Goal: Feedback & Contribution: Submit feedback/report problem

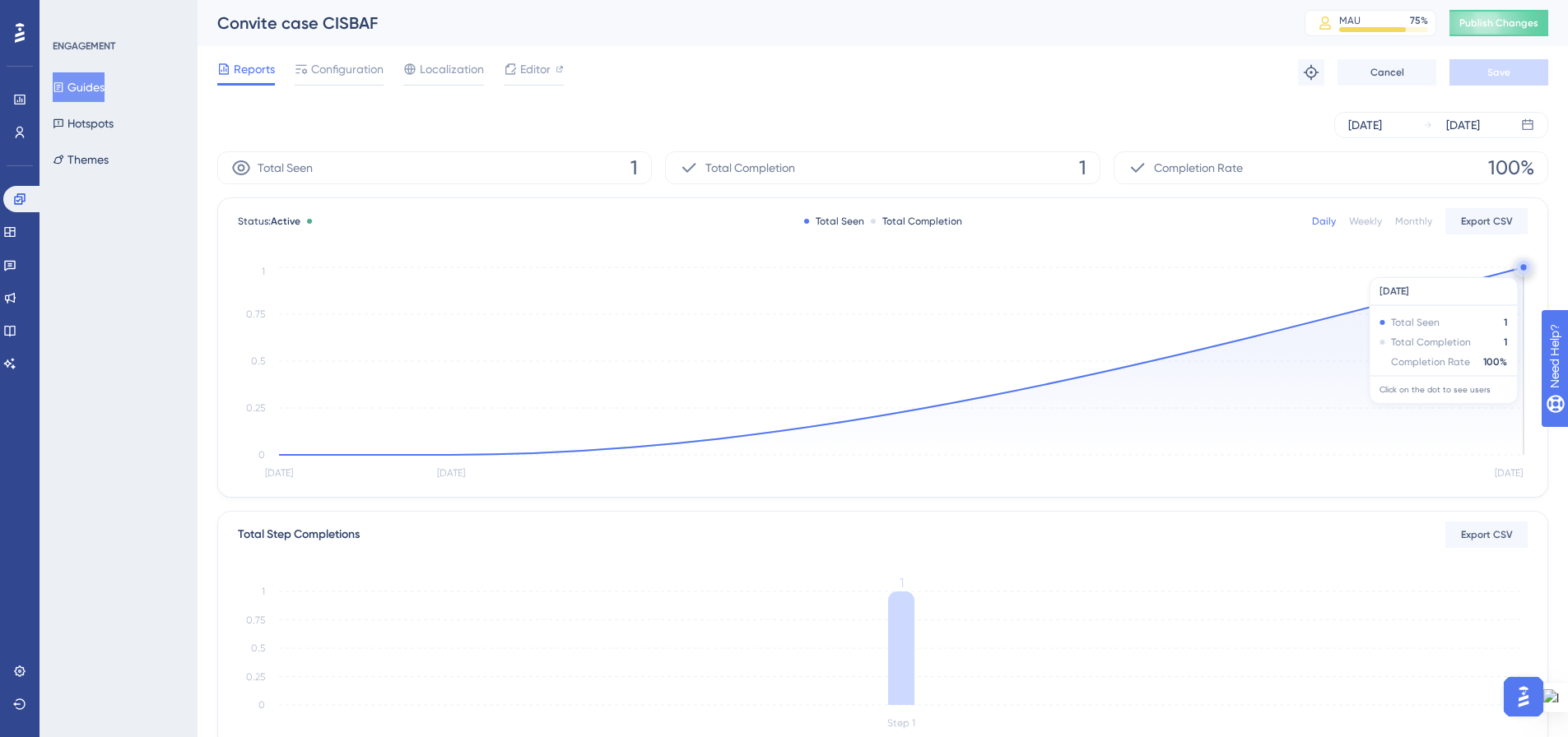
click at [1521, 269] on circle at bounding box center [1523, 267] width 6 height 6
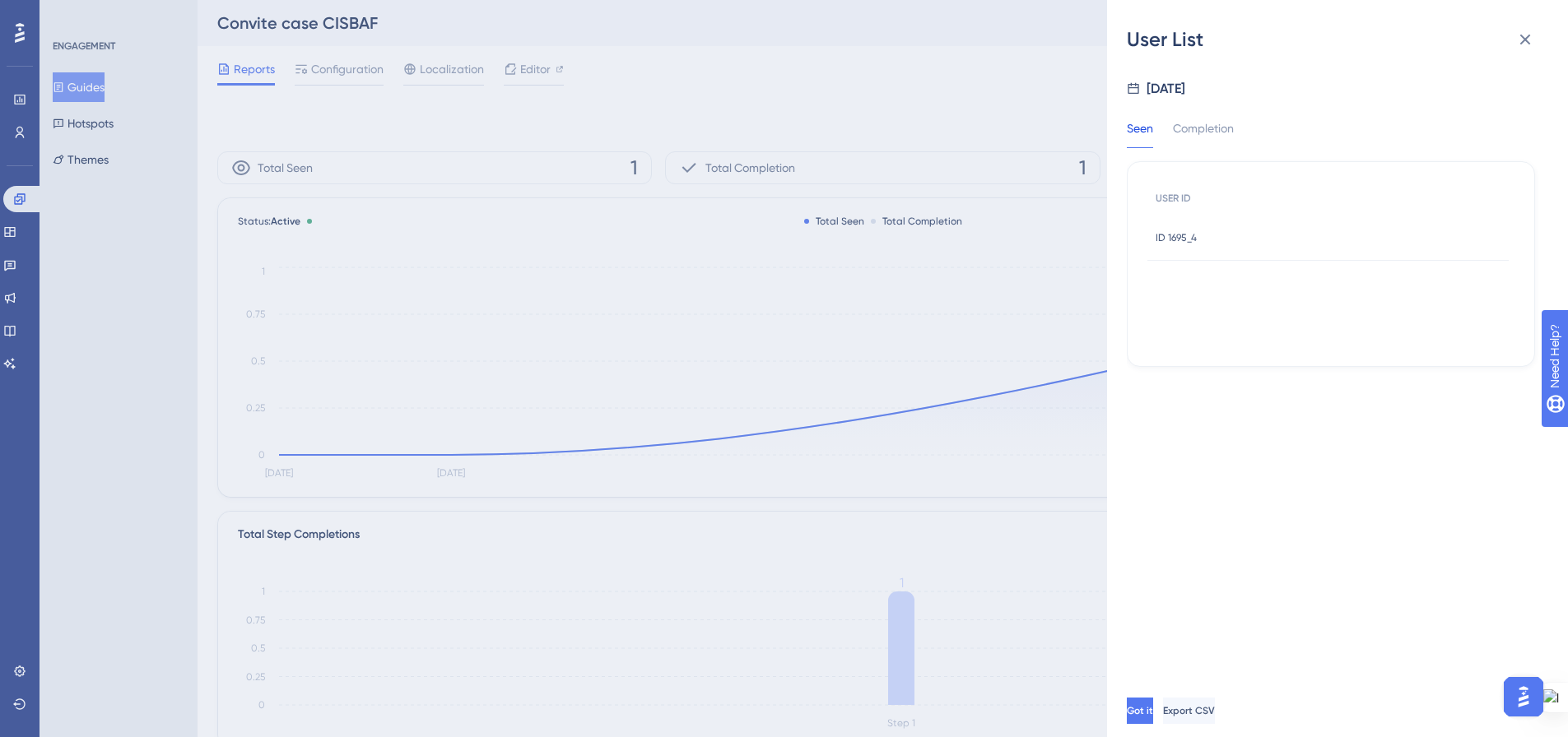
click at [1181, 238] on span "ID 1695_4" at bounding box center [1176, 237] width 41 height 13
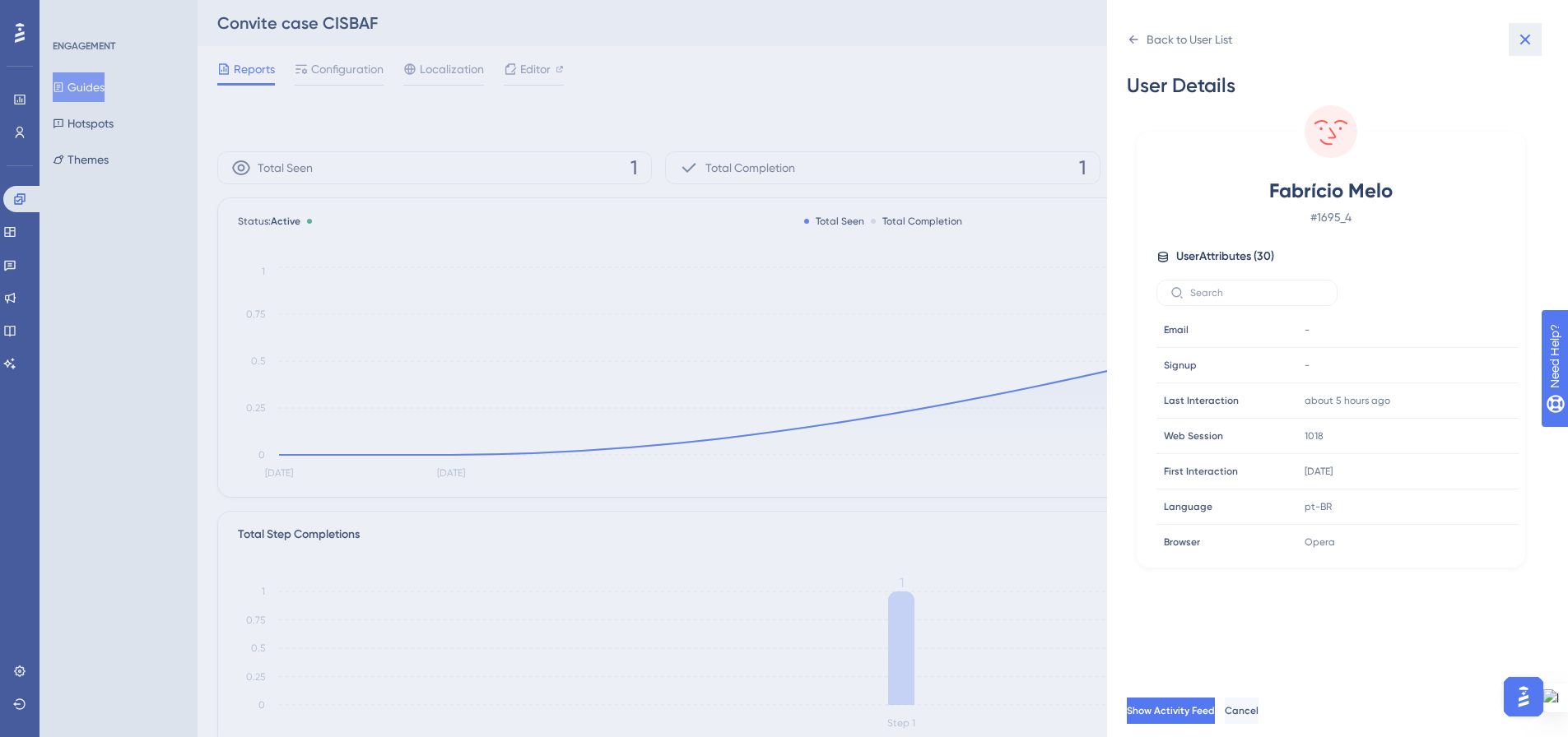
click at [1526, 31] on icon at bounding box center [1525, 40] width 19 height 19
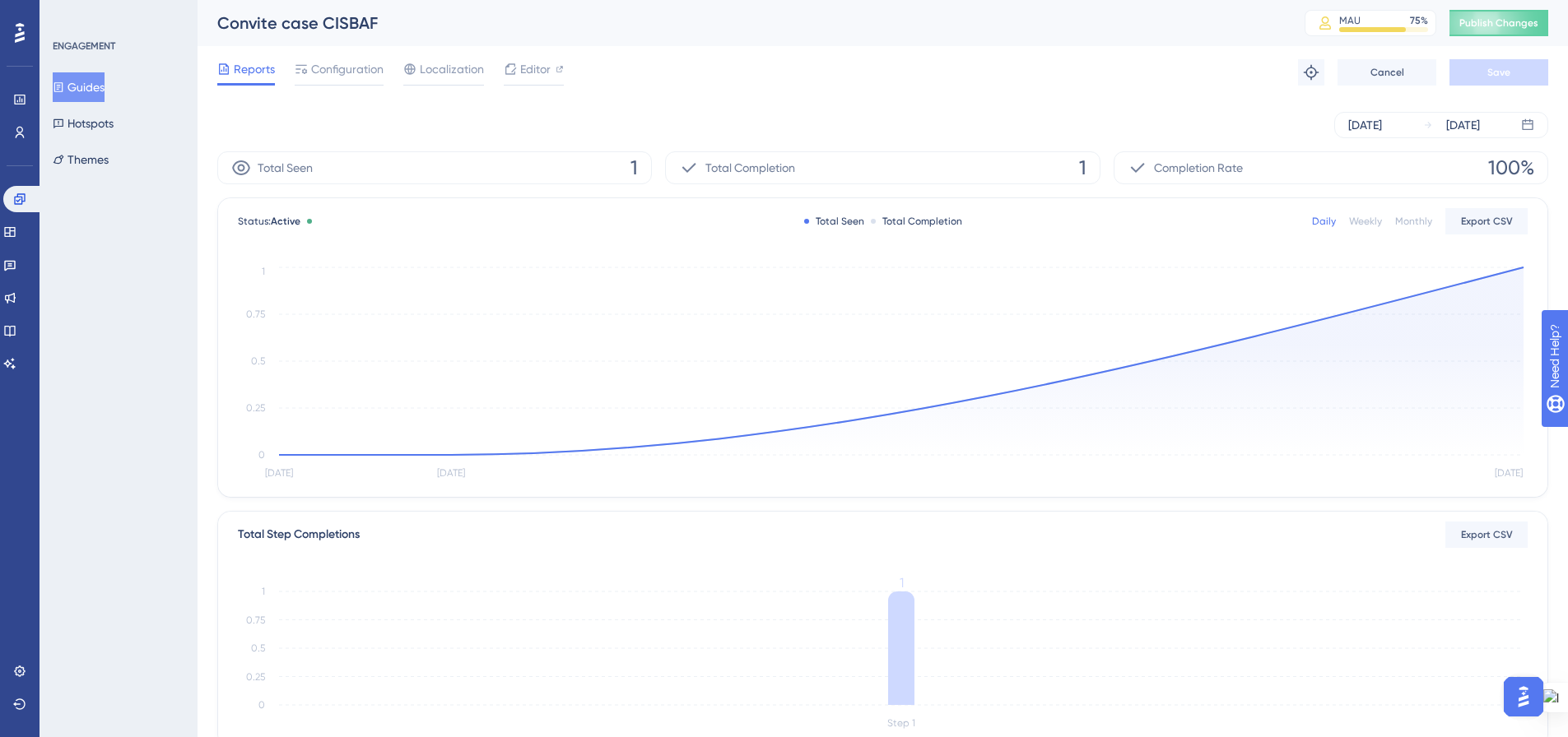
click at [77, 96] on button "Guides" at bounding box center [78, 87] width 52 height 30
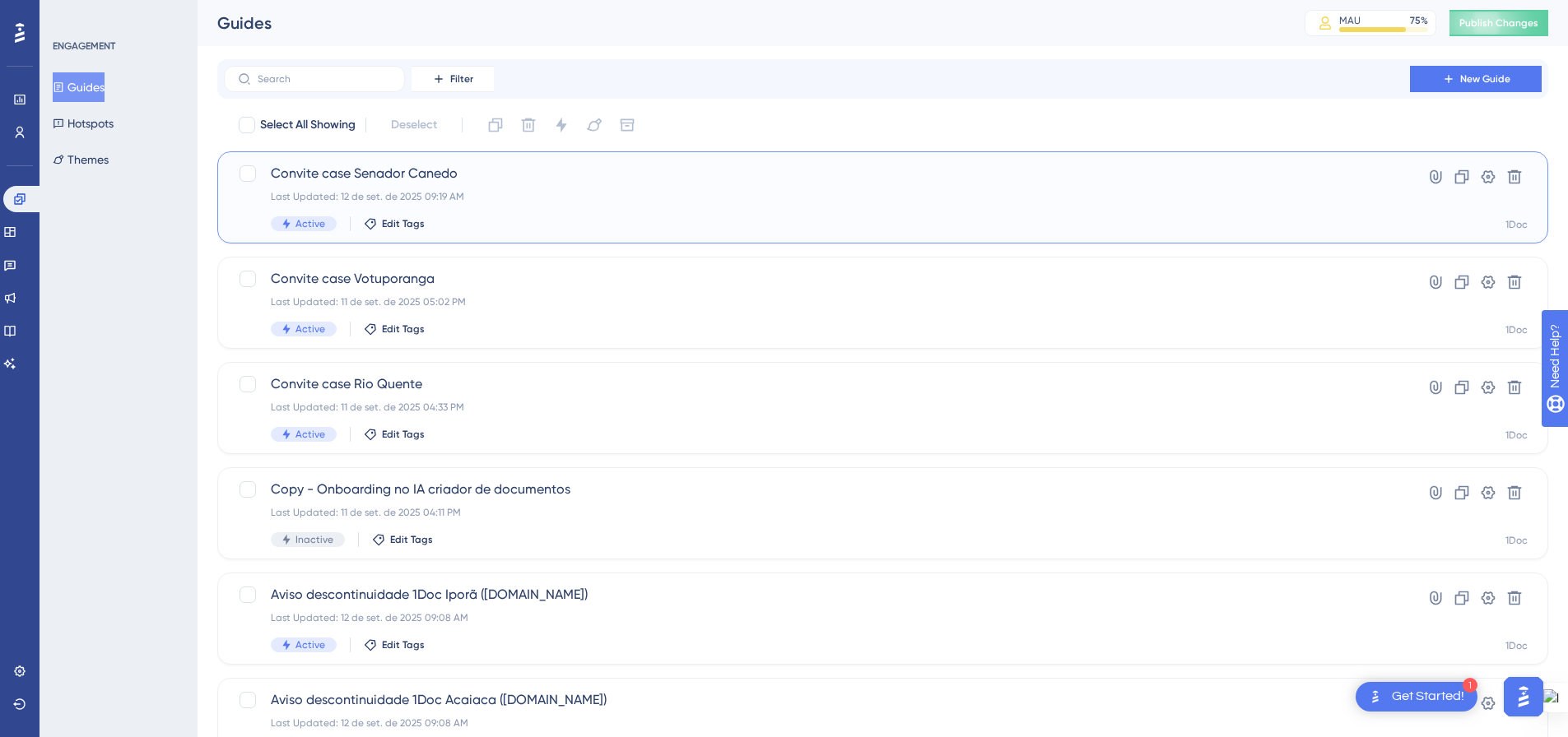
click at [463, 210] on div "Convite case Senador Canedo Last Updated: 12 de set. de 2025 09:19 AM Active Ed…" at bounding box center [817, 197] width 1092 height 68
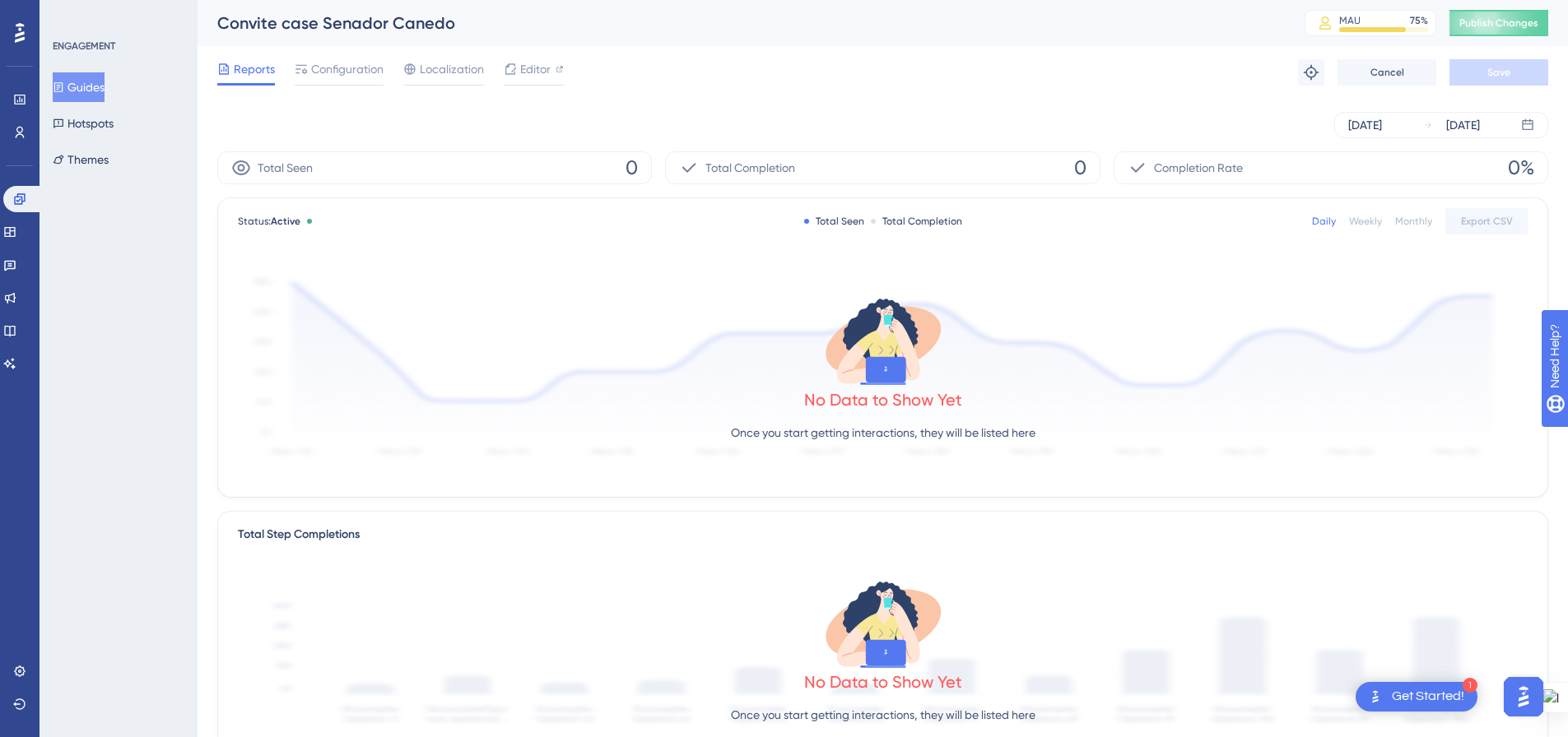
click at [63, 83] on icon at bounding box center [59, 86] width 9 height 10
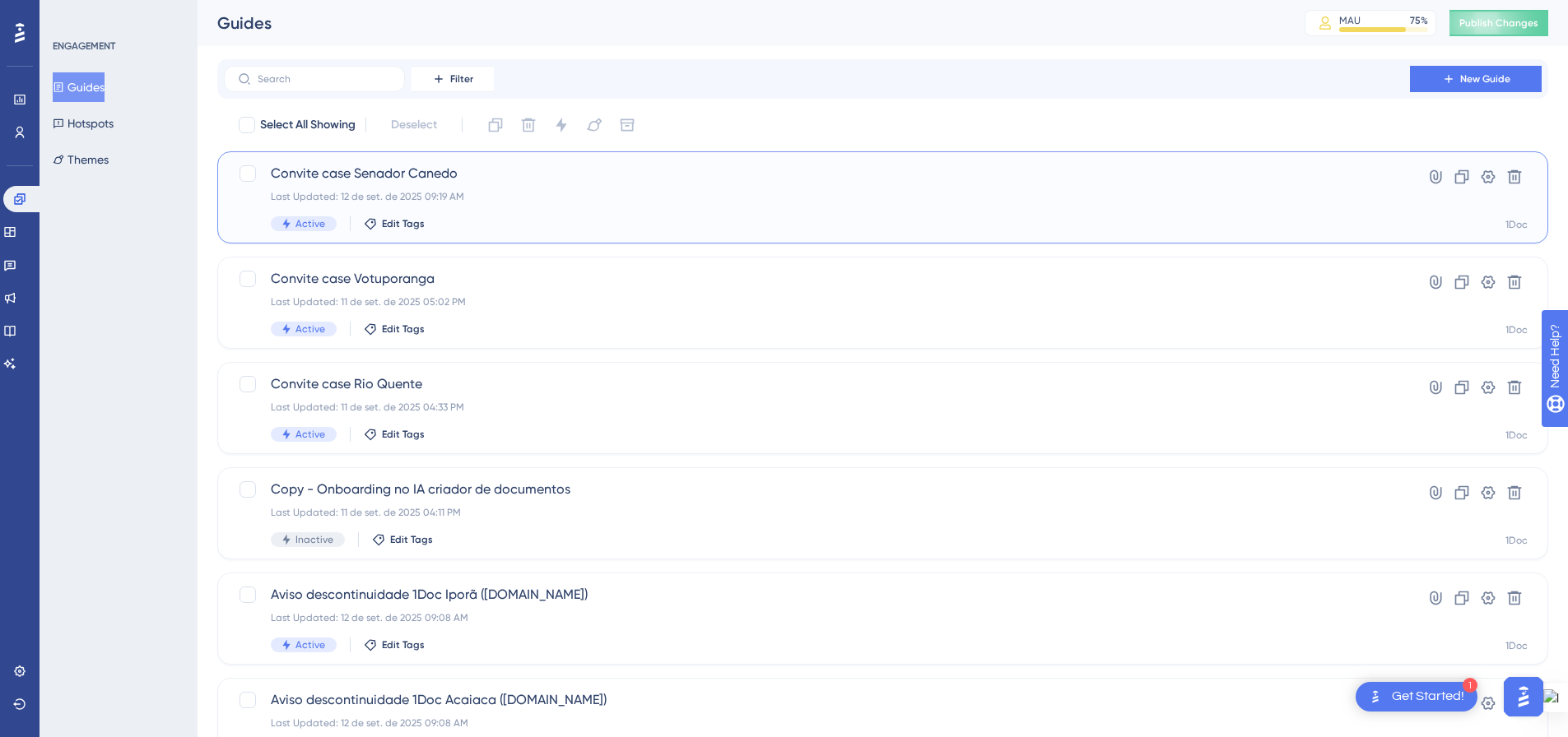
click at [582, 207] on div "Convite case Senador Canedo Last Updated: 12 de set. de 2025 09:19 AM Active Ed…" at bounding box center [817, 197] width 1092 height 68
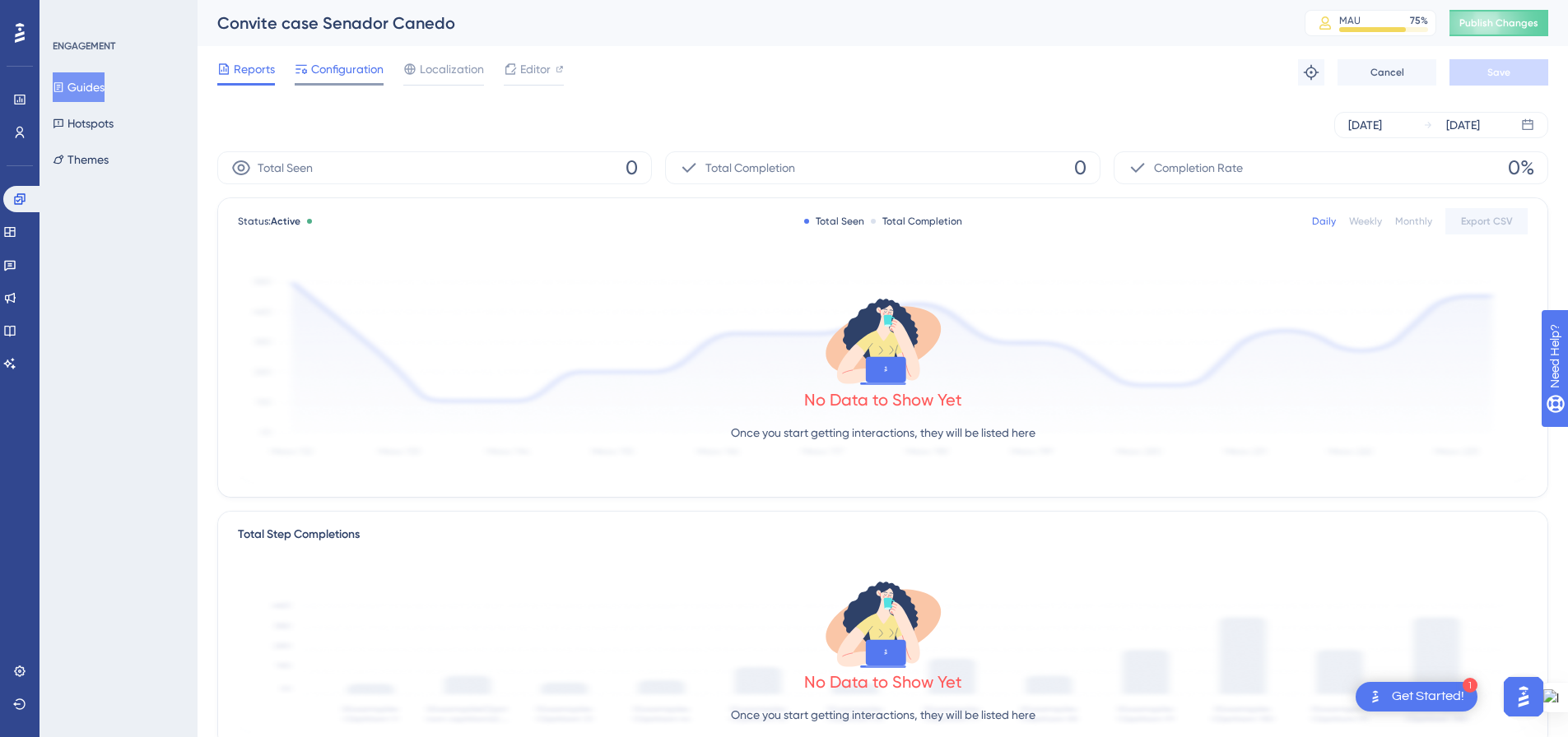
click at [347, 79] on div "Configuration" at bounding box center [339, 72] width 89 height 26
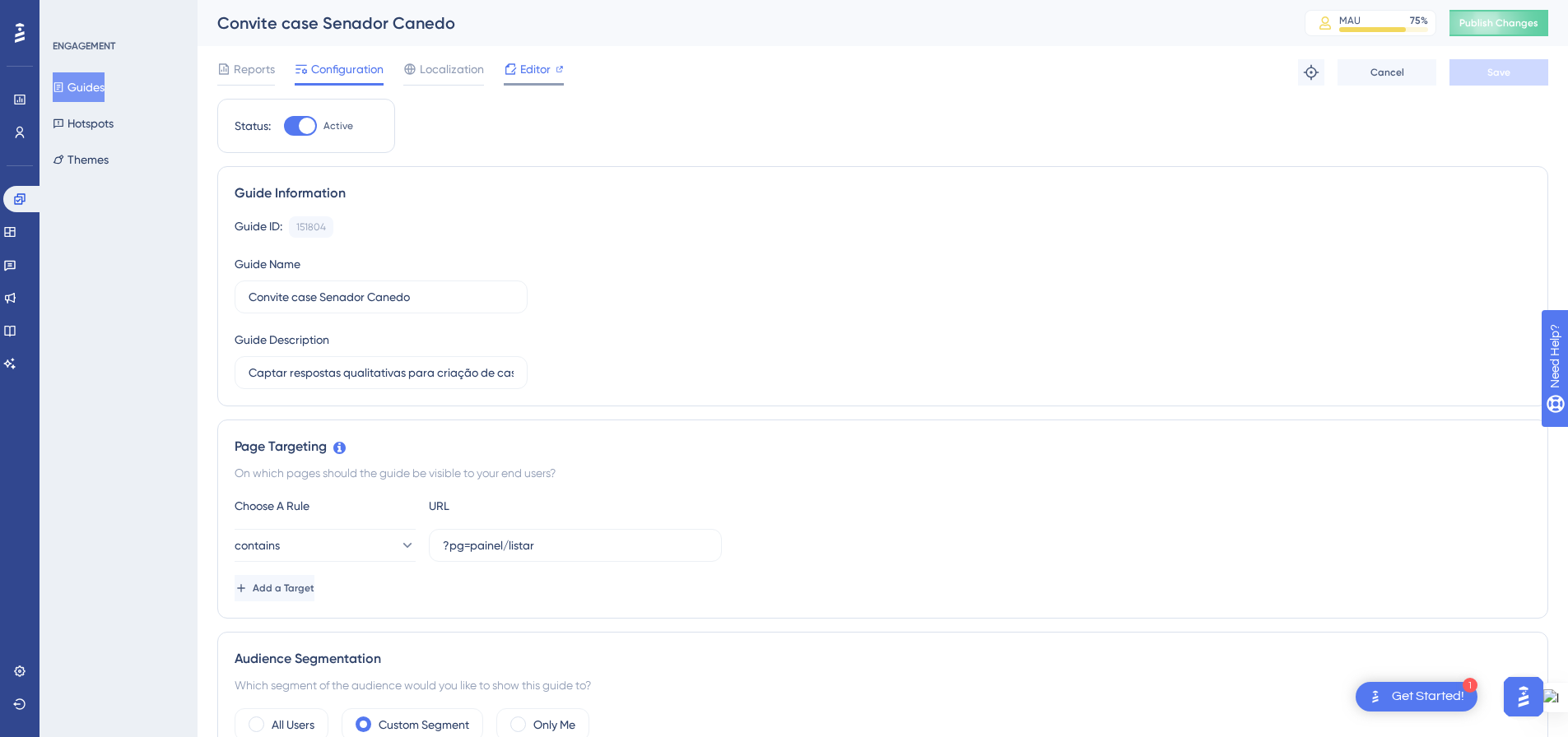
click at [554, 78] on div "Editor" at bounding box center [534, 69] width 60 height 19
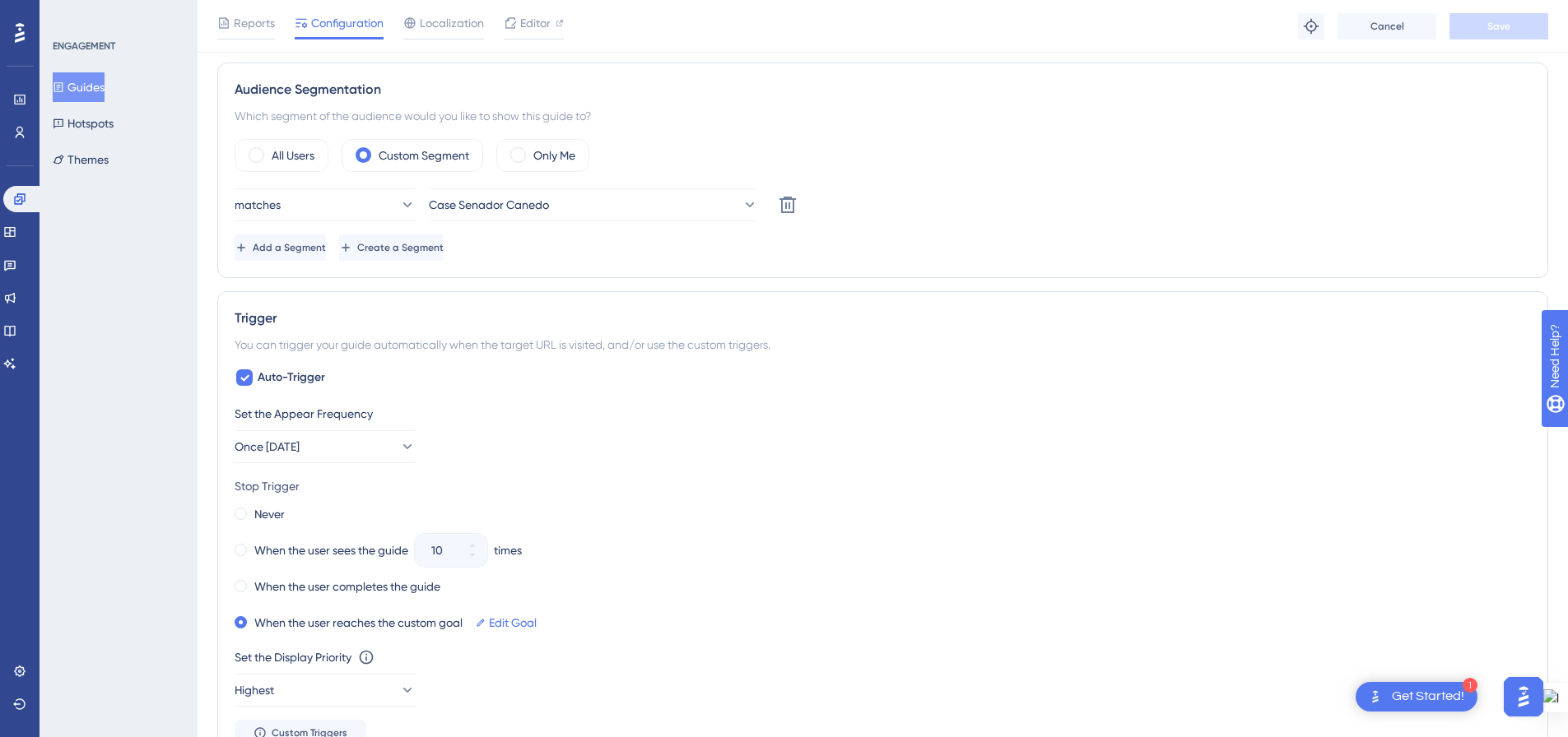
scroll to position [659, 0]
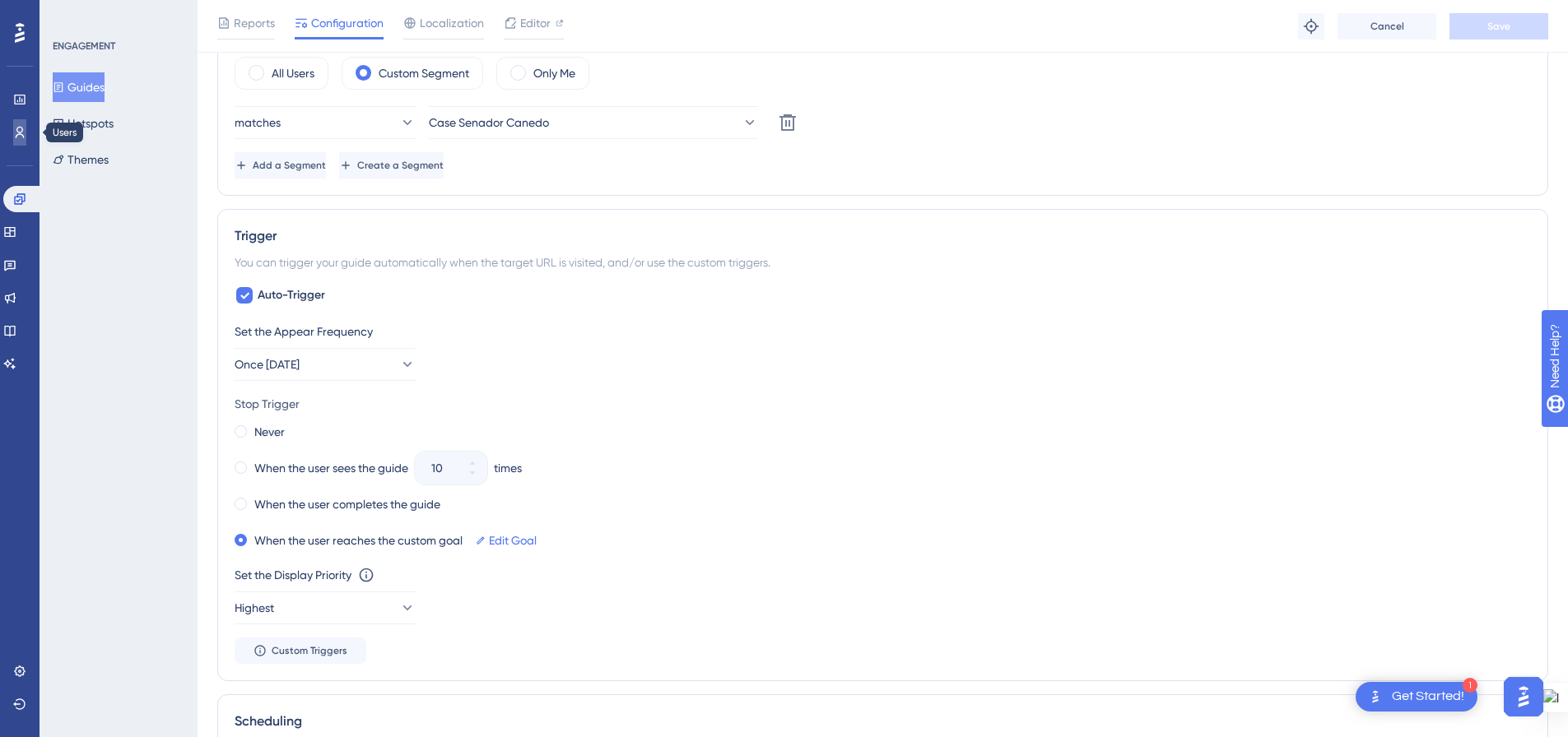
click at [20, 130] on icon at bounding box center [19, 132] width 13 height 13
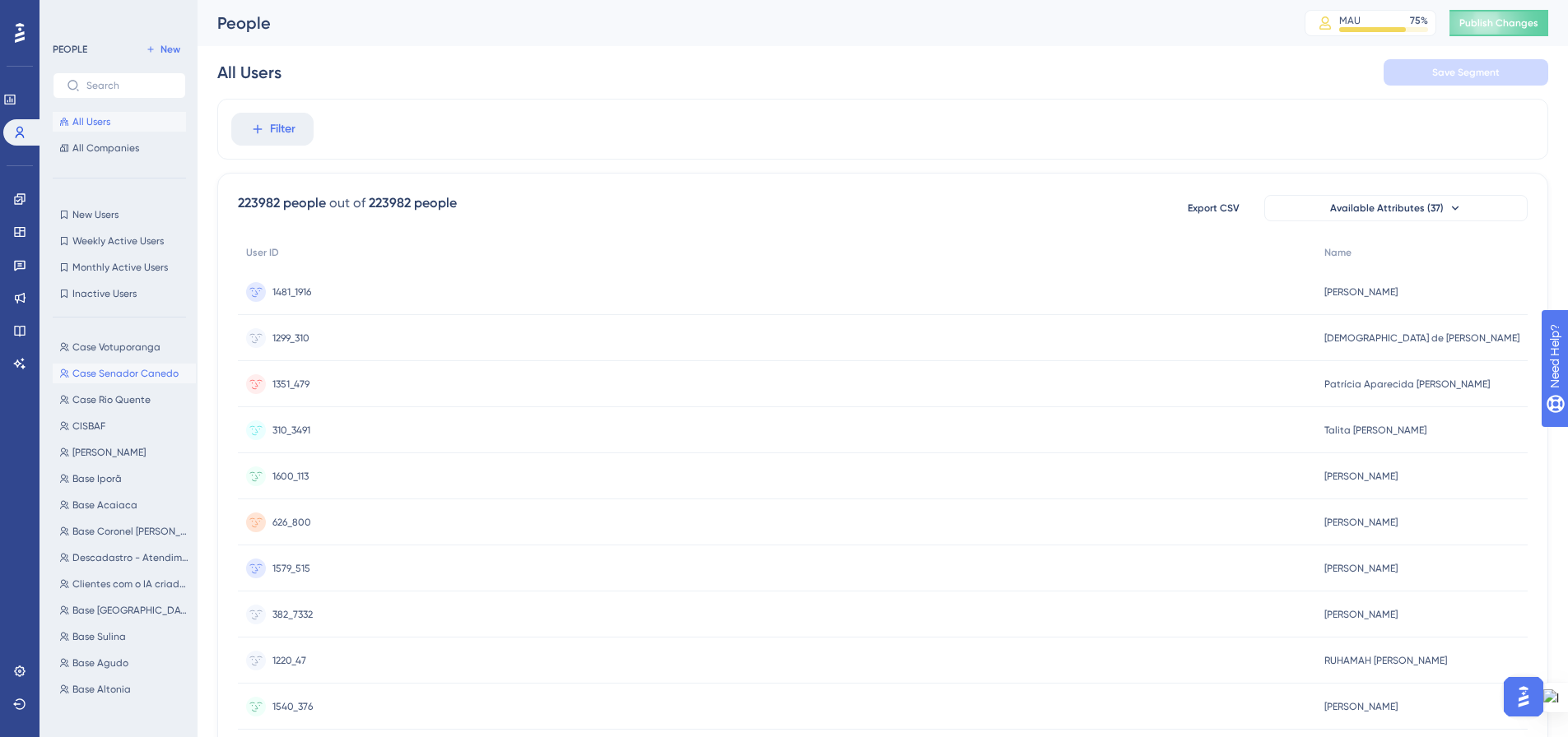
click at [116, 376] on span "Case Senador Canedo" at bounding box center [125, 373] width 106 height 13
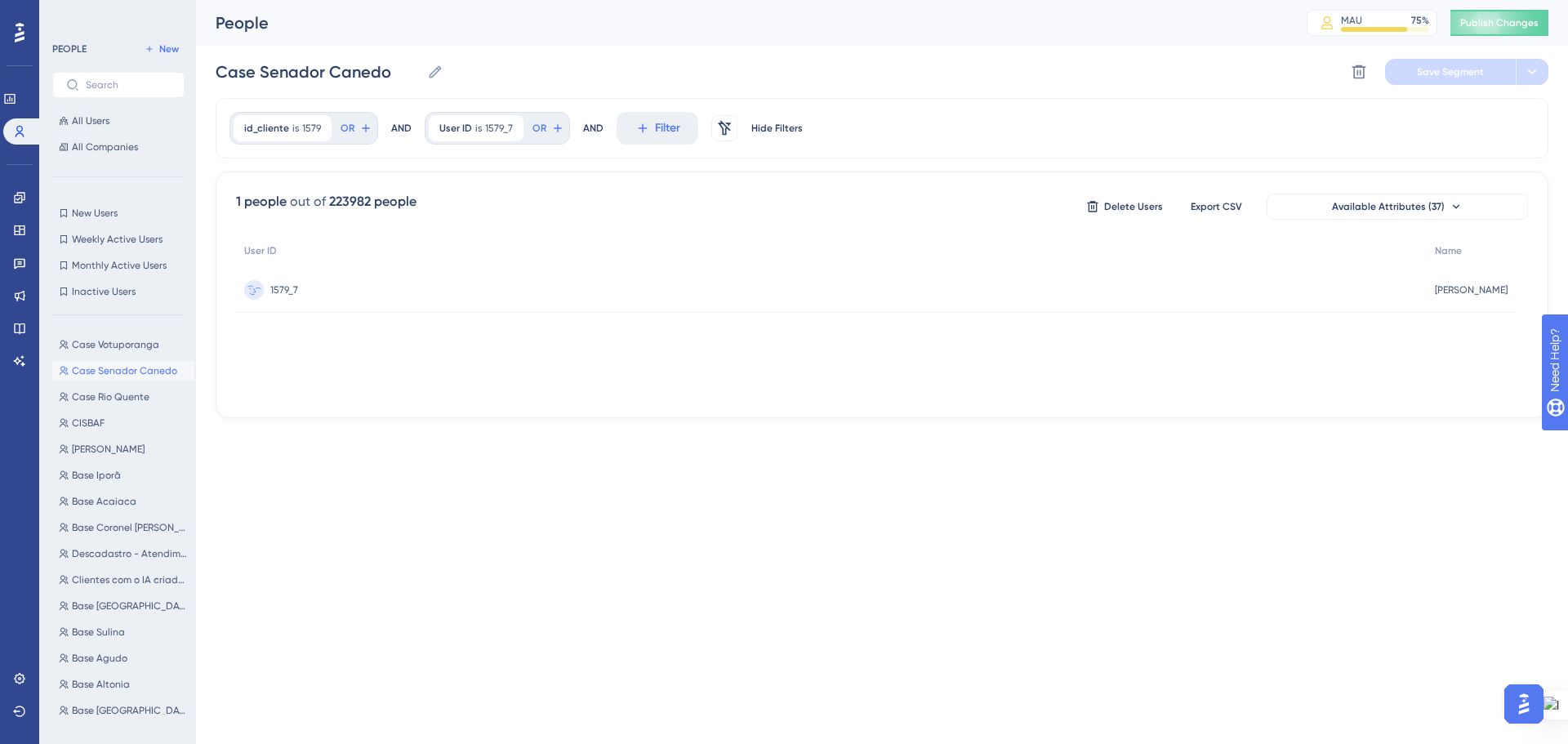
click at [1436, 287] on span "Renato Bezerra Silva" at bounding box center [1471, 290] width 73 height 13
click at [94, 398] on span "Case Rio Quente" at bounding box center [110, 397] width 78 height 13
drag, startPoint x: 1244, startPoint y: 396, endPoint x: 1444, endPoint y: 394, distance: 200.0
click at [1444, 394] on div "User ID Name 1770_5 1770_5 Everton José Dos Reis Everton José Dos Reis" at bounding box center [882, 316] width 1292 height 164
click at [104, 370] on span "Case Senador Canedo" at bounding box center [124, 370] width 105 height 13
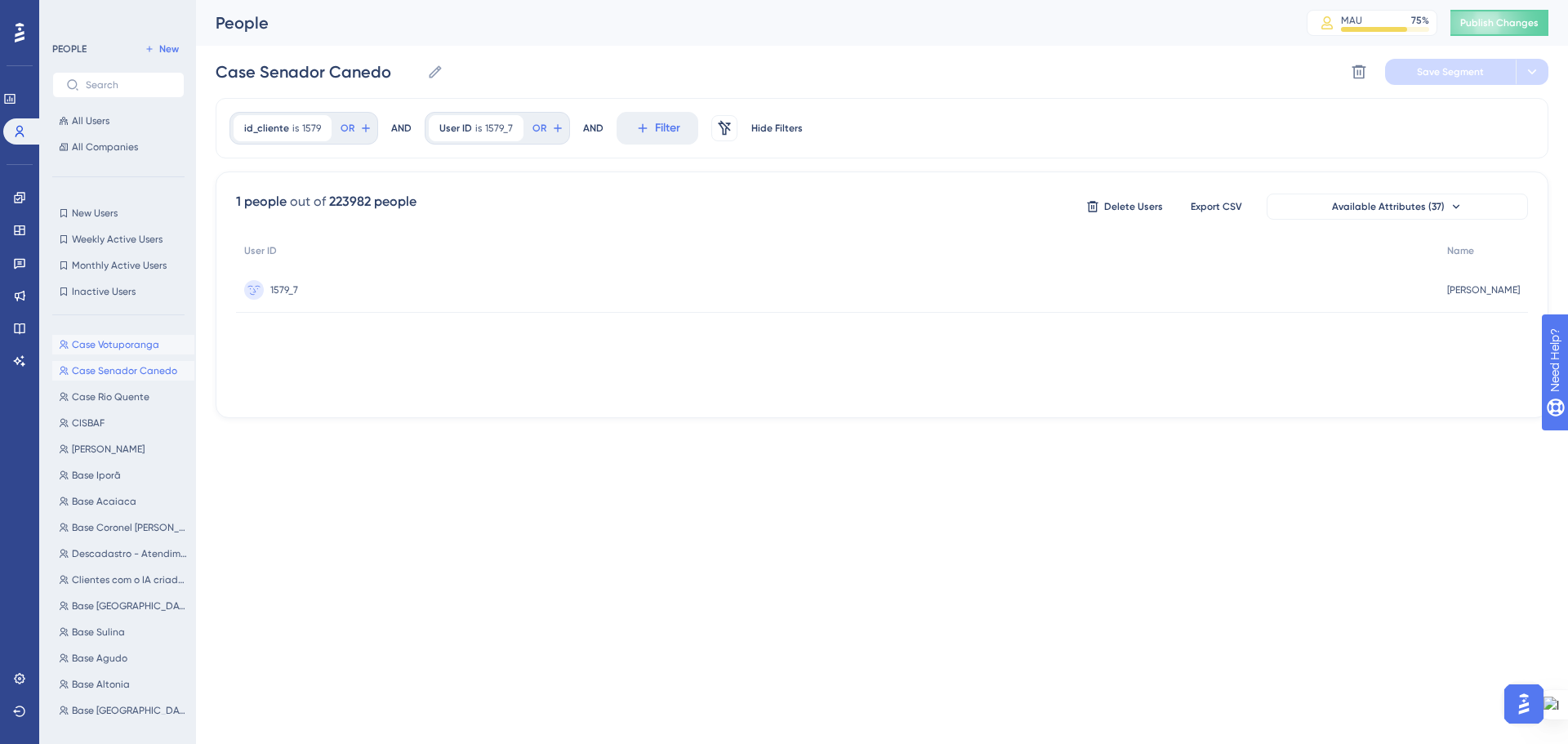
click at [115, 334] on div "Case Votuporanga Case Votuporanga Case Senador Canedo Case Senador Canedo Case …" at bounding box center [123, 521] width 142 height 386
click at [122, 342] on span "Case Votuporanga" at bounding box center [116, 344] width 88 height 13
type input "Case Votuporanga"
click at [17, 101] on icon at bounding box center [10, 98] width 13 height 13
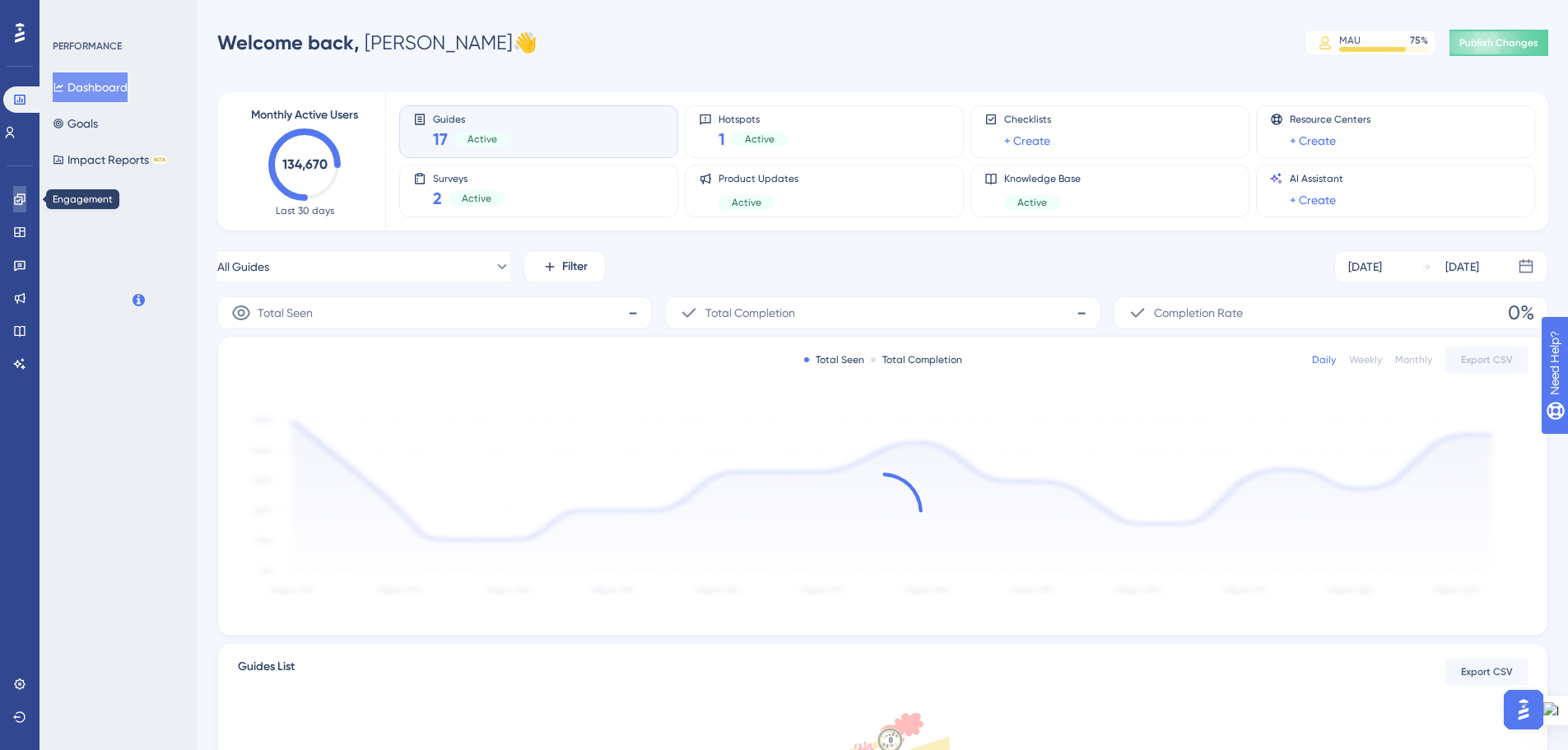
click at [19, 200] on icon at bounding box center [19, 199] width 13 height 13
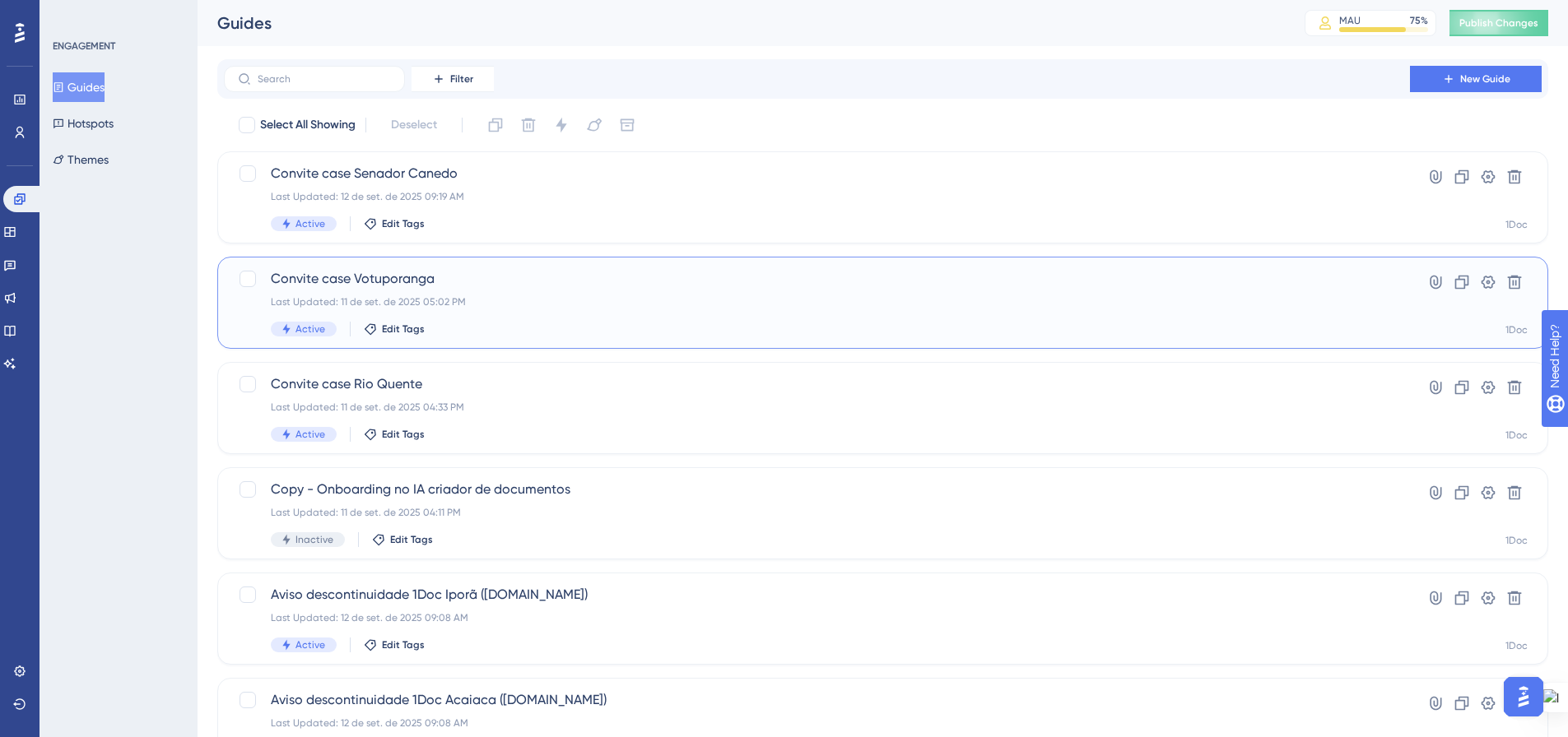
click at [652, 296] on div "Last Updated: 11 de set. de 2025 05:02 PM" at bounding box center [817, 302] width 1092 height 13
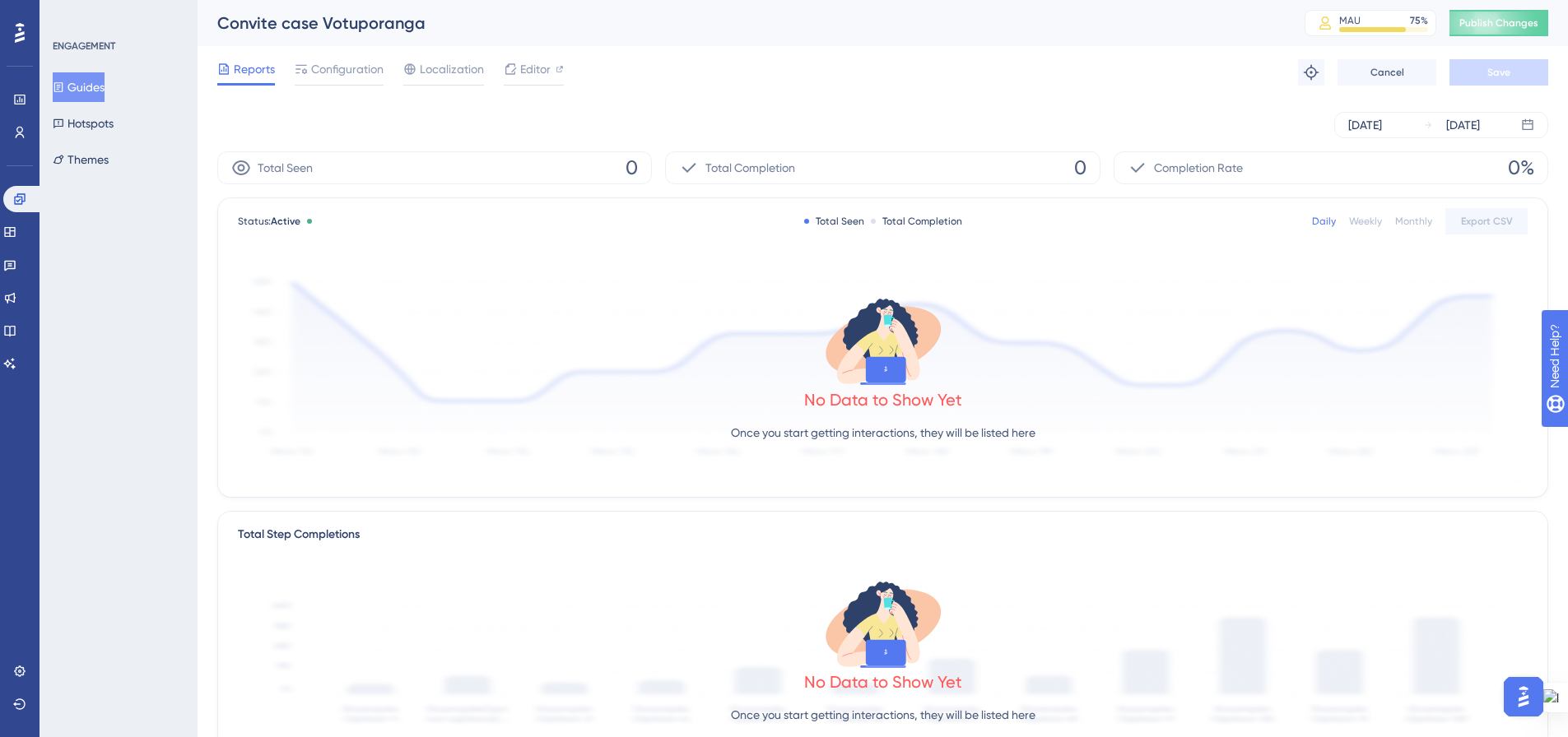
click at [82, 90] on button "Guides" at bounding box center [78, 87] width 52 height 30
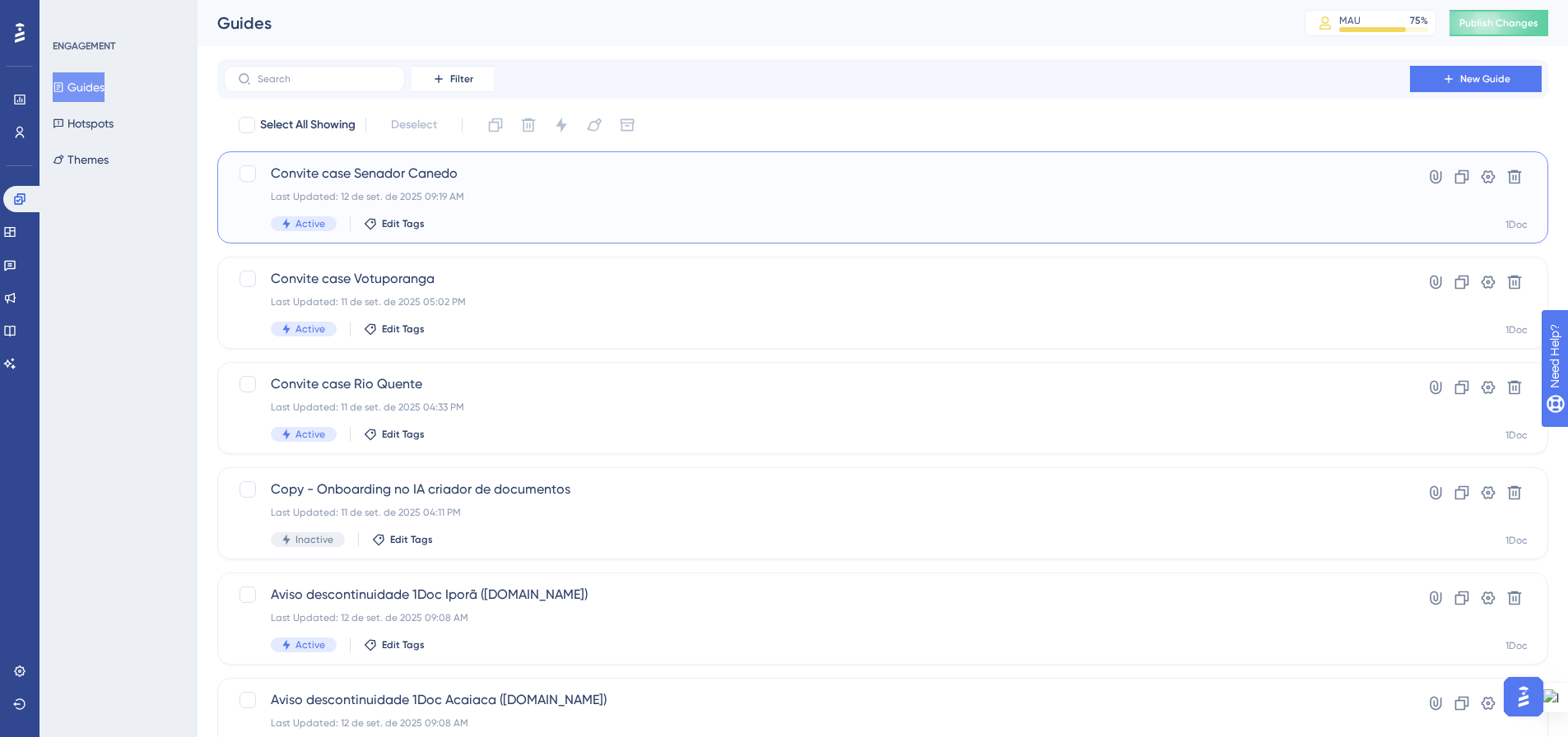
click at [435, 174] on span "Convite case Senador Canedo" at bounding box center [817, 174] width 1092 height 19
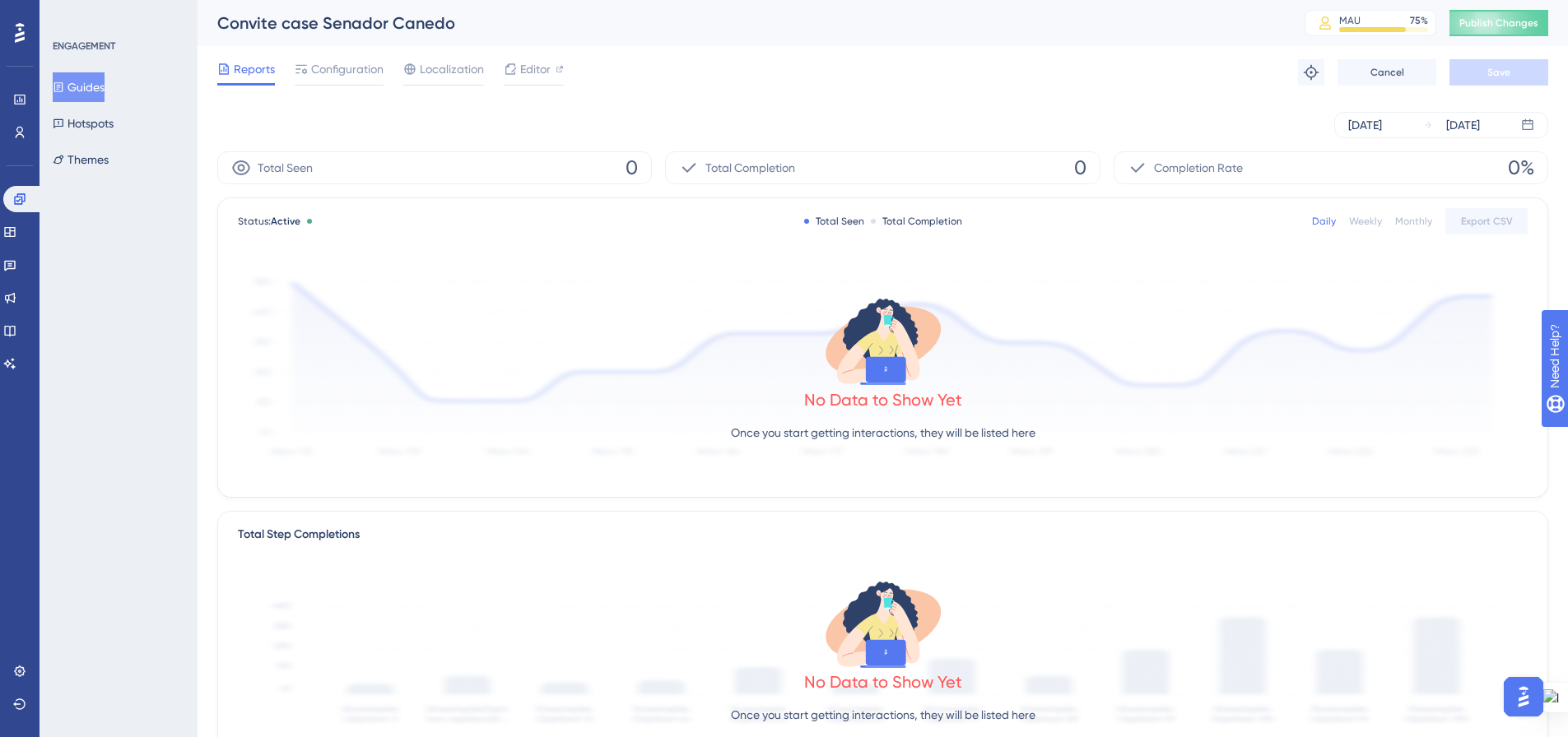
click at [87, 84] on button "Guides" at bounding box center [78, 87] width 52 height 30
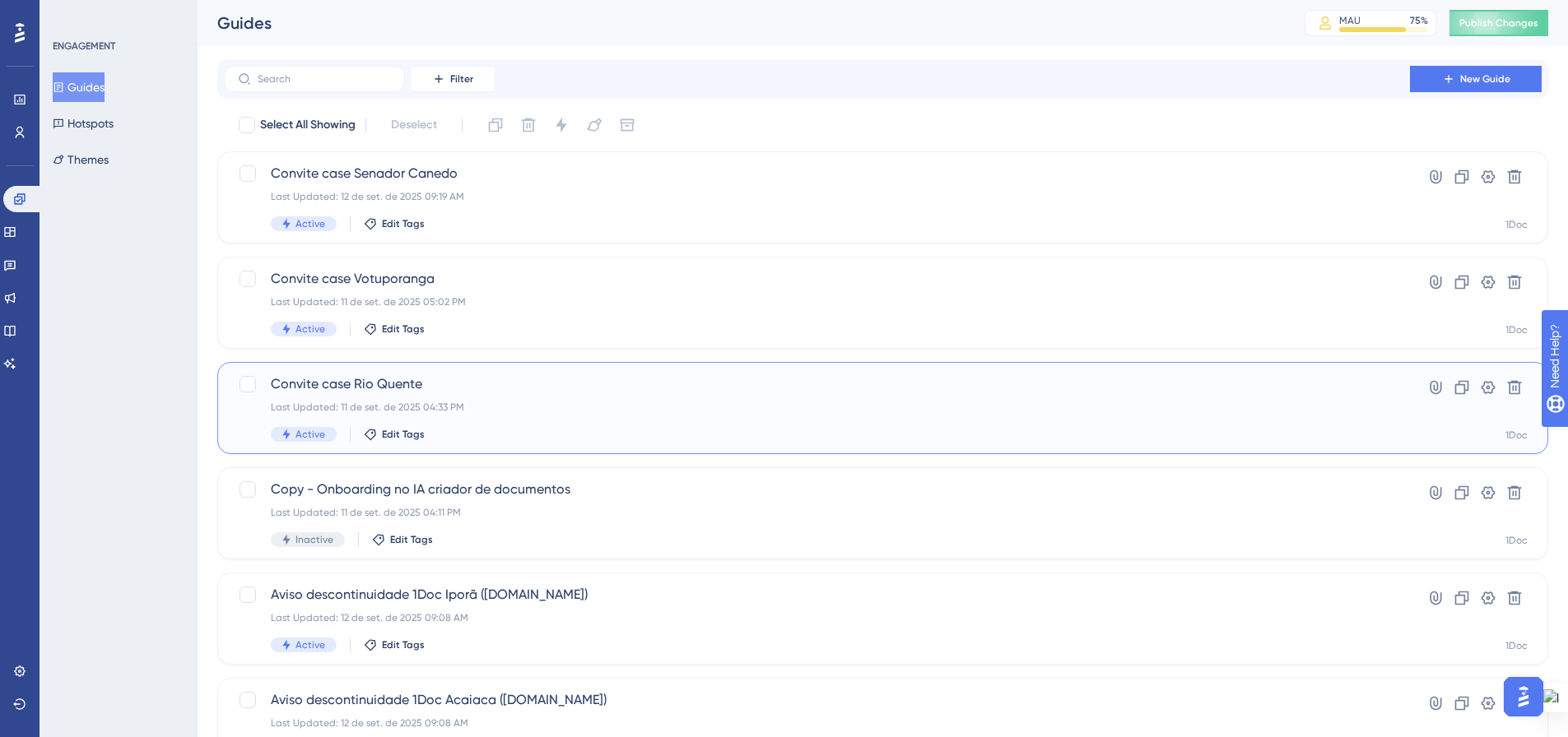
click at [549, 414] on div "Convite case Rio Quente Last Updated: 11 de set. de 2025 04:33 PM Active Edit T…" at bounding box center [817, 408] width 1092 height 68
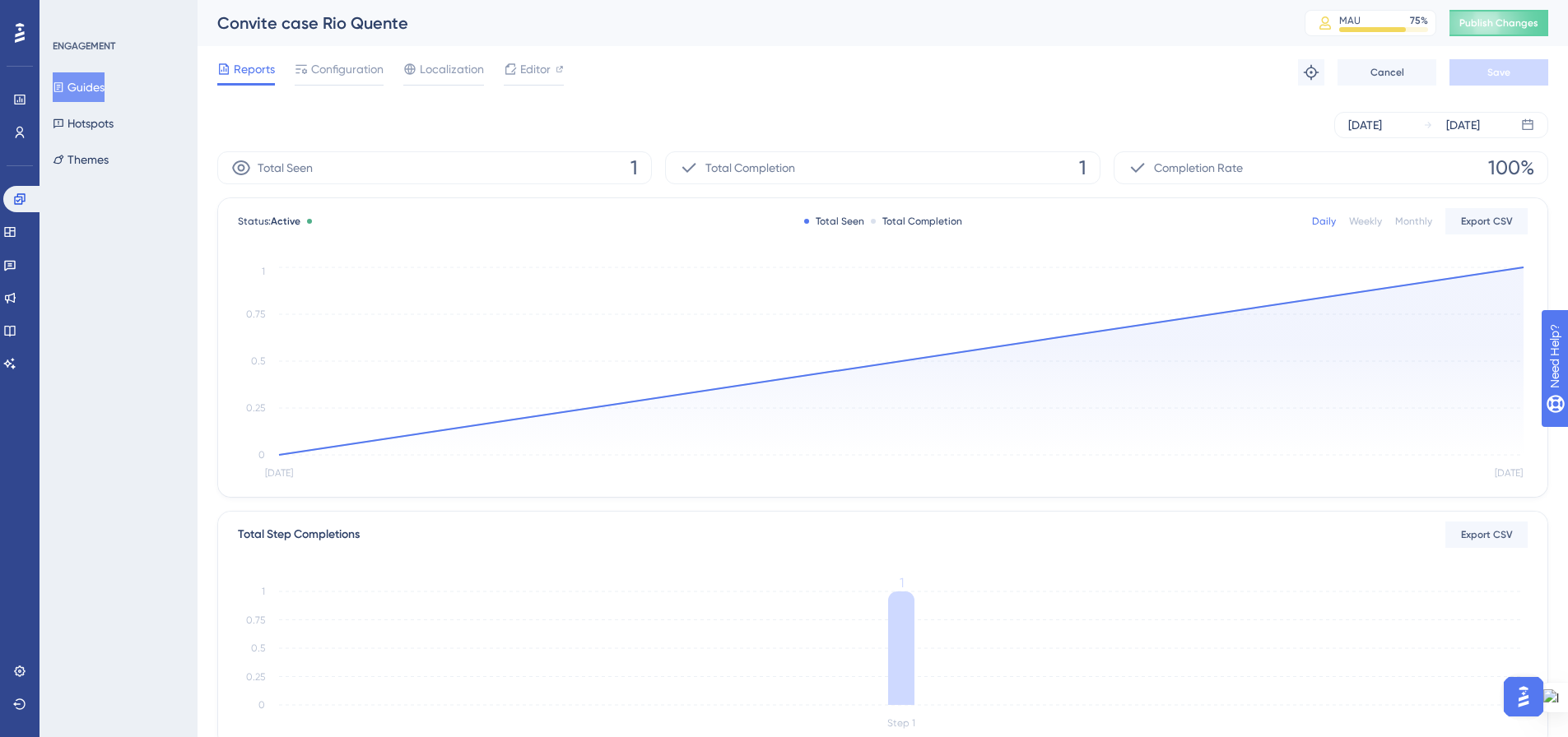
click at [85, 83] on button "Guides" at bounding box center [78, 87] width 52 height 30
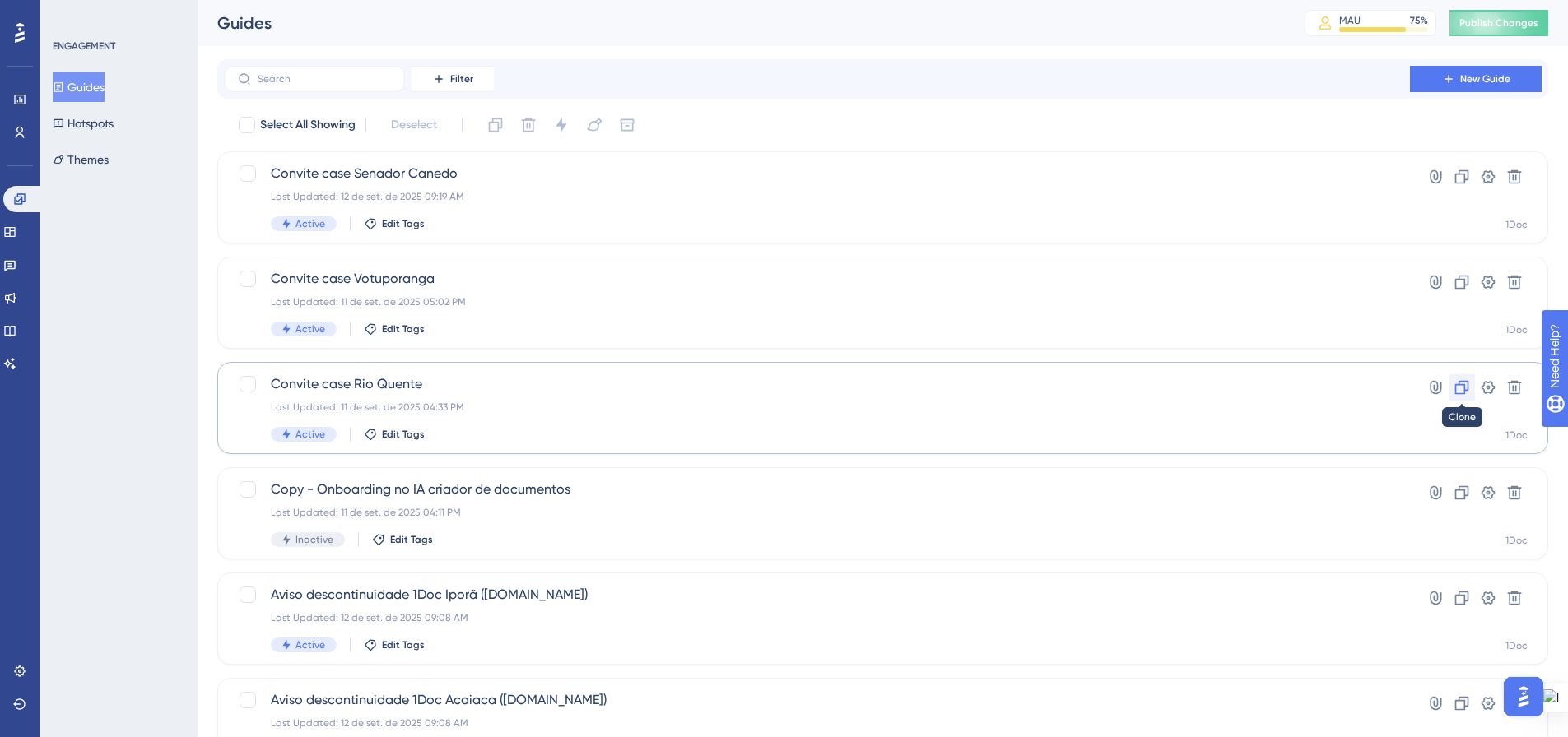
click at [1453, 398] on button at bounding box center [1461, 388] width 26 height 26
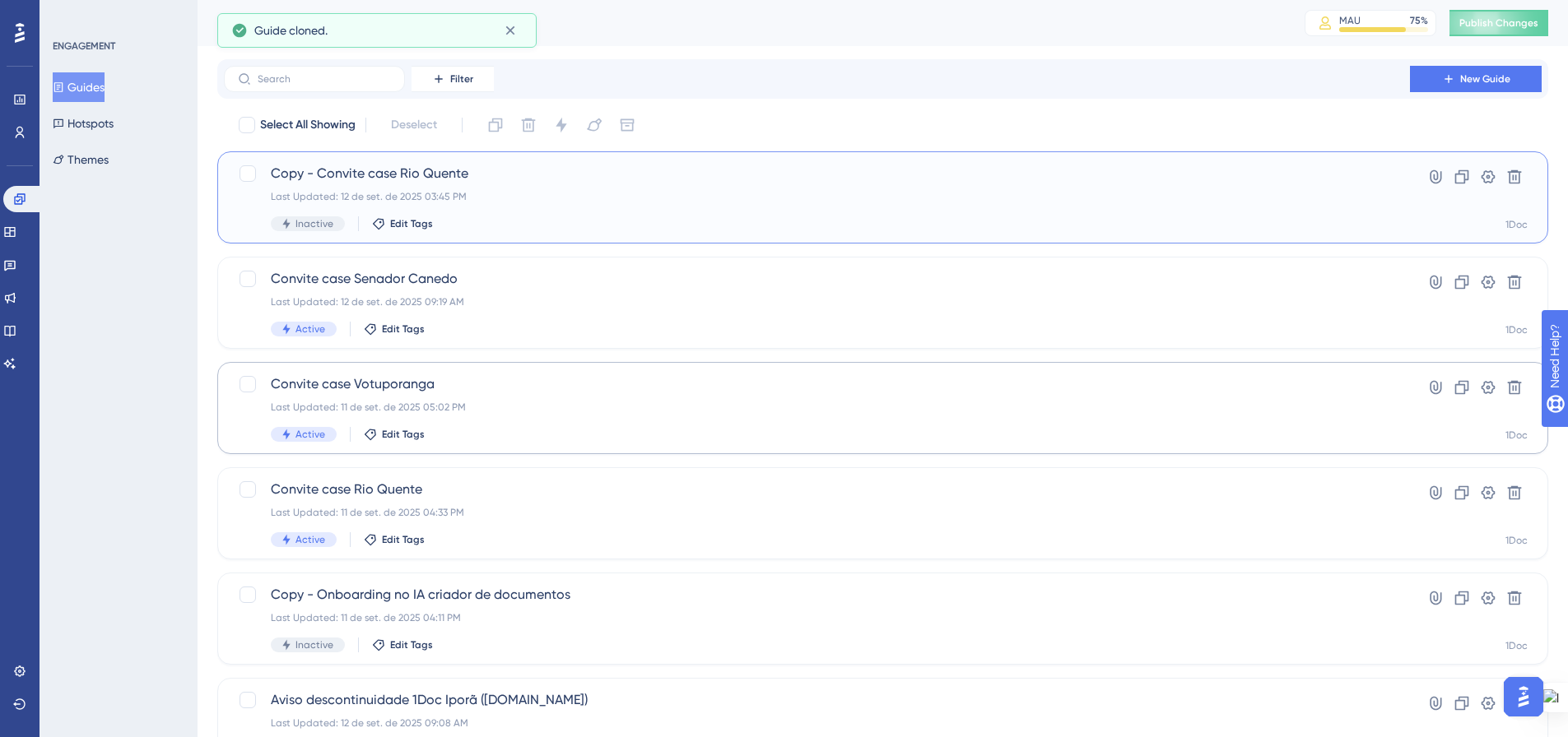
click at [315, 171] on span "Copy - Convite case Rio Quente" at bounding box center [817, 174] width 1092 height 19
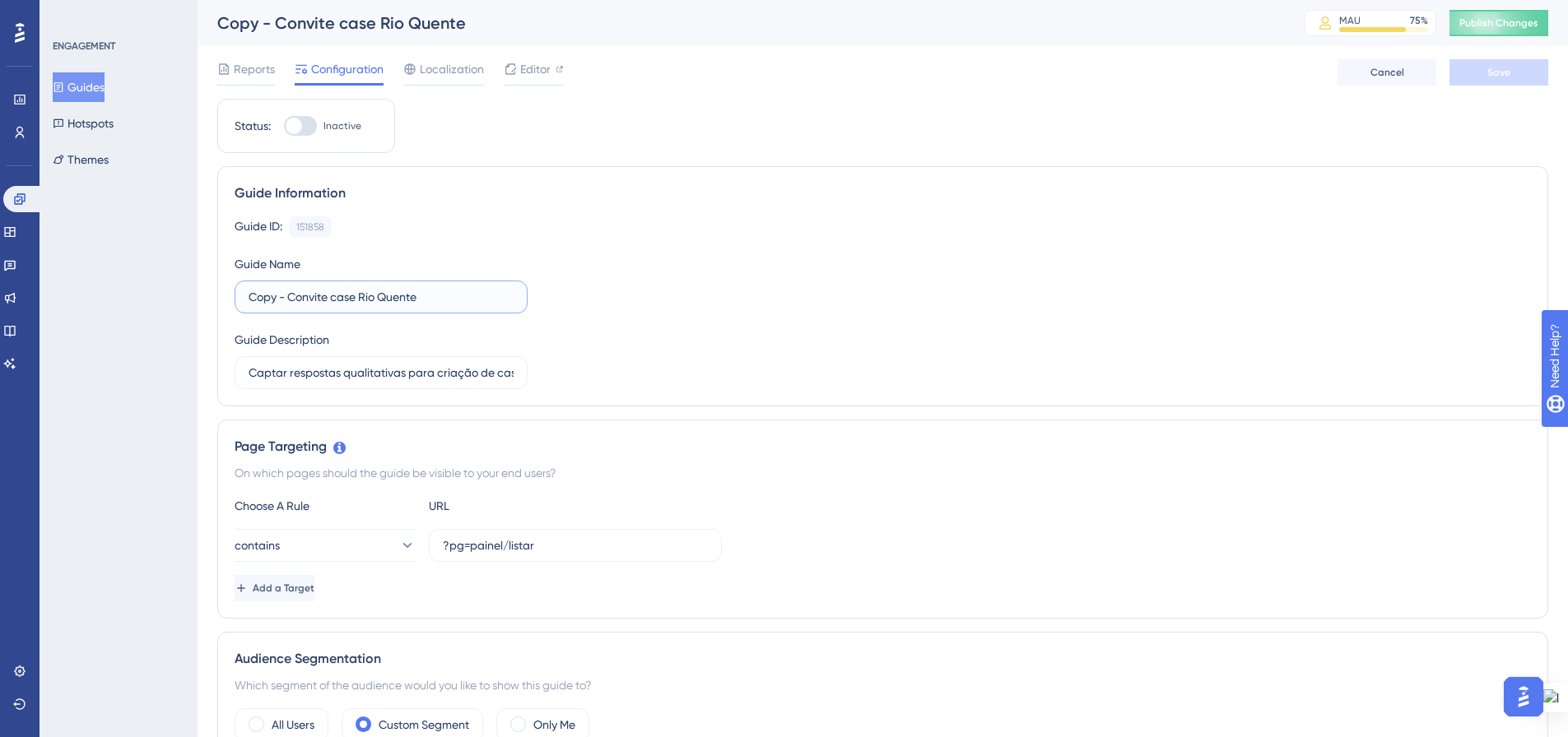
drag, startPoint x: 287, startPoint y: 298, endPoint x: 232, endPoint y: 294, distance: 55.1
click at [232, 294] on div "Guide Information Guide ID: 151858 Copy Guide Name Copy - Convite case Rio Quen…" at bounding box center [882, 286] width 1331 height 240
drag, startPoint x: 323, startPoint y: 301, endPoint x: 425, endPoint y: 309, distance: 102.3
click at [425, 309] on label "Convite case Rio Quente" at bounding box center [381, 296] width 293 height 33
type input "Convite case São Roque"
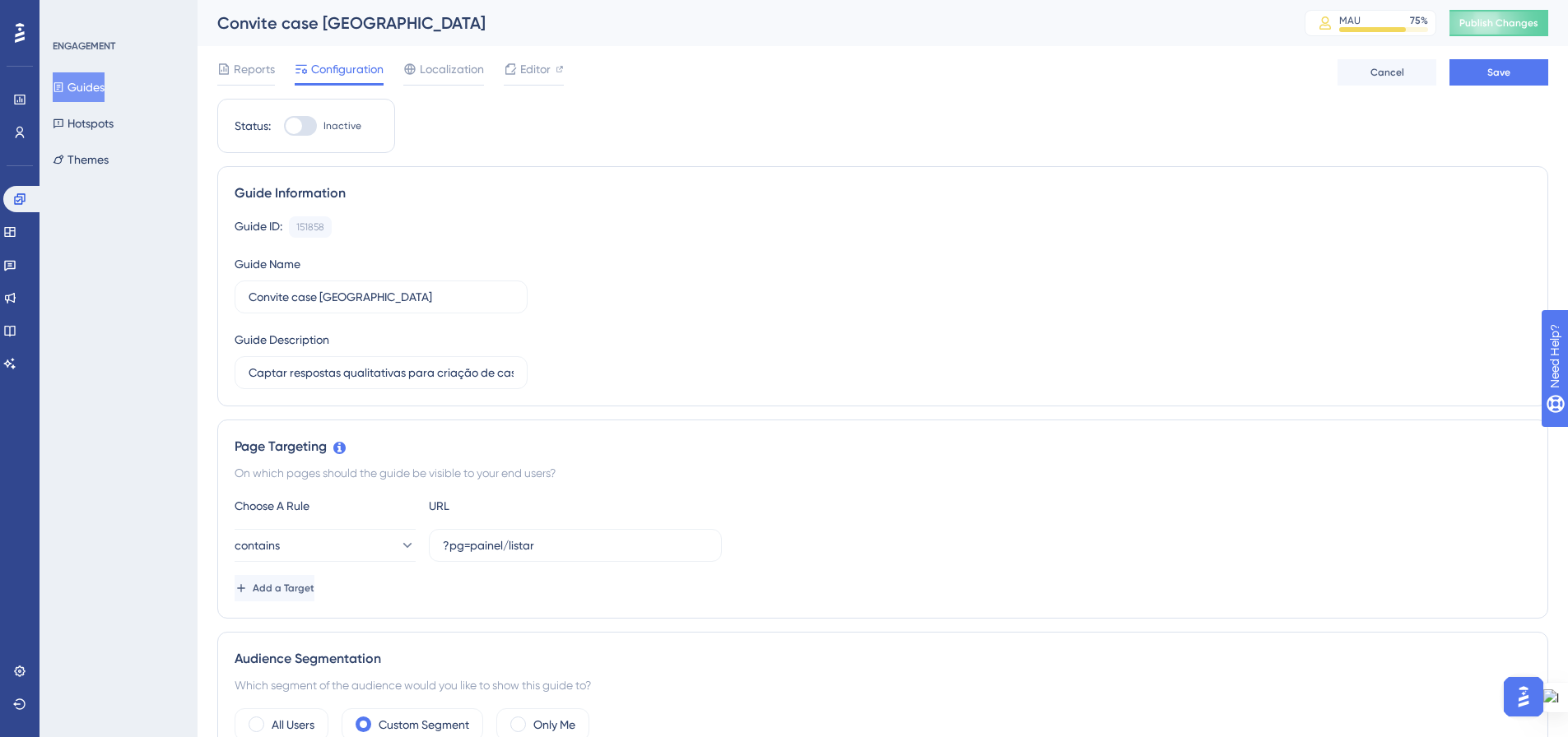
click at [738, 306] on div "Guide ID: 151858 Copy Guide Name Convite case São Roque Guide Description Capta…" at bounding box center [883, 302] width 1296 height 173
click at [1521, 69] on button "Save" at bounding box center [1498, 72] width 99 height 26
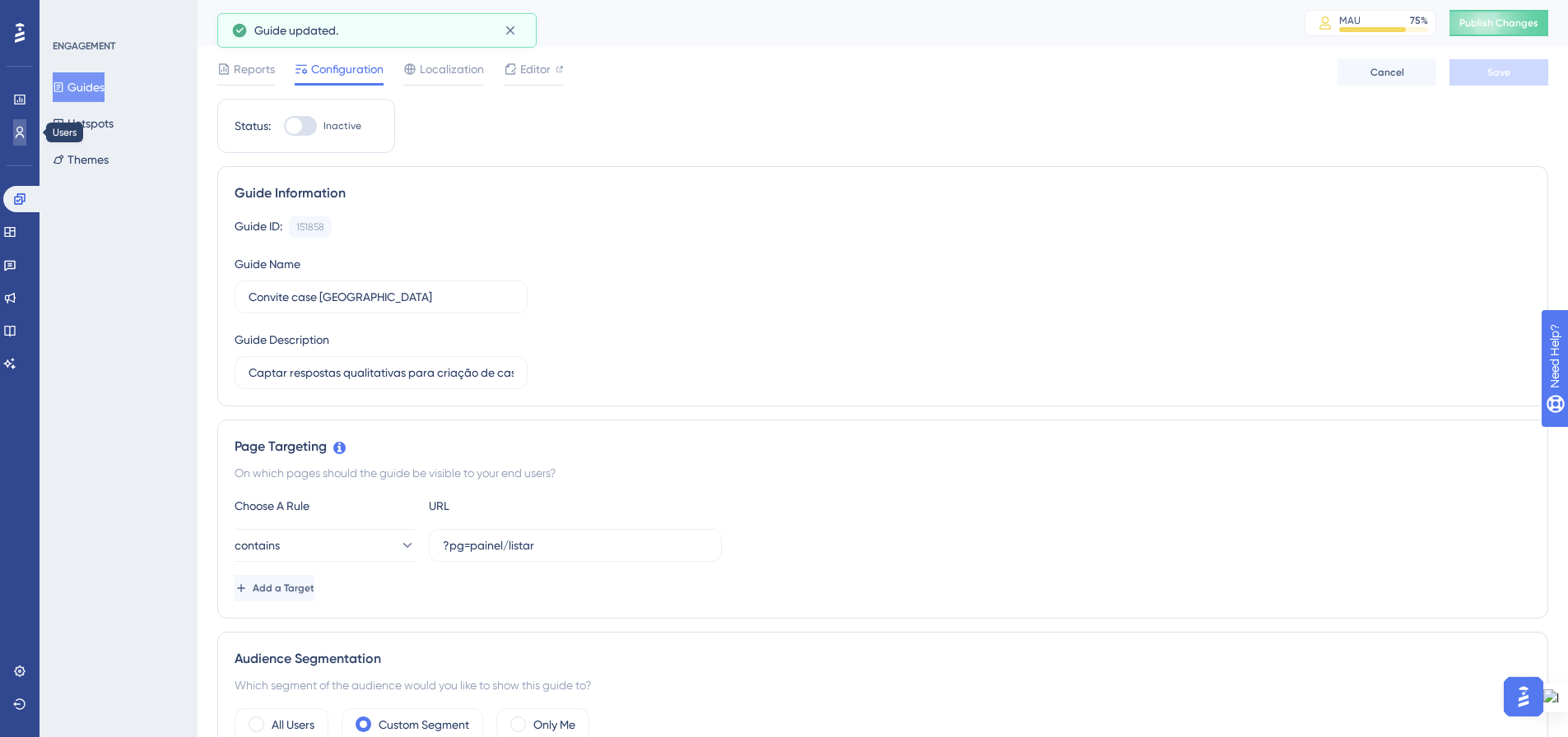
click at [24, 134] on icon at bounding box center [19, 132] width 13 height 13
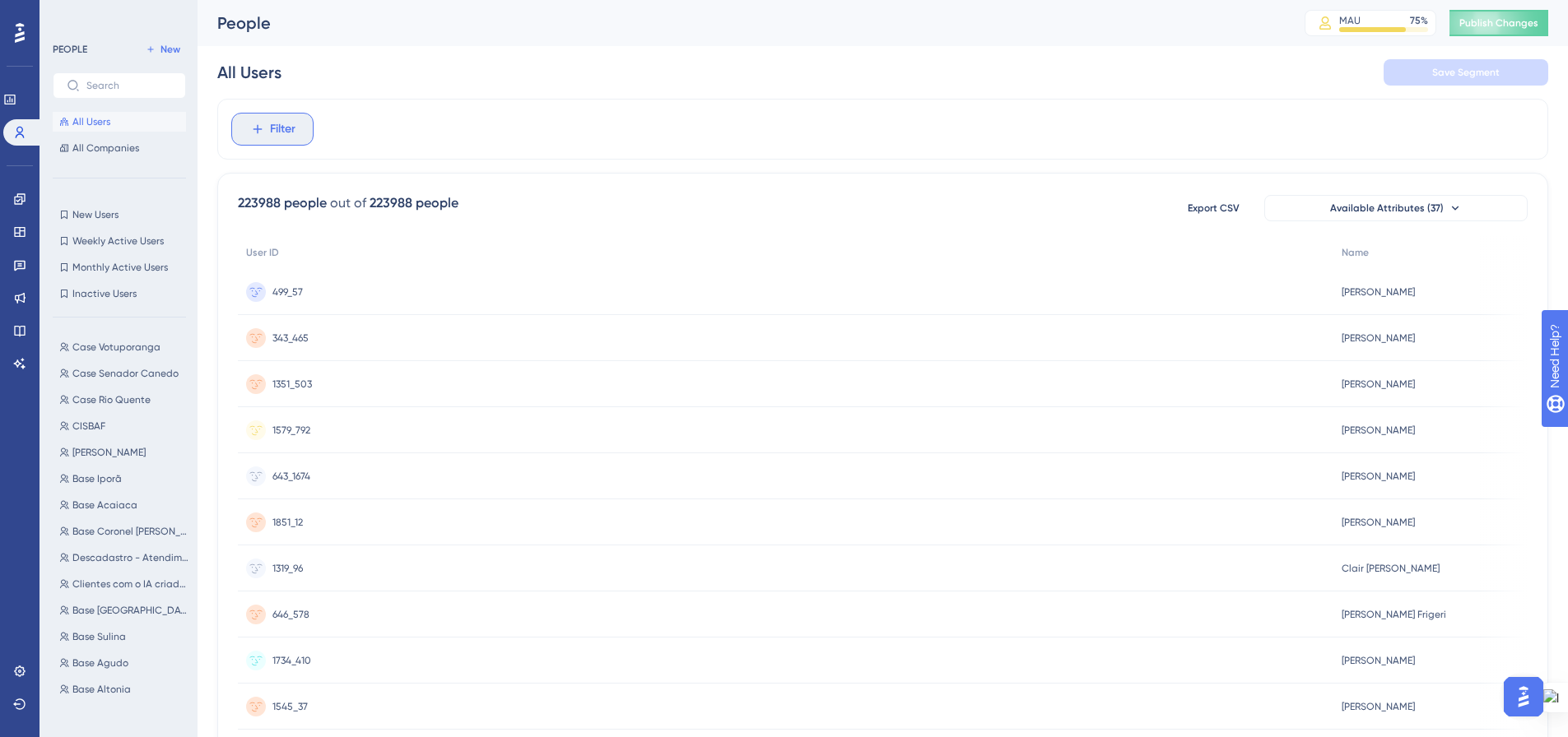
click at [261, 131] on icon at bounding box center [258, 129] width 15 height 15
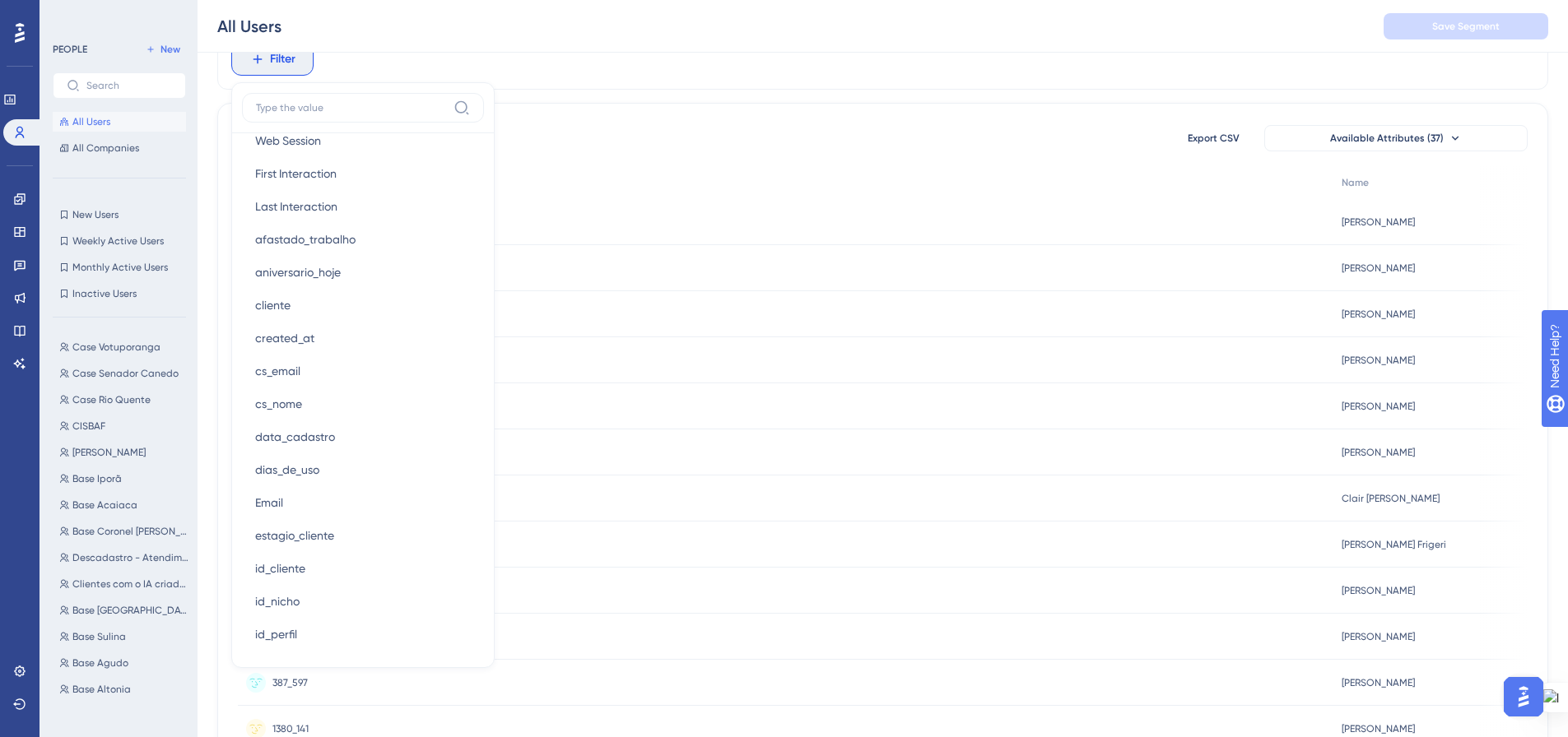
scroll to position [823, 0]
click at [375, 547] on button "id_cliente id_cliente" at bounding box center [362, 557] width 242 height 33
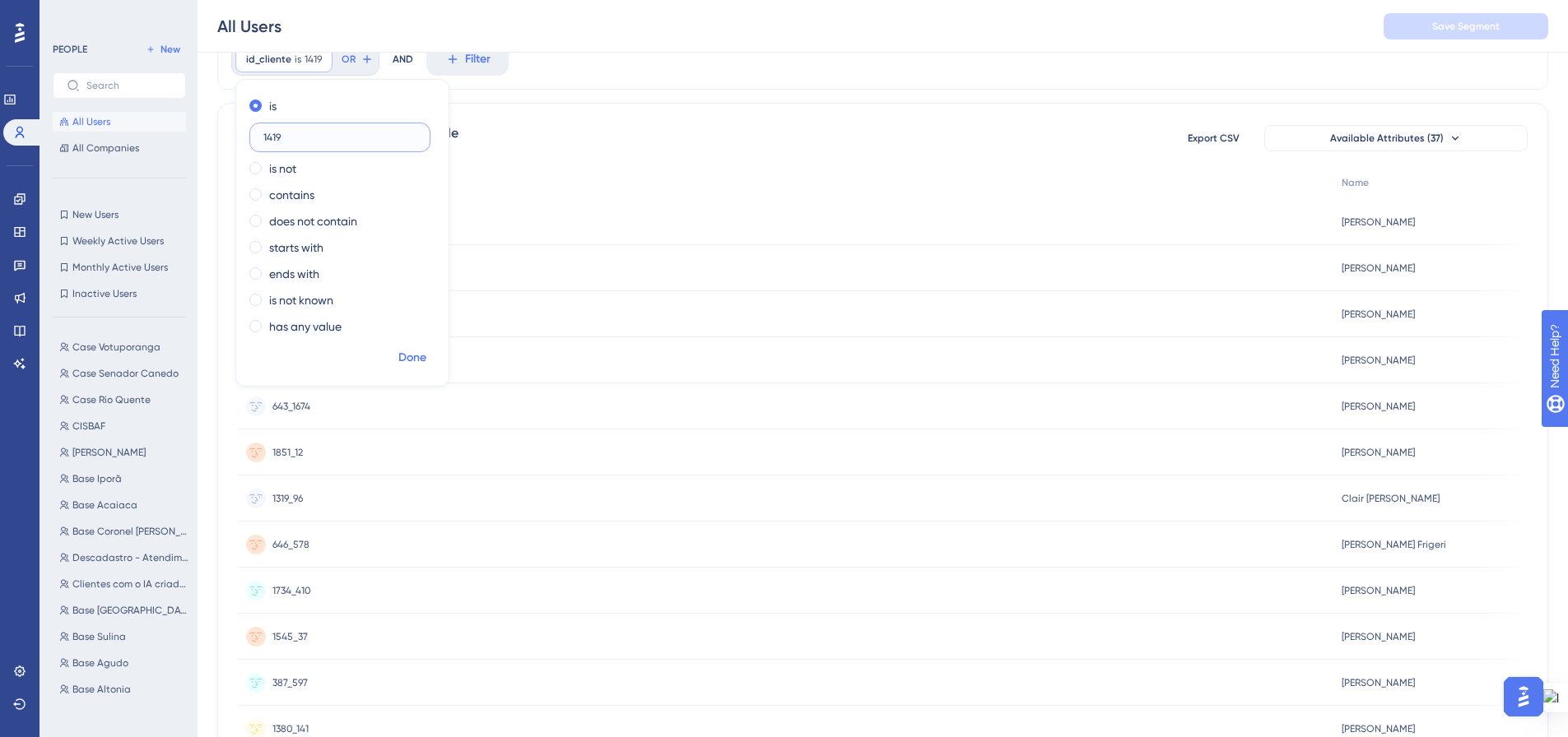
type input "1419"
click at [434, 354] on button "Done" at bounding box center [412, 358] width 46 height 30
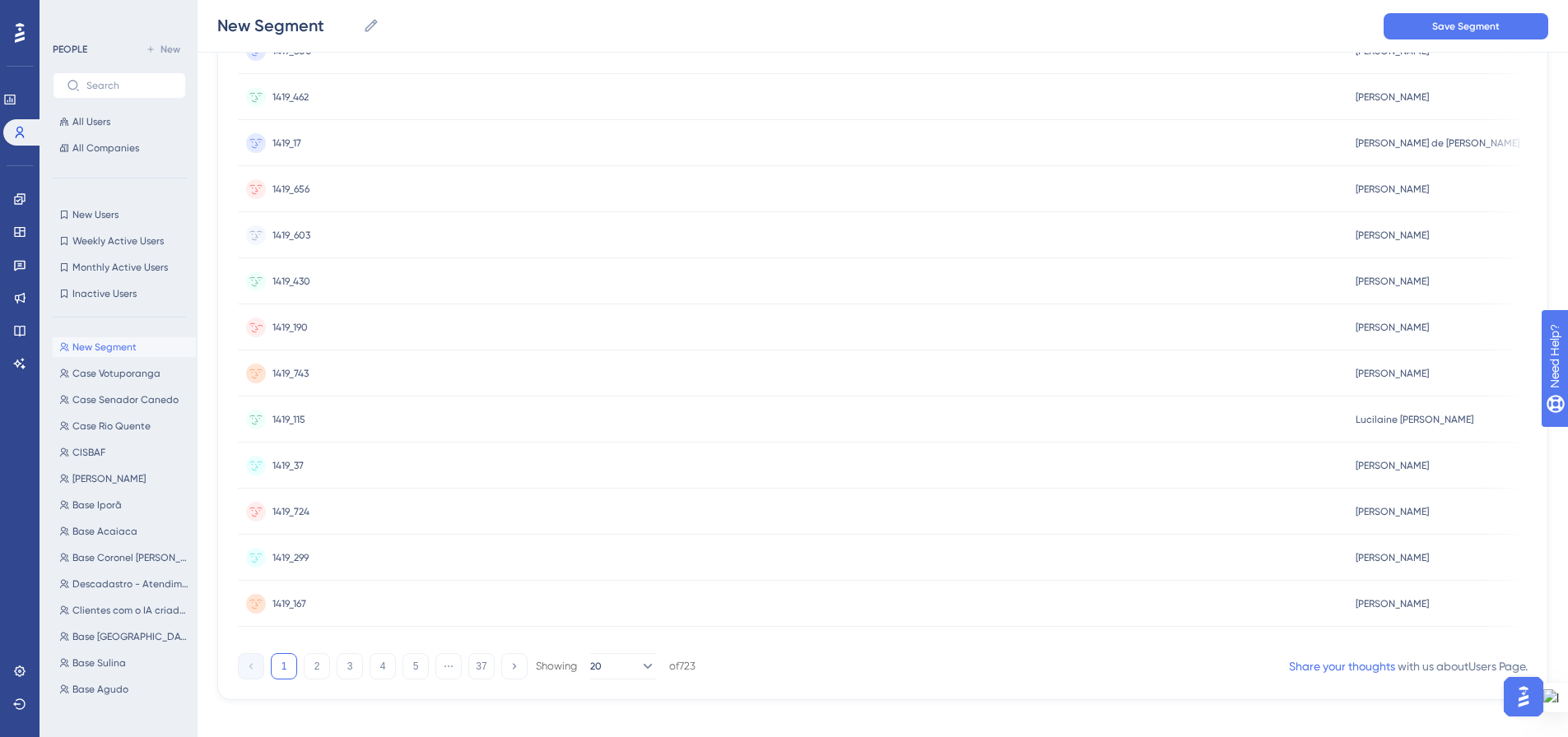
scroll to position [0, 0]
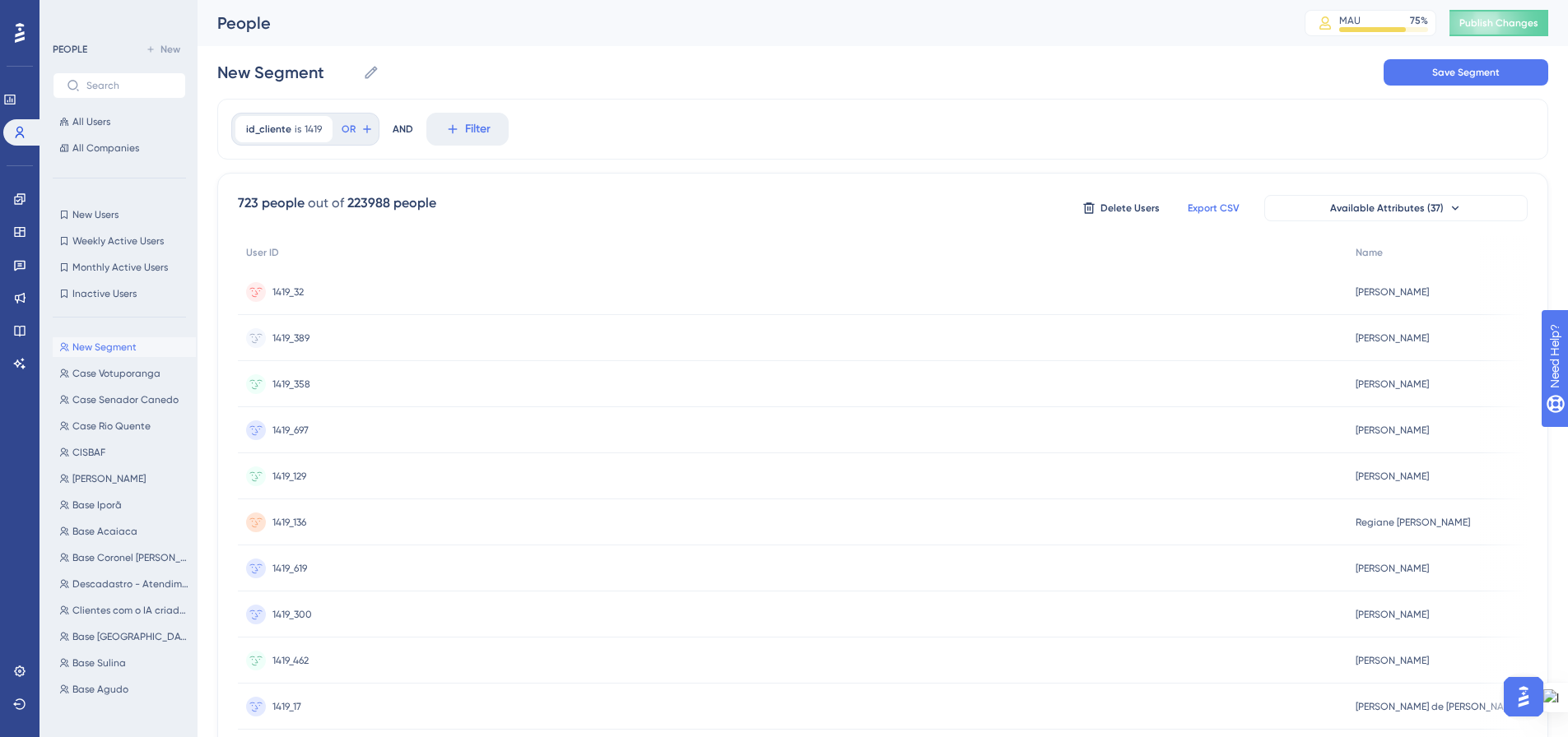
click at [1223, 202] on span "Export CSV" at bounding box center [1213, 208] width 52 height 13
click at [460, 127] on button "Filter" at bounding box center [467, 129] width 82 height 33
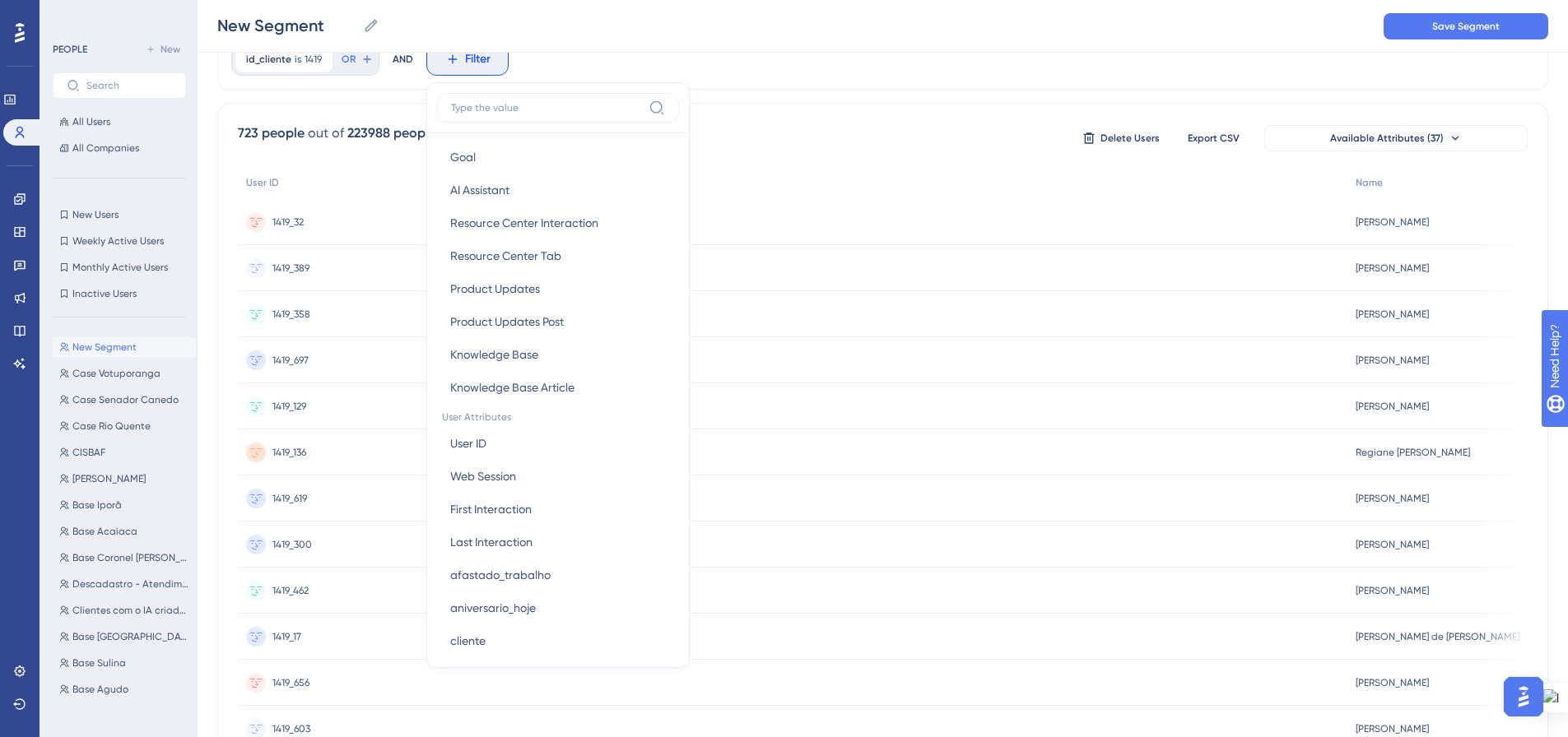
scroll to position [494, 0]
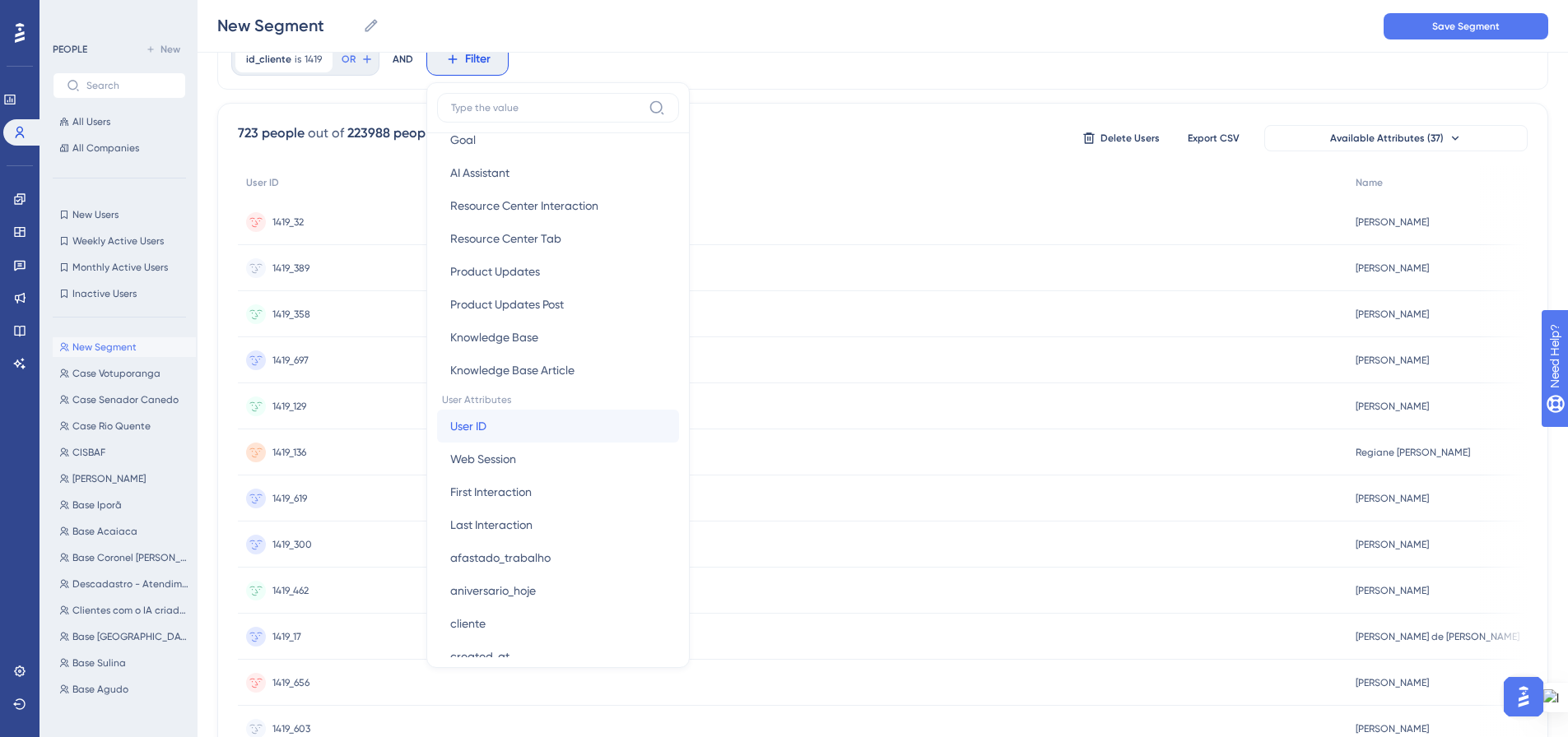
click at [523, 424] on button "User ID User ID" at bounding box center [557, 426] width 242 height 33
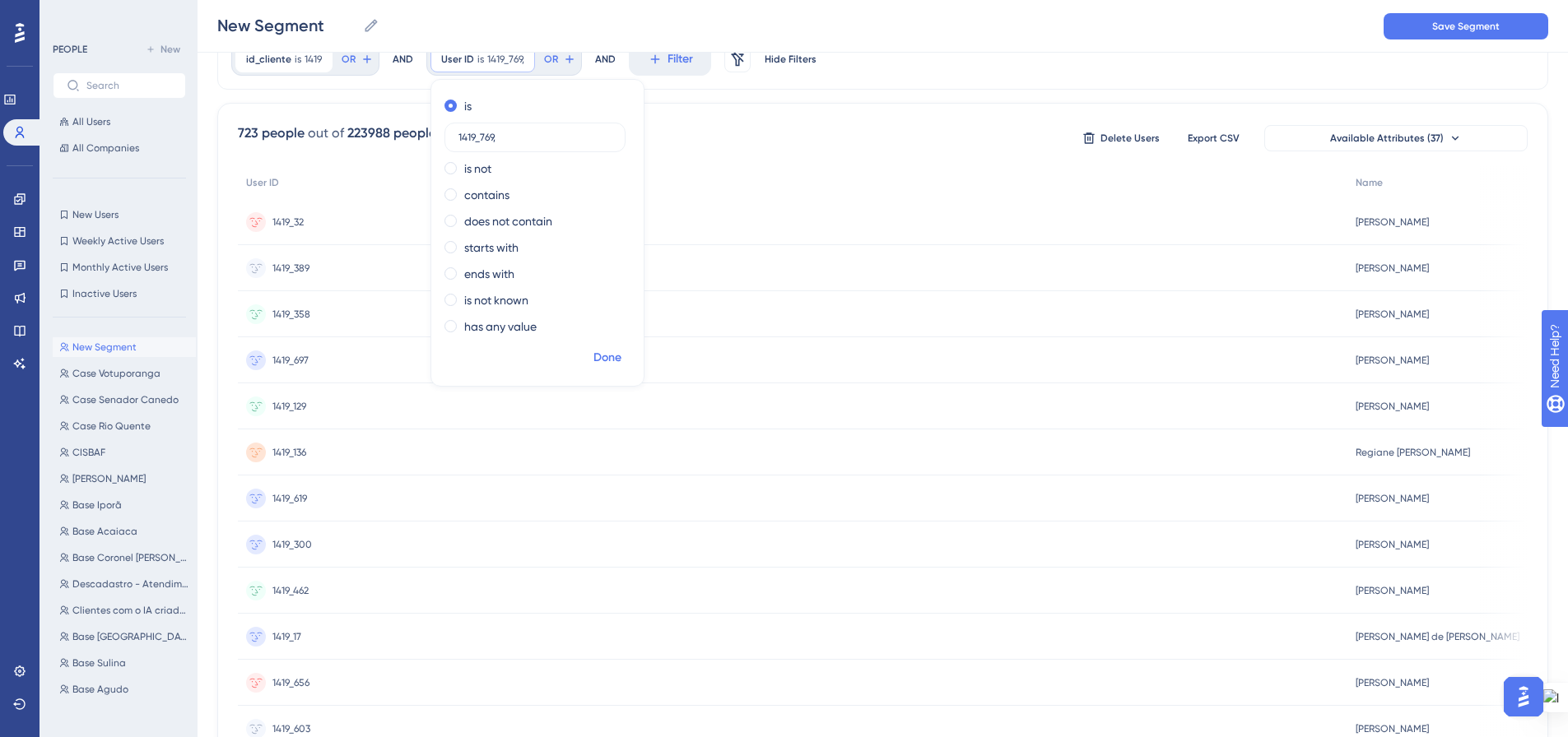
type input "1419_769,"
click at [608, 355] on span "Done" at bounding box center [608, 358] width 28 height 19
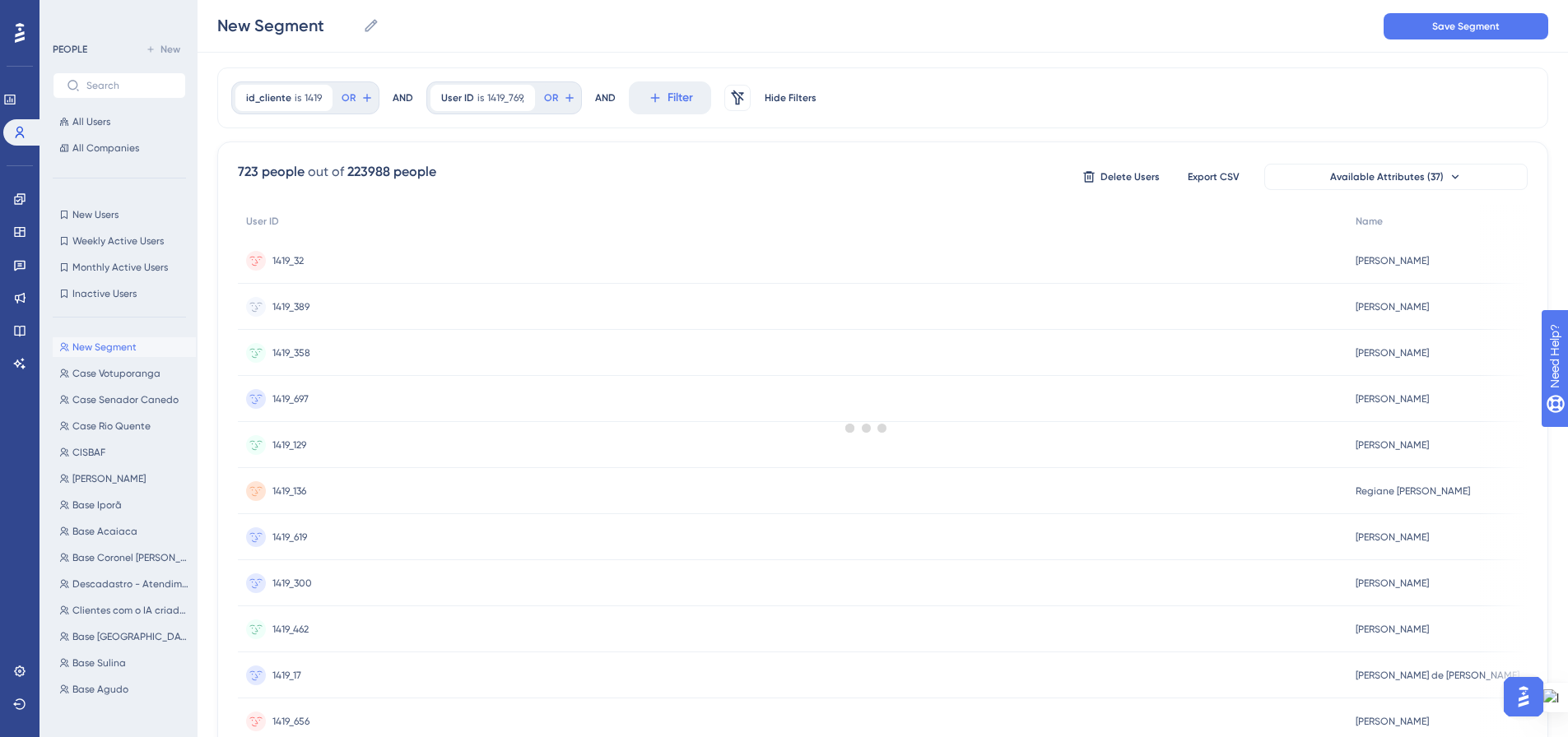
scroll to position [0, 0]
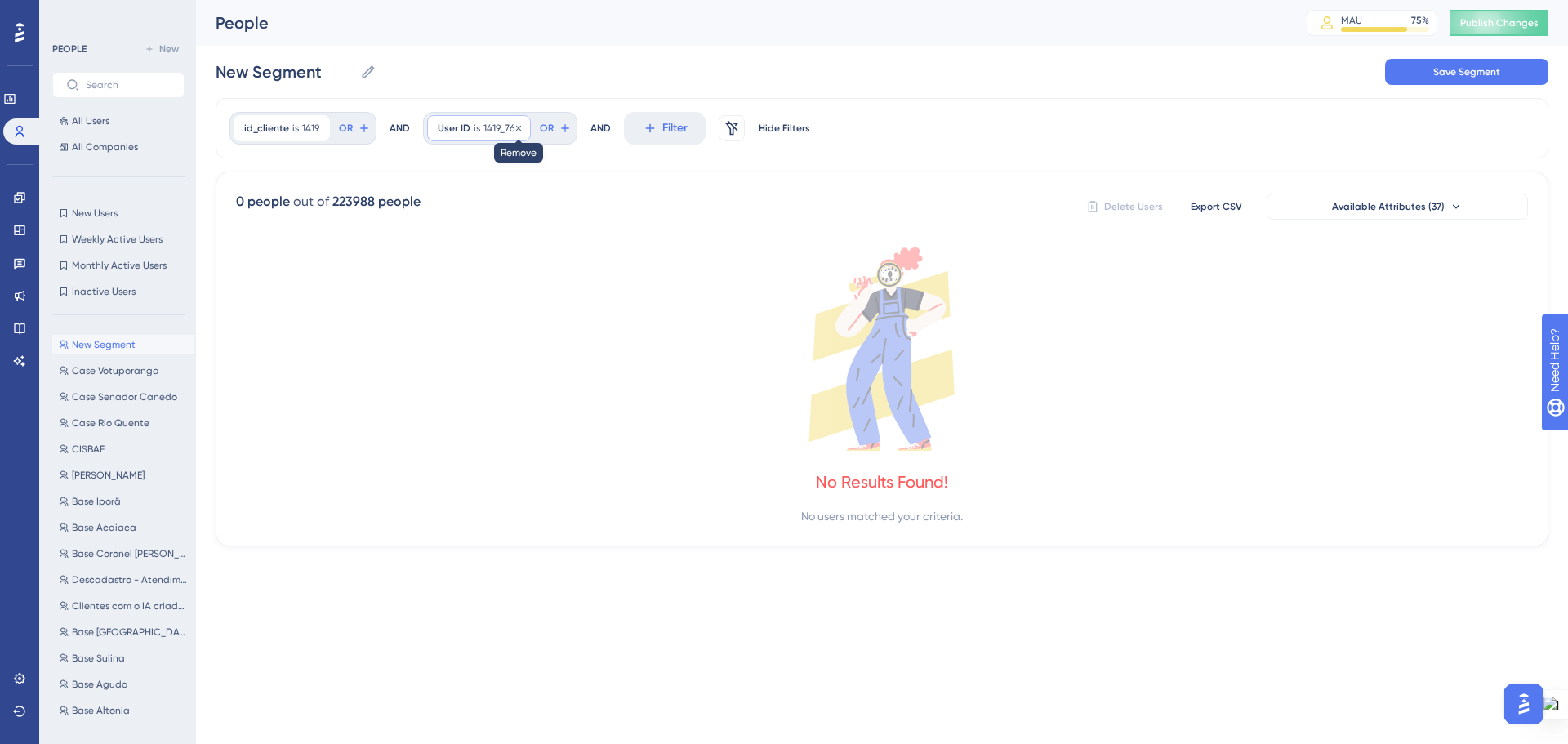
click at [518, 130] on icon at bounding box center [518, 128] width 10 height 10
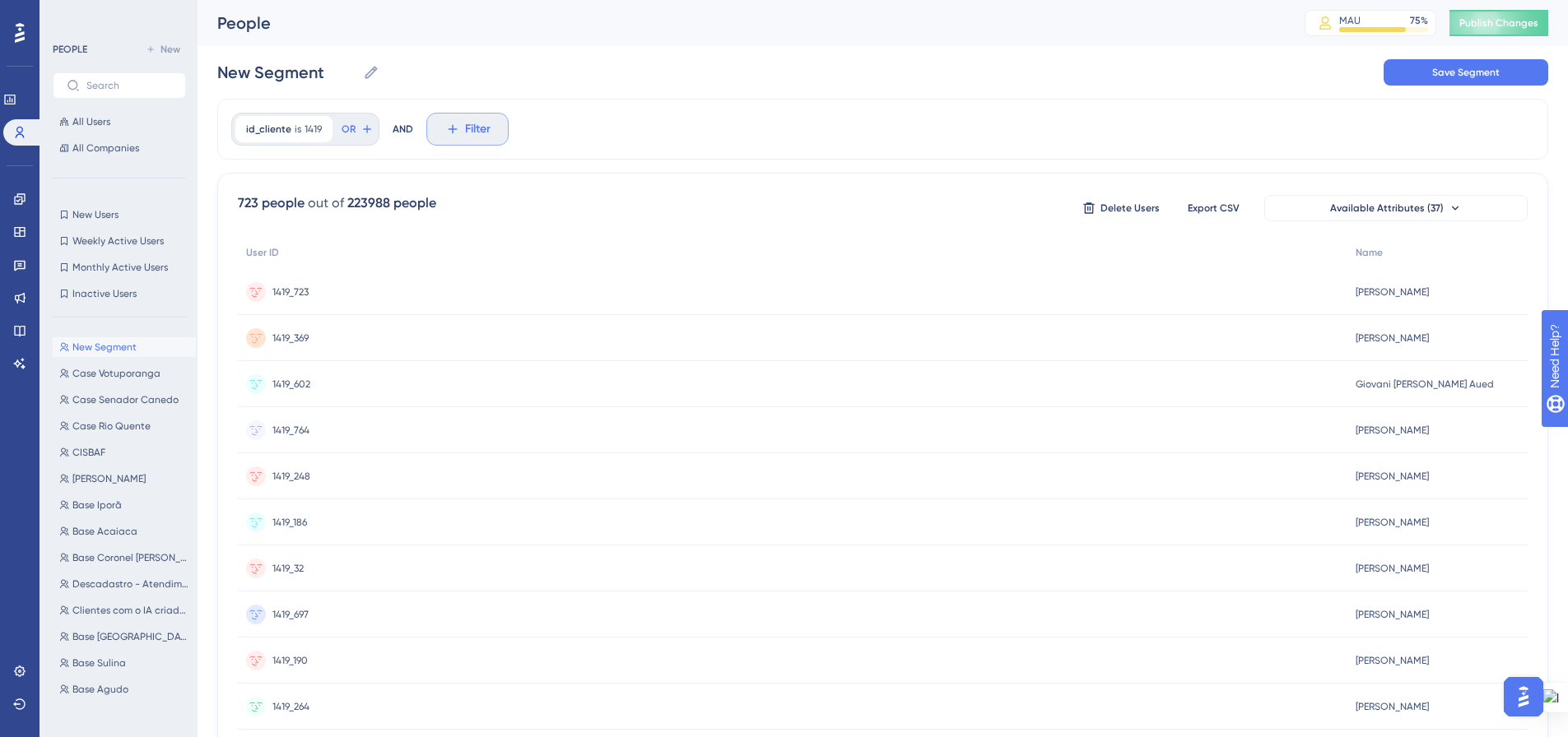
click at [458, 128] on icon at bounding box center [452, 129] width 15 height 15
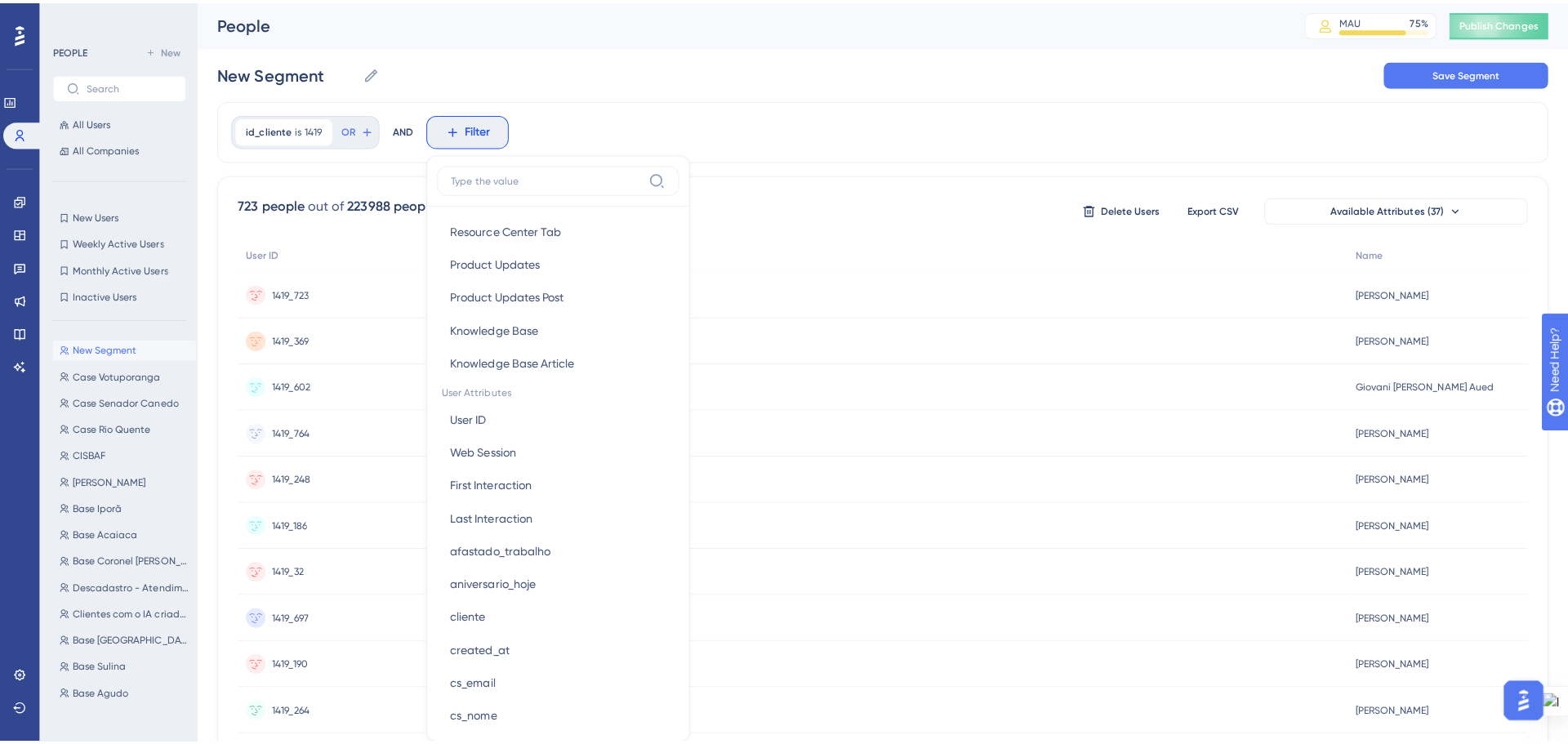
scroll to position [572, 0]
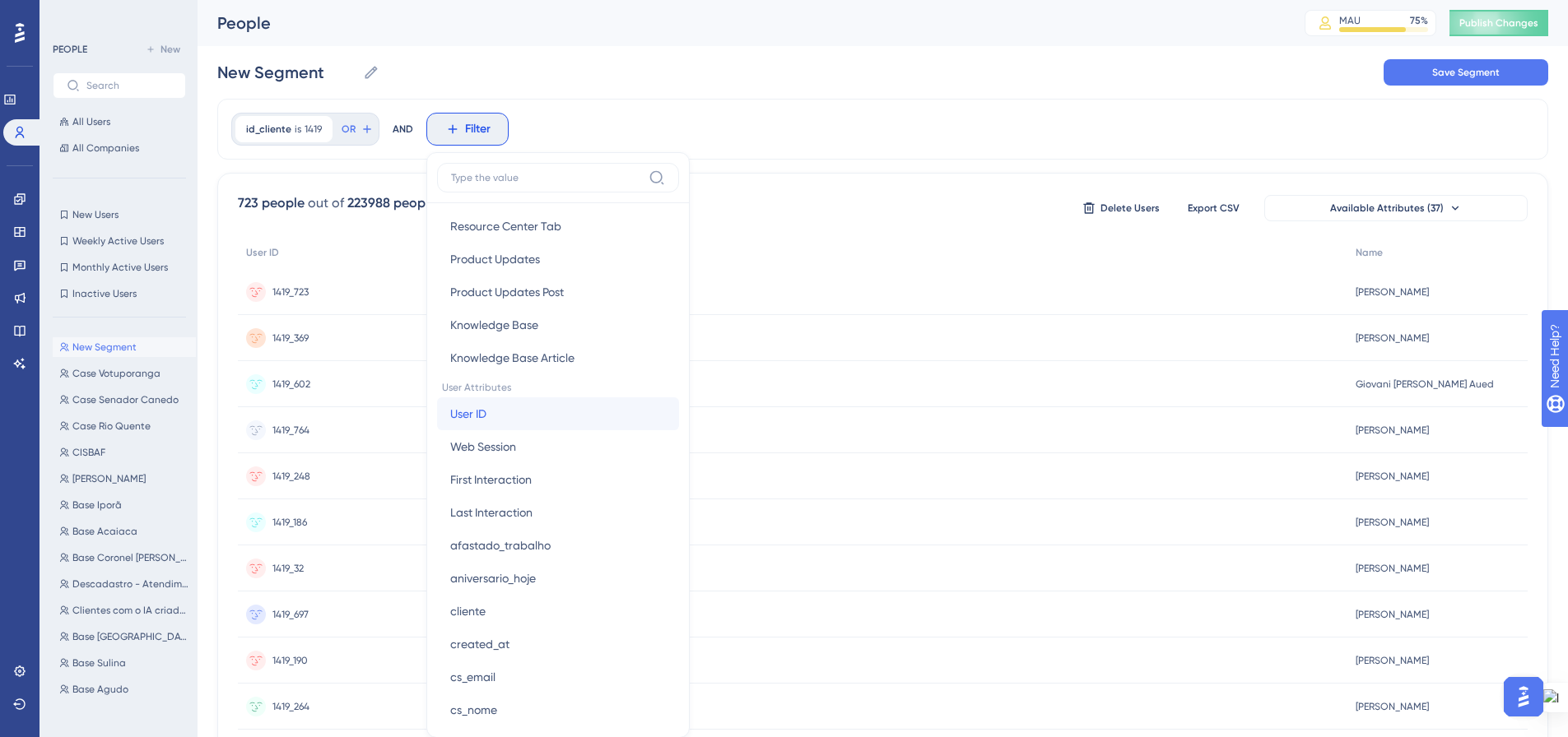
click at [577, 416] on button "User ID User ID" at bounding box center [557, 413] width 242 height 33
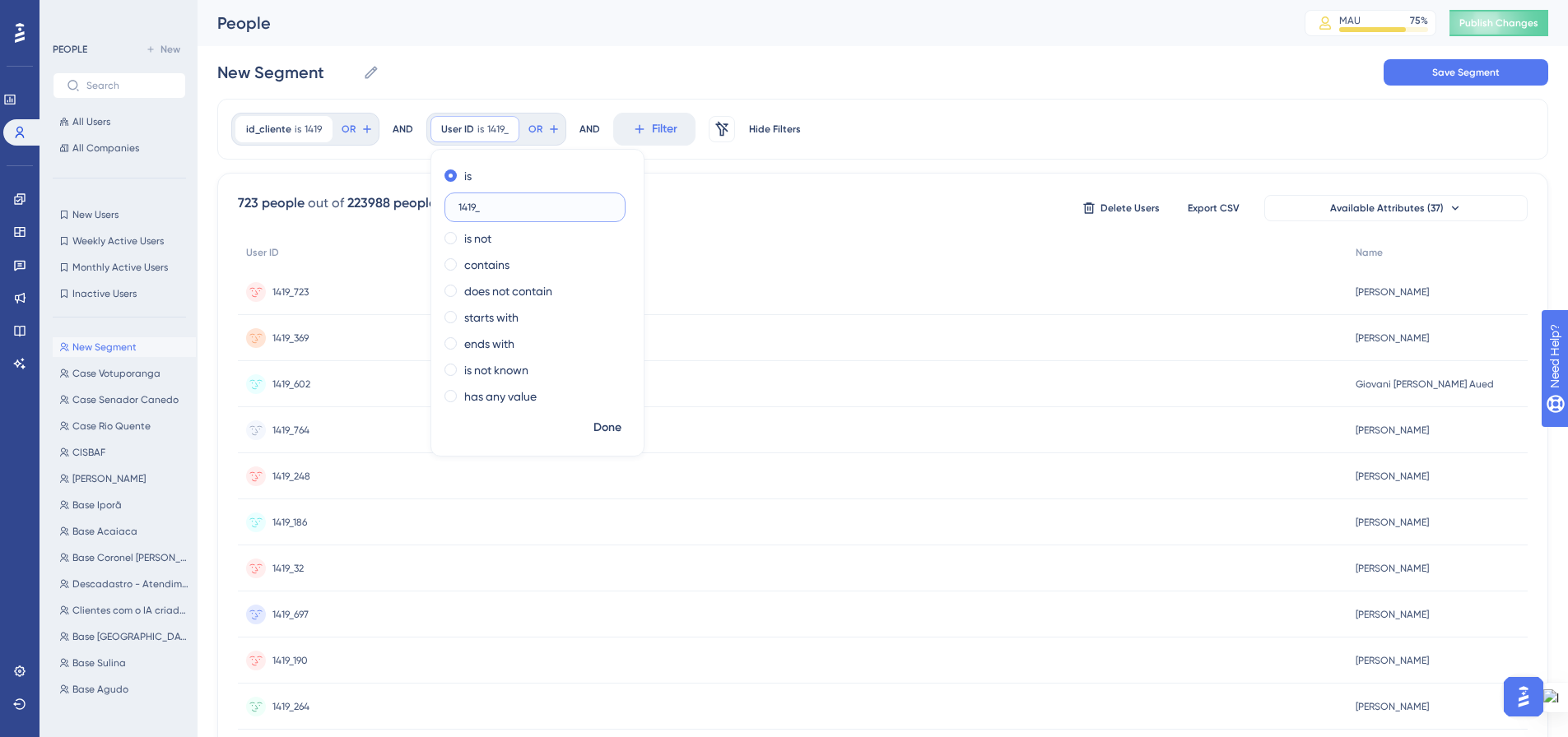
click at [566, 205] on input "1419_" at bounding box center [535, 207] width 153 height 11
type input "1419_769"
drag, startPoint x: 617, startPoint y: 435, endPoint x: 609, endPoint y: 430, distance: 9.4
click at [616, 435] on span "Done" at bounding box center [608, 428] width 28 height 19
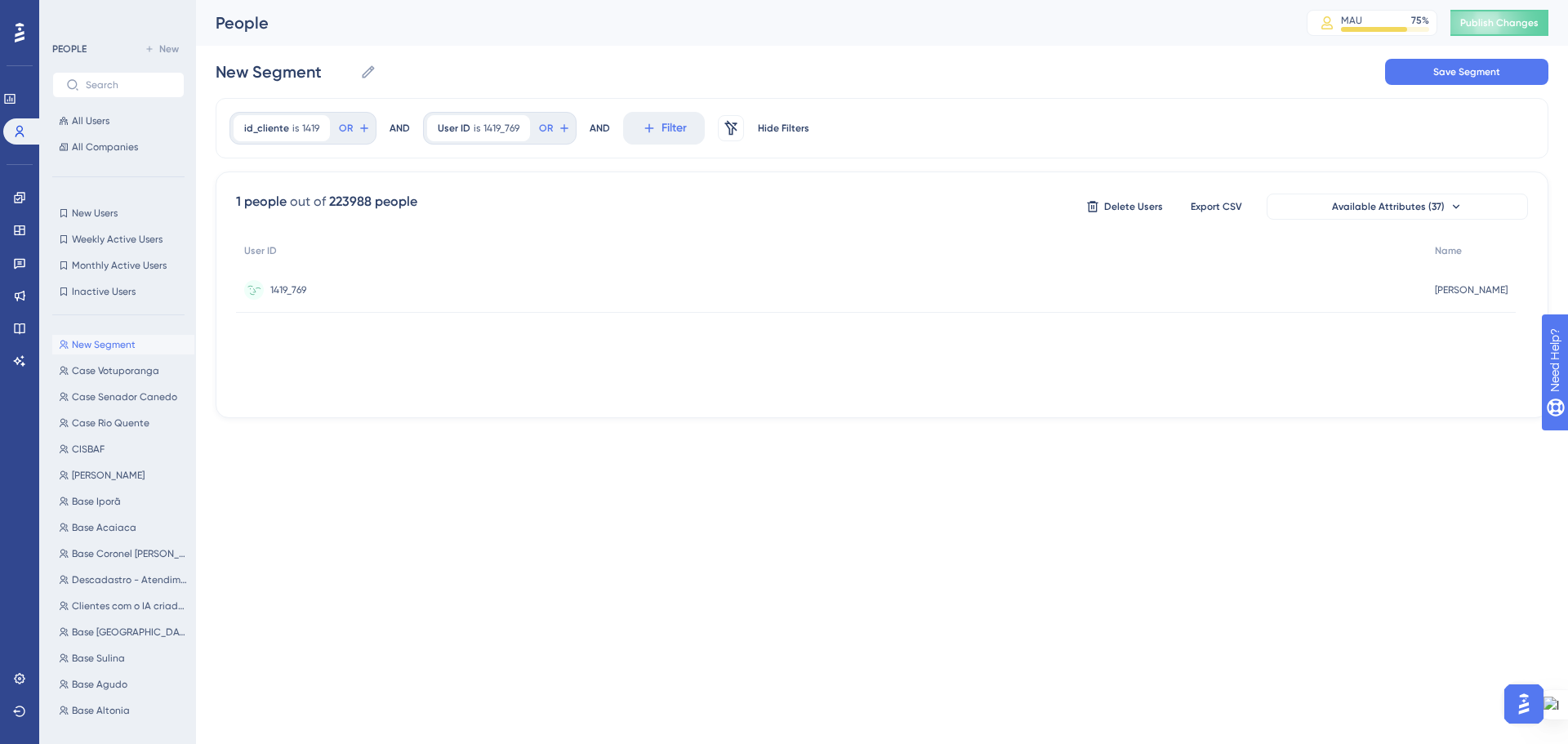
click at [1460, 286] on span "Julio Cezar Martins Junior" at bounding box center [1471, 290] width 73 height 13
click at [644, 129] on icon at bounding box center [648, 129] width 9 height 9
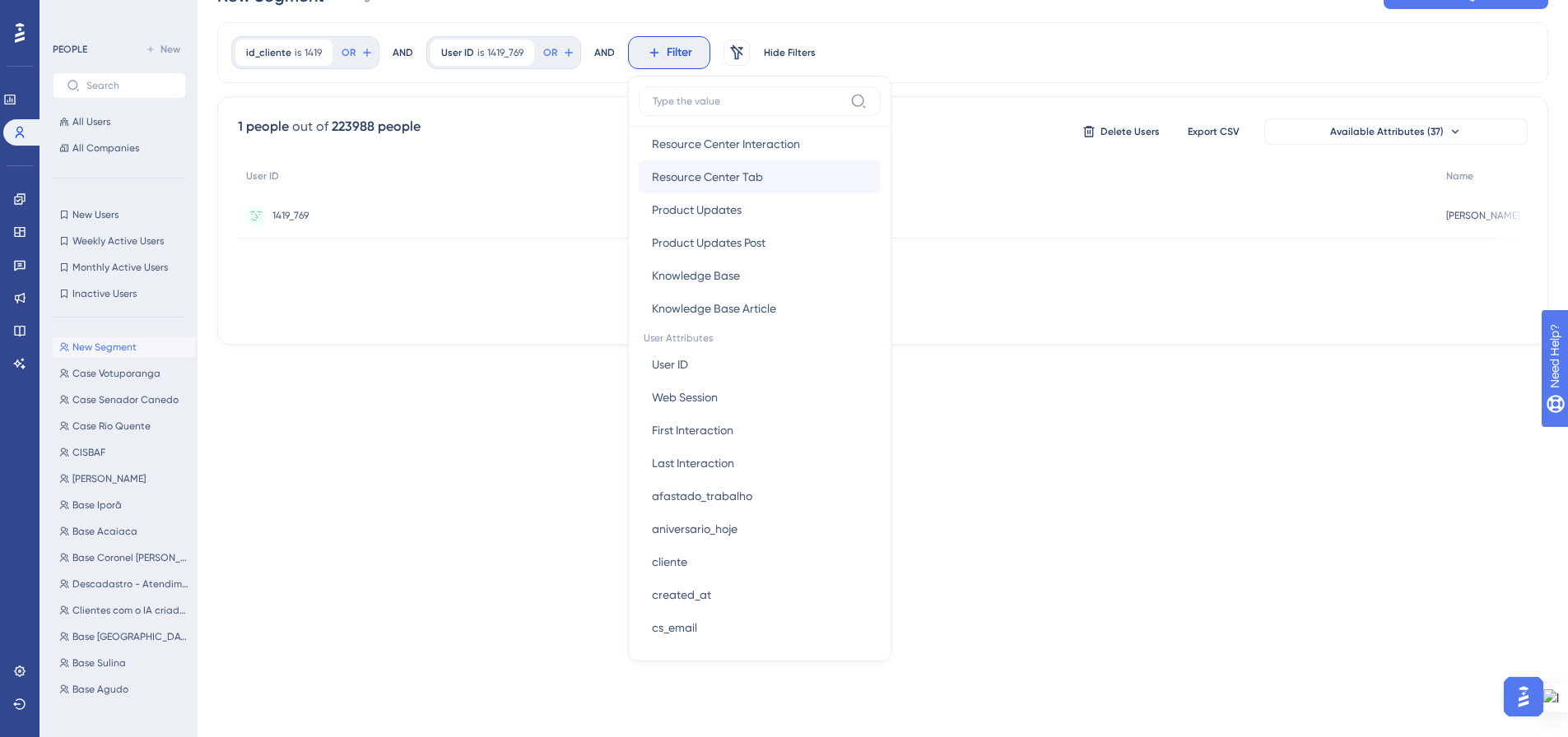
scroll to position [576, 0]
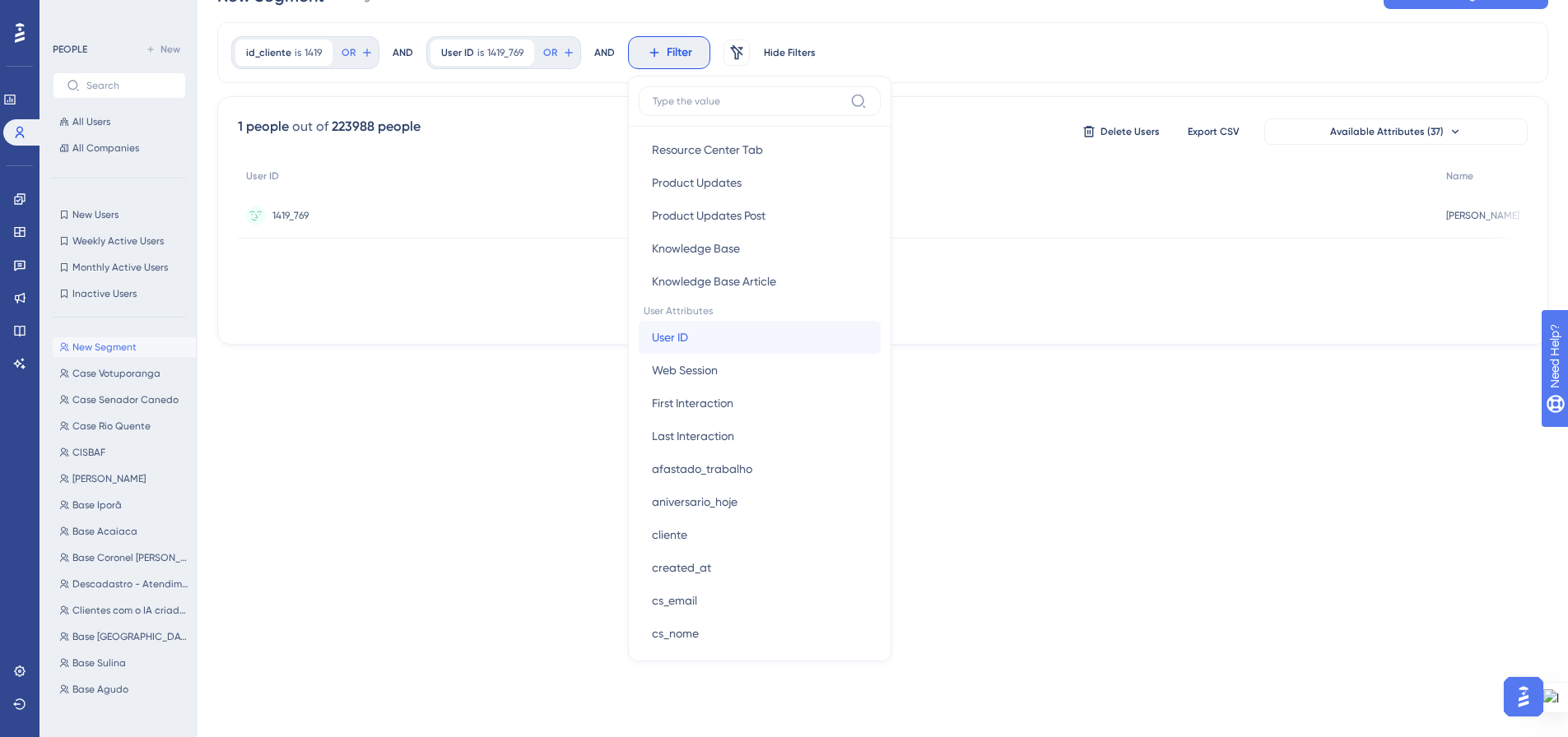
click at [714, 334] on button "User ID User ID" at bounding box center [759, 337] width 242 height 33
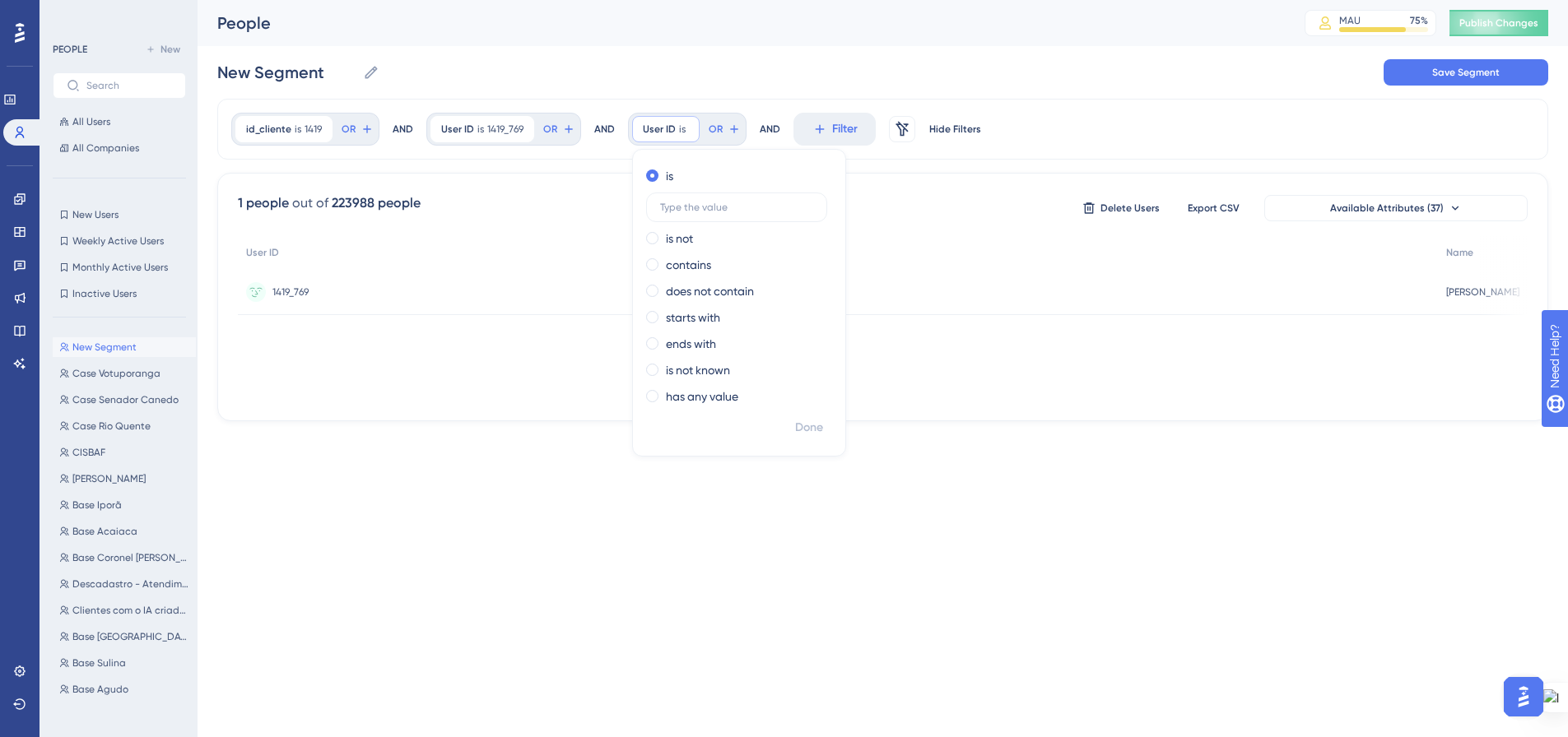
scroll to position [0, 0]
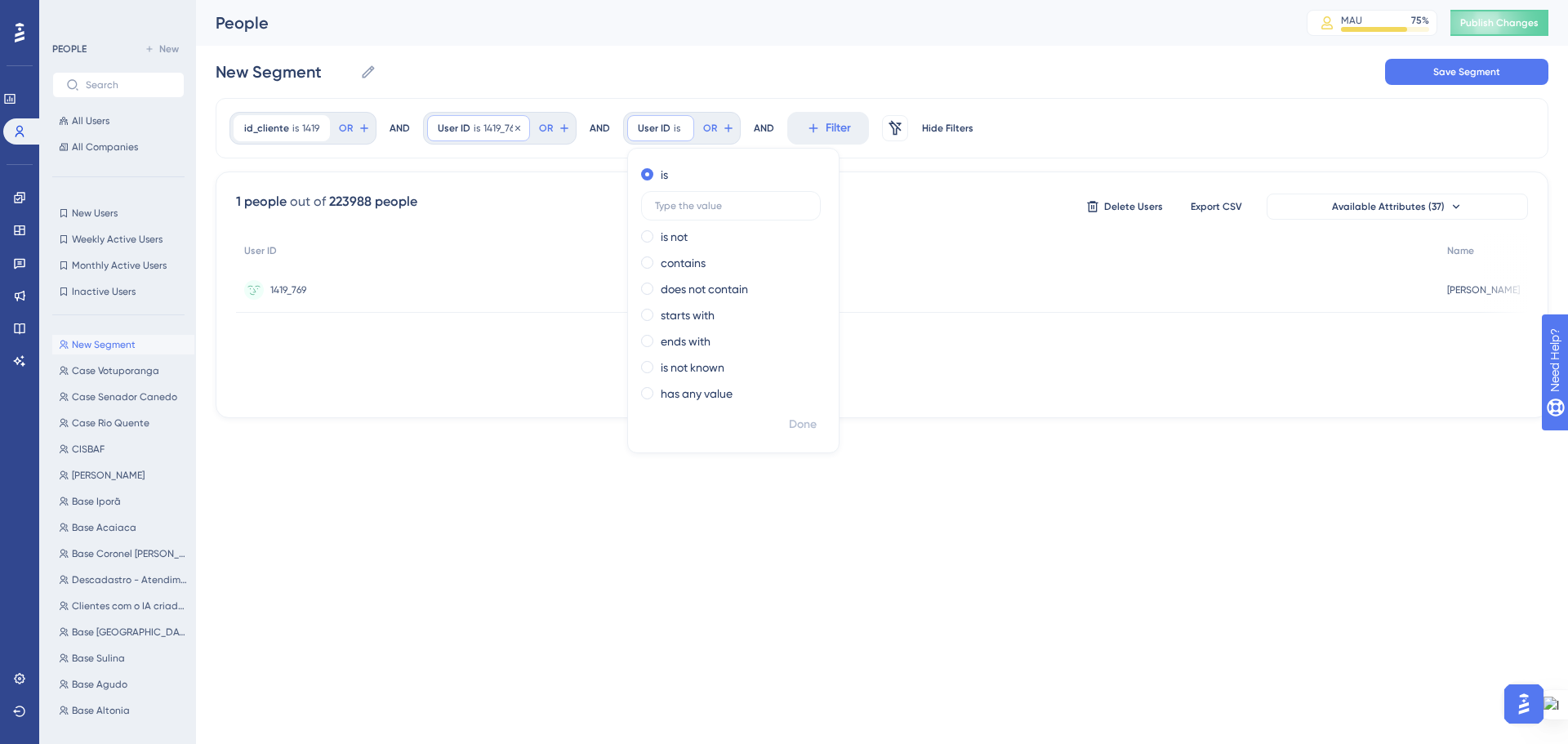
click at [480, 124] on div "User ID is 1419_769 1419_769 Remove" at bounding box center [479, 129] width 103 height 26
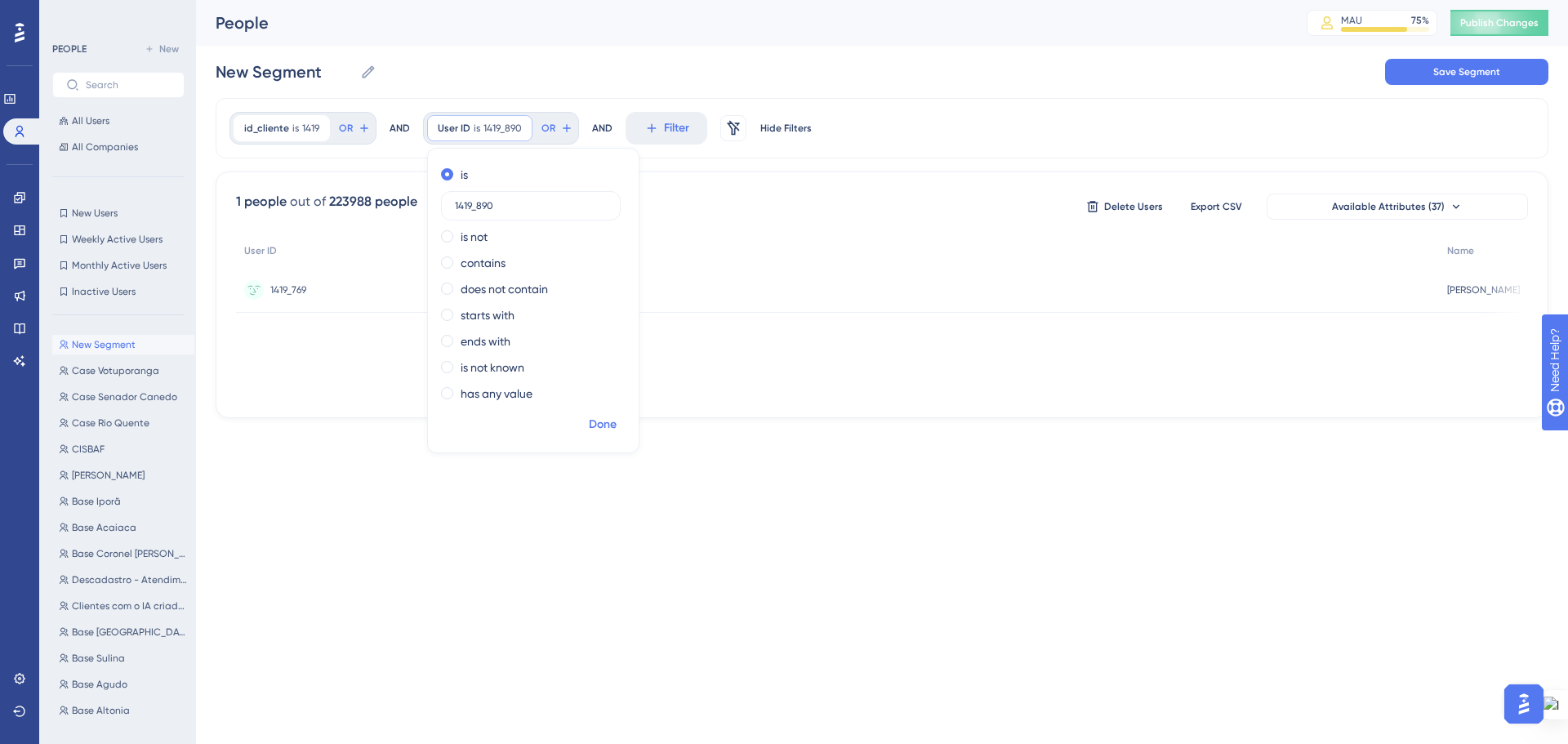
type input "1419_890"
click at [604, 421] on span "Done" at bounding box center [603, 425] width 28 height 19
click at [654, 125] on icon at bounding box center [651, 128] width 15 height 15
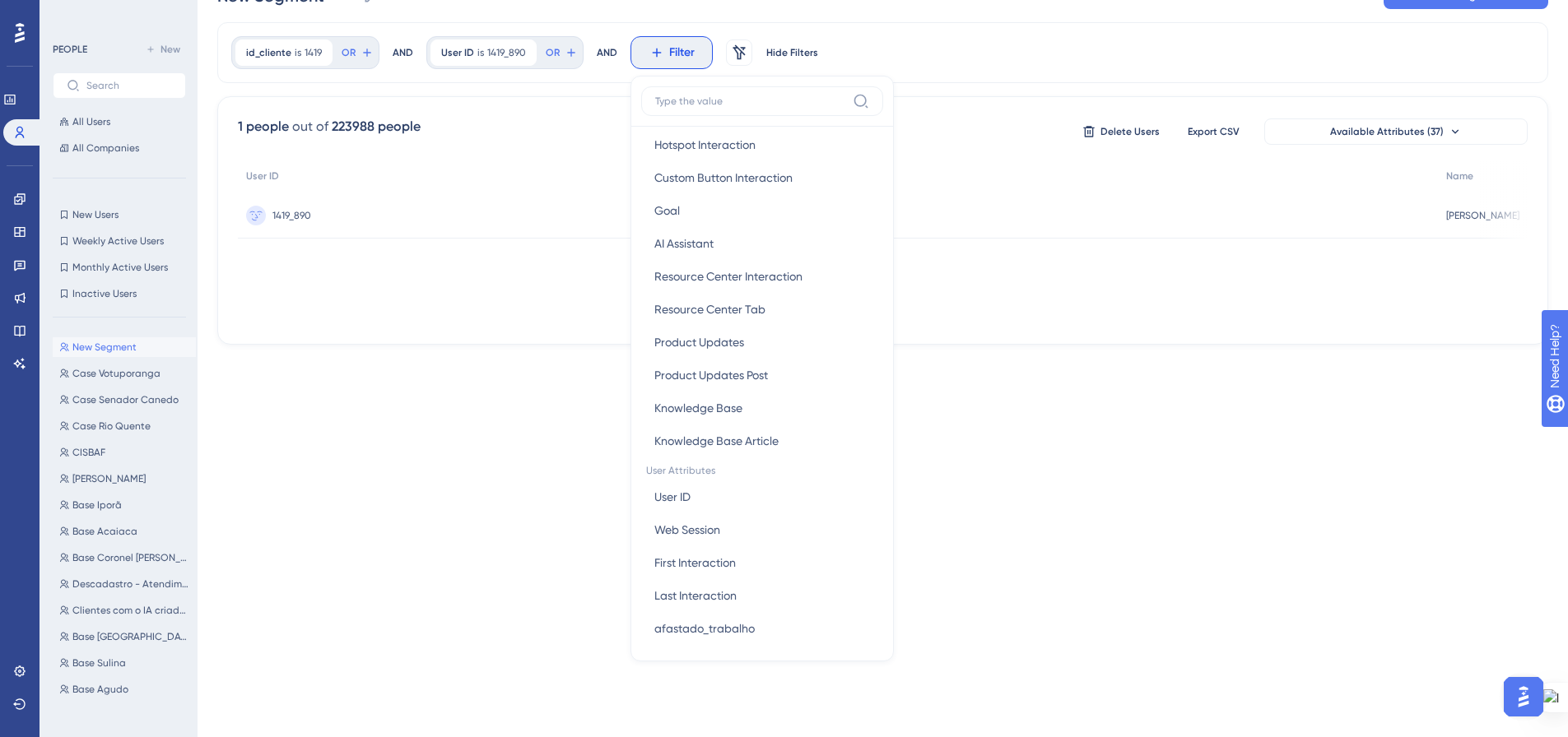
scroll to position [494, 0]
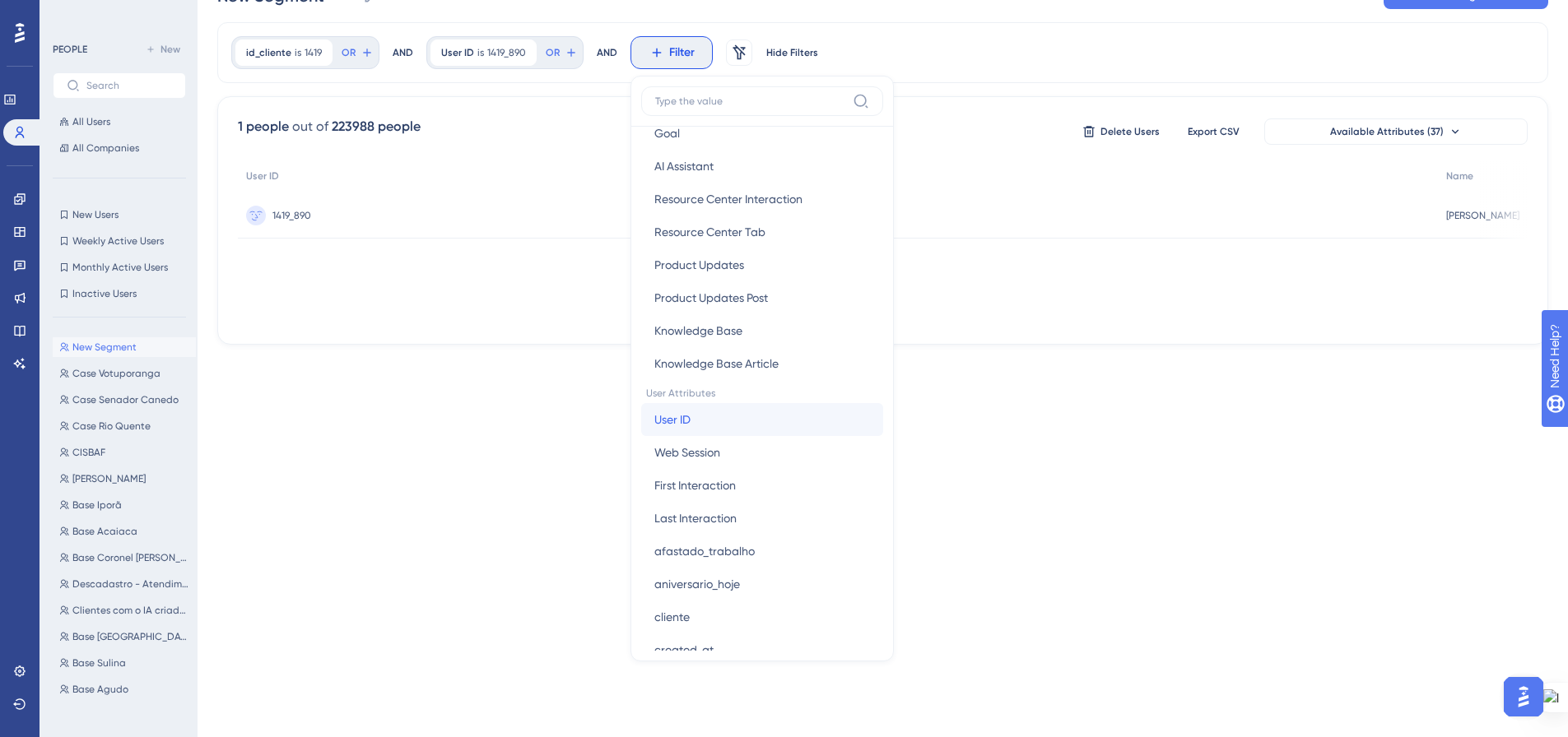
click at [690, 413] on button "User ID User ID" at bounding box center [762, 419] width 242 height 33
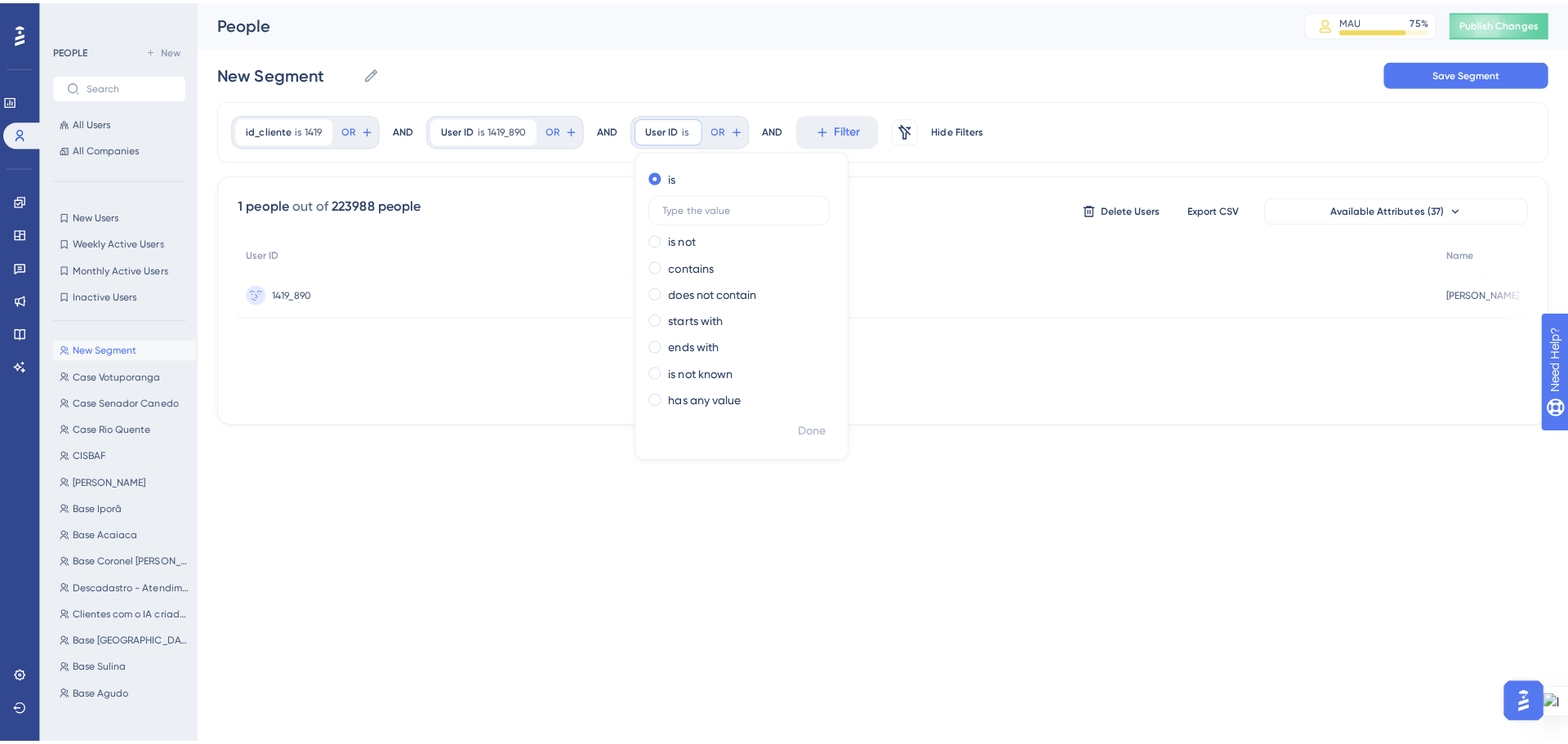
scroll to position [0, 0]
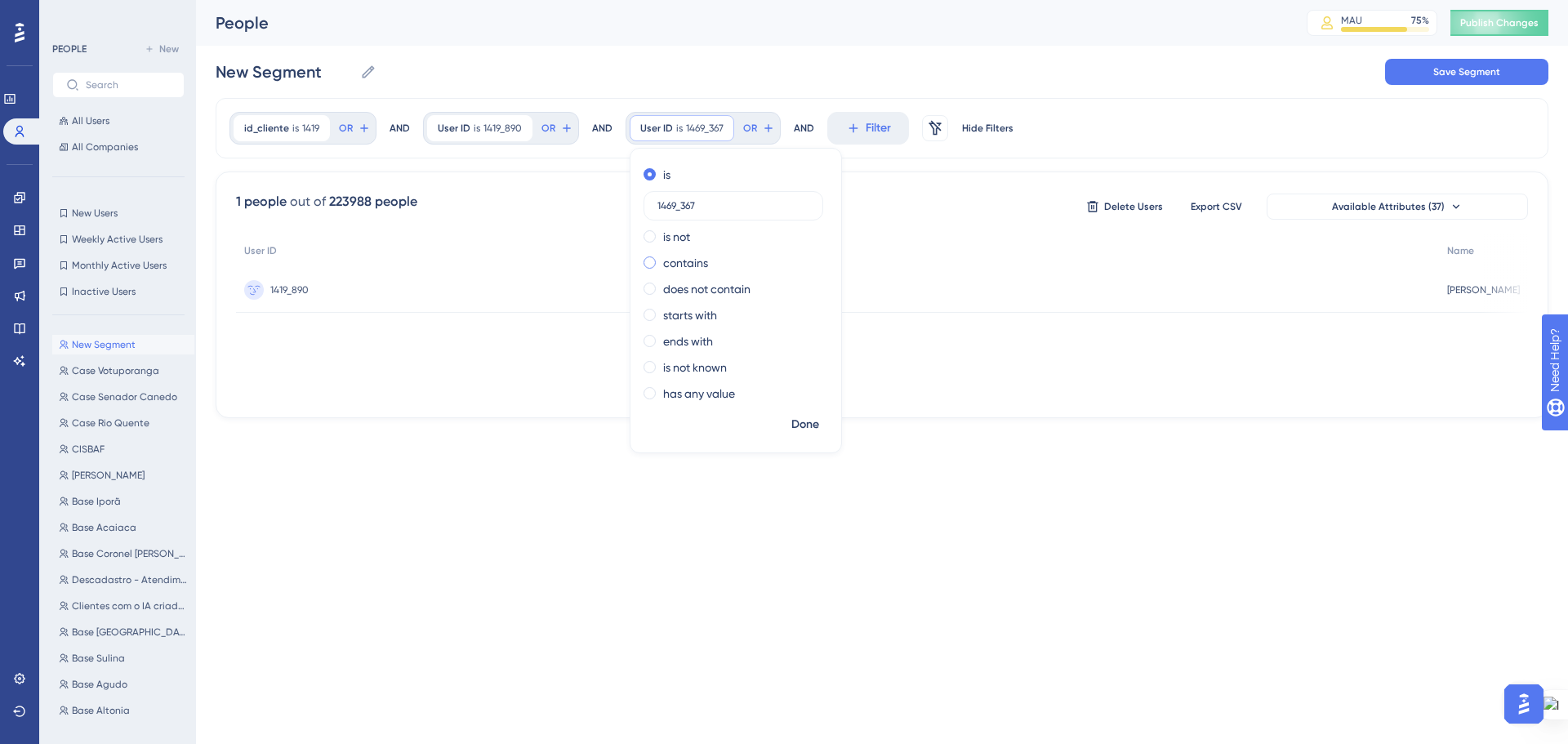
drag, startPoint x: 668, startPoint y: 207, endPoint x: 672, endPoint y: 268, distance: 61.1
click at [668, 209] on input "1469_367" at bounding box center [733, 206] width 152 height 11
type input "1419_367"
click at [795, 430] on span "Done" at bounding box center [805, 425] width 28 height 19
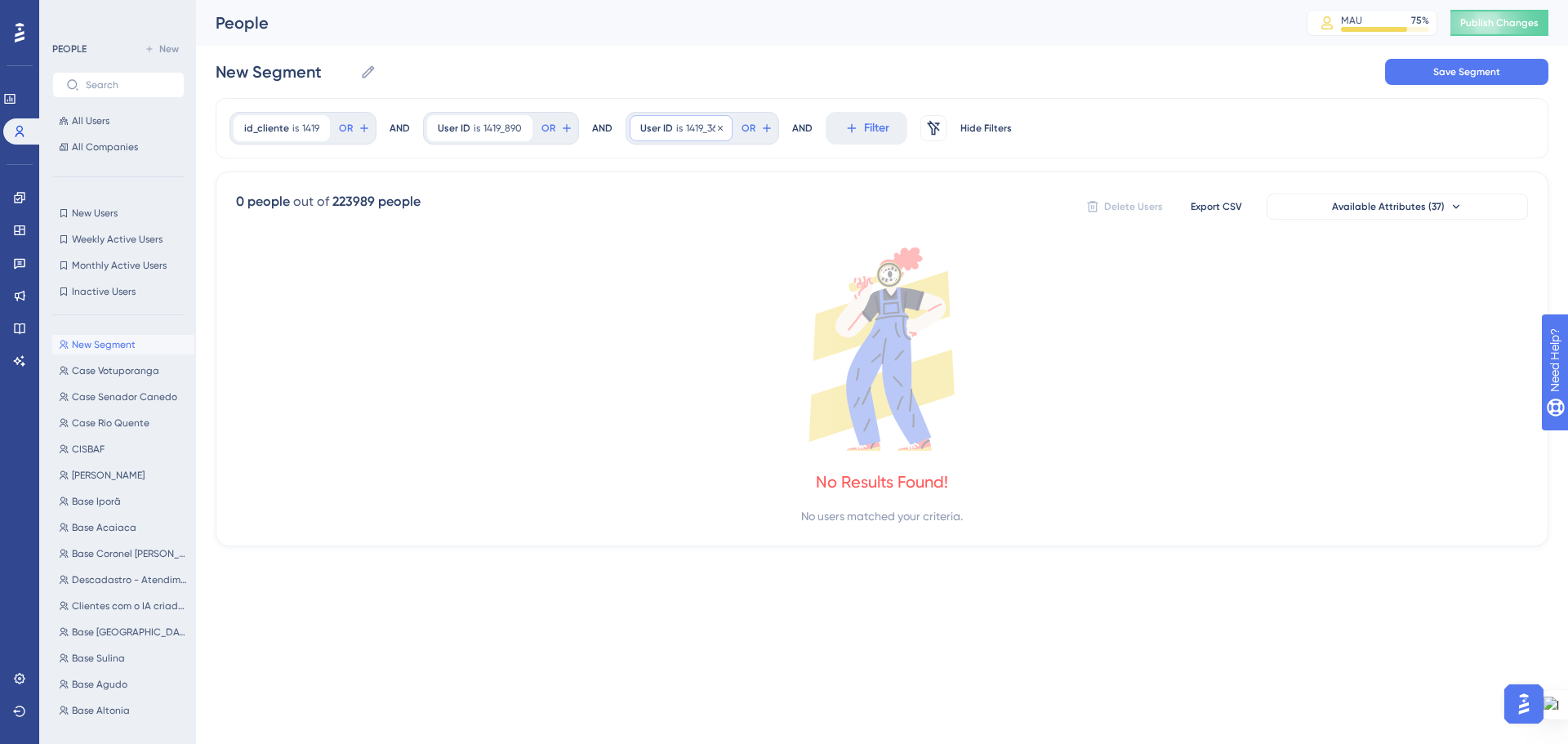
click at [703, 135] on div "User ID is 1419_367 1419_367 Remove" at bounding box center [681, 129] width 103 height 26
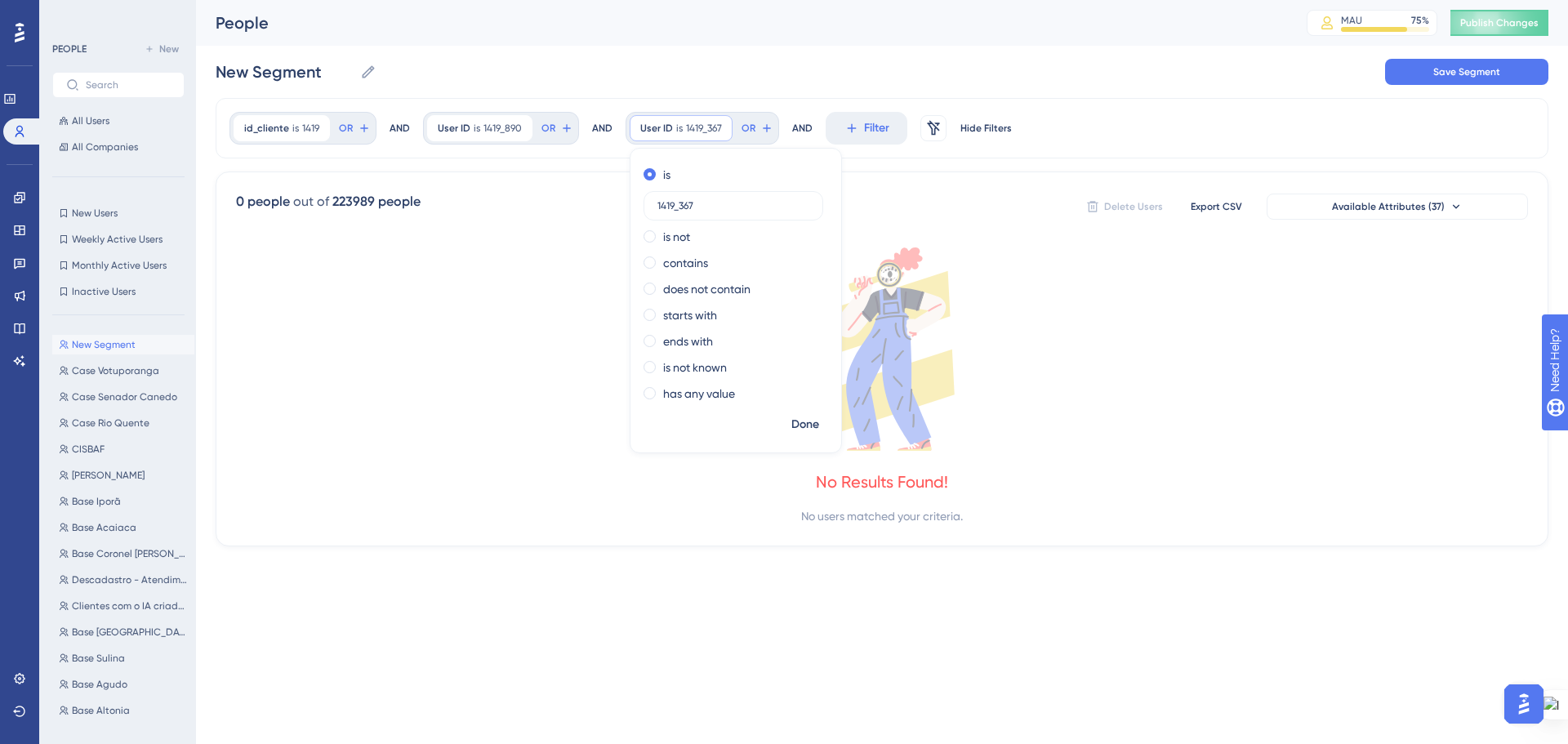
drag, startPoint x: 700, startPoint y: 209, endPoint x: 637, endPoint y: 209, distance: 63.0
click at [637, 209] on div "is 1419_367 is not contains does not contain starts with ends with is not known…" at bounding box center [735, 286] width 211 height 249
click at [703, 211] on label at bounding box center [732, 206] width 179 height 30
click at [703, 211] on input "text" at bounding box center [733, 206] width 152 height 11
paste input "1419_367"
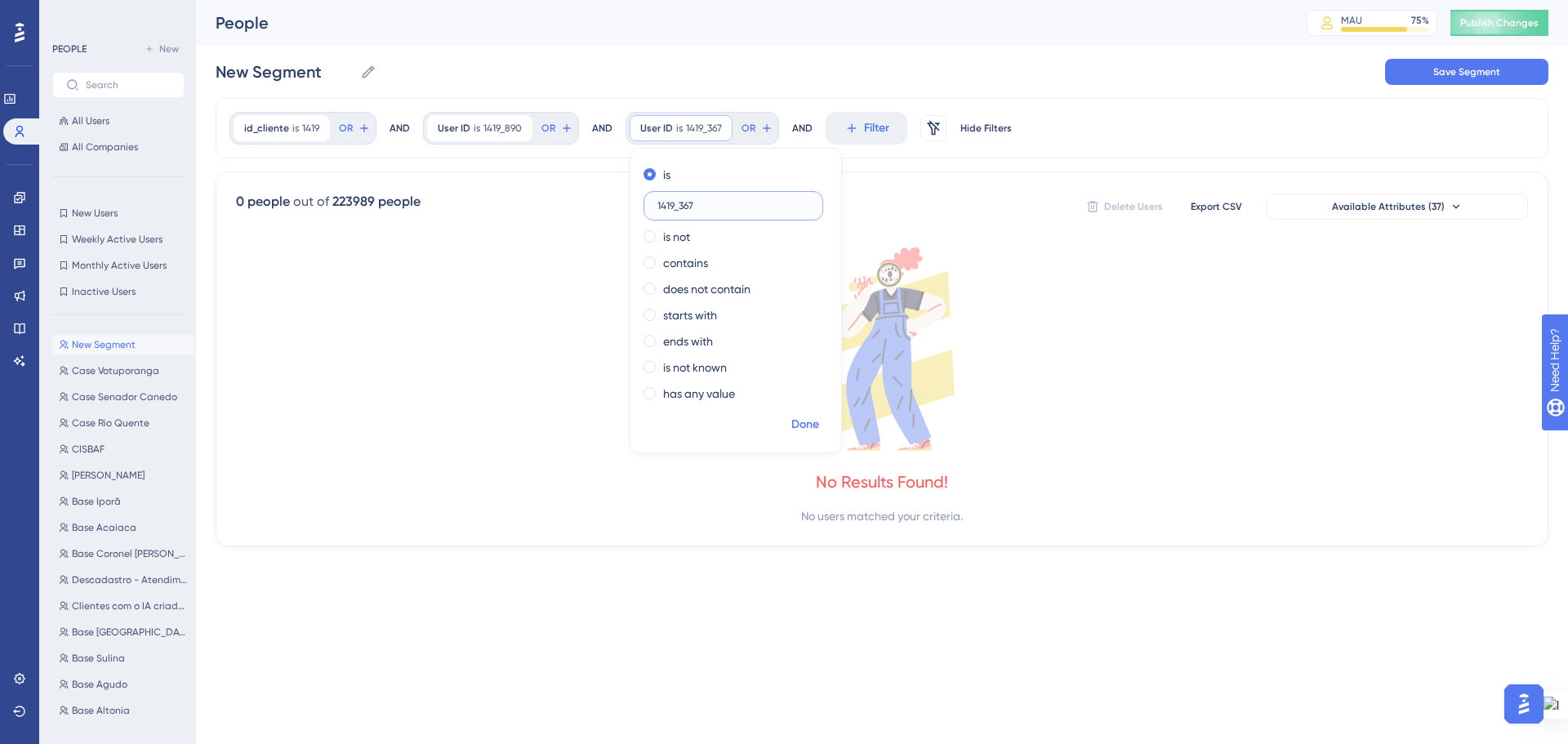
type input "1419_367"
click at [794, 428] on span "Done" at bounding box center [805, 425] width 28 height 19
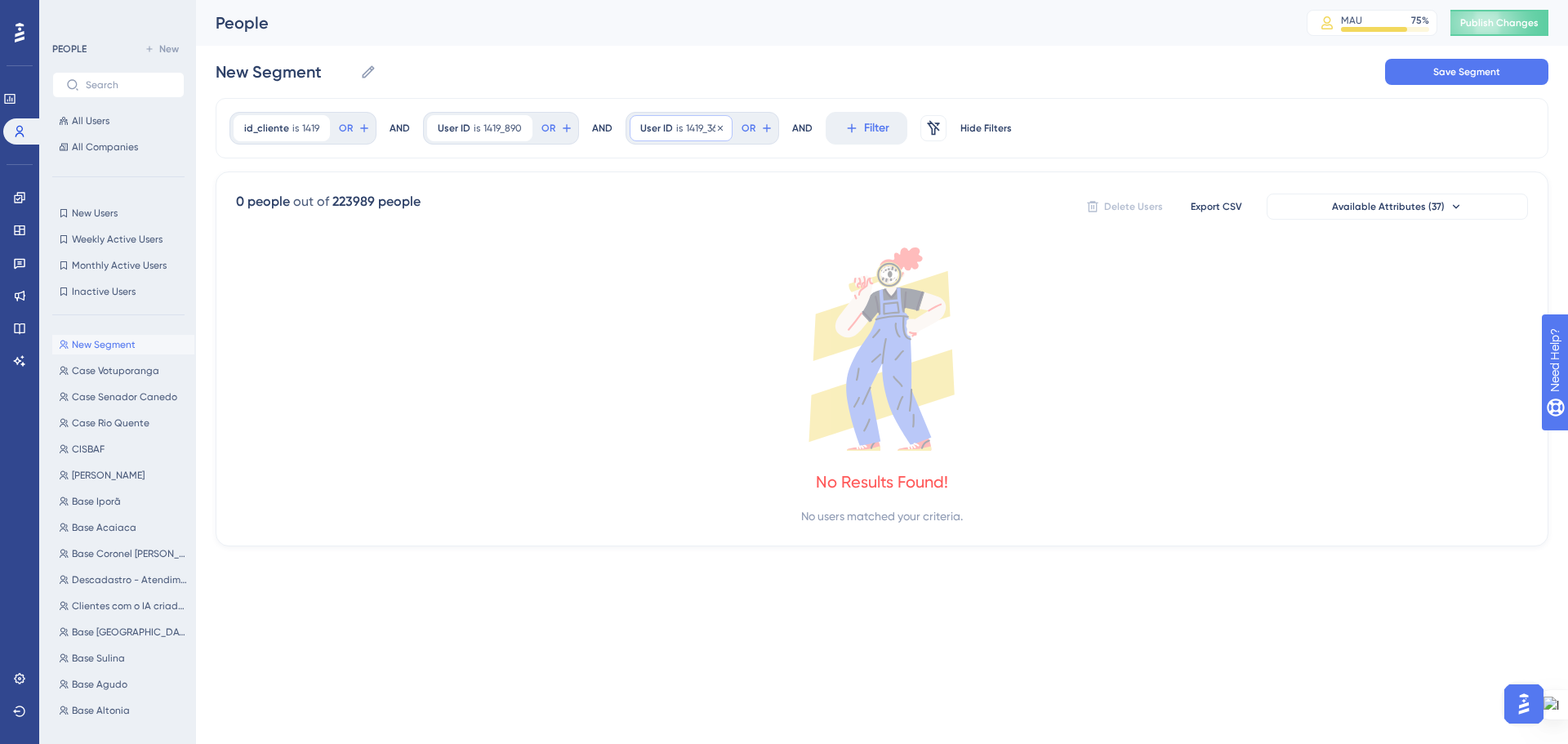
click at [686, 125] on span "1419_367" at bounding box center [704, 128] width 36 height 13
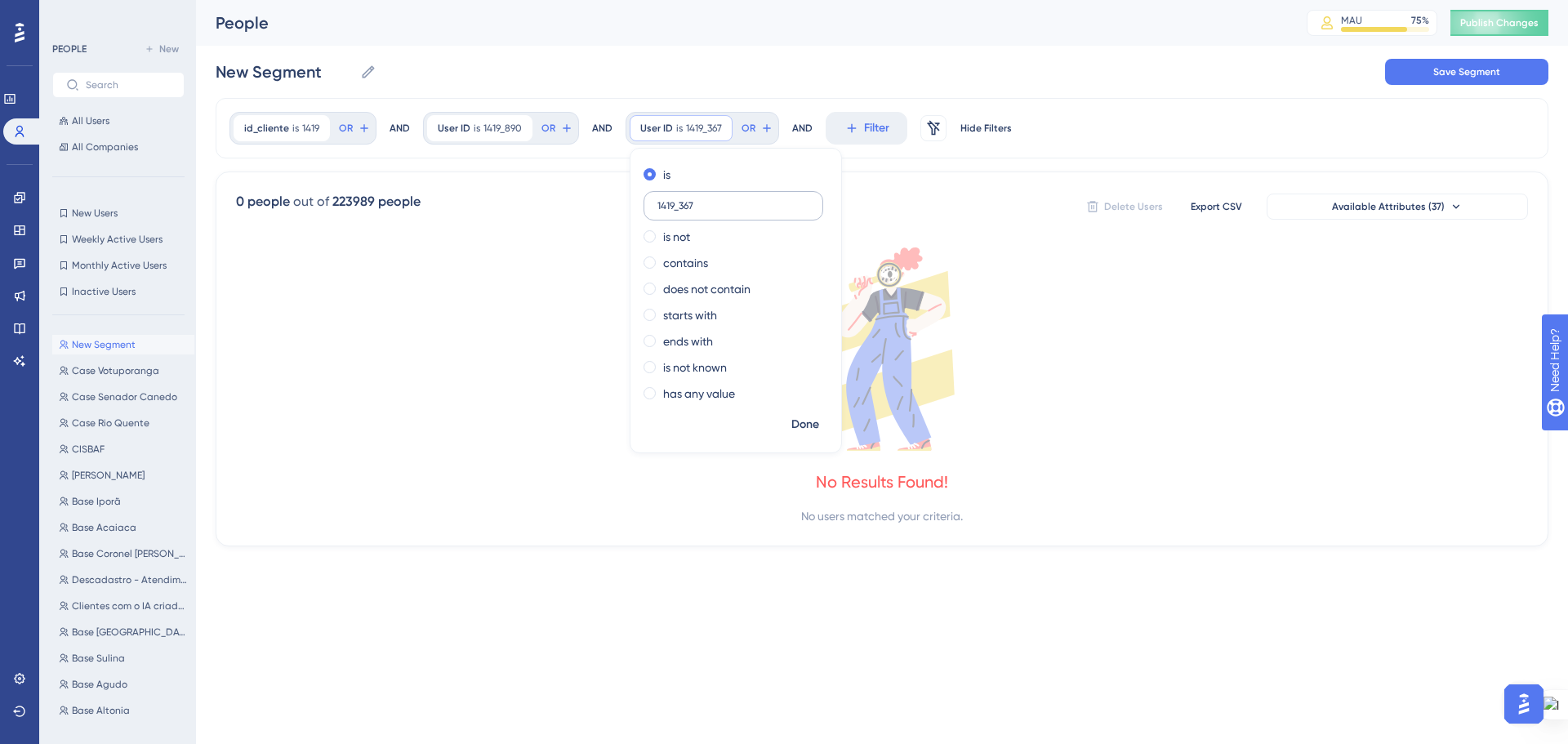
drag, startPoint x: 690, startPoint y: 208, endPoint x: 650, endPoint y: 207, distance: 40.0
click at [650, 207] on label "1419_367" at bounding box center [732, 206] width 179 height 30
type input "1419_4"
click at [810, 421] on span "Done" at bounding box center [805, 425] width 28 height 19
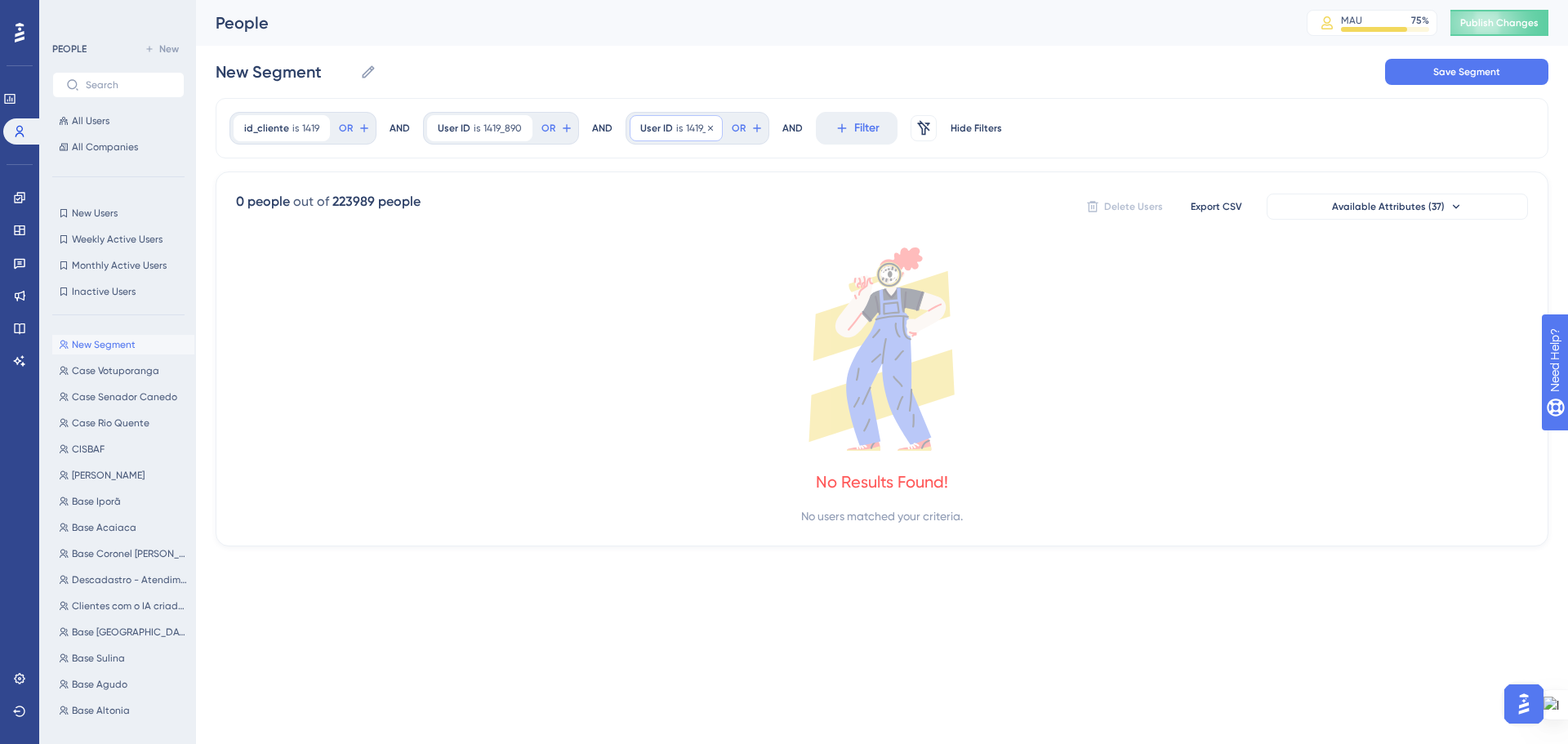
click at [686, 129] on span "1419_4" at bounding box center [699, 128] width 26 height 13
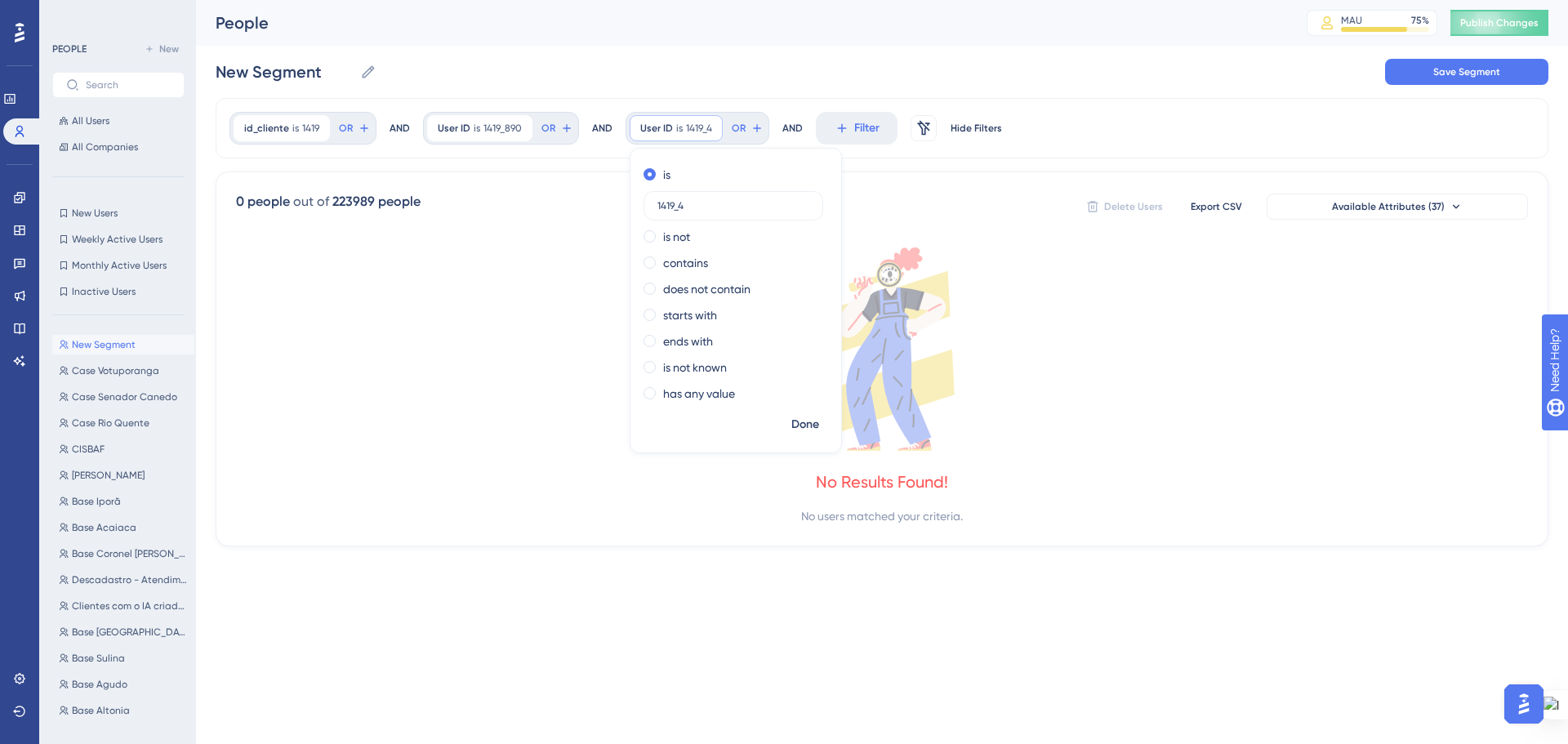
click at [743, 91] on div "New Segment New Segment Save Segment" at bounding box center [881, 72] width 1333 height 53
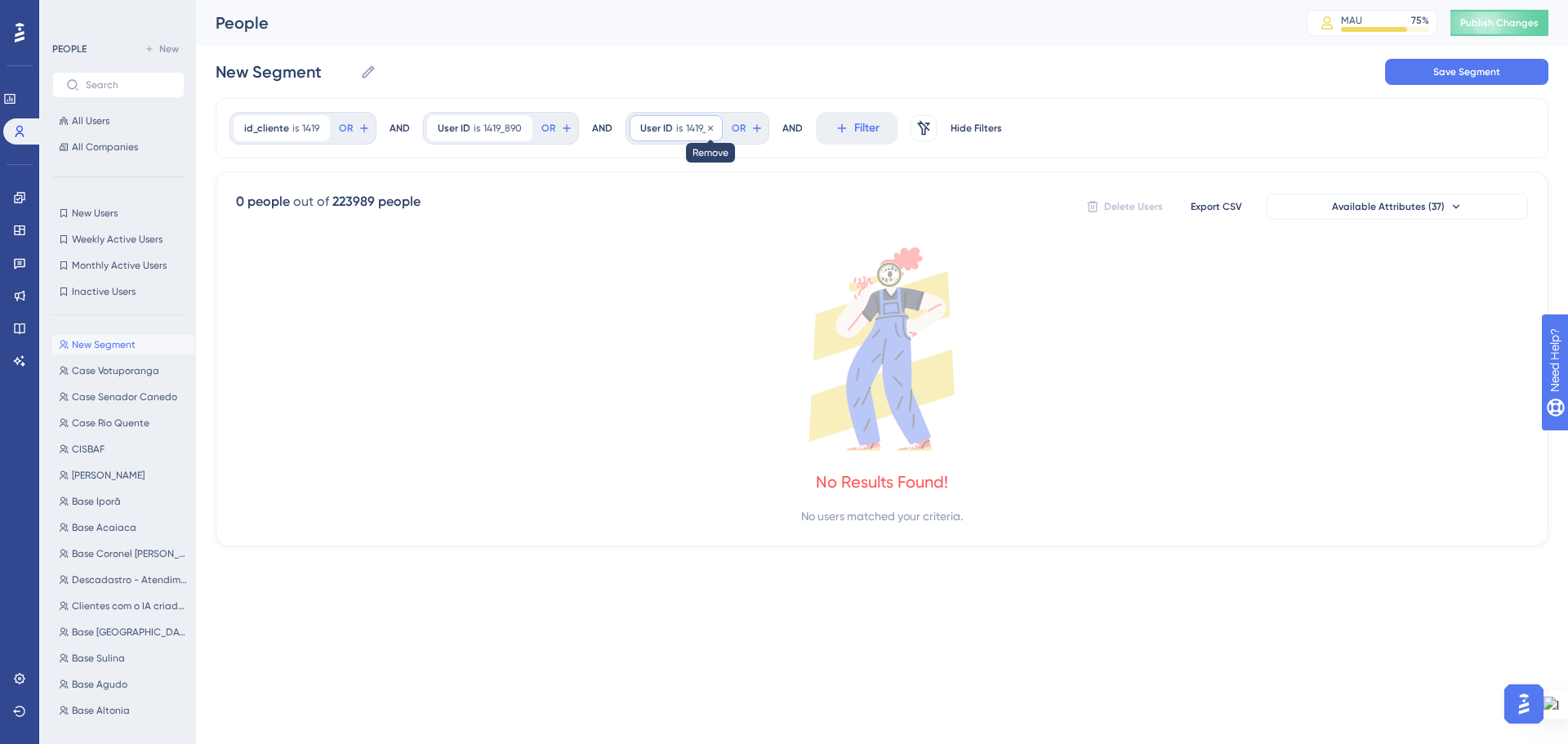
click at [710, 129] on icon at bounding box center [710, 128] width 5 height 5
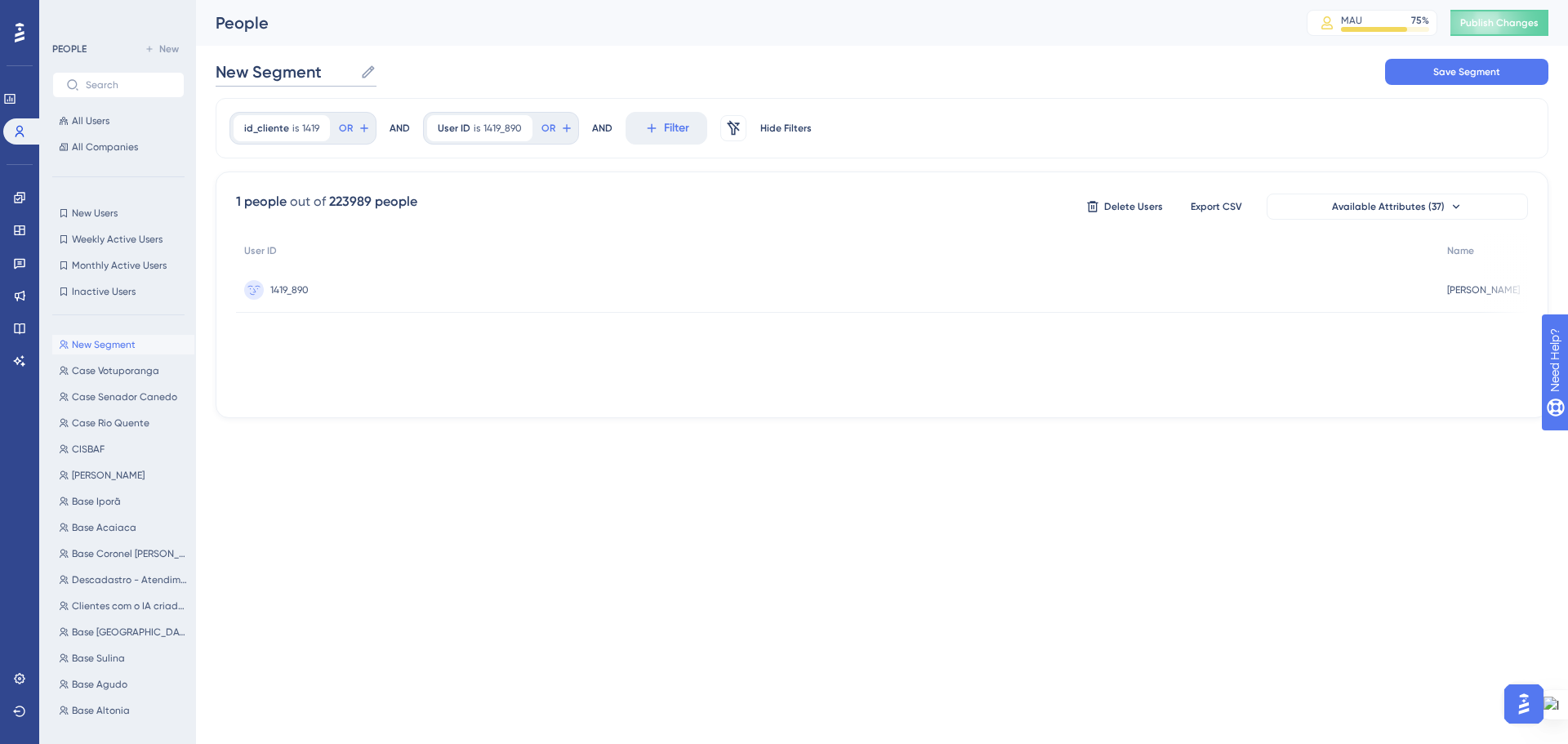
click at [304, 80] on input "New Segment" at bounding box center [284, 72] width 138 height 23
click at [304, 79] on input "New Segment" at bounding box center [284, 72] width 138 height 23
paste input "Prefeitura da Estância Turística de São Roque"
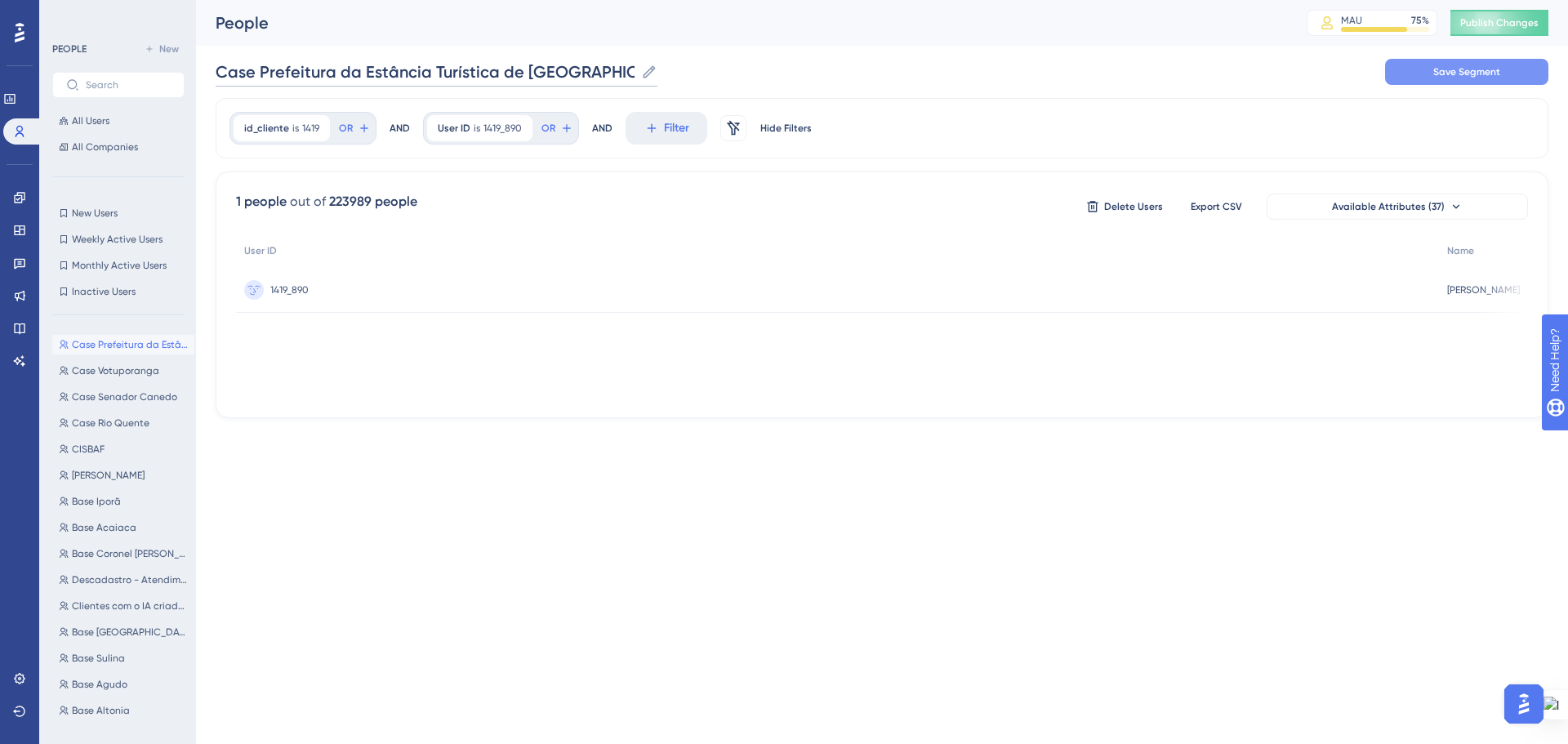
type input "Case Prefeitura da Estância Turística de São Roque"
click at [1464, 76] on span "Save Segment" at bounding box center [1466, 72] width 67 height 13
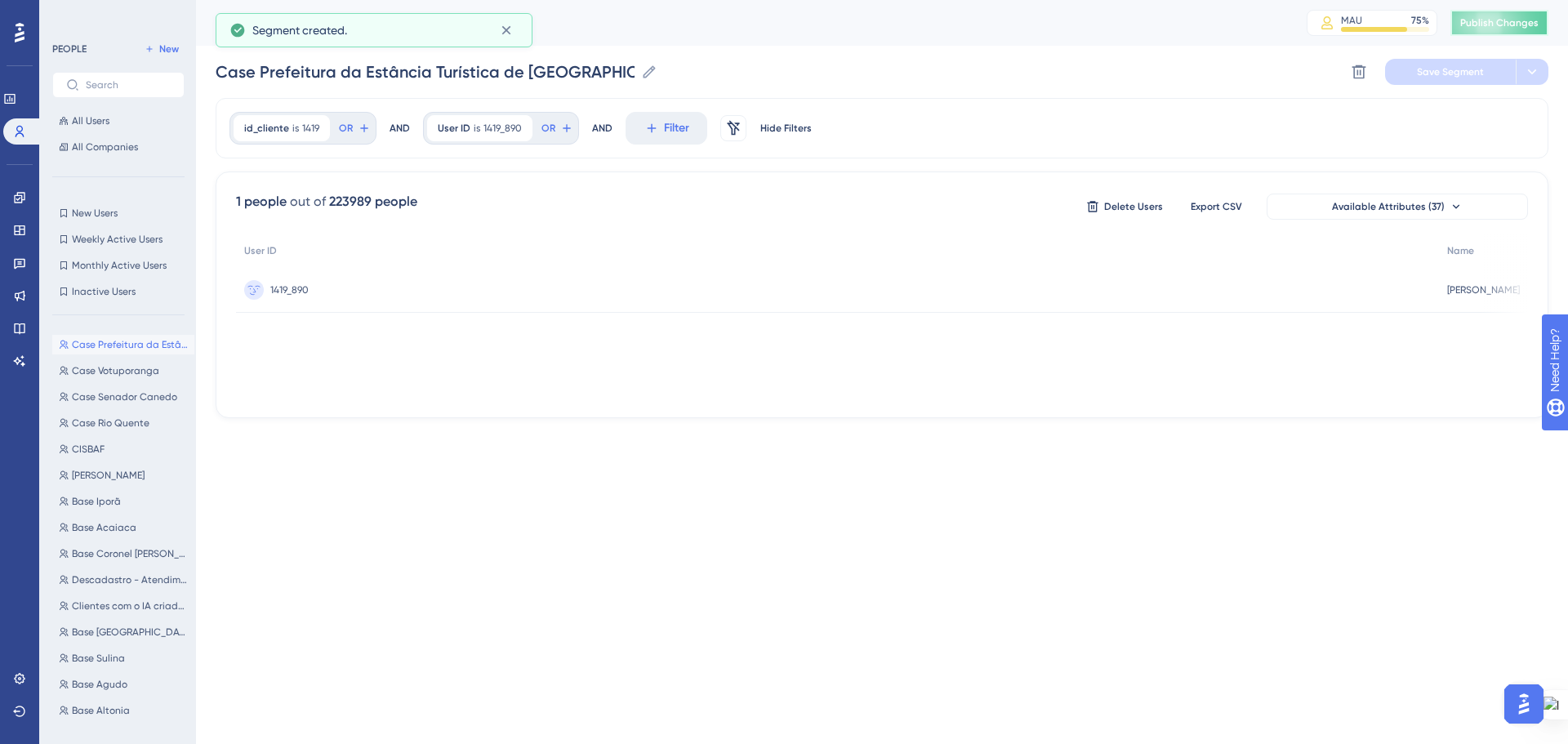
click at [1502, 27] on span "Publish Changes" at bounding box center [1499, 23] width 79 height 13
drag, startPoint x: 23, startPoint y: 196, endPoint x: 77, endPoint y: 243, distance: 71.6
click at [23, 196] on icon at bounding box center [19, 197] width 13 height 13
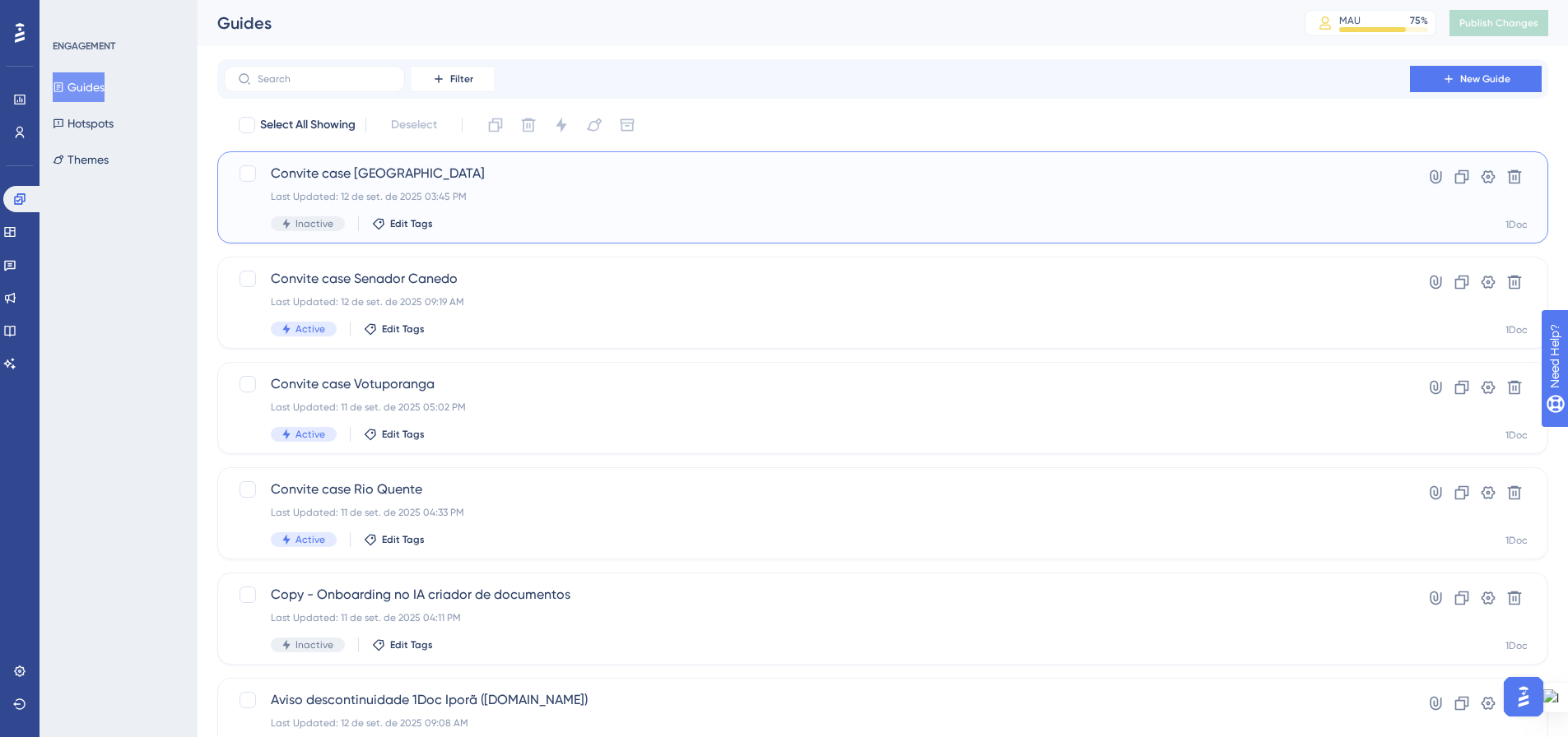
click at [385, 187] on div "Convite case São Roque Last Updated: 12 de set. de 2025 03:45 PM Inactive Edit …" at bounding box center [817, 197] width 1092 height 68
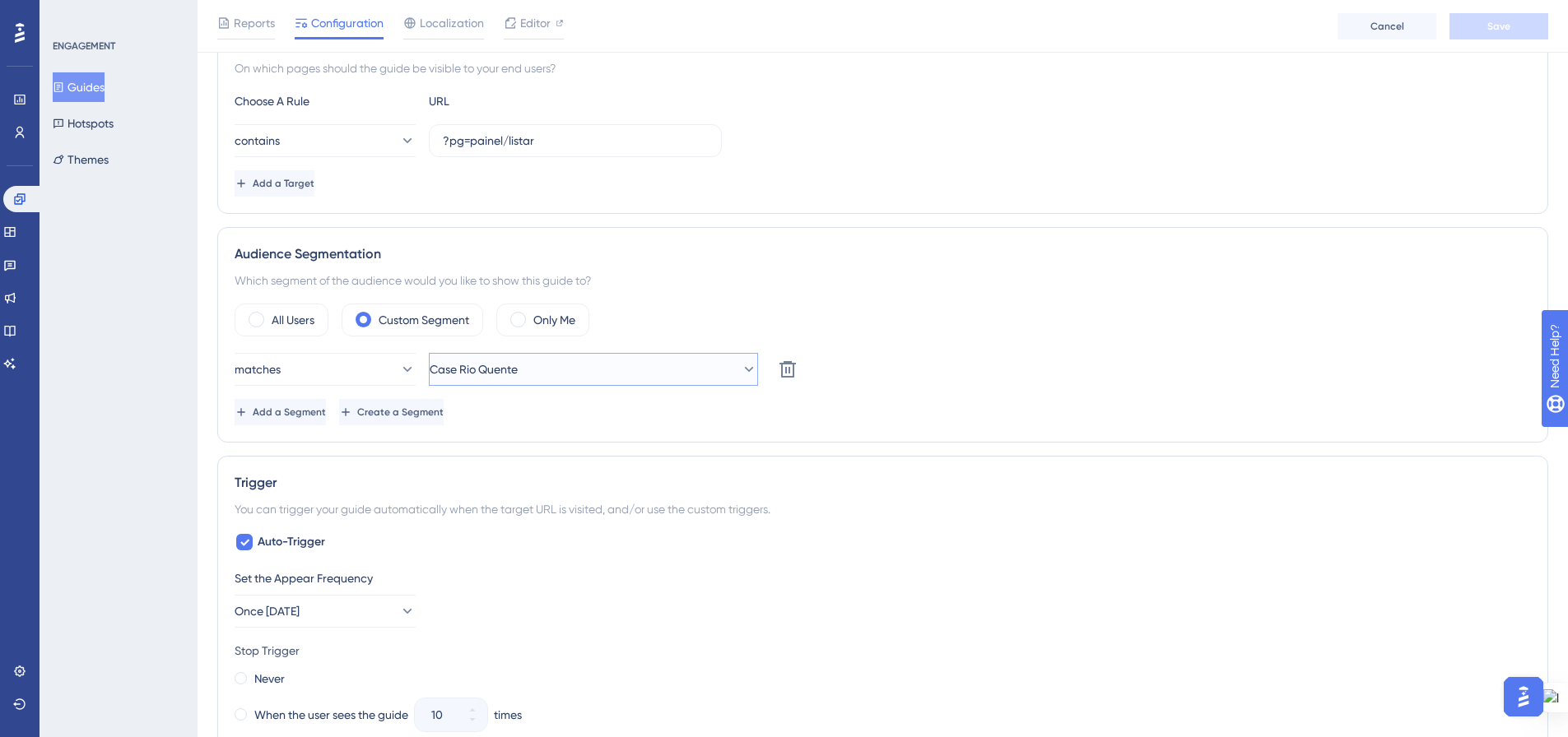
click at [723, 375] on button "Case Rio Quente" at bounding box center [593, 368] width 329 height 33
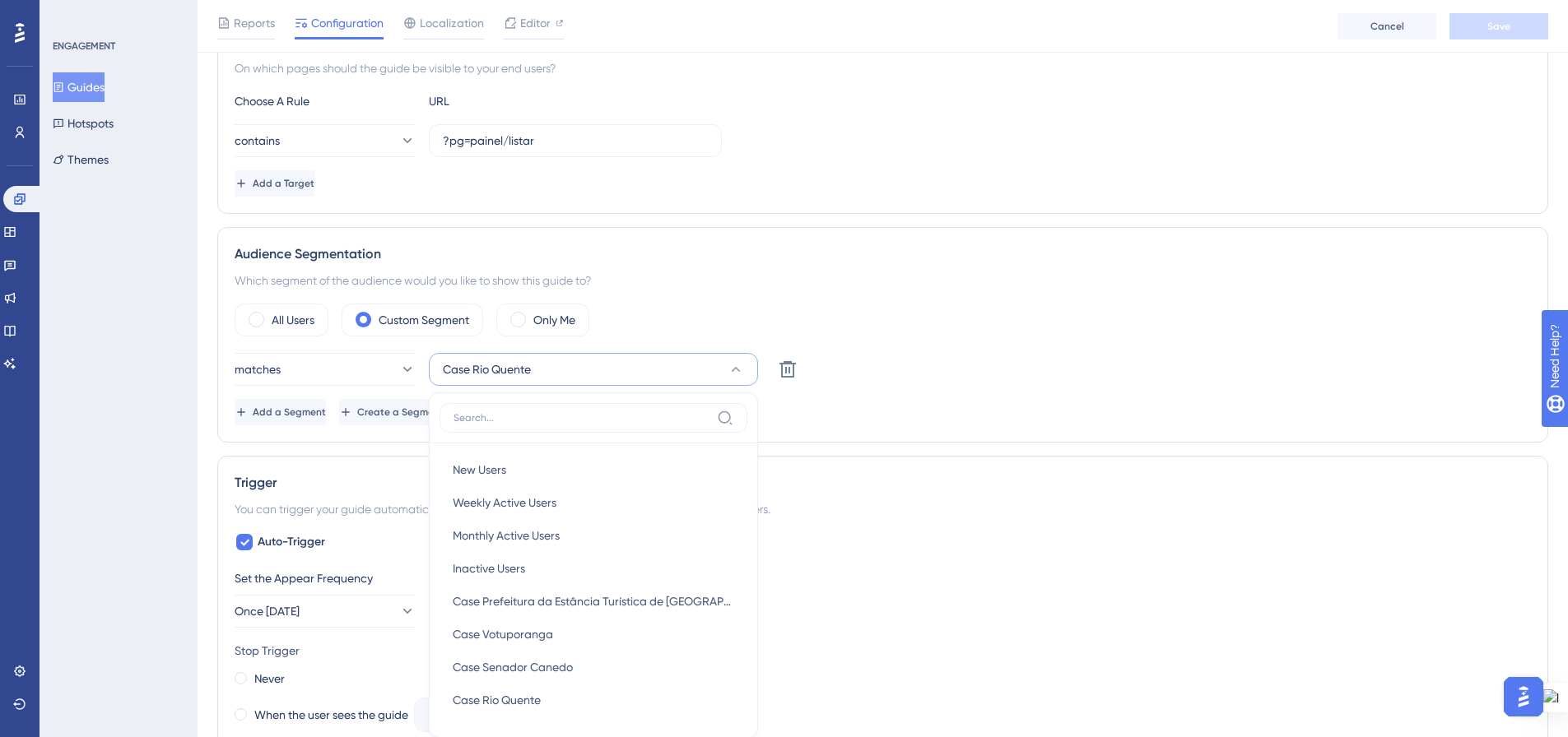
scroll to position [601, 0]
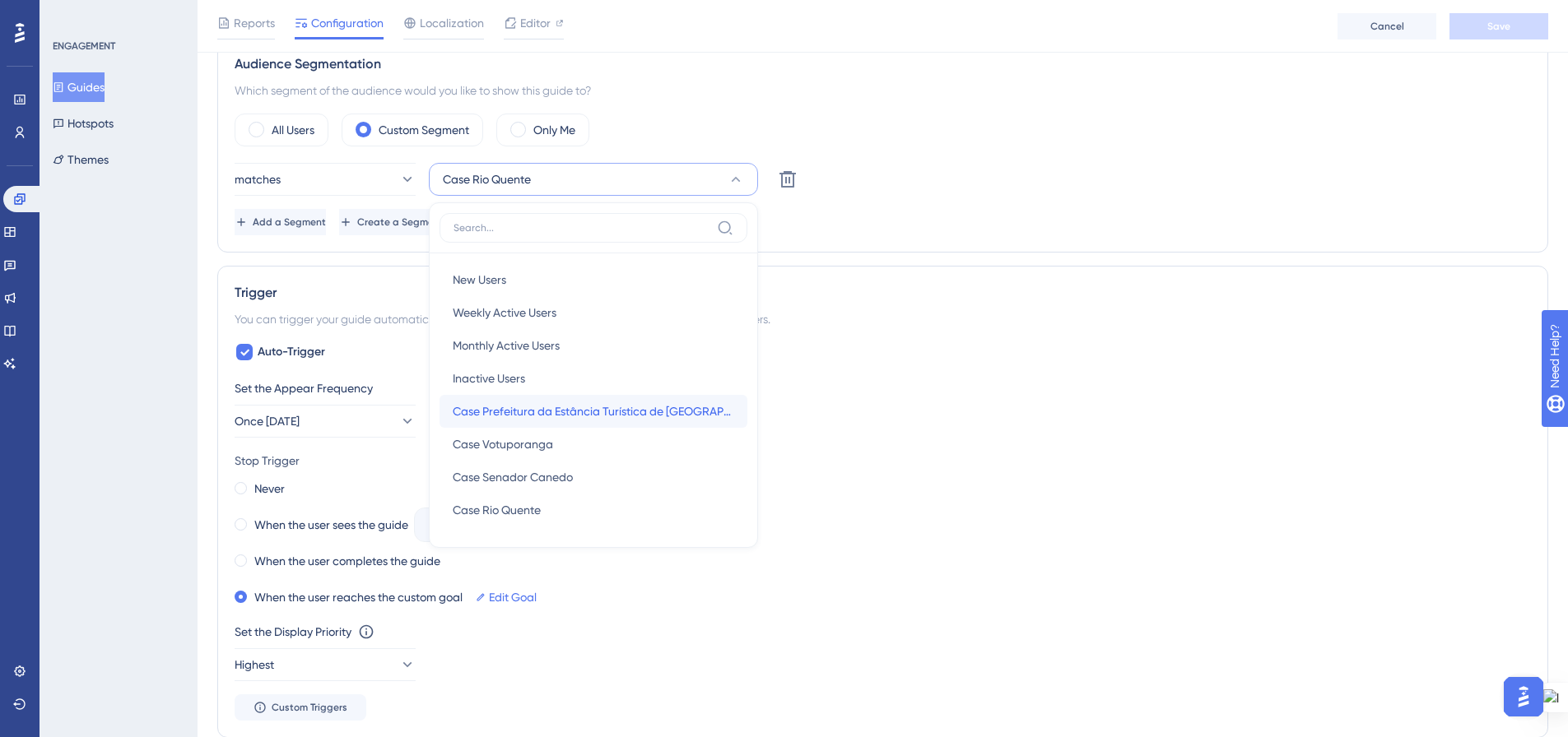
click at [683, 423] on div "Case Prefeitura da Estância Turística de São Roque Case Prefeitura da Estância …" at bounding box center [593, 411] width 281 height 33
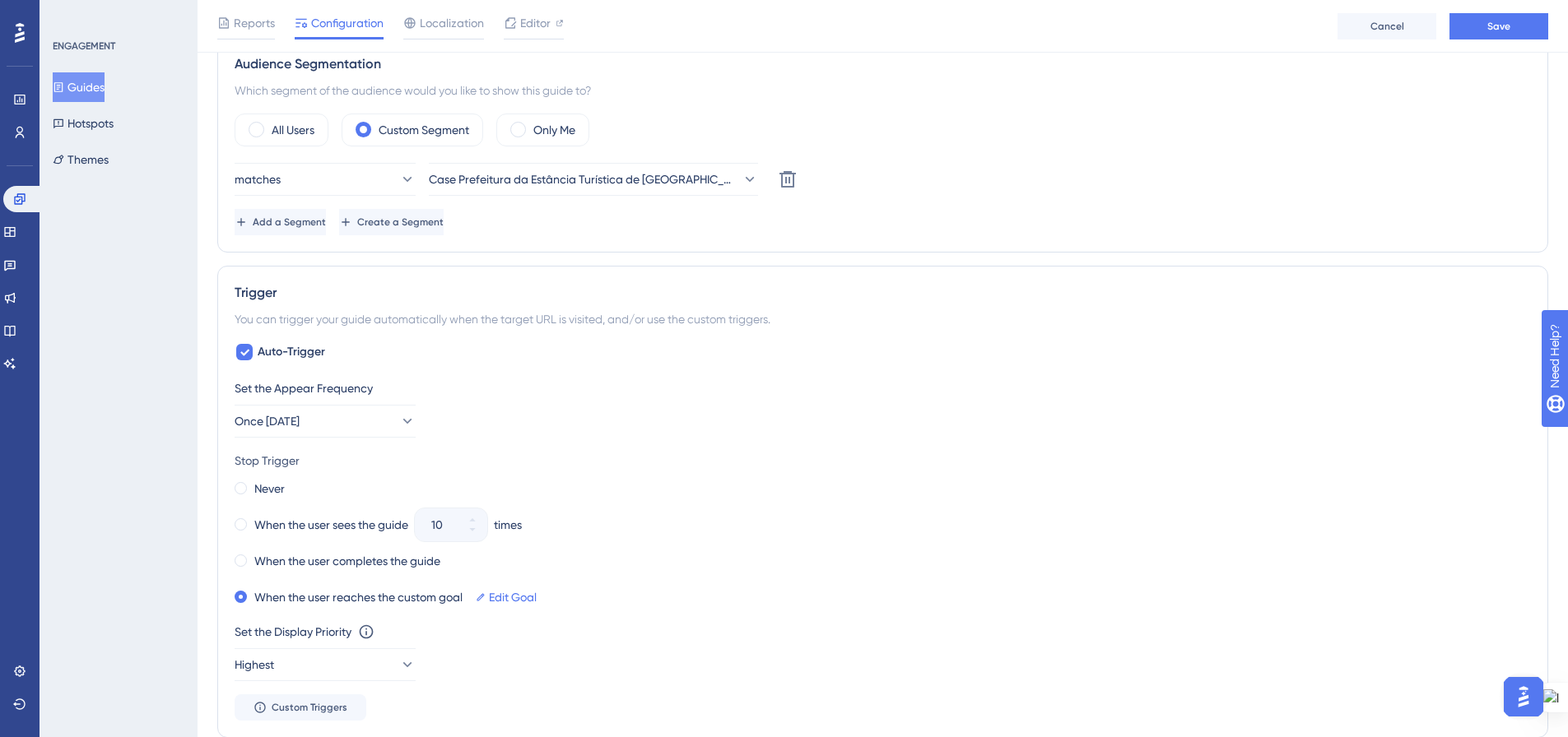
scroll to position [519, 0]
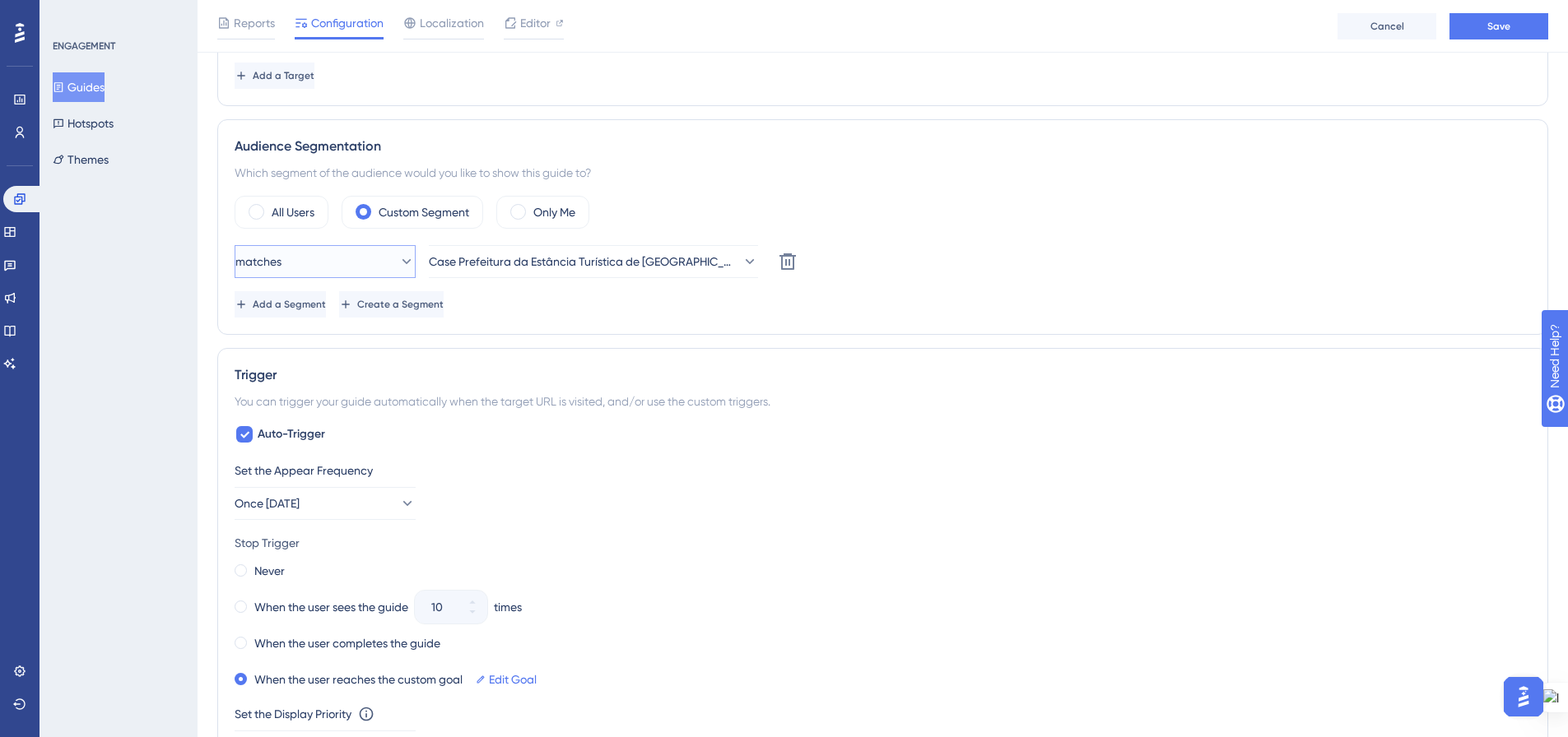
click at [399, 258] on icon at bounding box center [407, 261] width 17 height 17
click at [982, 252] on div "matches matches matches doesn't match doesn't match Case Prefeitura da Estância…" at bounding box center [883, 261] width 1296 height 33
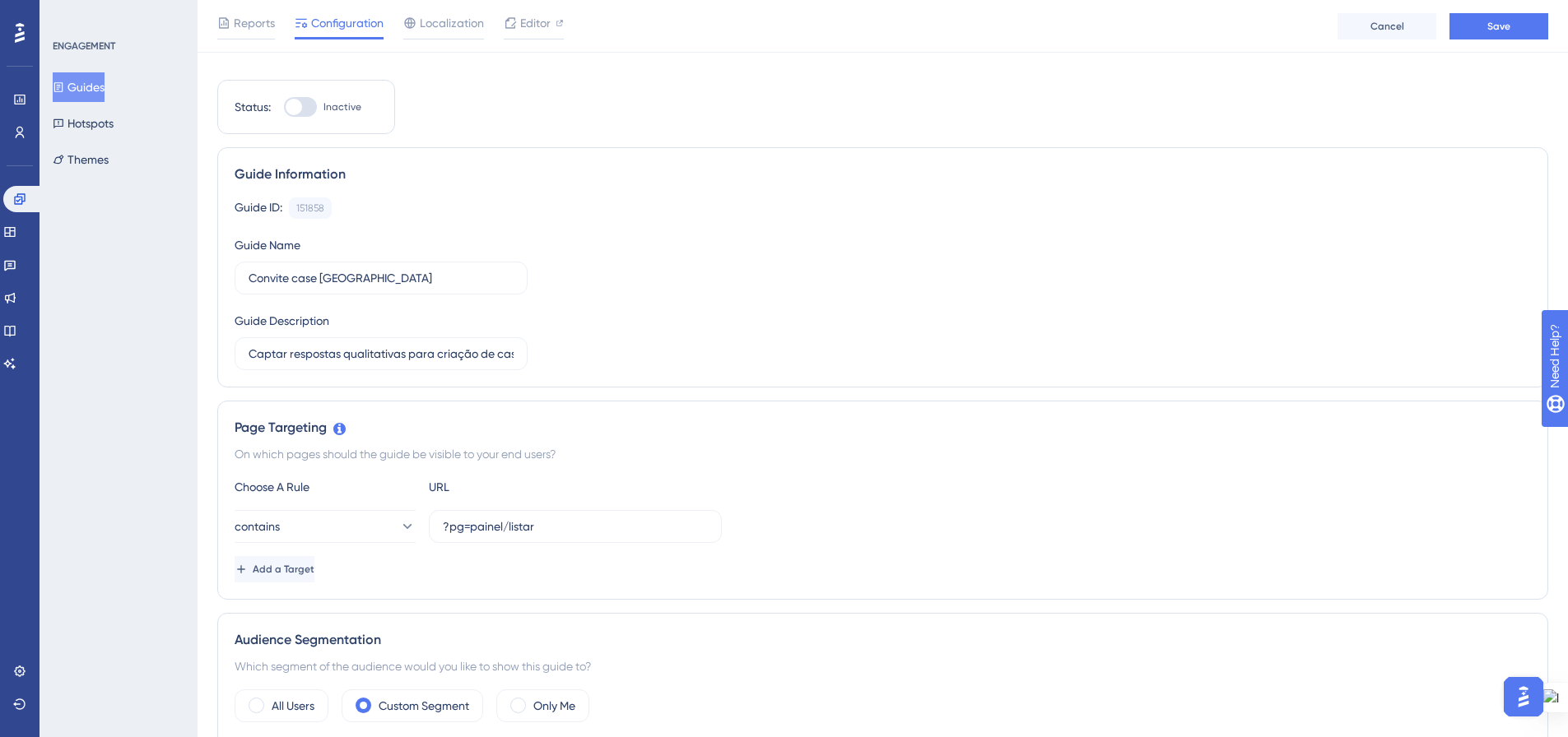
scroll to position [0, 0]
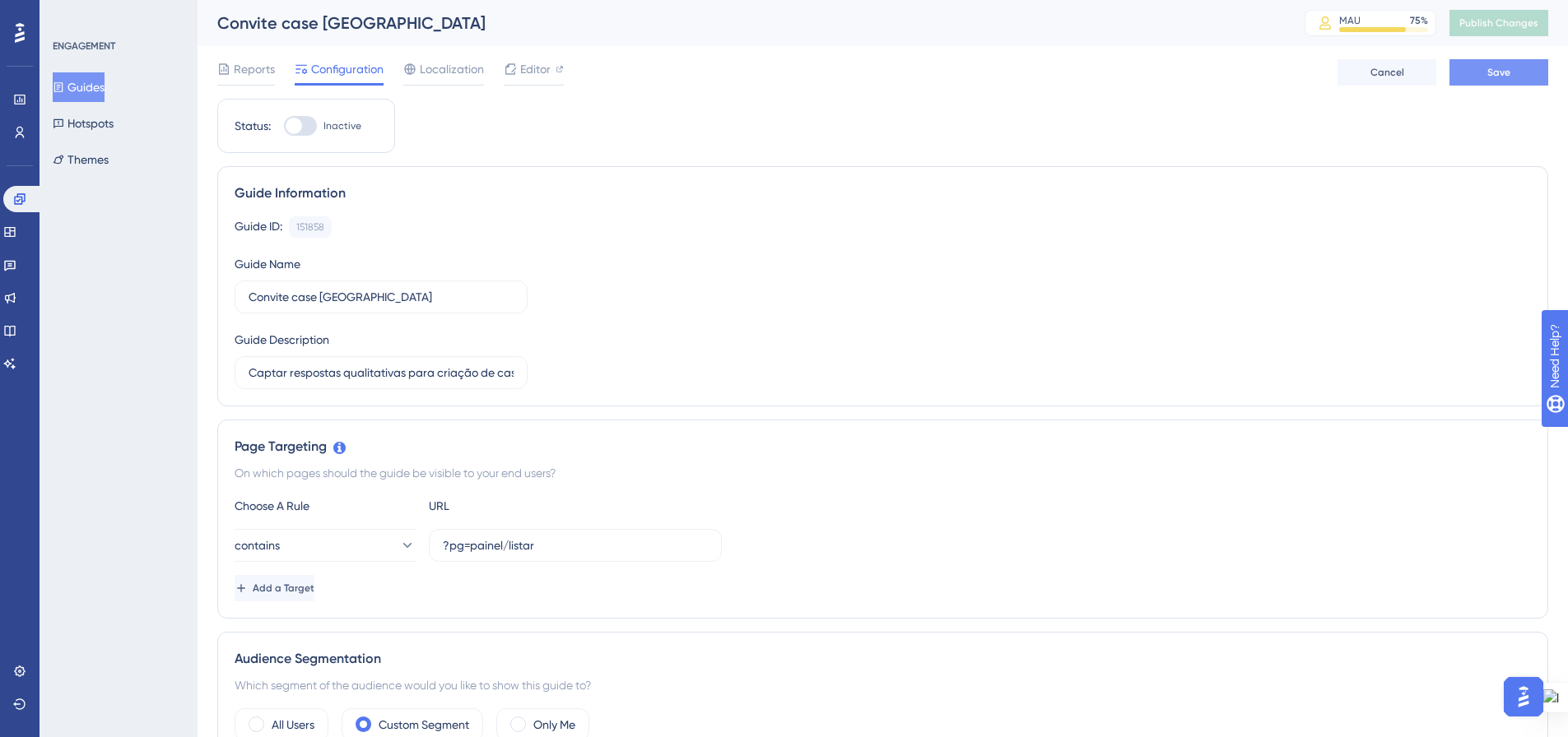
click at [1509, 66] on span "Save" at bounding box center [1498, 72] width 23 height 13
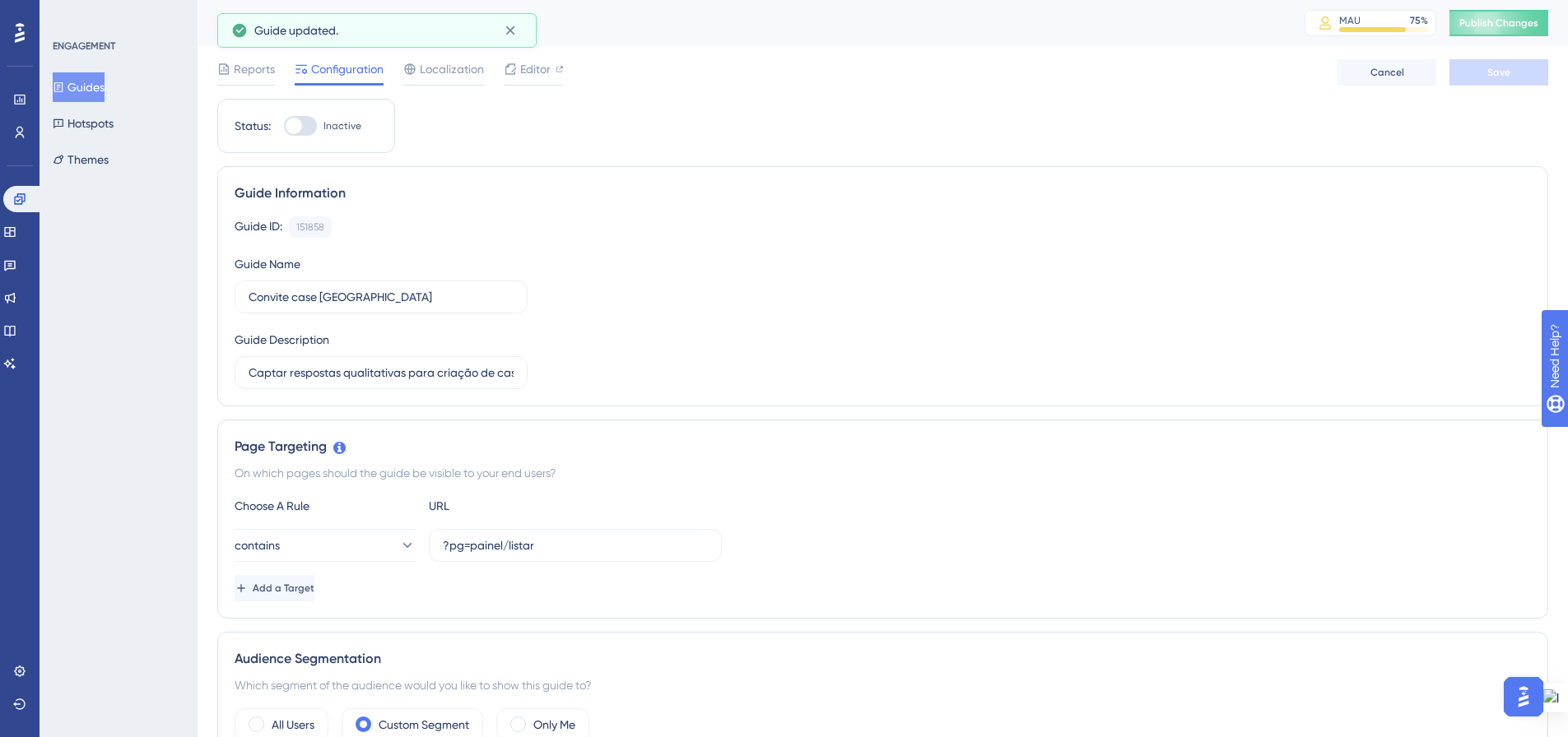
click at [310, 130] on div at bounding box center [300, 126] width 33 height 19
click at [284, 127] on input "Inactive" at bounding box center [283, 126] width 1 height 1
checkbox input "true"
click at [1515, 70] on button "Save" at bounding box center [1498, 72] width 99 height 26
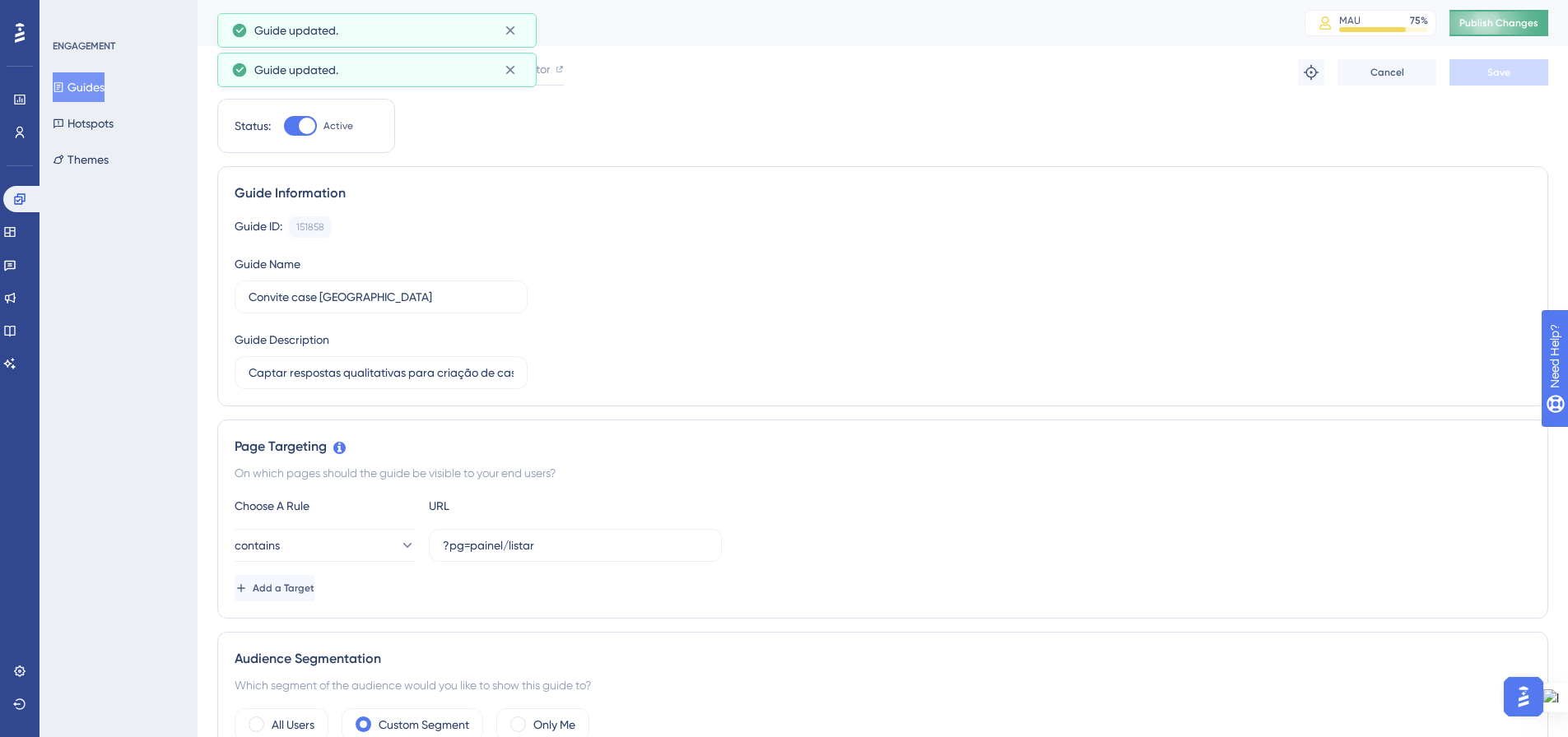
click at [1521, 24] on span "Publish Changes" at bounding box center [1498, 23] width 79 height 13
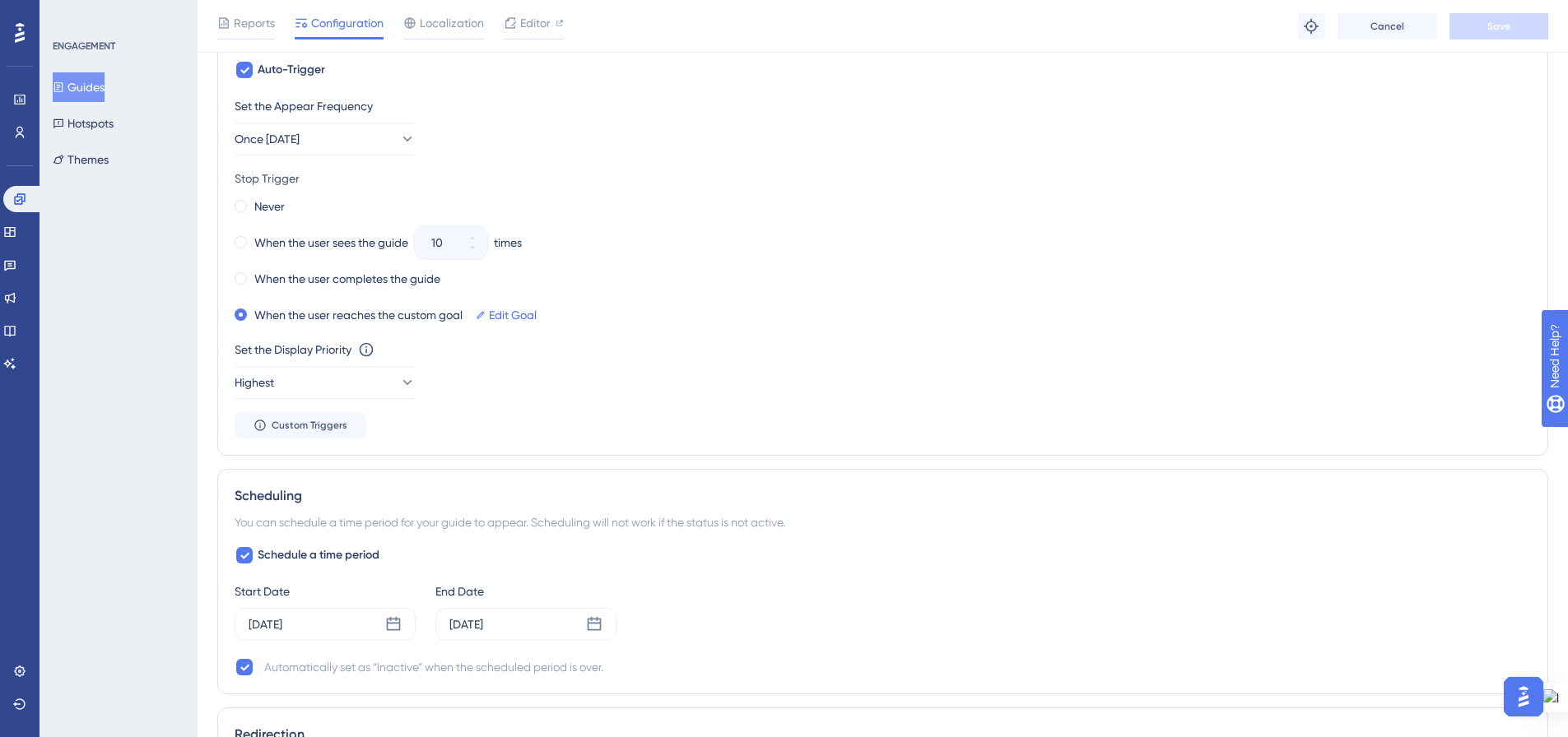
scroll to position [987, 0]
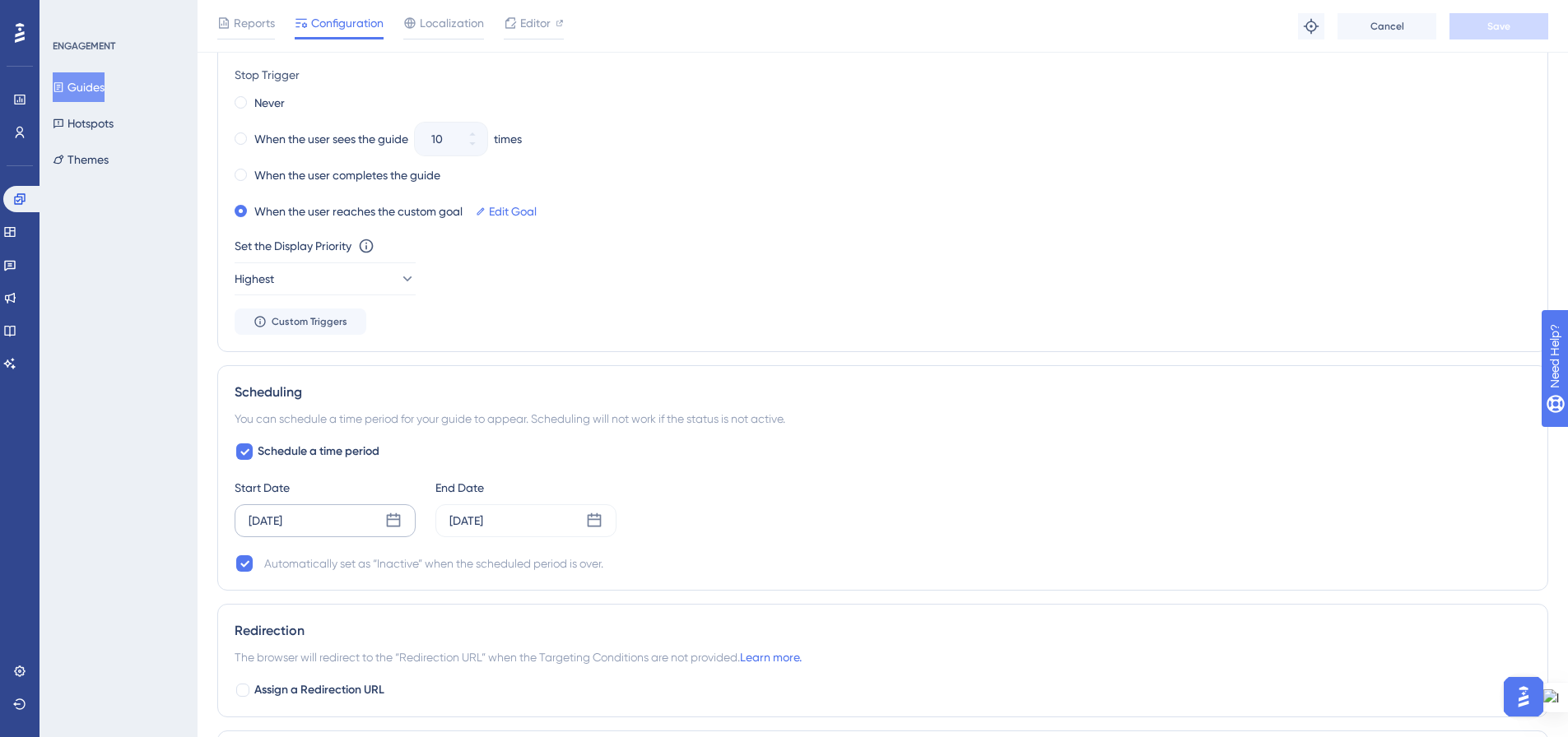
click at [395, 515] on icon at bounding box center [394, 520] width 14 height 14
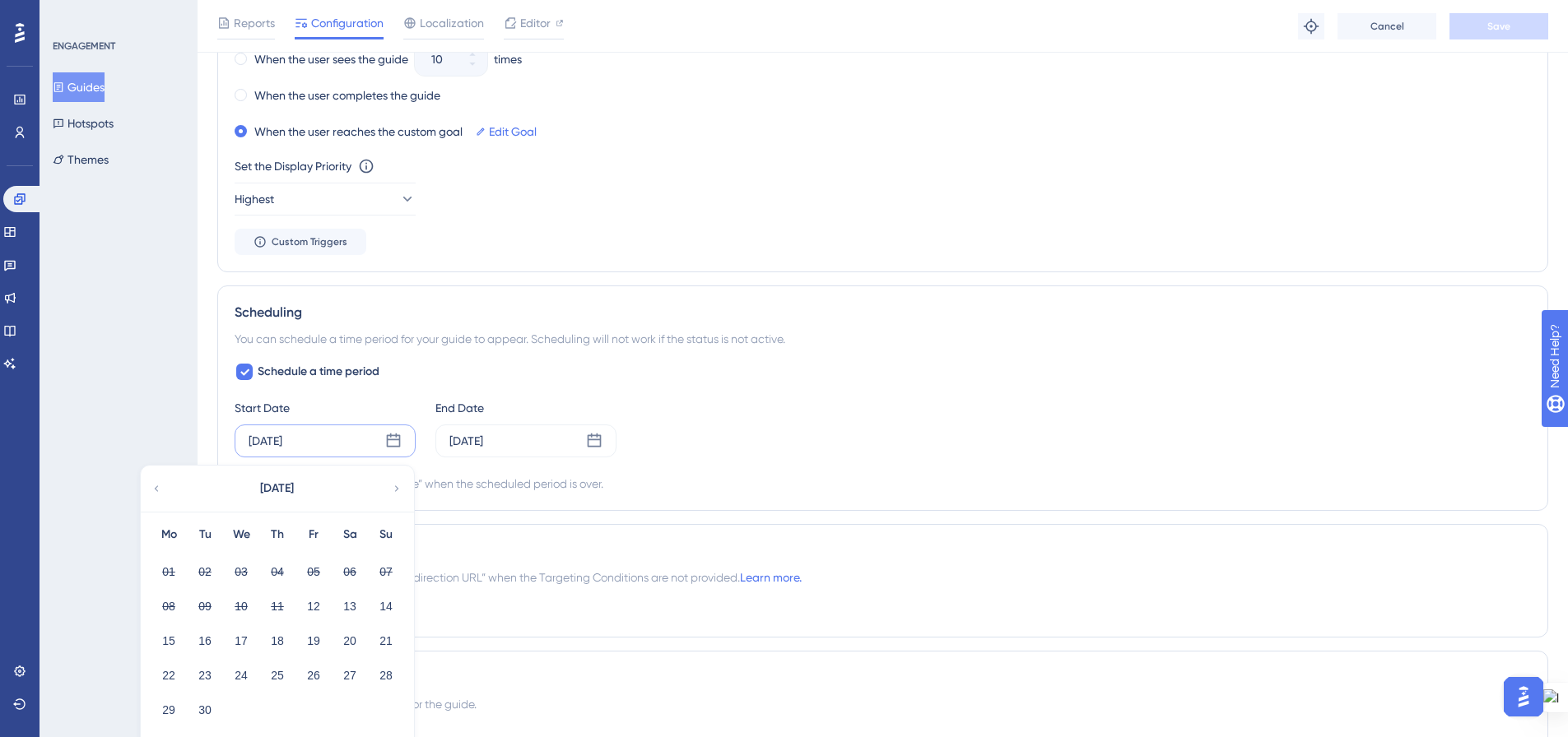
scroll to position [1069, 0]
click at [316, 606] on button "12" at bounding box center [314, 604] width 28 height 28
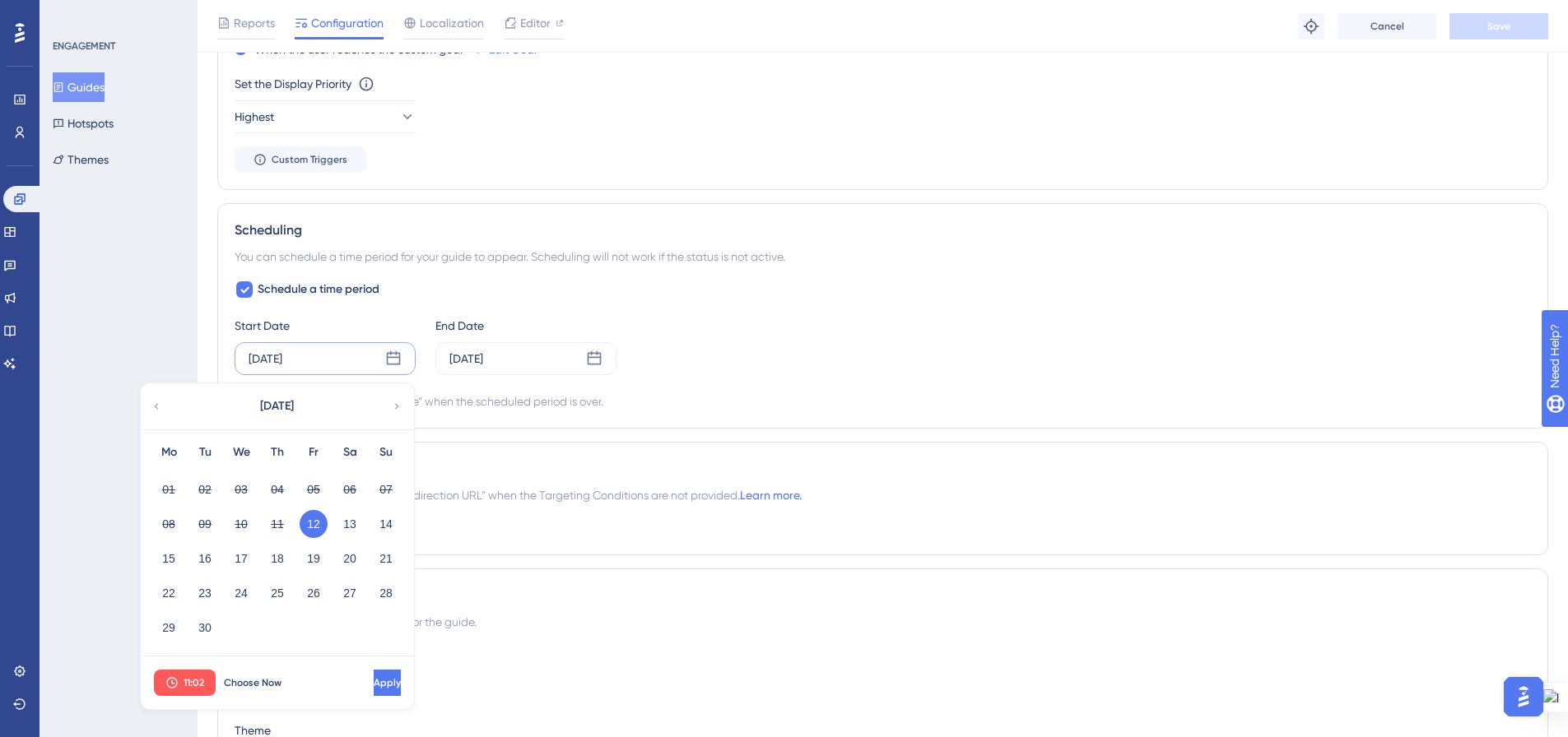
scroll to position [1275, 0]
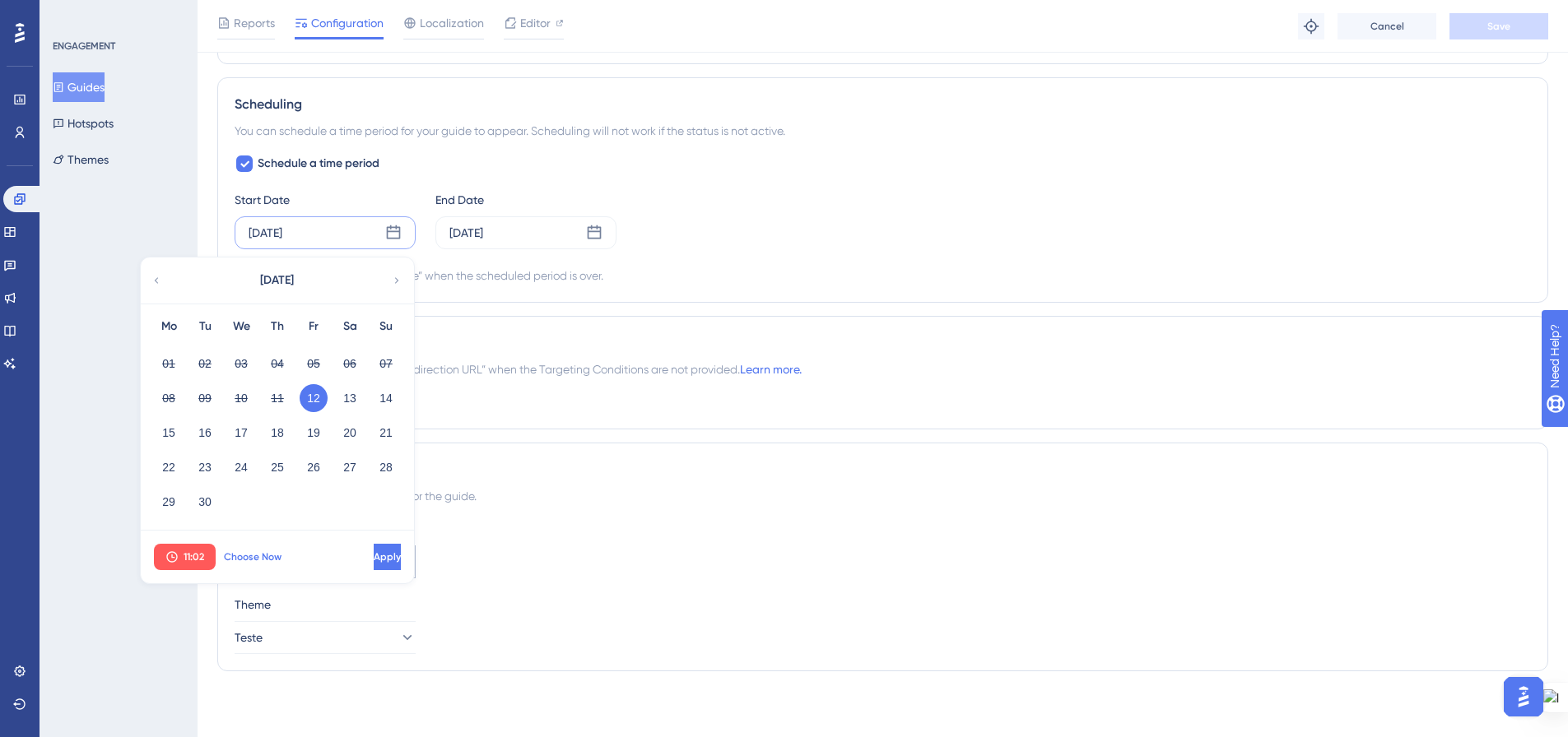
click at [250, 559] on span "Choose Now" at bounding box center [252, 556] width 57 height 13
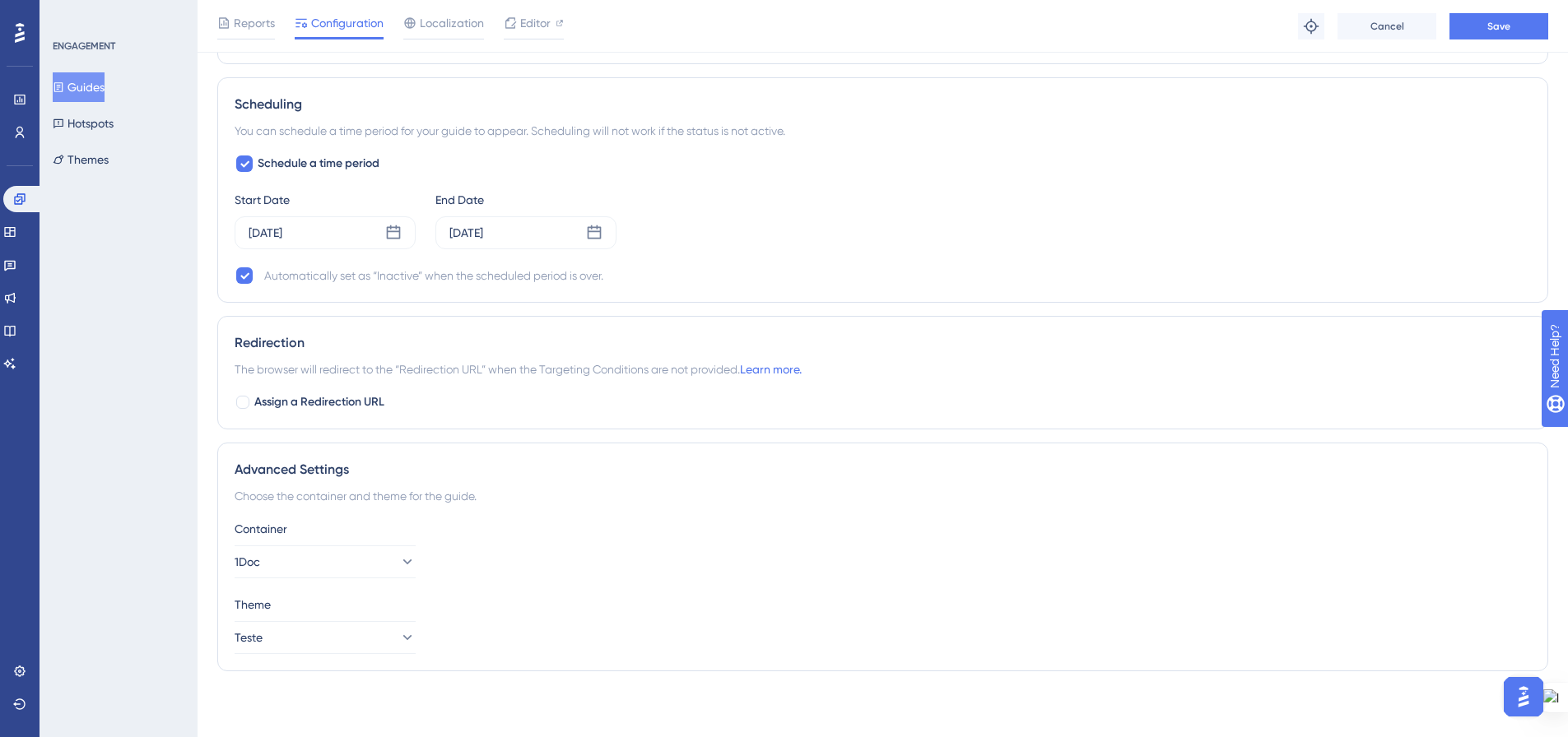
click at [1144, 220] on div "Start Date Sep 12 2025 End Date Sep 30 2025" at bounding box center [883, 220] width 1296 height 59
click at [1494, 29] on span "Save" at bounding box center [1498, 26] width 23 height 13
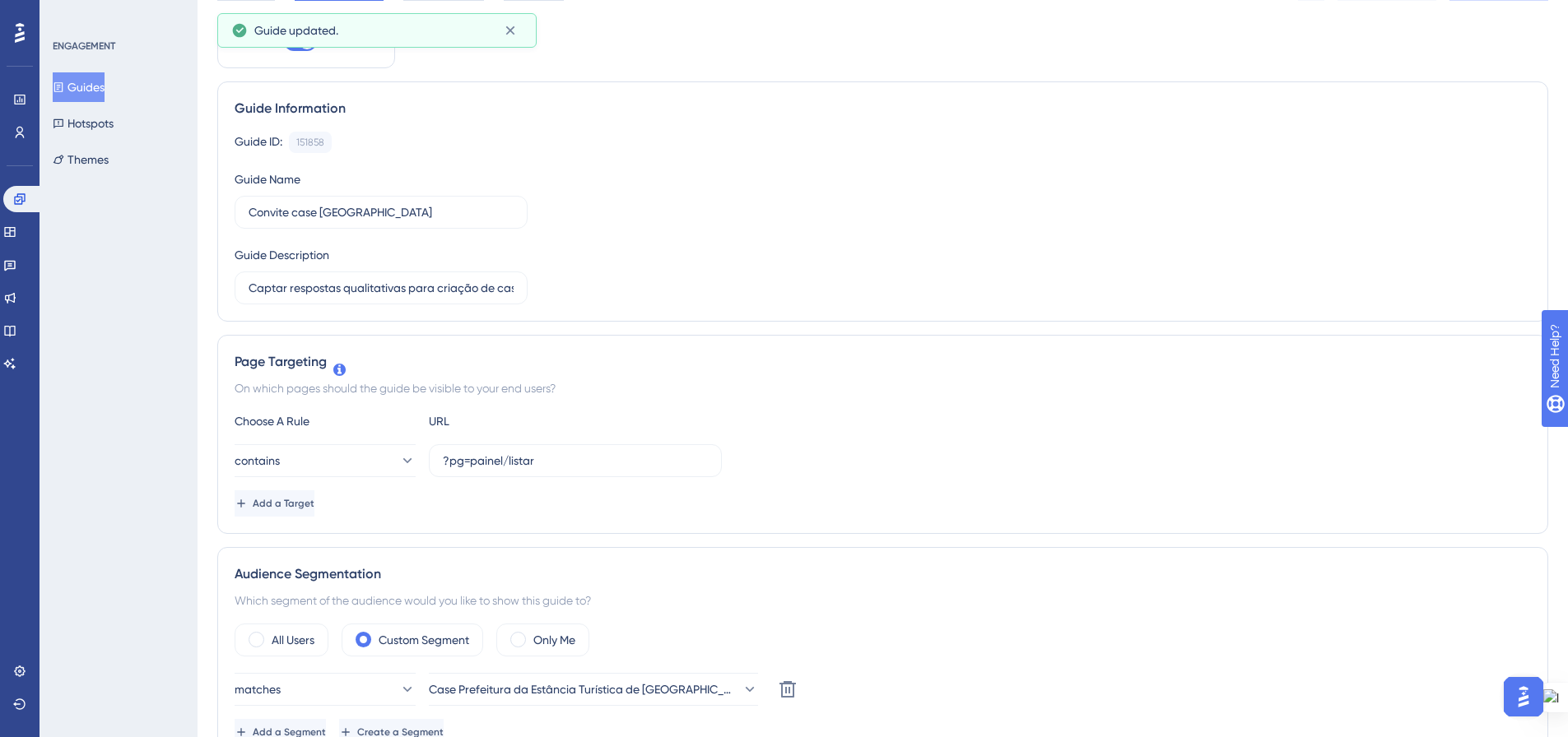
scroll to position [0, 0]
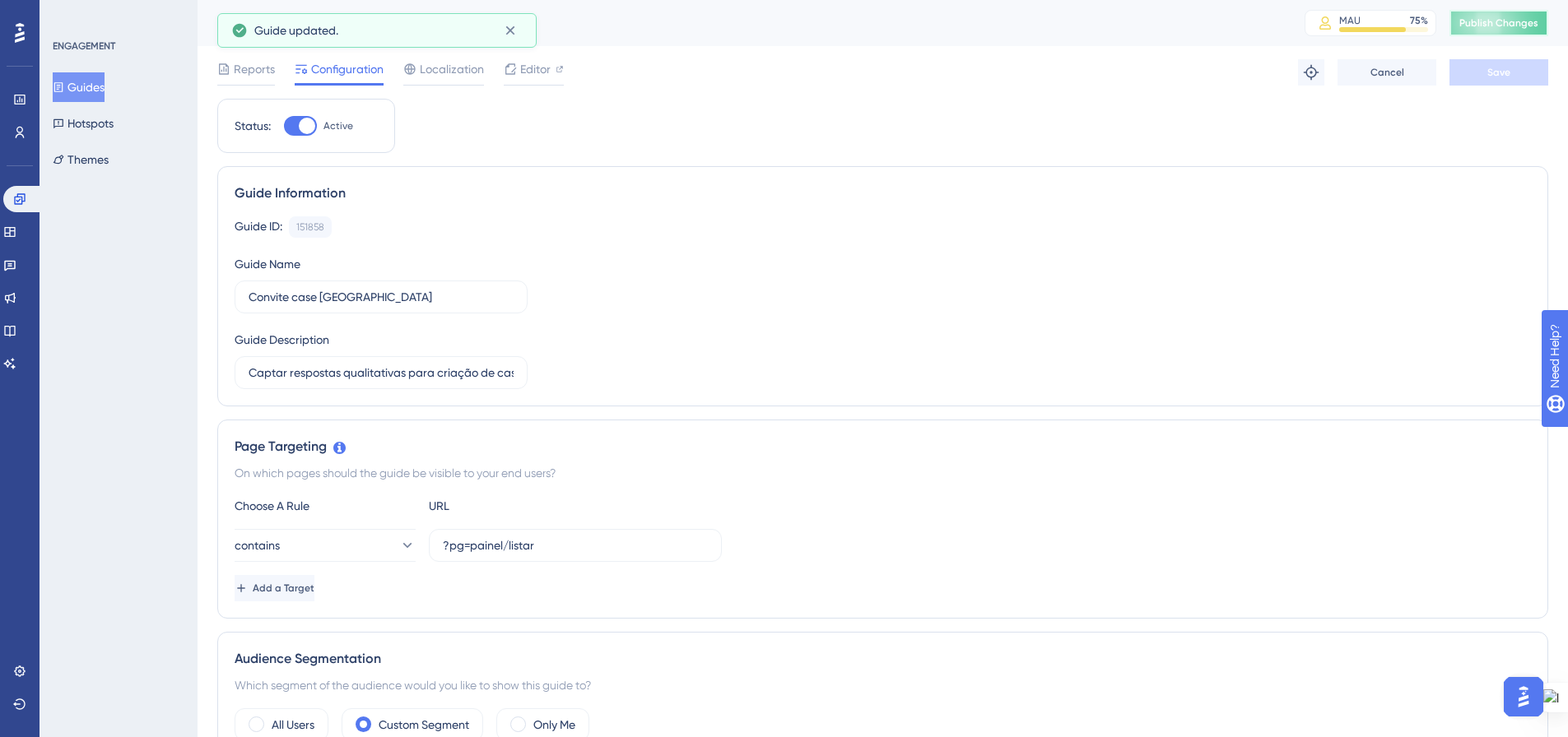
click at [1530, 31] on button "Publish Changes" at bounding box center [1498, 23] width 99 height 26
click at [80, 93] on button "Guides" at bounding box center [78, 87] width 52 height 30
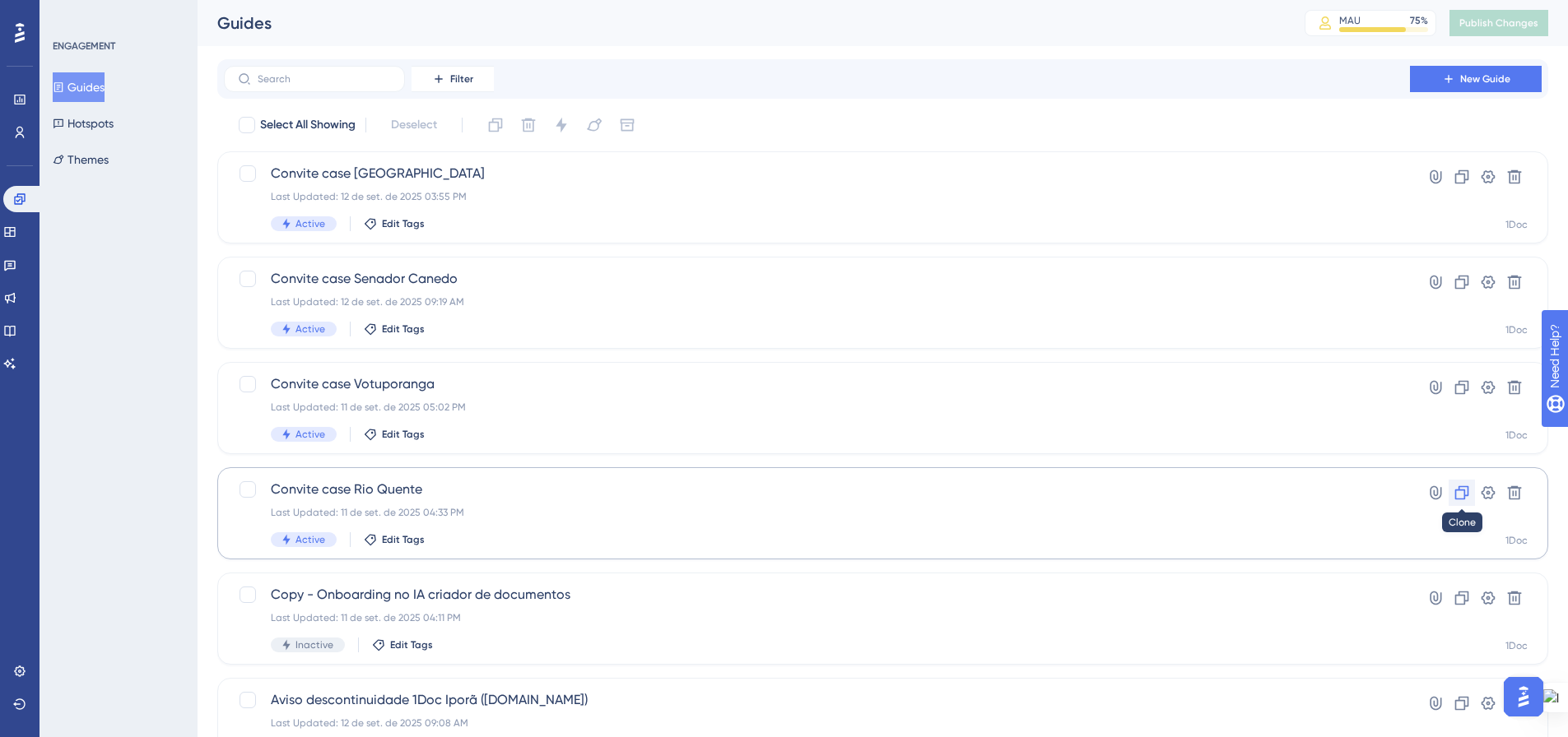
click at [1460, 493] on icon at bounding box center [1461, 493] width 17 height 17
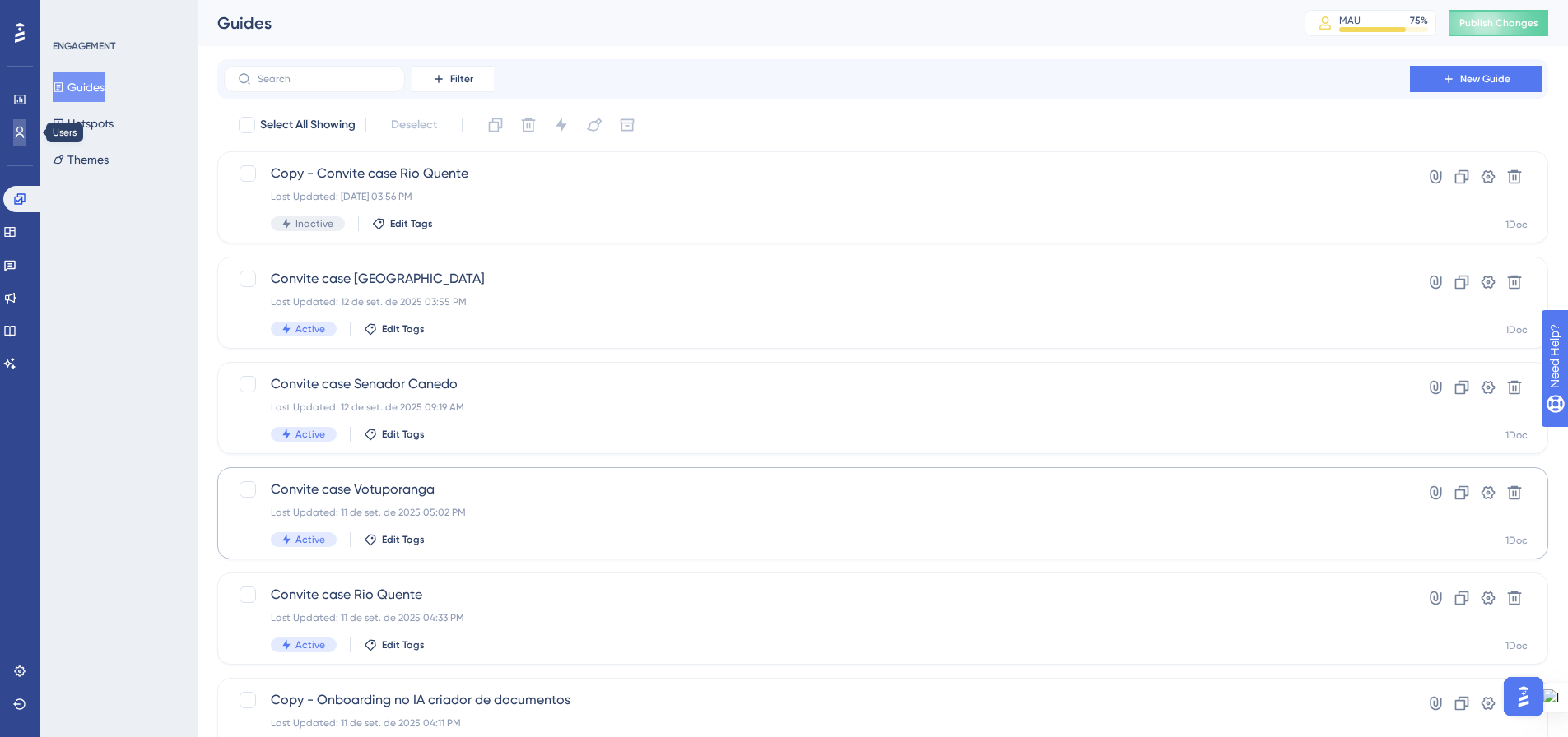
click at [26, 132] on icon at bounding box center [19, 132] width 13 height 13
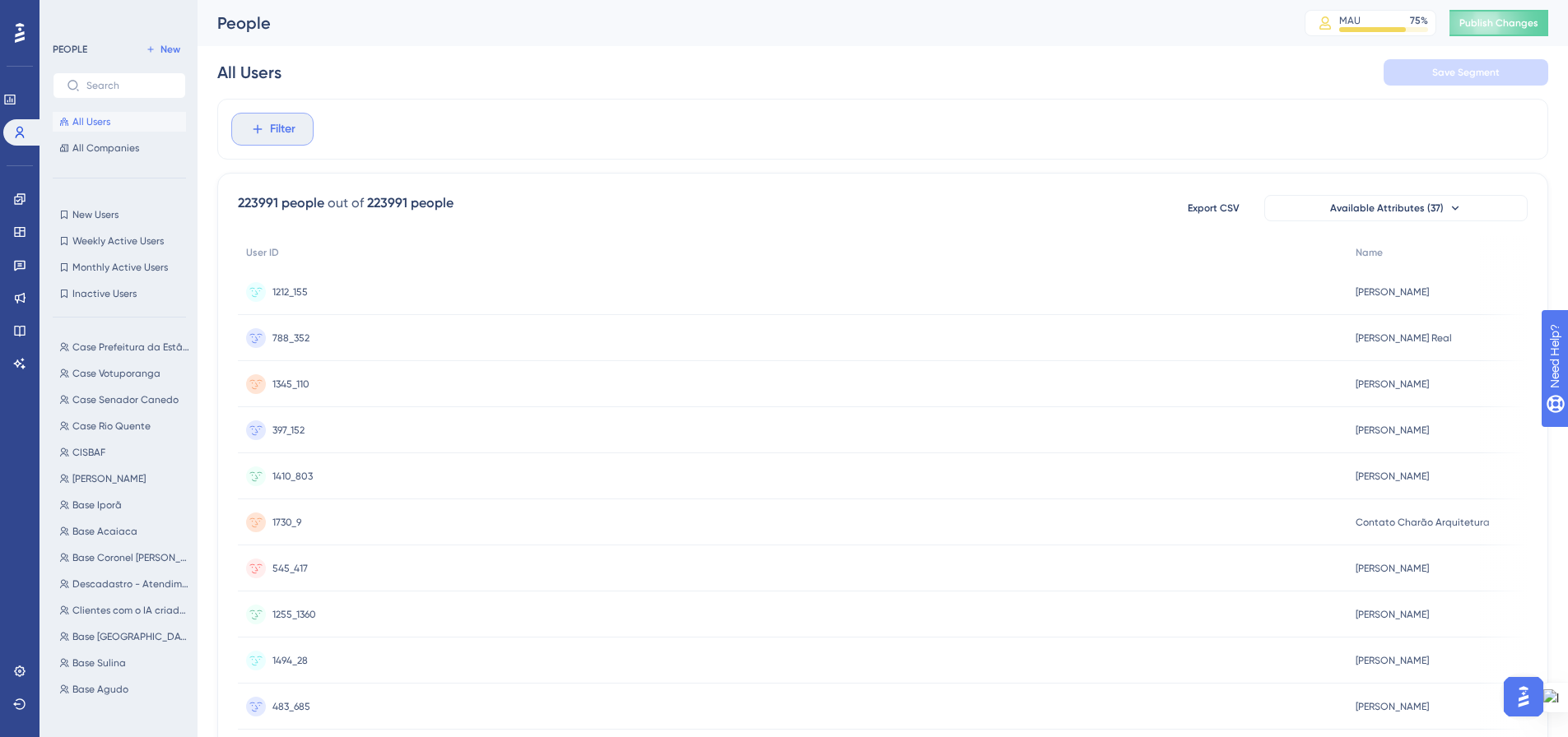
click at [279, 132] on span "Filter" at bounding box center [282, 129] width 26 height 19
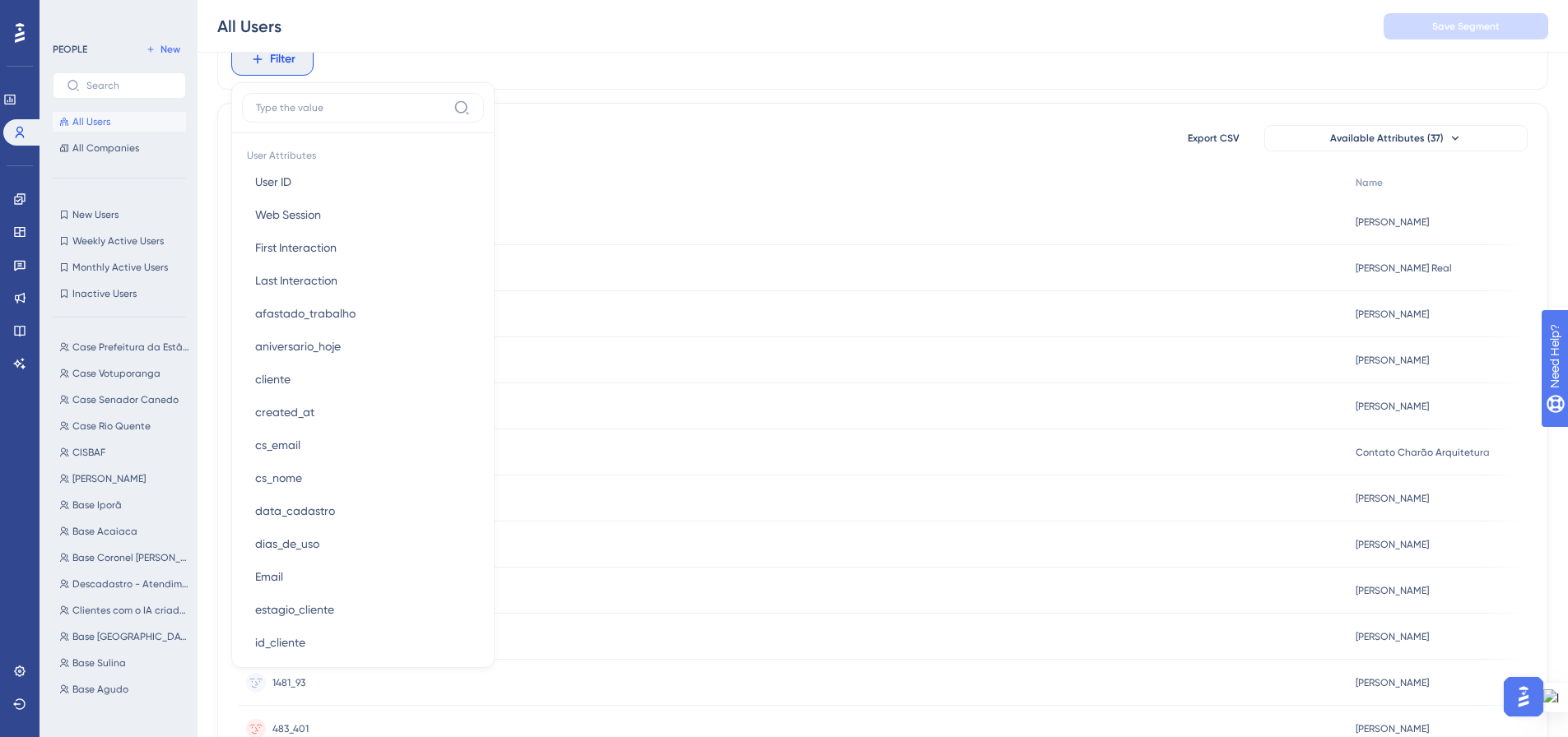
scroll to position [741, 0]
click at [363, 638] on button "id_cliente id_cliente" at bounding box center [362, 639] width 242 height 33
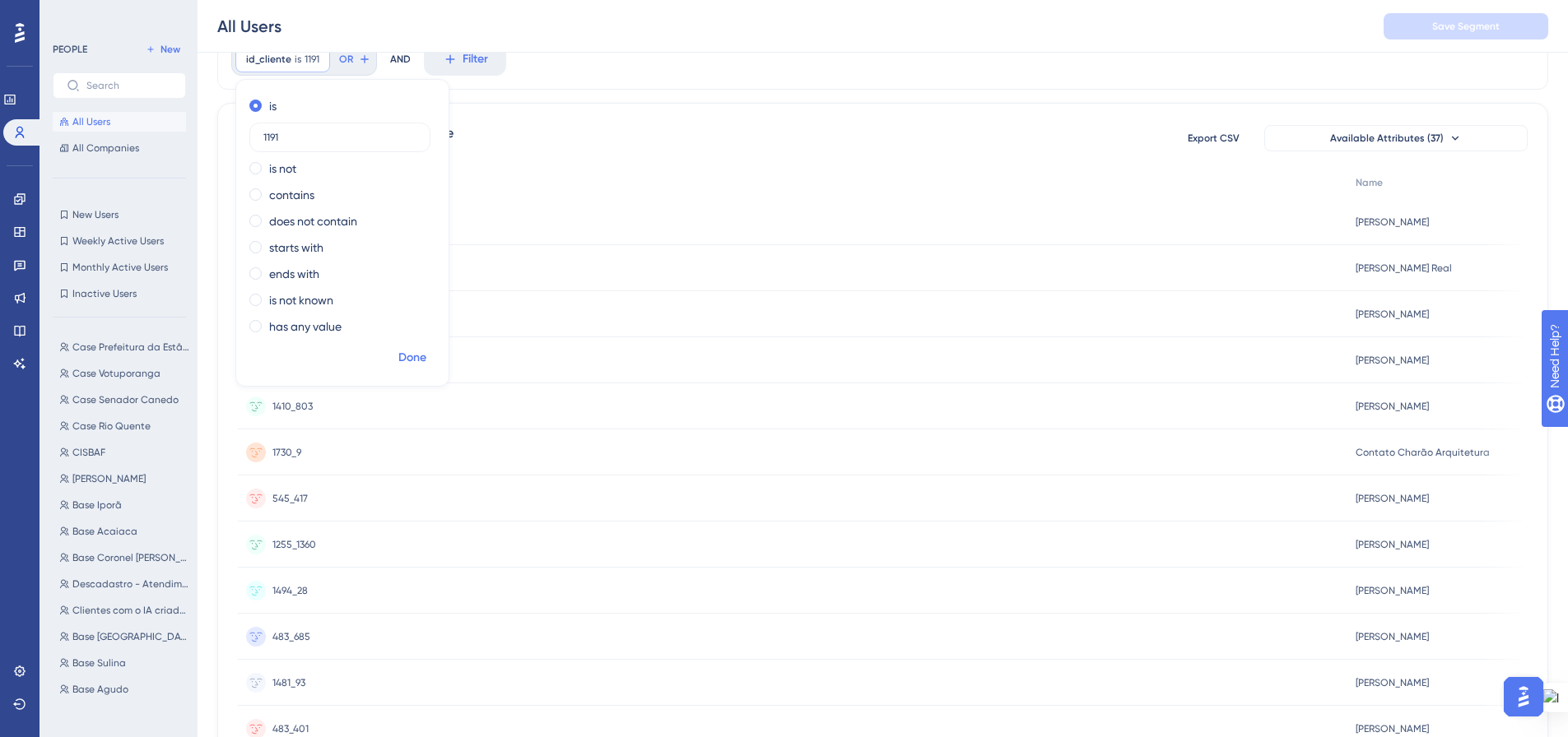
type input "1191"
click at [404, 360] on span "Done" at bounding box center [413, 358] width 28 height 19
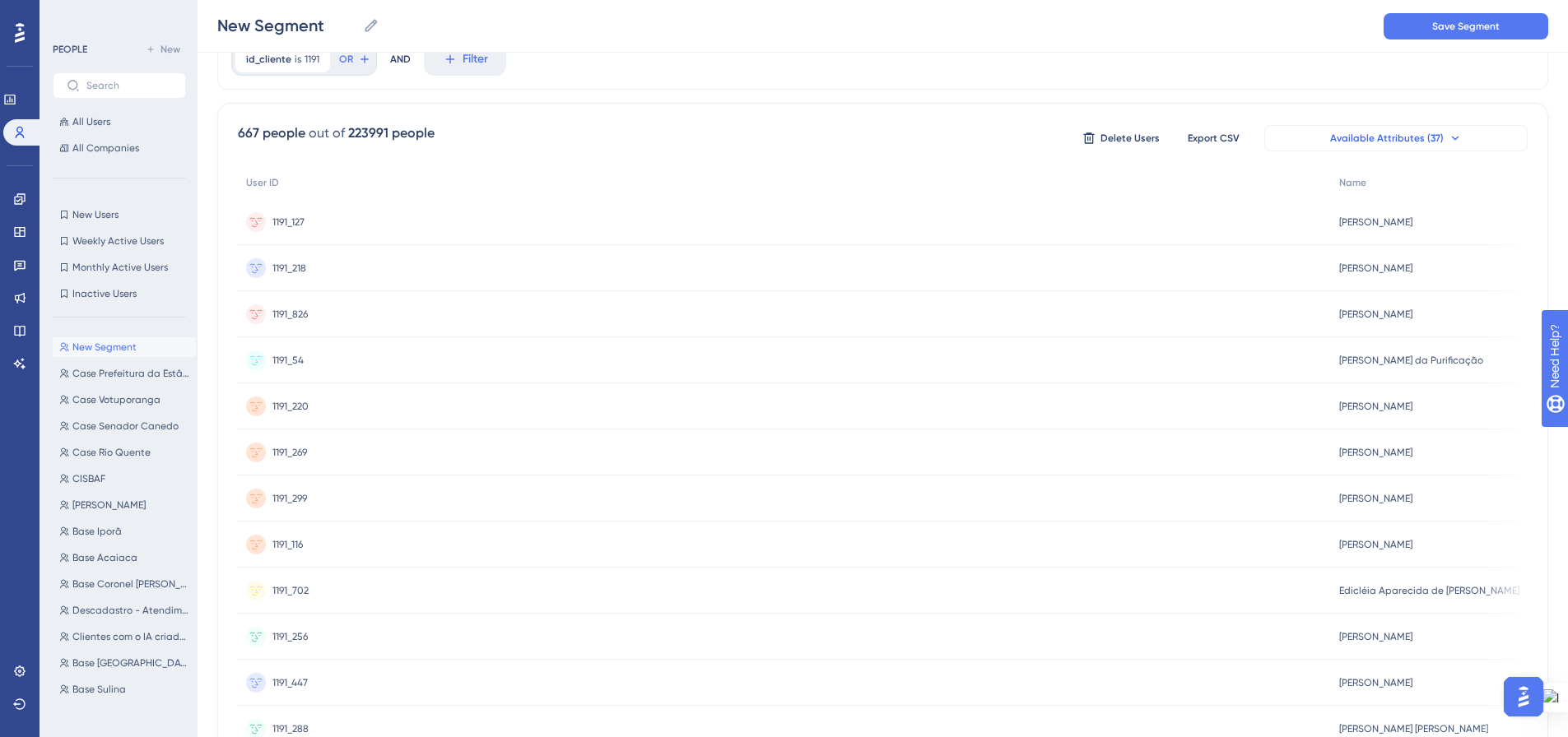
click at [1458, 139] on icon at bounding box center [1454, 138] width 13 height 13
click at [1365, 148] on button "Available Attributes (37)" at bounding box center [1395, 138] width 264 height 26
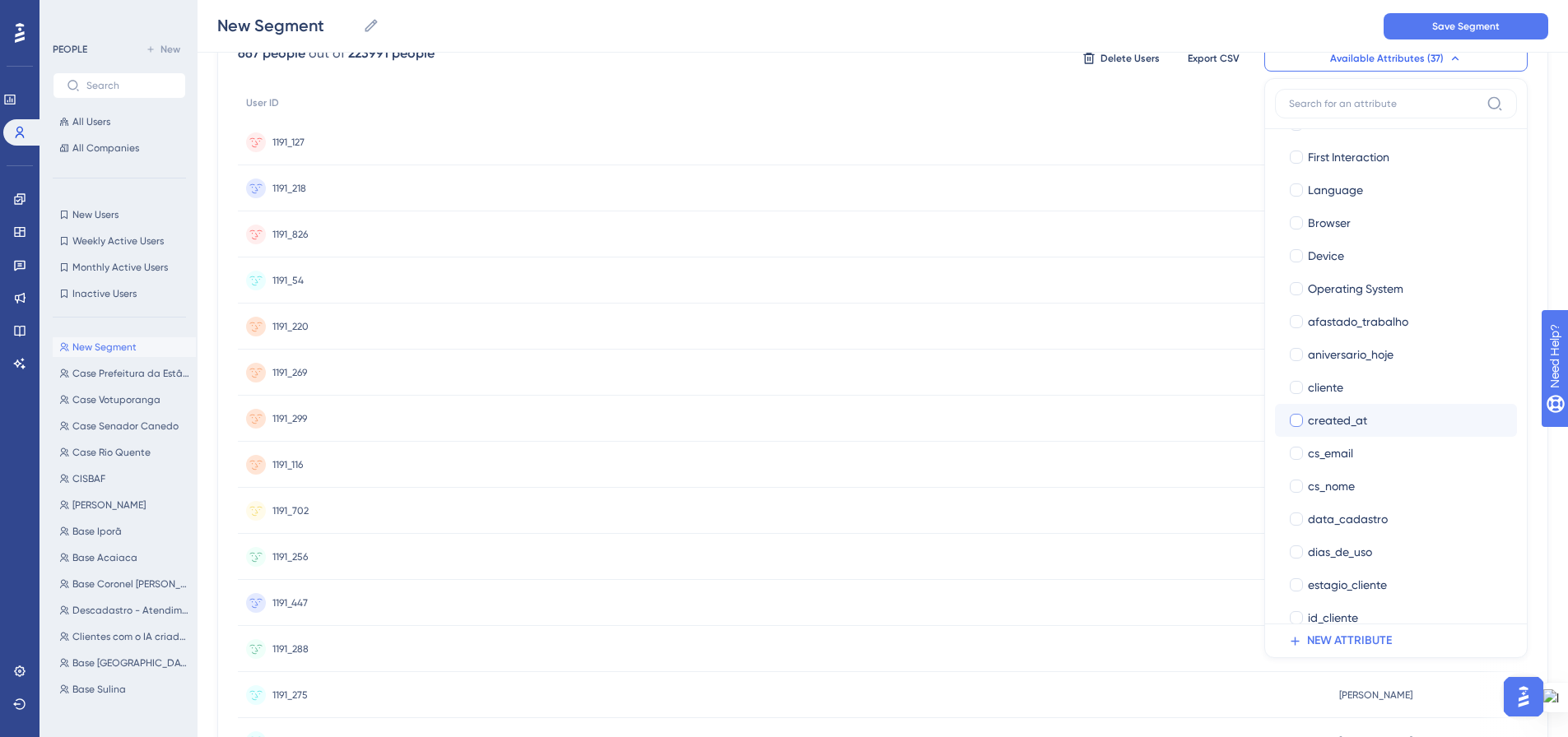
scroll to position [165, 0]
drag, startPoint x: 1291, startPoint y: 387, endPoint x: 1392, endPoint y: 361, distance: 104.3
click at [1291, 388] on div at bounding box center [1295, 385] width 13 height 13
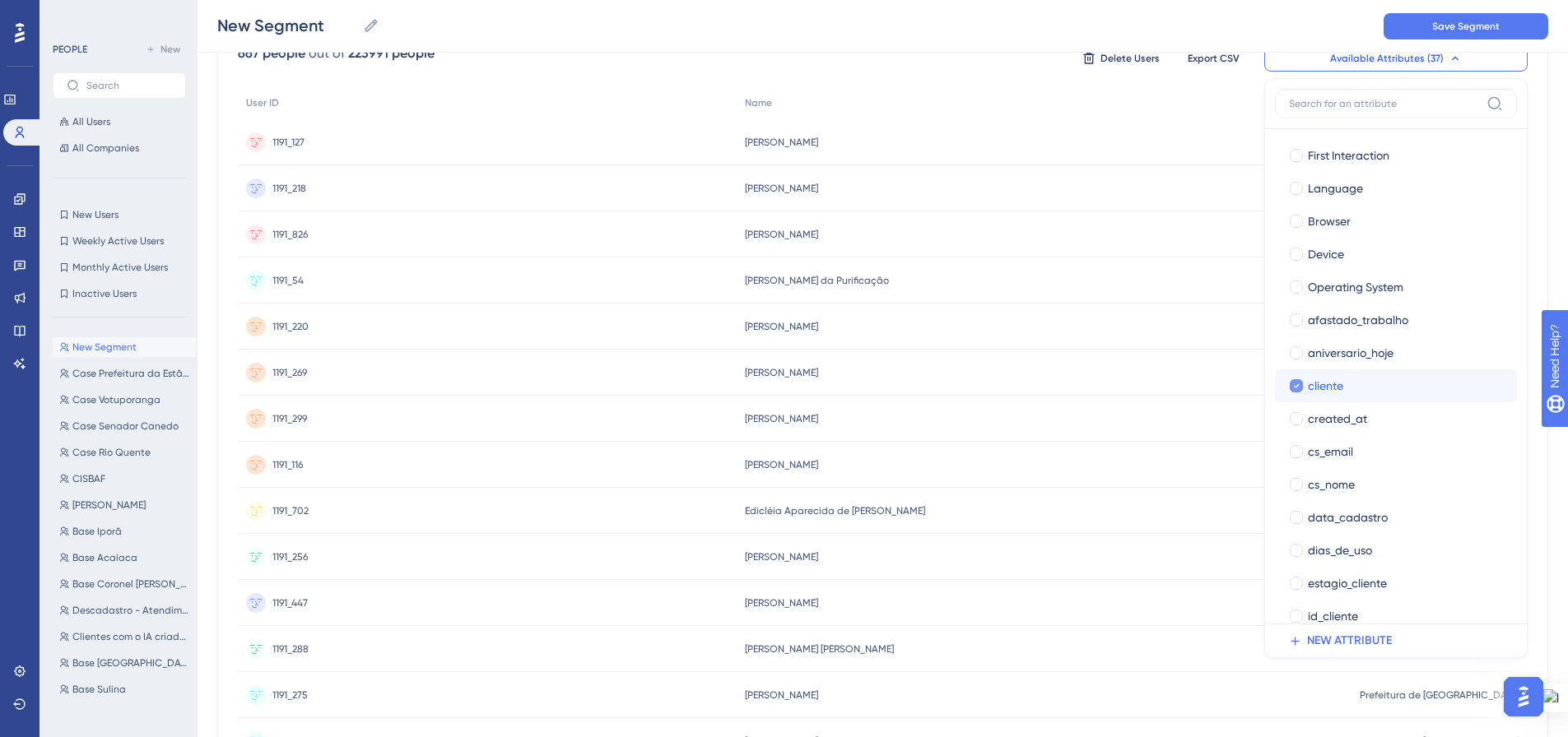
click at [1298, 388] on icon at bounding box center [1295, 385] width 6 height 11
checkbox input "false"
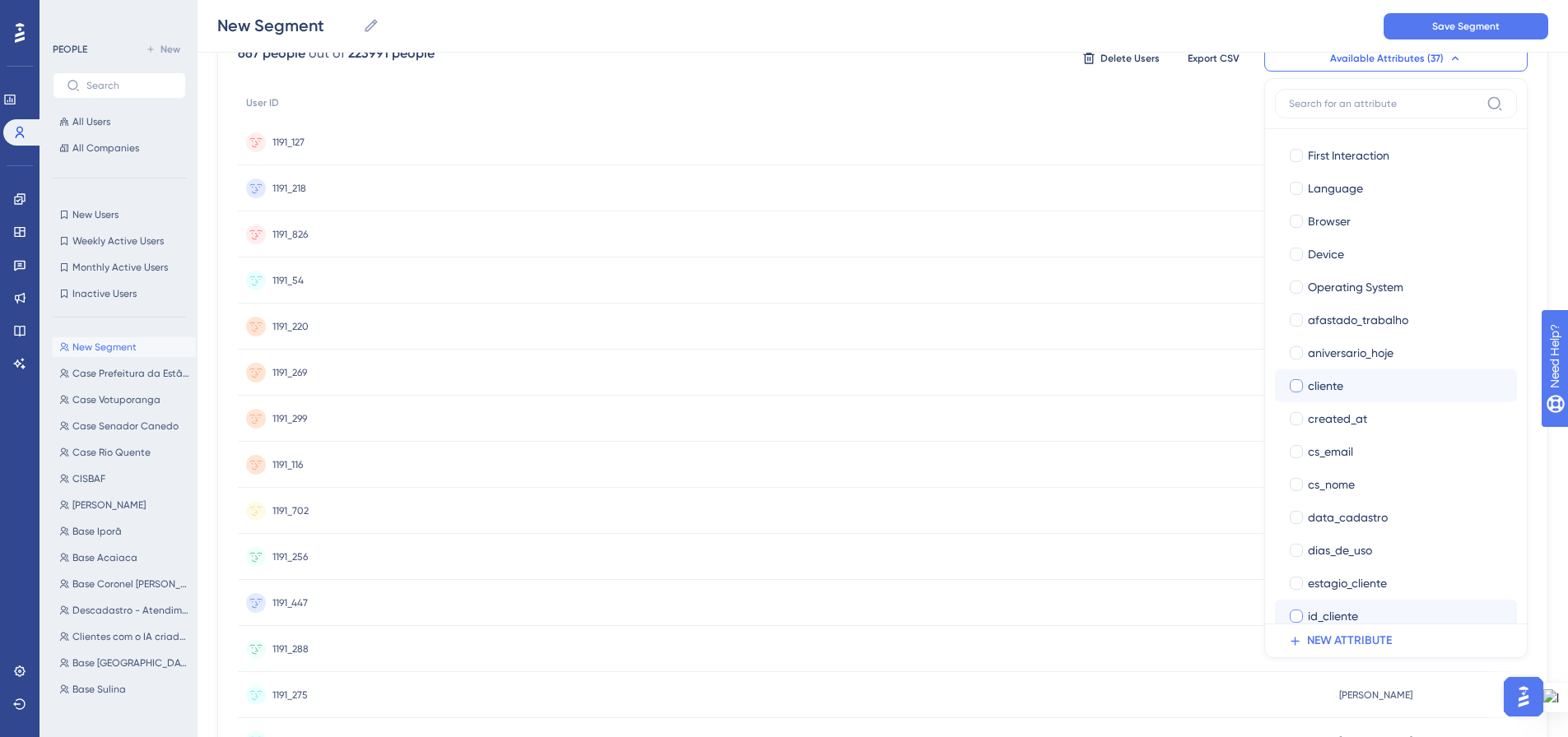
click at [1301, 617] on div at bounding box center [1295, 615] width 13 height 13
checkbox input "true"
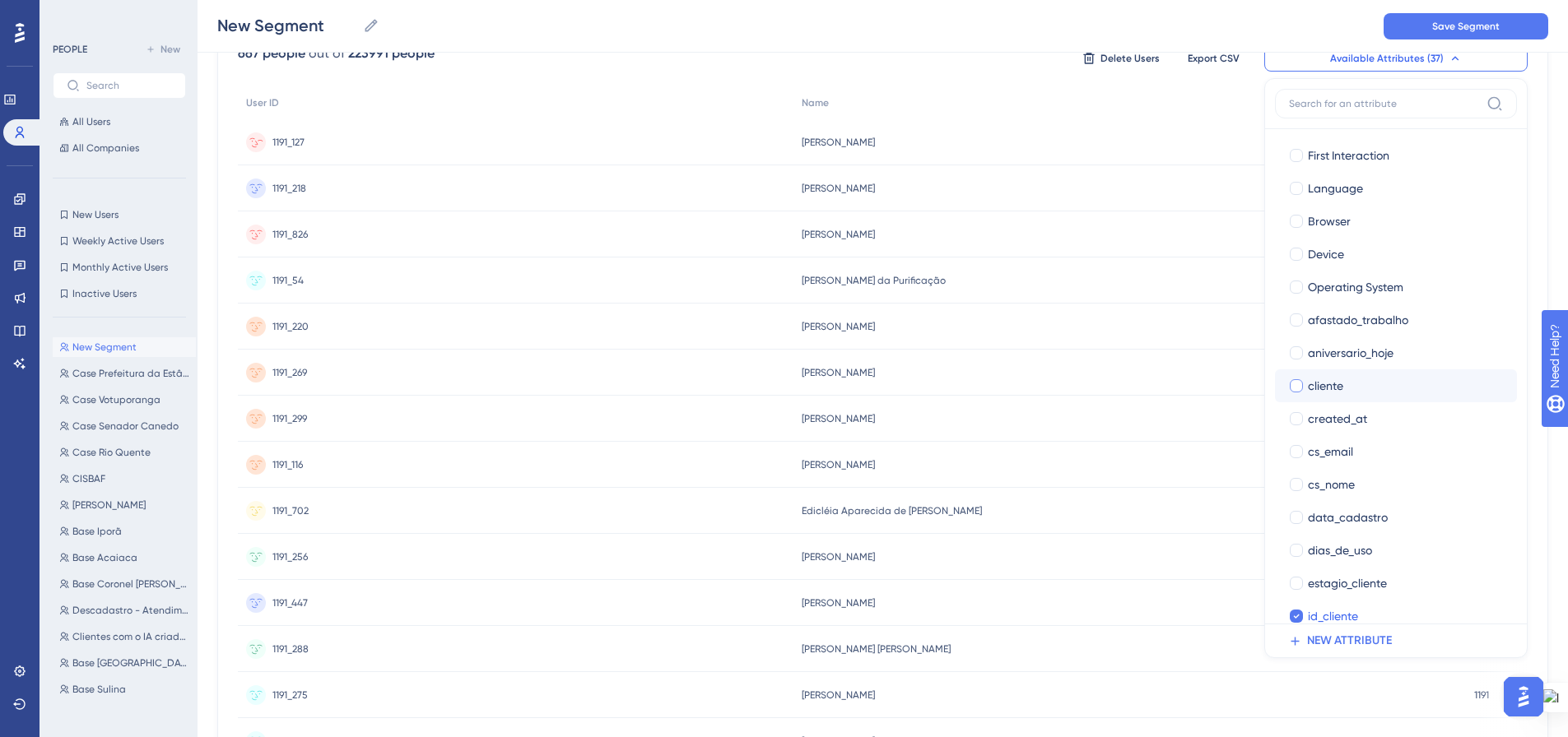
click at [1113, 121] on div "Roberto Abbiati Roberto Abbiati" at bounding box center [1130, 142] width 672 height 46
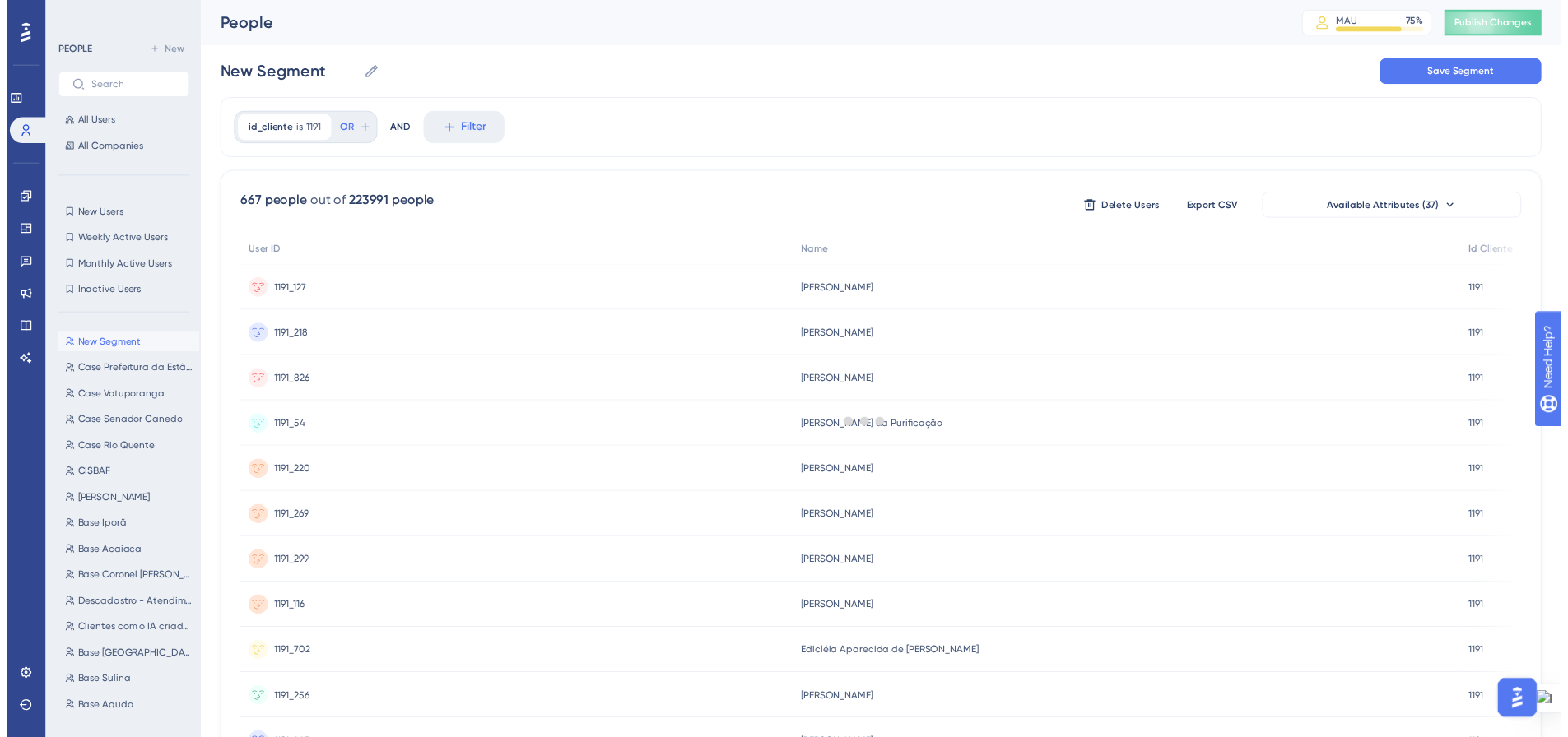
scroll to position [156, 0]
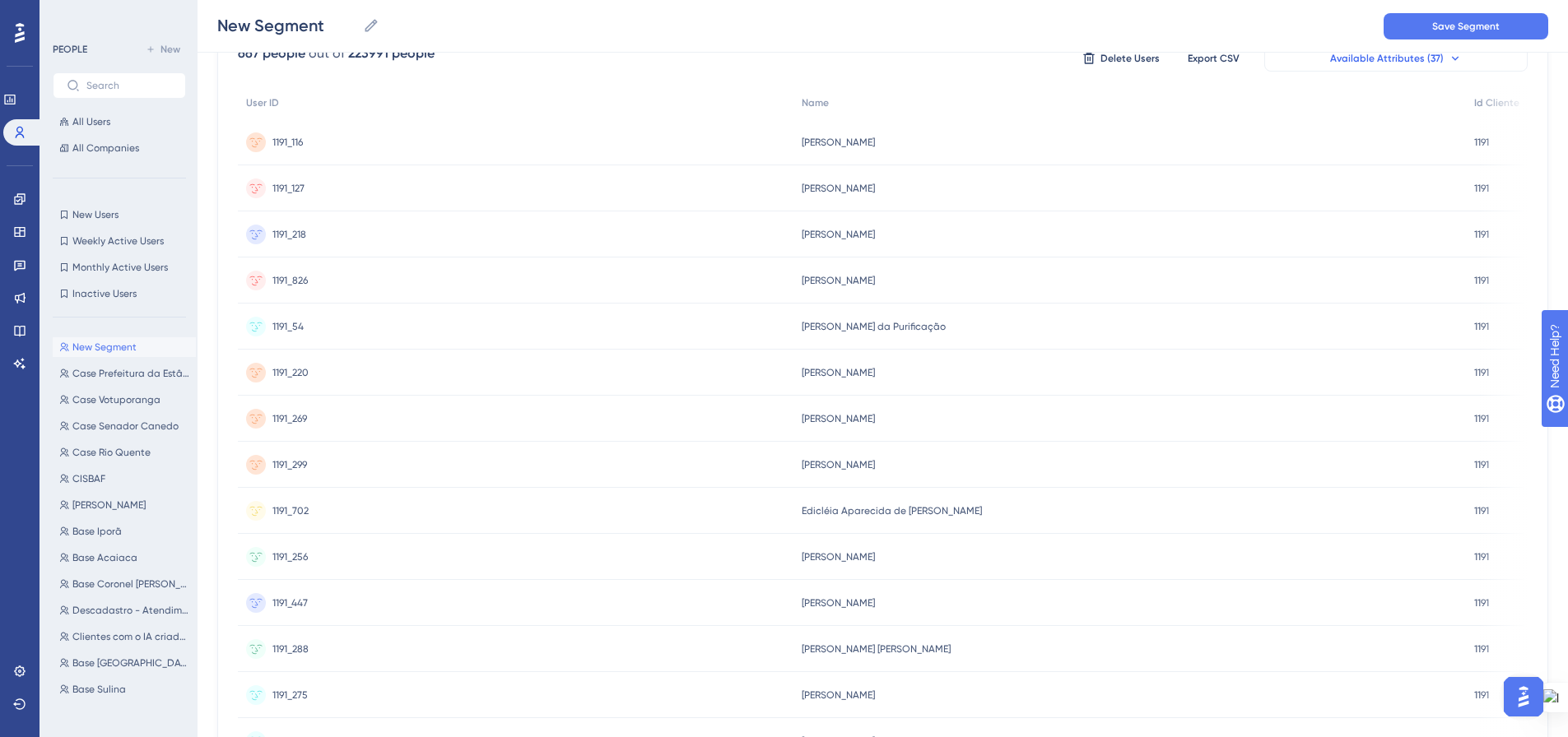
click at [1454, 60] on icon at bounding box center [1454, 58] width 13 height 13
click at [1399, 59] on span "Available Attributes (37)" at bounding box center [1386, 58] width 114 height 13
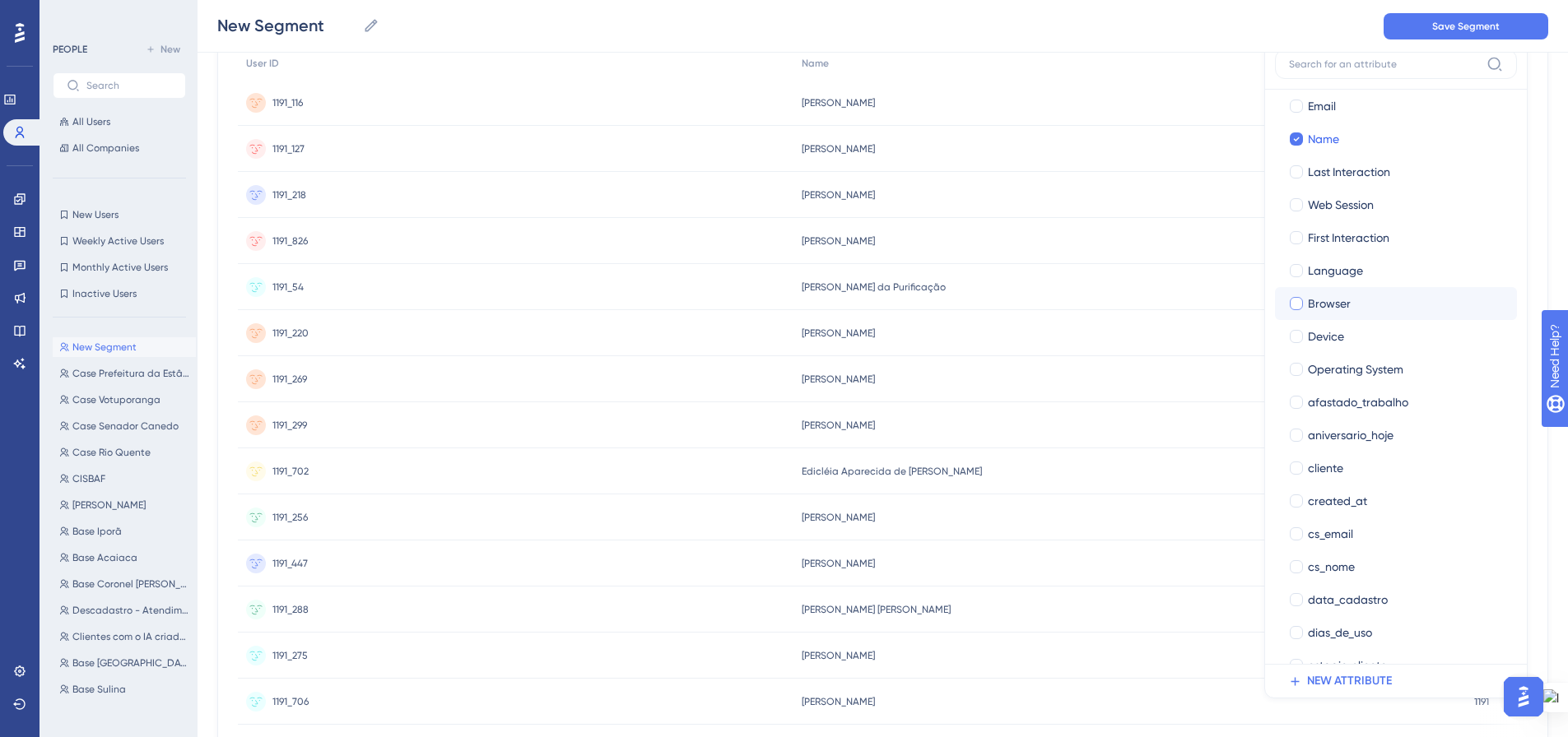
scroll to position [82, 0]
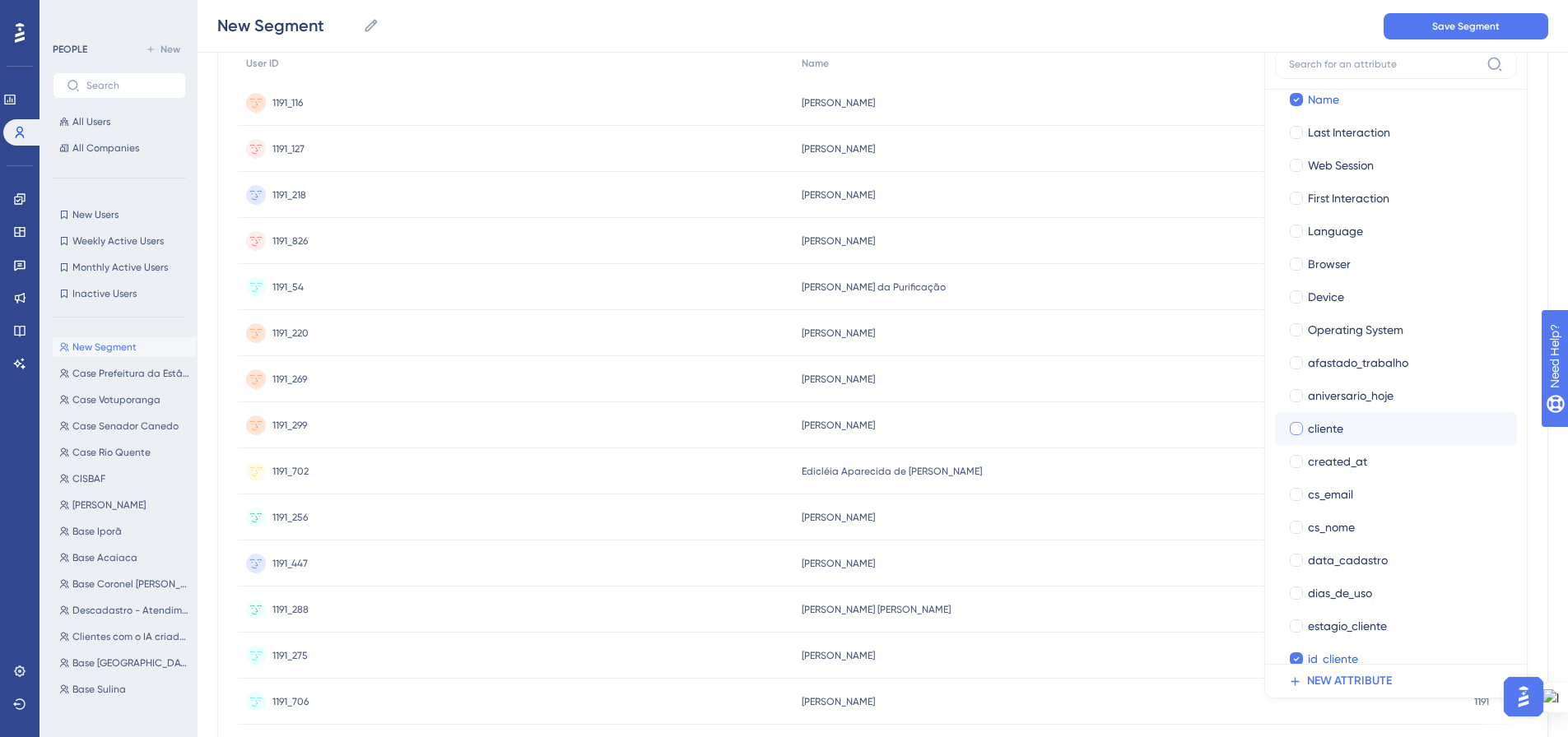
click at [1298, 428] on div at bounding box center [1295, 428] width 13 height 13
checkbox input "true"
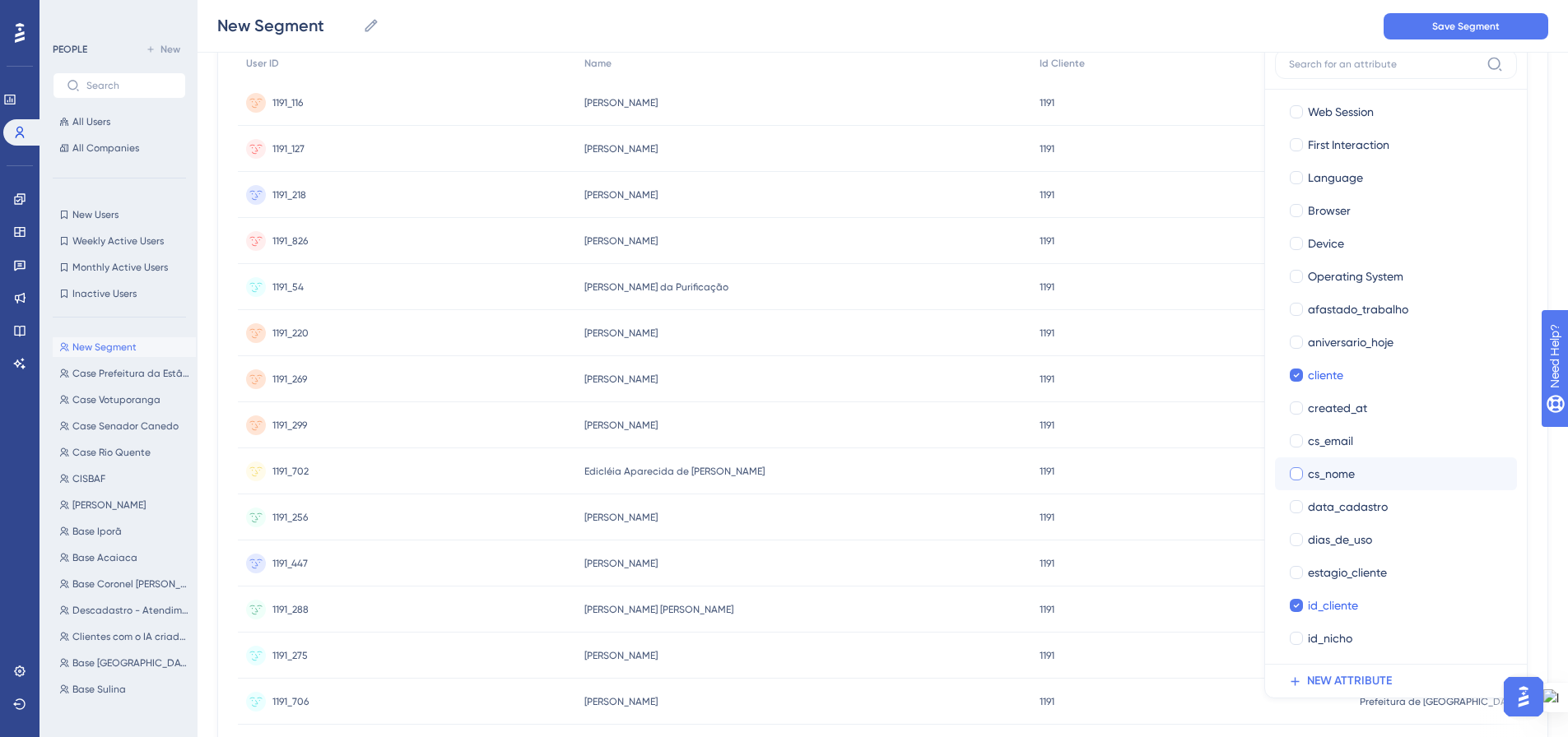
scroll to position [165, 0]
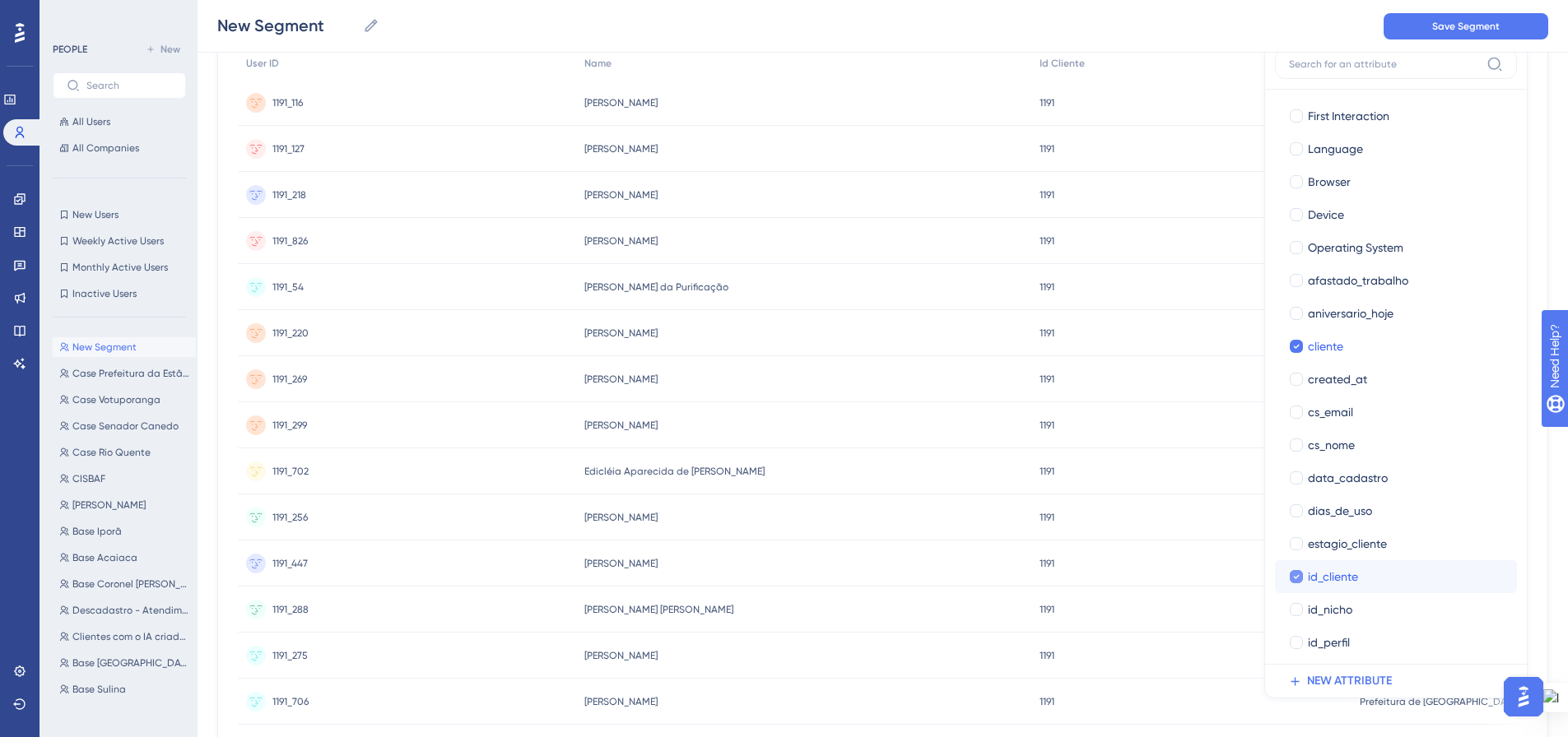
click at [1297, 577] on icon at bounding box center [1296, 577] width 6 height 4
checkbox input "false"
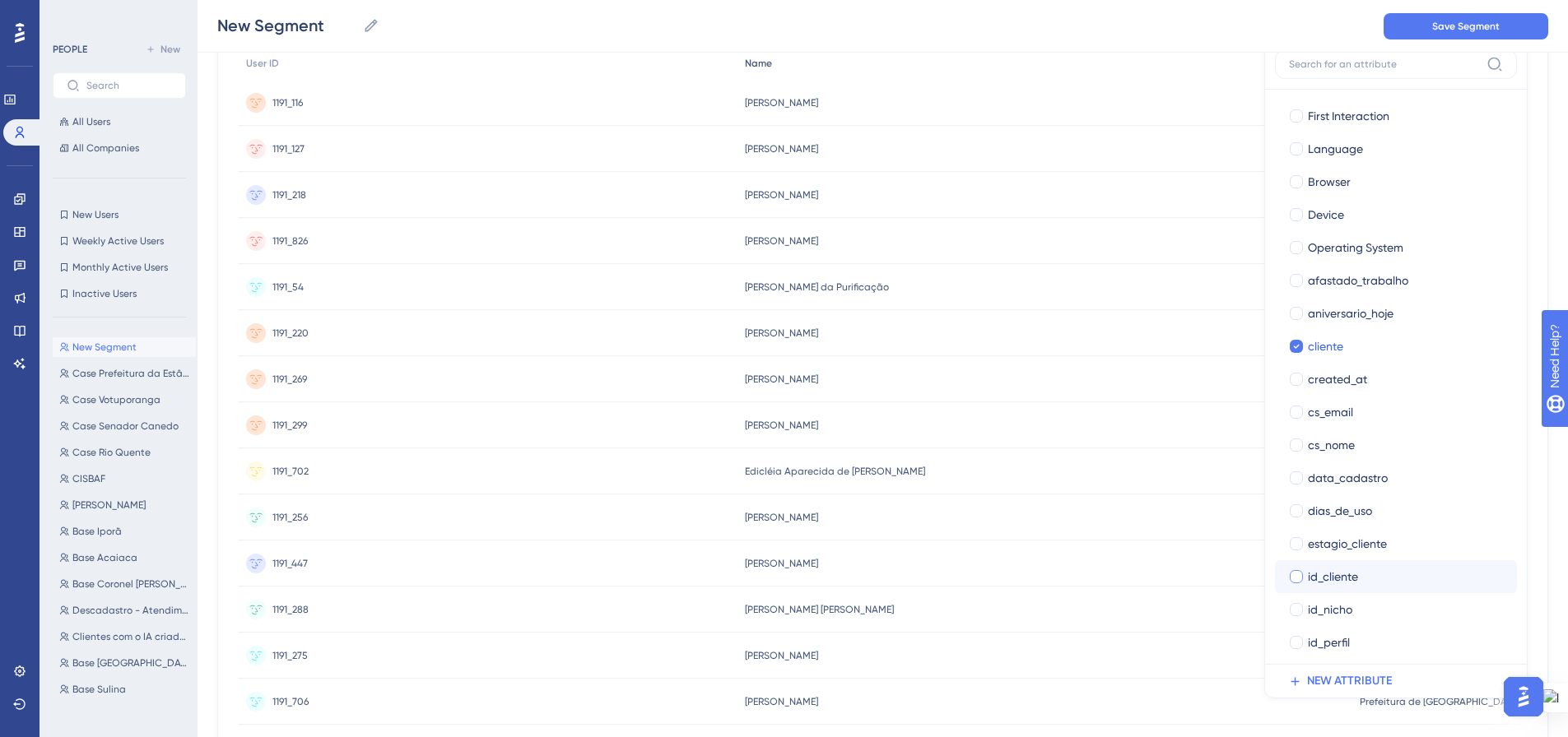
click at [1206, 76] on div "Name" at bounding box center [1044, 63] width 616 height 34
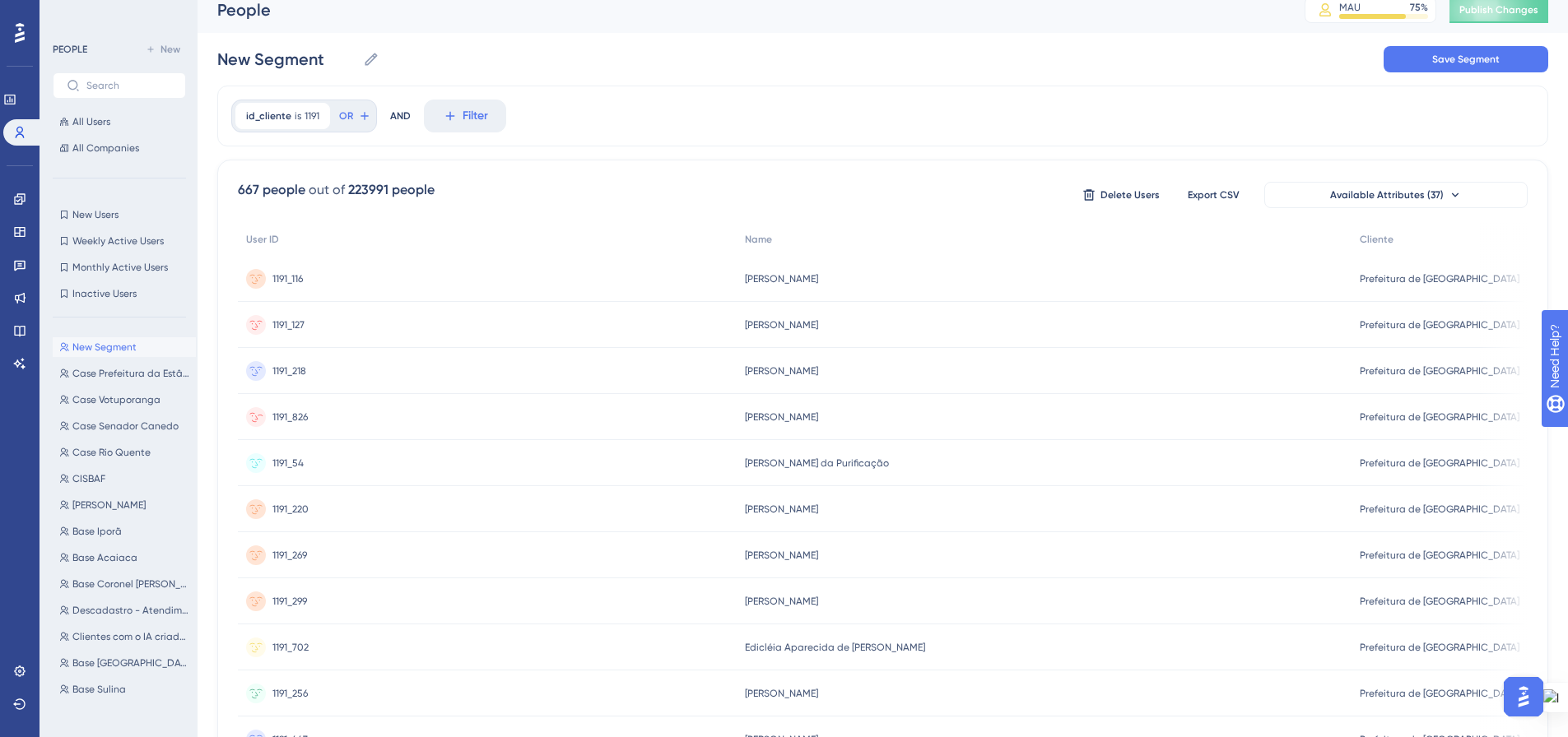
scroll to position [0, 0]
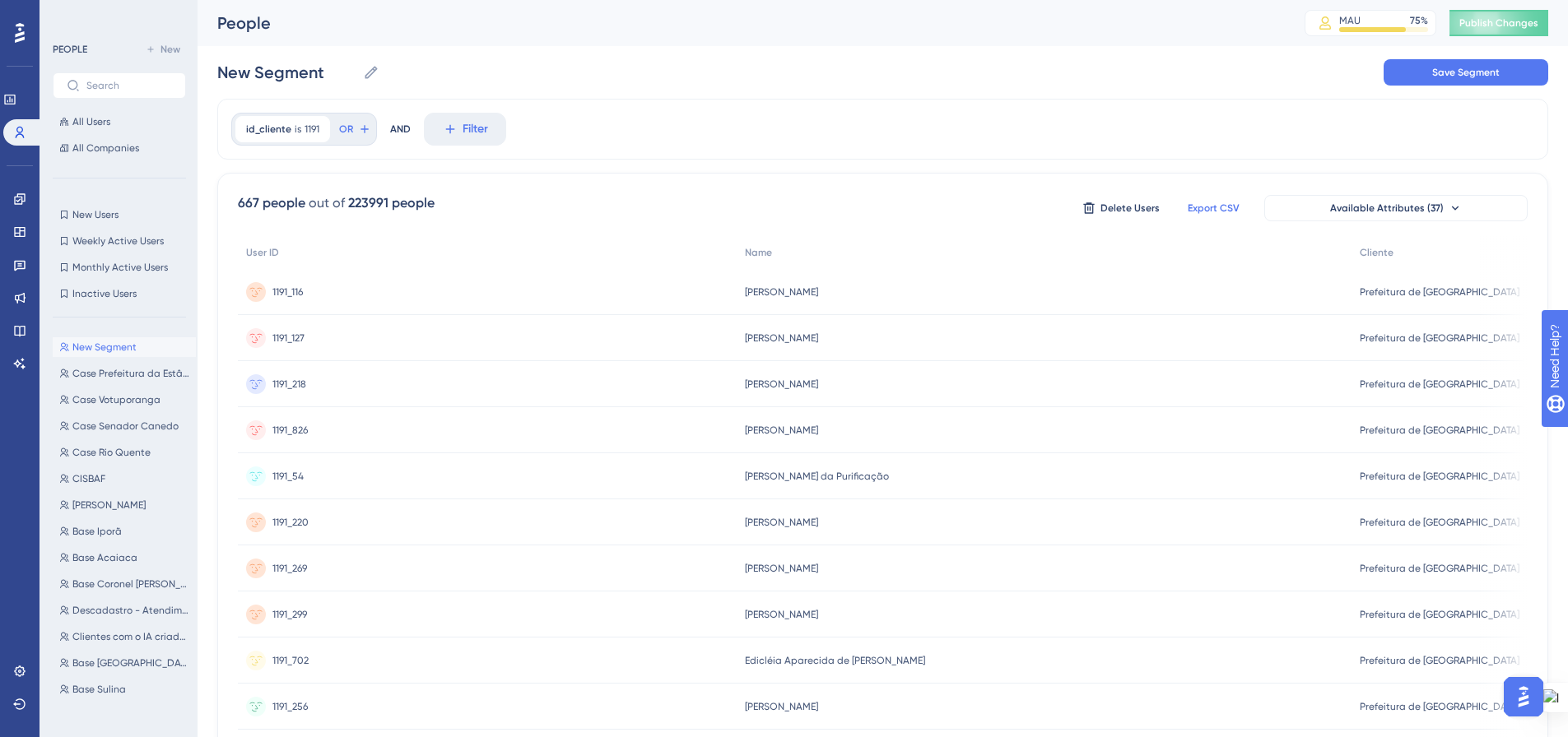
click at [1201, 216] on button "Export CSV" at bounding box center [1213, 208] width 82 height 26
click at [448, 134] on icon at bounding box center [450, 129] width 15 height 15
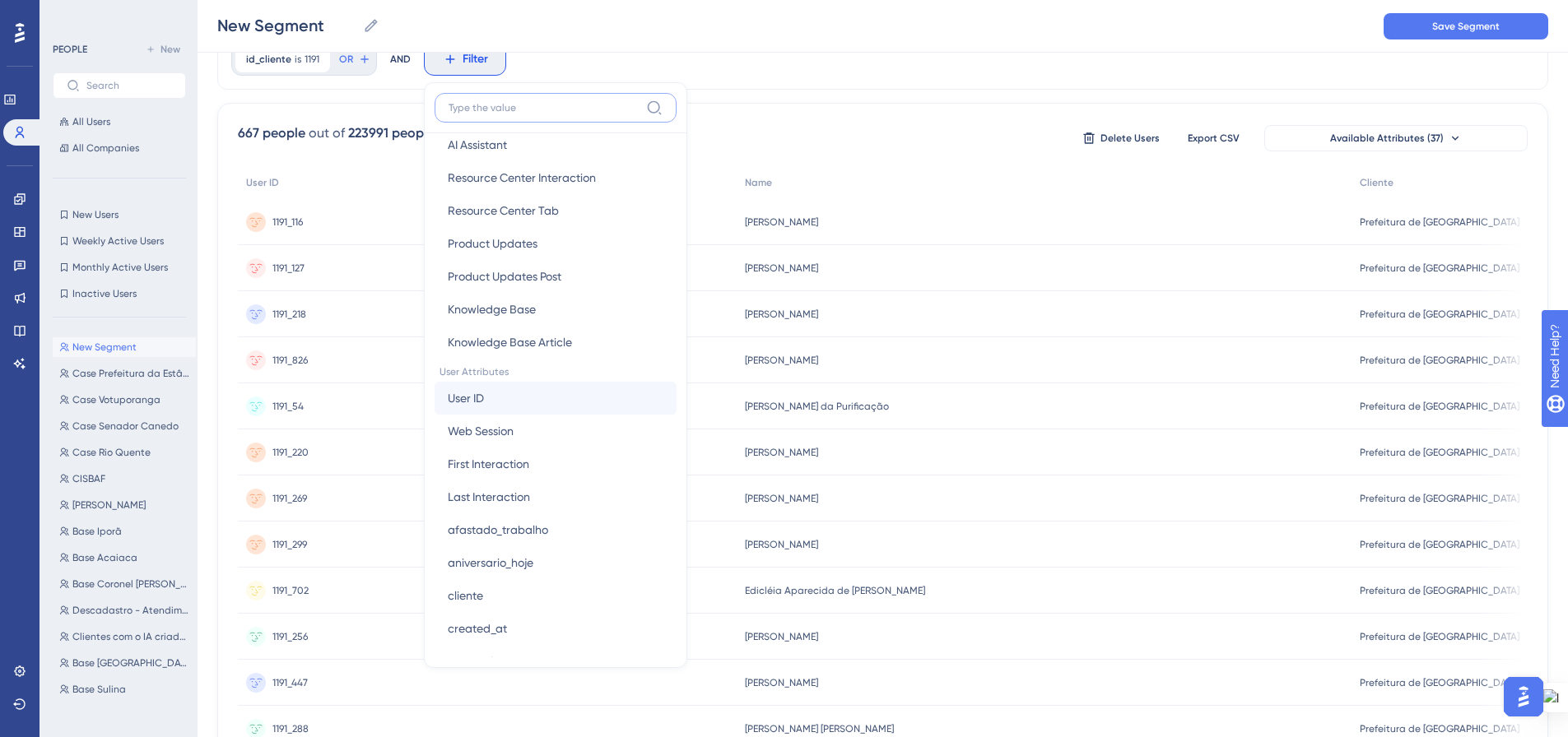
scroll to position [494, 0]
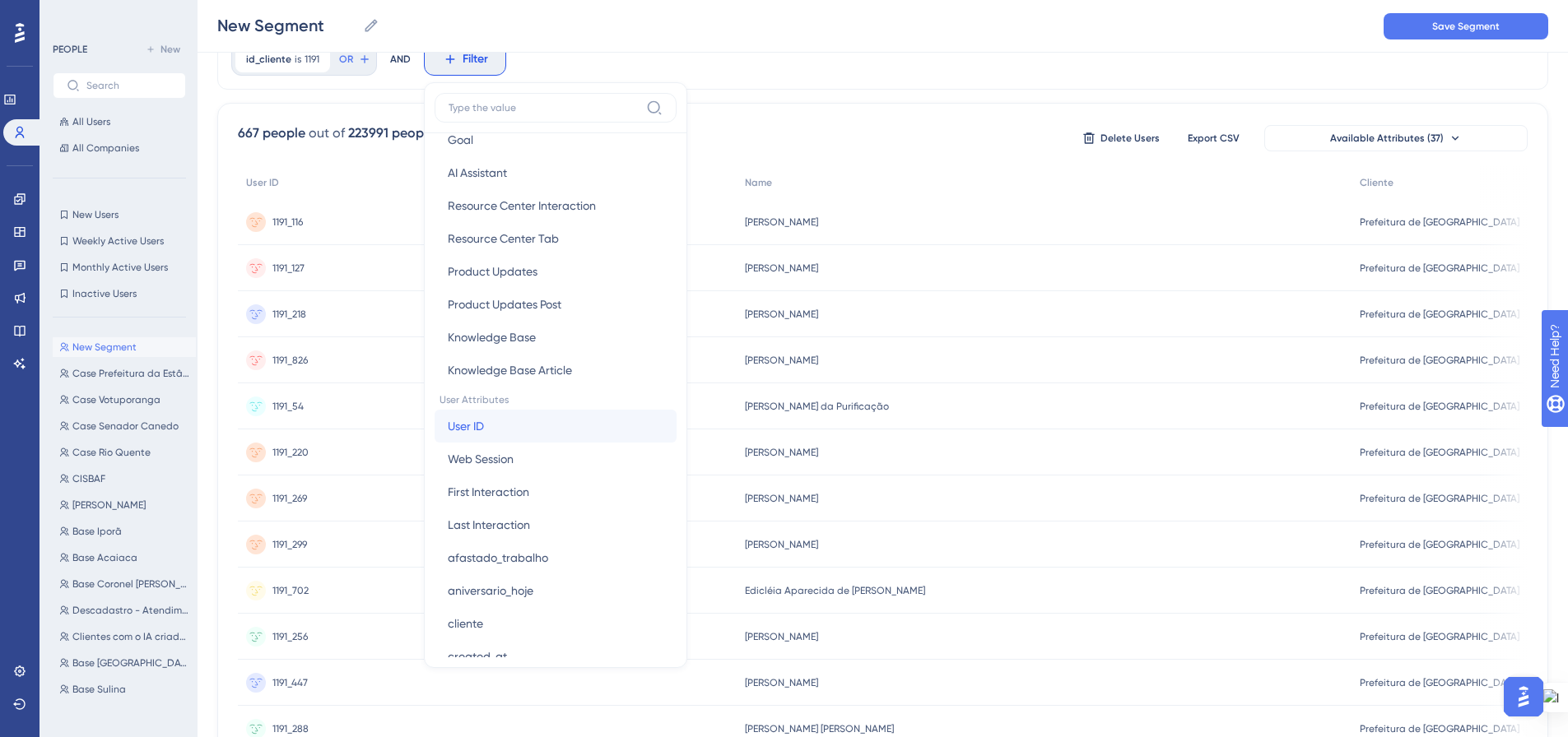
click at [522, 420] on button "User ID User ID" at bounding box center [556, 426] width 242 height 33
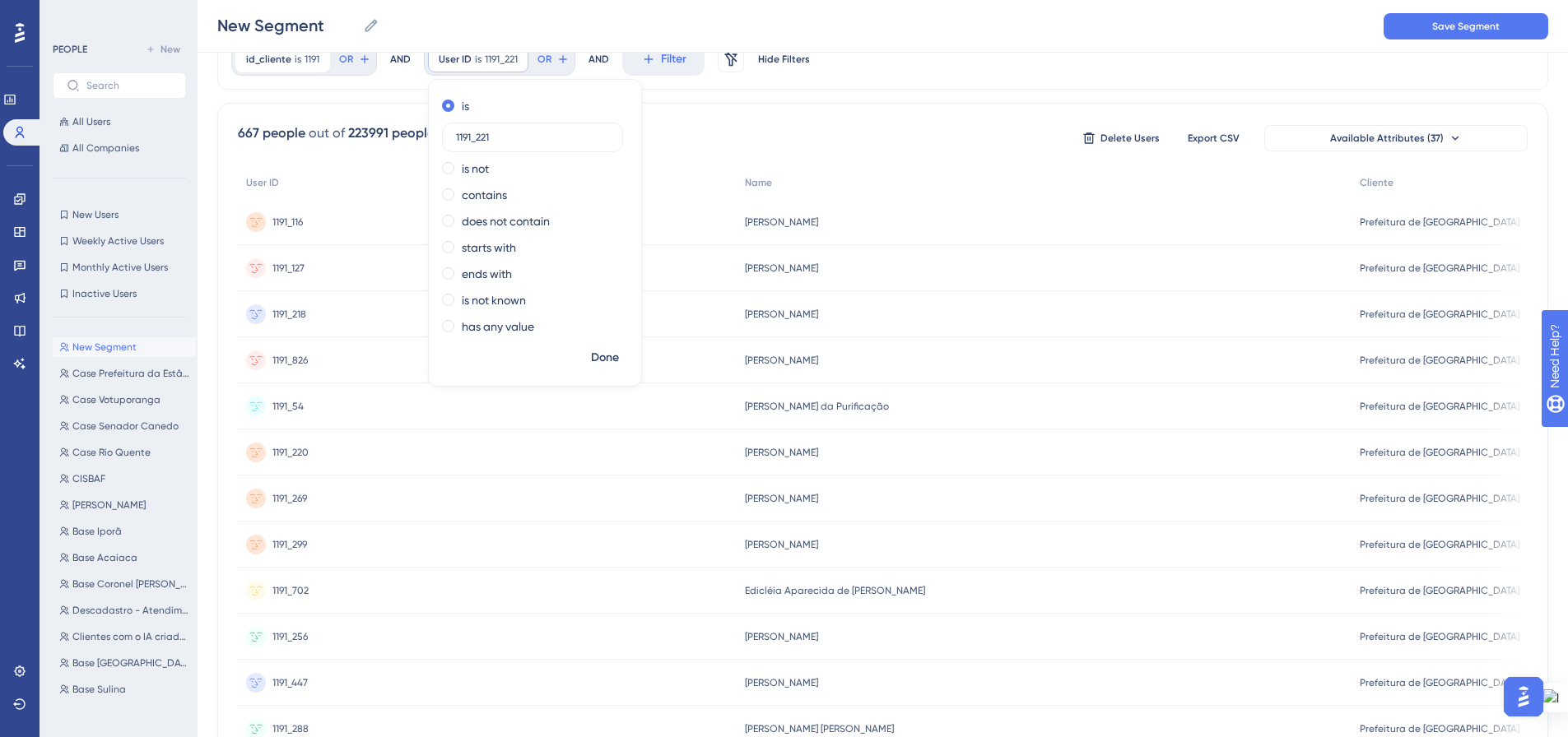
type input "1191_221"
click at [600, 360] on span "Done" at bounding box center [605, 358] width 28 height 19
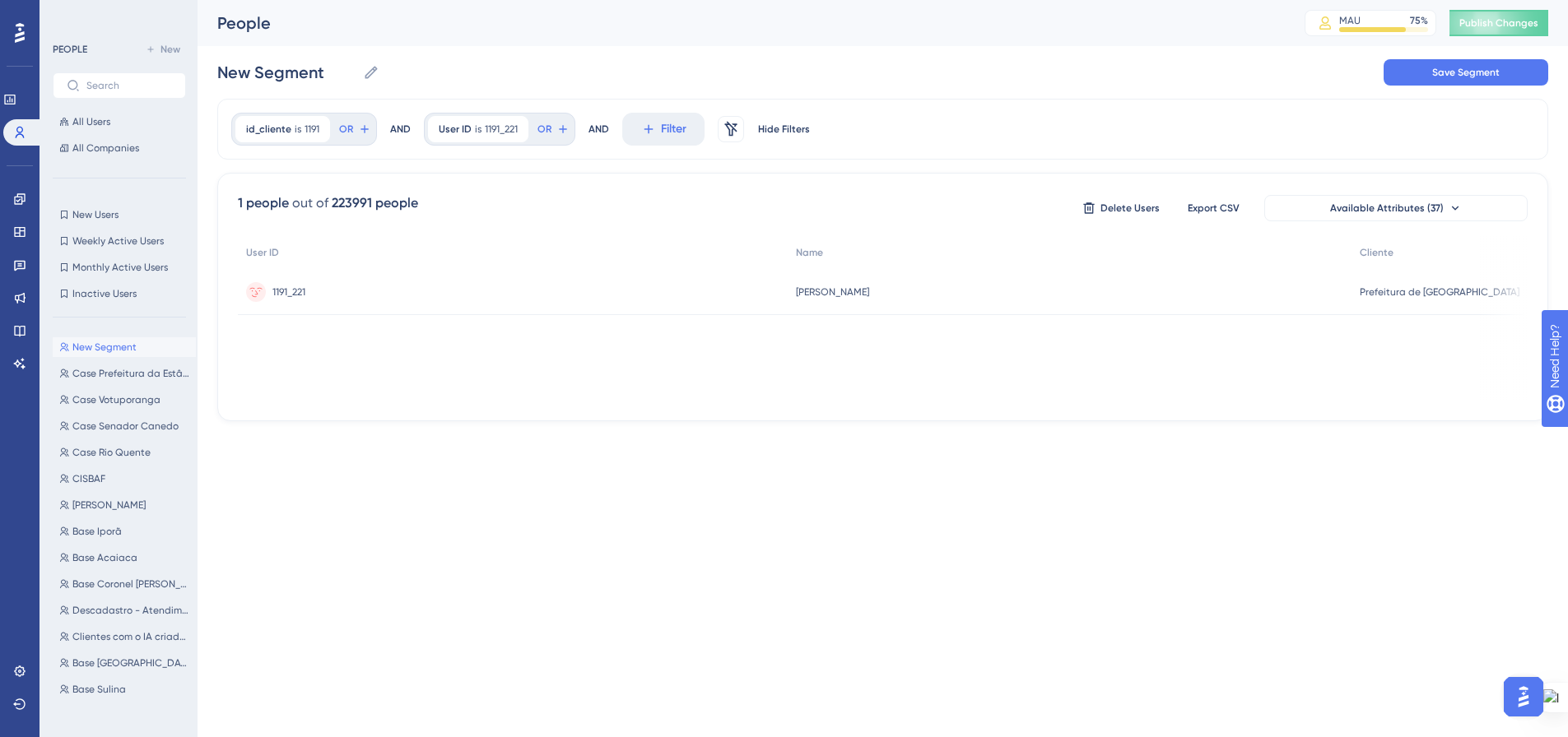
scroll to position [0, 0]
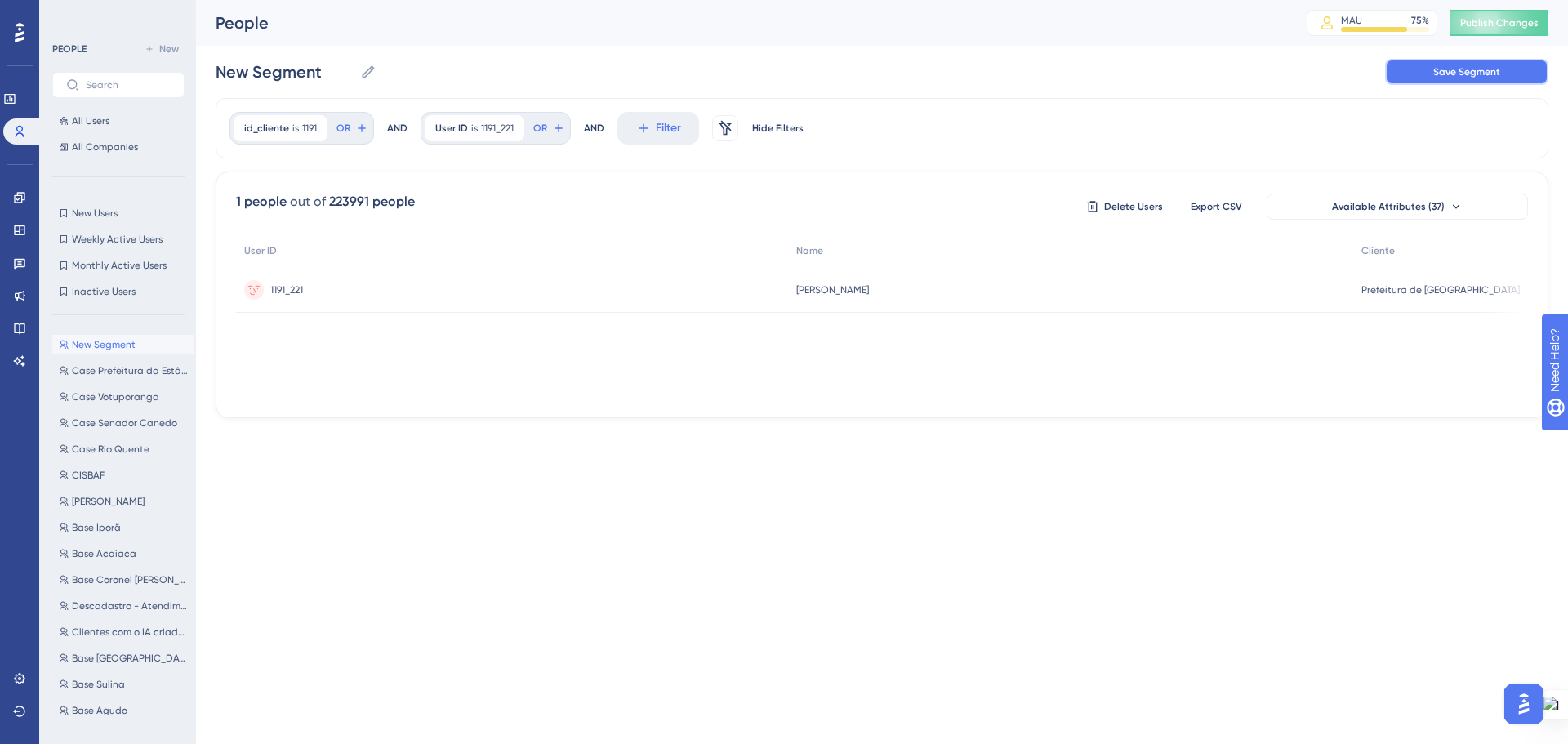
click at [1443, 80] on button "Save Segment" at bounding box center [1466, 72] width 164 height 26
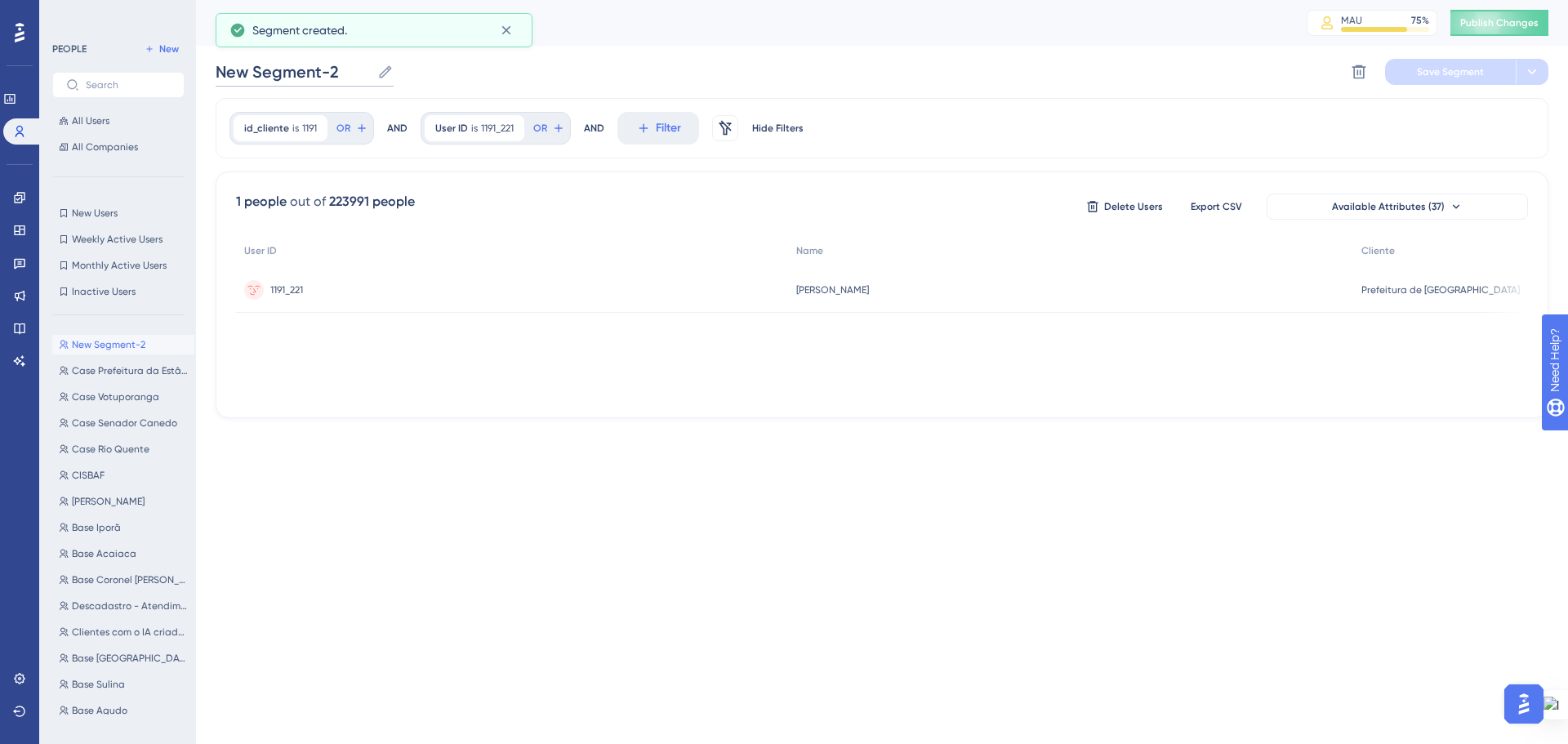
drag, startPoint x: 344, startPoint y: 68, endPoint x: 224, endPoint y: 70, distance: 120.0
click at [223, 67] on input "New Segment-2" at bounding box center [292, 72] width 155 height 23
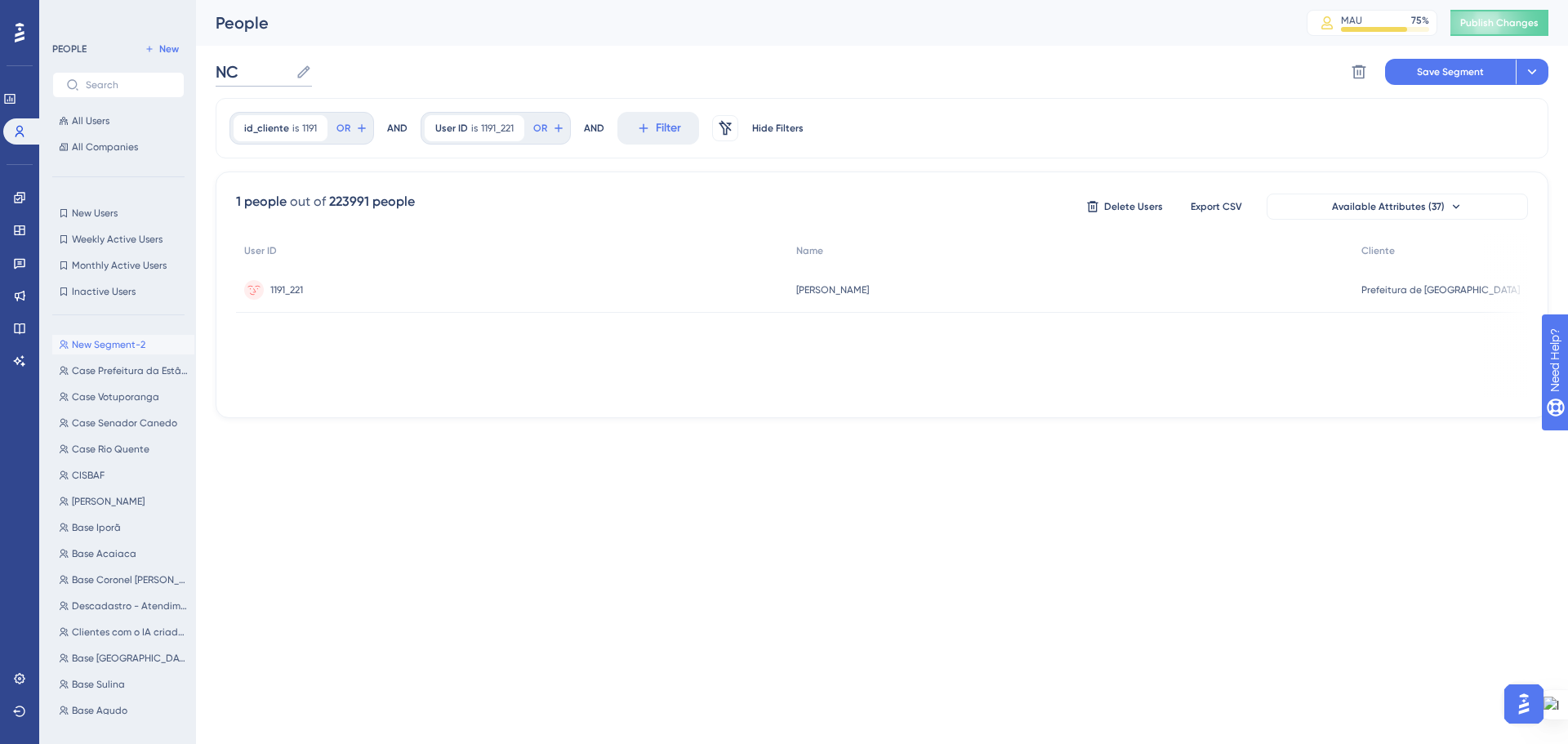
type input "N"
type input "c"
type input "Case Porto Feliz"
click at [552, 205] on div "1 people out of 223991 people Delete Users Export CSV Available Attributes (37)" at bounding box center [882, 207] width 1292 height 30
click at [1444, 67] on span "Save Segment" at bounding box center [1450, 72] width 67 height 13
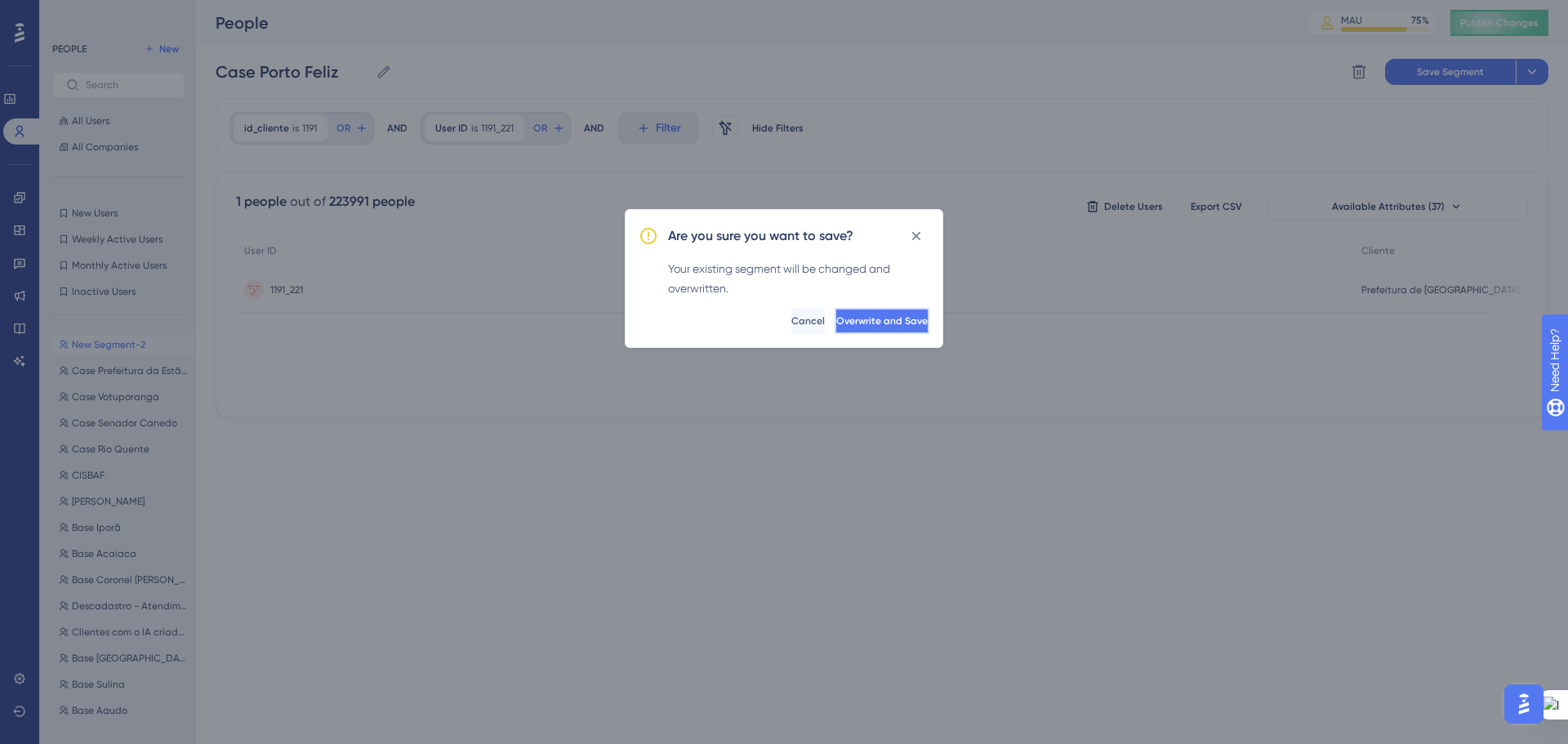
click at [836, 322] on span "Overwrite and Save" at bounding box center [882, 320] width 92 height 13
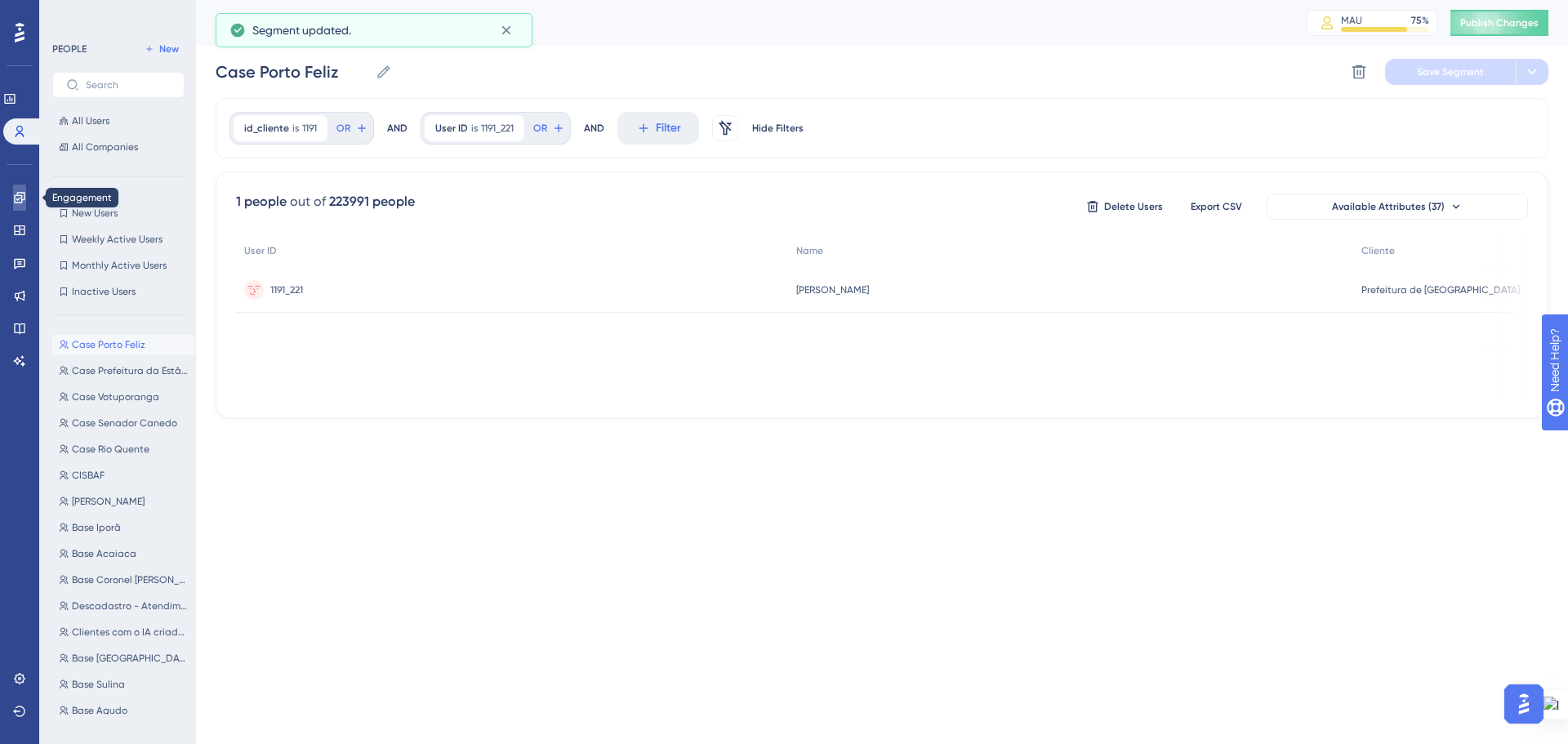
click at [22, 195] on icon at bounding box center [19, 197] width 10 height 11
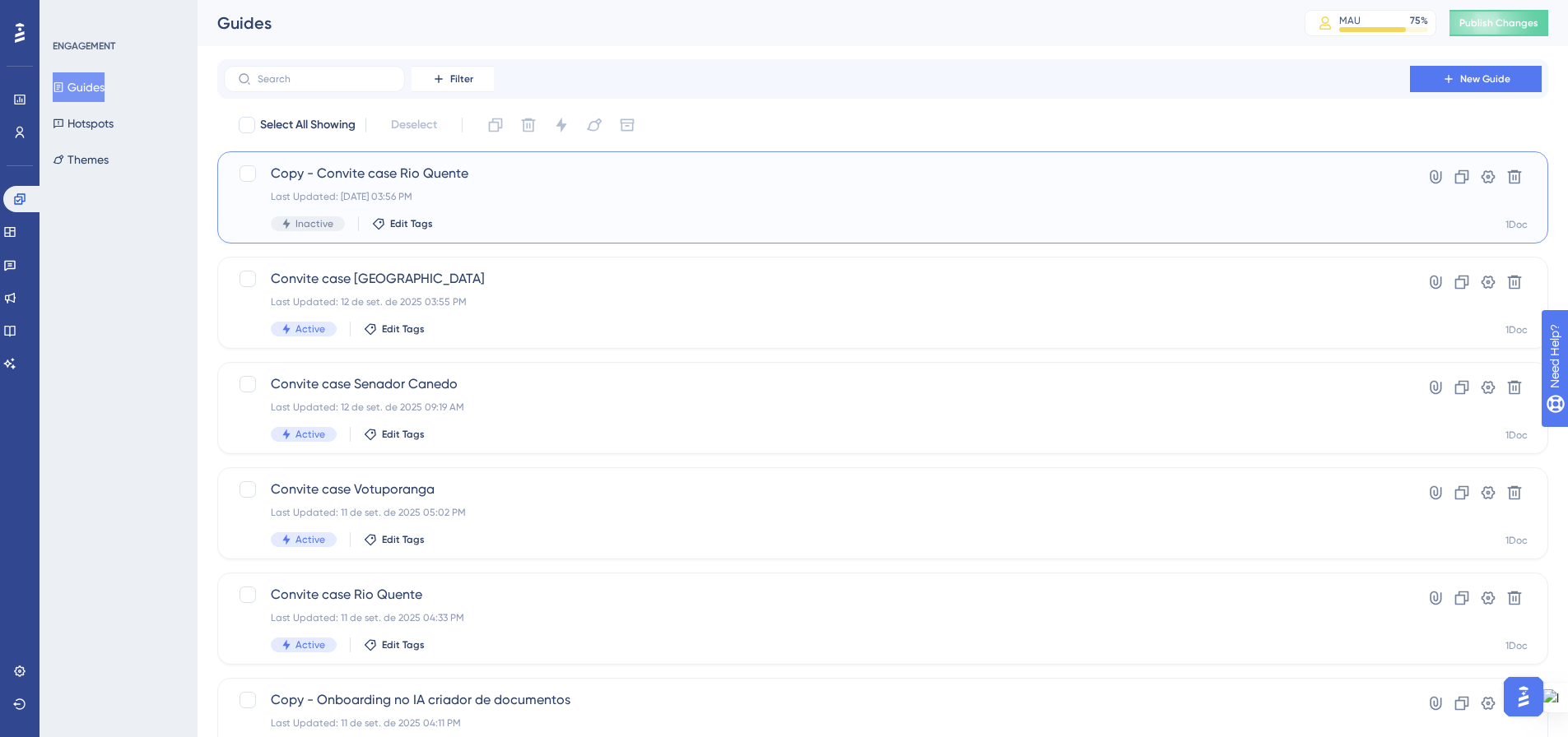
click at [574, 203] on div "Last Updated: 12 de set. de 2025 03:56 PM" at bounding box center [817, 197] width 1092 height 13
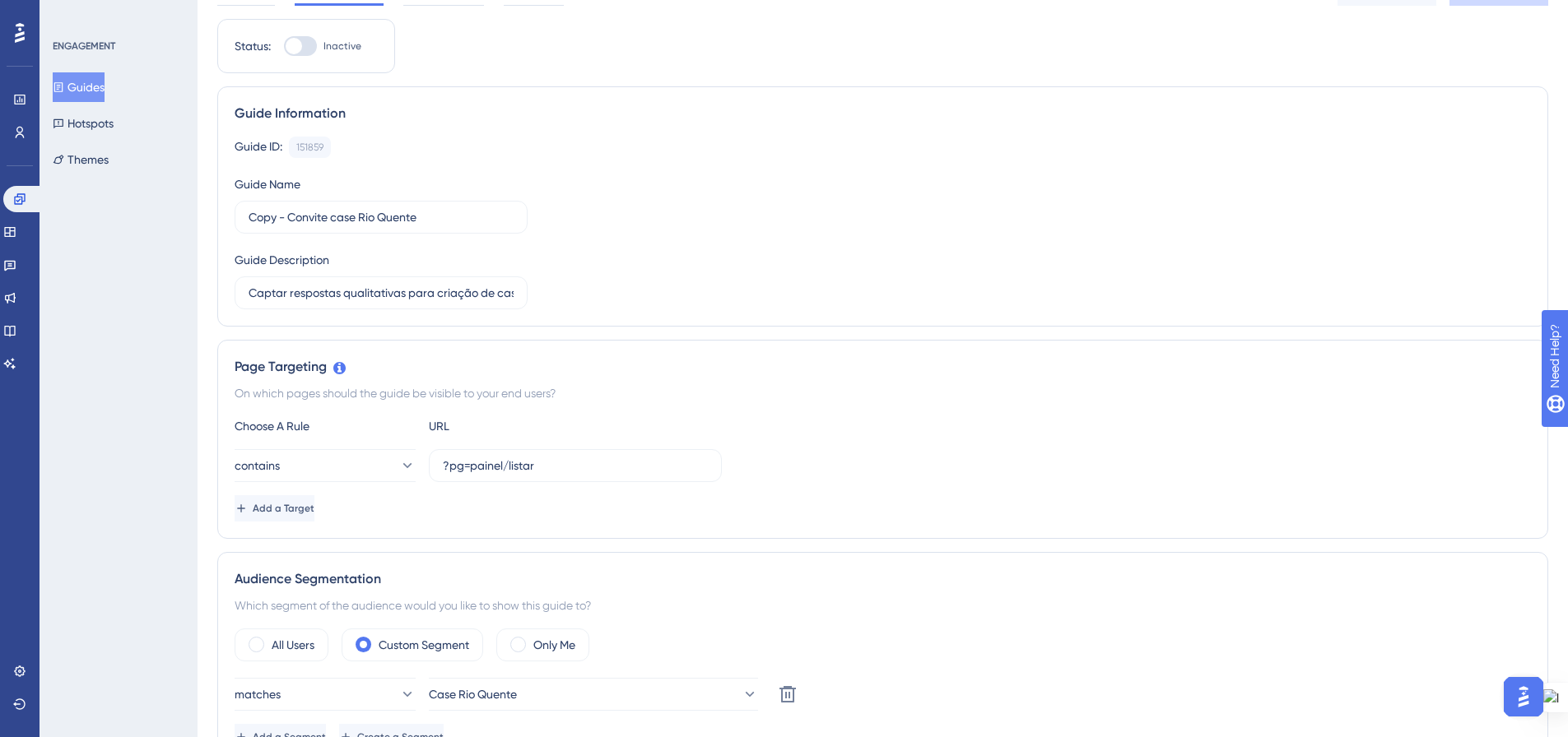
scroll to position [82, 0]
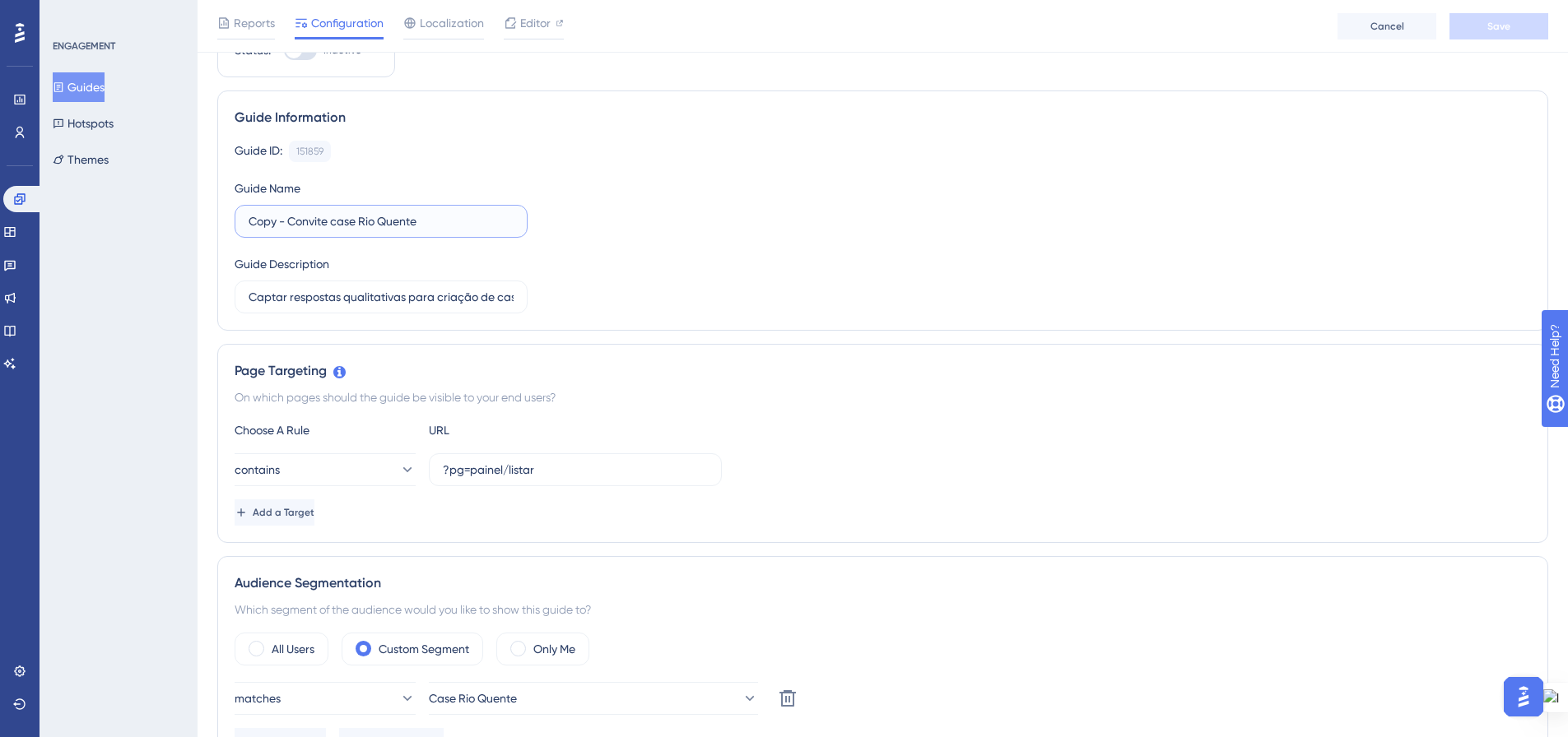
drag, startPoint x: 285, startPoint y: 223, endPoint x: 235, endPoint y: 221, distance: 50.0
click at [235, 221] on label "Copy - Convite case Rio Quente" at bounding box center [381, 220] width 293 height 33
drag, startPoint x: 373, startPoint y: 221, endPoint x: 343, endPoint y: 227, distance: 30.6
click at [321, 216] on input "Convite case Rio Quente" at bounding box center [381, 221] width 265 height 19
type input "Convite case Porto Feliz"
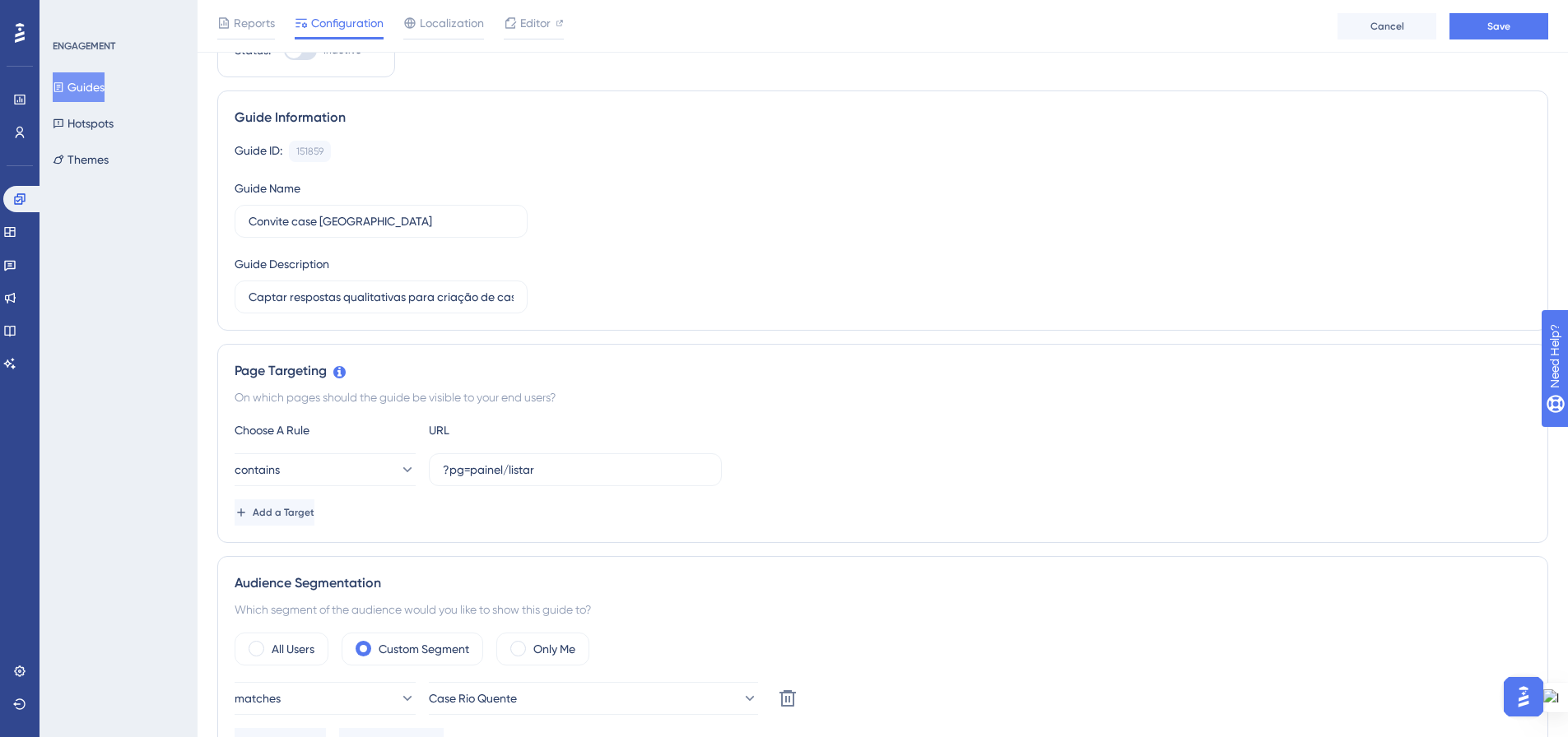
click at [623, 283] on div "Guide ID: 151859 Copy Guide Name Convite case Porto Feliz Guide Description Cap…" at bounding box center [883, 227] width 1296 height 173
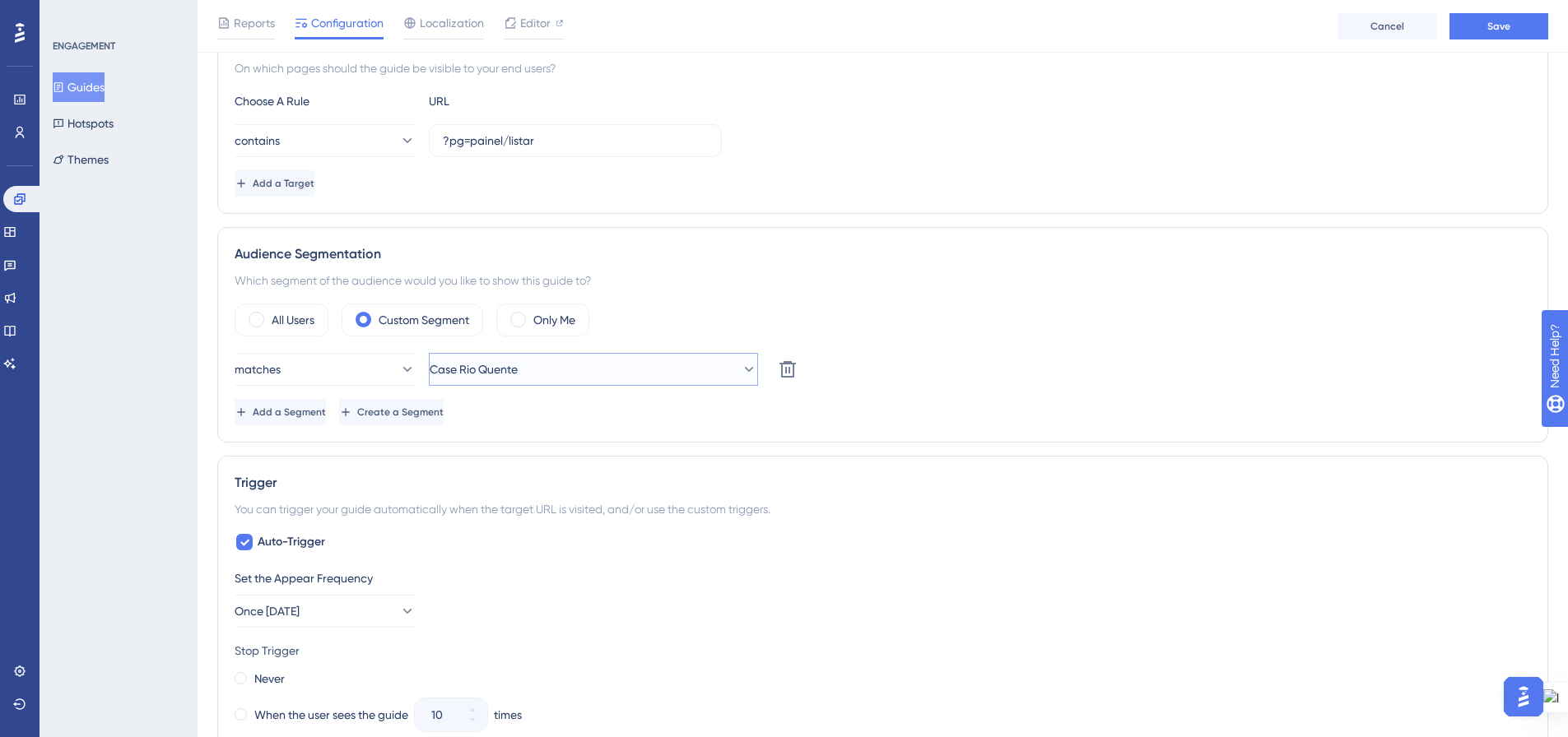
click at [741, 367] on icon at bounding box center [749, 369] width 17 height 17
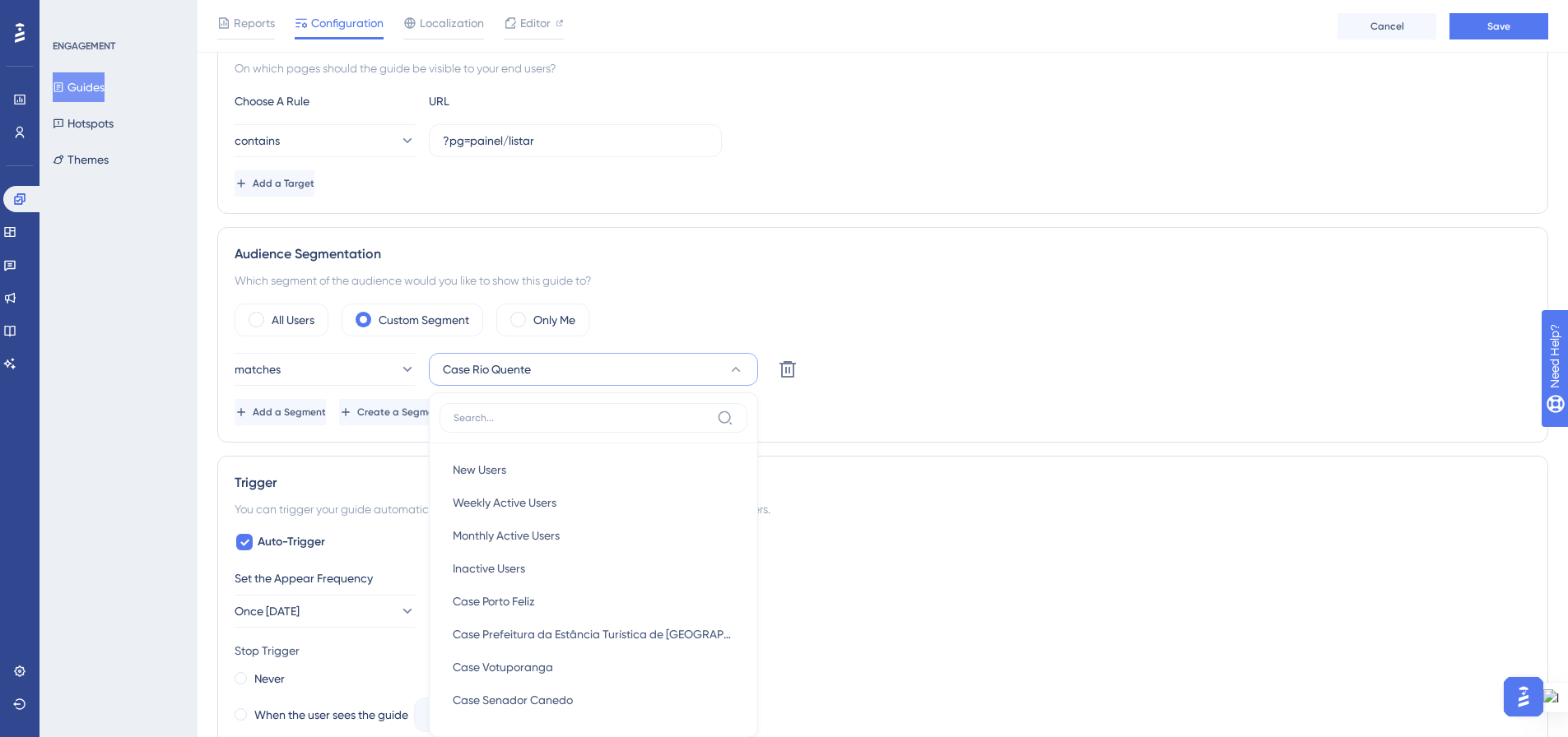
scroll to position [608, 0]
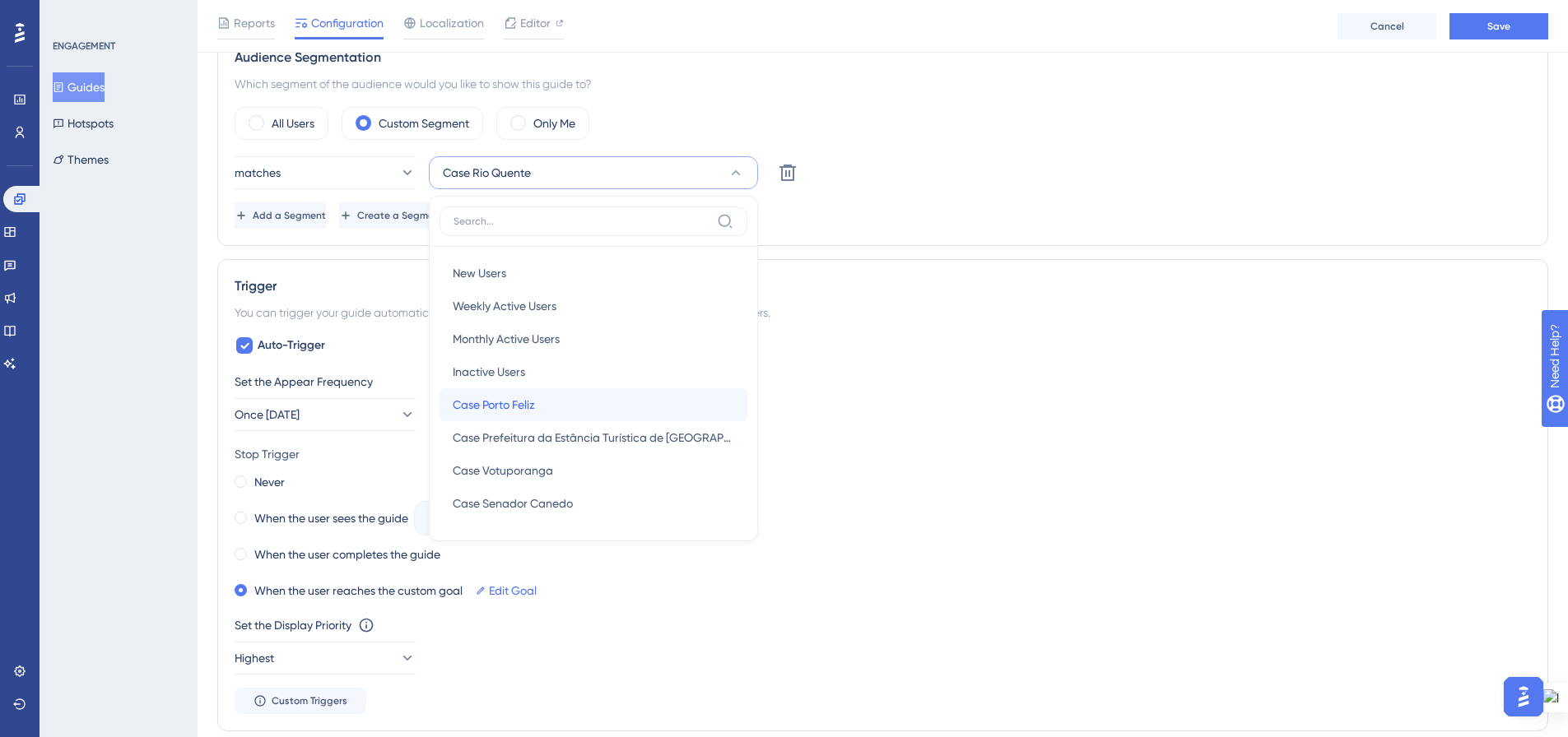
click at [667, 404] on div "Case Porto Feliz Case Porto Feliz" at bounding box center [593, 404] width 281 height 33
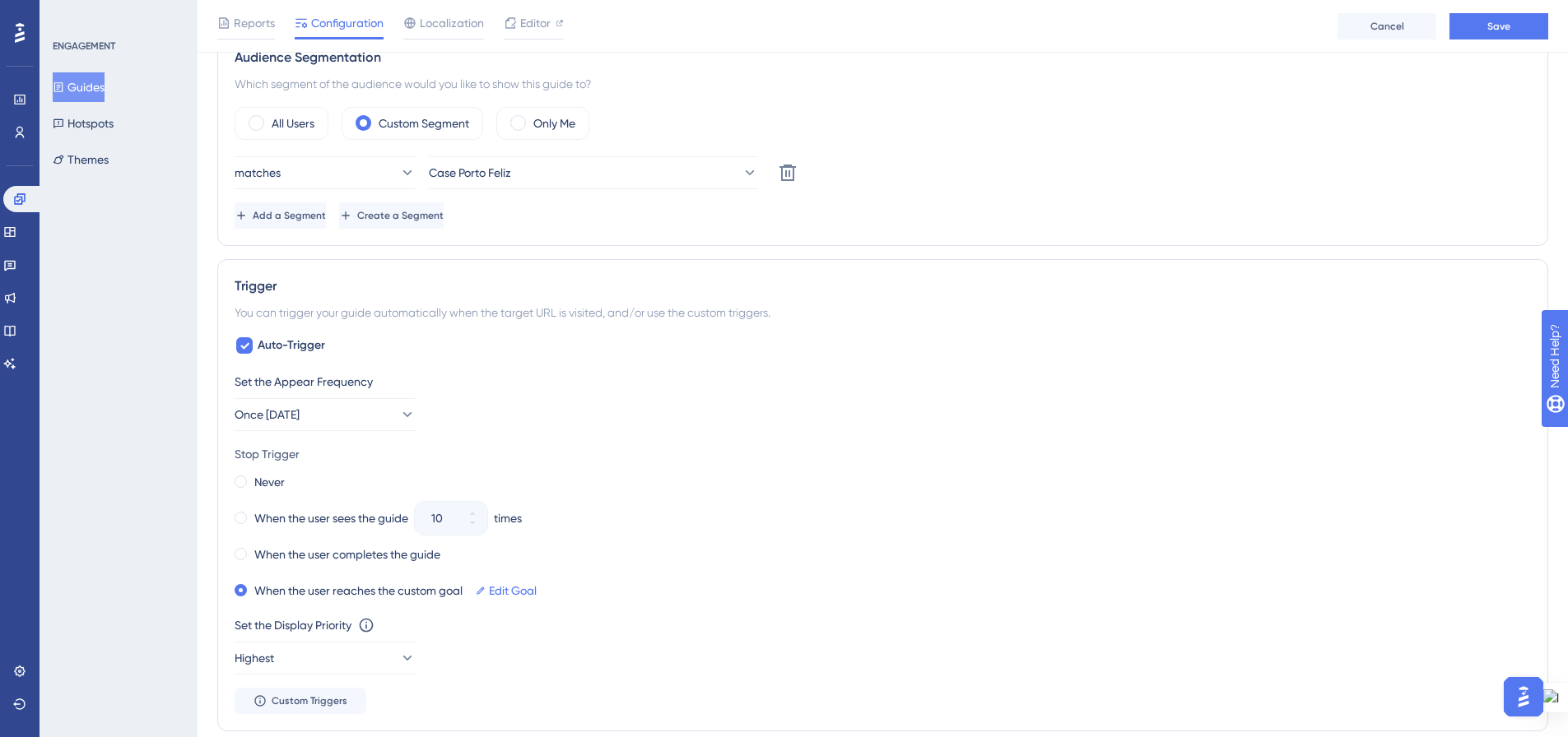
click at [1018, 187] on div "matches Case Porto Feliz Delete" at bounding box center [883, 172] width 1296 height 33
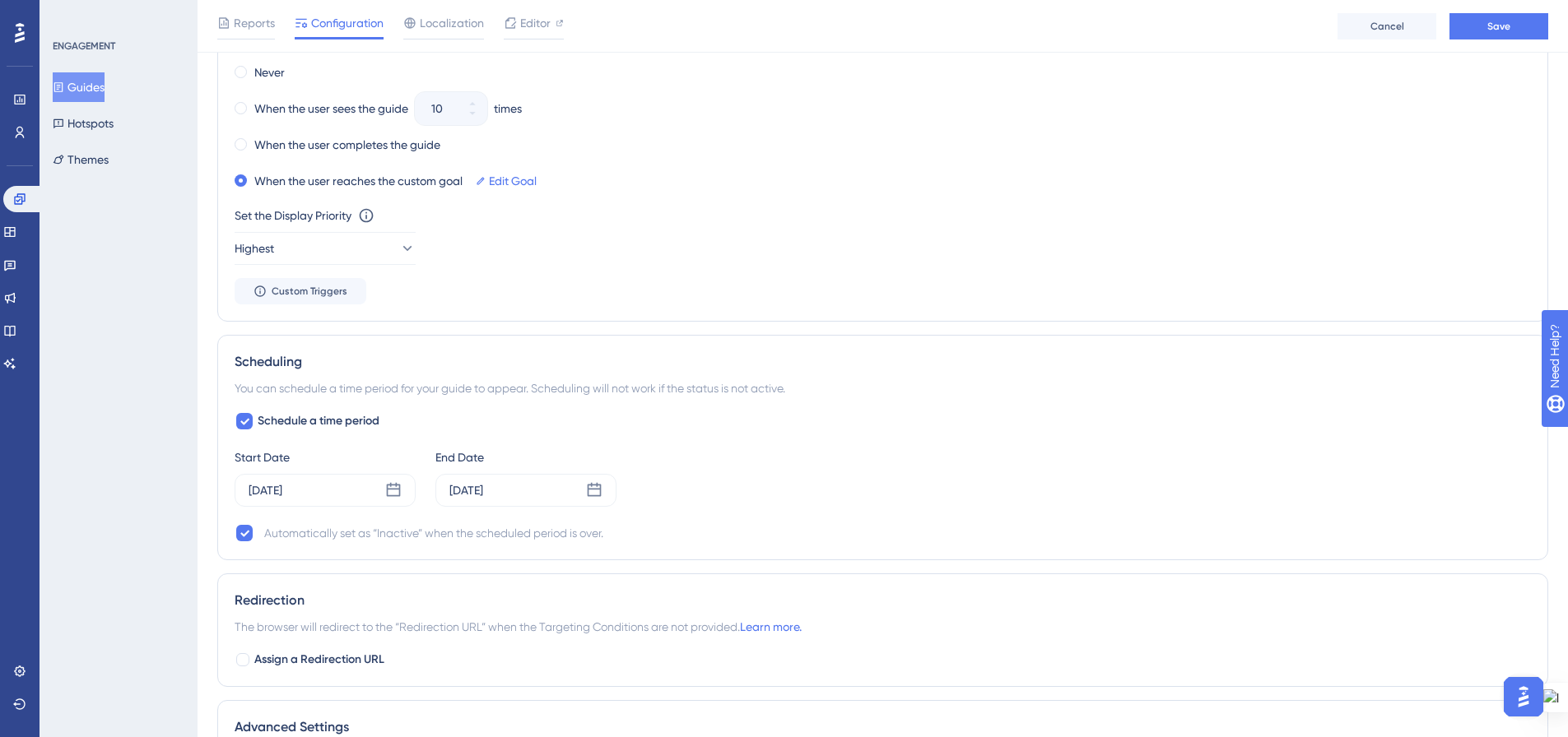
scroll to position [1019, 0]
click at [396, 485] on icon at bounding box center [394, 488] width 14 height 14
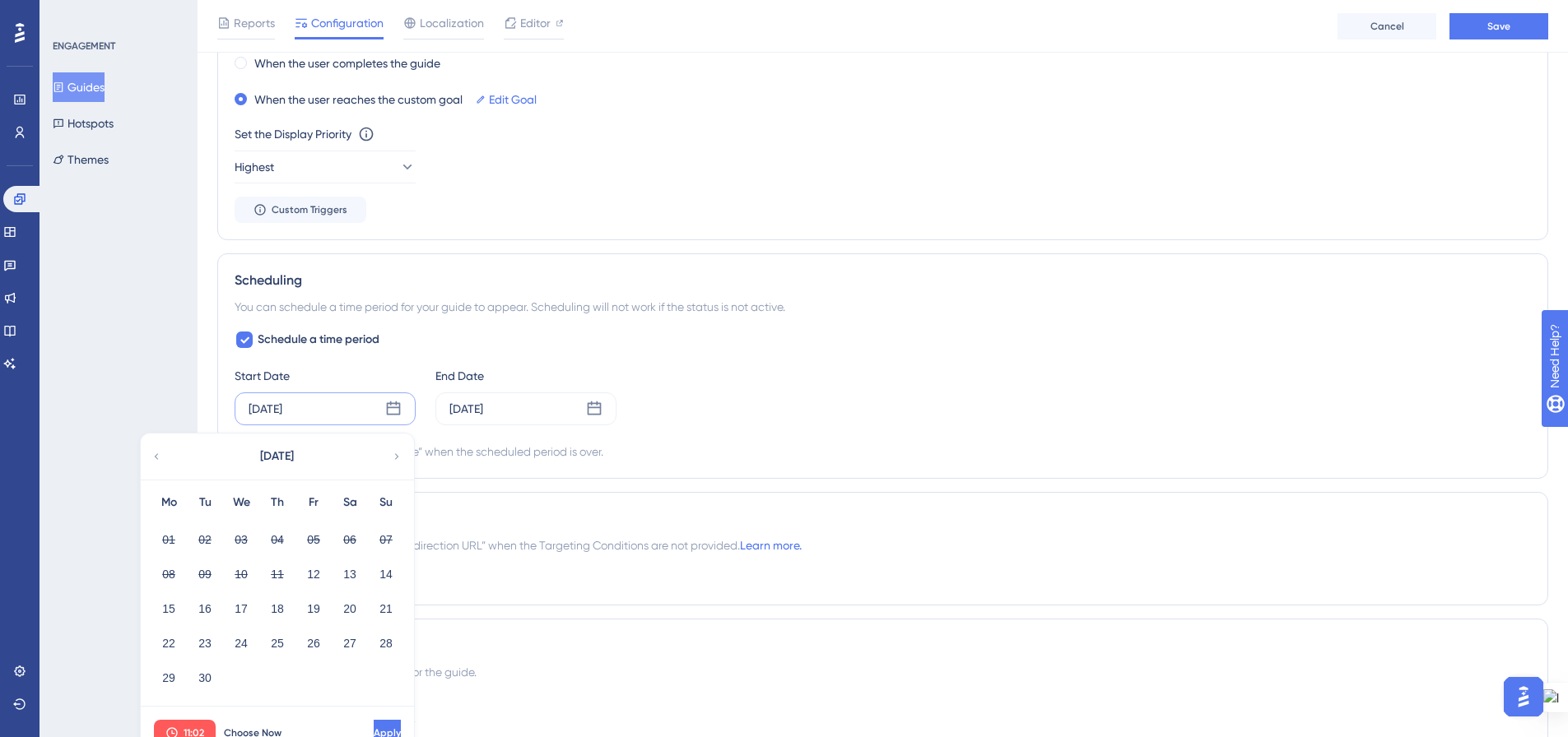
scroll to position [1101, 0]
click at [312, 565] on button "12" at bounding box center [314, 572] width 28 height 28
click at [251, 729] on span "Choose Now" at bounding box center [252, 730] width 57 height 13
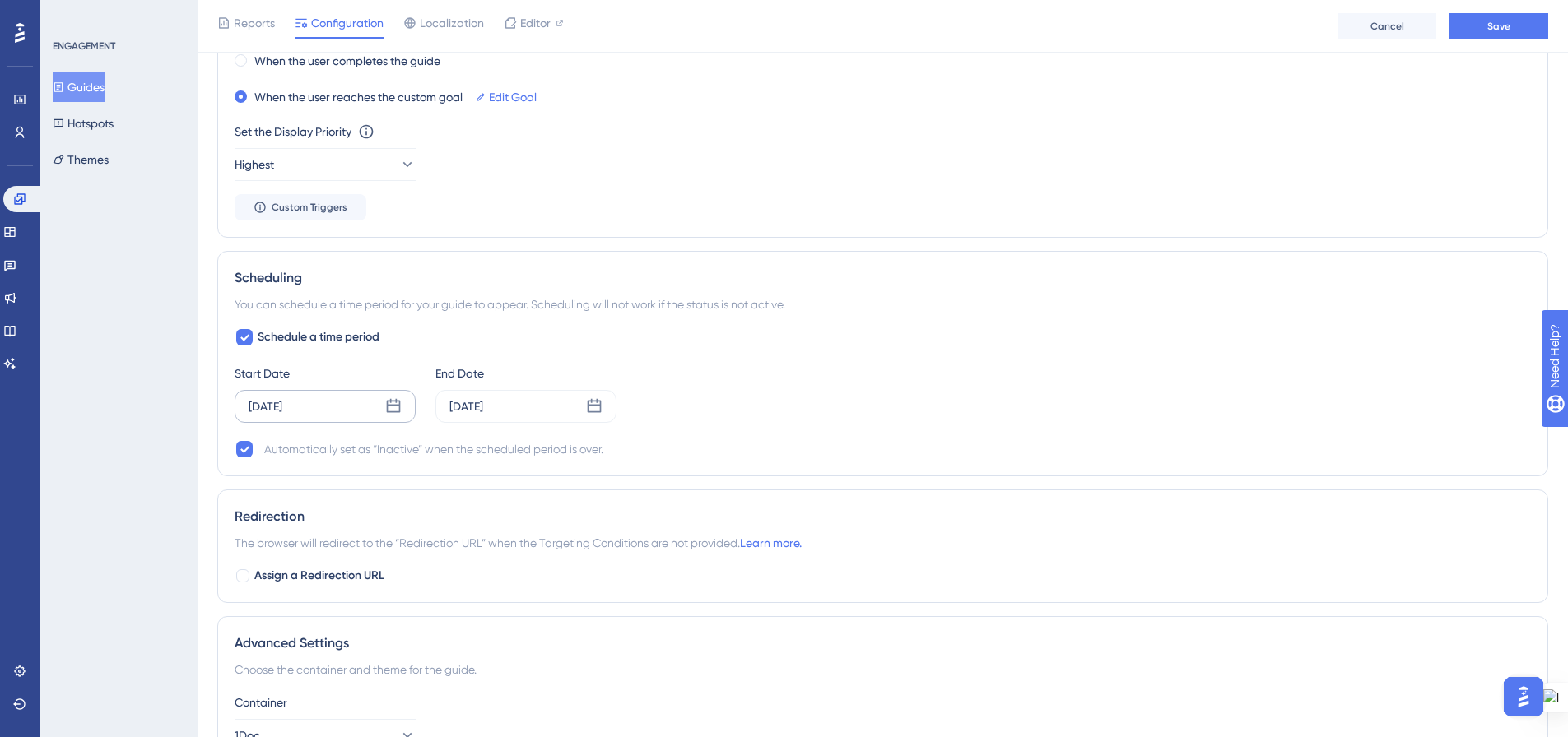
click at [889, 385] on div "Start Date Sep 12 2025 End Date Sep 30 2025" at bounding box center [883, 392] width 1296 height 59
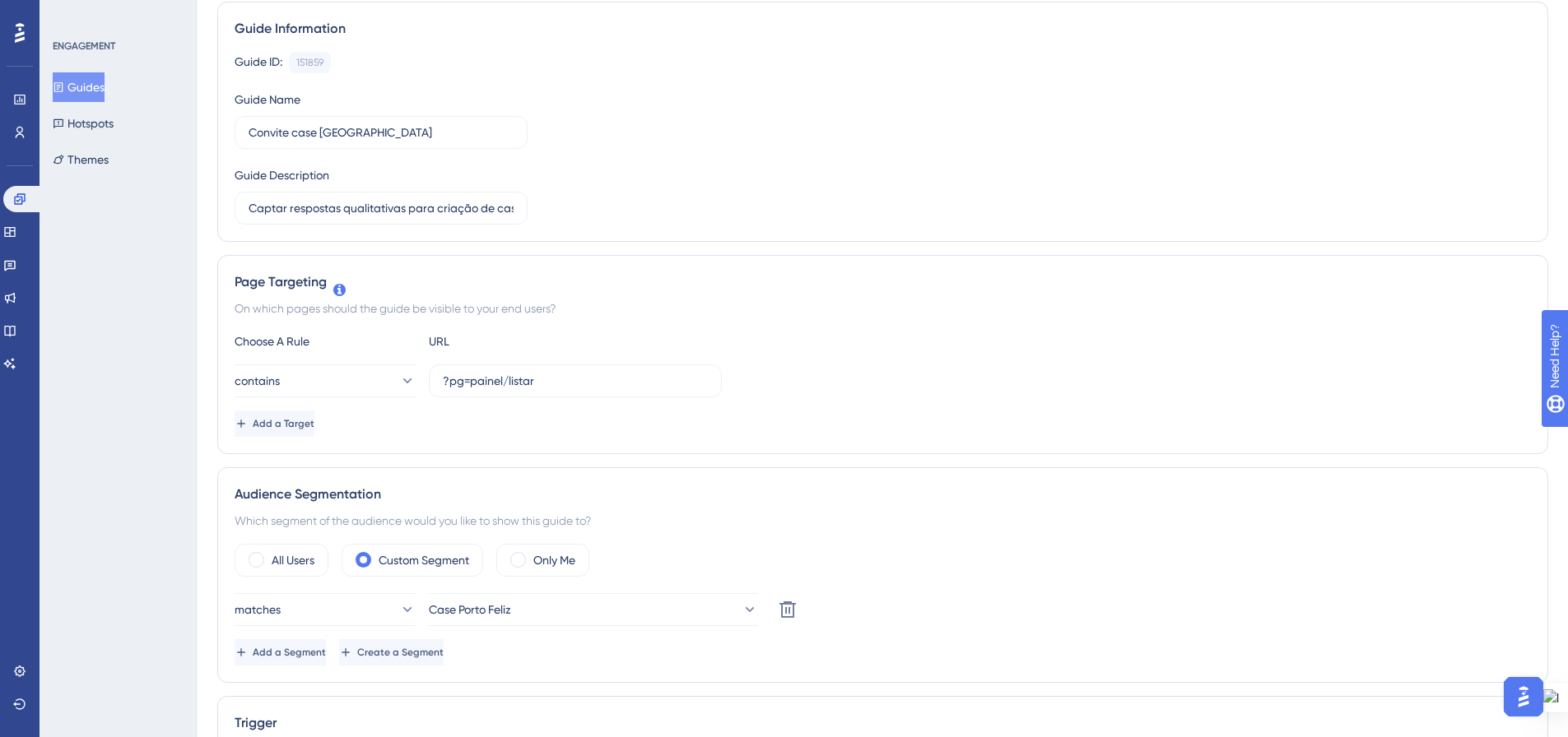
scroll to position [0, 0]
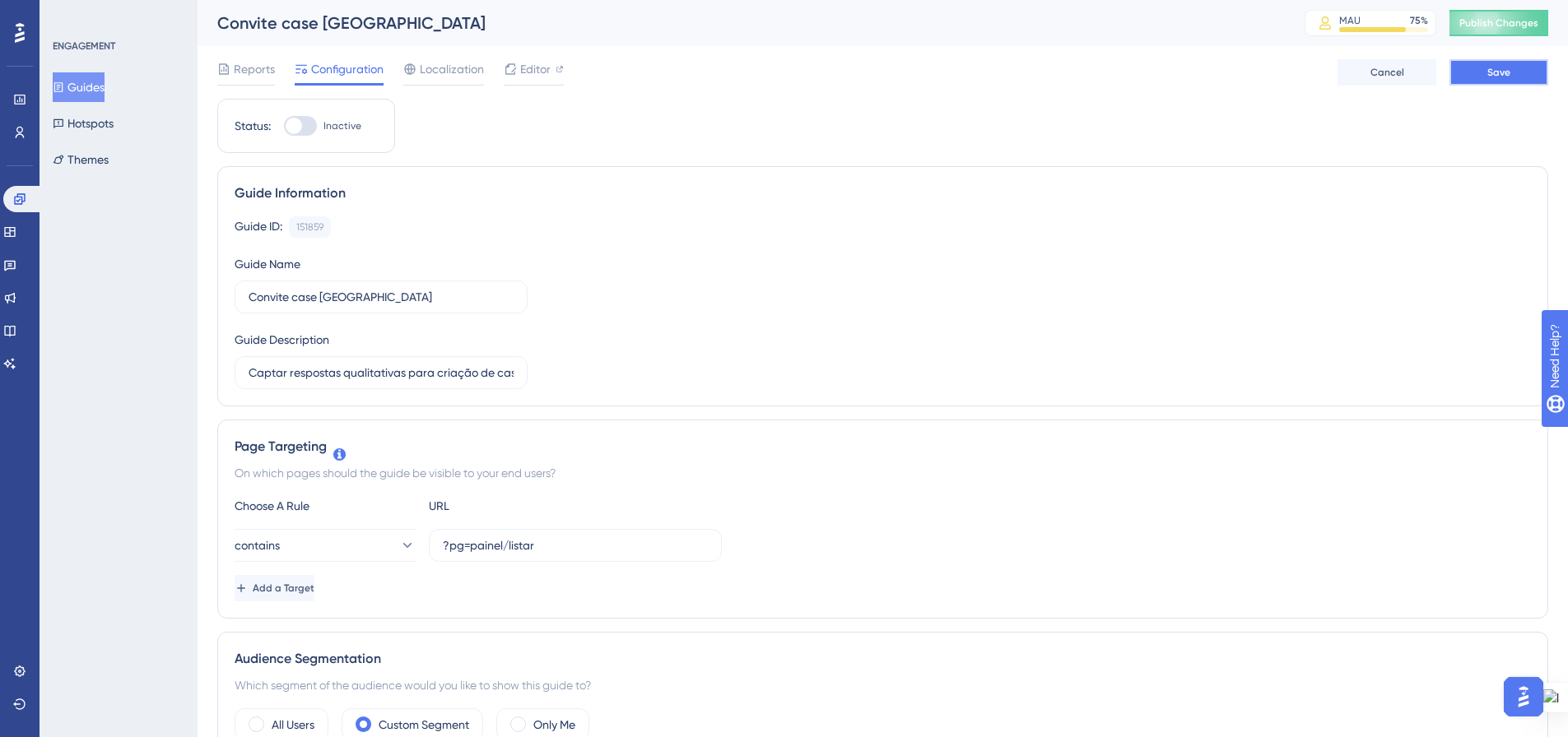
click at [1483, 69] on button "Save" at bounding box center [1498, 72] width 99 height 26
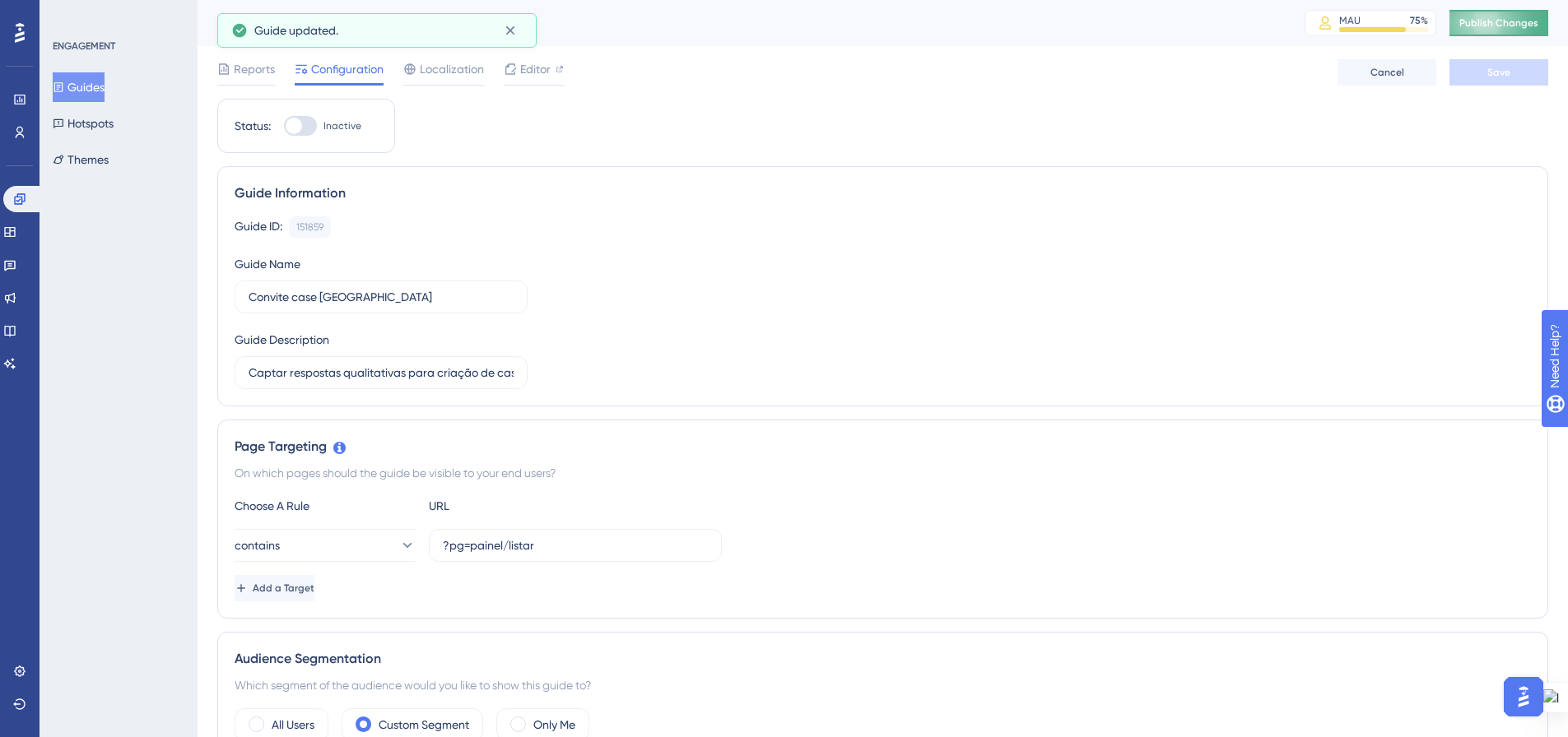
click at [1497, 26] on span "Publish Changes" at bounding box center [1498, 23] width 79 height 13
click at [523, 67] on span "Editor" at bounding box center [535, 69] width 31 height 19
drag, startPoint x: 314, startPoint y: 124, endPoint x: 353, endPoint y: 243, distance: 125.2
click at [314, 123] on div at bounding box center [300, 126] width 33 height 19
click at [284, 126] on input "Inactive" at bounding box center [283, 126] width 1 height 1
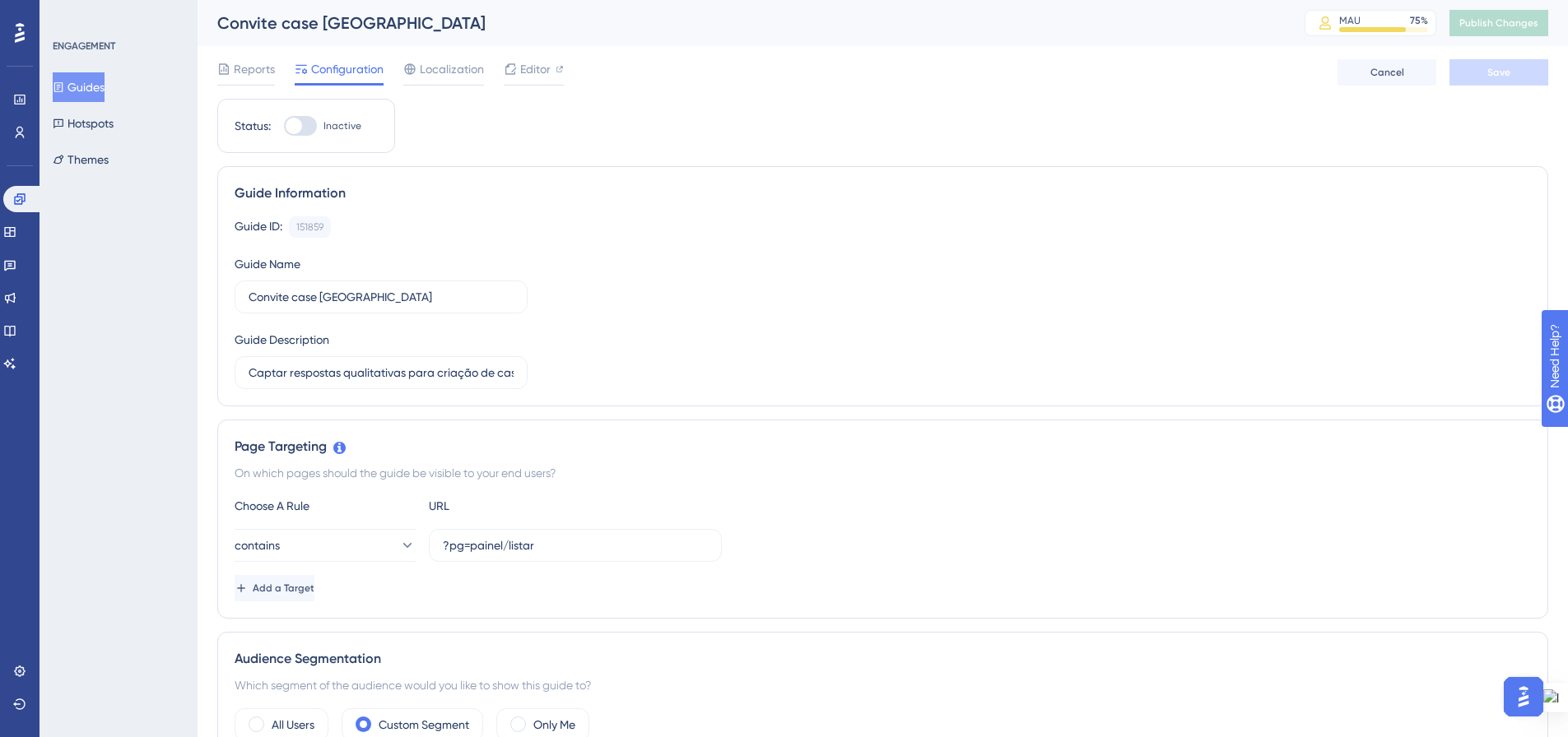
checkbox input "true"
click at [922, 313] on div "Guide ID: 151859 Copy Guide Name Convite case Porto Feliz Guide Description Cap…" at bounding box center [883, 302] width 1296 height 173
click at [1507, 78] on span "Save" at bounding box center [1498, 72] width 23 height 13
click at [1491, 19] on span "Publish Changes" at bounding box center [1498, 23] width 79 height 13
drag, startPoint x: 79, startPoint y: 78, endPoint x: 198, endPoint y: 517, distance: 454.8
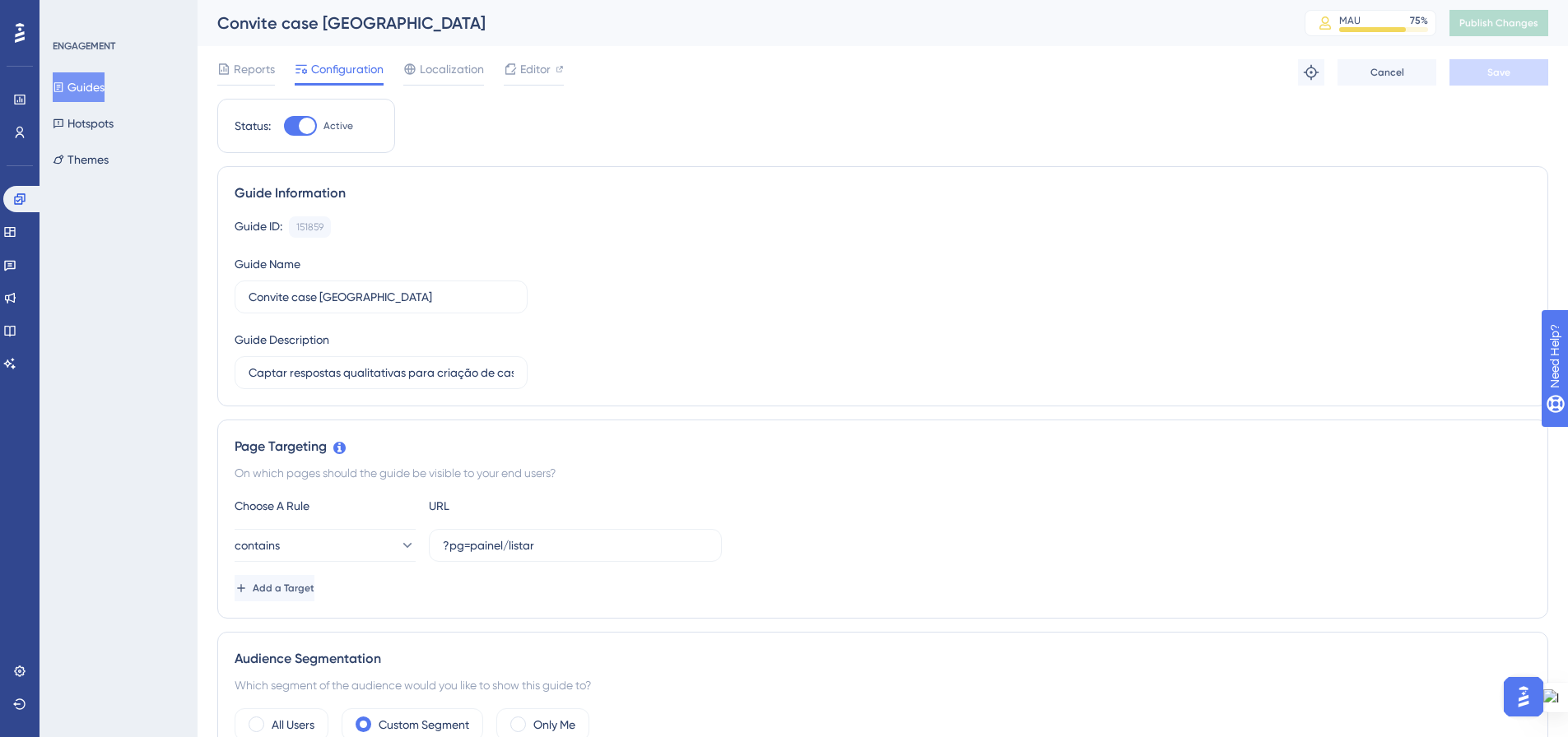
click at [79, 77] on button "Guides" at bounding box center [78, 87] width 52 height 30
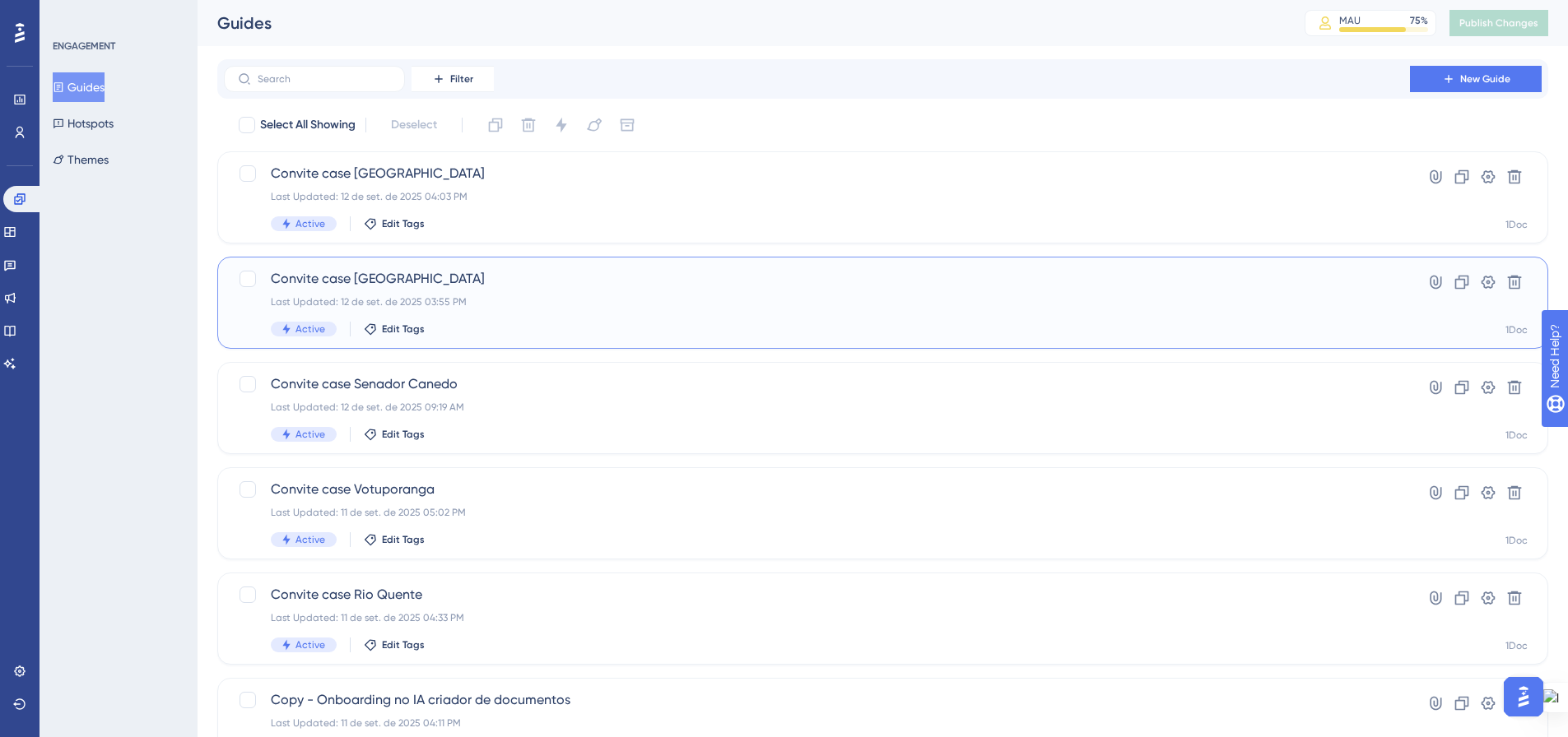
click at [501, 306] on div "Last Updated: 12 de set. de 2025 03:55 PM" at bounding box center [817, 302] width 1092 height 13
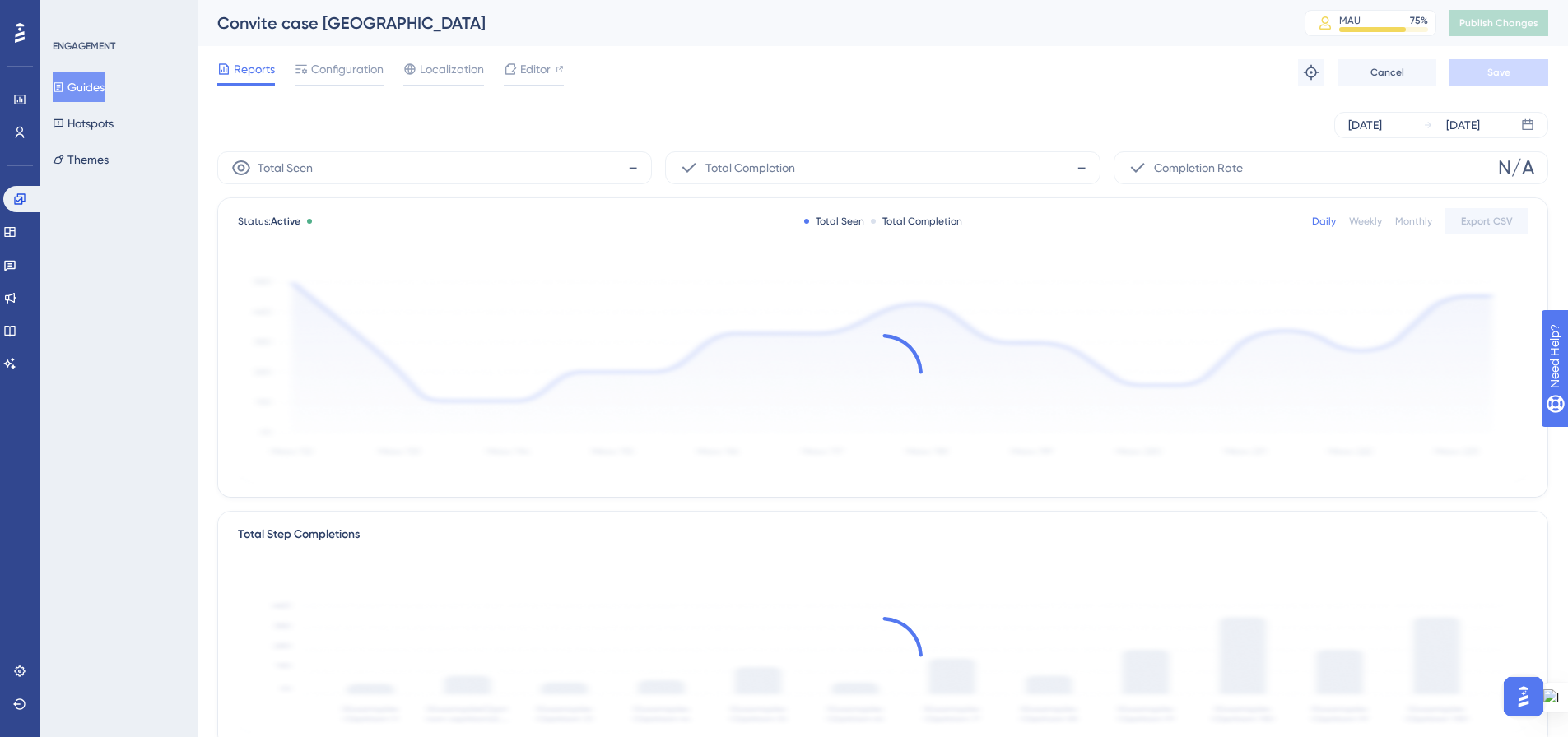
click at [84, 79] on button "Guides" at bounding box center [78, 87] width 52 height 30
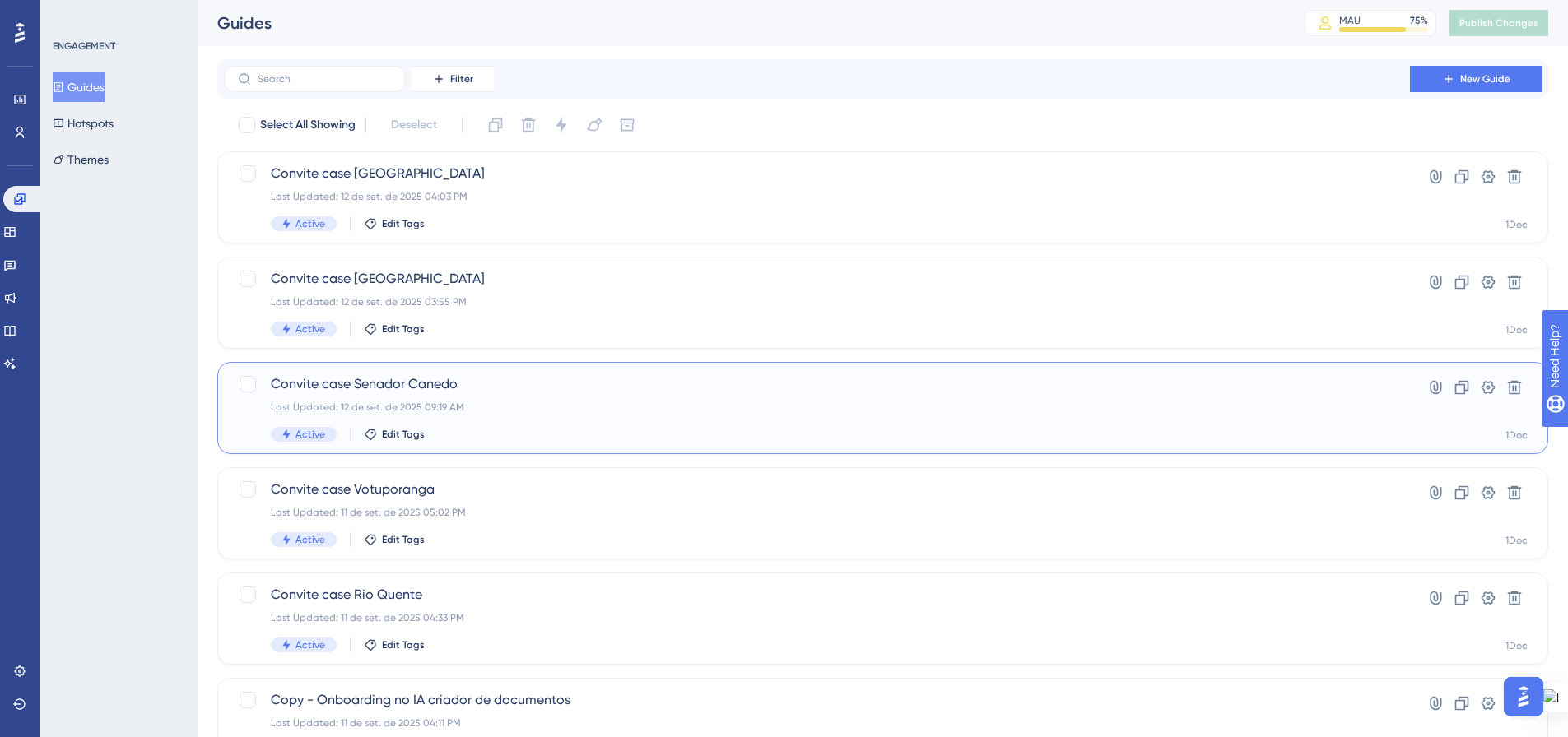
click at [556, 422] on div "Convite case Senador Canedo Last Updated: 12 de set. de 2025 09:19 AM Active Ed…" at bounding box center [817, 408] width 1092 height 68
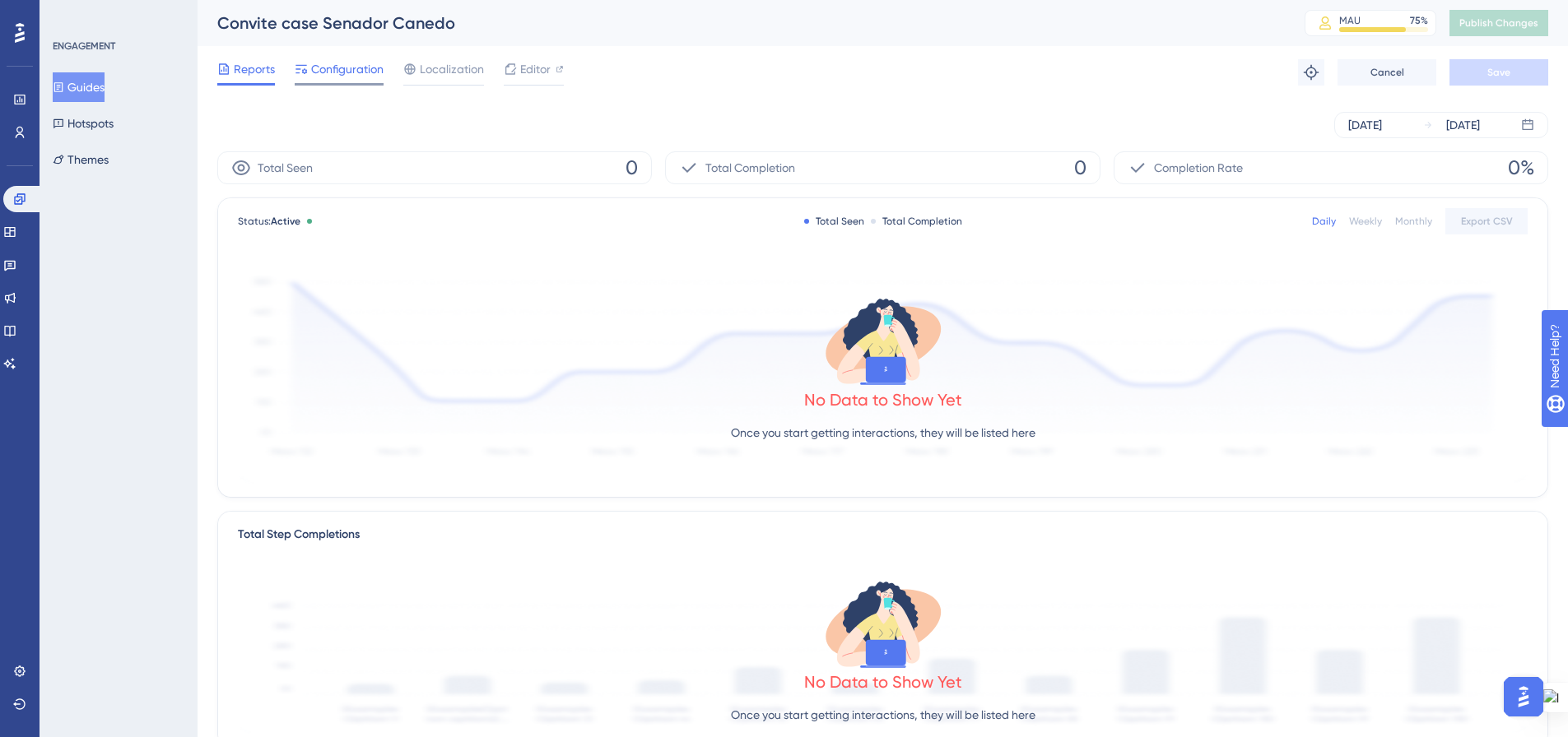
click at [332, 68] on span "Configuration" at bounding box center [347, 69] width 72 height 19
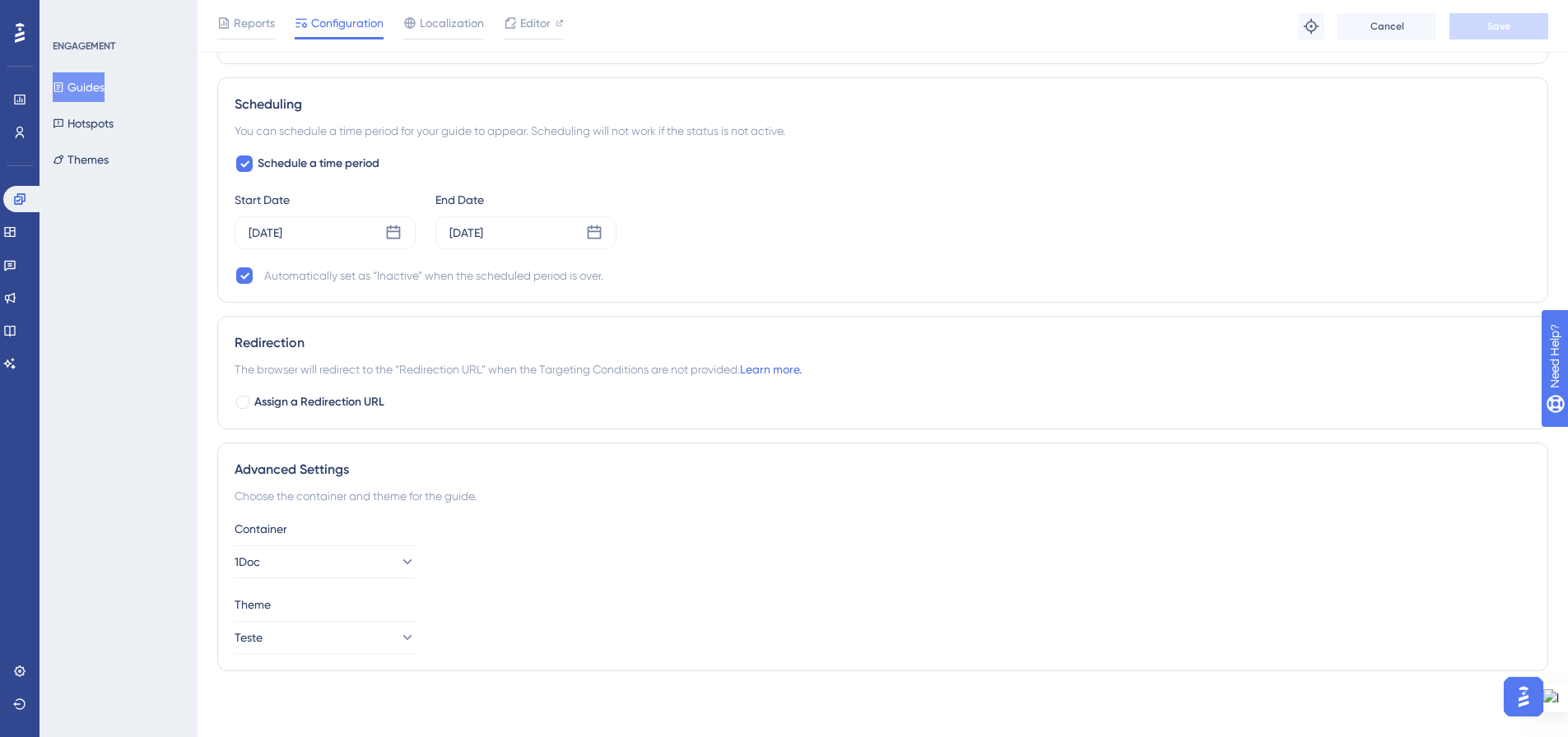
scroll to position [1193, 0]
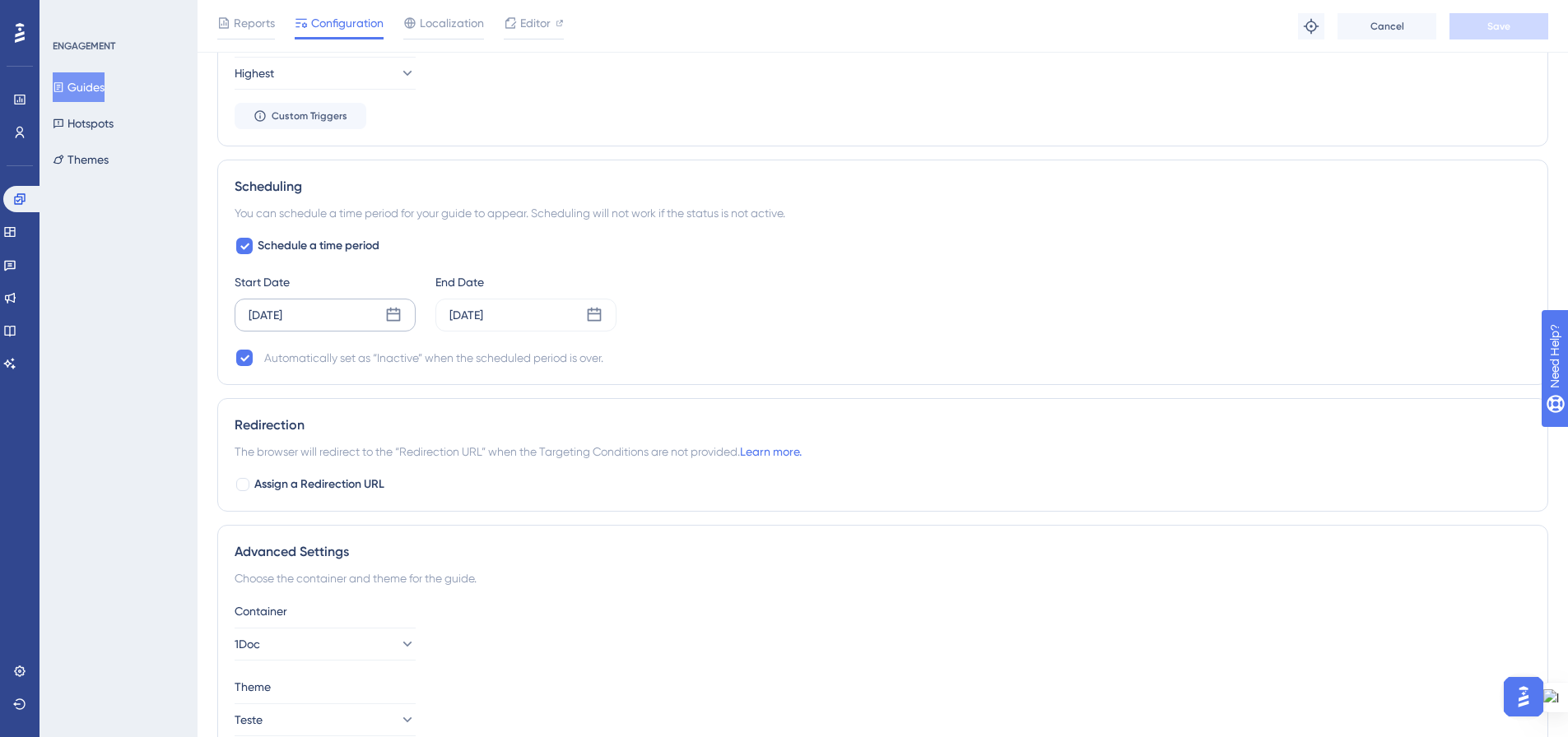
click at [399, 316] on icon at bounding box center [393, 315] width 17 height 17
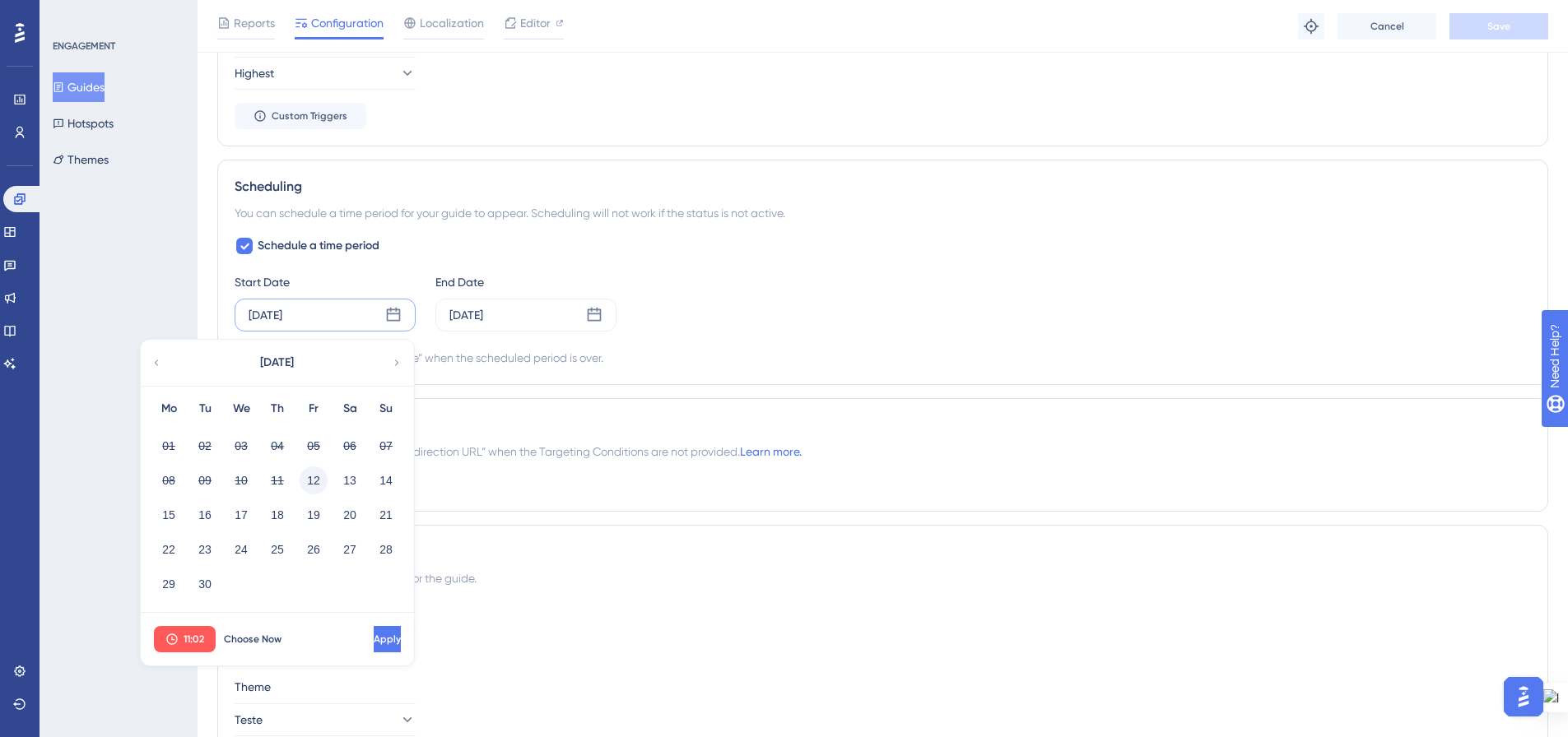
click at [317, 481] on button "12" at bounding box center [314, 480] width 28 height 28
click at [235, 641] on span "Choose Now" at bounding box center [252, 639] width 57 height 13
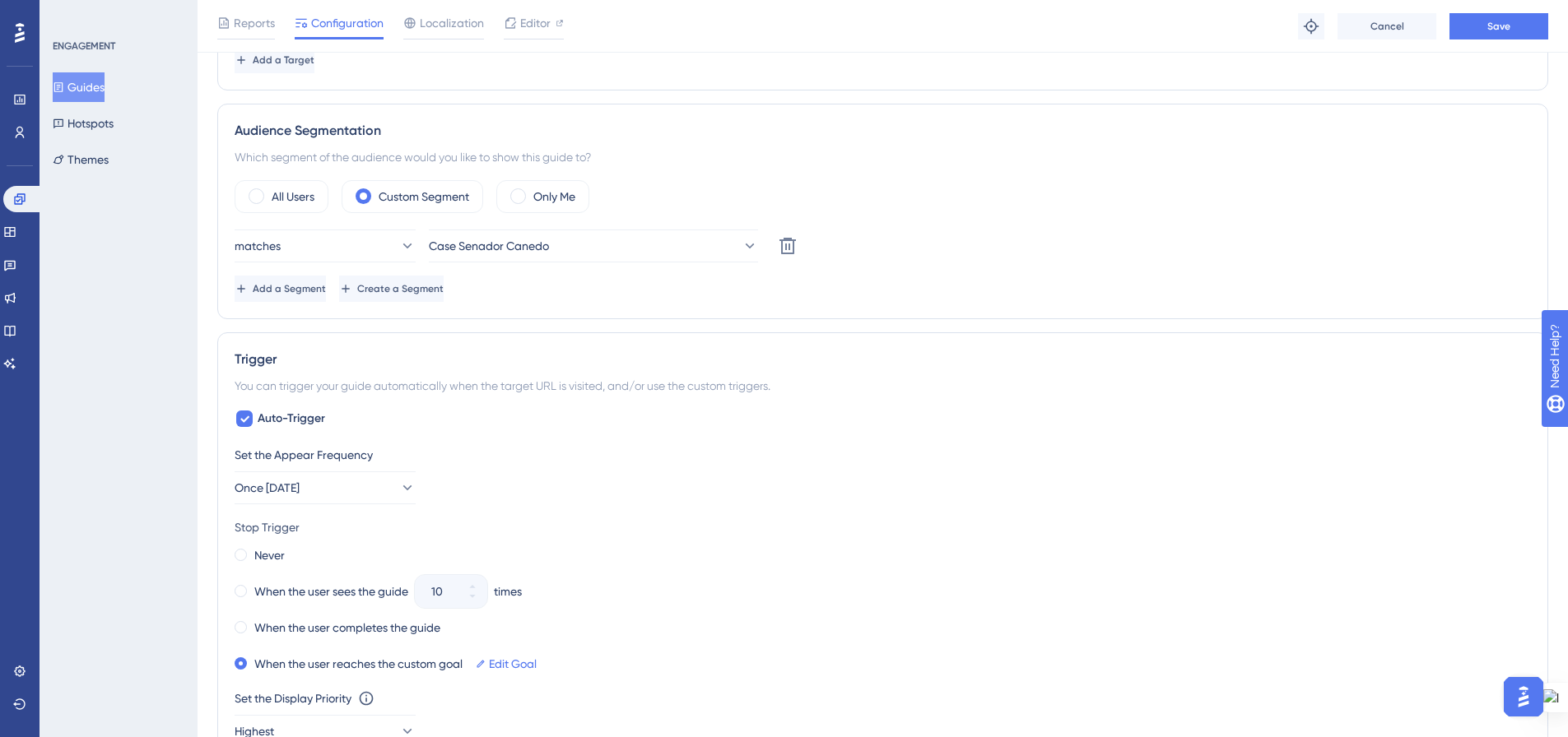
scroll to position [0, 0]
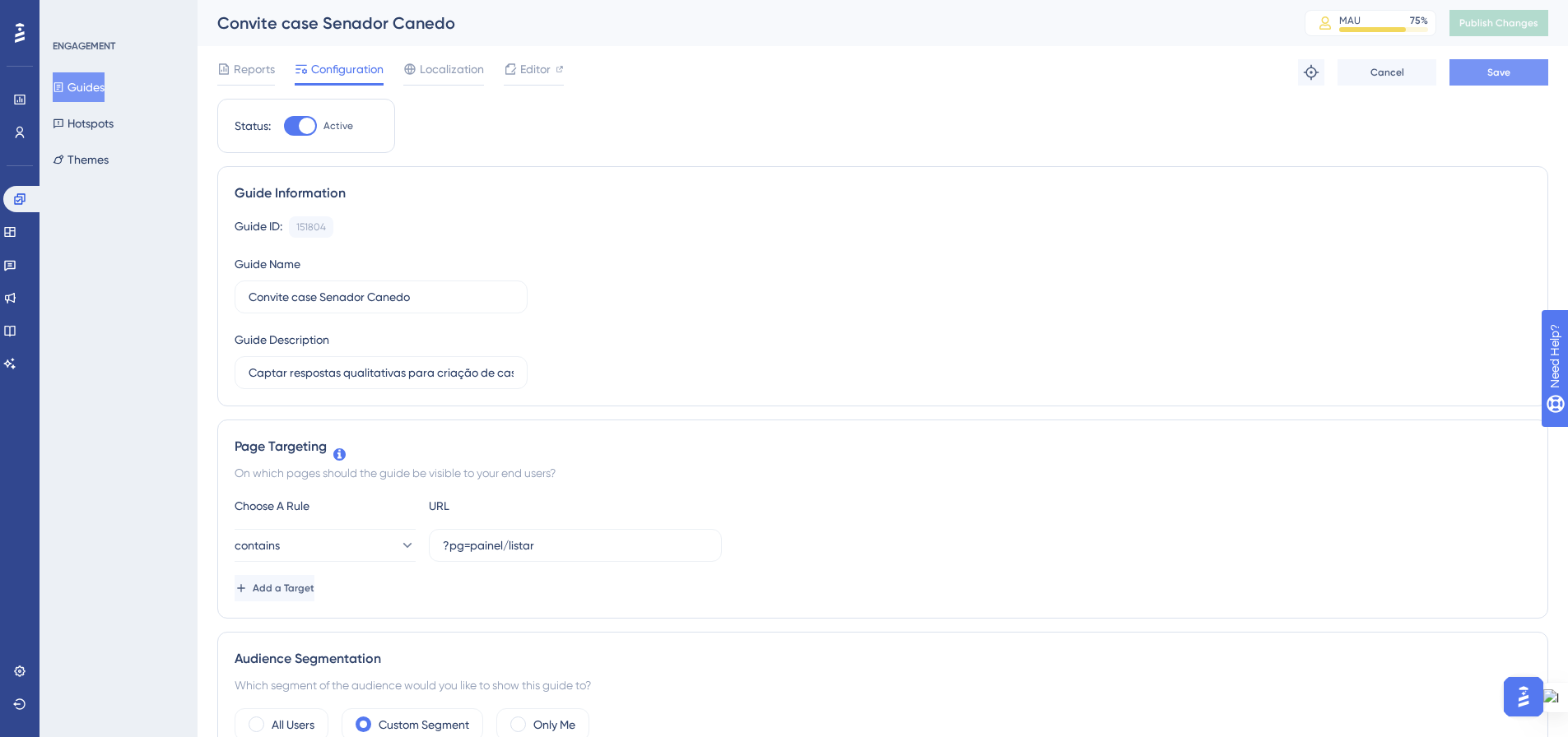
click at [1502, 69] on span "Save" at bounding box center [1498, 72] width 23 height 13
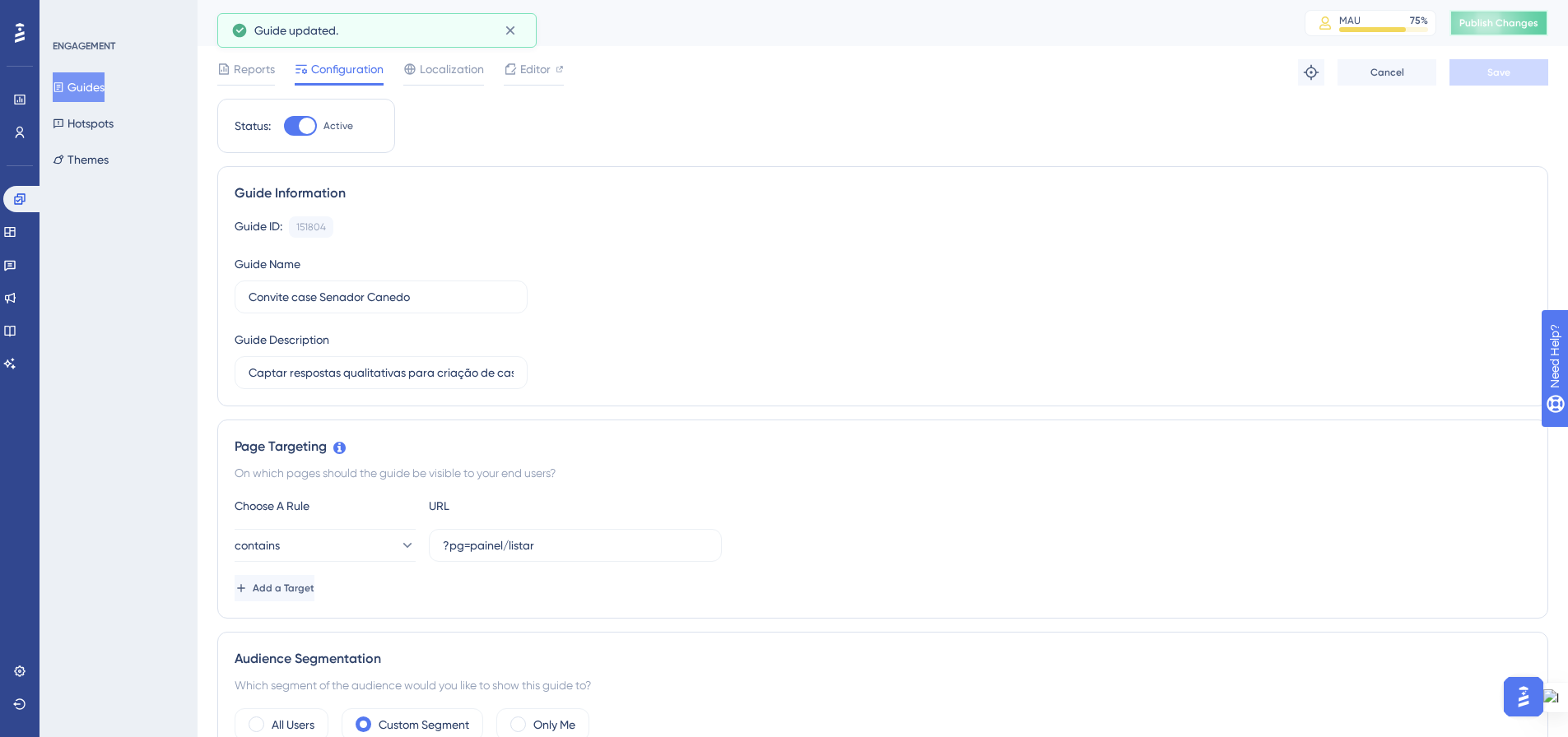
click at [1490, 26] on span "Publish Changes" at bounding box center [1498, 23] width 79 height 13
click at [95, 89] on button "Guides" at bounding box center [78, 87] width 52 height 30
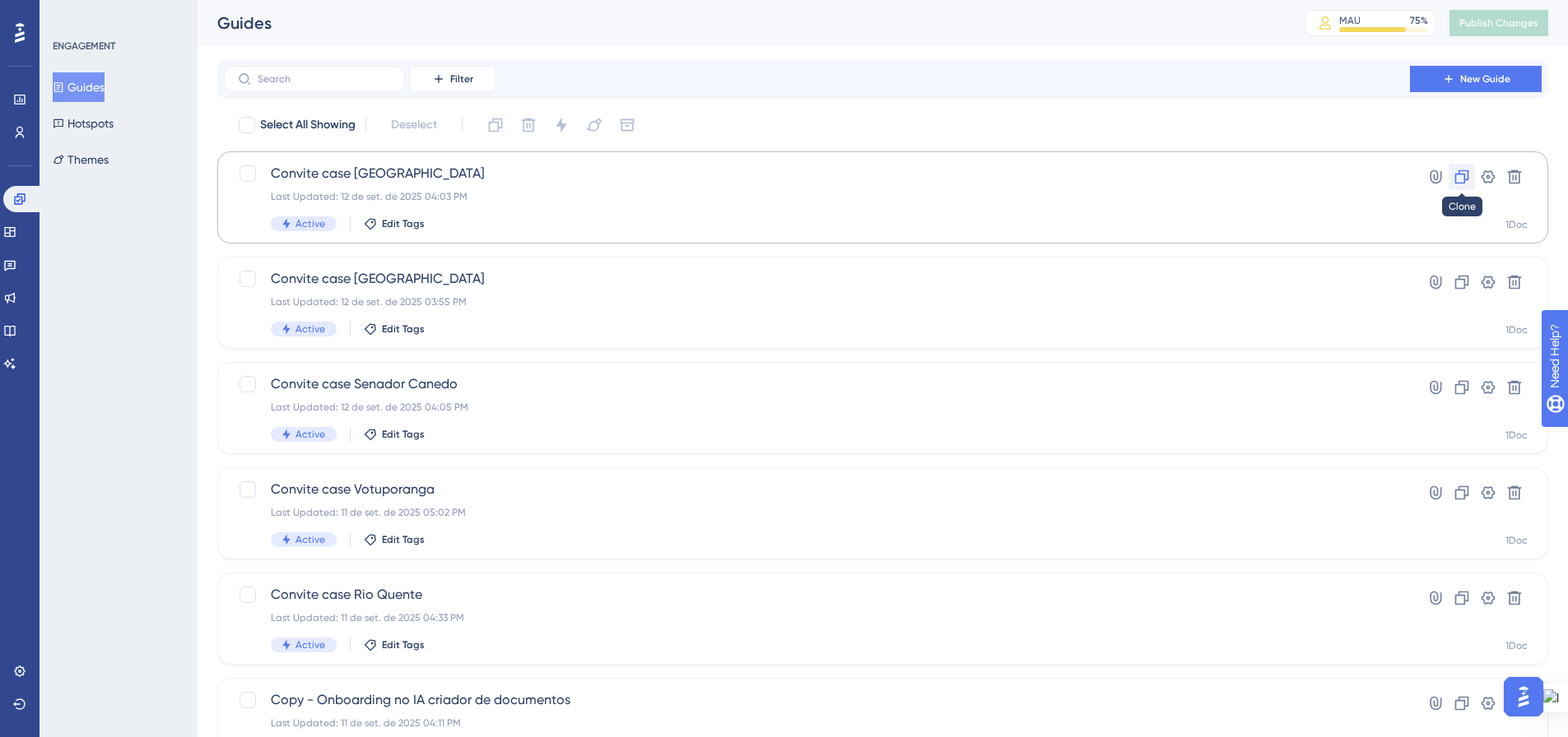
click at [1461, 178] on icon at bounding box center [1461, 176] width 17 height 17
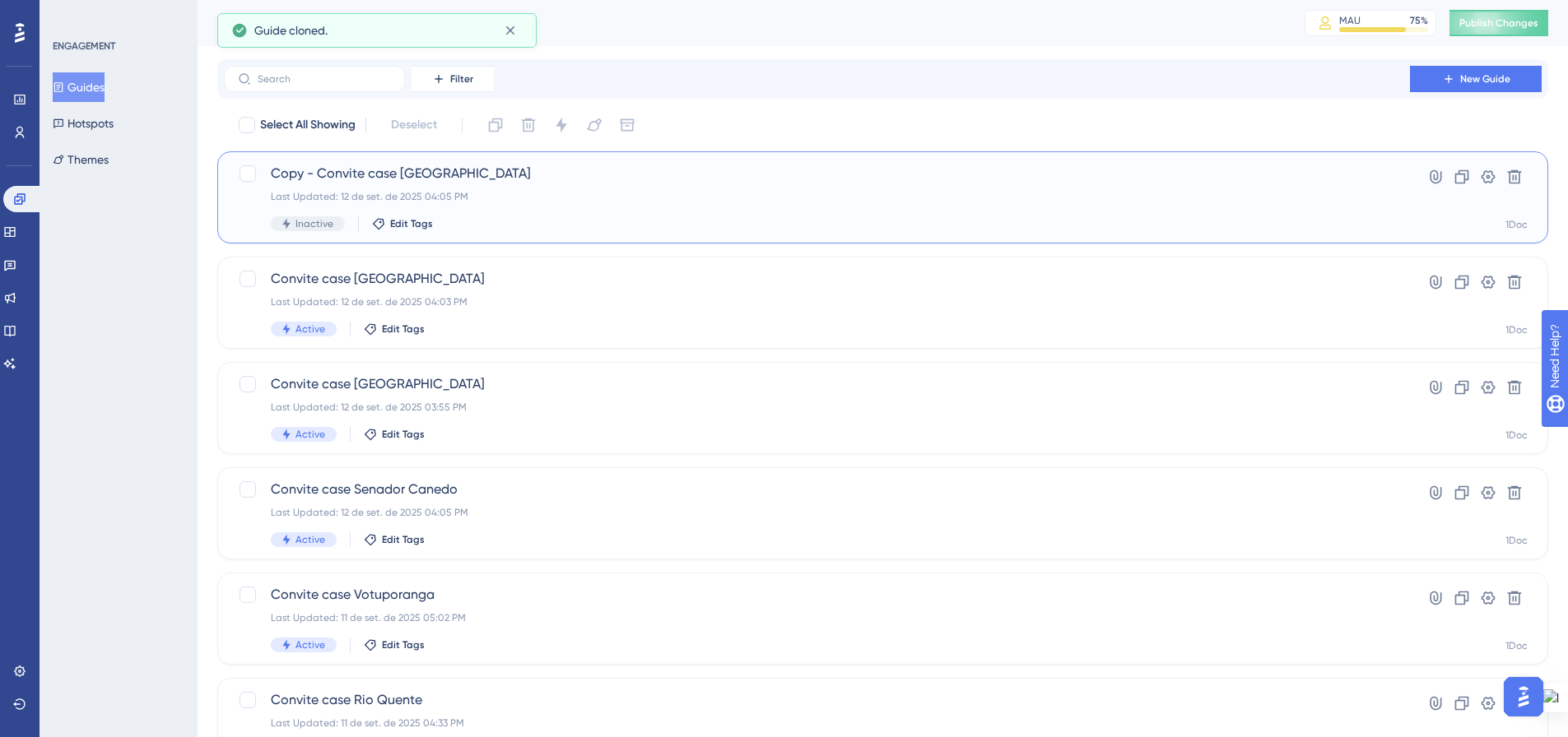
click at [398, 203] on div "Copy - Convite case Porto Feliz Last Updated: 12 de set. de 2025 04:05 PM Inact…" at bounding box center [817, 197] width 1092 height 68
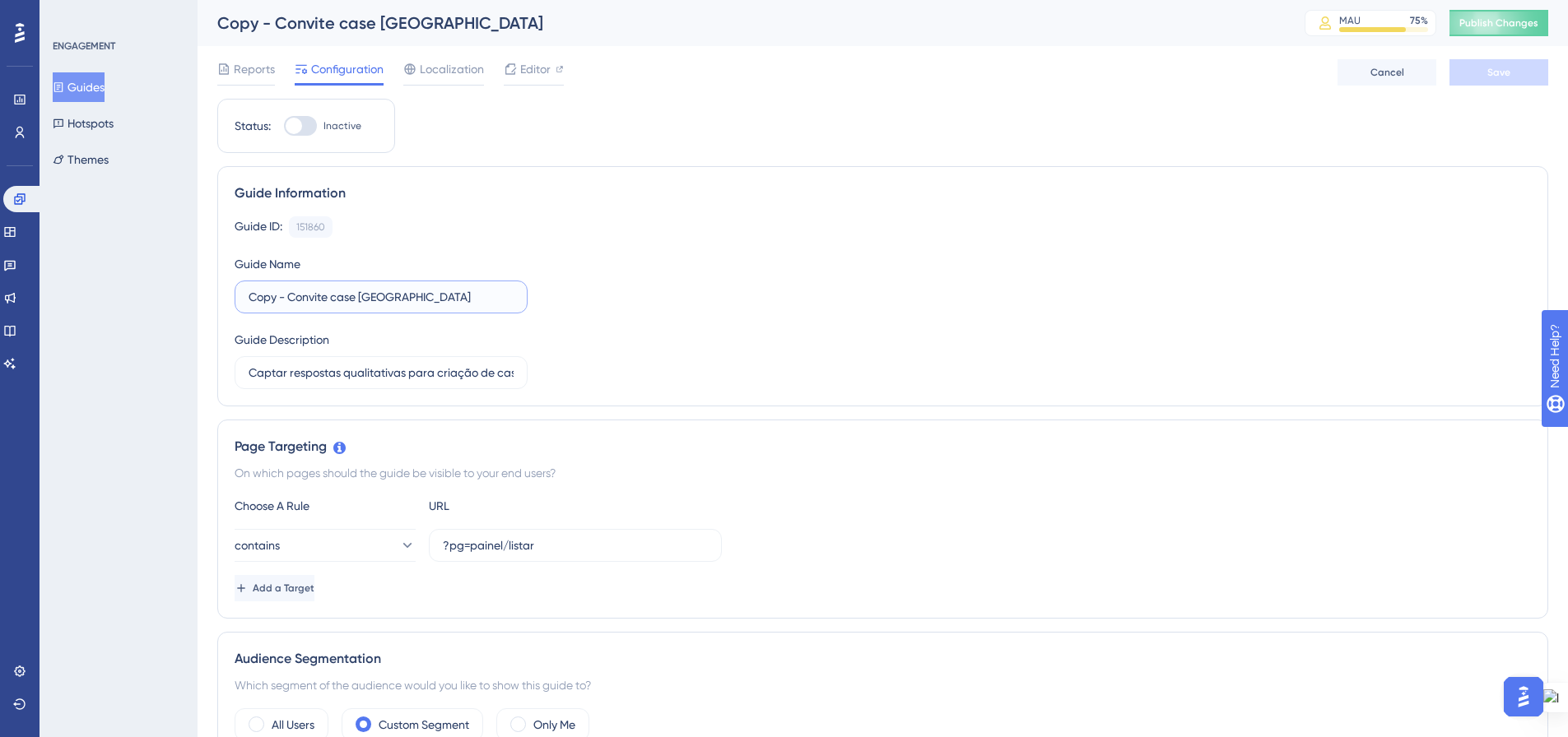
drag, startPoint x: 363, startPoint y: 294, endPoint x: 576, endPoint y: 309, distance: 213.5
click at [576, 308] on div "Guide ID: 151860 Copy Guide Name Copy - Convite case Porto Feliz Guide Descript…" at bounding box center [883, 302] width 1296 height 173
drag, startPoint x: 289, startPoint y: 300, endPoint x: 220, endPoint y: 294, distance: 69.3
click at [220, 294] on div "Guide Information Guide ID: 151860 Copy Guide Name Copy - Convite case Fernandó…" at bounding box center [882, 286] width 1331 height 240
type input "Convite case Fernandópolis"
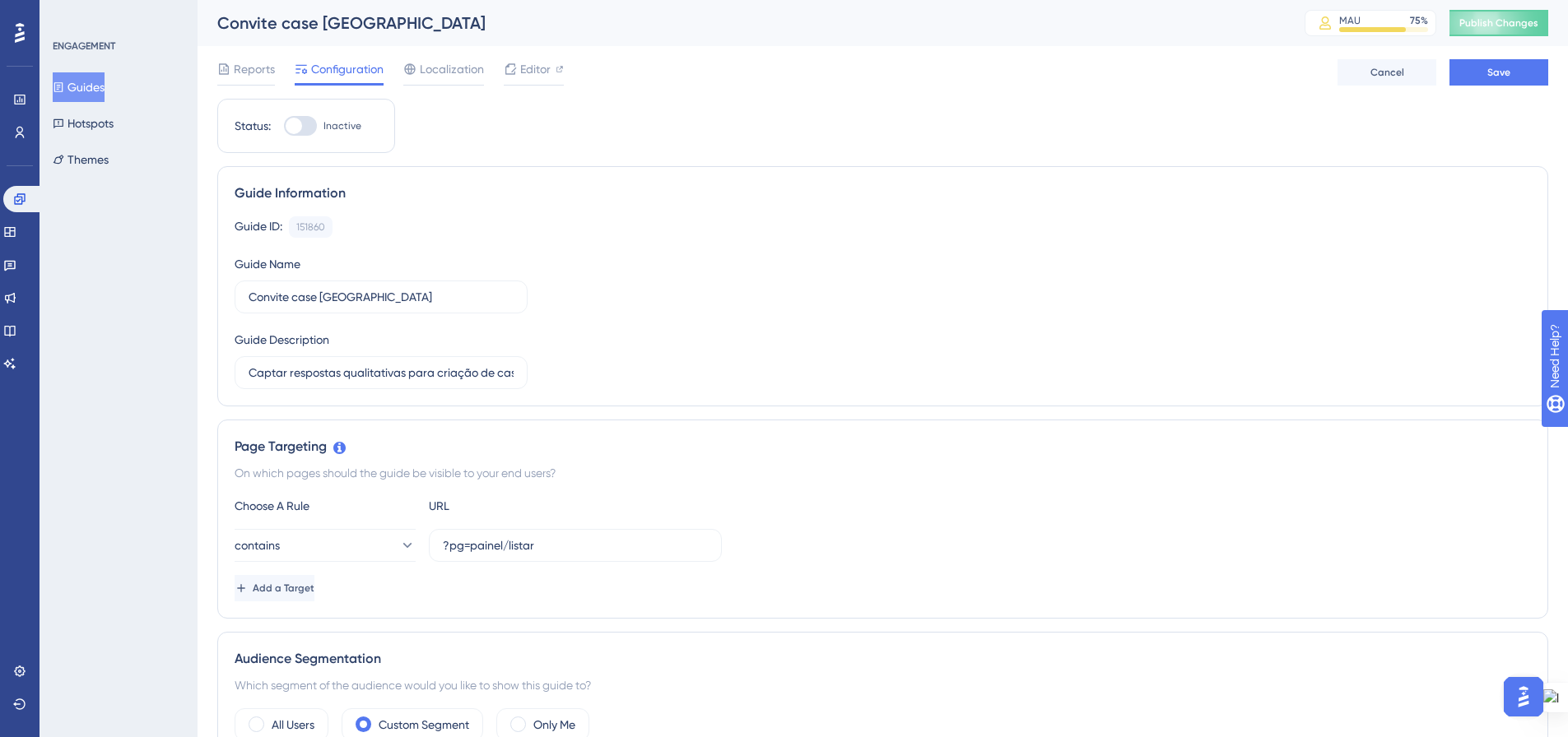
click at [741, 305] on div "Guide ID: 151860 Copy Guide Name Convite case Fernandópolis Guide Description C…" at bounding box center [883, 302] width 1296 height 173
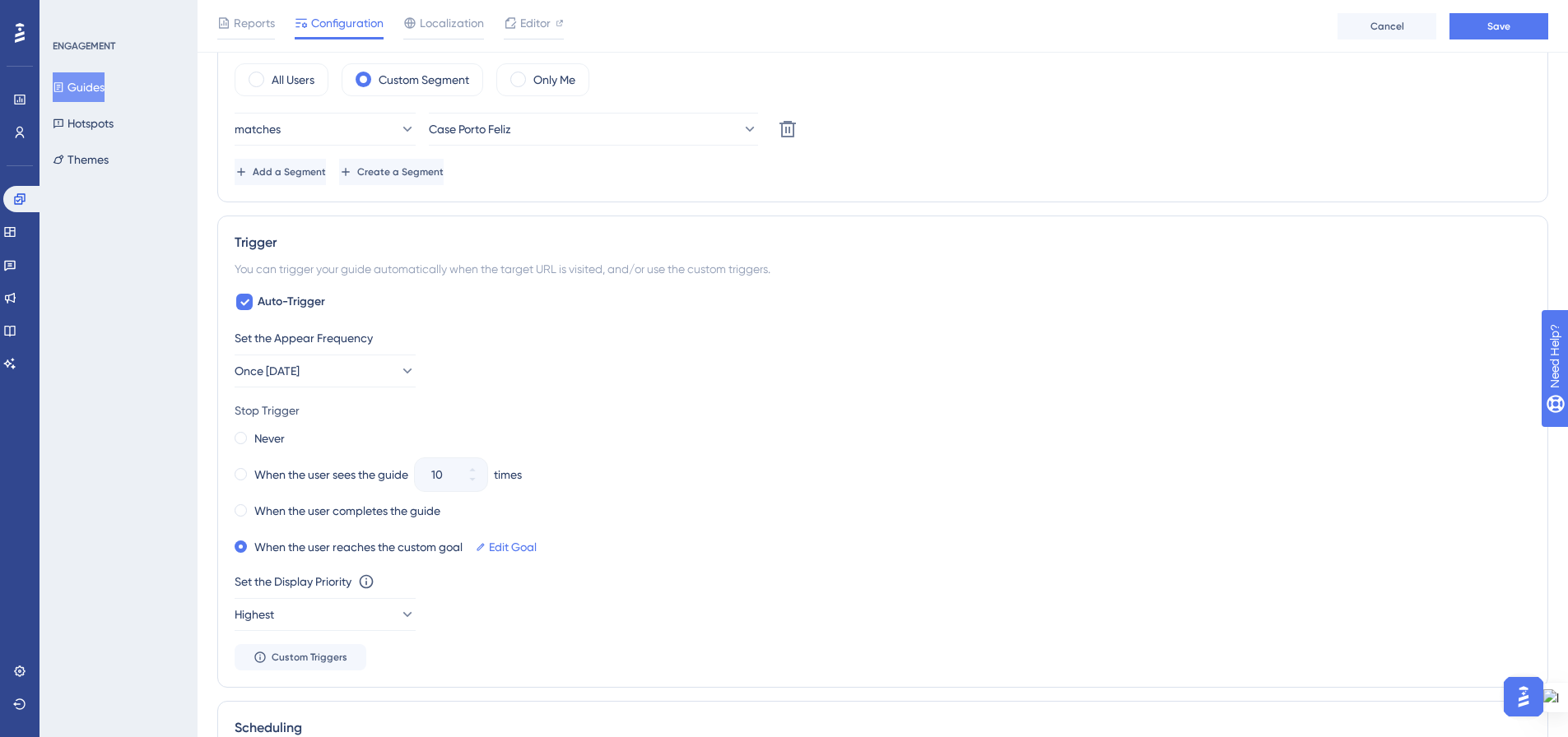
scroll to position [659, 0]
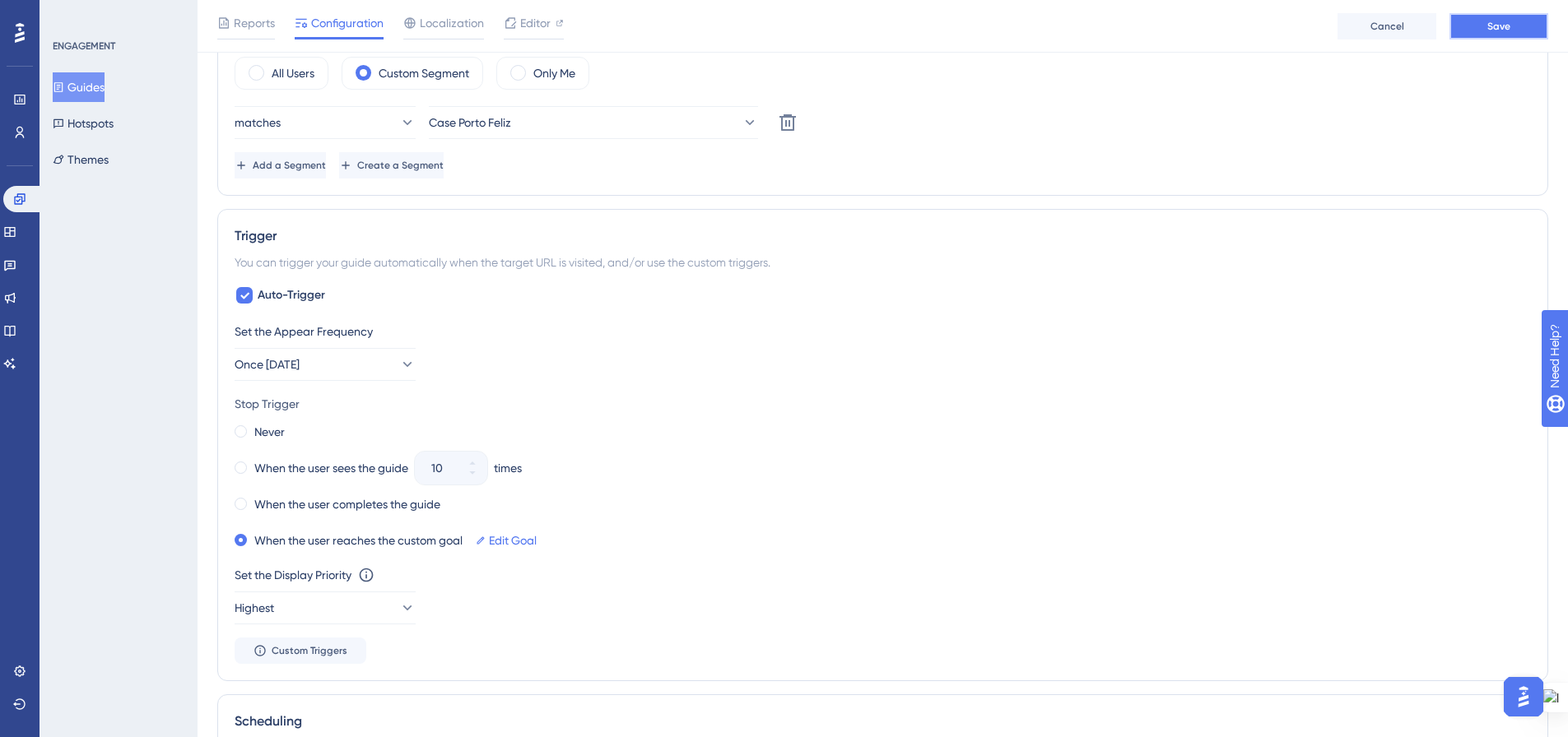
click at [1524, 33] on button "Save" at bounding box center [1498, 26] width 99 height 26
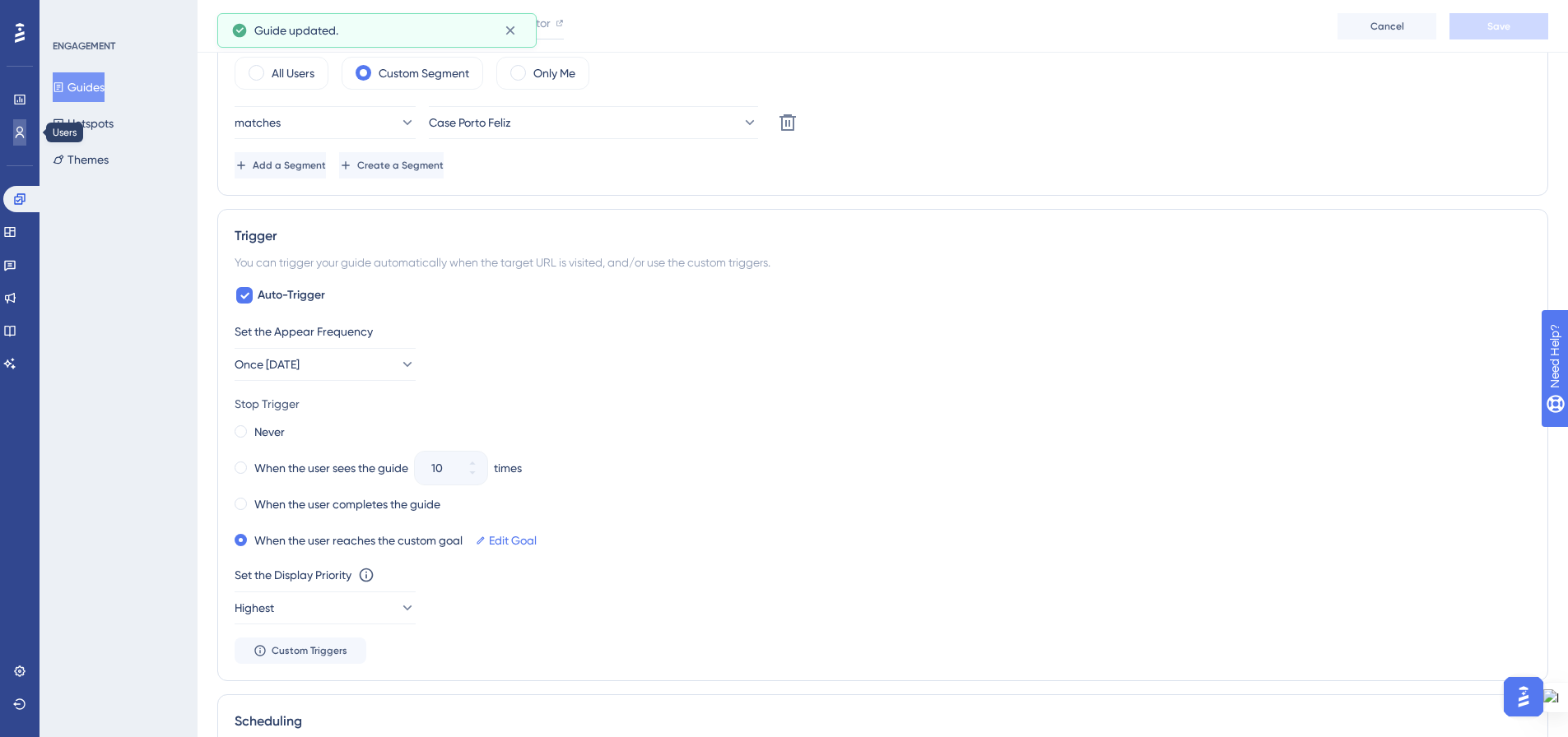
click at [23, 136] on icon at bounding box center [20, 132] width 9 height 11
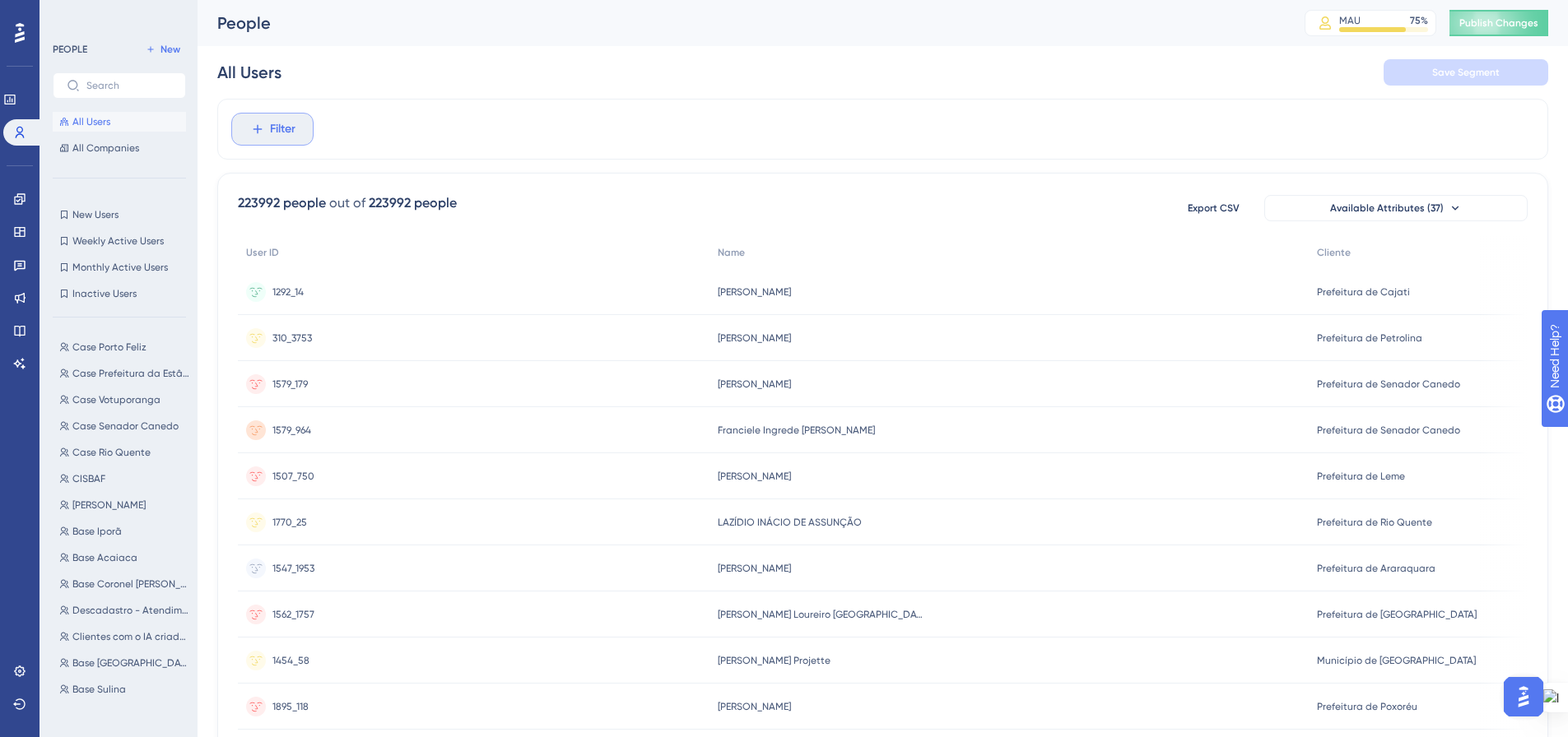
click at [280, 136] on span "Filter" at bounding box center [282, 129] width 26 height 19
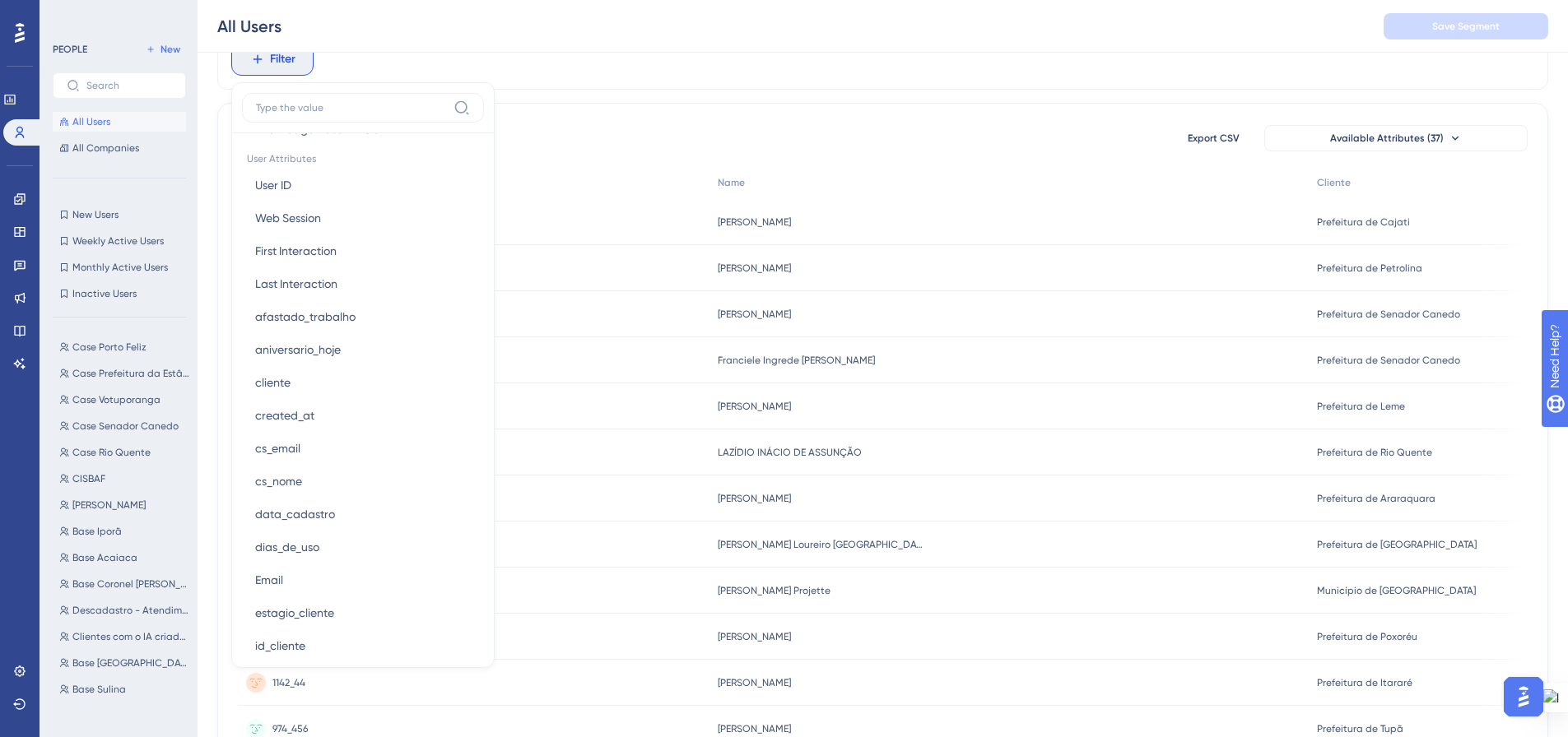
scroll to position [741, 0]
click at [317, 640] on button "id_cliente id_cliente" at bounding box center [362, 639] width 242 height 33
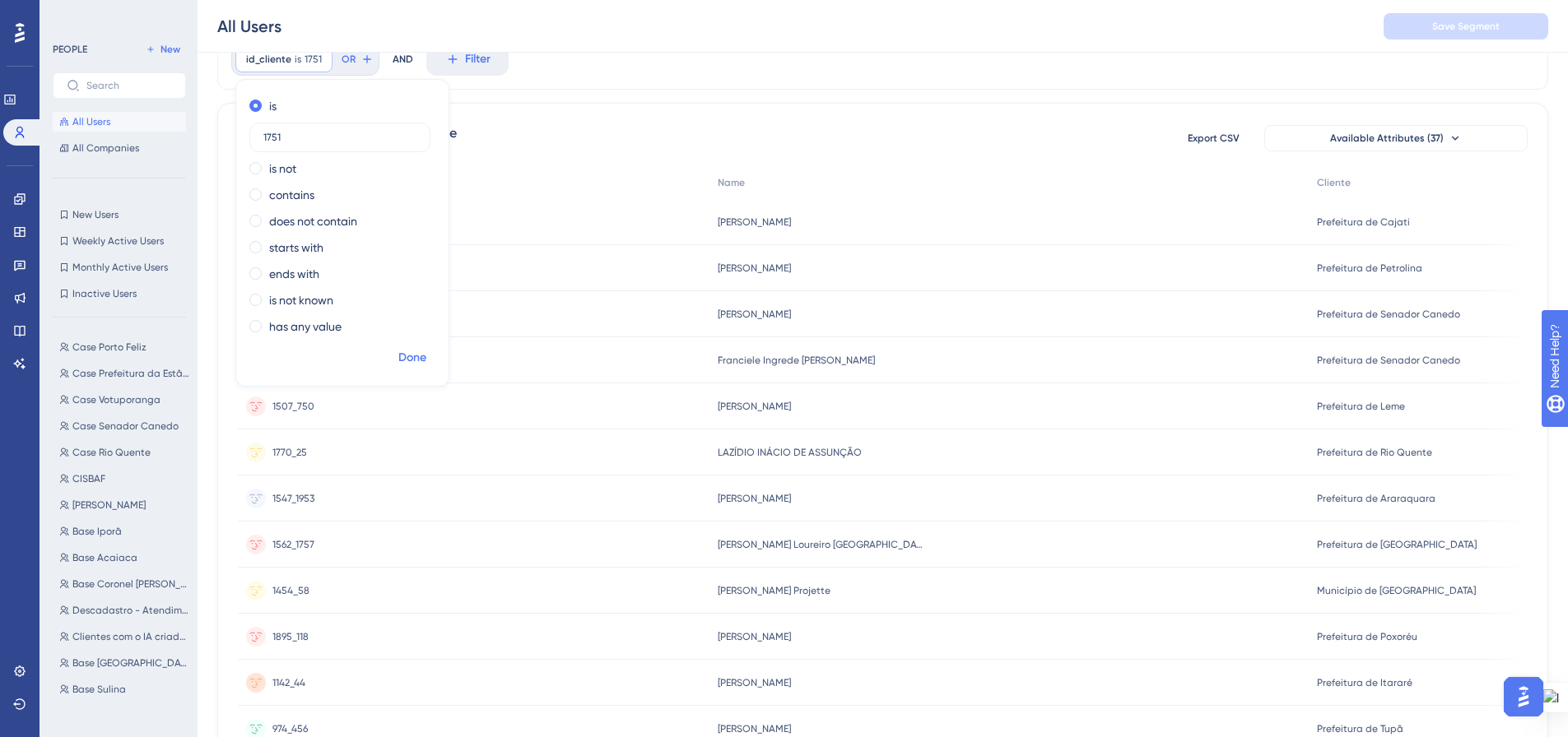
type input "1751"
click at [407, 363] on span "Done" at bounding box center [413, 358] width 28 height 19
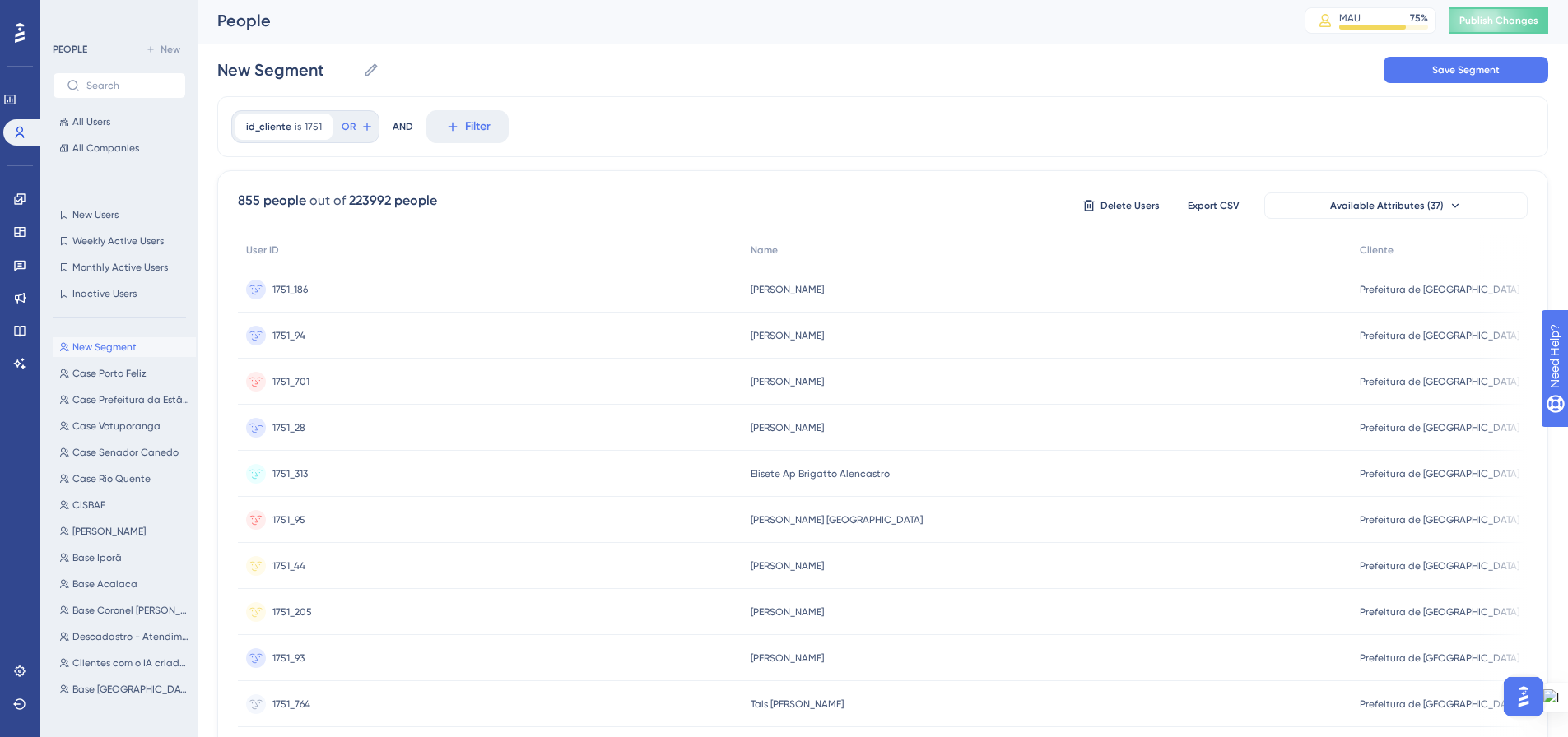
scroll to position [0, 0]
click at [445, 130] on icon at bounding box center [452, 129] width 15 height 15
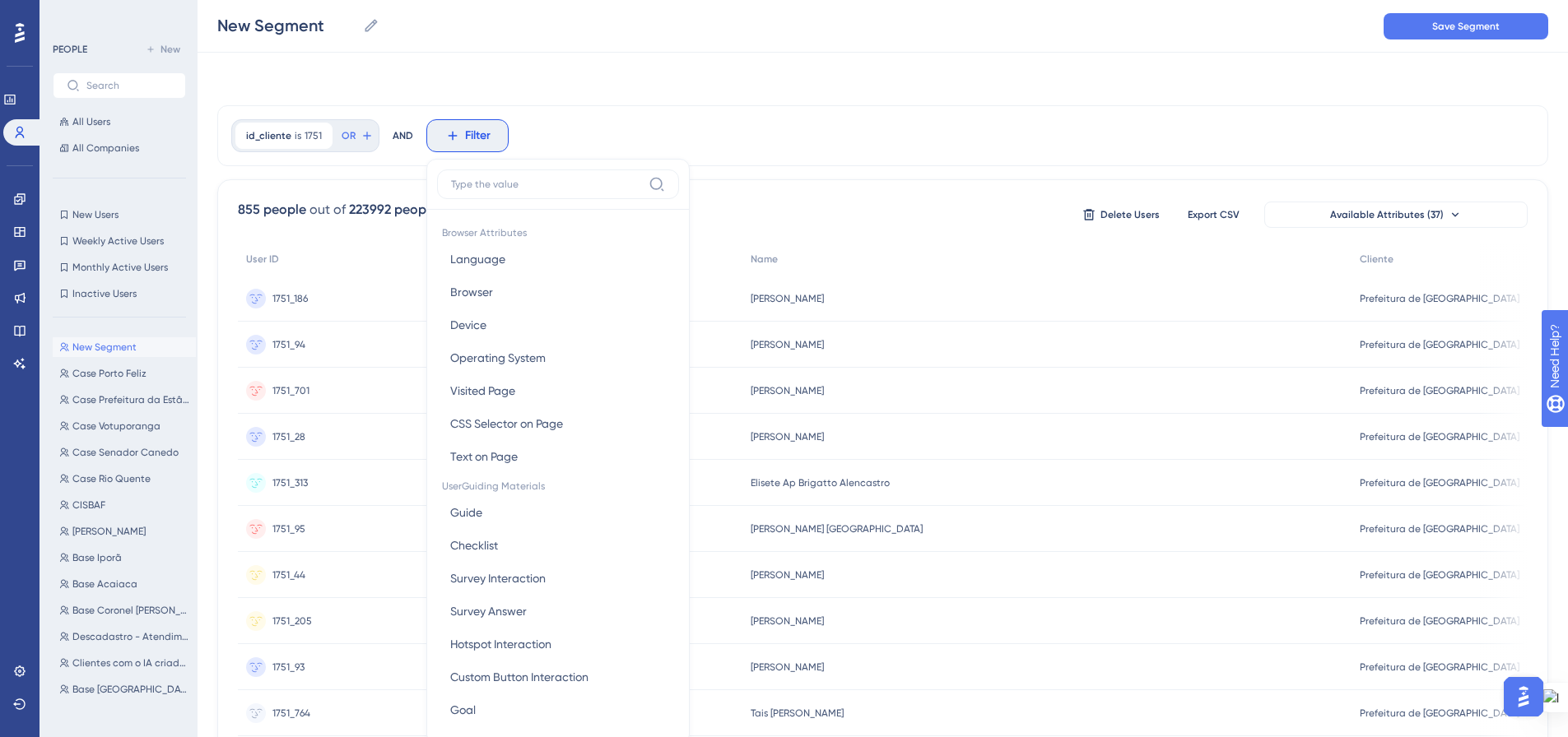
scroll to position [77, 0]
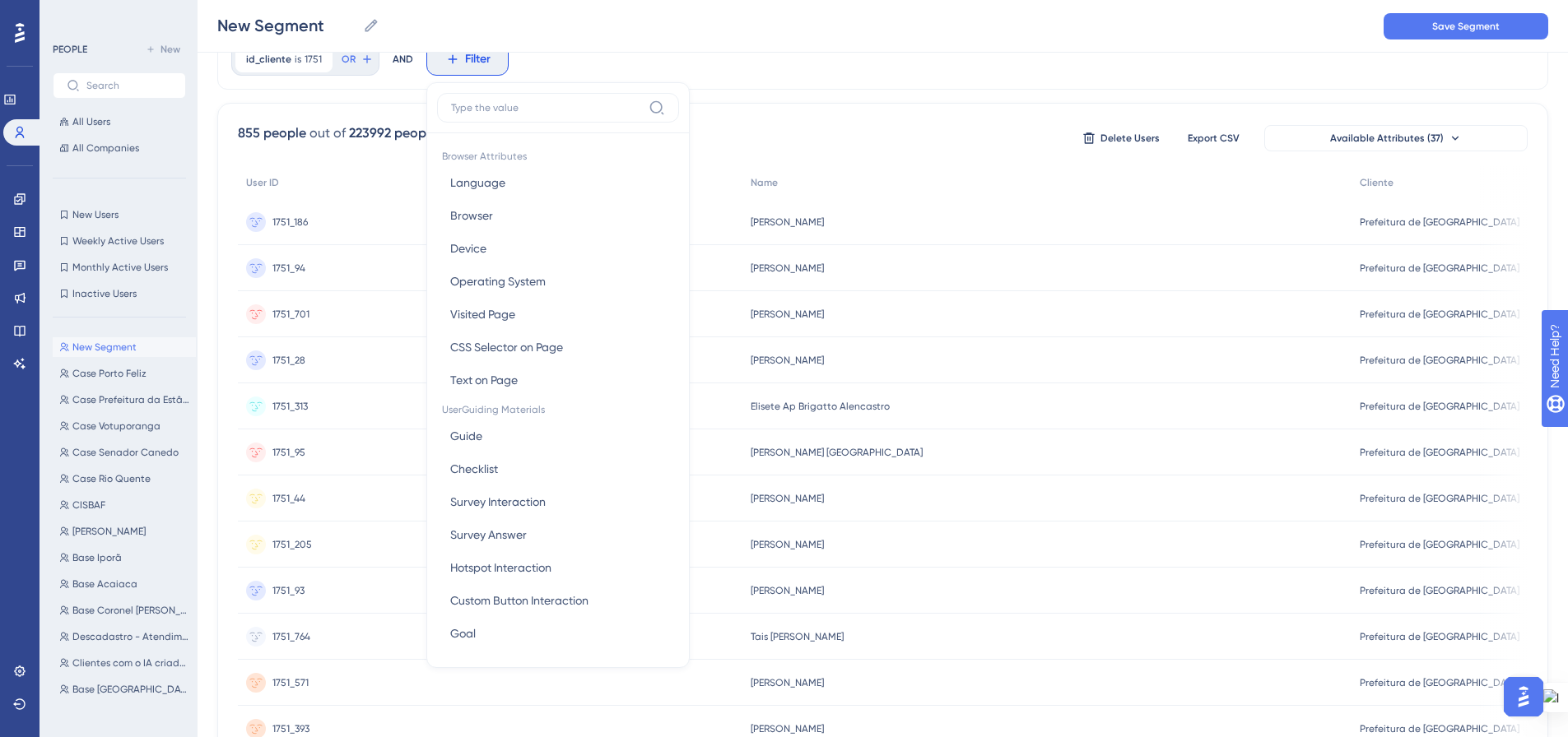
click at [1034, 76] on div "id_cliente is 1751 1751 Remove OR AND Filter Browser Attributes Language Langua…" at bounding box center [882, 59] width 1331 height 61
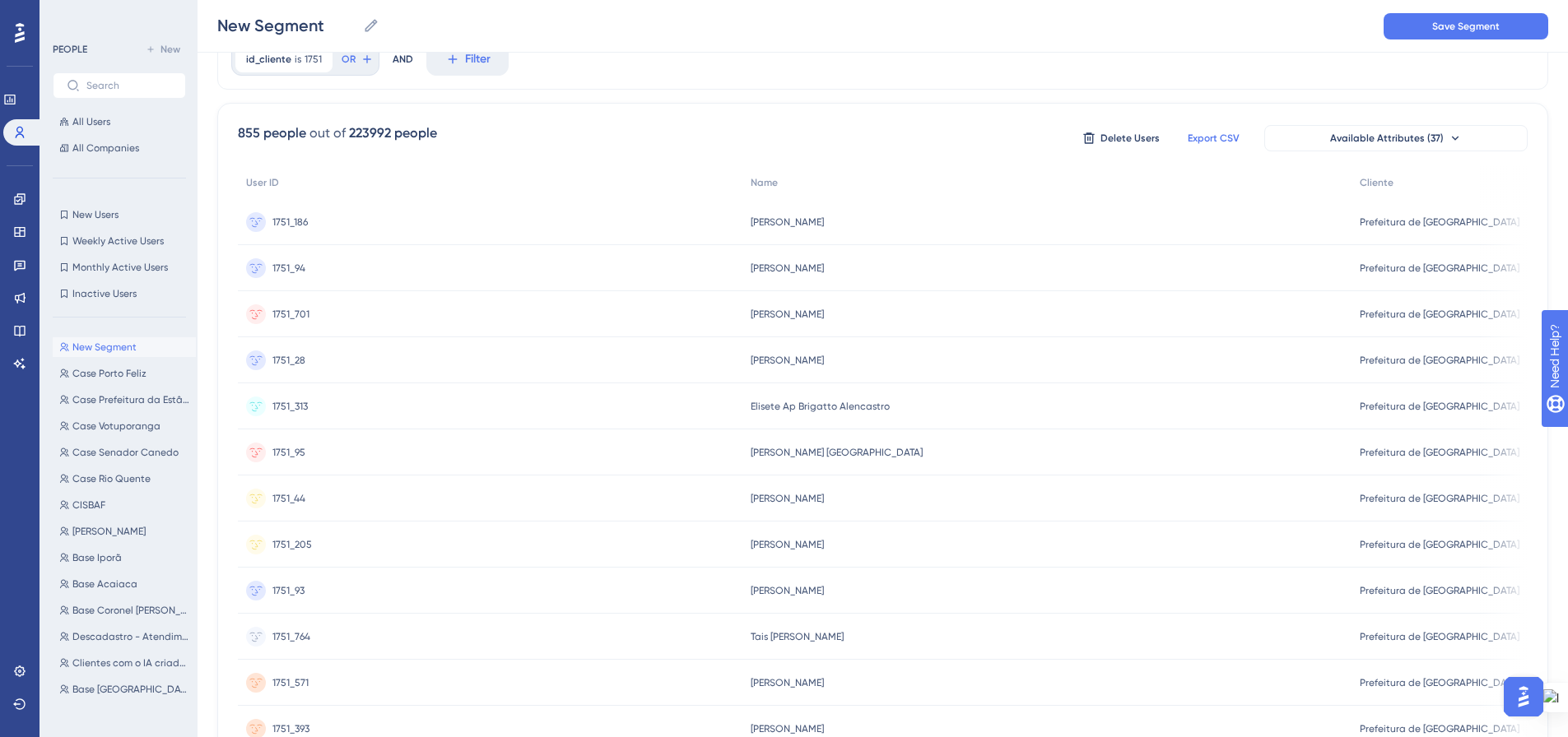
click at [1205, 142] on span "Export CSV" at bounding box center [1213, 138] width 52 height 13
click at [469, 64] on span "Filter" at bounding box center [477, 59] width 26 height 19
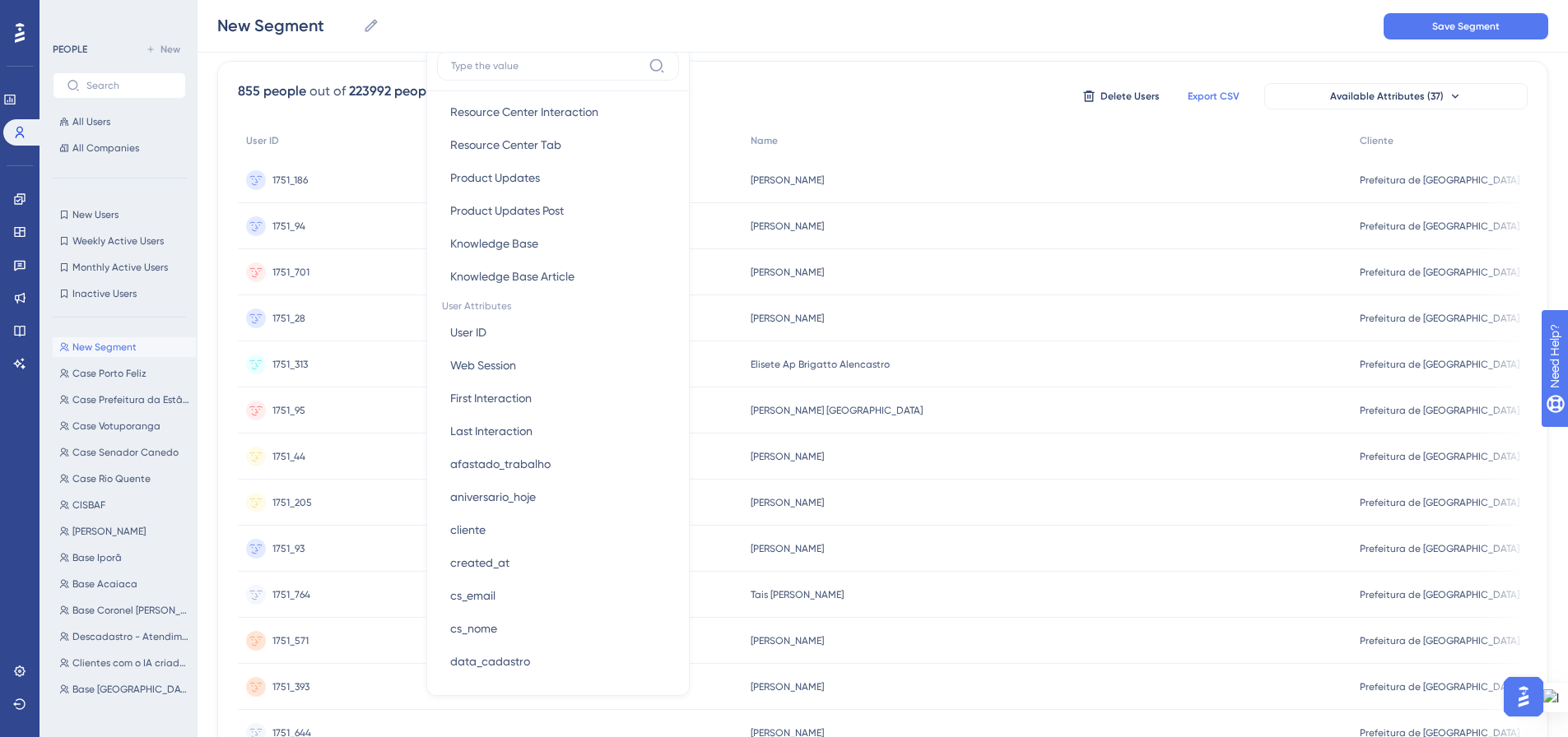
scroll to position [576, 0]
click at [544, 302] on button "User ID User ID" at bounding box center [557, 302] width 242 height 33
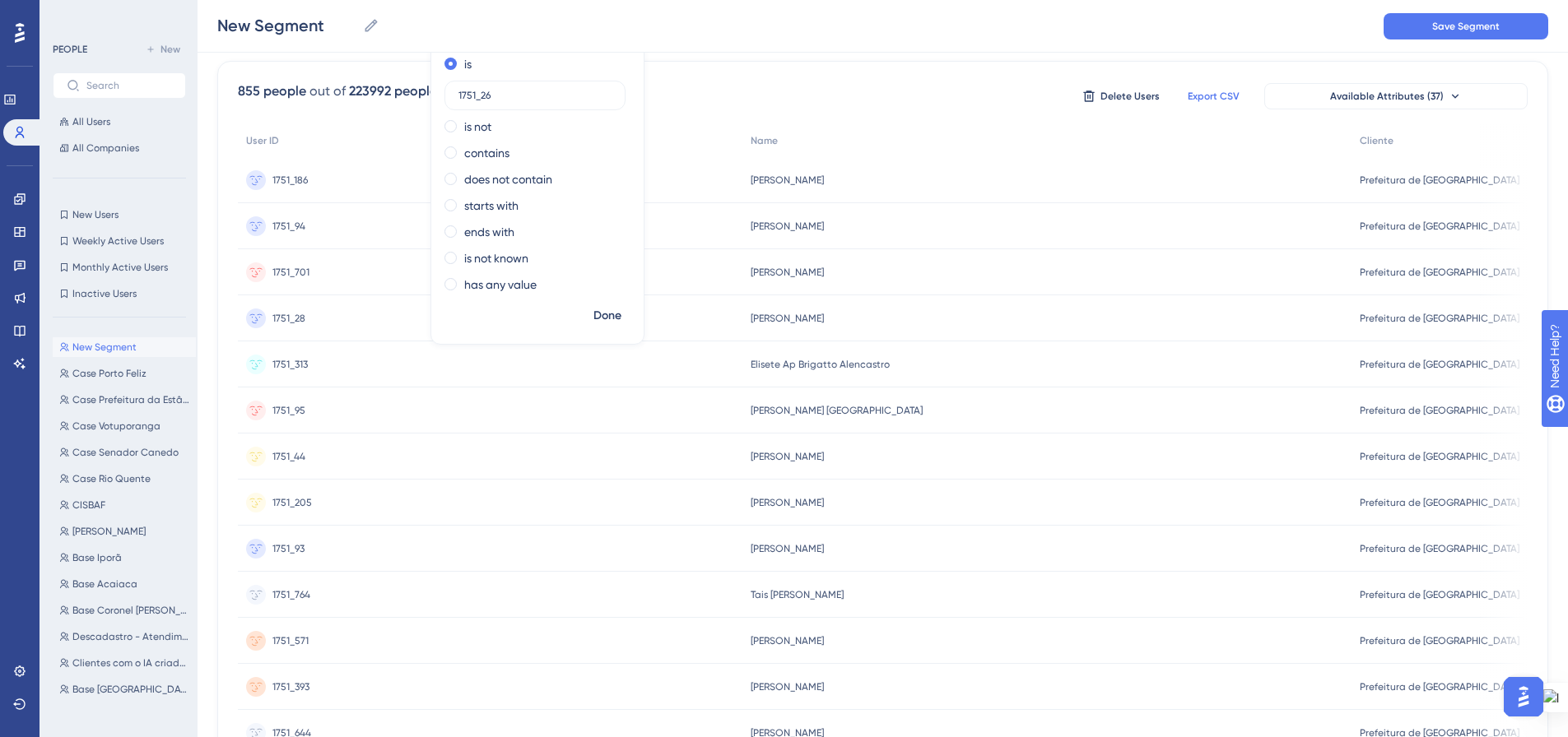
type input "1751_26"
click at [616, 316] on span "Done" at bounding box center [608, 316] width 28 height 19
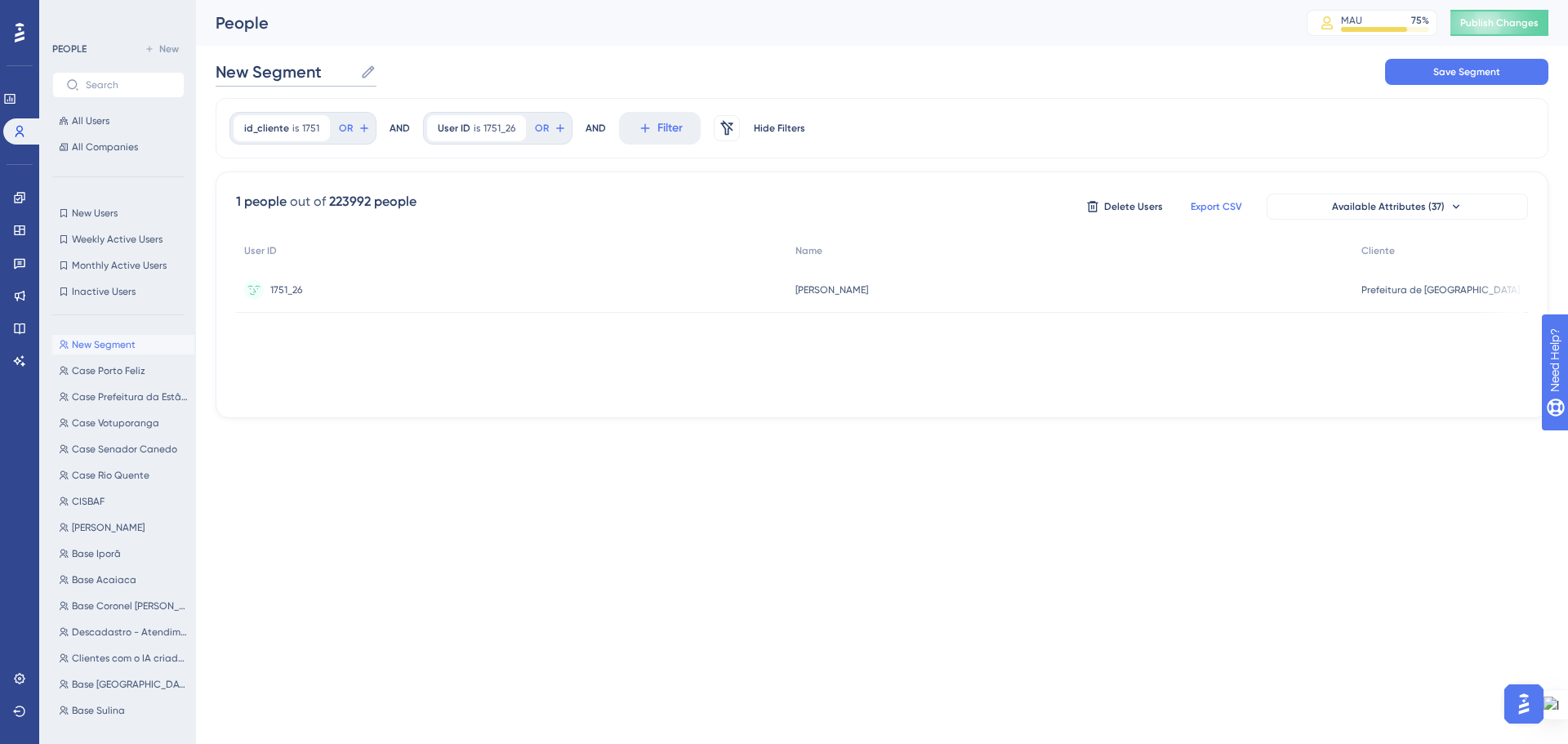
click at [298, 67] on input "New Segment" at bounding box center [284, 72] width 138 height 23
click at [298, 68] on input "New Segment" at bounding box center [284, 72] width 138 height 23
click at [298, 67] on input "New Segment" at bounding box center [284, 72] width 138 height 23
type input "C"
type input "Convite case Fernandópolis"
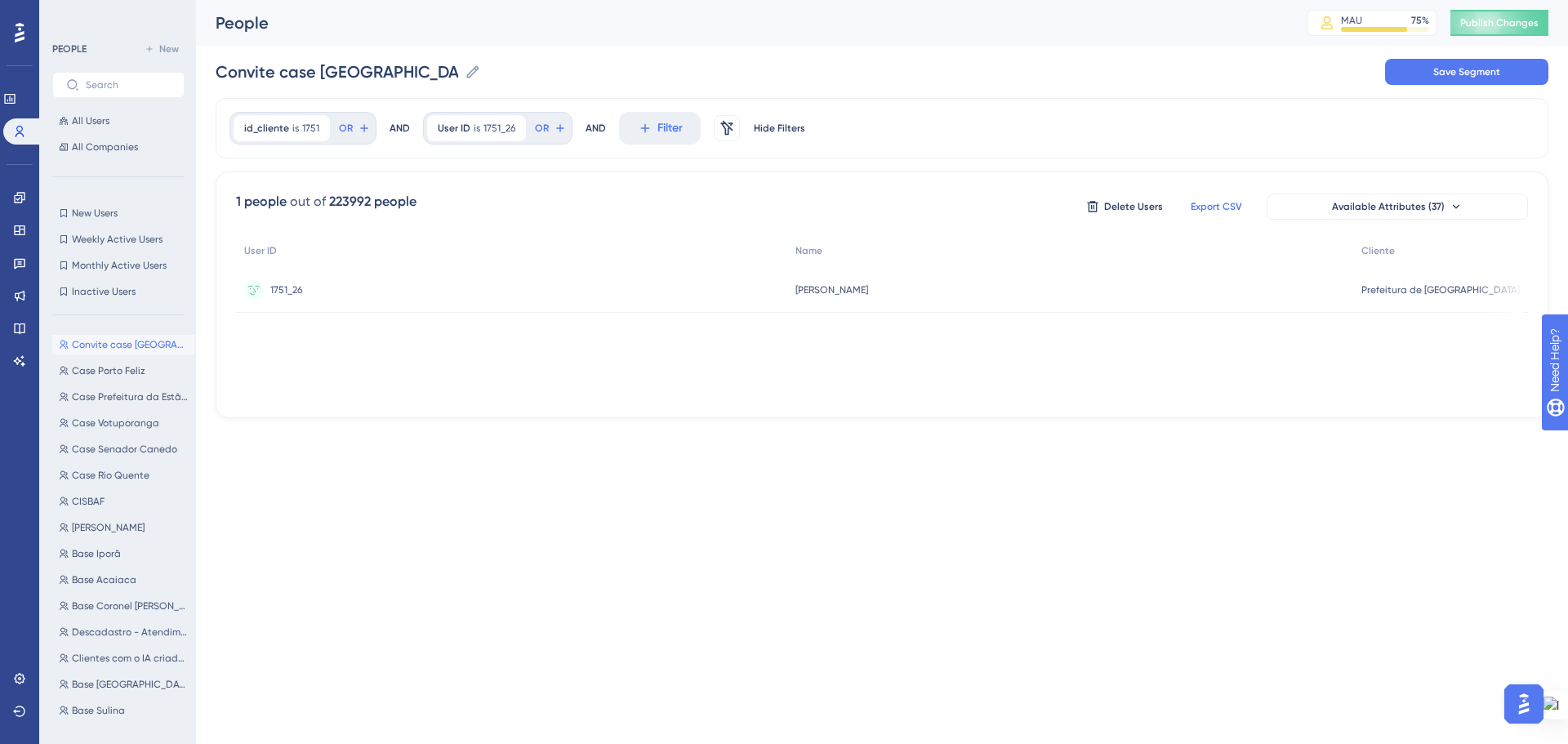
click at [593, 75] on div "Convite case Fernandópolis Convite case Fernandópolis Save Segment" at bounding box center [881, 72] width 1333 height 53
click at [1451, 74] on span "Save Segment" at bounding box center [1466, 72] width 67 height 13
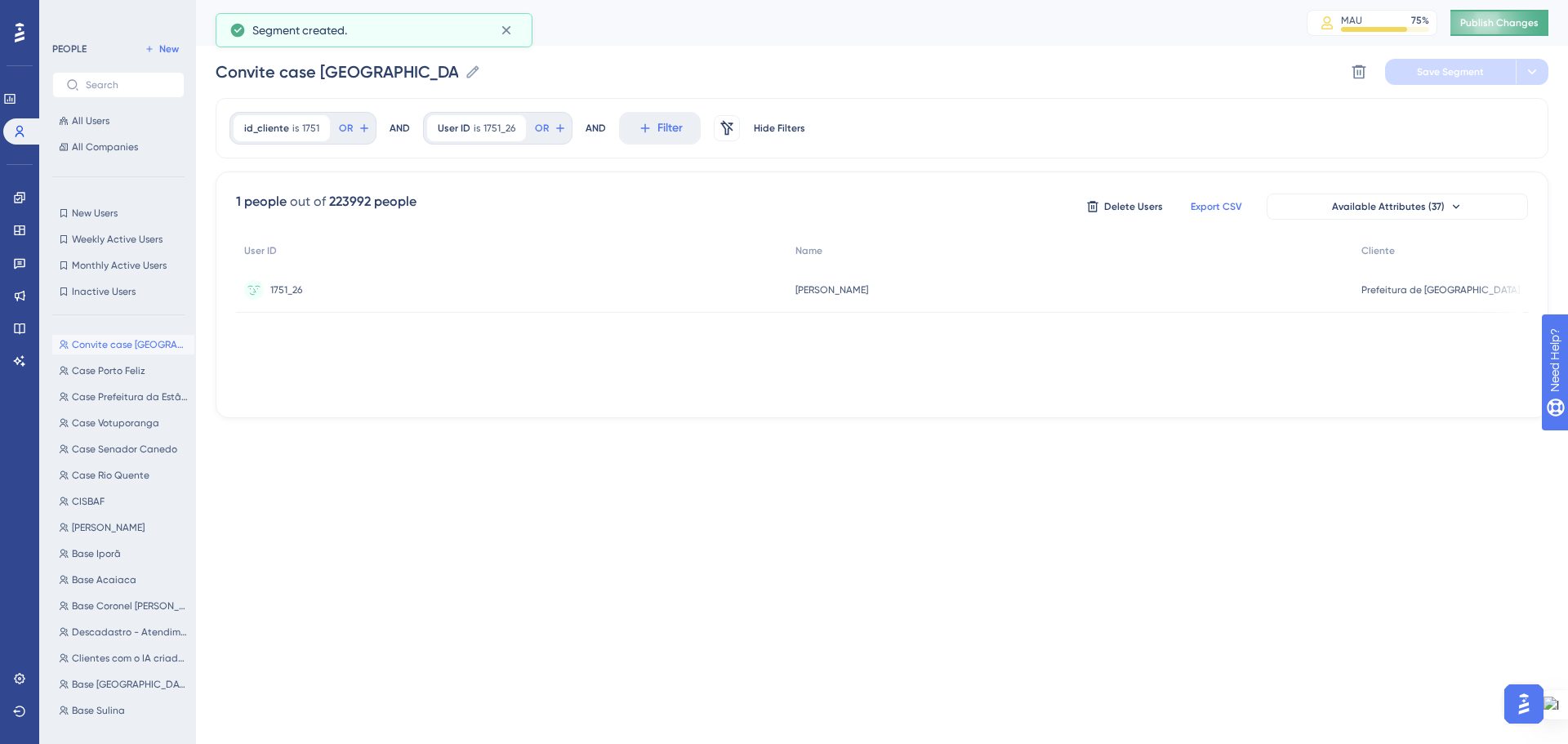
click at [1483, 21] on button "Publish Changes" at bounding box center [1499, 23] width 98 height 26
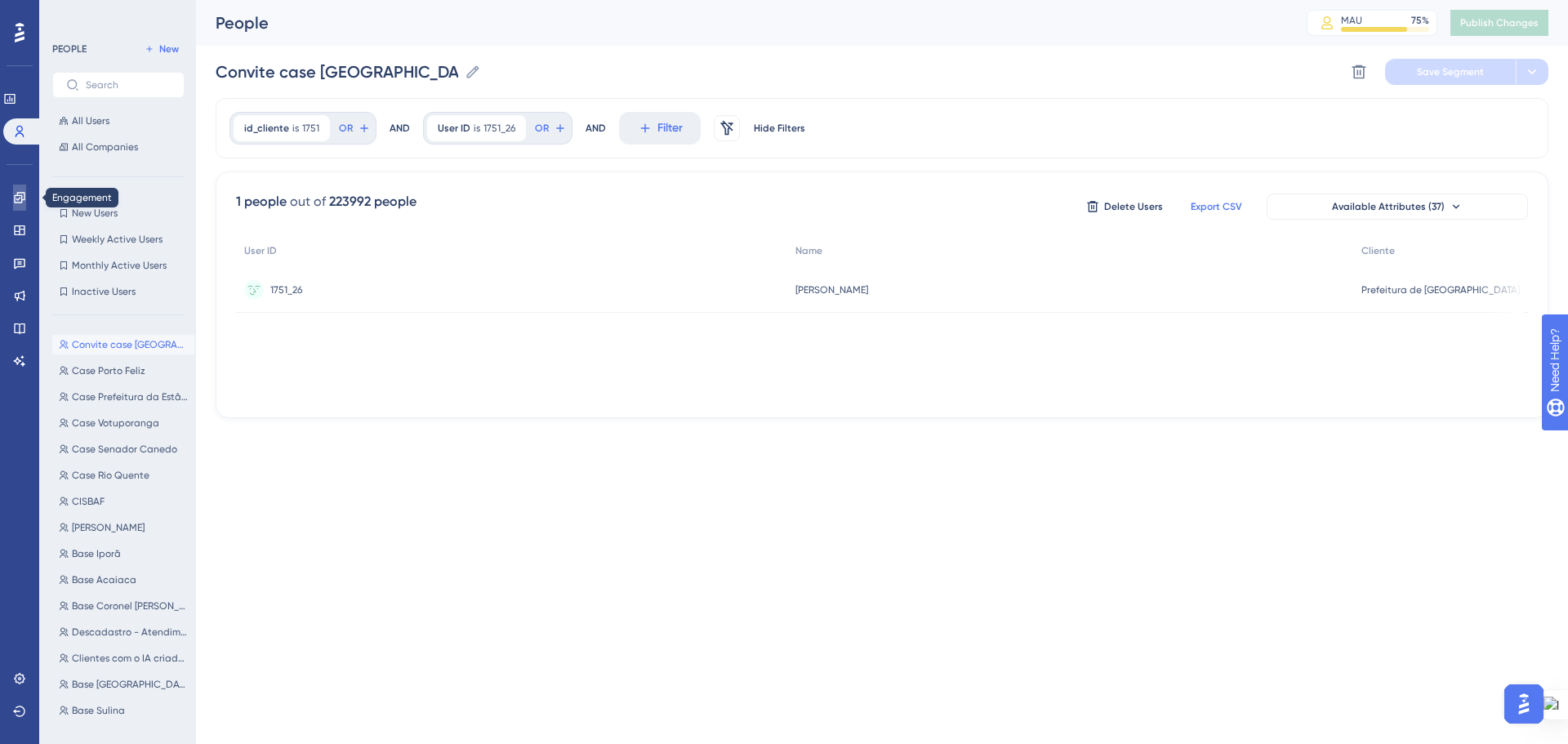
click at [24, 200] on icon at bounding box center [19, 197] width 10 height 11
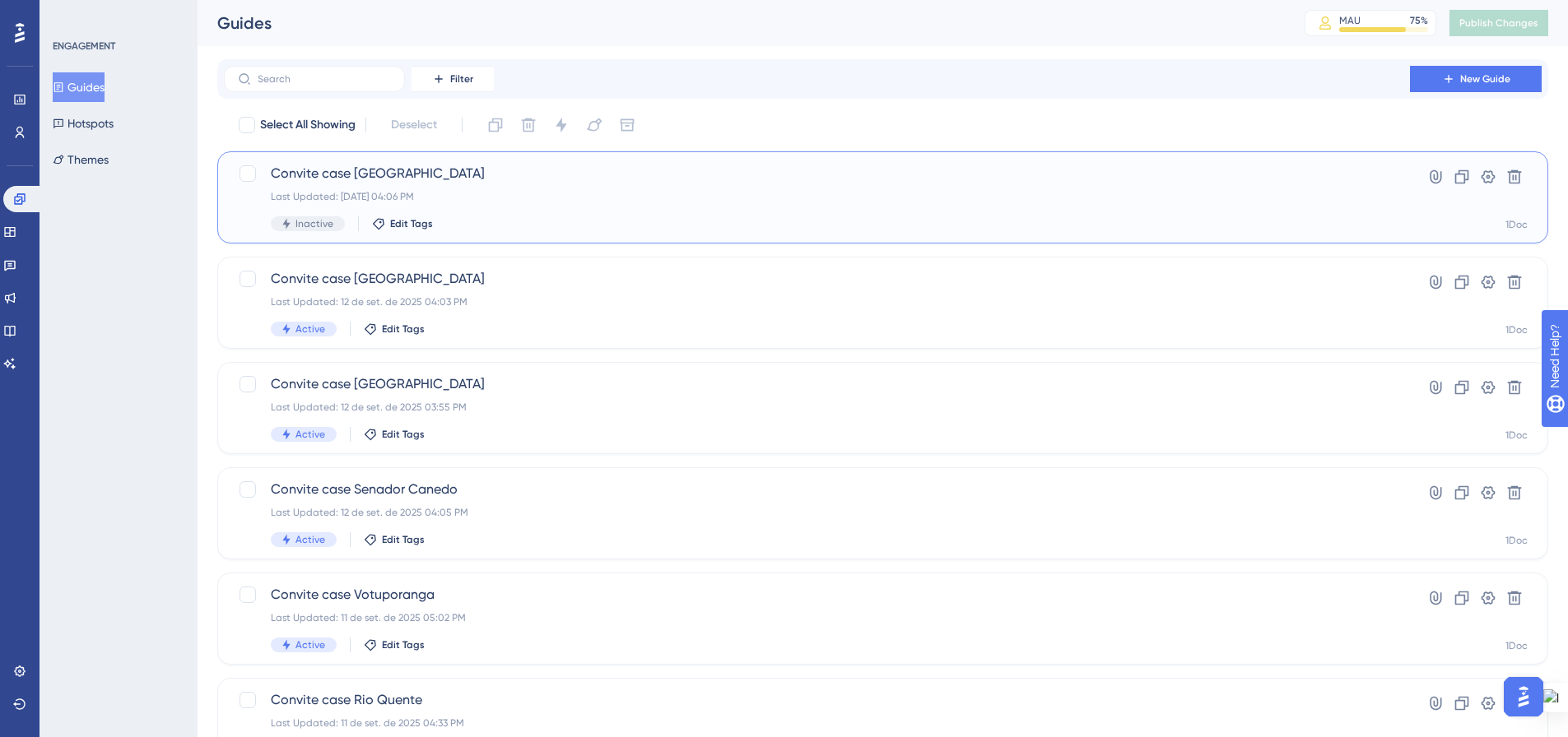
click at [533, 192] on div "Last Updated: 12 de set. de 2025 04:06 PM" at bounding box center [817, 197] width 1092 height 13
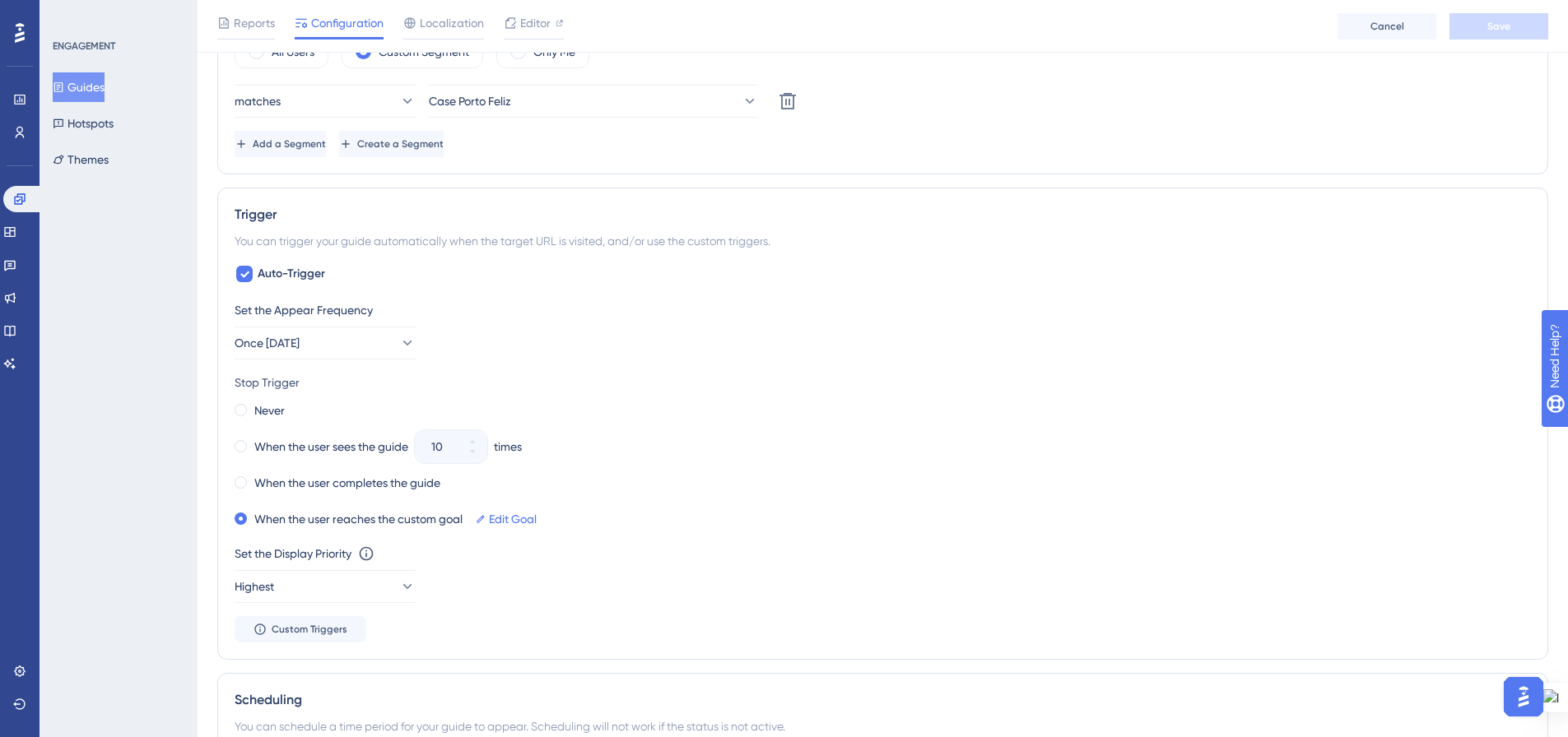
scroll to position [659, 0]
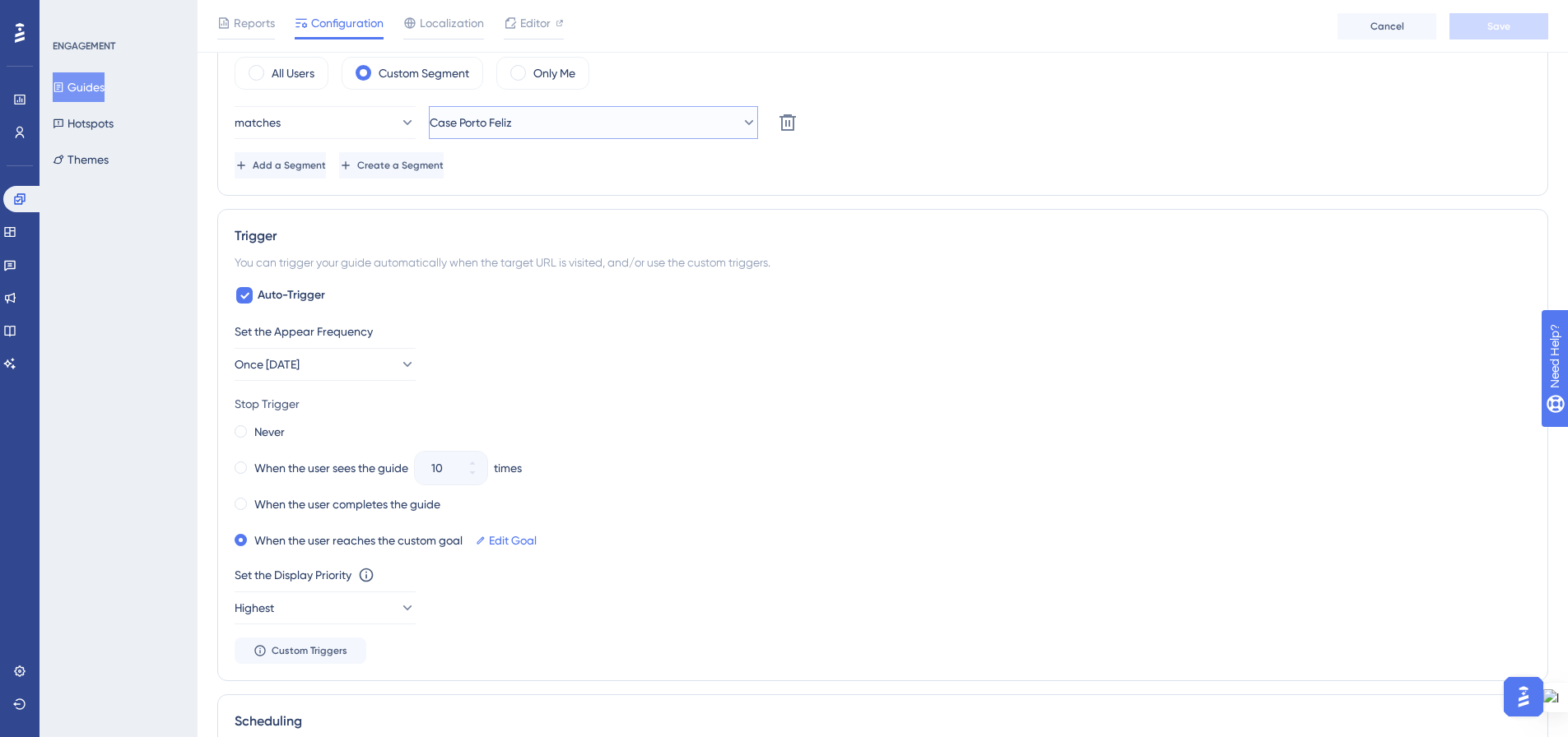
click at [631, 125] on button "Case Porto Feliz" at bounding box center [593, 122] width 329 height 33
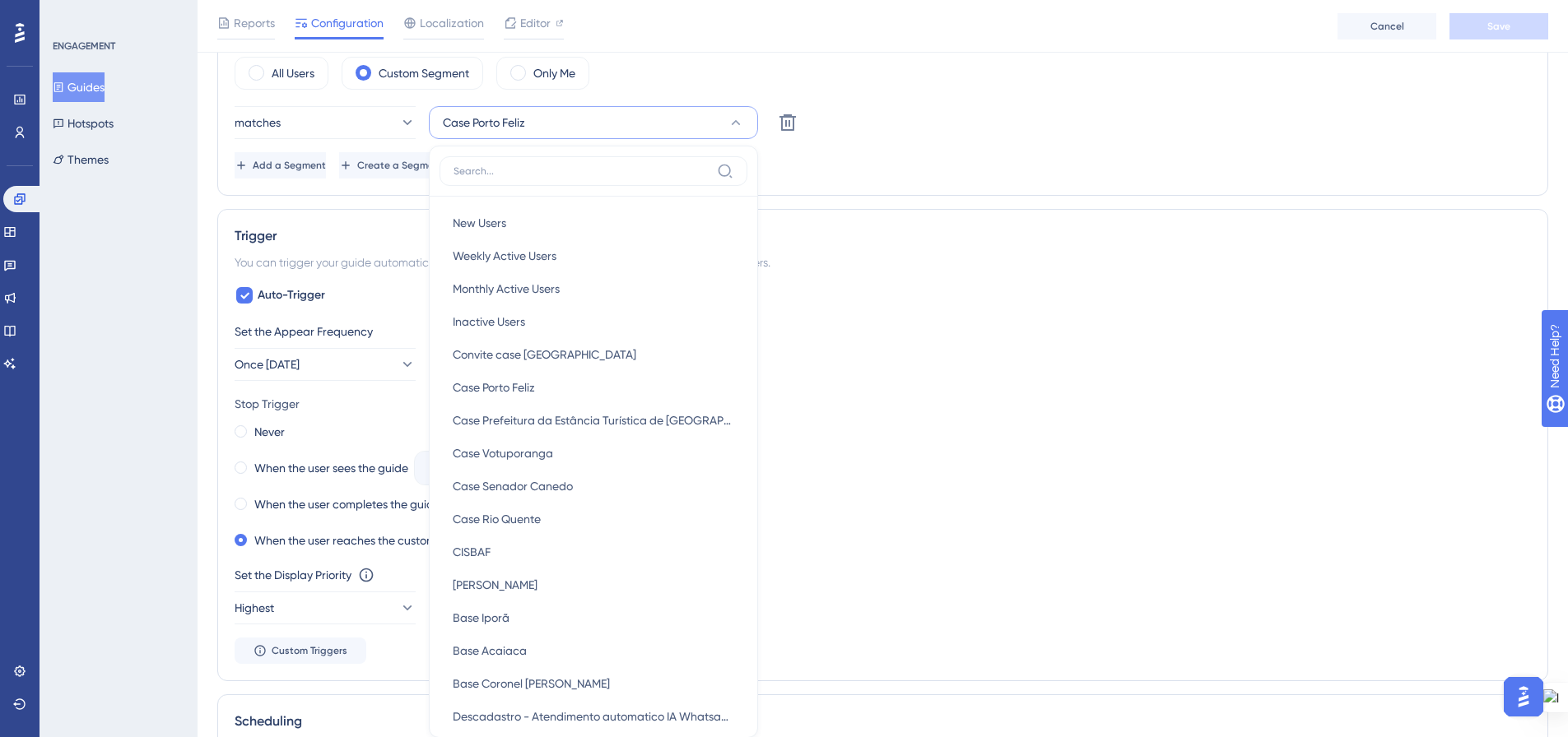
scroll to position [732, 0]
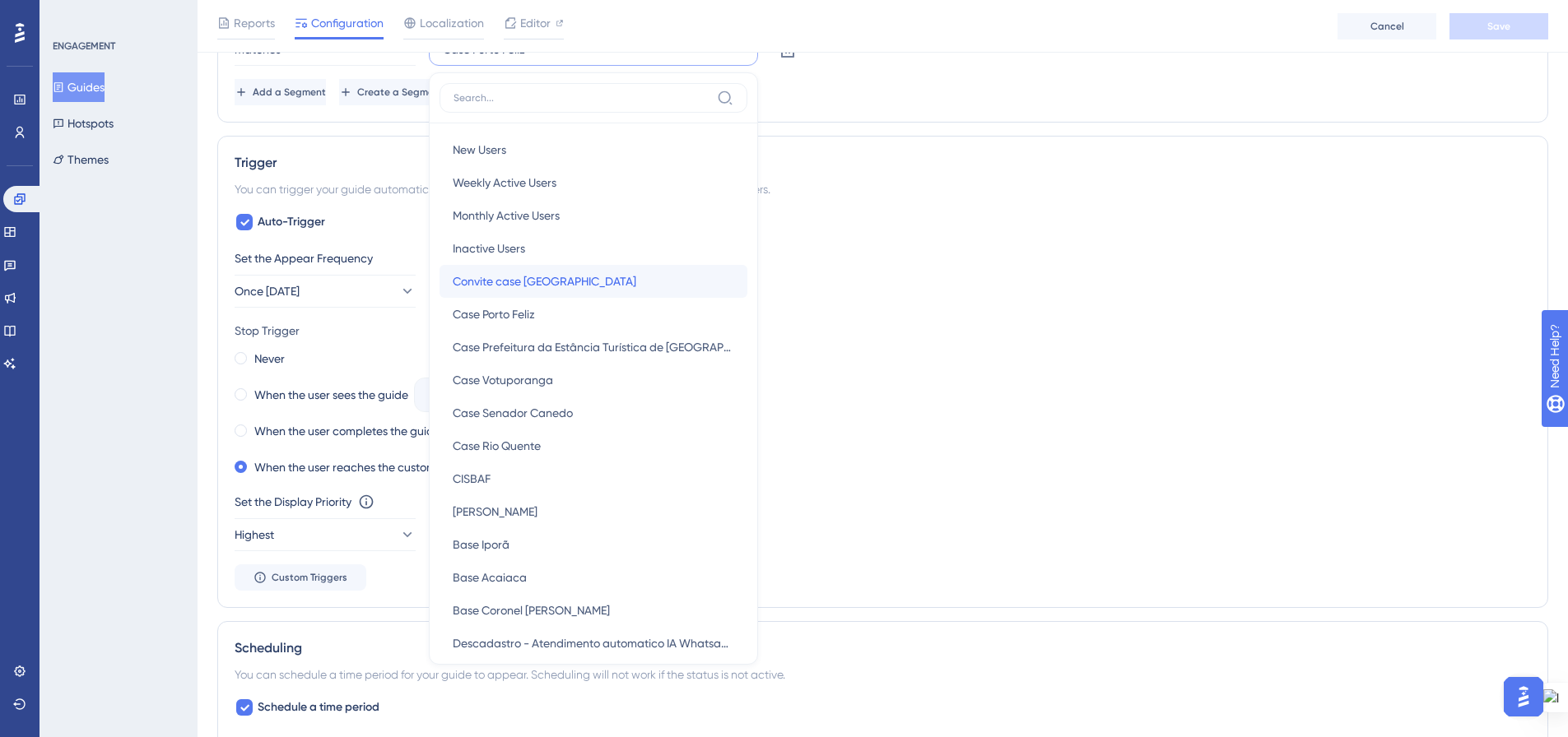
click at [622, 281] on div "Convite case Fernandópolis Convite case Fernandópolis" at bounding box center [593, 280] width 281 height 33
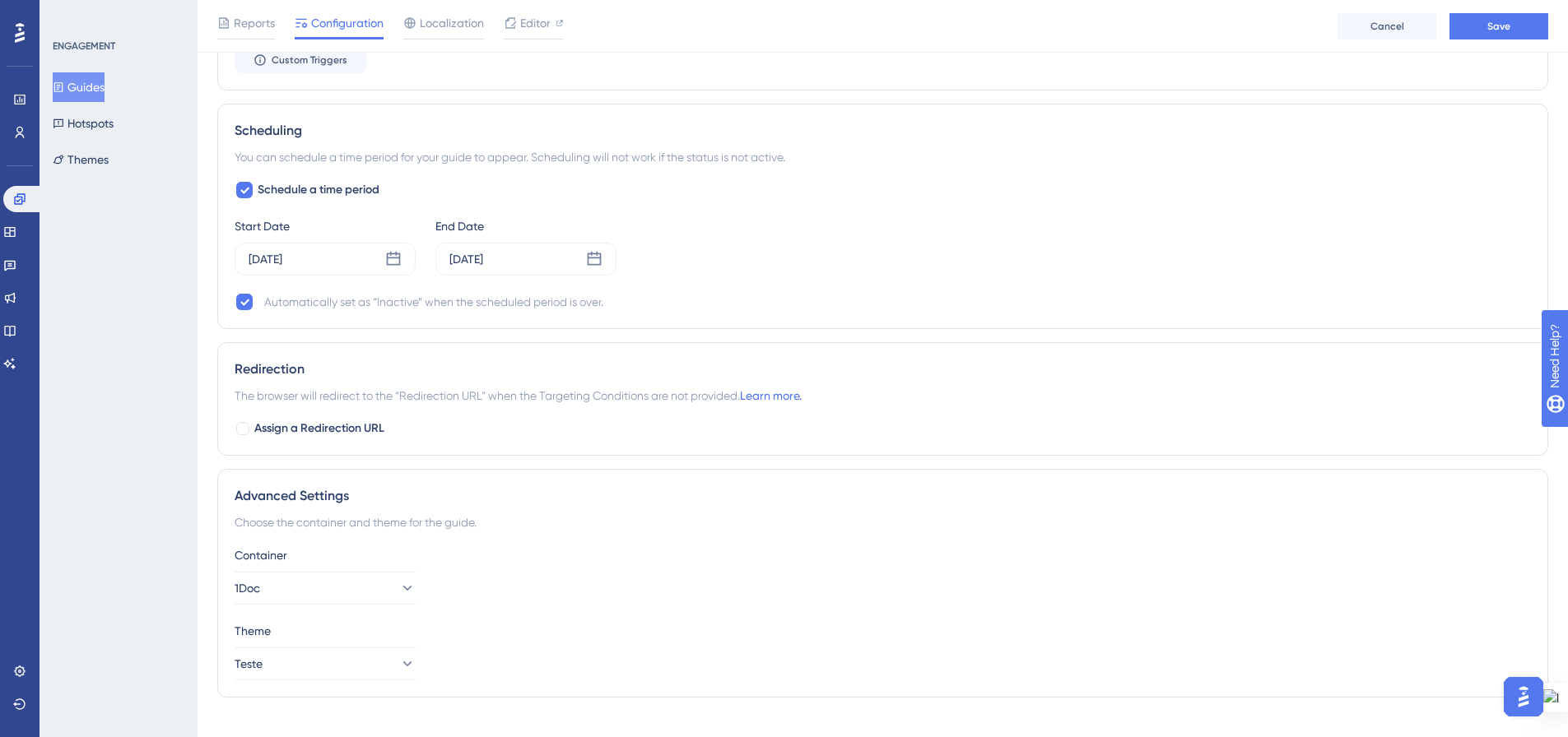
scroll to position [1275, 0]
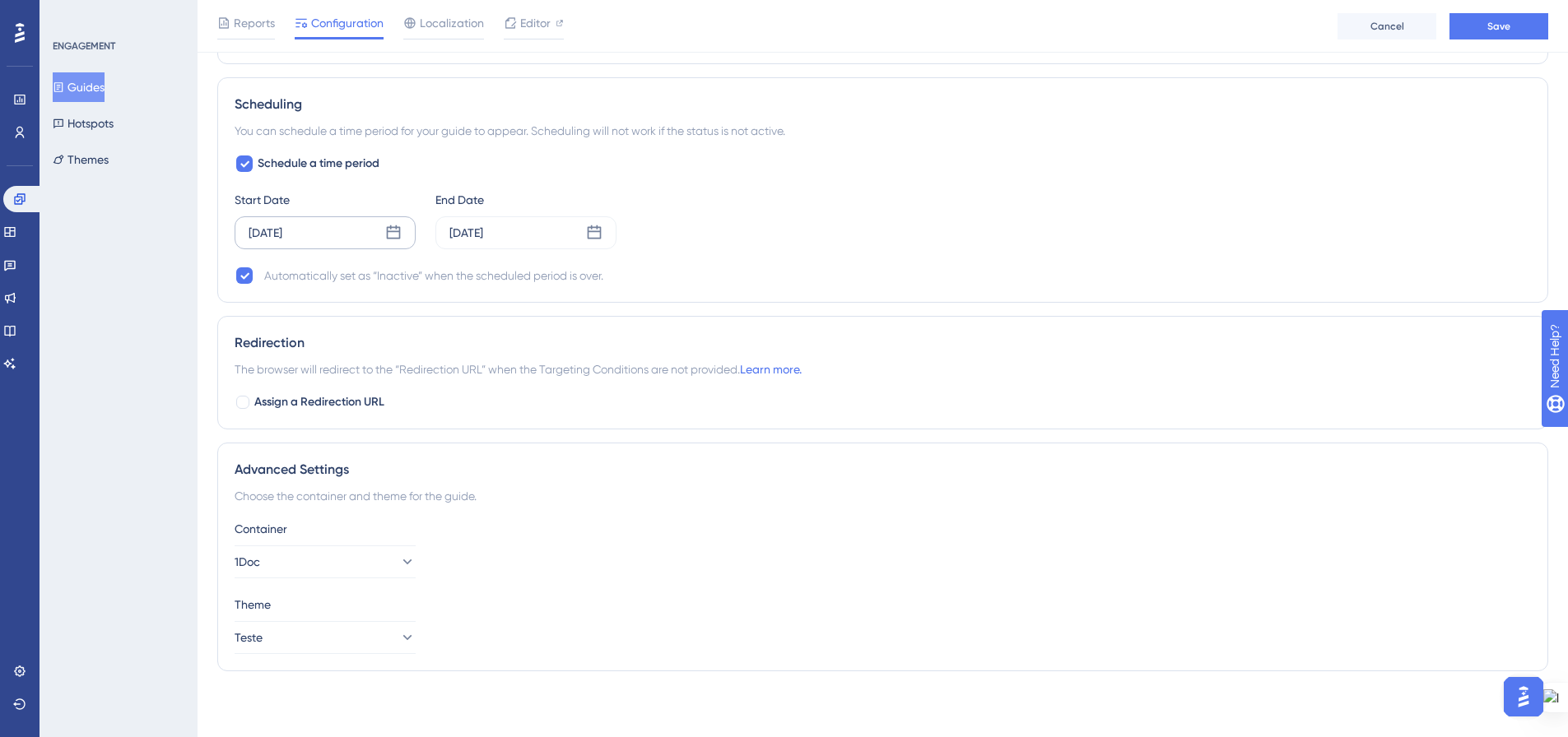
click at [389, 240] on icon at bounding box center [393, 233] width 17 height 17
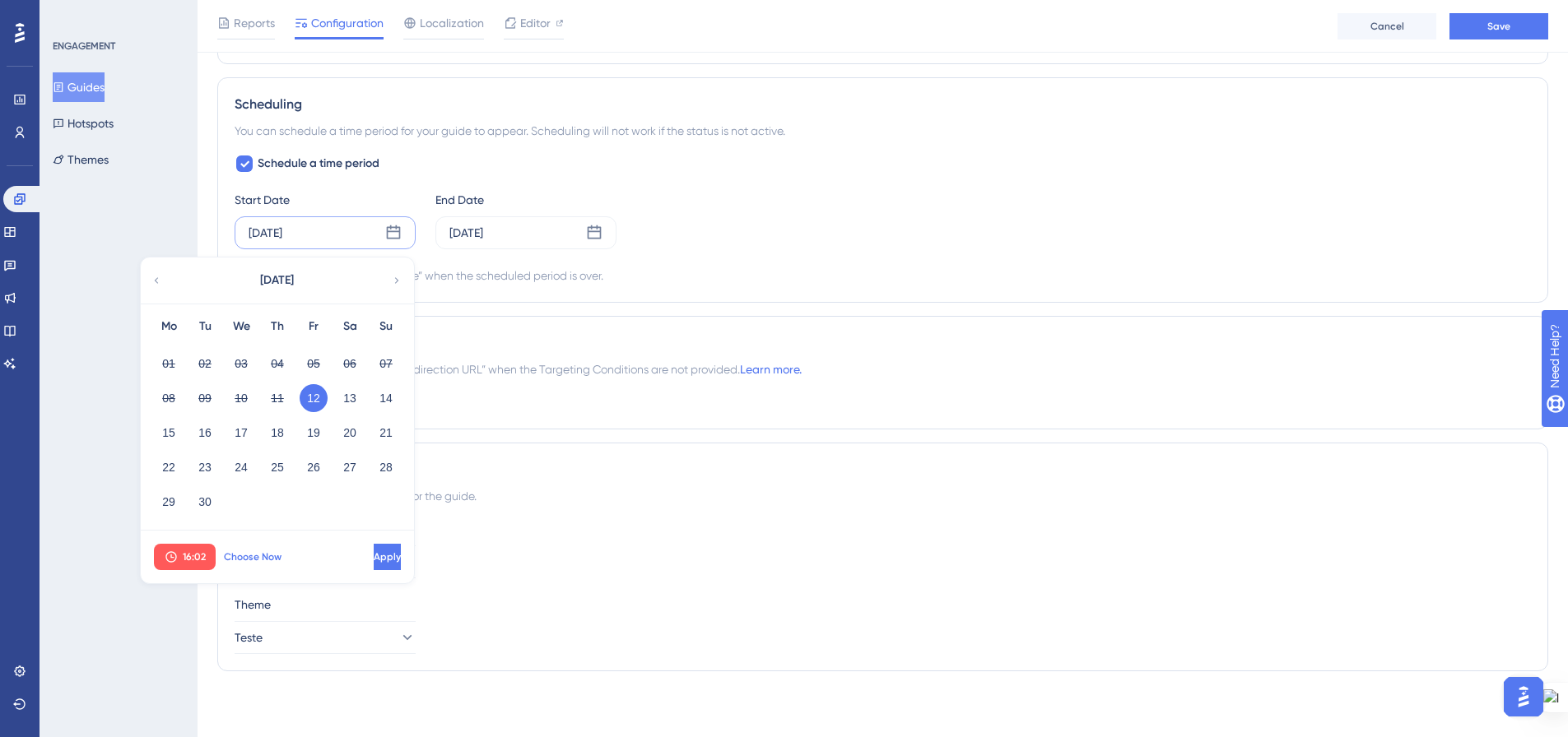
click at [248, 559] on span "Choose Now" at bounding box center [252, 556] width 57 height 13
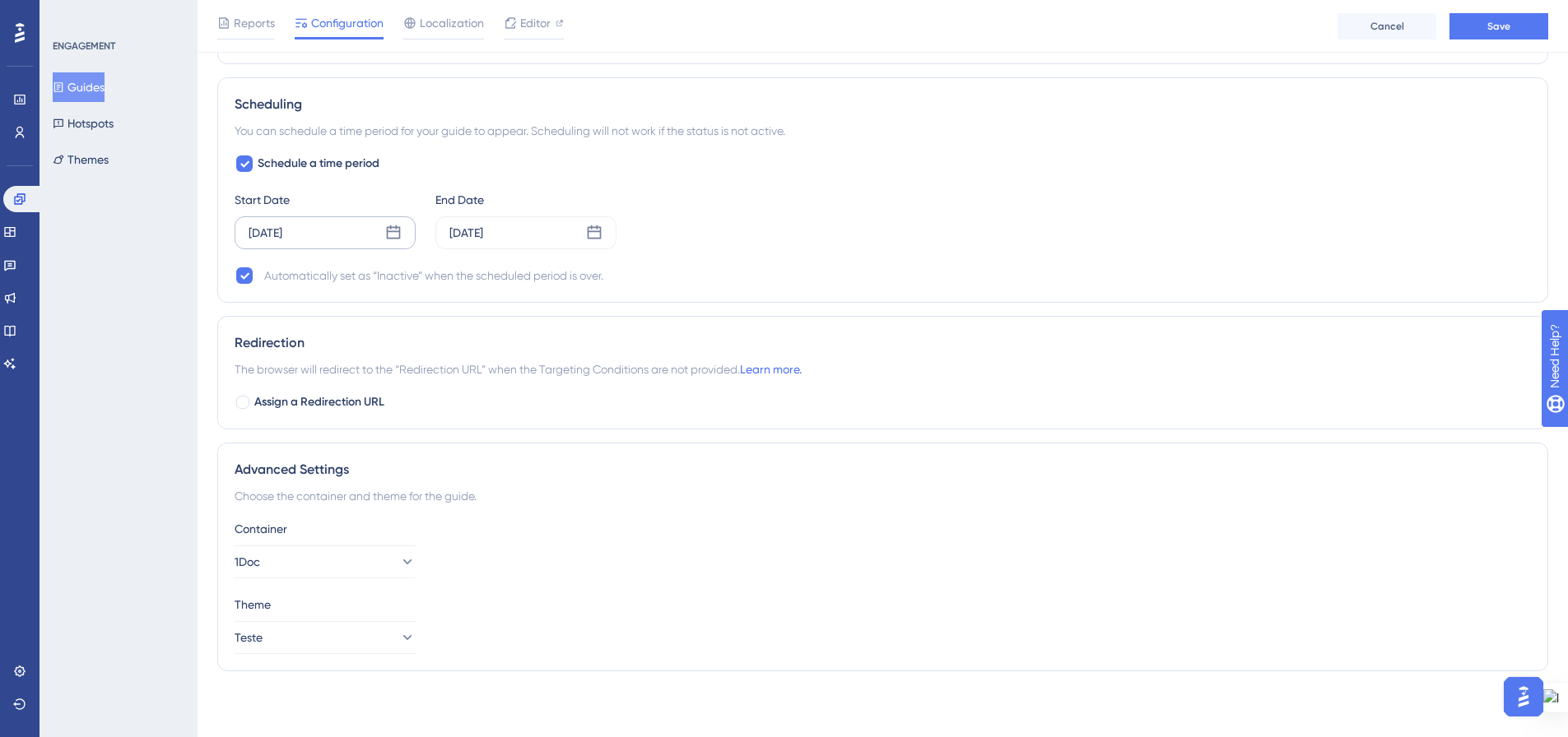
click at [1035, 289] on div "Scheduling You can schedule a time period for your guide to appear. Scheduling …" at bounding box center [882, 190] width 1331 height 226
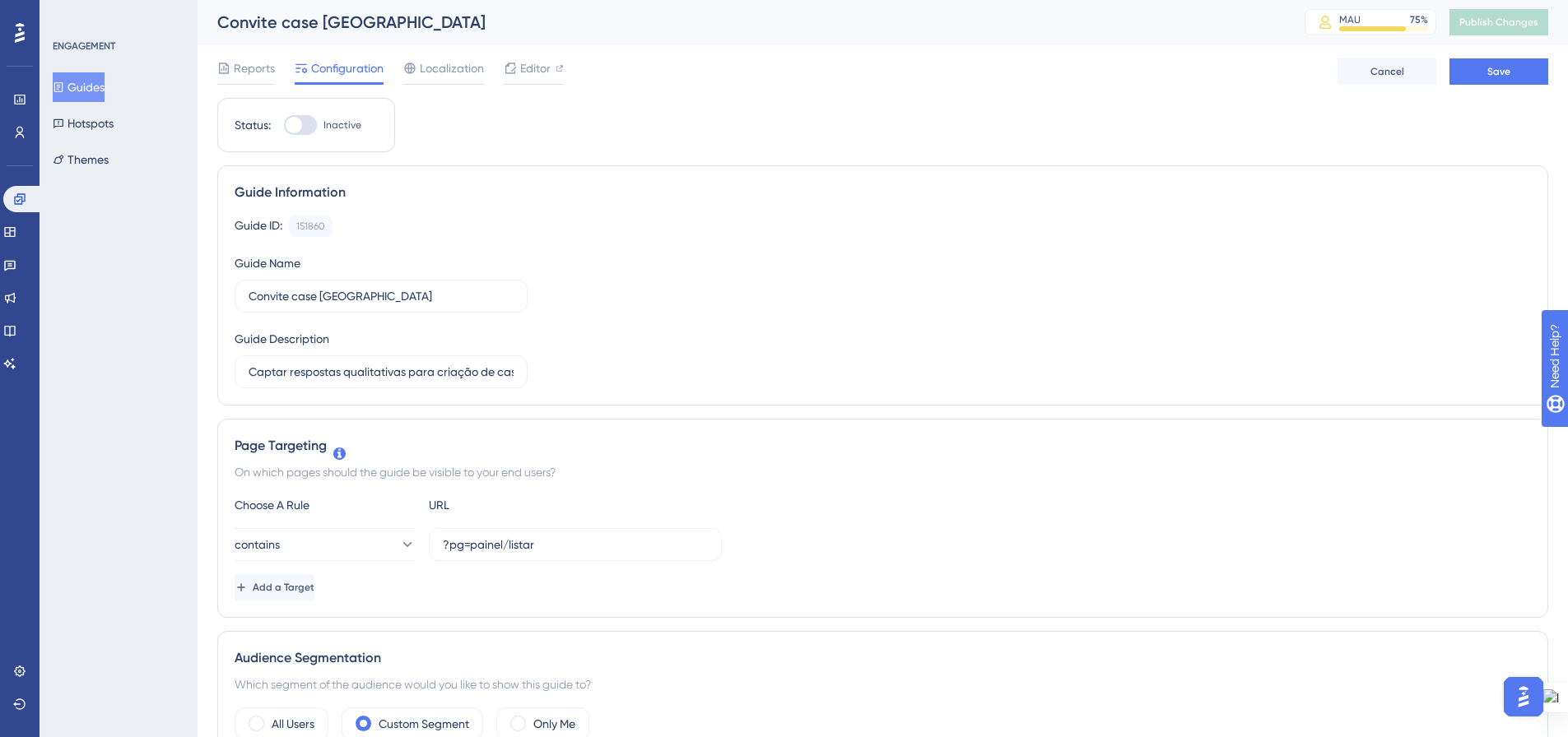
scroll to position [0, 0]
click at [310, 130] on div at bounding box center [300, 126] width 33 height 19
click at [284, 127] on input "Inactive" at bounding box center [283, 126] width 1 height 1
checkbox input "true"
click at [1520, 66] on button "Save" at bounding box center [1498, 72] width 99 height 26
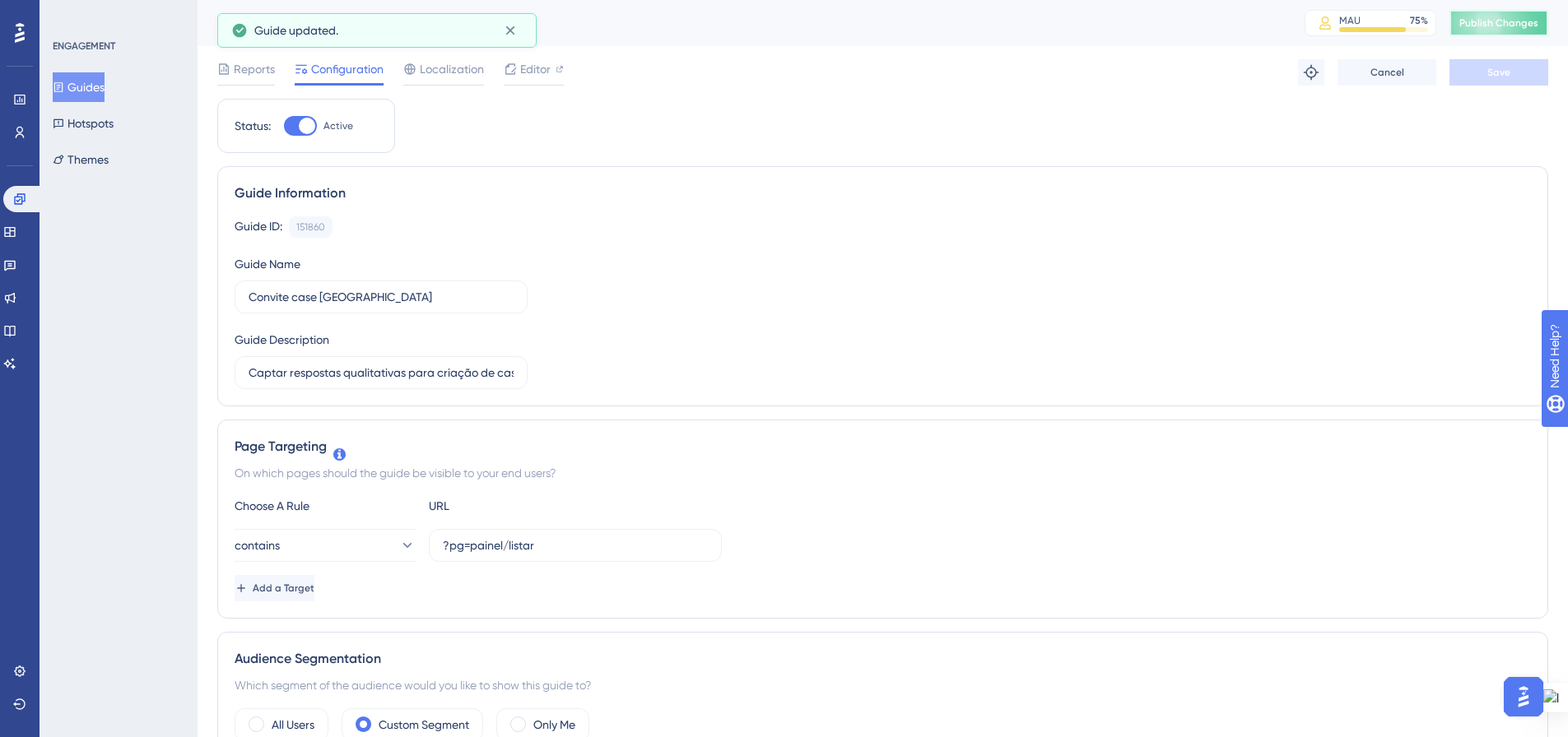
click at [1529, 20] on span "Publish Changes" at bounding box center [1498, 23] width 79 height 13
click at [13, 131] on link at bounding box center [19, 132] width 13 height 26
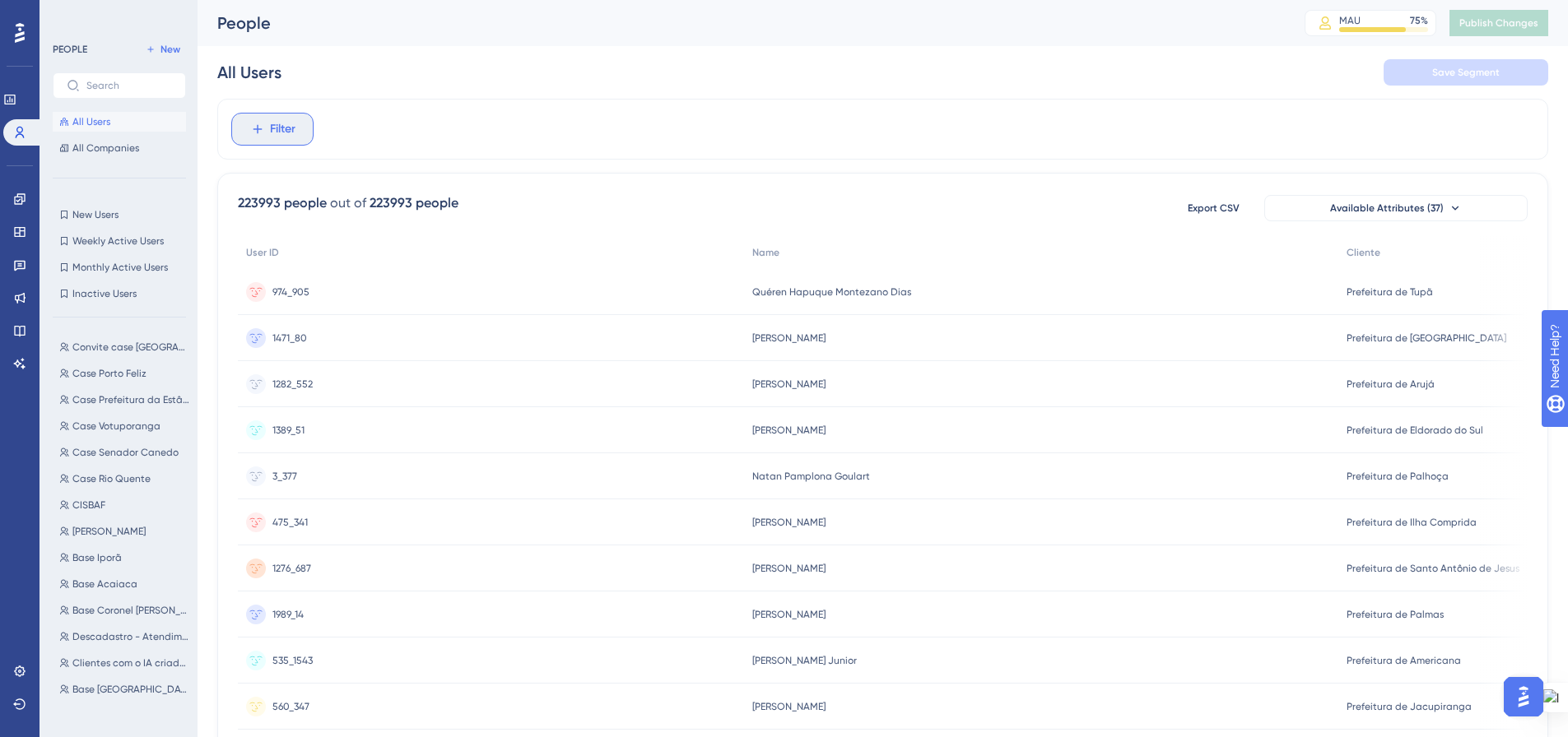
click at [291, 126] on span "Filter" at bounding box center [282, 129] width 26 height 19
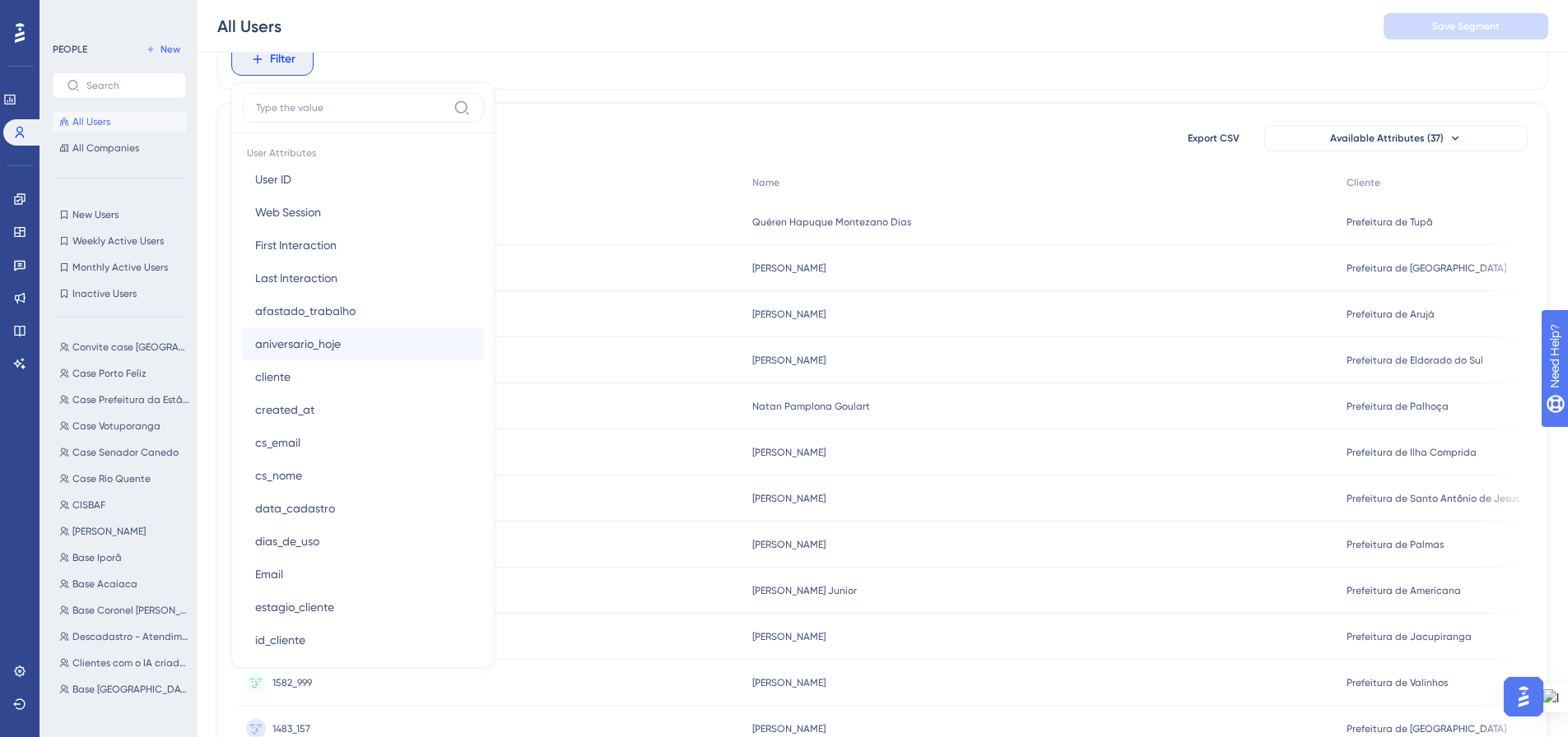
scroll to position [823, 0]
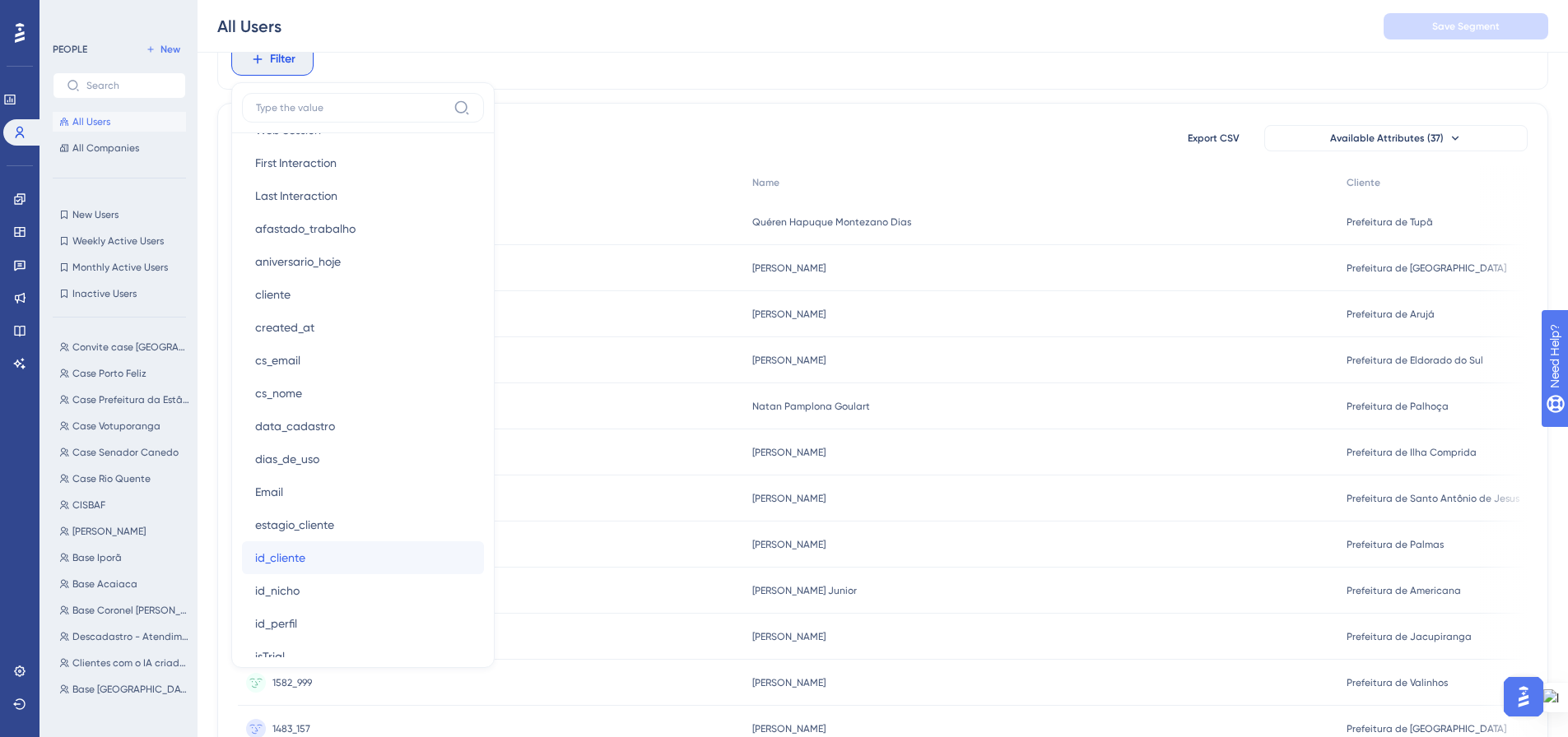
click at [342, 562] on button "id_cliente id_cliente" at bounding box center [362, 557] width 242 height 33
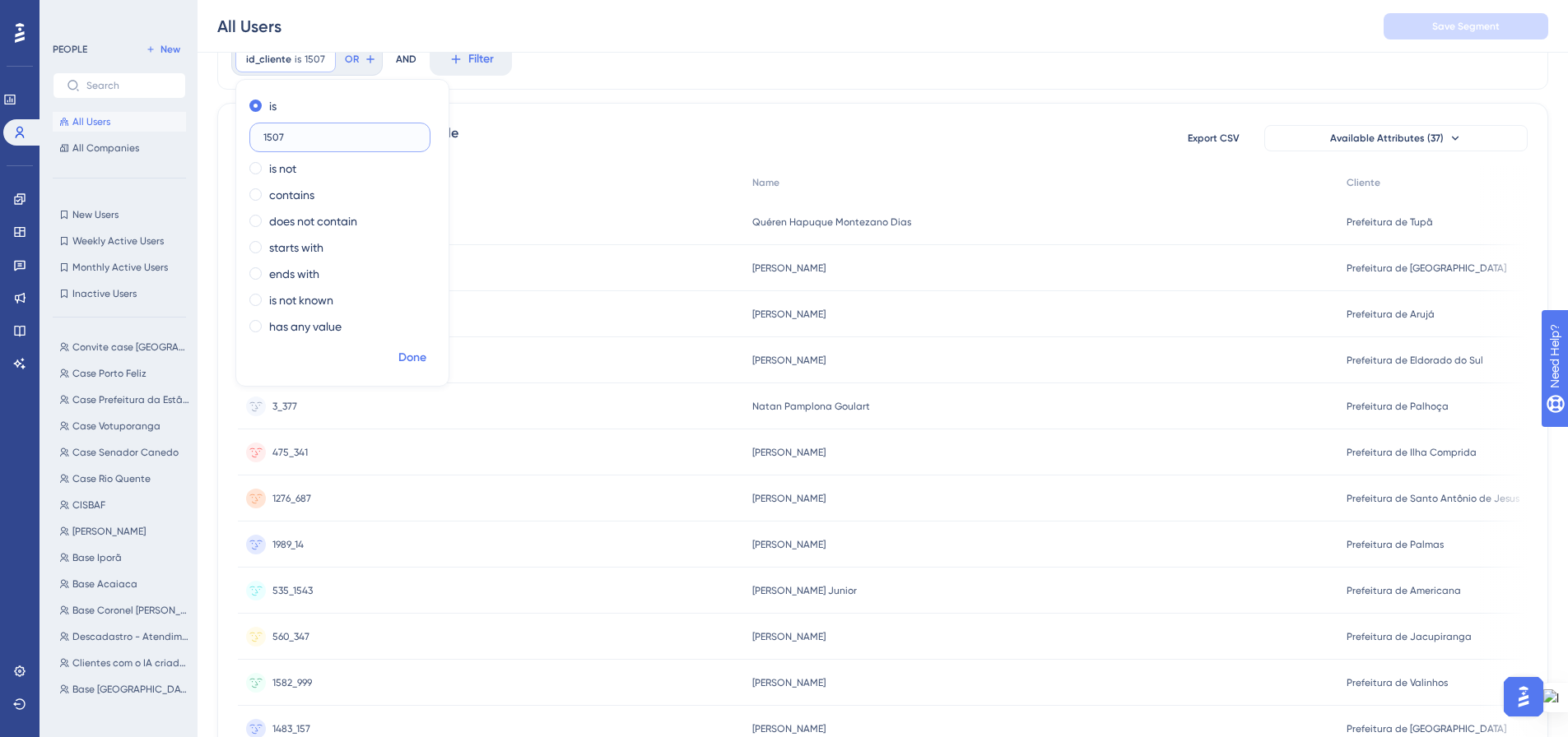
type input "1507"
click at [424, 356] on span "Done" at bounding box center [413, 358] width 28 height 19
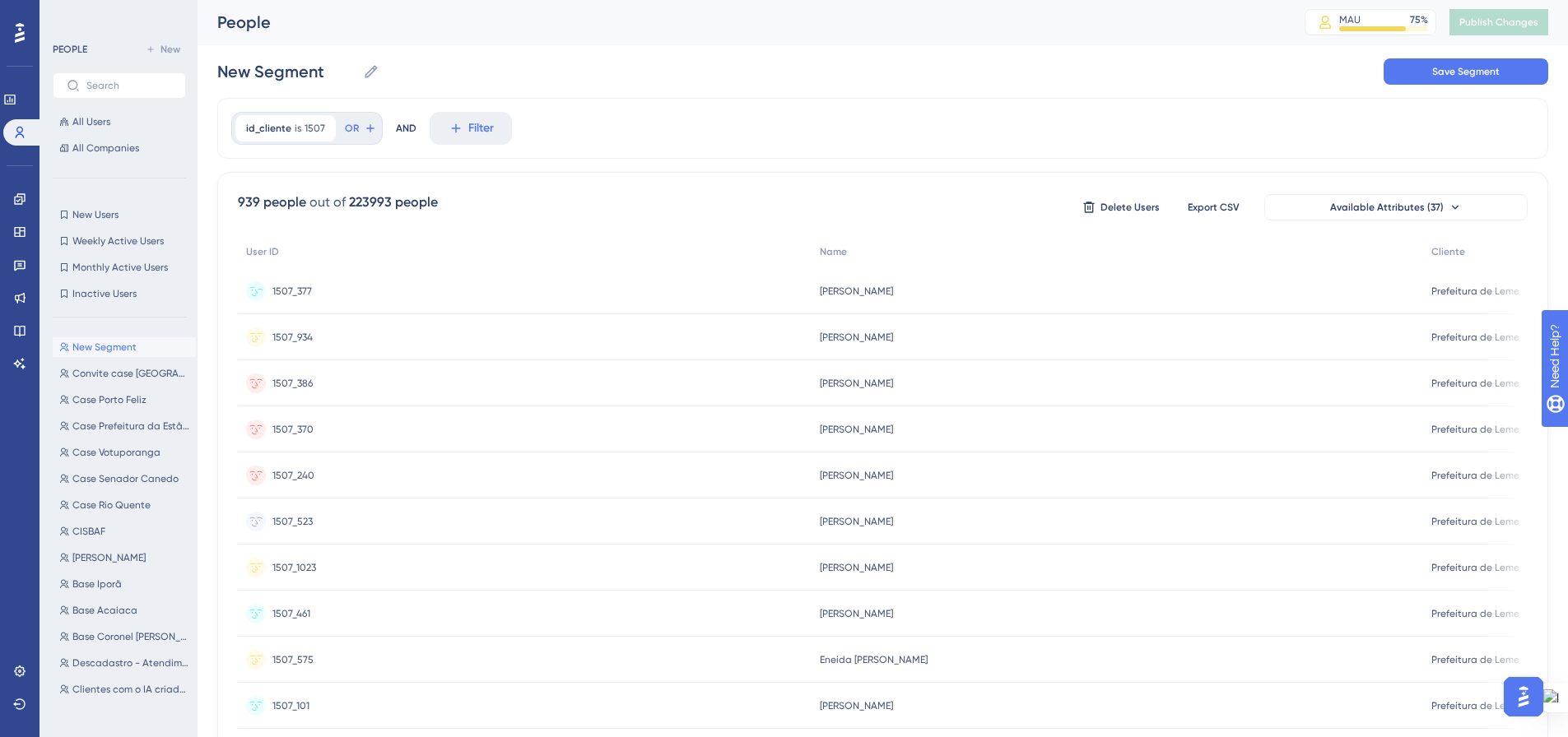
scroll to position [0, 0]
click at [1222, 212] on span "Export CSV" at bounding box center [1213, 208] width 52 height 13
click at [452, 126] on icon at bounding box center [455, 130] width 9 height 9
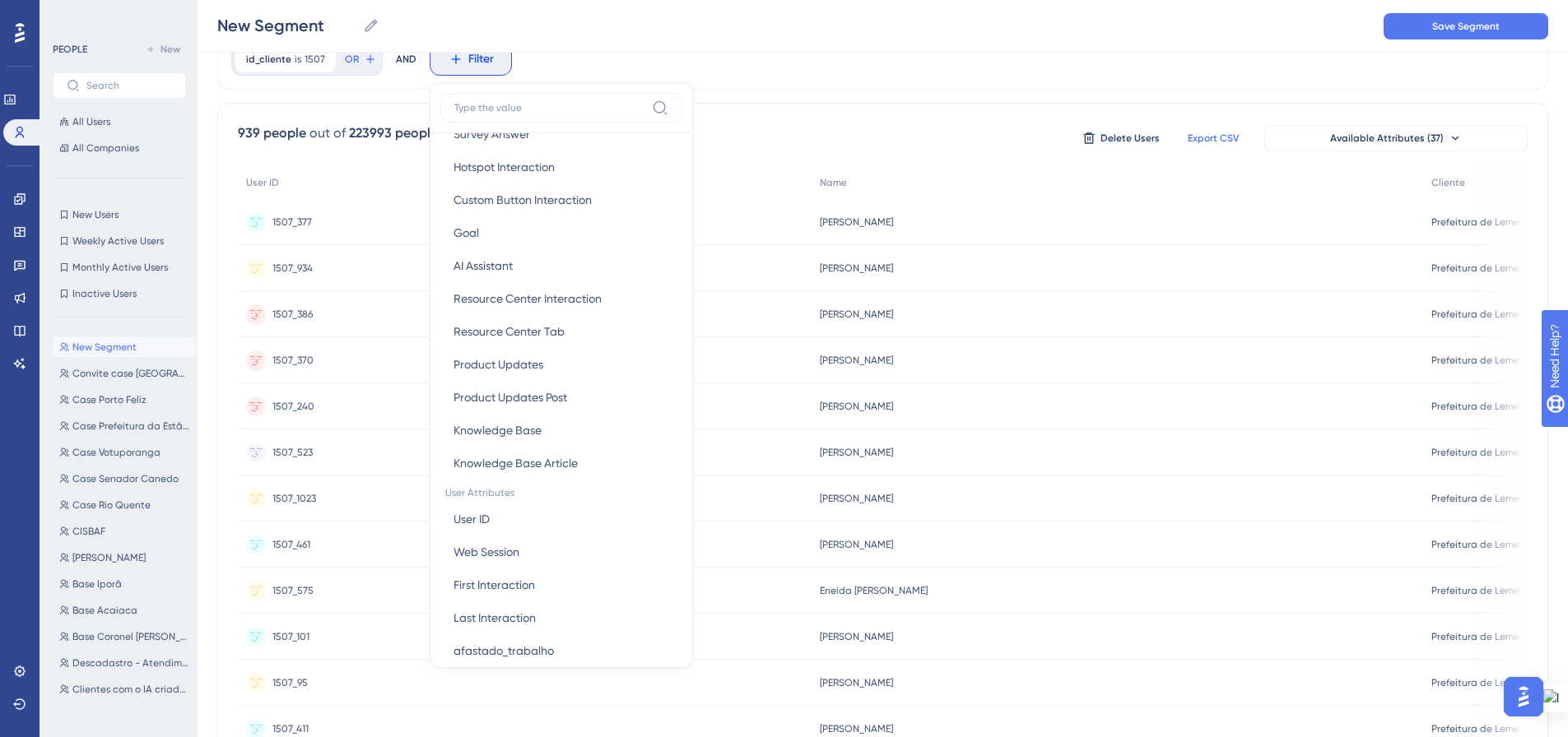
scroll to position [412, 0]
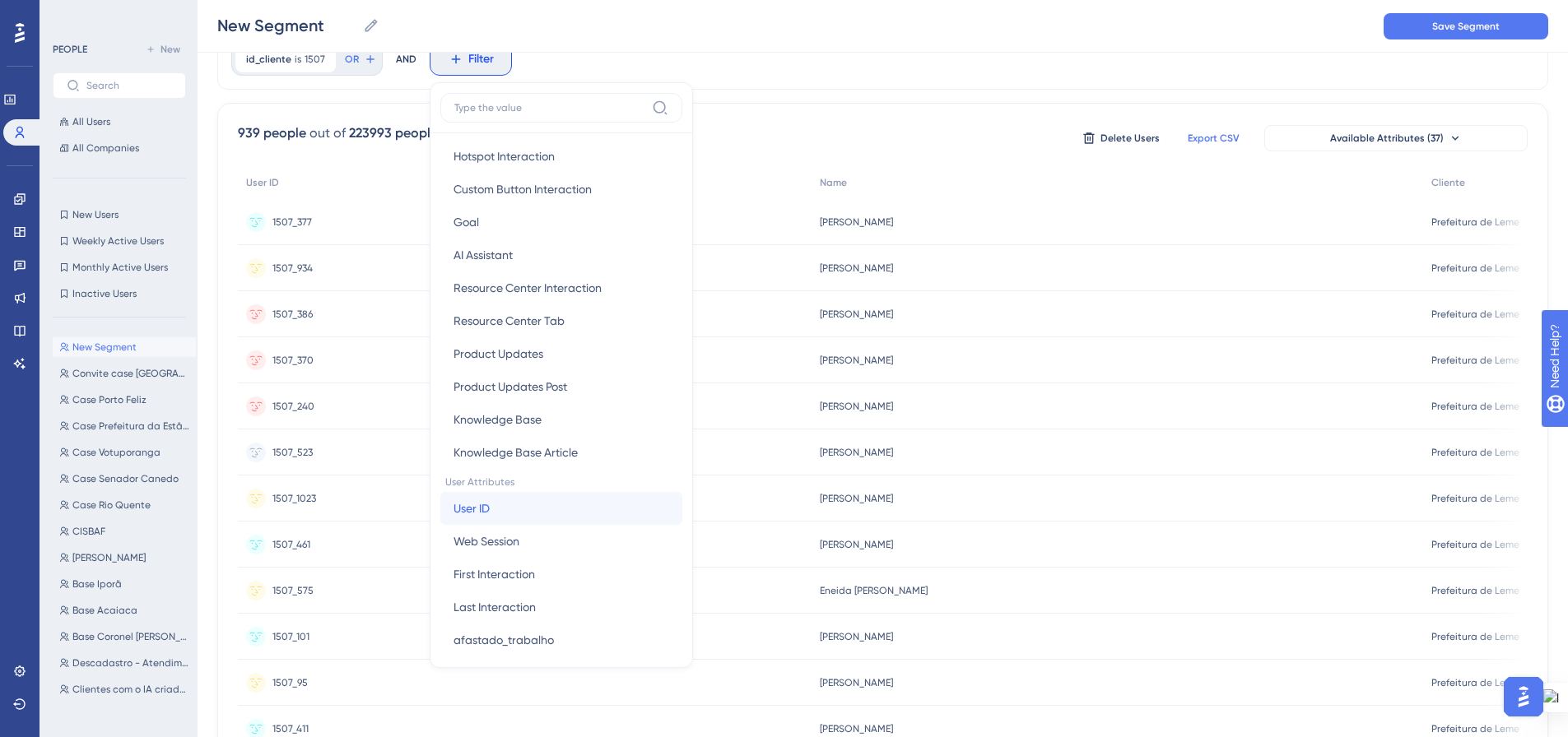
click at [540, 506] on button "User ID User ID" at bounding box center [561, 508] width 242 height 33
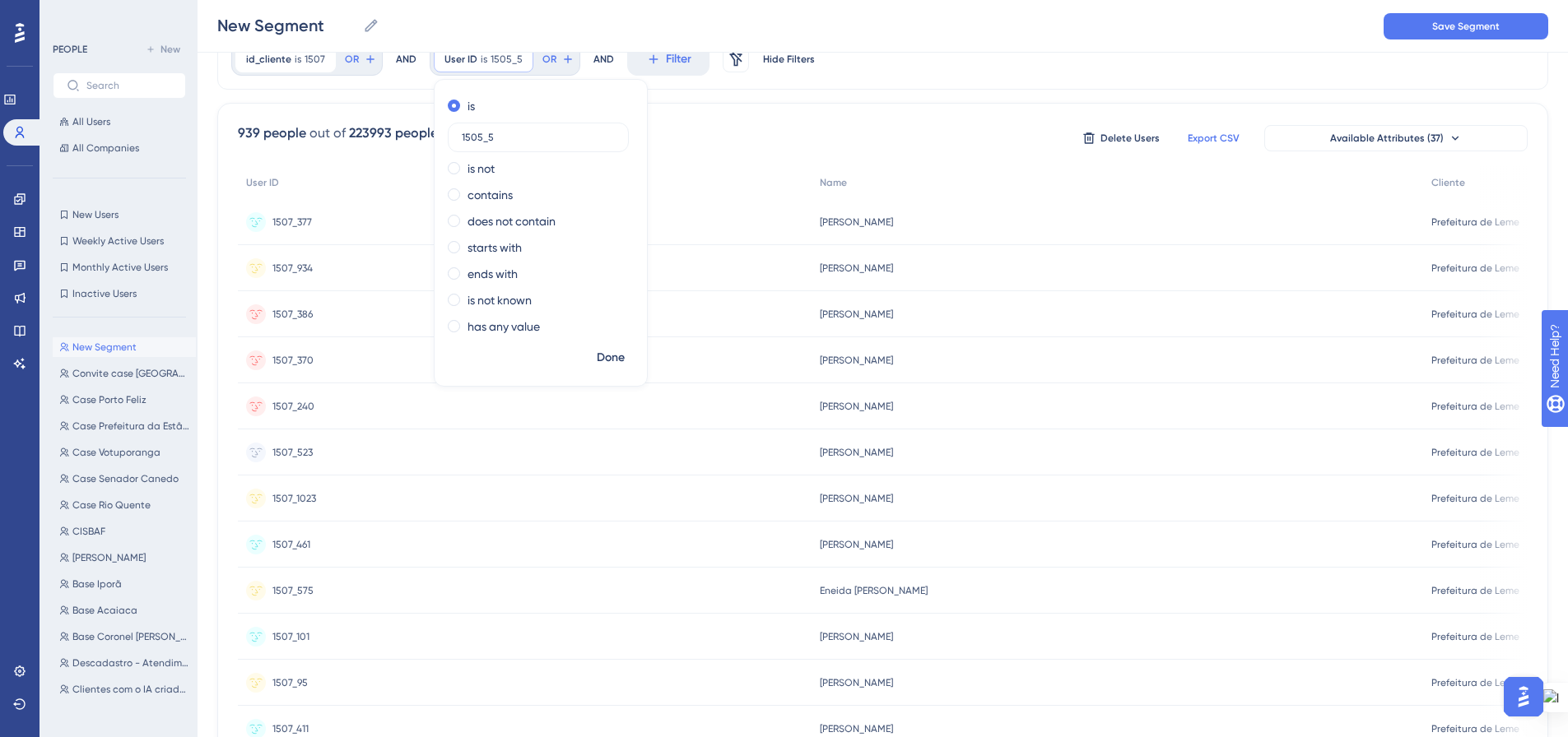
type input "1505_5"
click at [600, 355] on span "Done" at bounding box center [611, 358] width 28 height 19
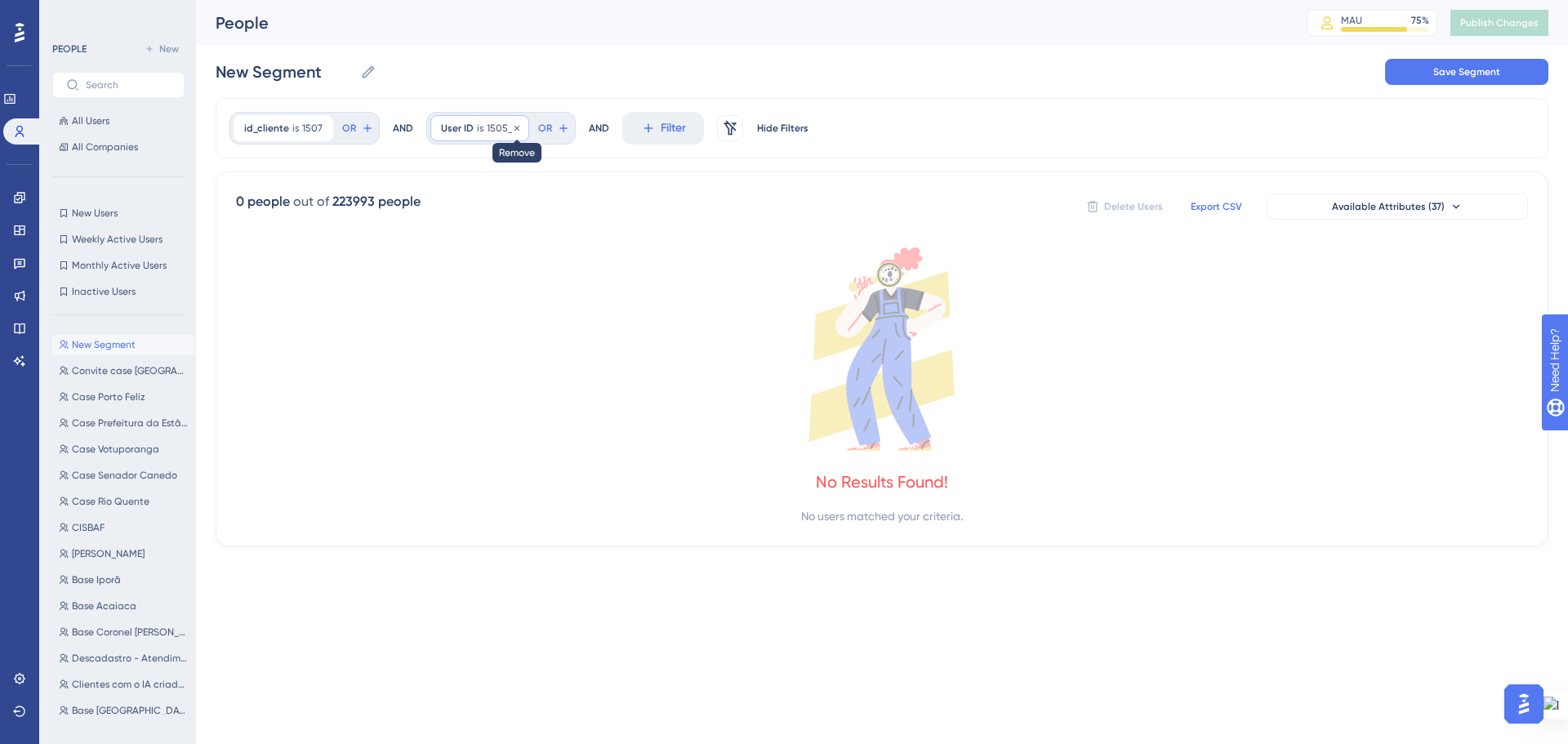
click at [512, 131] on icon at bounding box center [516, 128] width 10 height 10
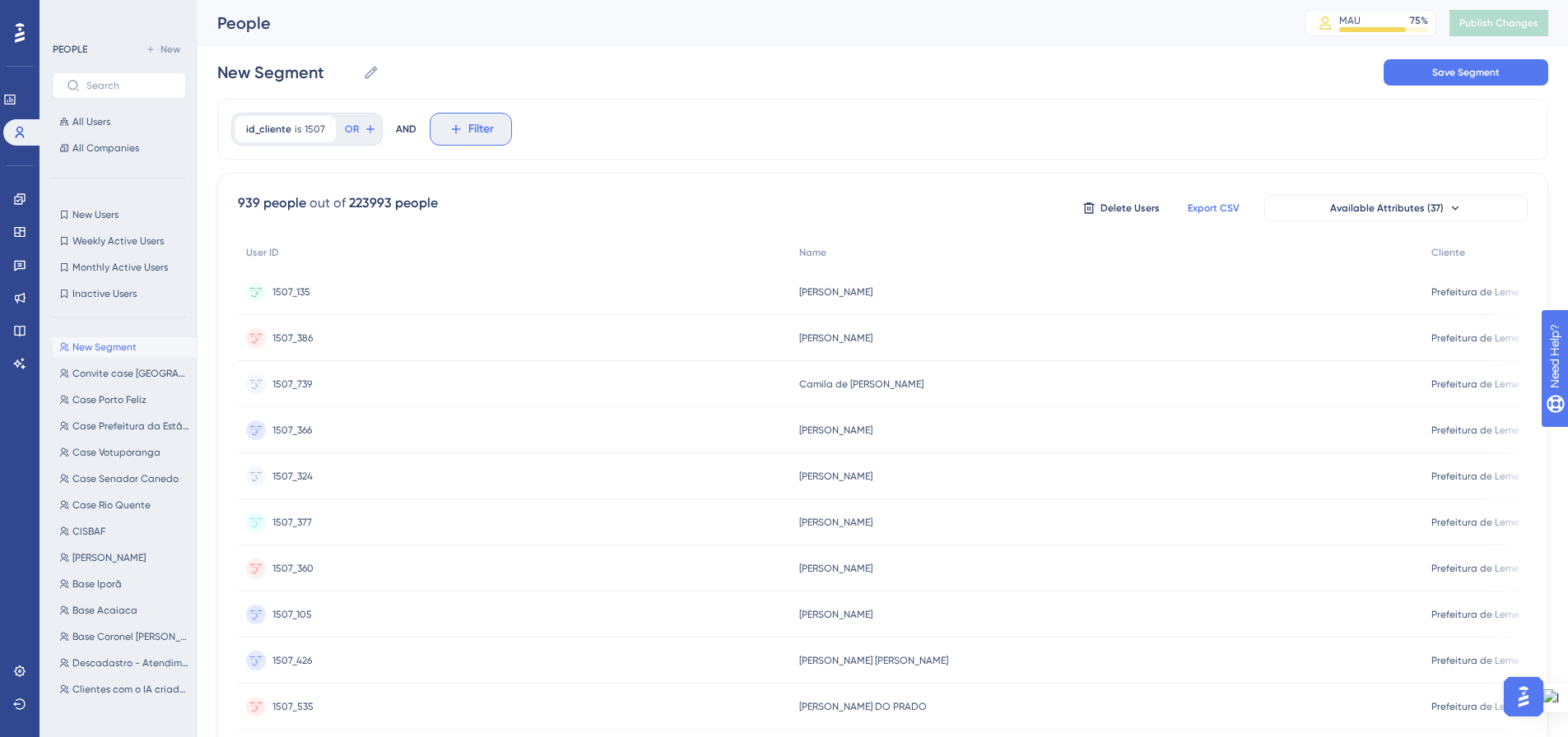
click at [450, 130] on icon at bounding box center [456, 129] width 15 height 15
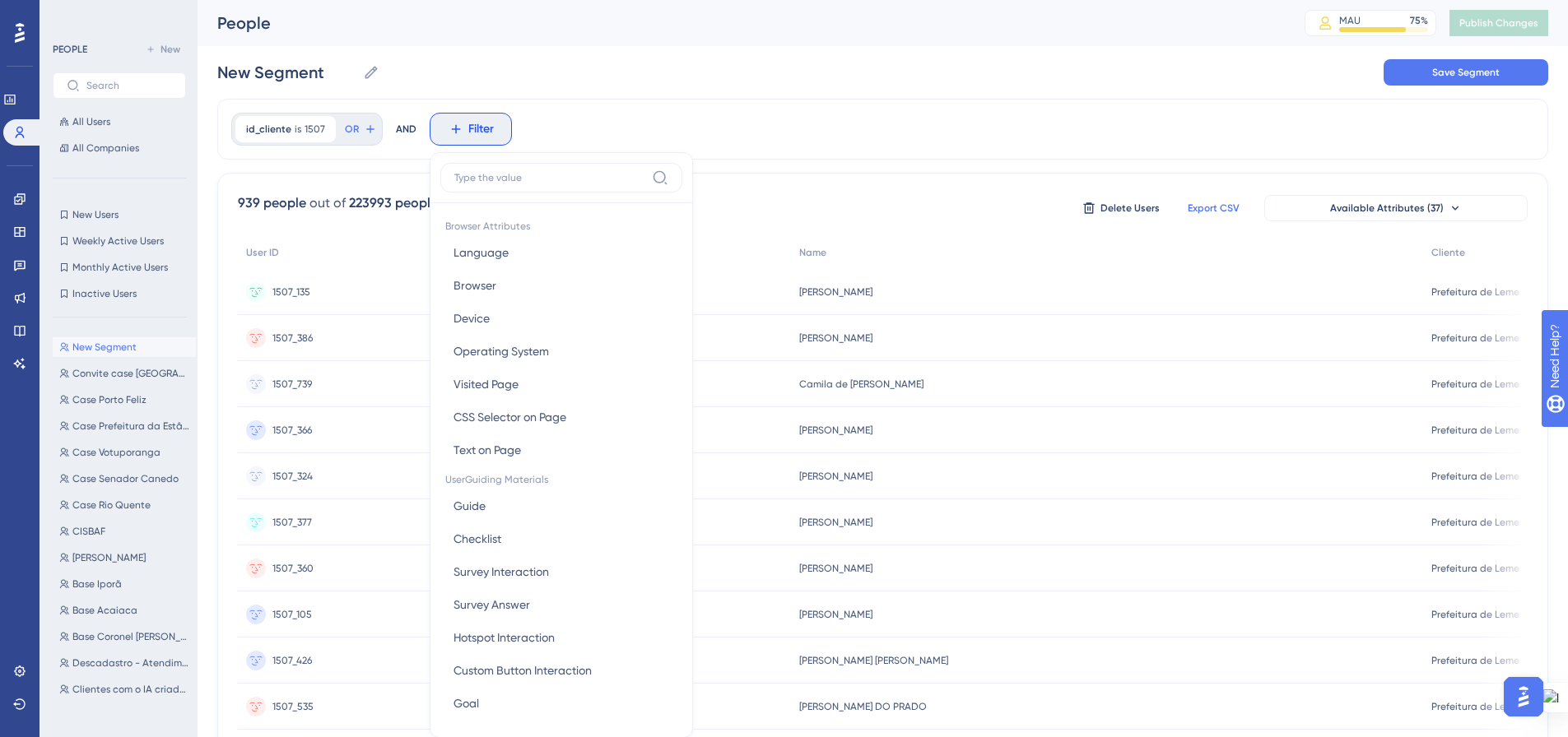
scroll to position [77, 0]
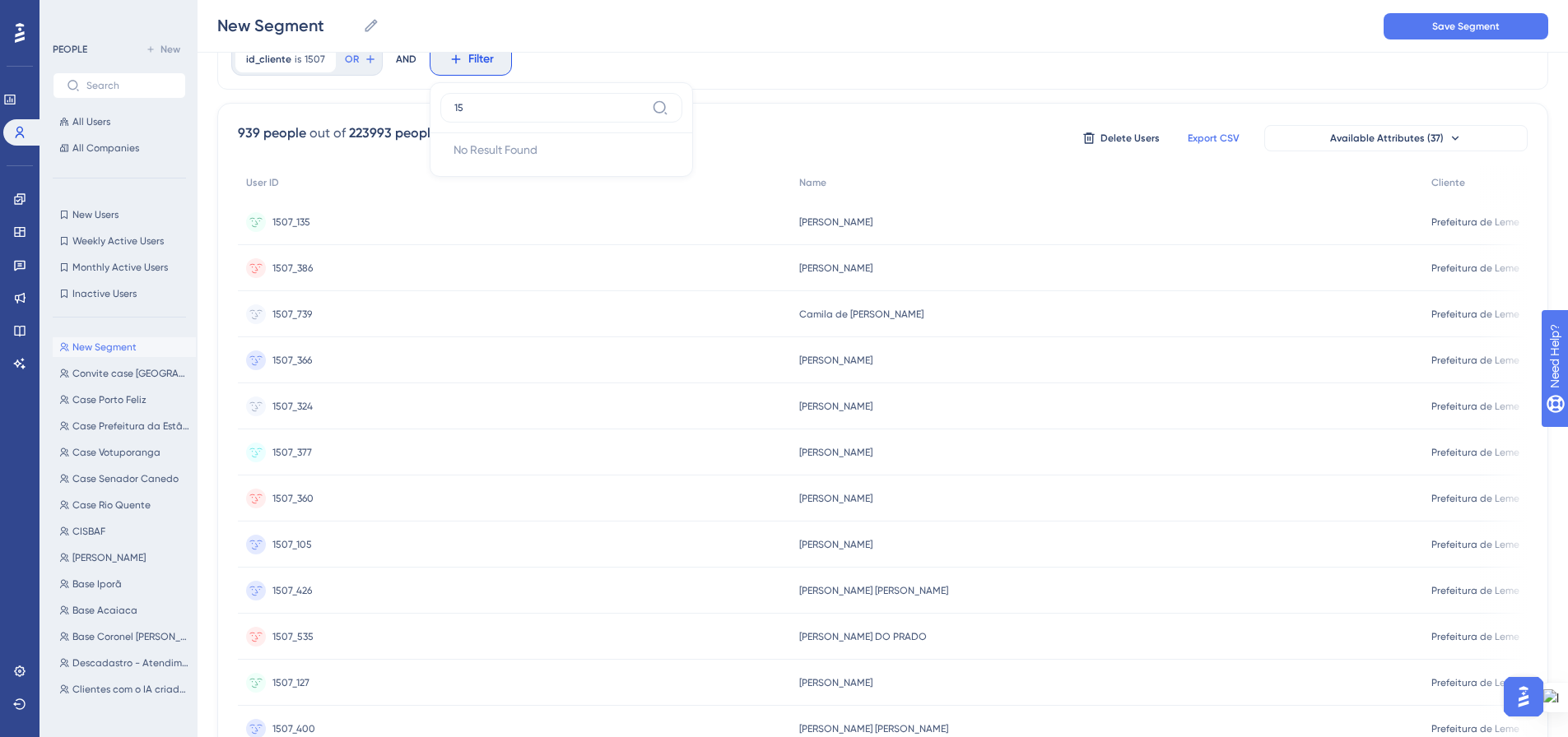
type input "1"
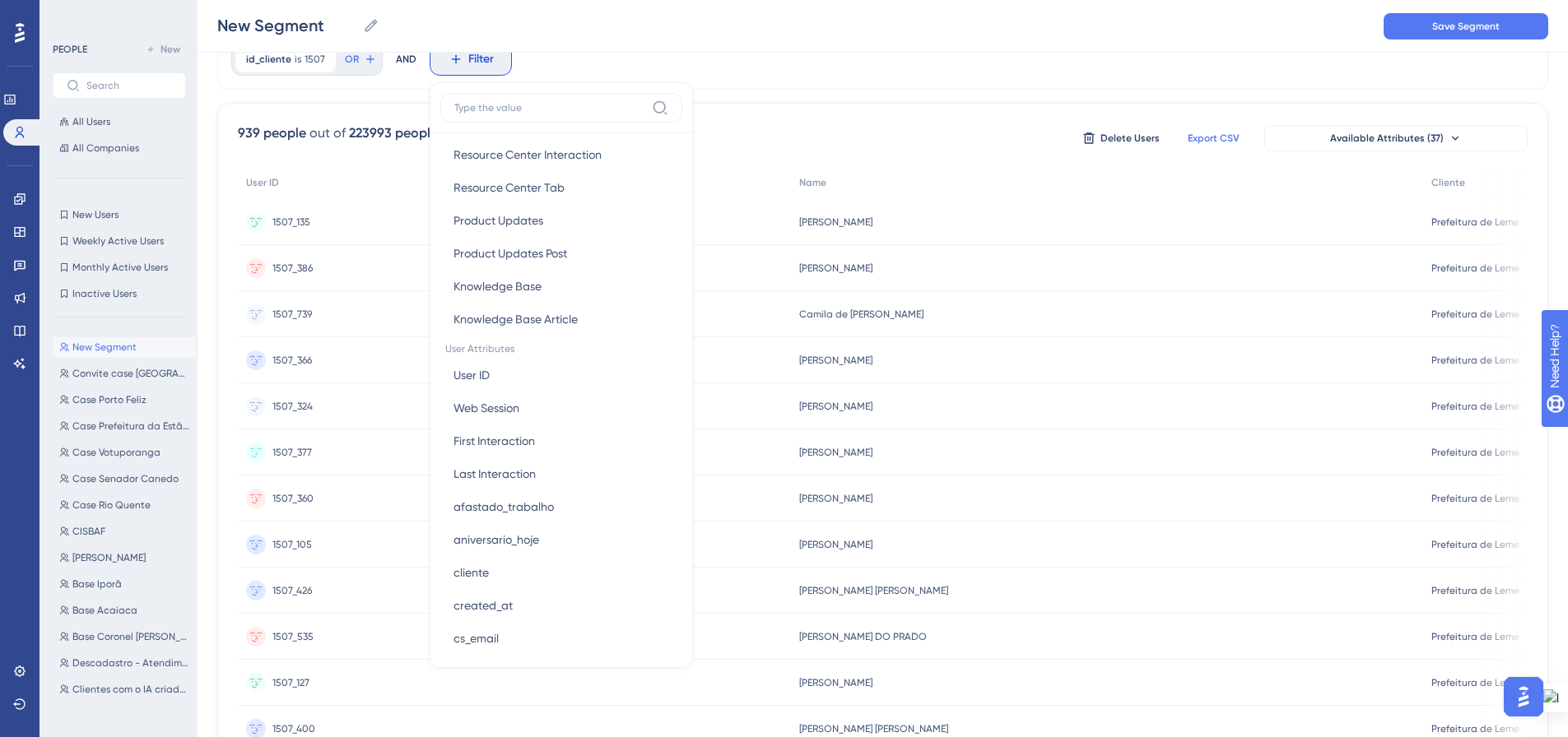
scroll to position [576, 0]
click at [529, 353] on button "User ID User ID" at bounding box center [561, 343] width 242 height 33
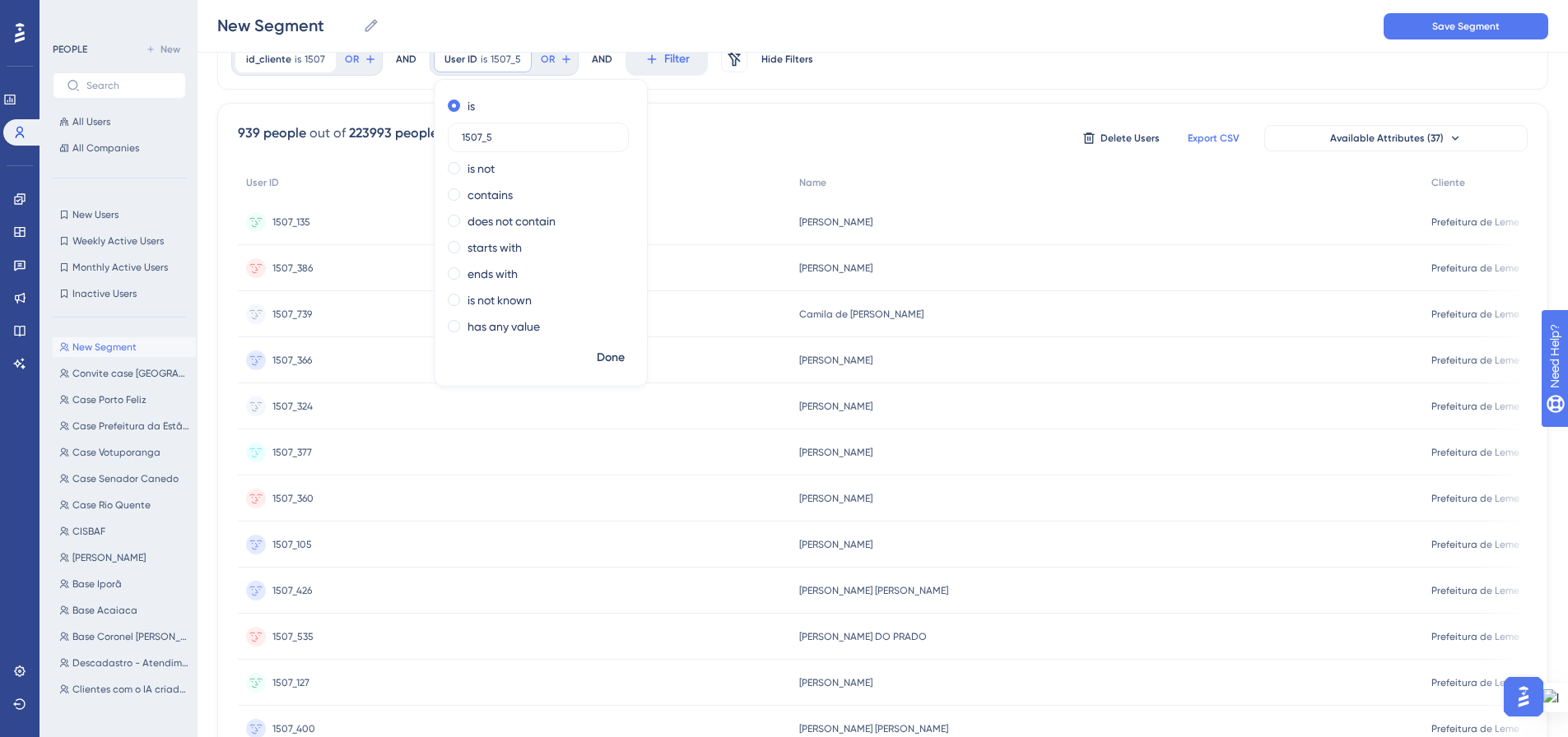
type input "1507_5"
click at [609, 356] on span "Done" at bounding box center [611, 358] width 28 height 19
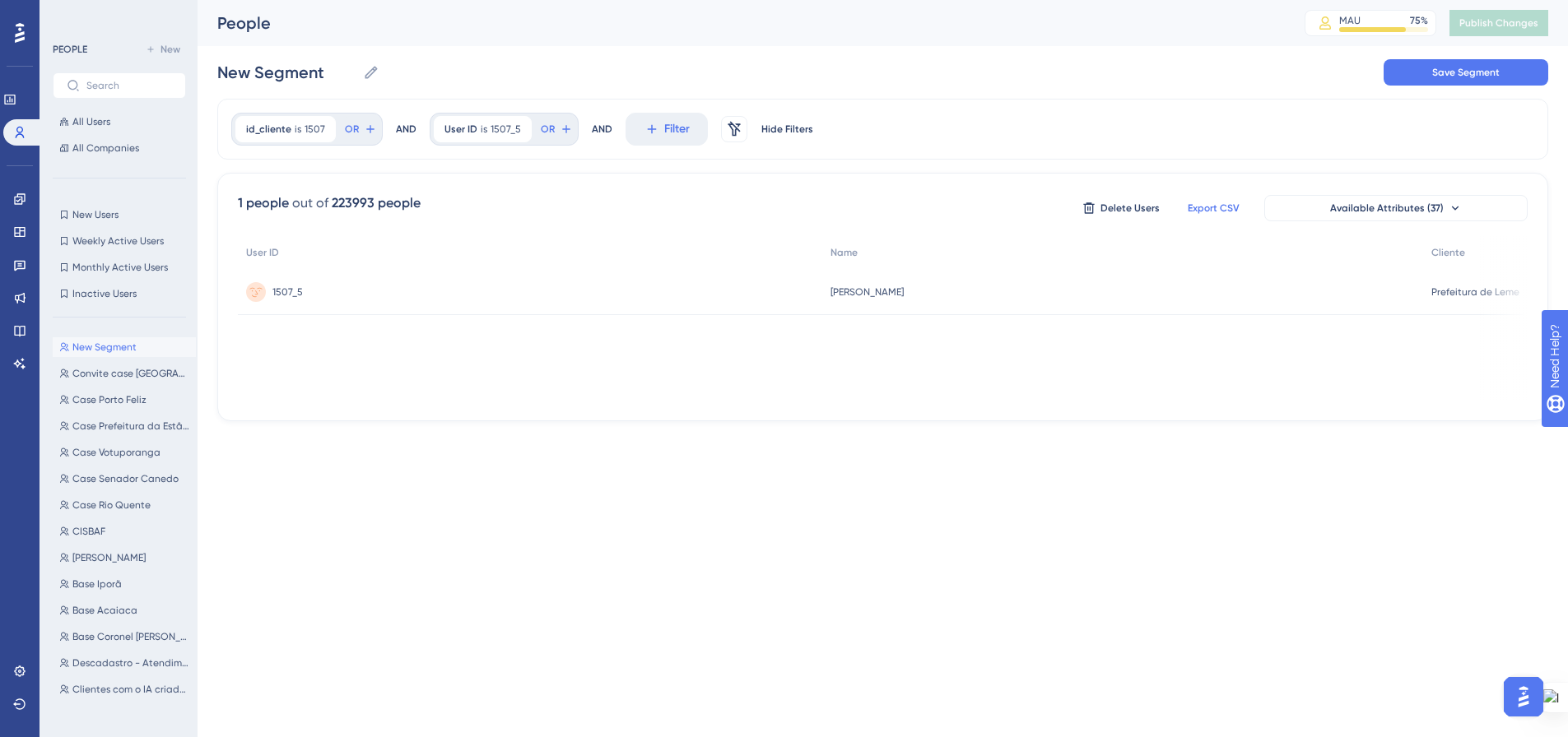
scroll to position [0, 0]
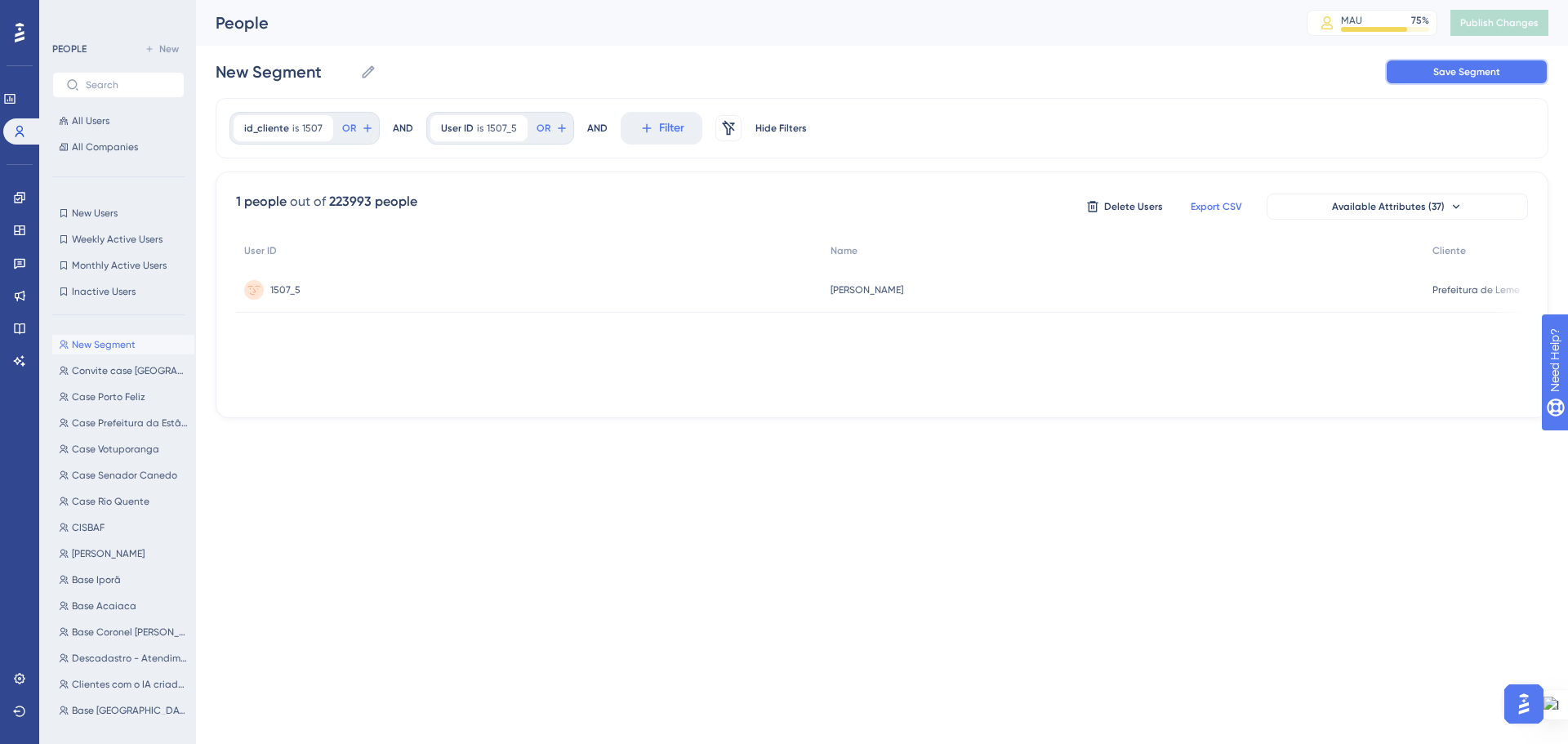
click at [1501, 77] on button "Save Segment" at bounding box center [1466, 72] width 164 height 26
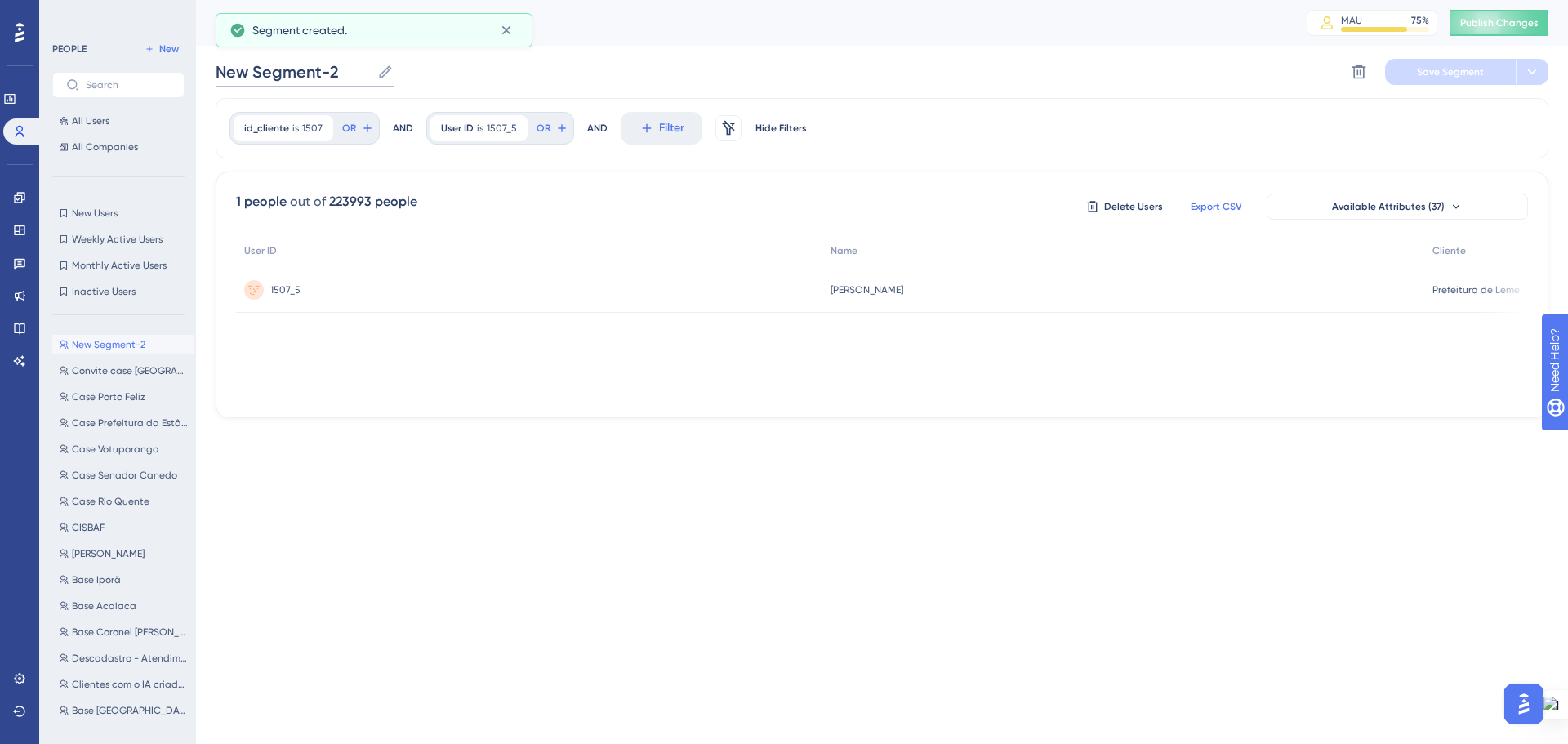
drag, startPoint x: 331, startPoint y: 75, endPoint x: 214, endPoint y: 69, distance: 117.2
click at [214, 68] on div "Performance Users Engagement Widgets Feedback Product Updates Knowledge Base AI…" at bounding box center [882, 222] width 1372 height 445
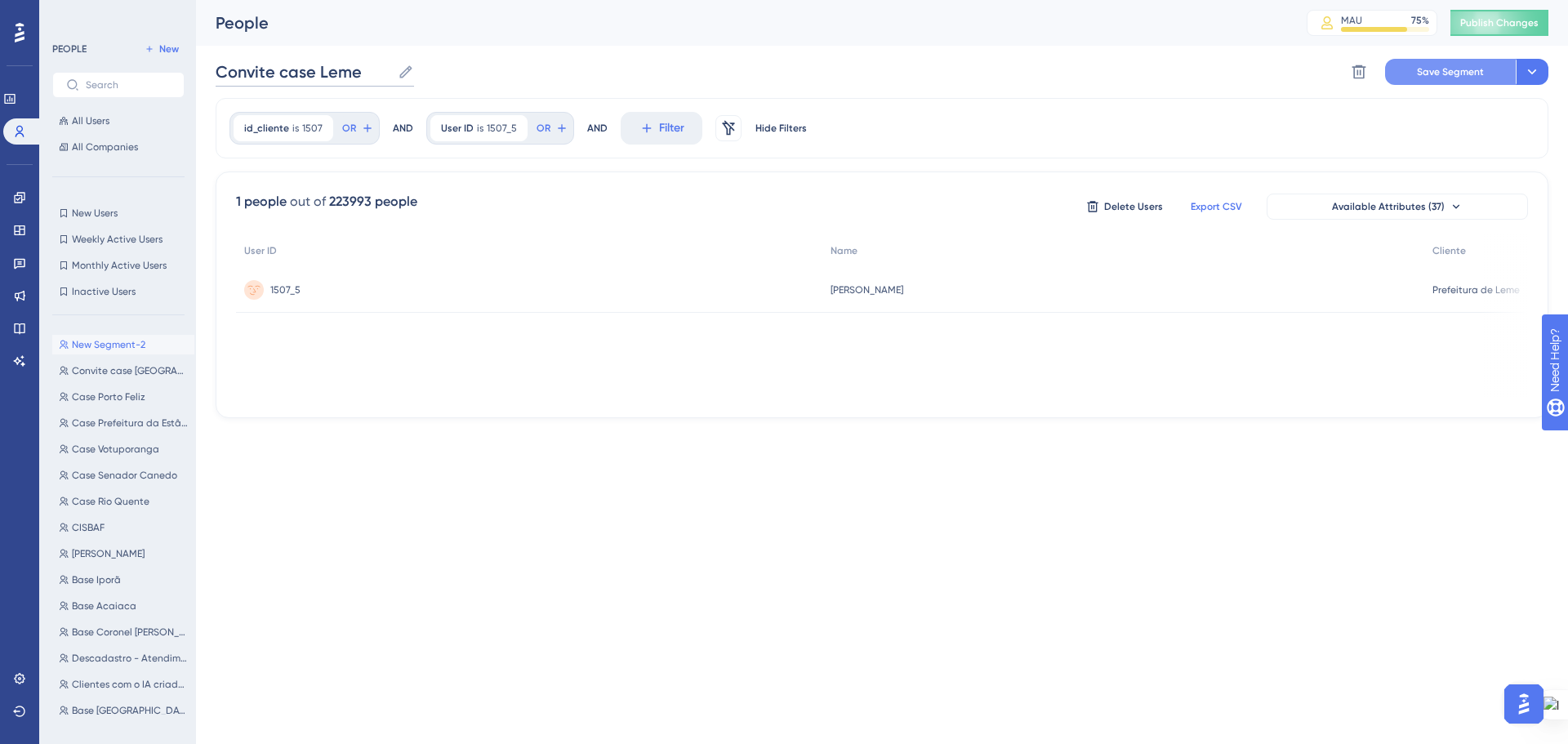
type input "Convite case Leme"
click at [1460, 74] on span "Save Segment" at bounding box center [1451, 72] width 67 height 13
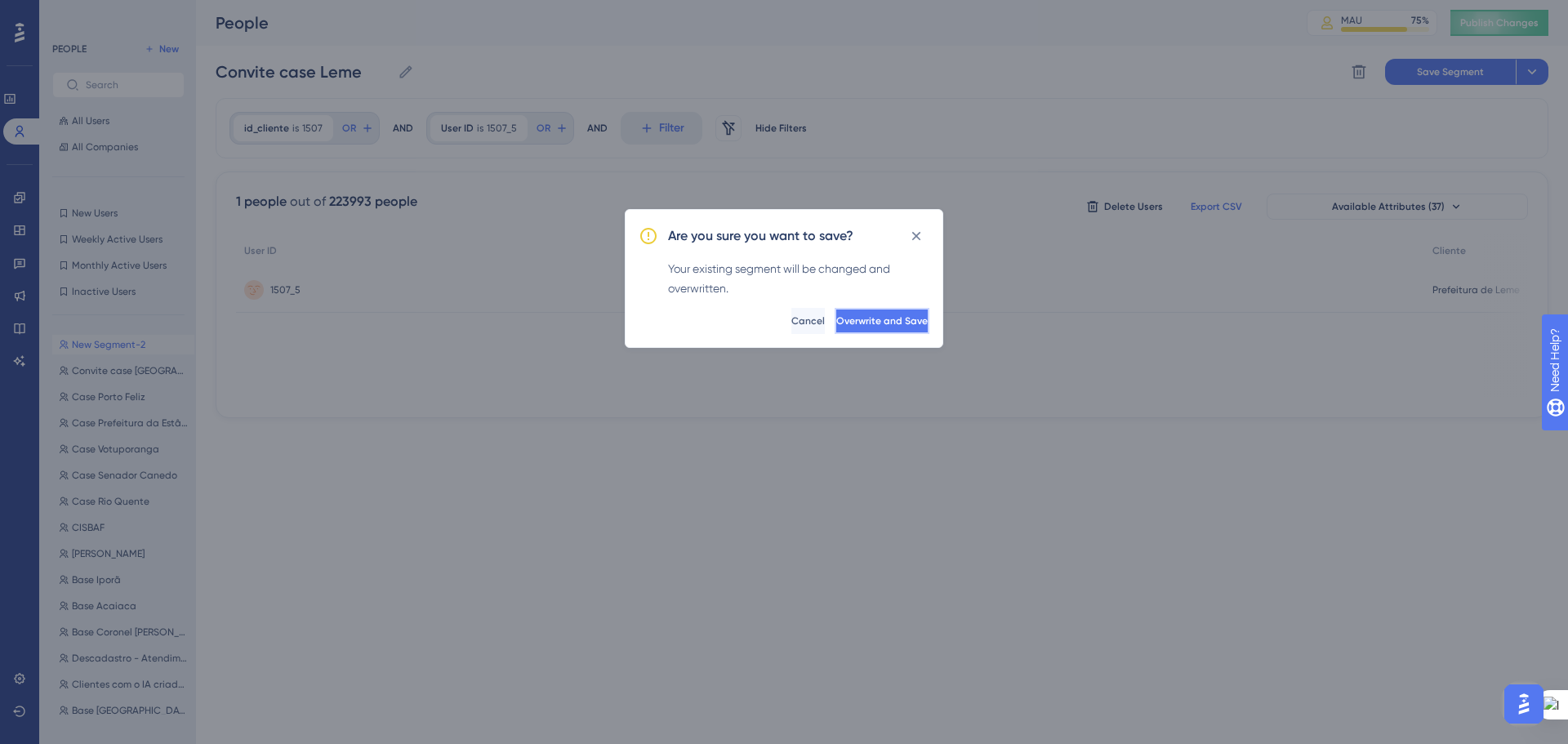
click at [835, 312] on button "Overwrite and Save" at bounding box center [882, 321] width 94 height 26
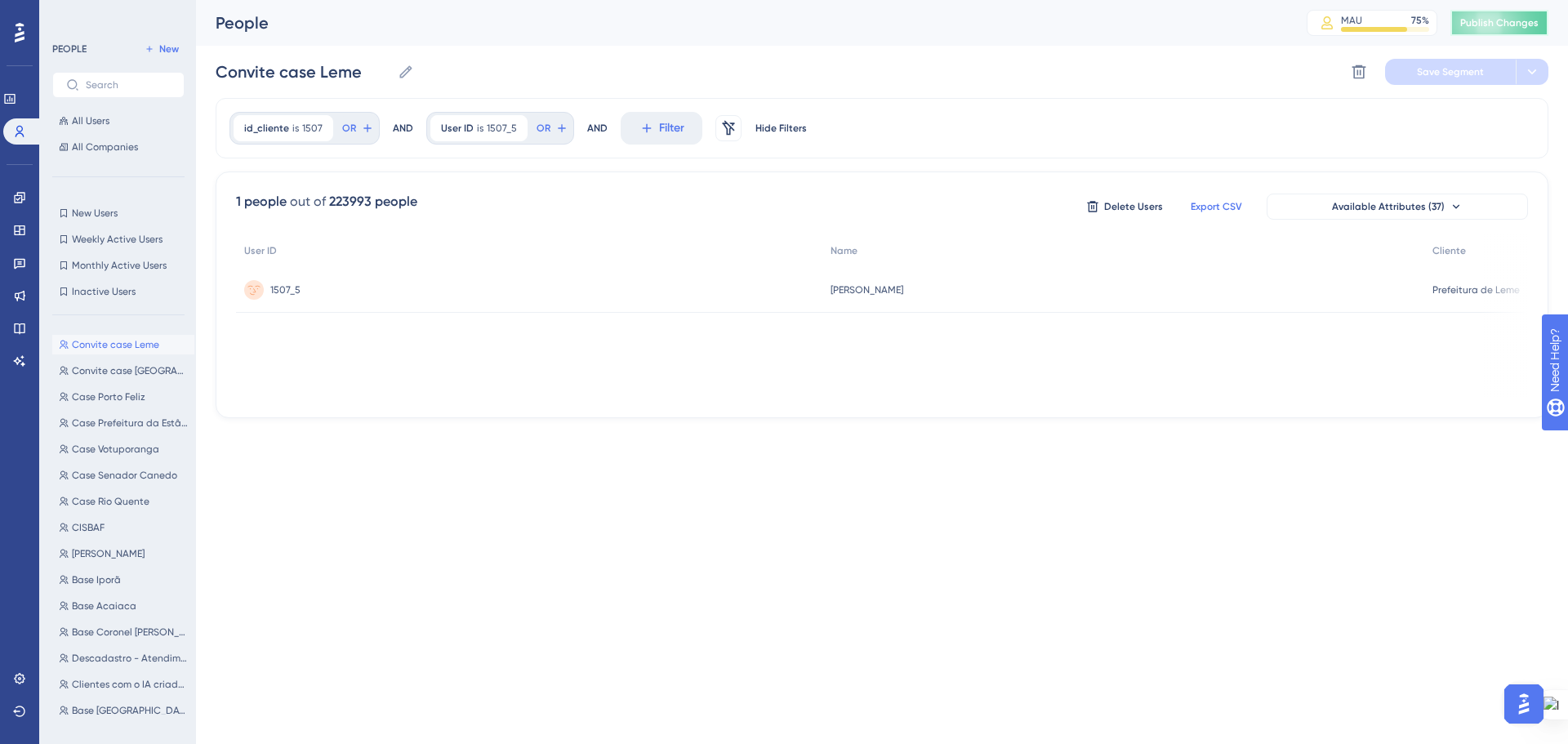
click at [1494, 27] on span "Publish Changes" at bounding box center [1499, 23] width 79 height 13
click at [18, 198] on icon at bounding box center [19, 197] width 13 height 13
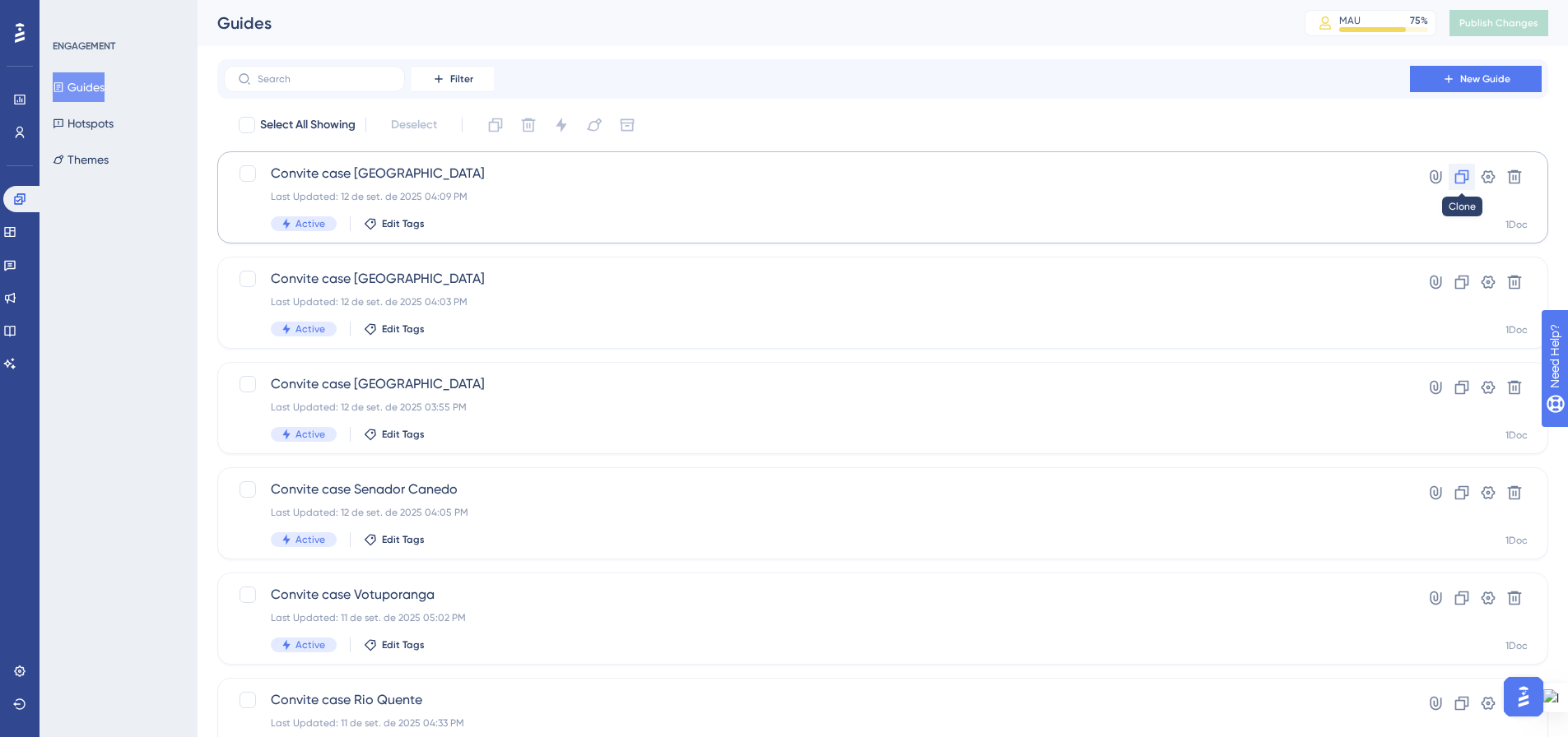
click at [1467, 178] on icon at bounding box center [1461, 176] width 17 height 17
click at [441, 206] on div "Copy - Convite case Fernandópolis Last Updated: 12 de set. de 2025 04:15 PM Ina…" at bounding box center [817, 197] width 1092 height 68
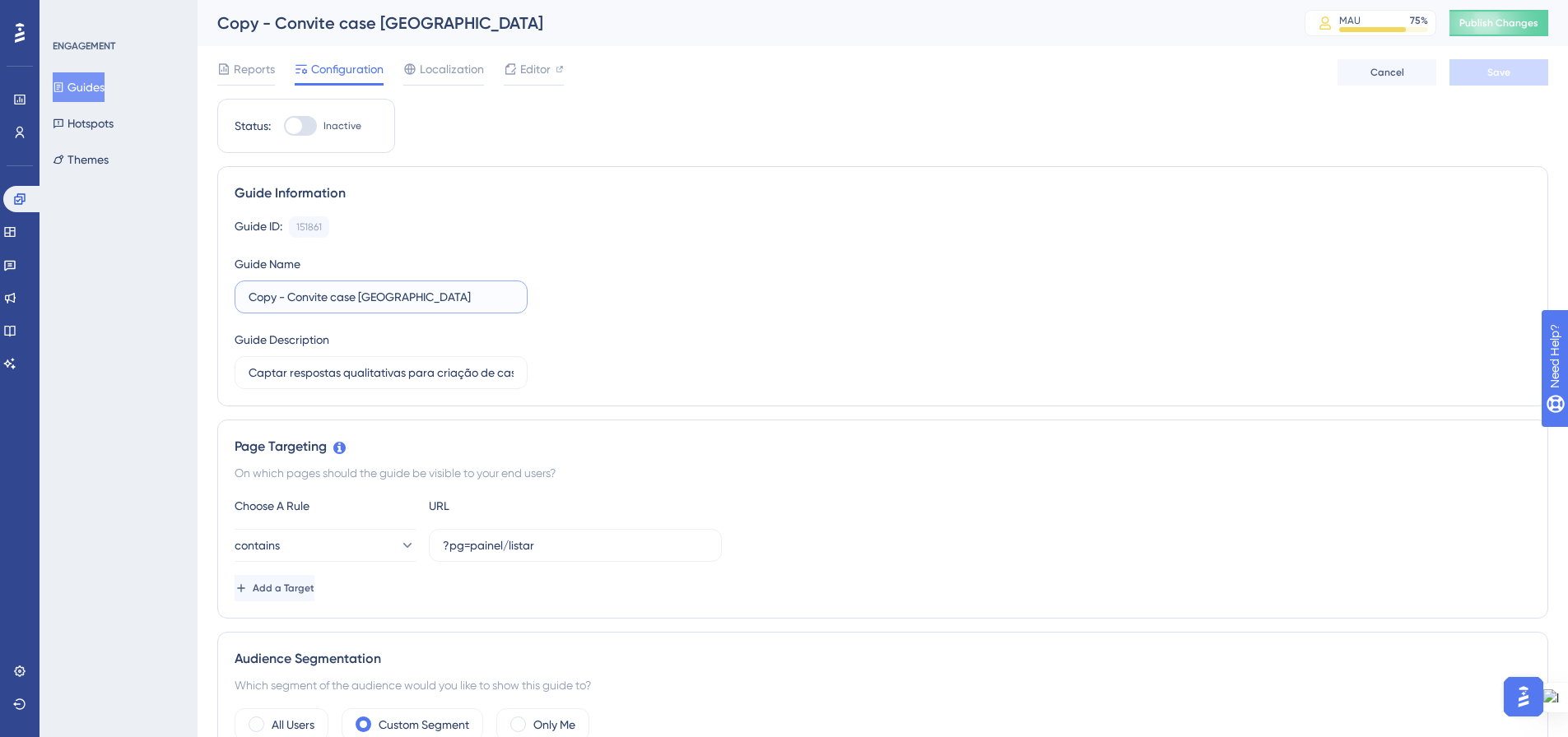
drag, startPoint x: 289, startPoint y: 302, endPoint x: 215, endPoint y: 296, distance: 74.2
drag, startPoint x: 319, startPoint y: 294, endPoint x: 475, endPoint y: 307, distance: 156.5
click at [475, 307] on label "Convite case Fernandópolis" at bounding box center [381, 296] width 293 height 33
type input "Convite case Leme"
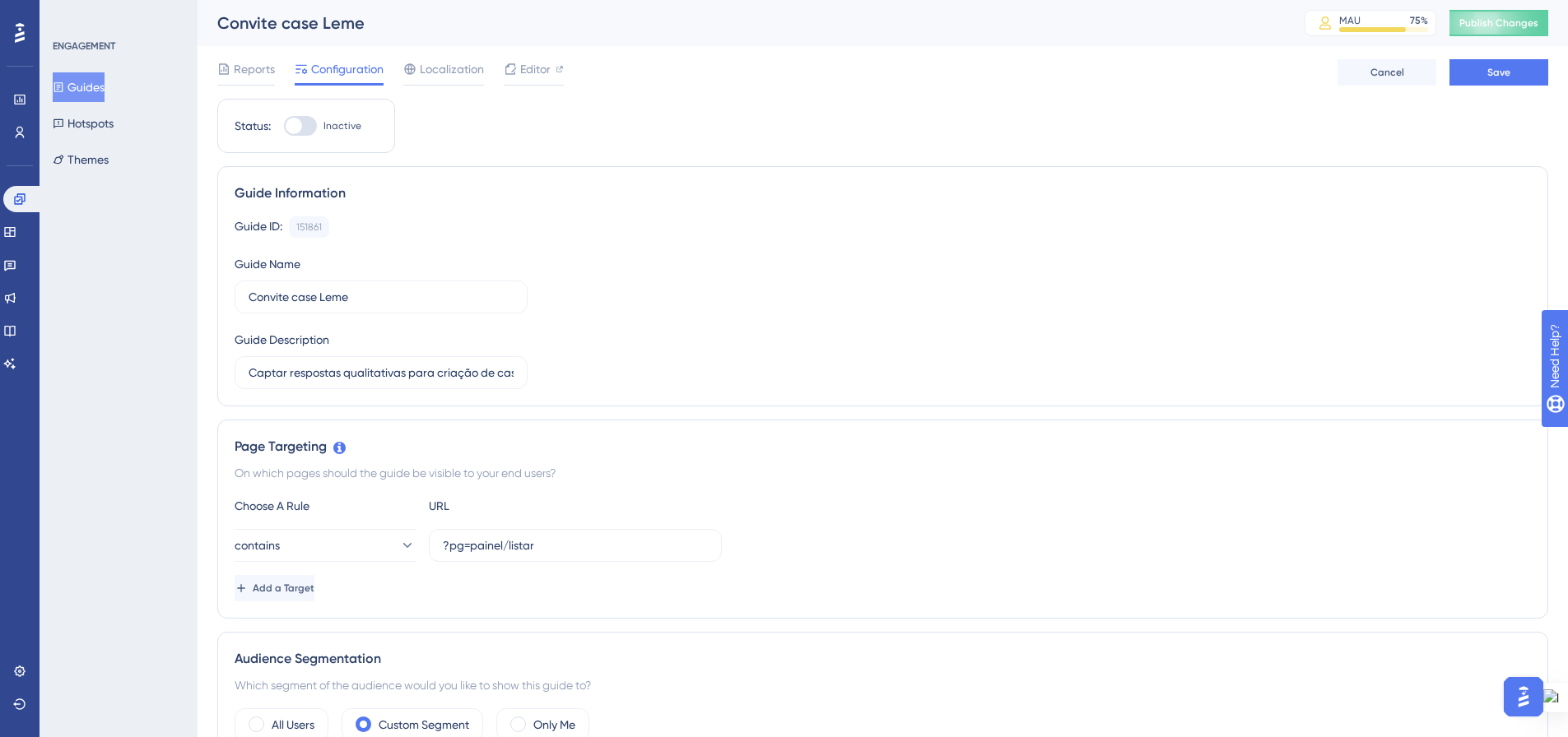
click at [662, 348] on div "Guide ID: 151861 Copy Guide Name Convite case Leme Guide Description Captar res…" at bounding box center [883, 302] width 1296 height 173
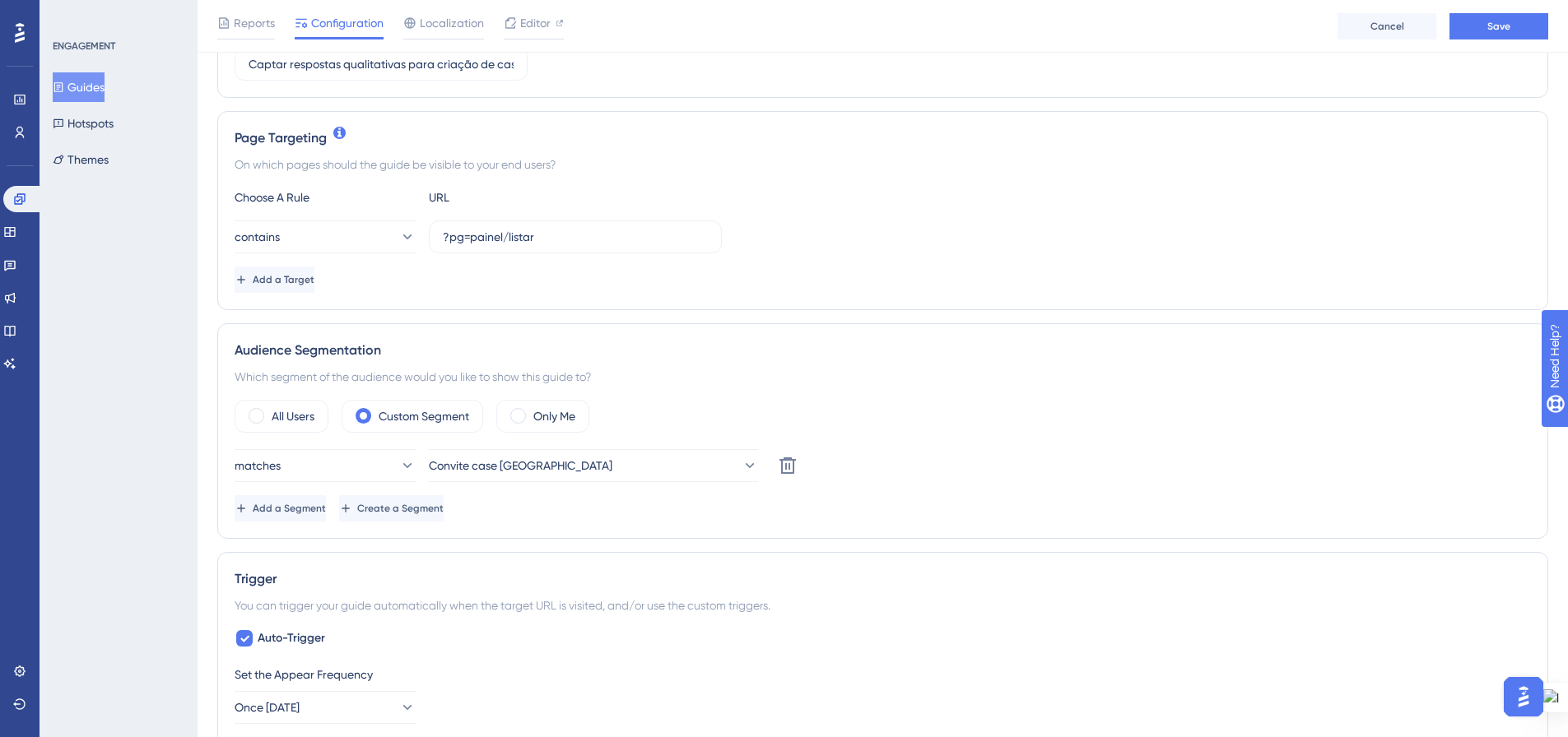
scroll to position [329, 0]
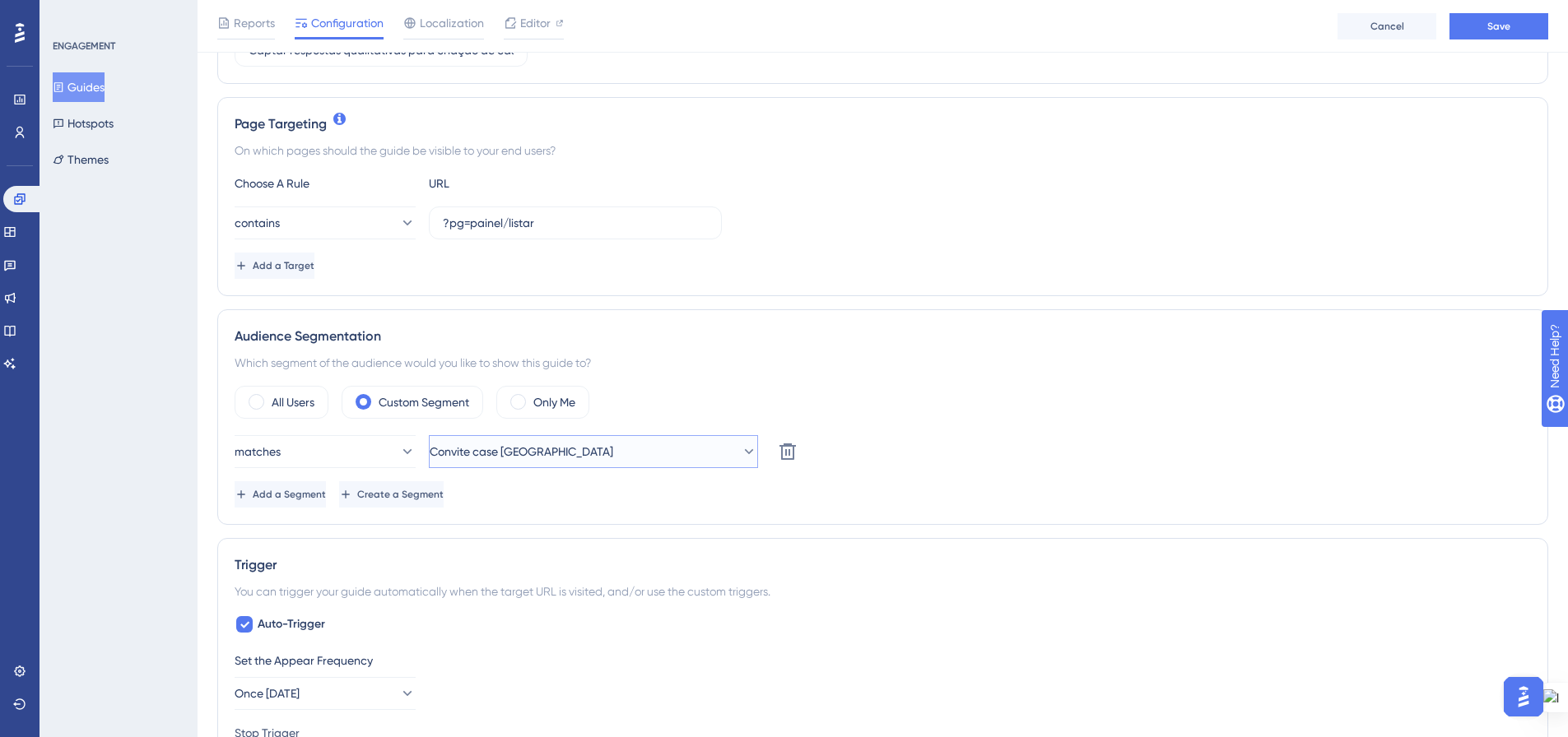
click at [743, 453] on icon at bounding box center [749, 451] width 17 height 17
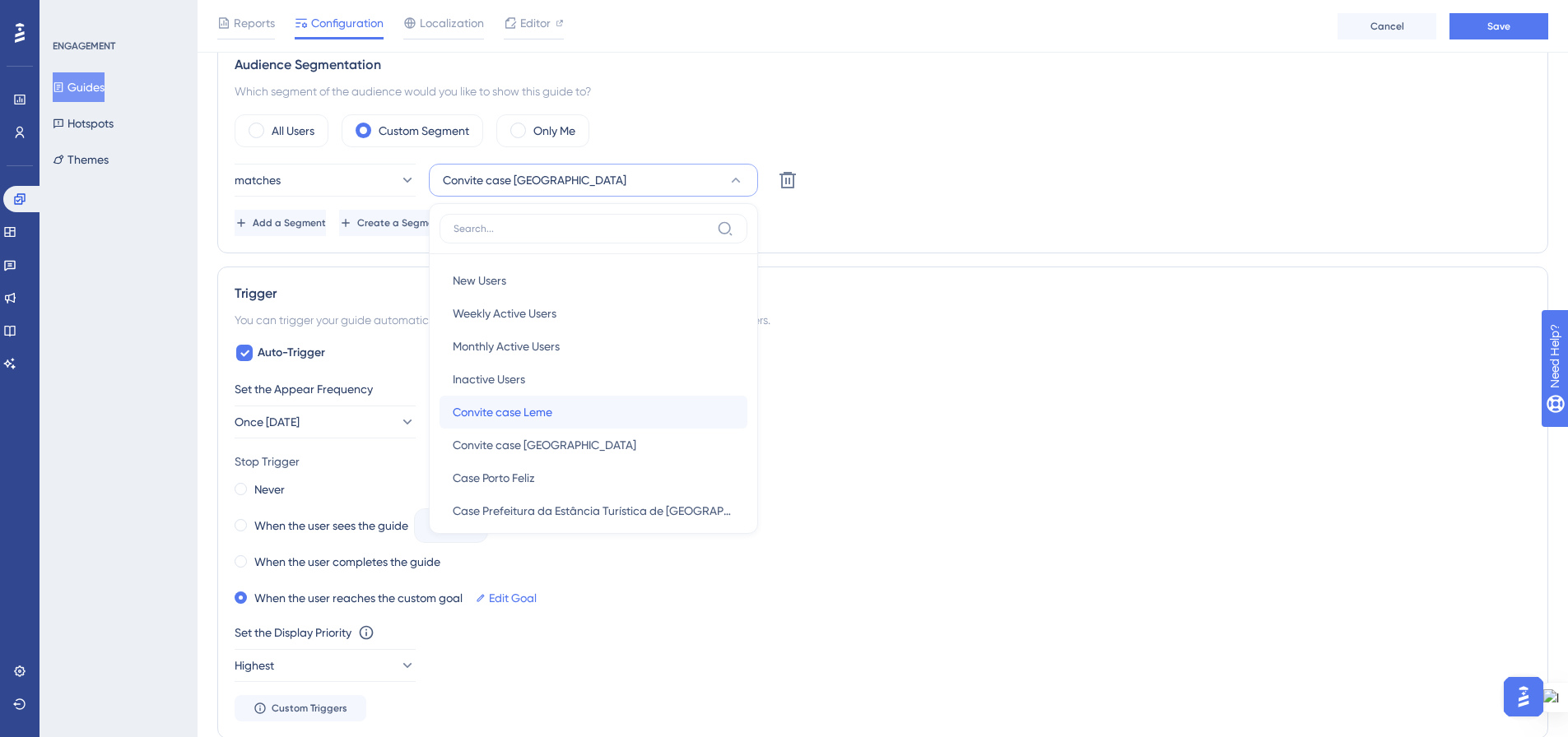
click at [653, 416] on div "Convite case Leme Convite case Leme" at bounding box center [593, 412] width 281 height 33
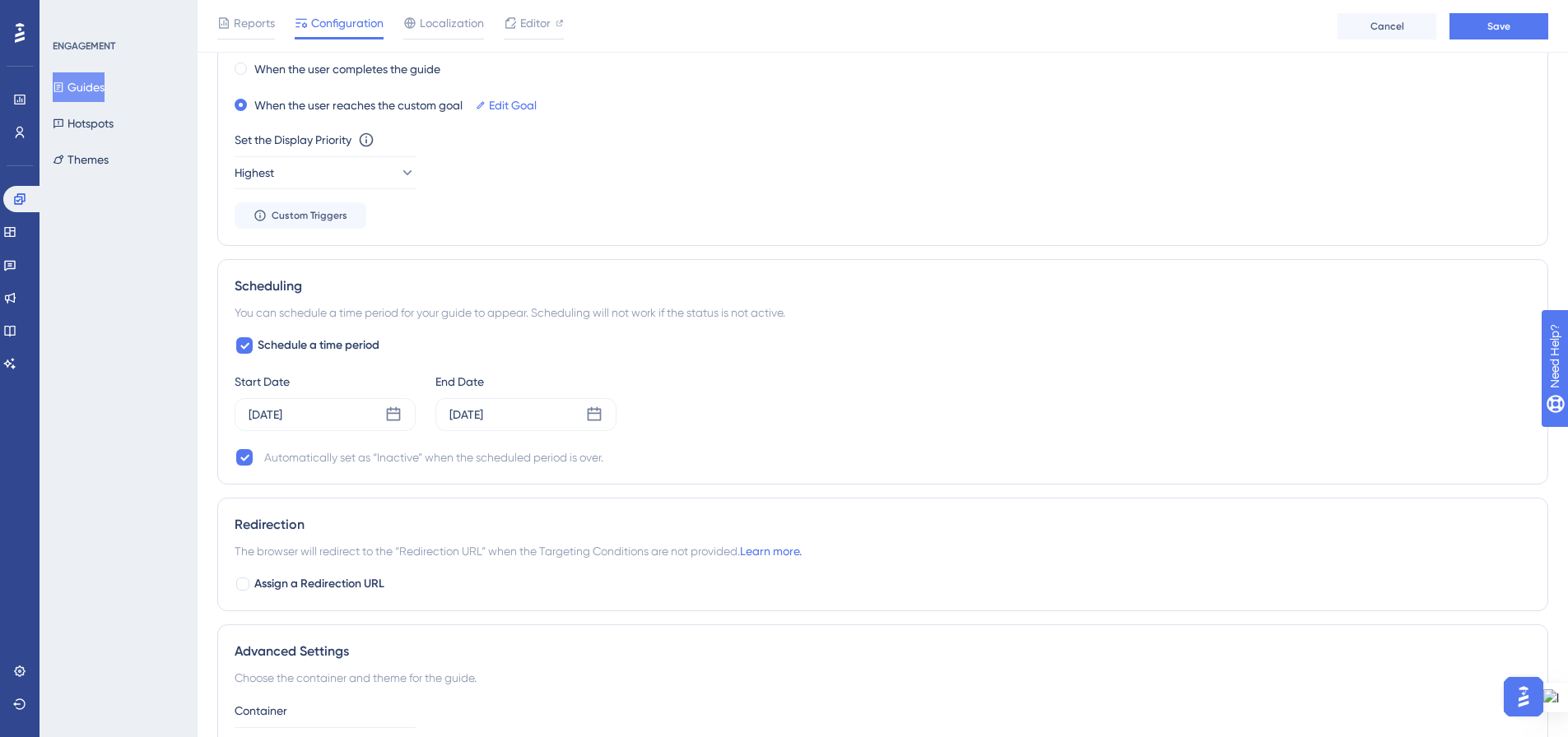
scroll to position [1094, 0]
click at [384, 410] on div "Sep 12 2025" at bounding box center [325, 413] width 181 height 33
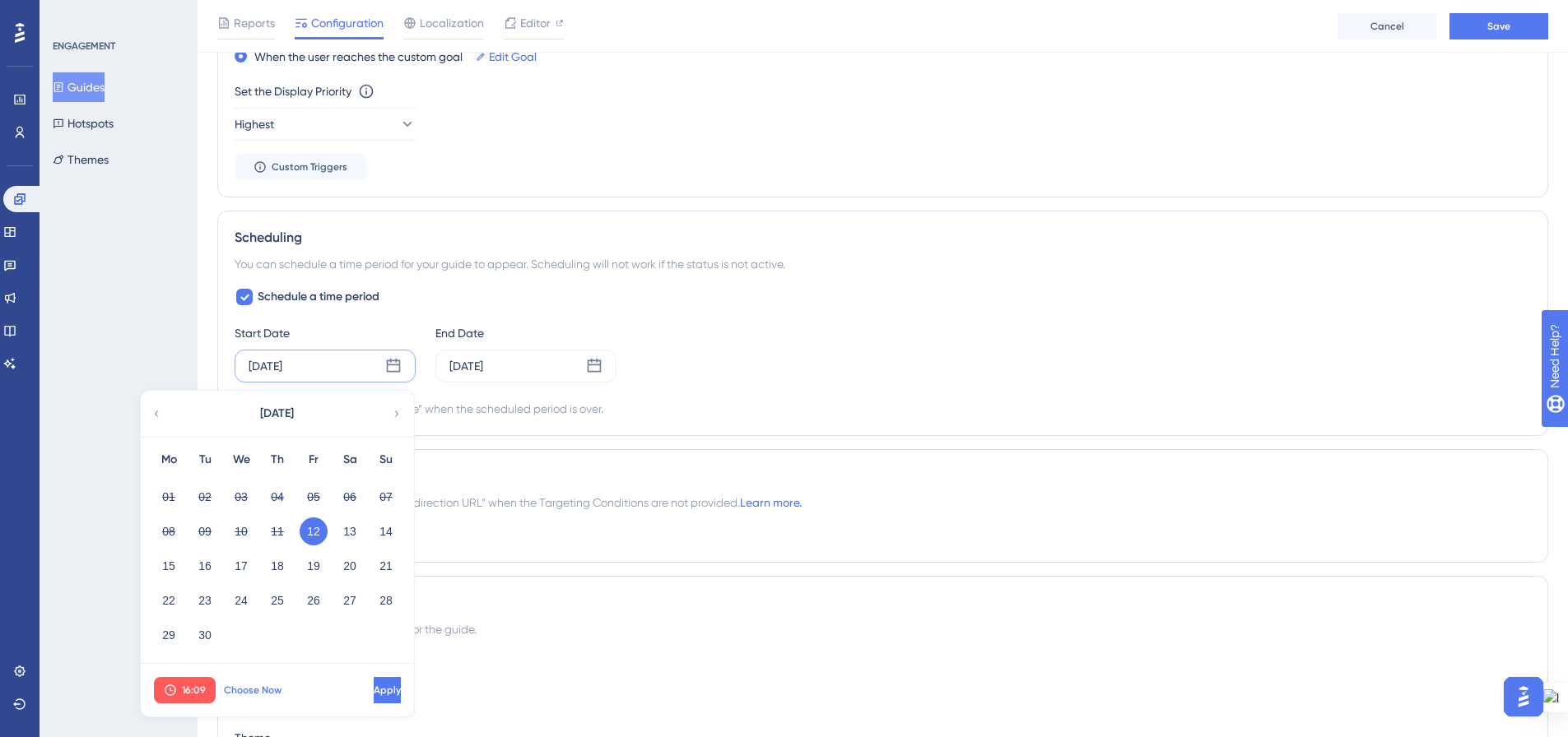
scroll to position [1176, 0]
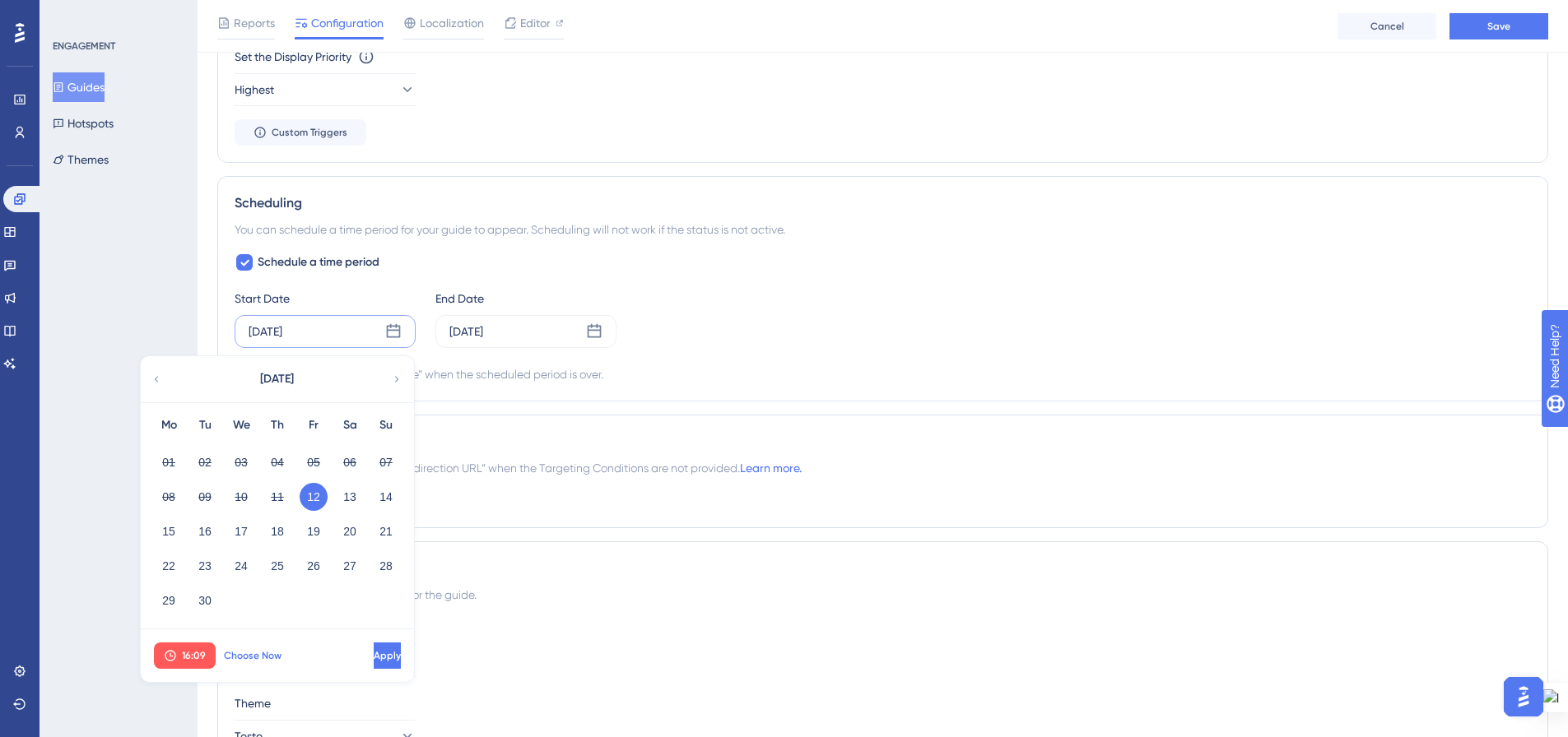
click at [250, 654] on span "Choose Now" at bounding box center [252, 655] width 57 height 13
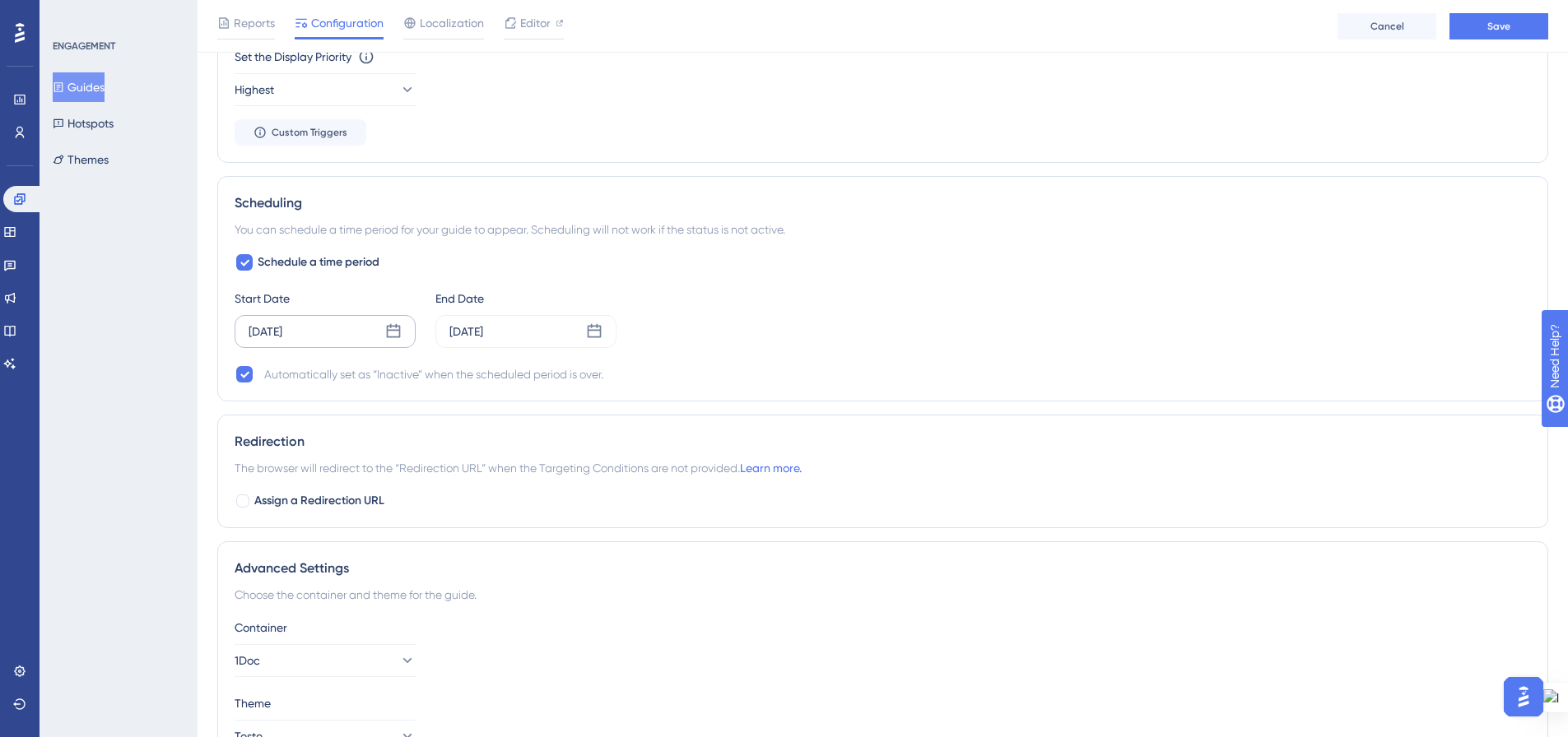
click at [890, 366] on div "Automatically set as “Inactive” when the scheduled period is over." at bounding box center [883, 374] width 1296 height 19
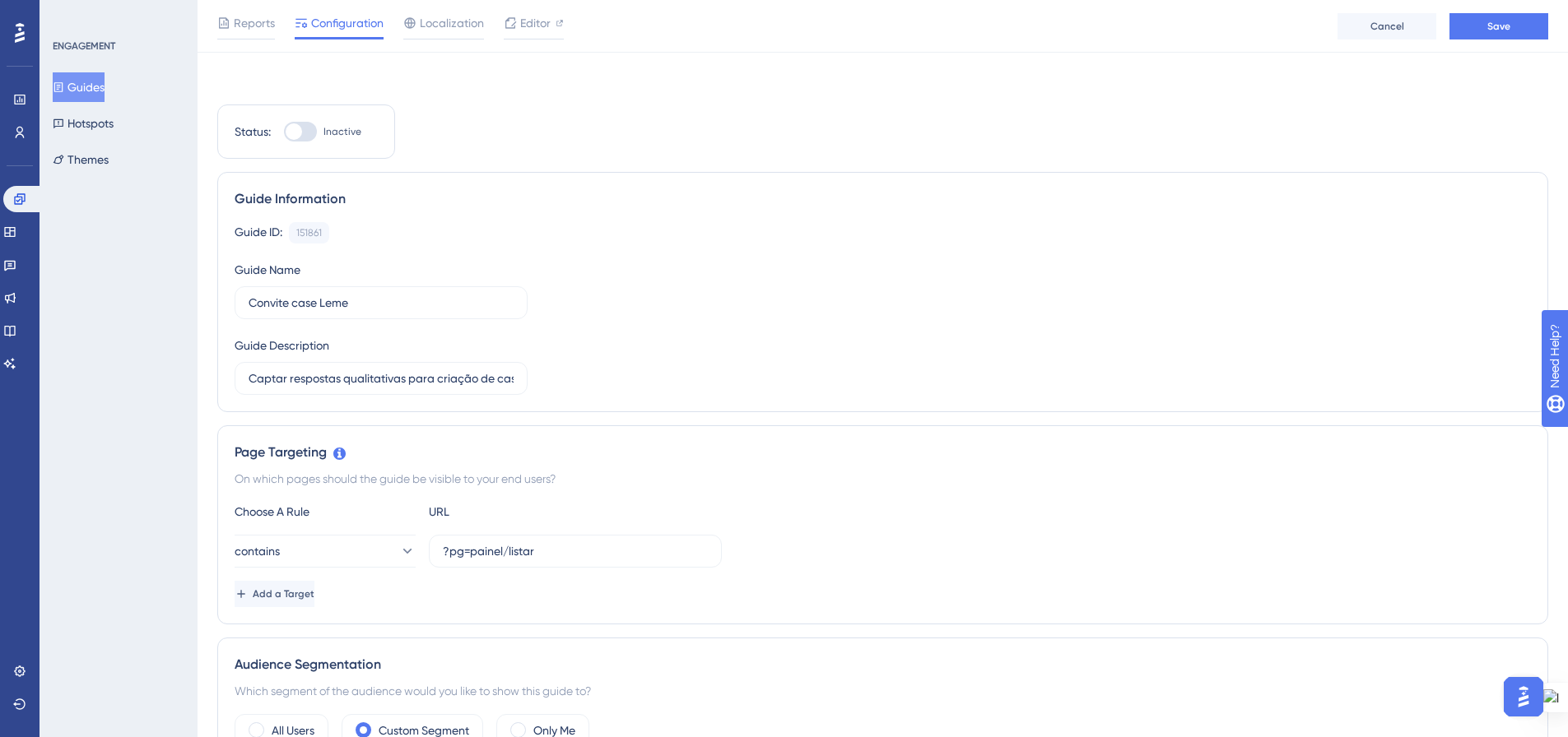
scroll to position [0, 0]
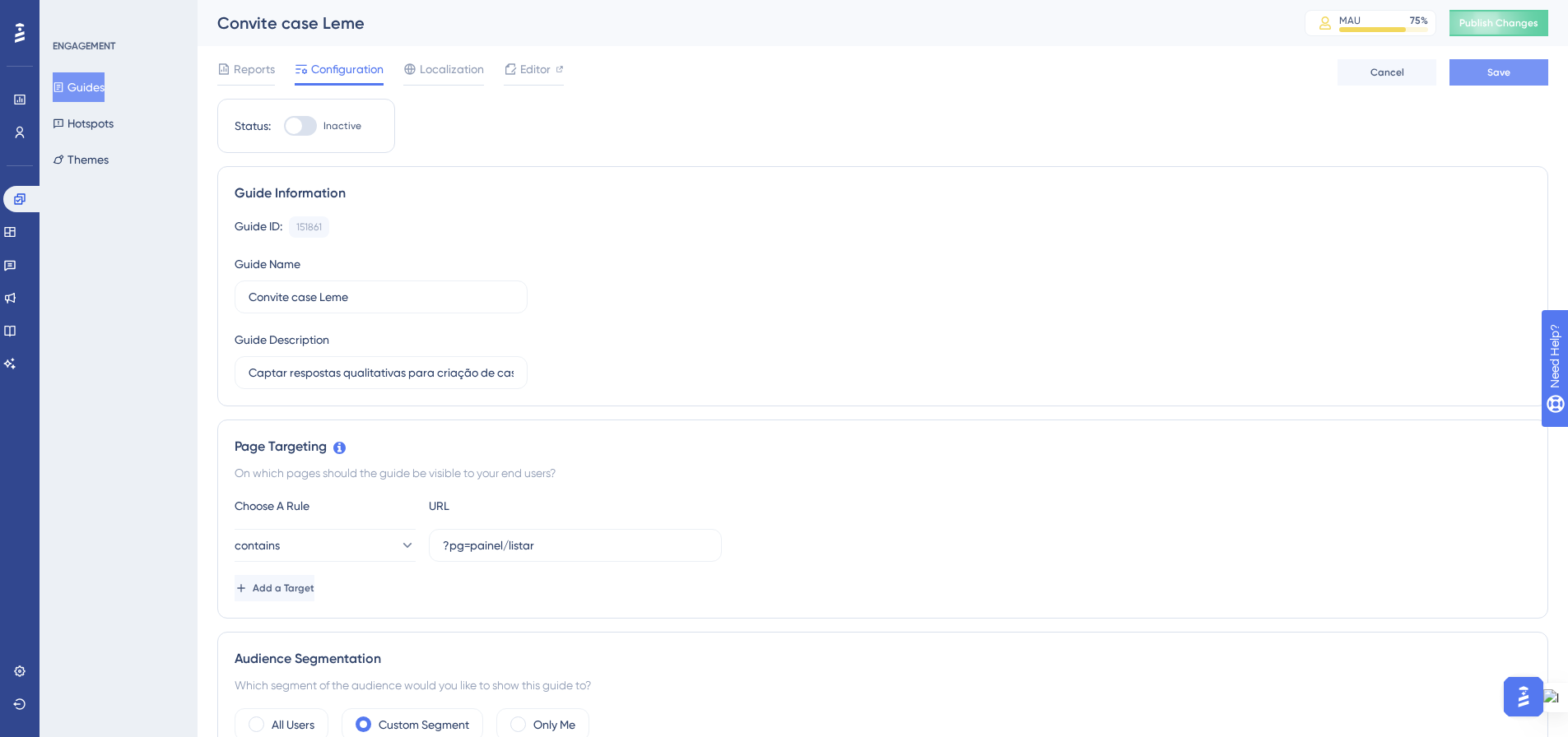
click at [1508, 78] on span "Save" at bounding box center [1498, 72] width 23 height 13
click at [311, 120] on div at bounding box center [300, 126] width 33 height 19
click at [284, 126] on input "Inactive" at bounding box center [283, 126] width 1 height 1
checkbox input "true"
click at [1508, 73] on span "Save" at bounding box center [1498, 72] width 23 height 13
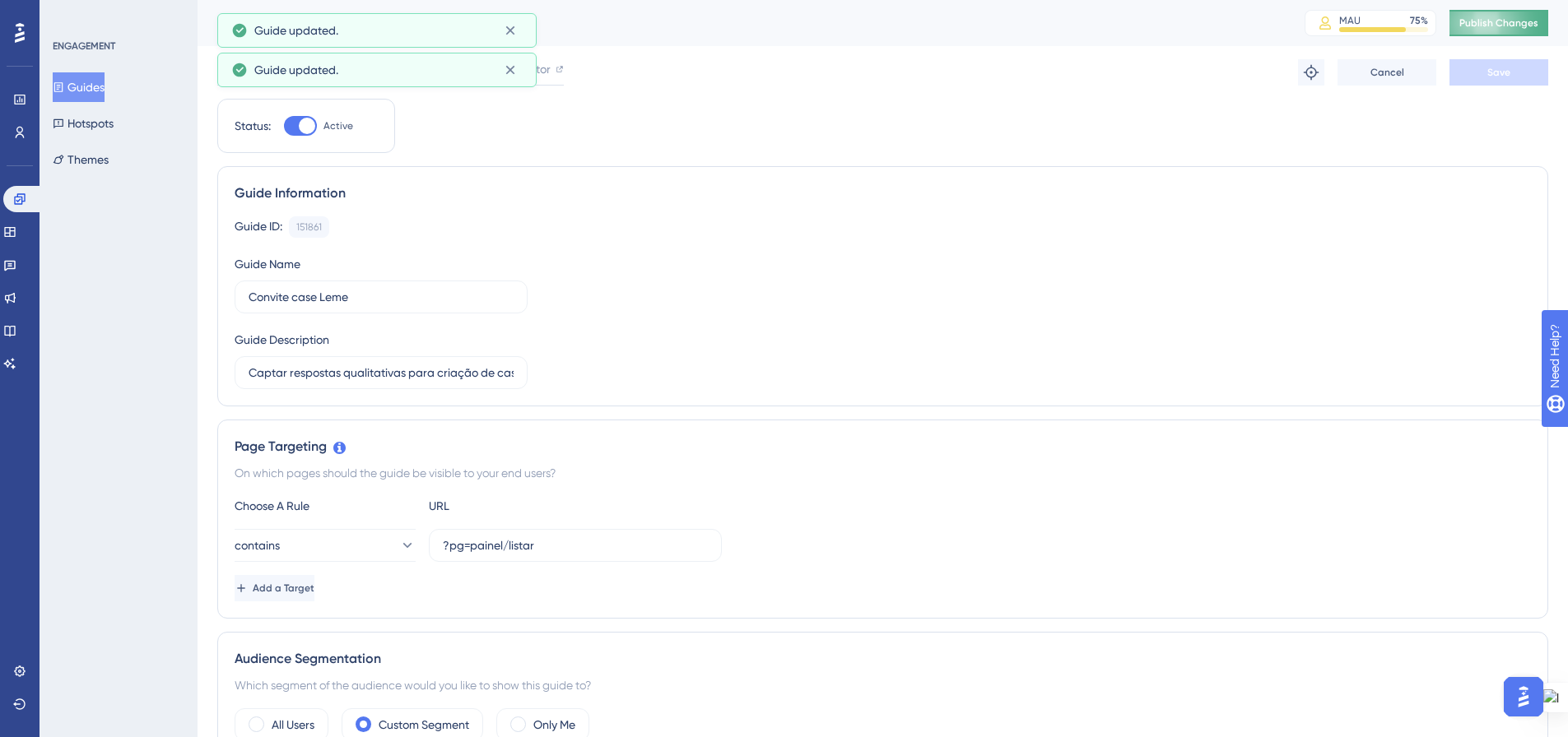
click at [1521, 23] on span "Publish Changes" at bounding box center [1498, 23] width 79 height 13
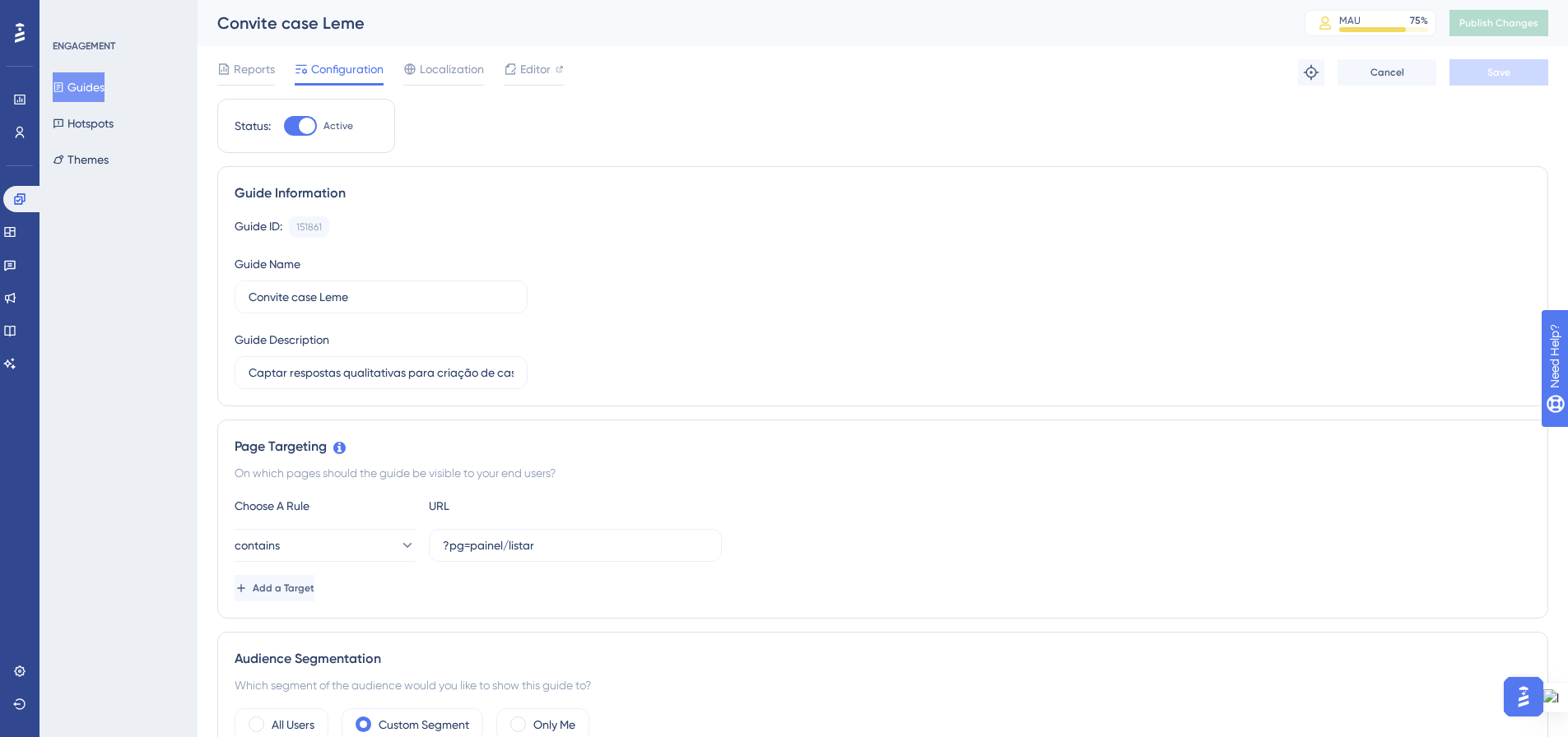
click at [78, 91] on button "Guides" at bounding box center [78, 87] width 52 height 30
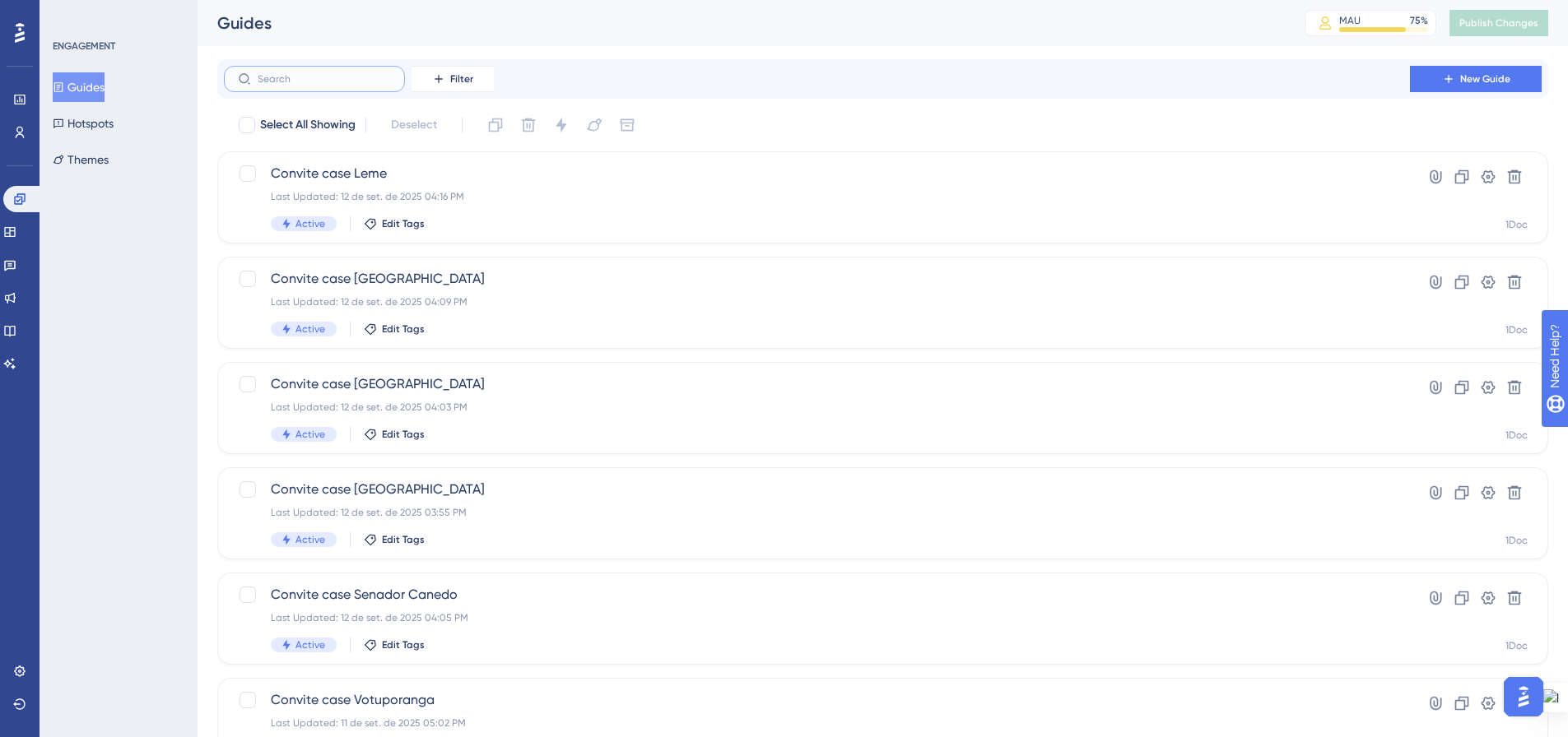
click at [353, 79] on input "text" at bounding box center [324, 78] width 133 height 11
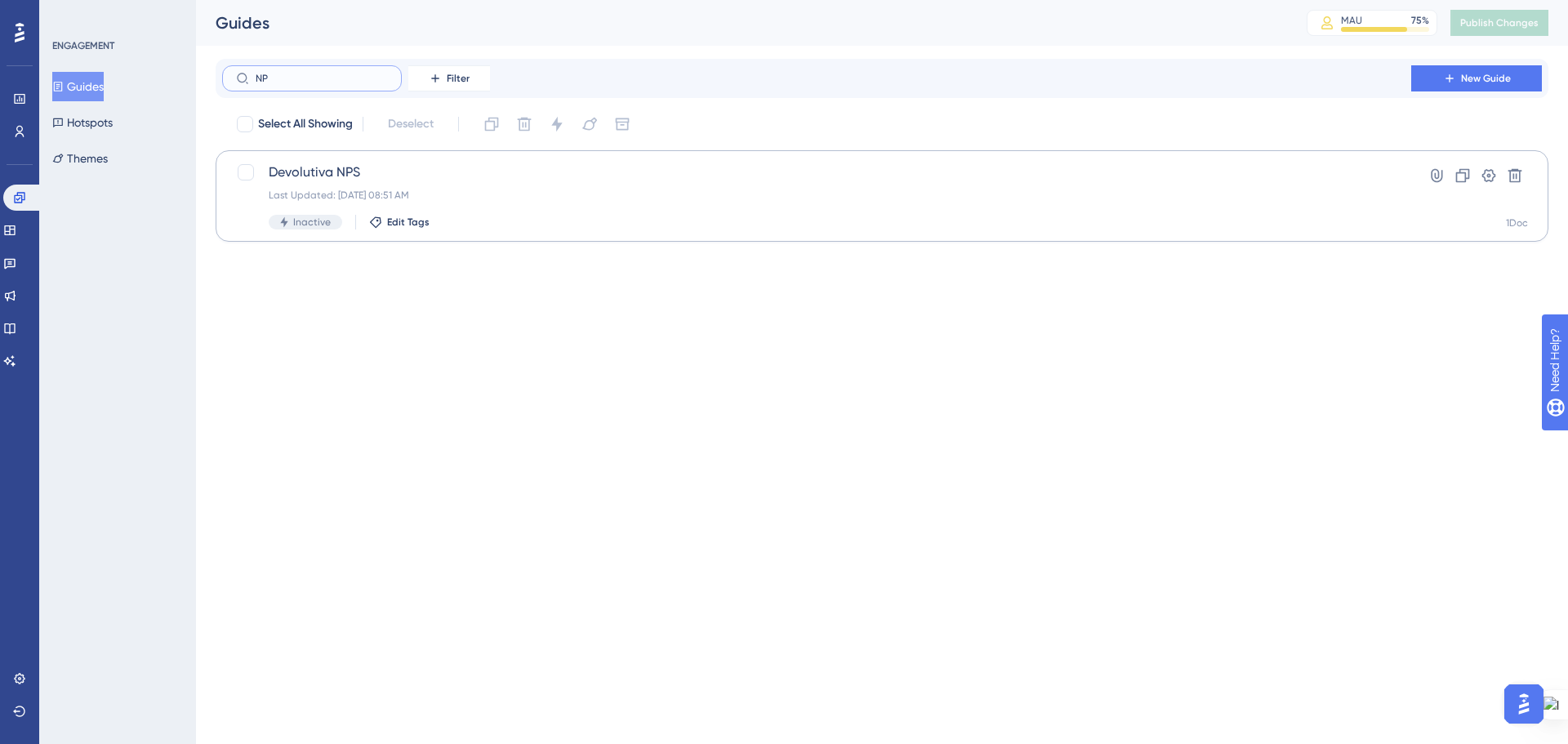
type input "N"
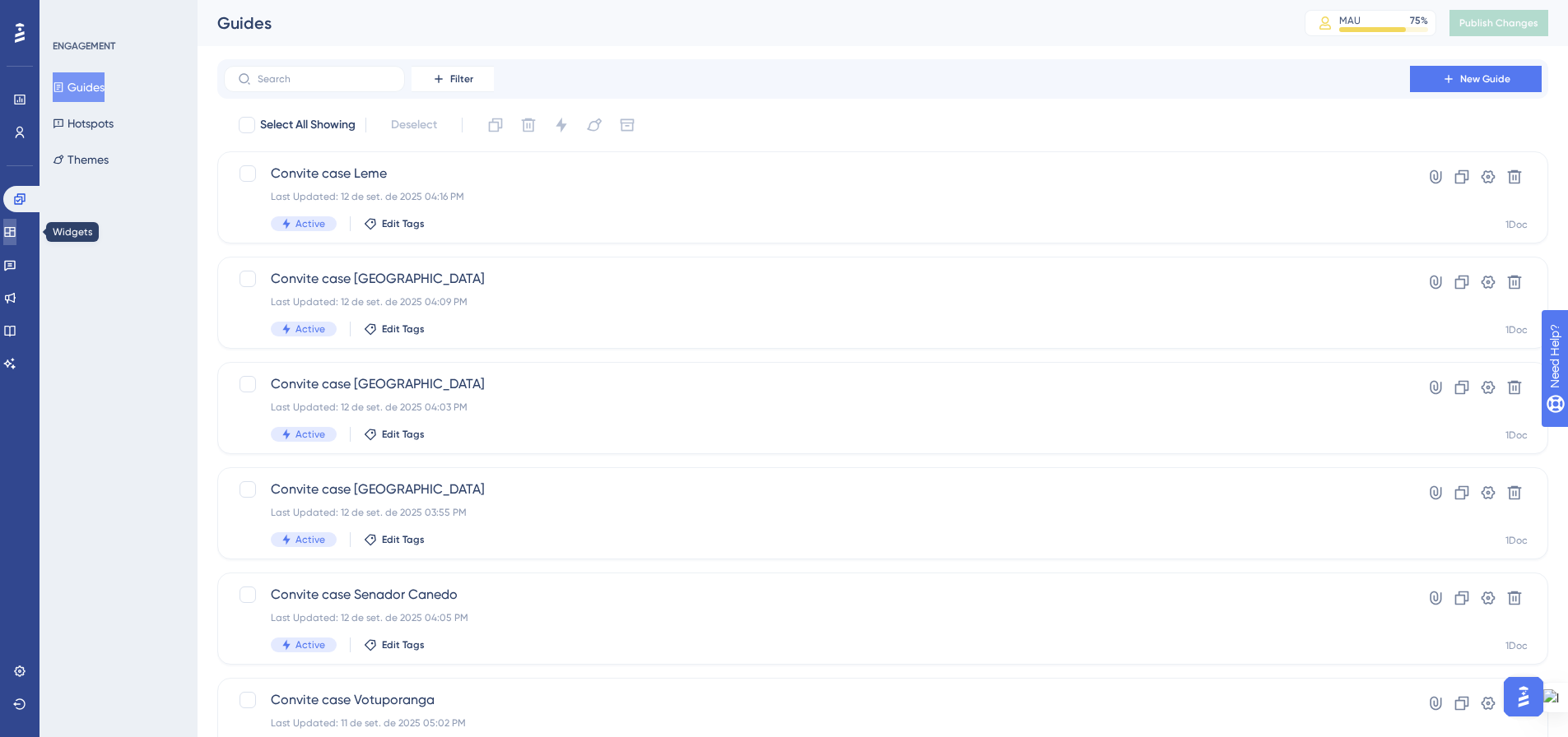
click at [17, 230] on link at bounding box center [10, 232] width 13 height 26
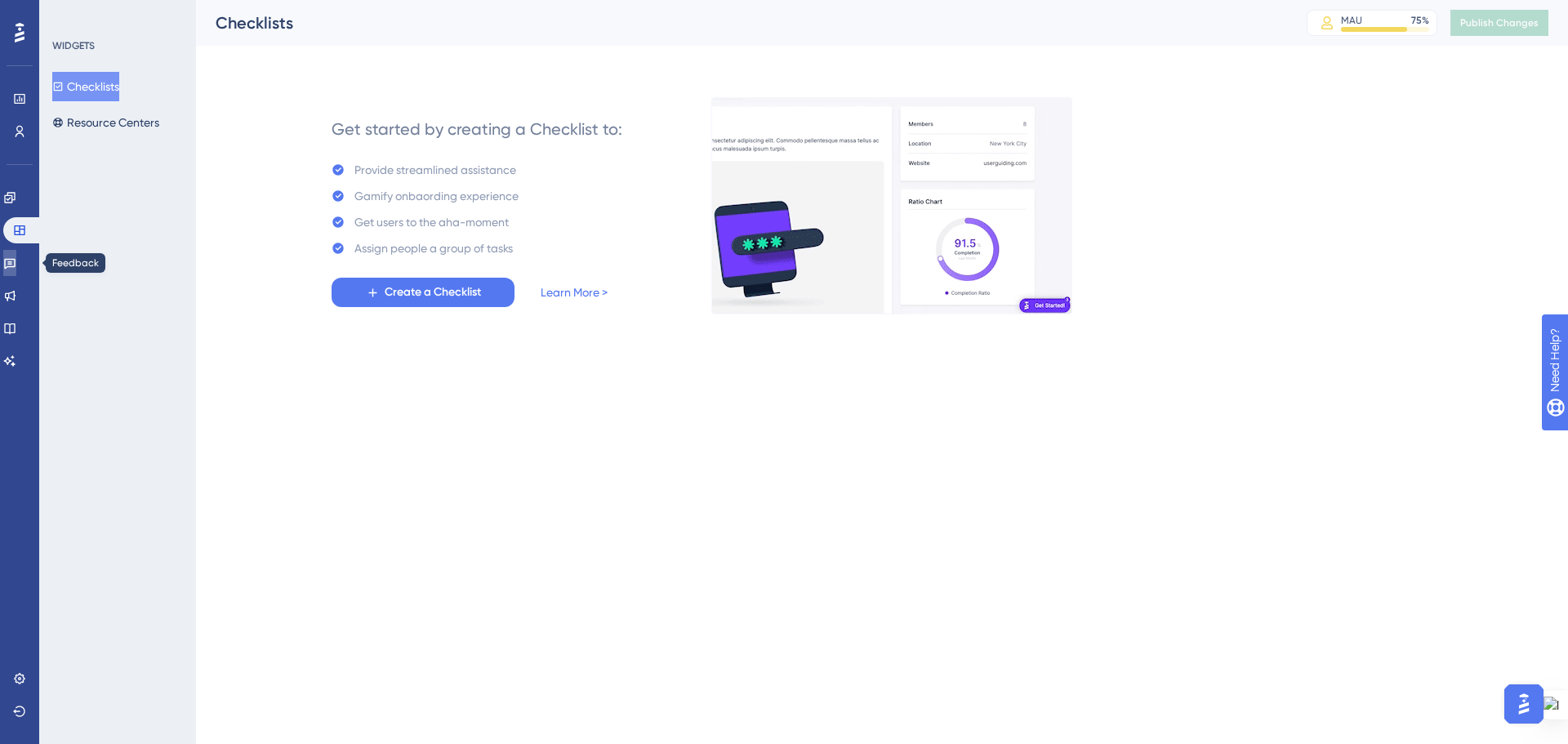
click at [17, 258] on icon at bounding box center [10, 263] width 13 height 13
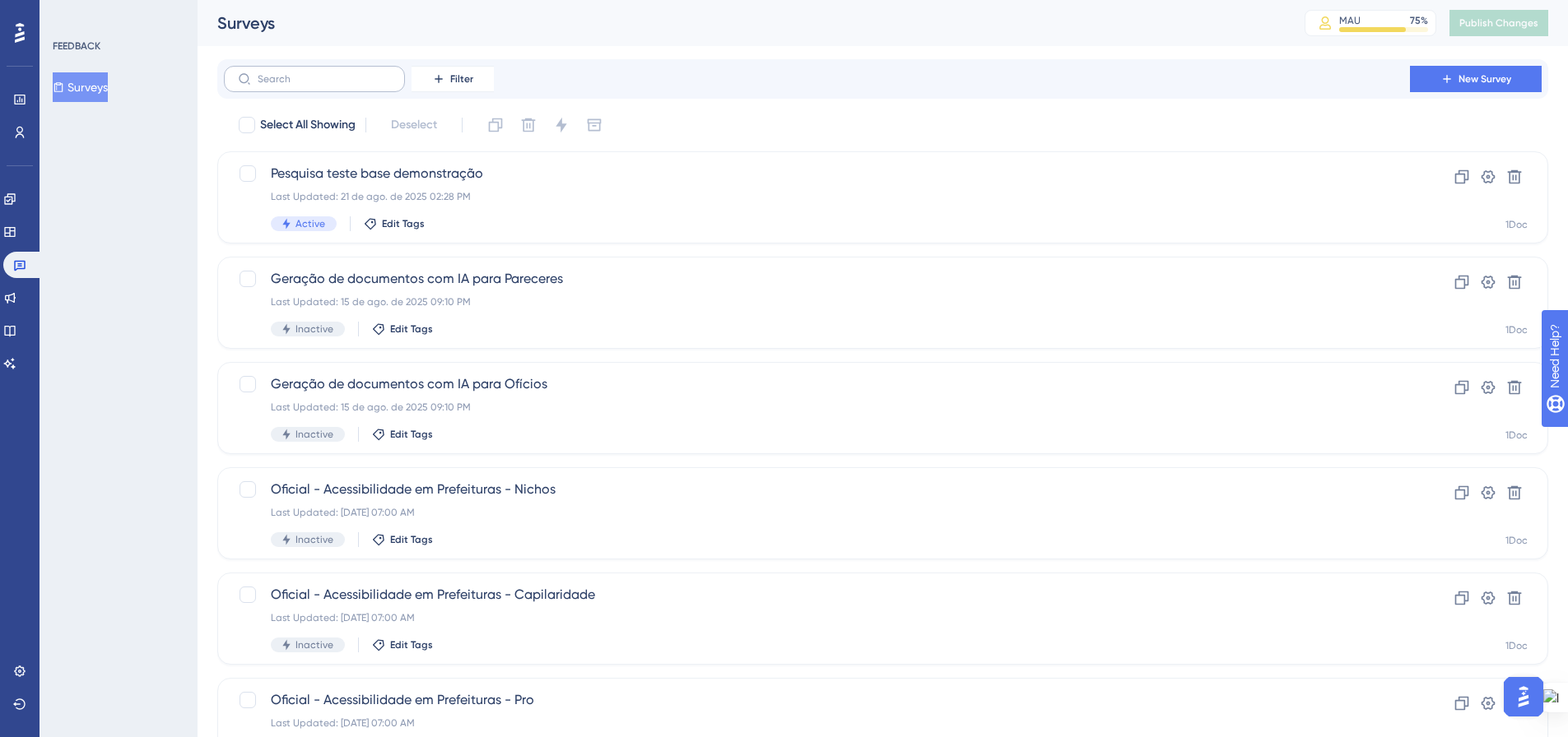
click at [395, 75] on label at bounding box center [314, 79] width 181 height 26
click at [391, 75] on input "text" at bounding box center [324, 78] width 133 height 11
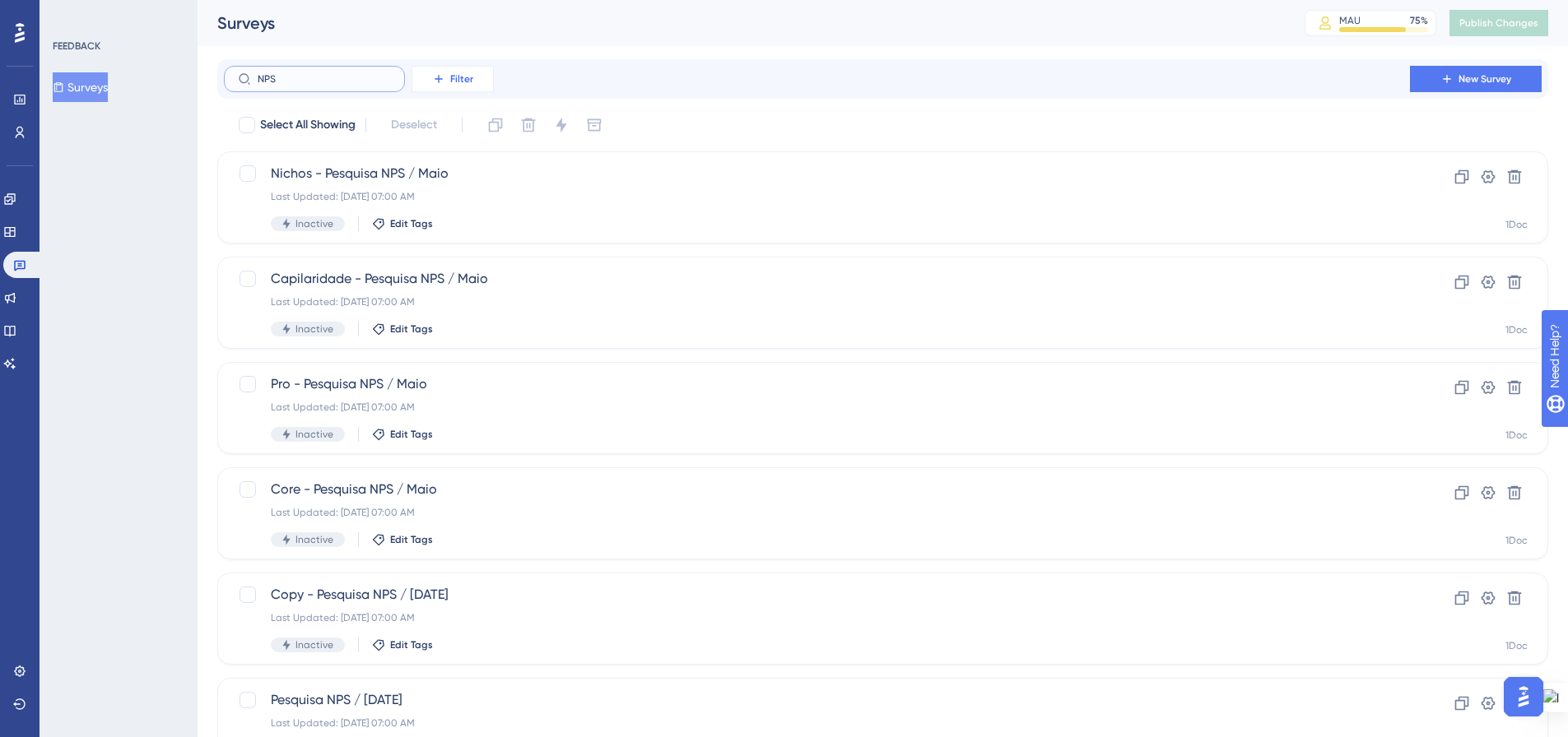
type input "NPS"
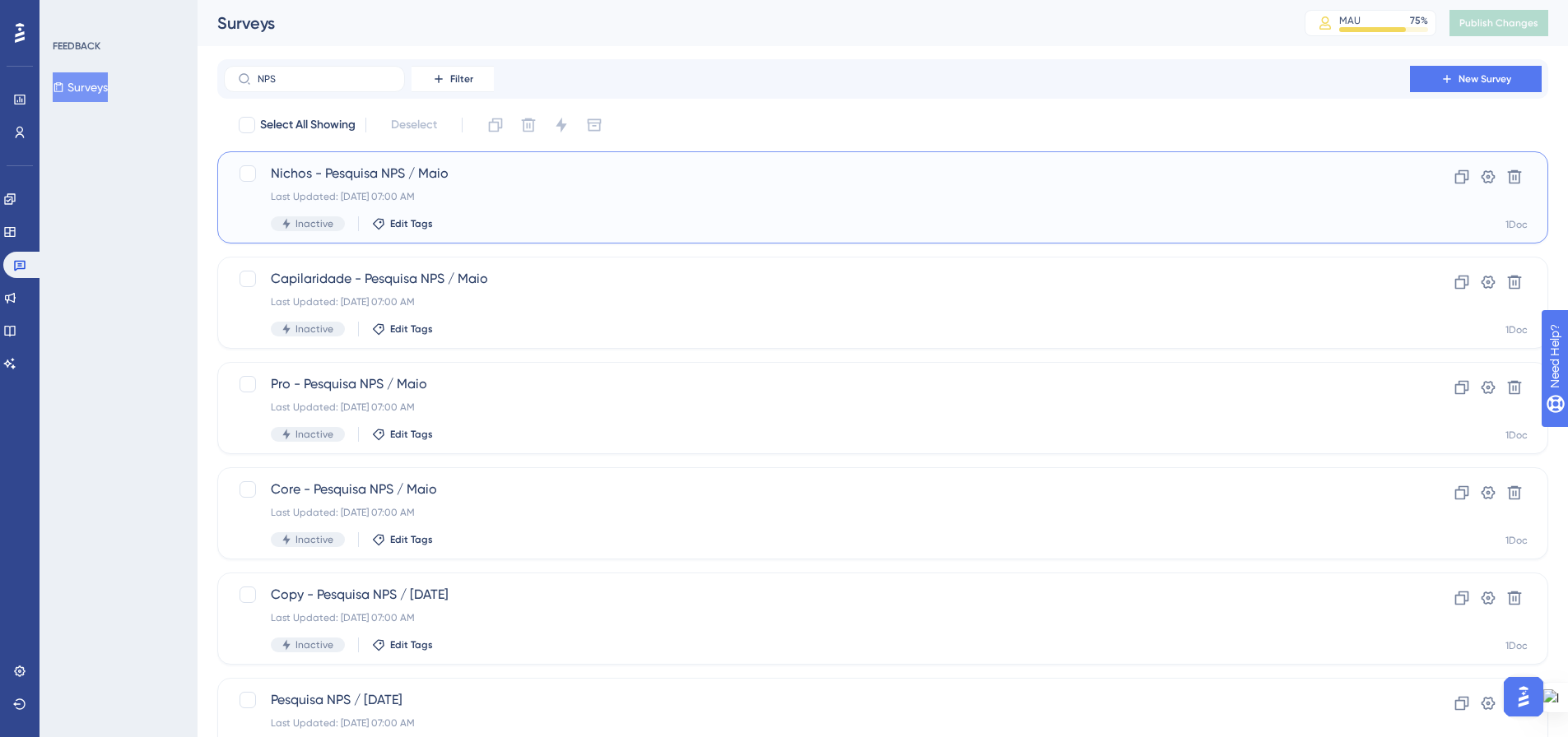
click at [651, 200] on div "Last Updated: [DATE] 07:00 AM" at bounding box center [817, 197] width 1092 height 13
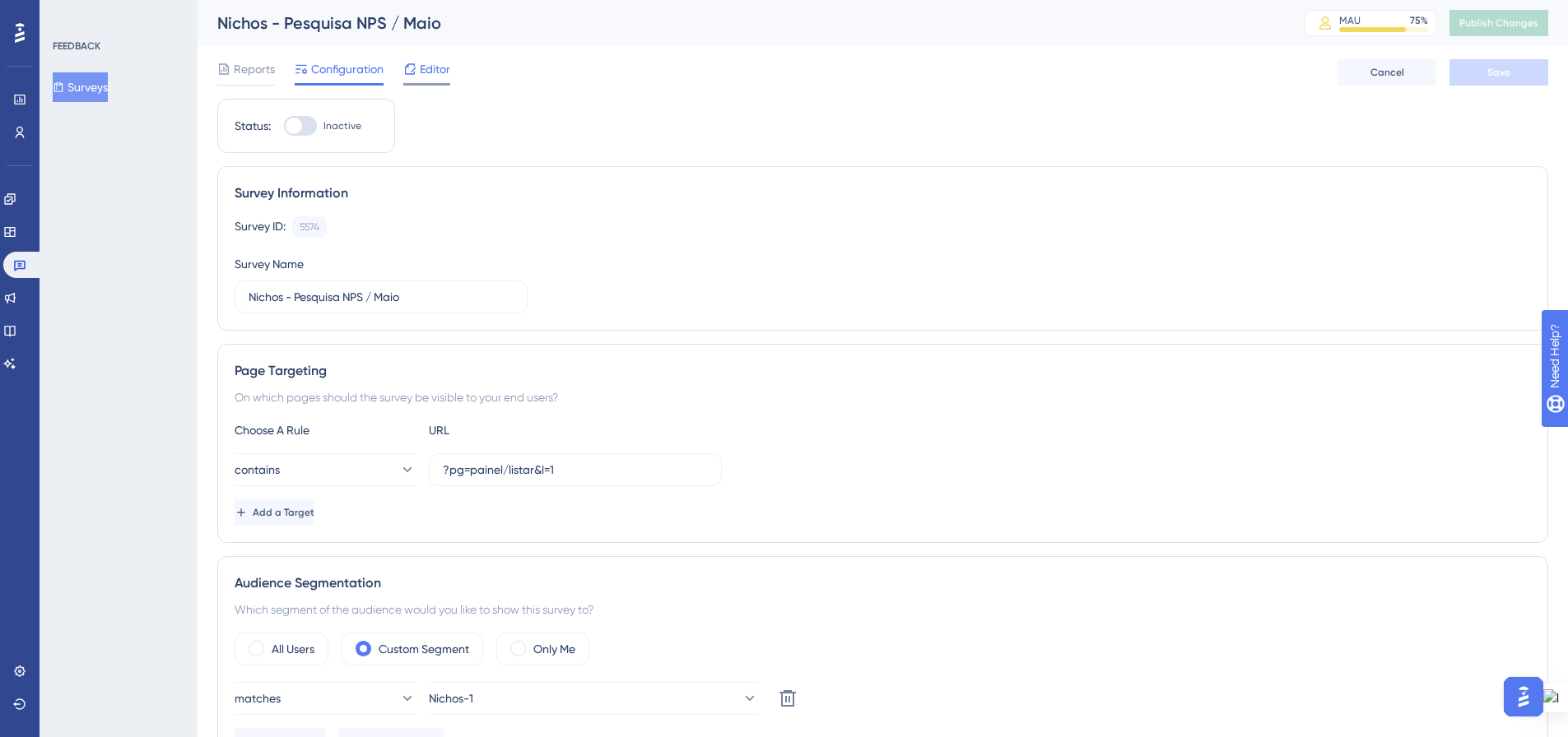
click at [439, 68] on span "Editor" at bounding box center [435, 69] width 31 height 19
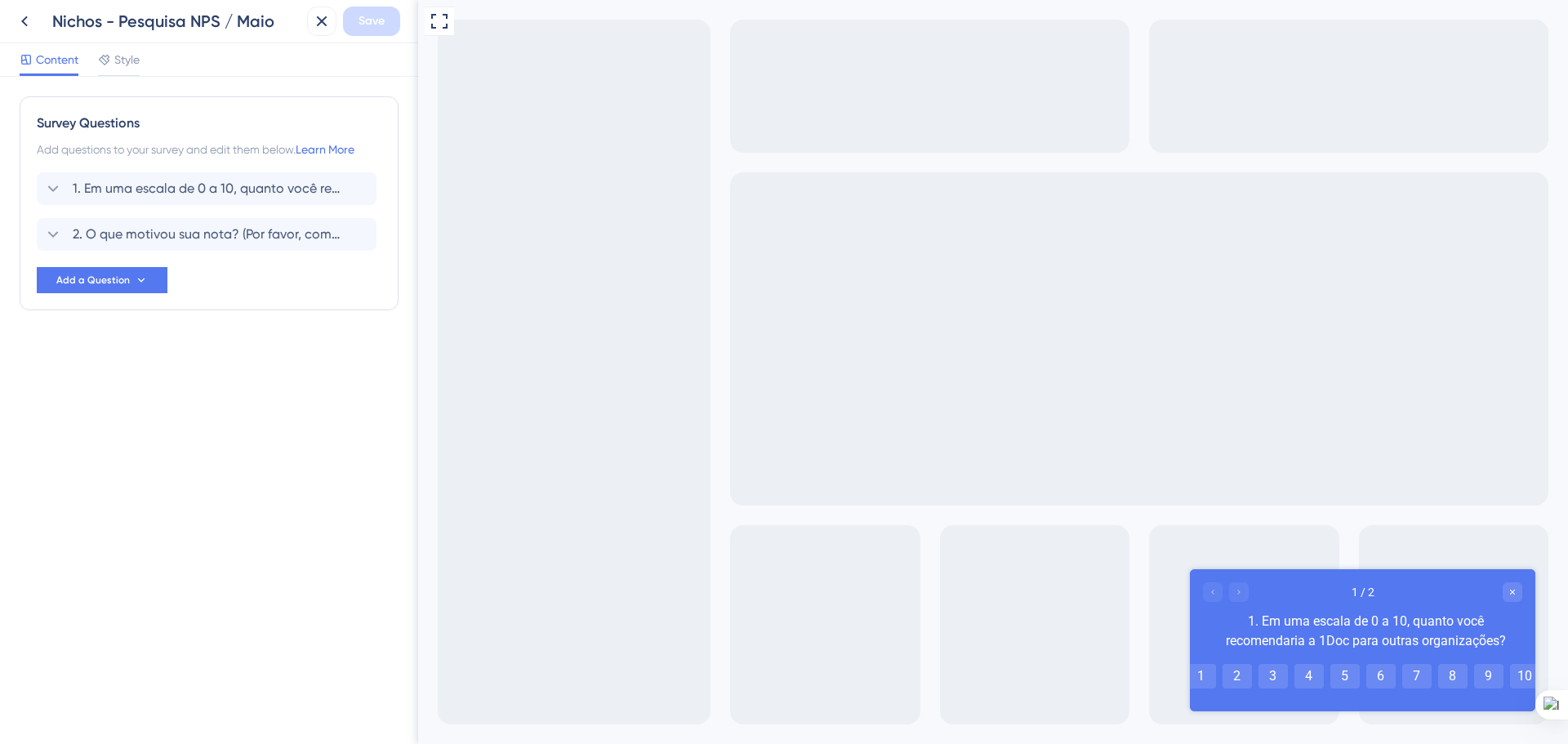
click at [1239, 590] on div at bounding box center [1226, 592] width 46 height 19
click at [180, 236] on span "2. O que motivou sua nota? (Por favor, compartilhe suas experiências específica…" at bounding box center [207, 235] width 270 height 19
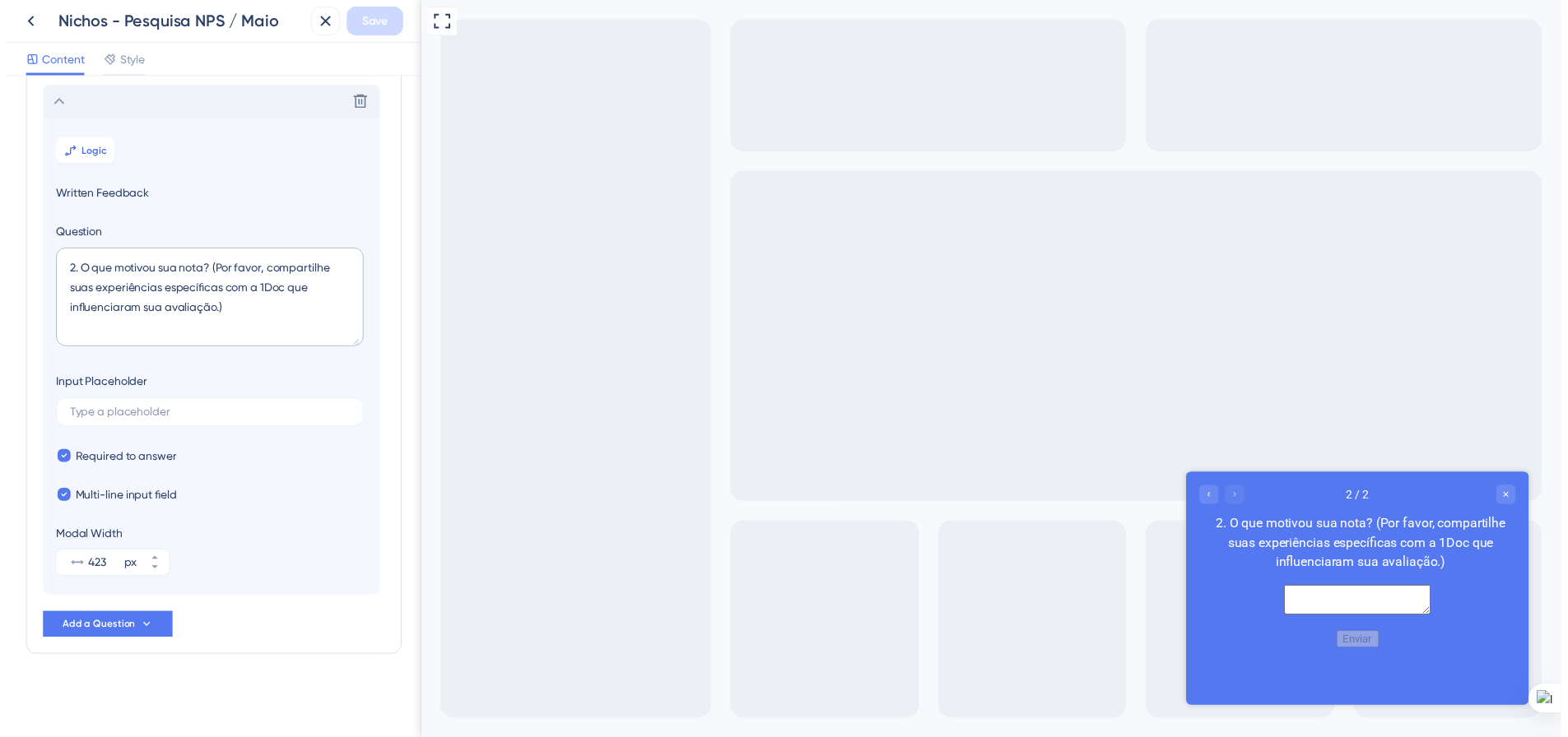
scroll to position [134, 0]
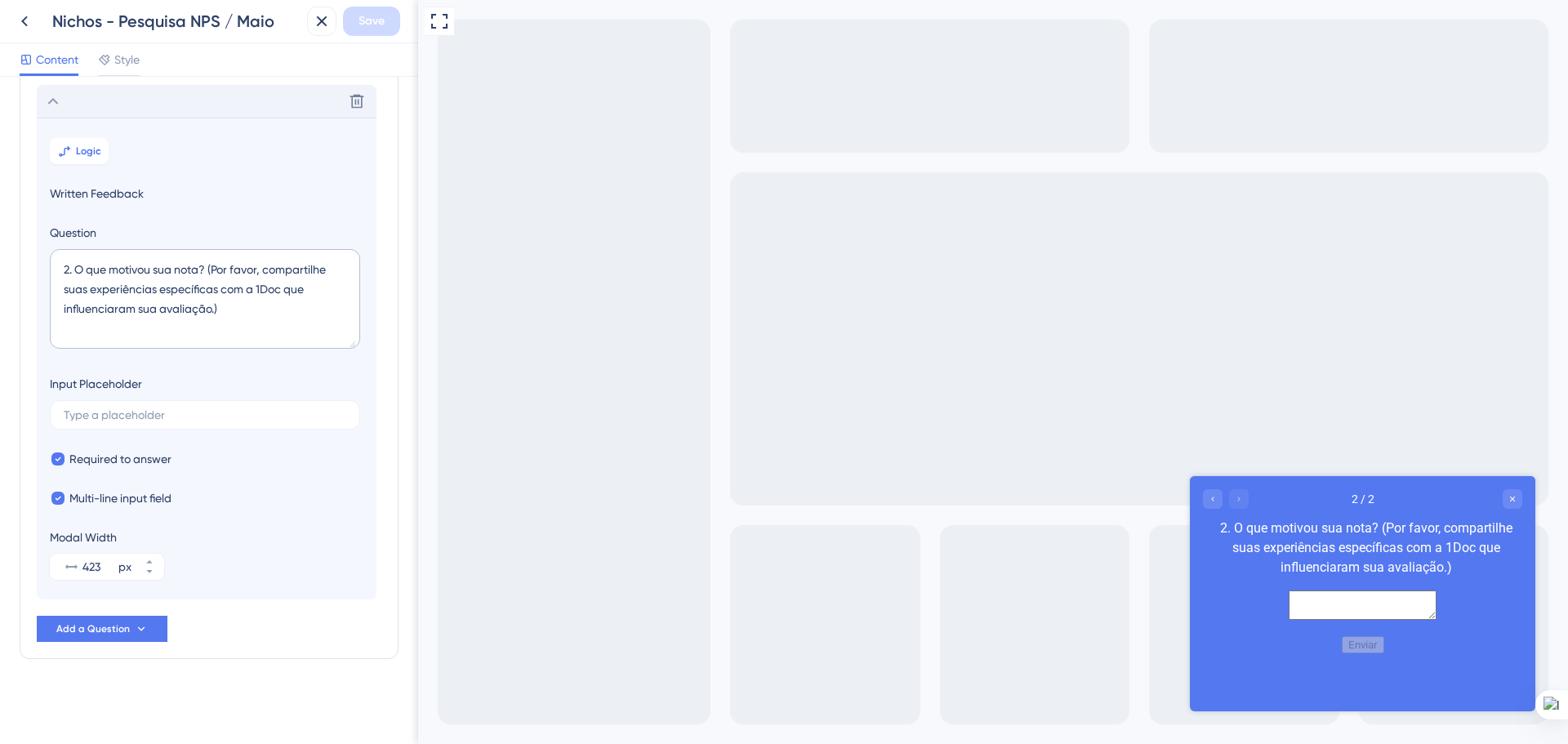
click at [1508, 501] on icon "Close survey" at bounding box center [1512, 499] width 10 height 10
click at [22, 16] on icon at bounding box center [24, 21] width 19 height 19
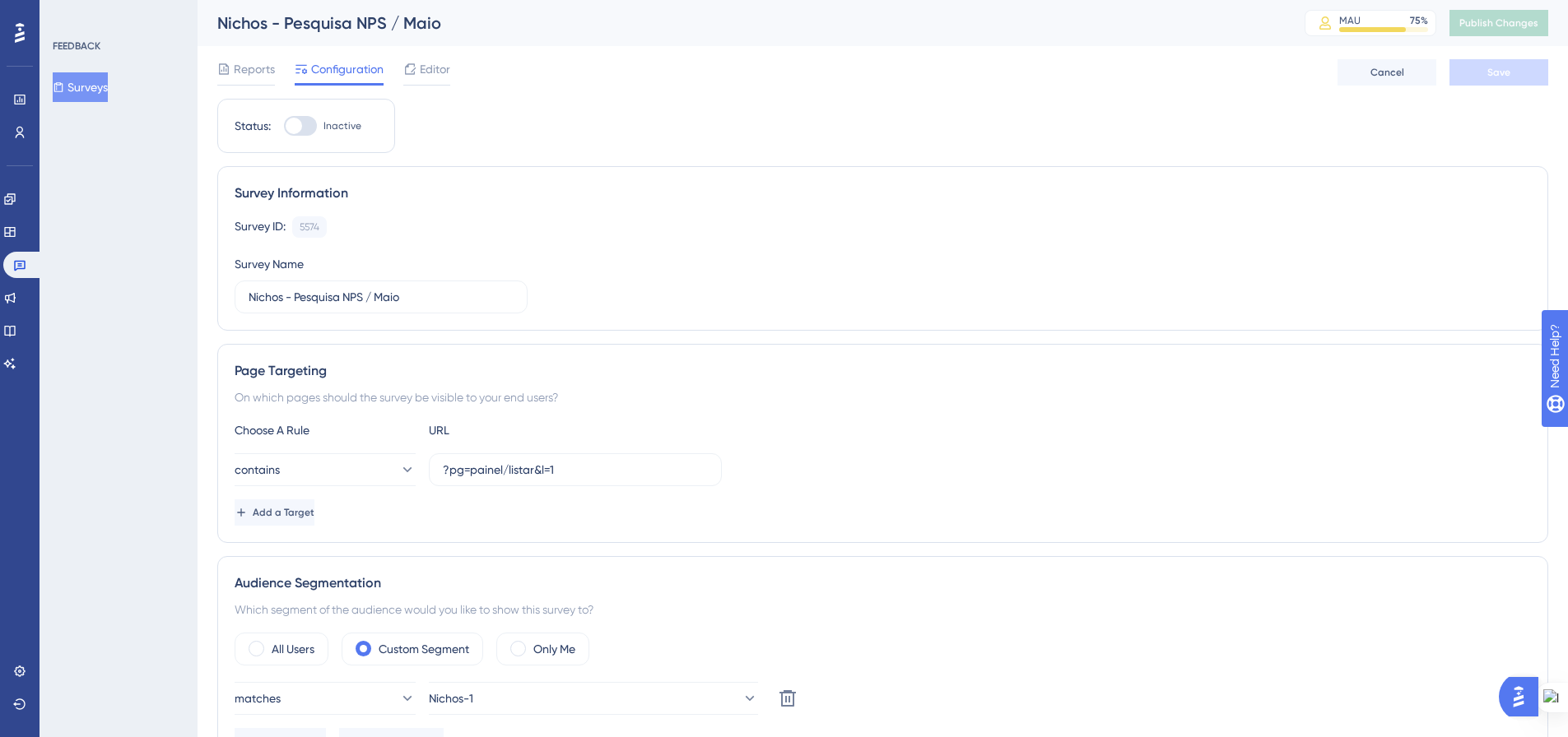
click at [93, 84] on button "Surveys" at bounding box center [80, 87] width 56 height 30
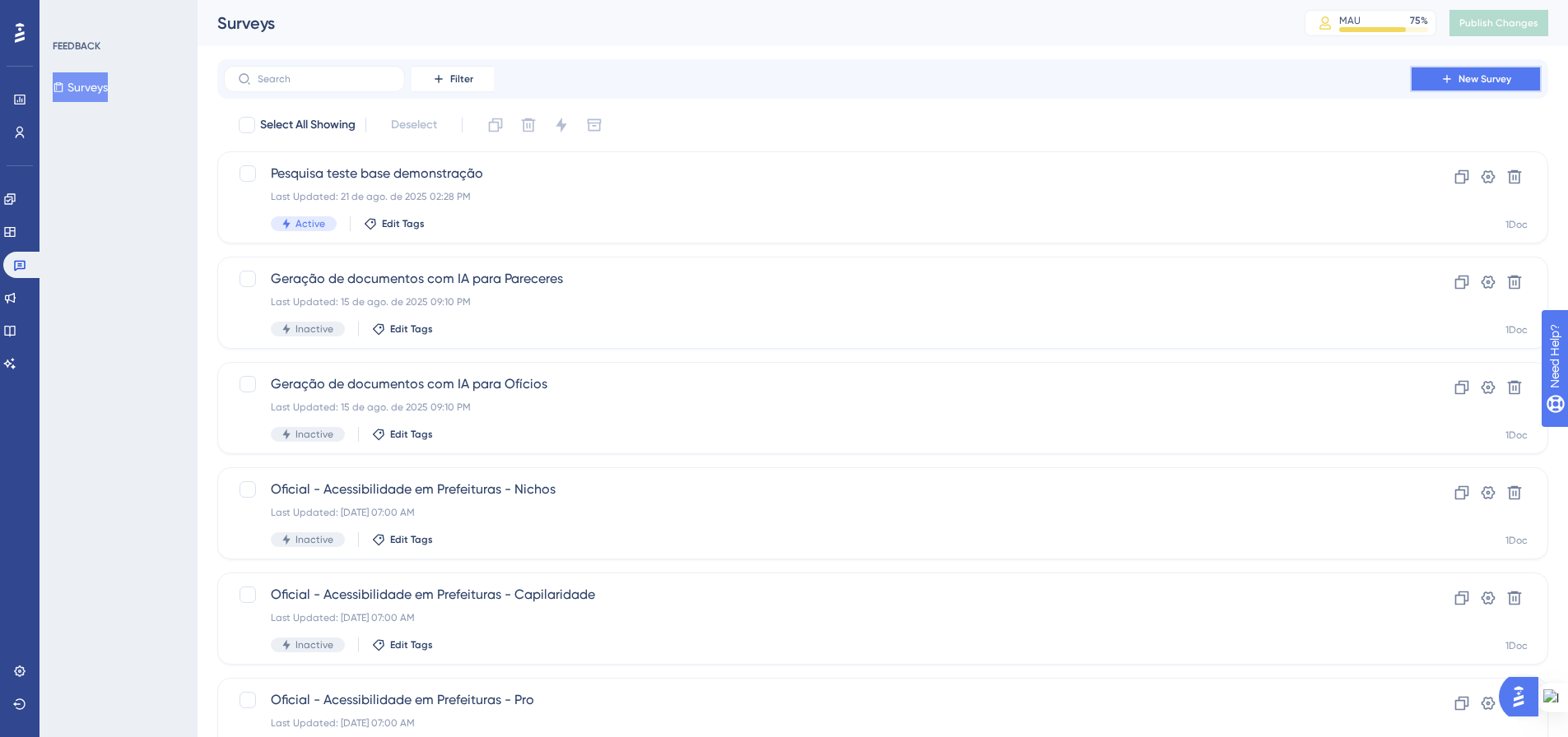
click at [1444, 86] on button "New Survey" at bounding box center [1475, 79] width 131 height 26
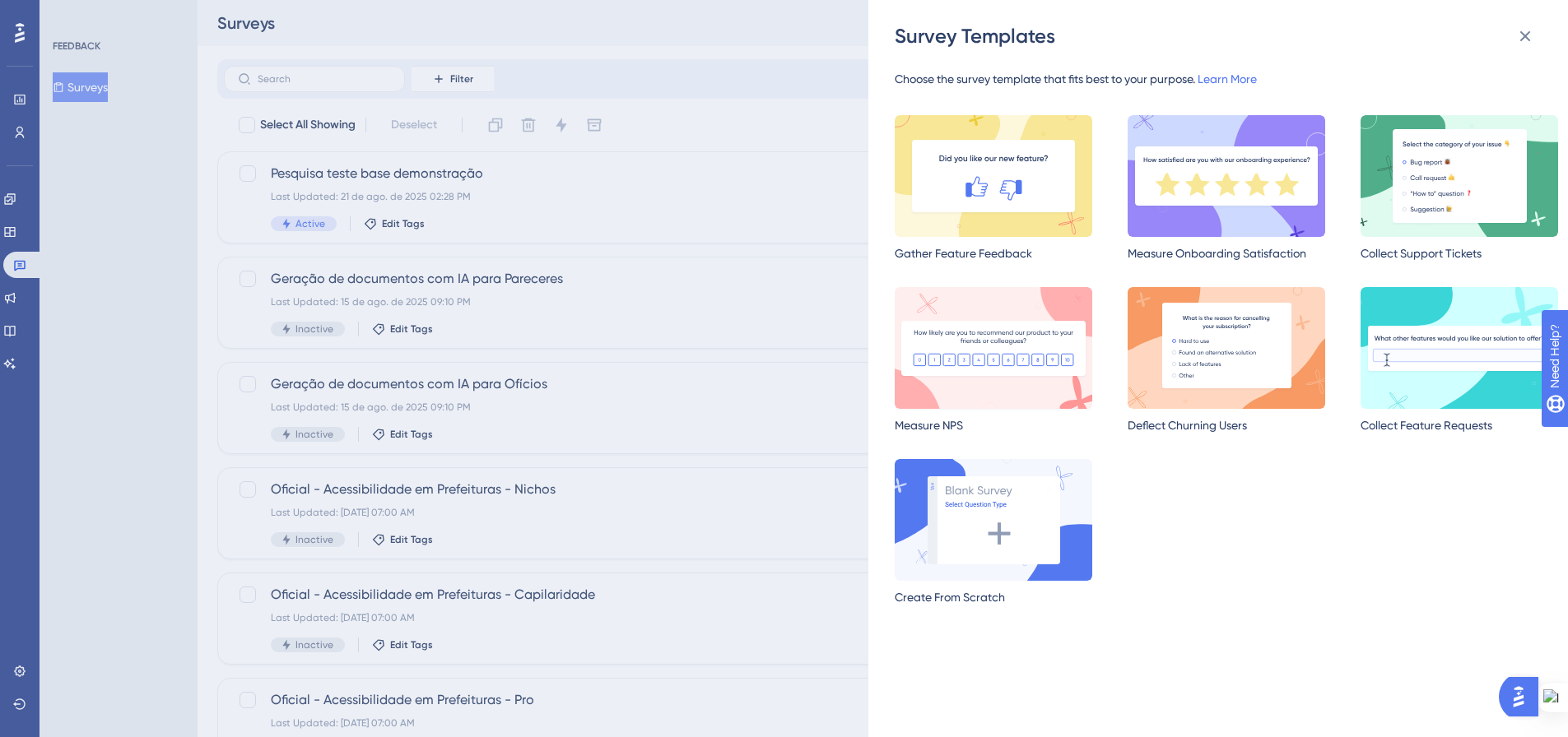
click at [956, 363] on img at bounding box center [993, 348] width 198 height 122
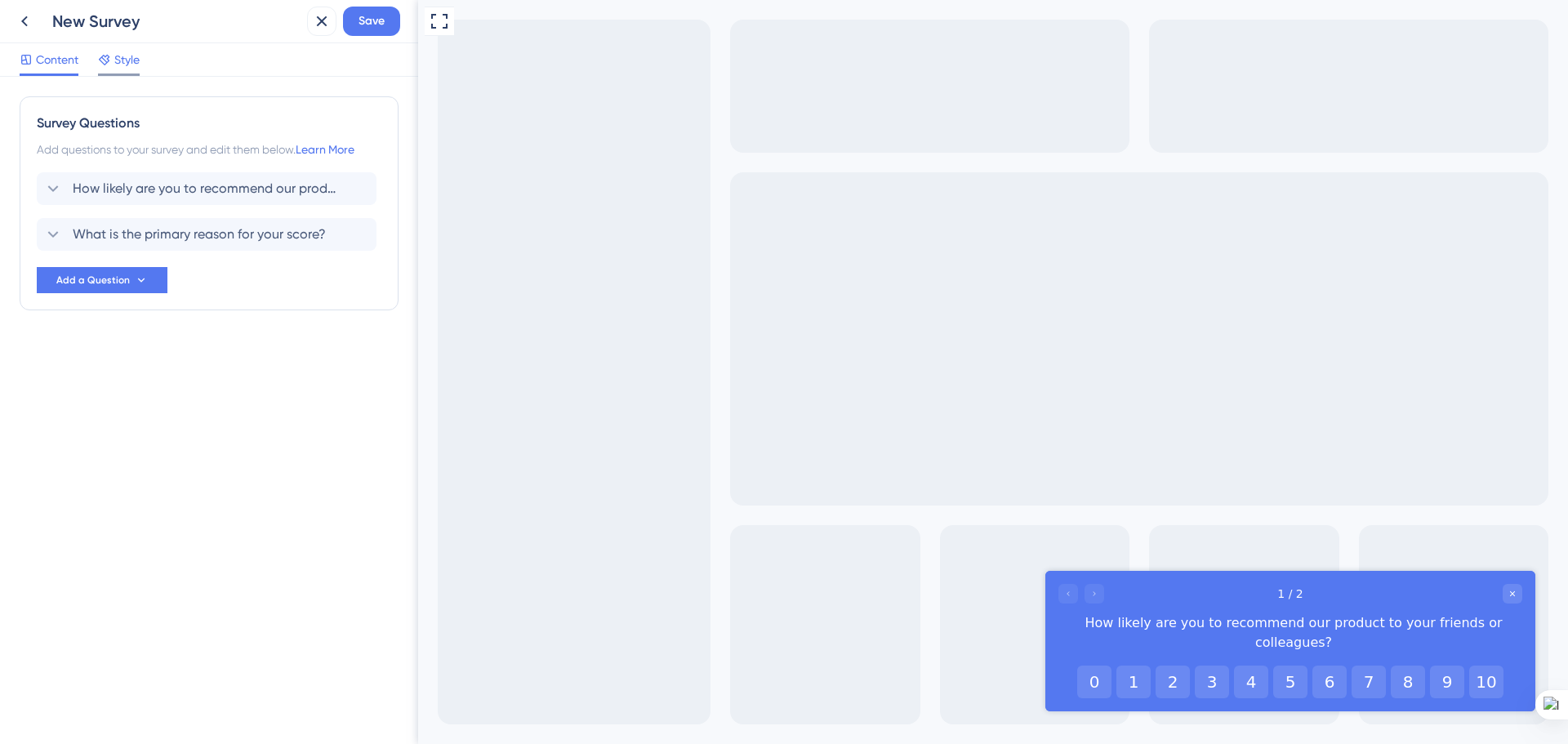
click at [113, 65] on div "Style" at bounding box center [119, 60] width 42 height 19
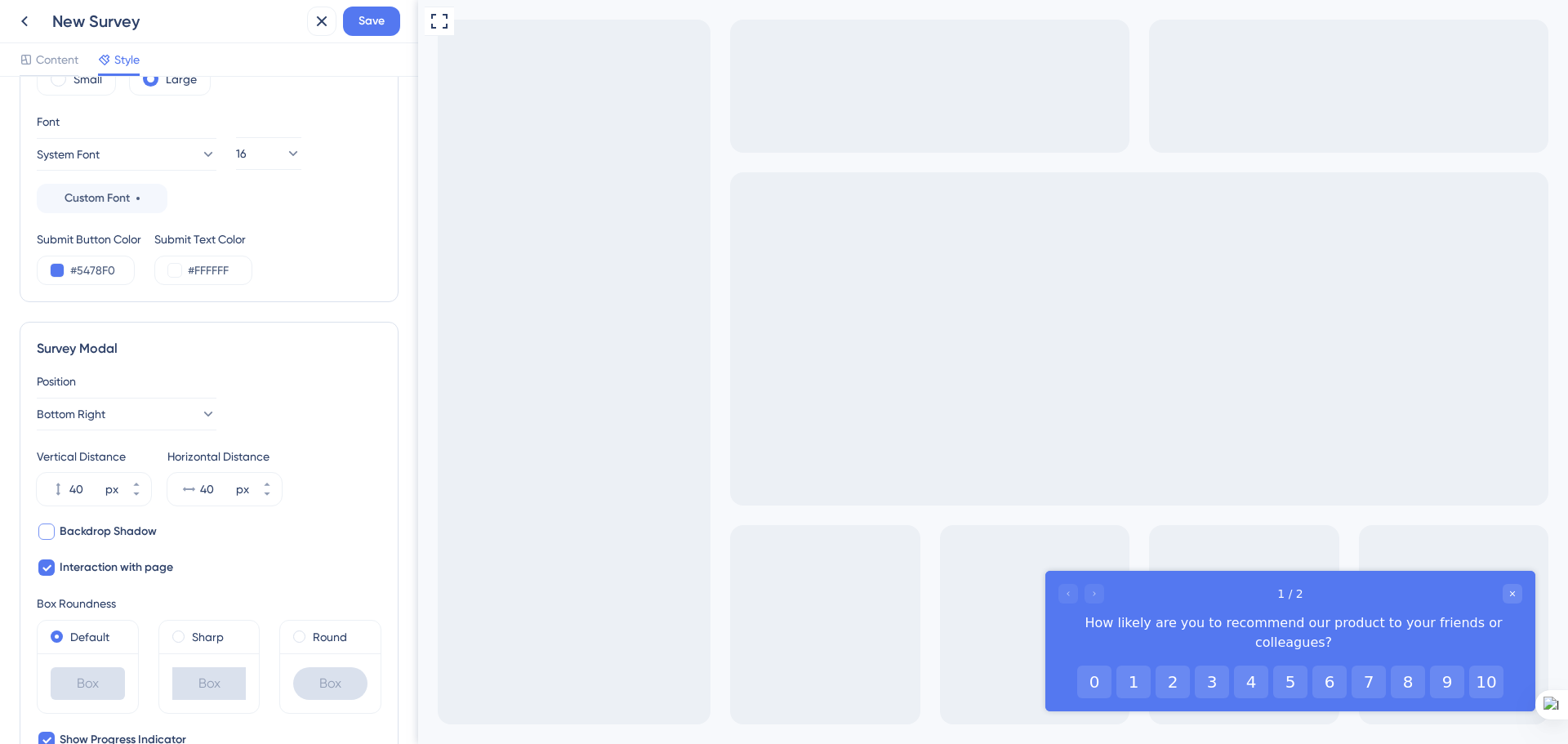
scroll to position [238, 0]
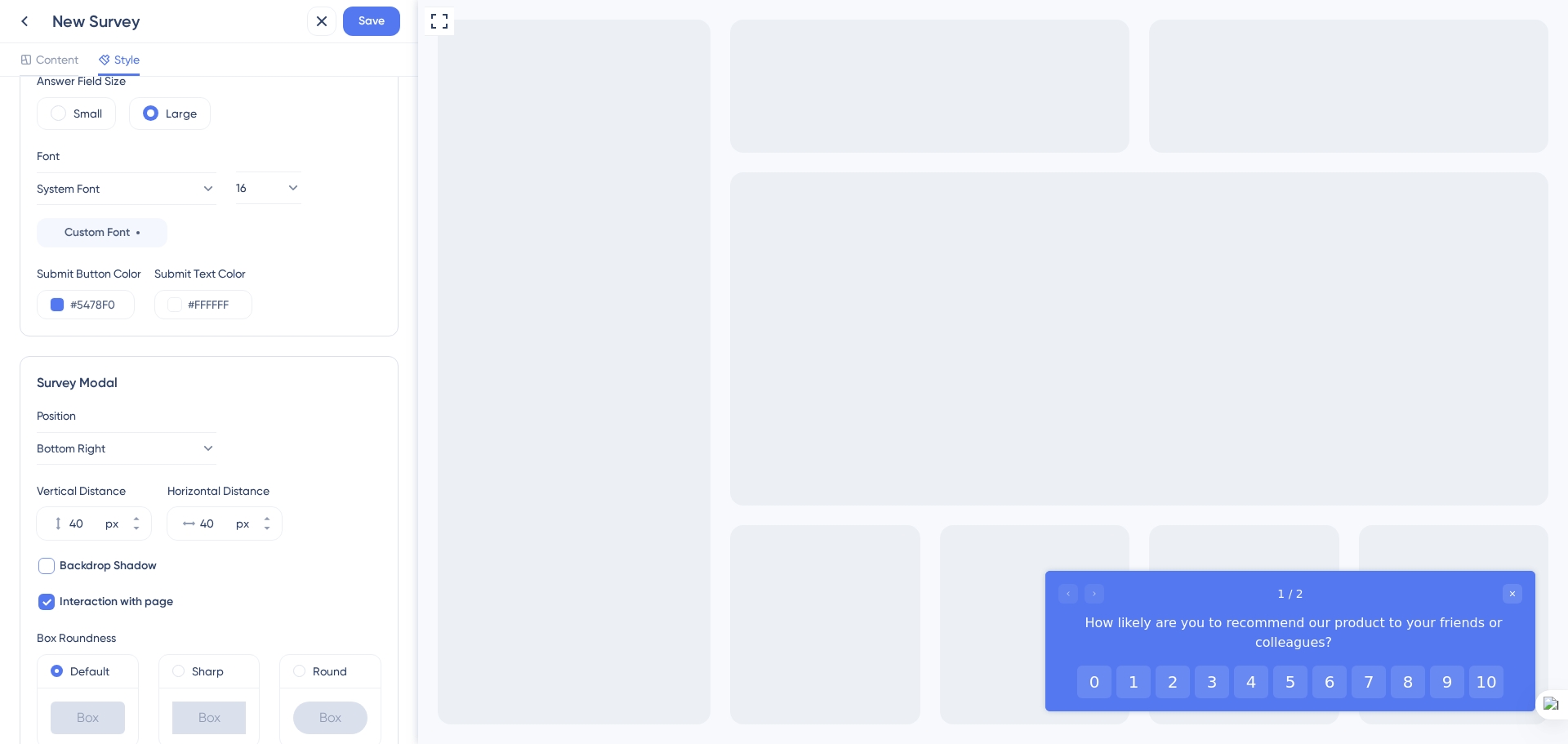
click at [47, 570] on div at bounding box center [46, 565] width 17 height 17
click at [47, 570] on icon at bounding box center [46, 565] width 10 height 13
checkbox input "false"
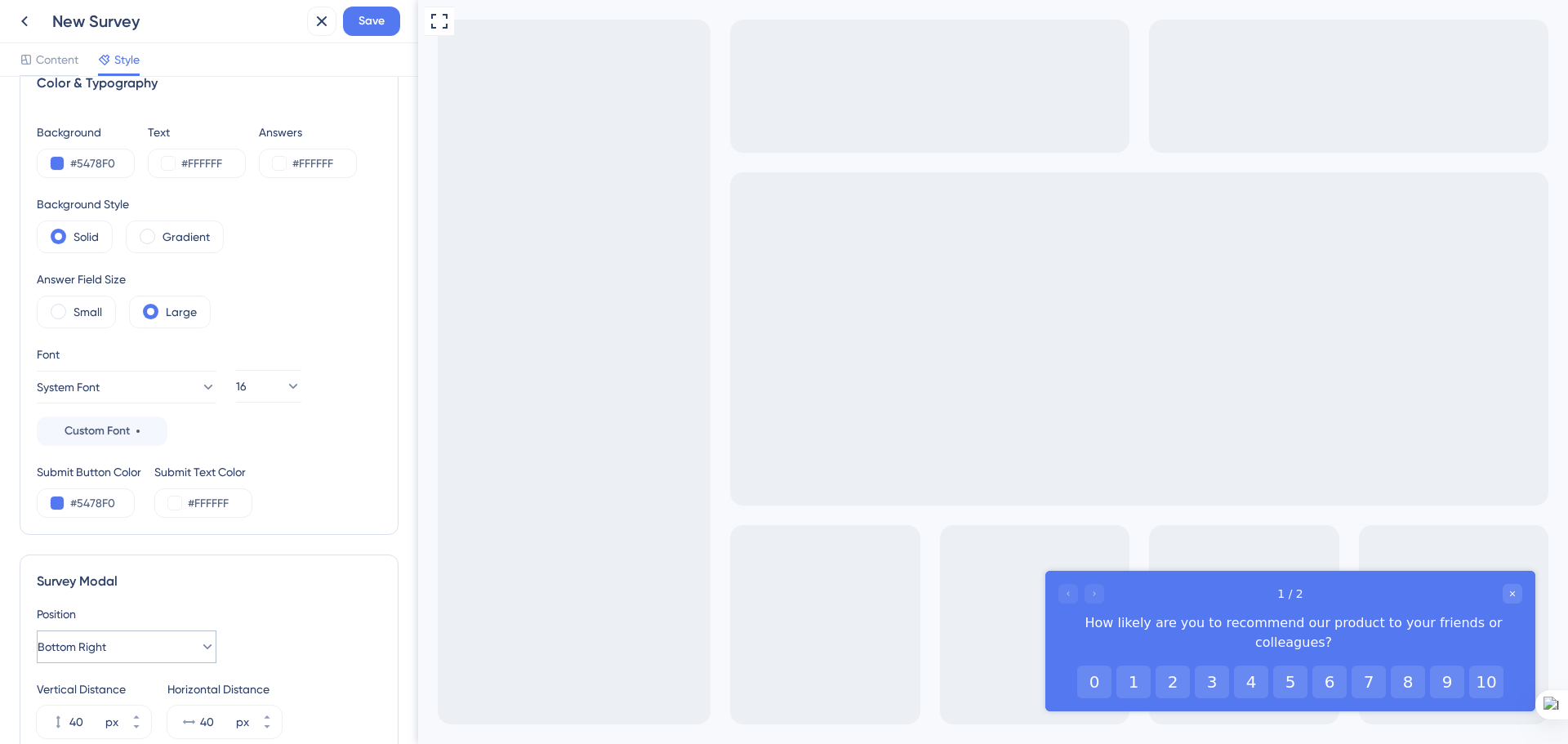
scroll to position [0, 0]
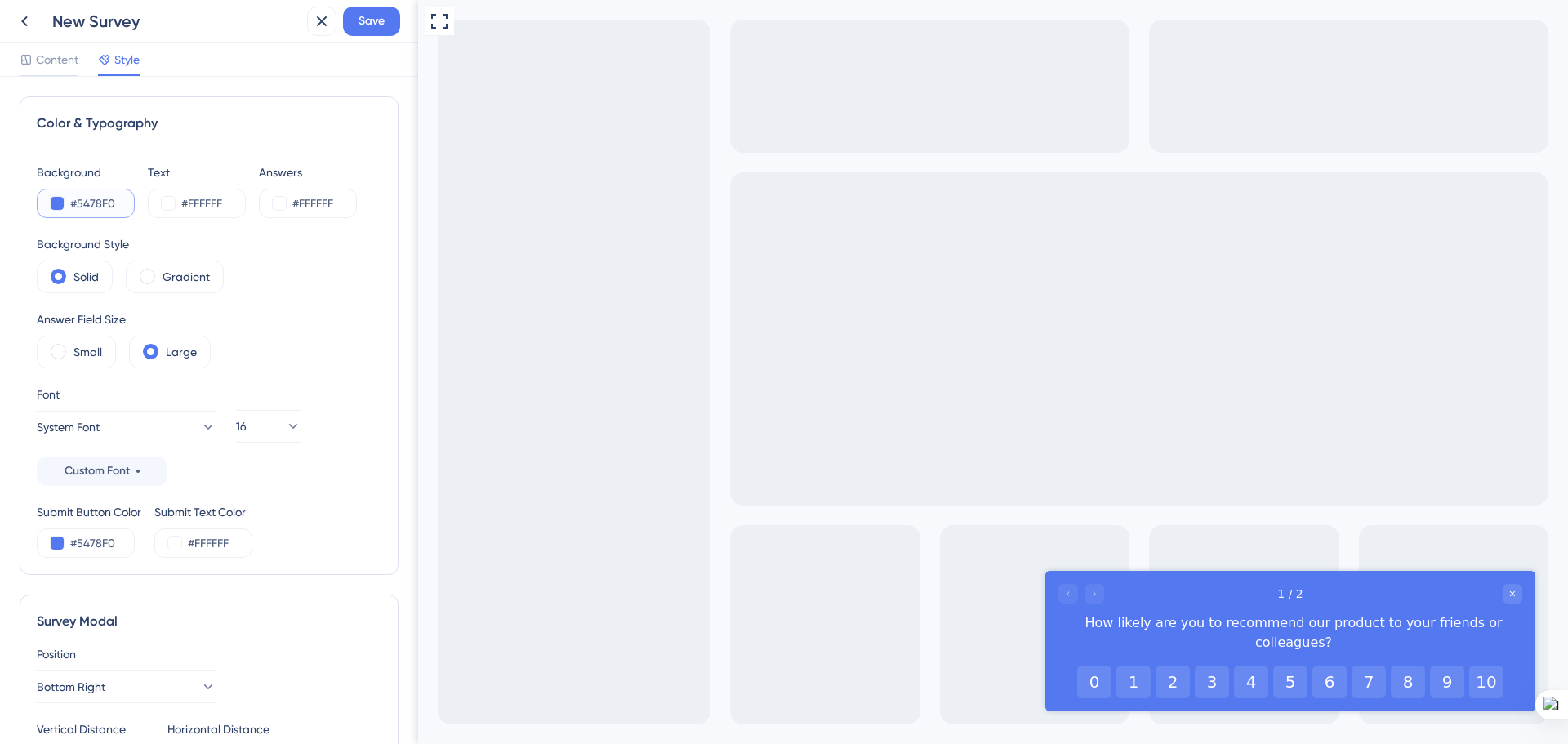
drag, startPoint x: 116, startPoint y: 201, endPoint x: 79, endPoint y: 203, distance: 37.1
click at [79, 201] on input "#5478F0" at bounding box center [103, 203] width 67 height 19
paste input "0058DB"
type input "#0058DB"
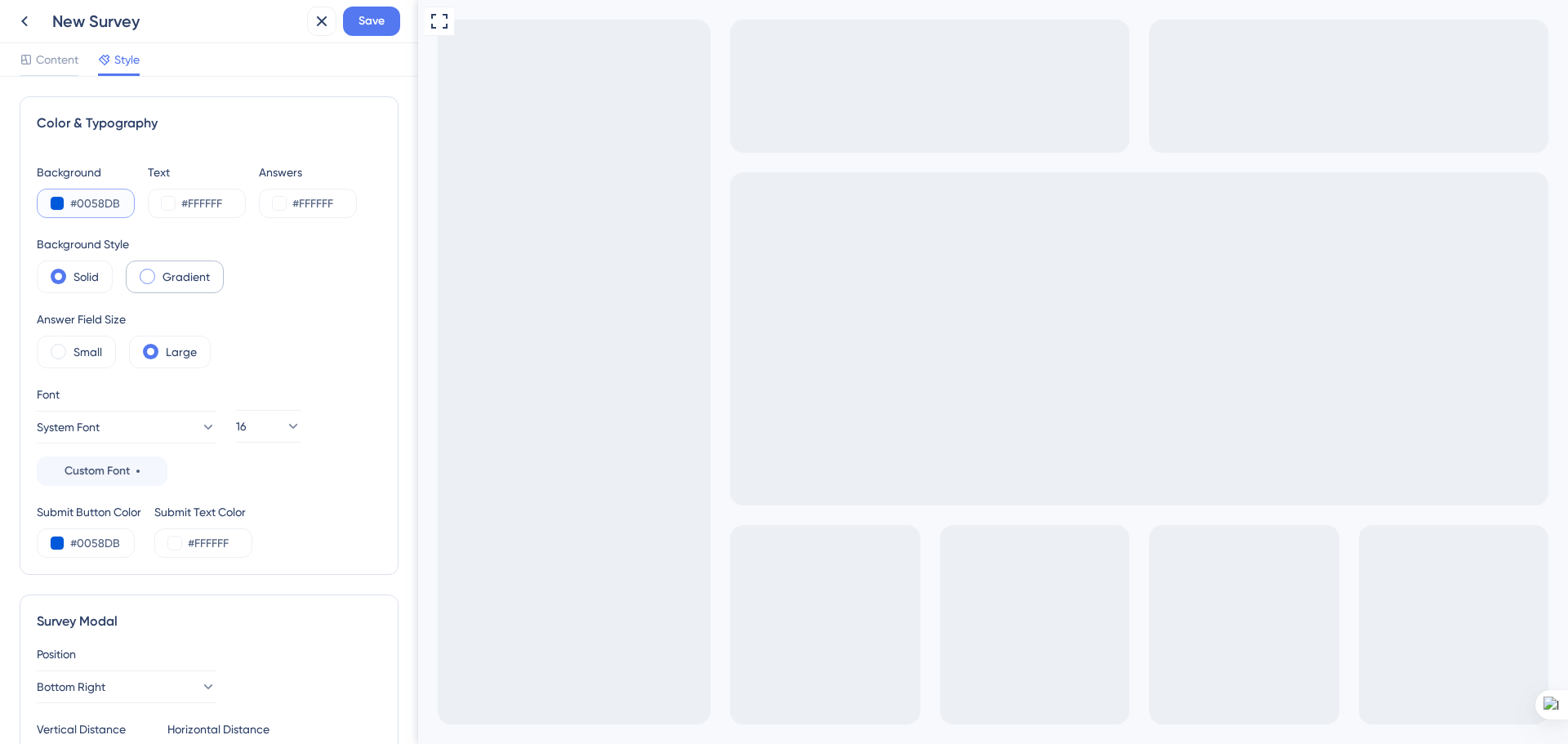
type input "#0058DB"
click at [150, 277] on span at bounding box center [148, 277] width 16 height 16
click at [160, 271] on input "radio" at bounding box center [160, 271] width 0 height 0
click at [58, 277] on span at bounding box center [59, 277] width 16 height 16
click at [71, 271] on input "radio" at bounding box center [71, 271] width 0 height 0
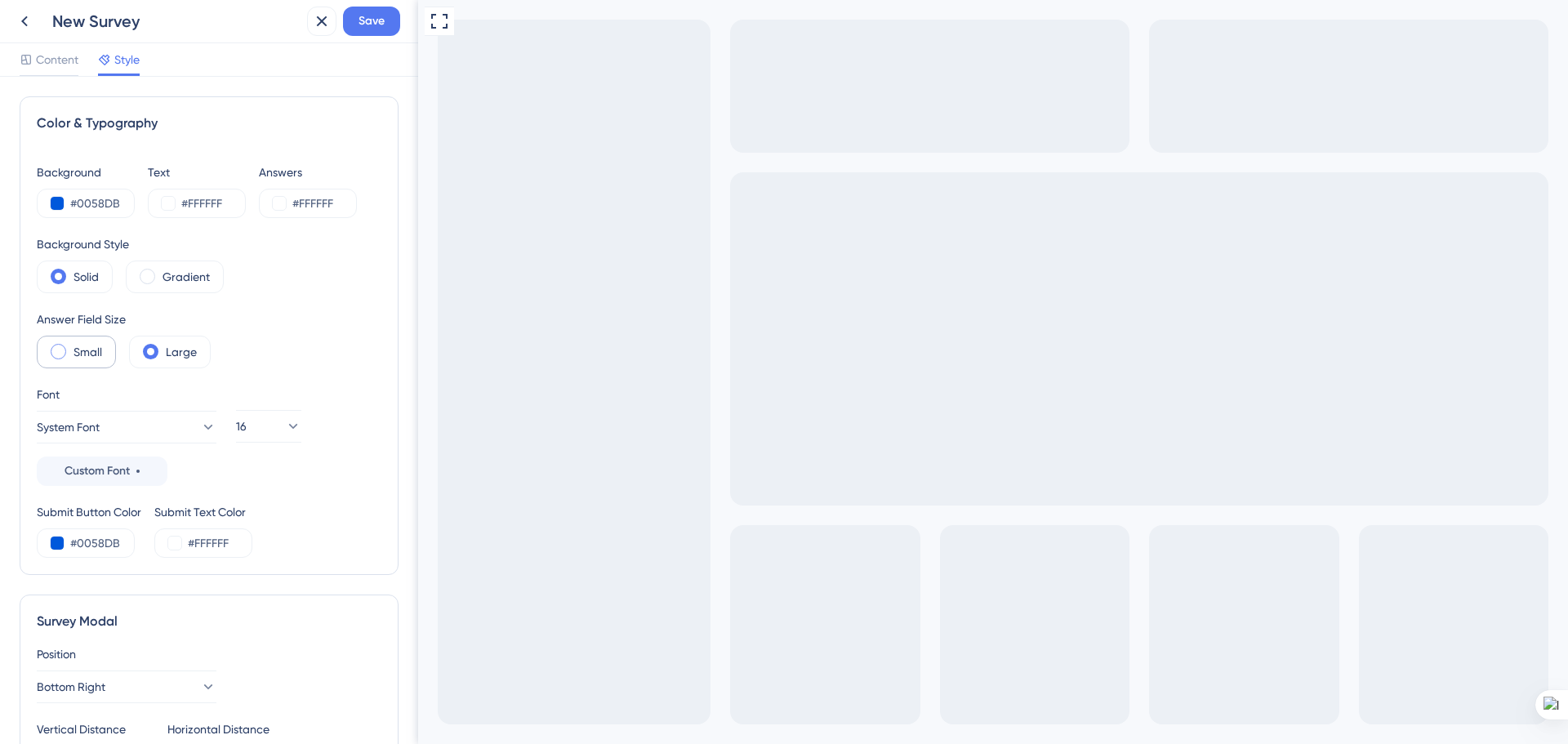
click at [60, 347] on span at bounding box center [59, 352] width 16 height 16
click at [71, 347] on input "radio" at bounding box center [71, 347] width 0 height 0
click at [151, 349] on span at bounding box center [150, 352] width 16 height 16
click at [164, 347] on input "radio" at bounding box center [164, 347] width 0 height 0
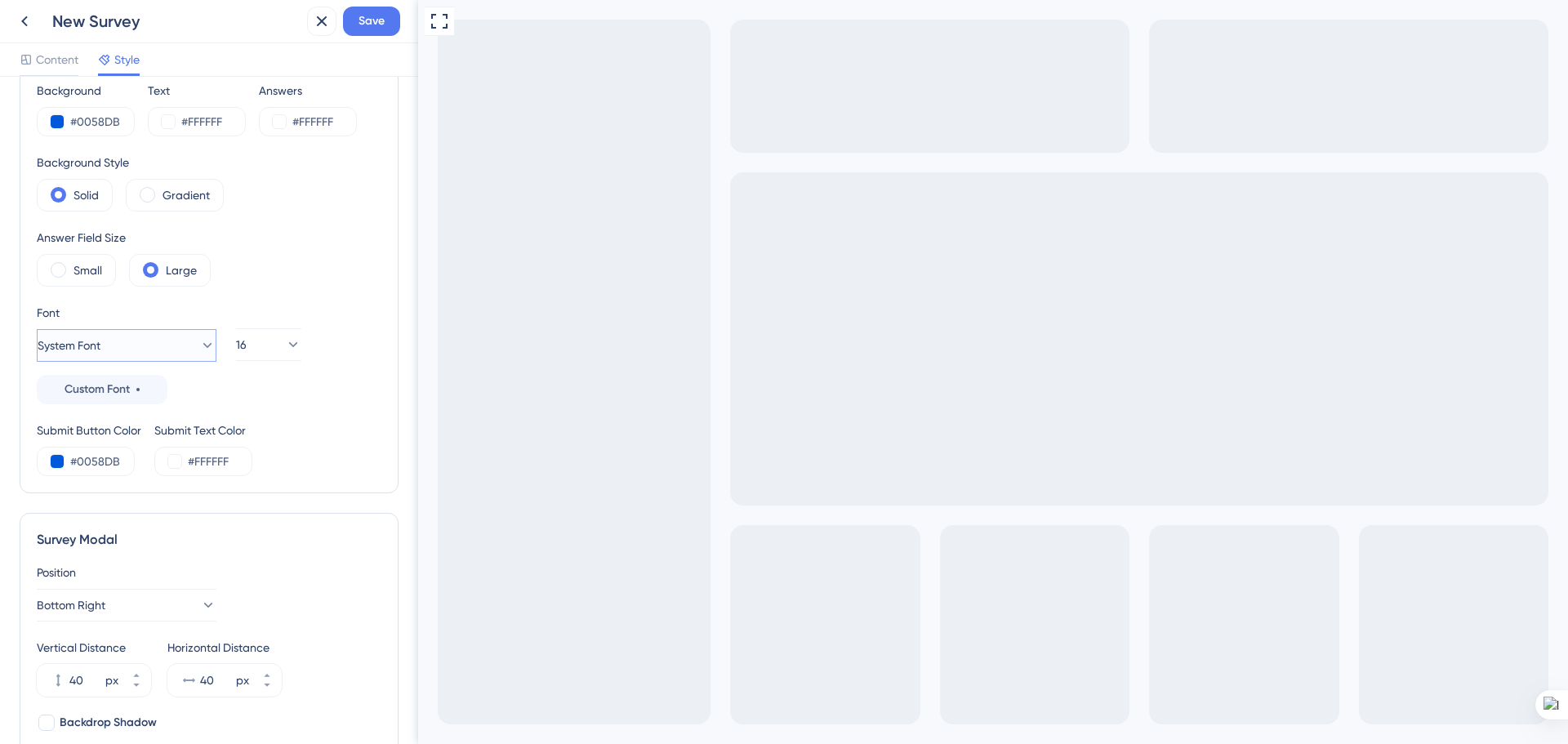
click at [203, 345] on icon at bounding box center [207, 346] width 9 height 5
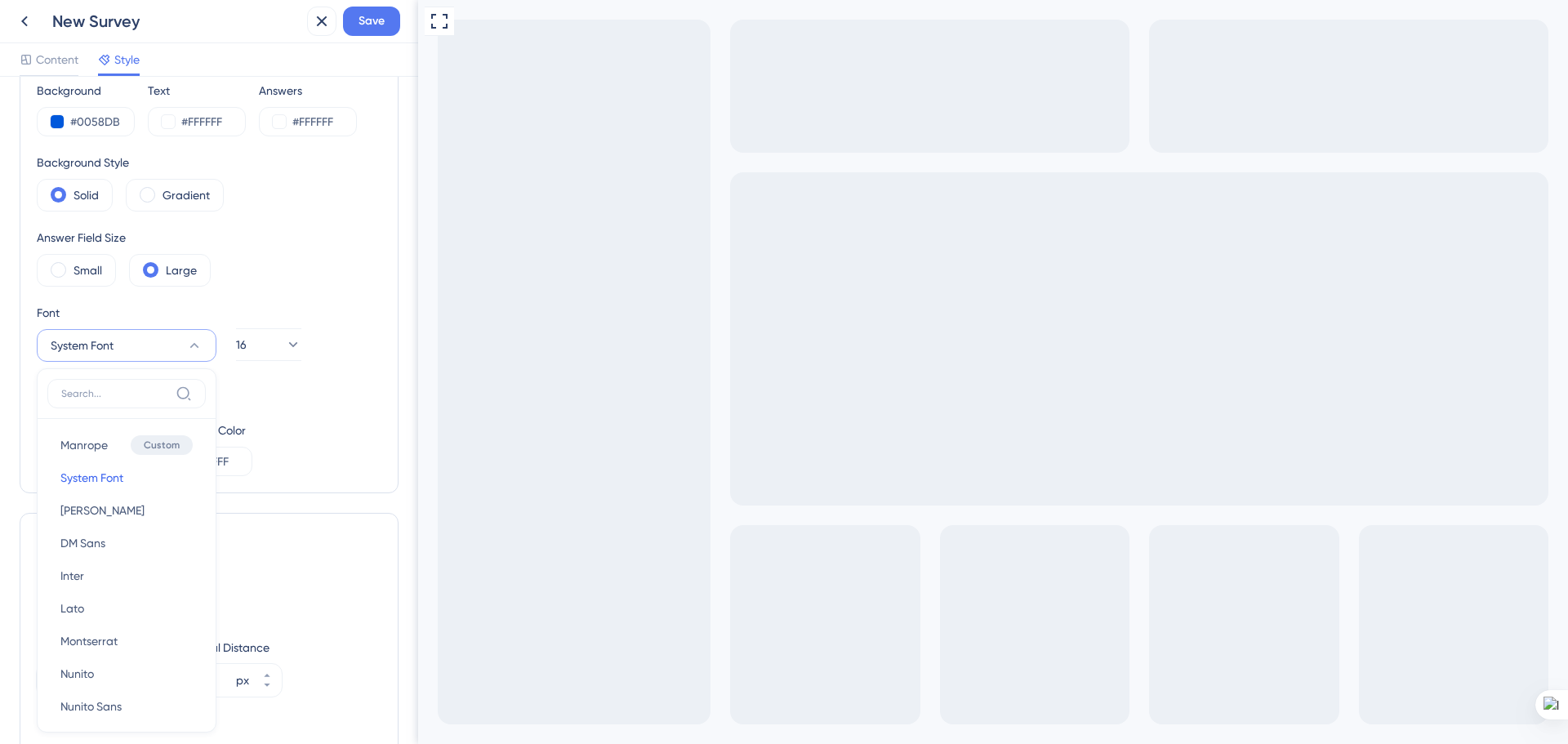
scroll to position [219, 0]
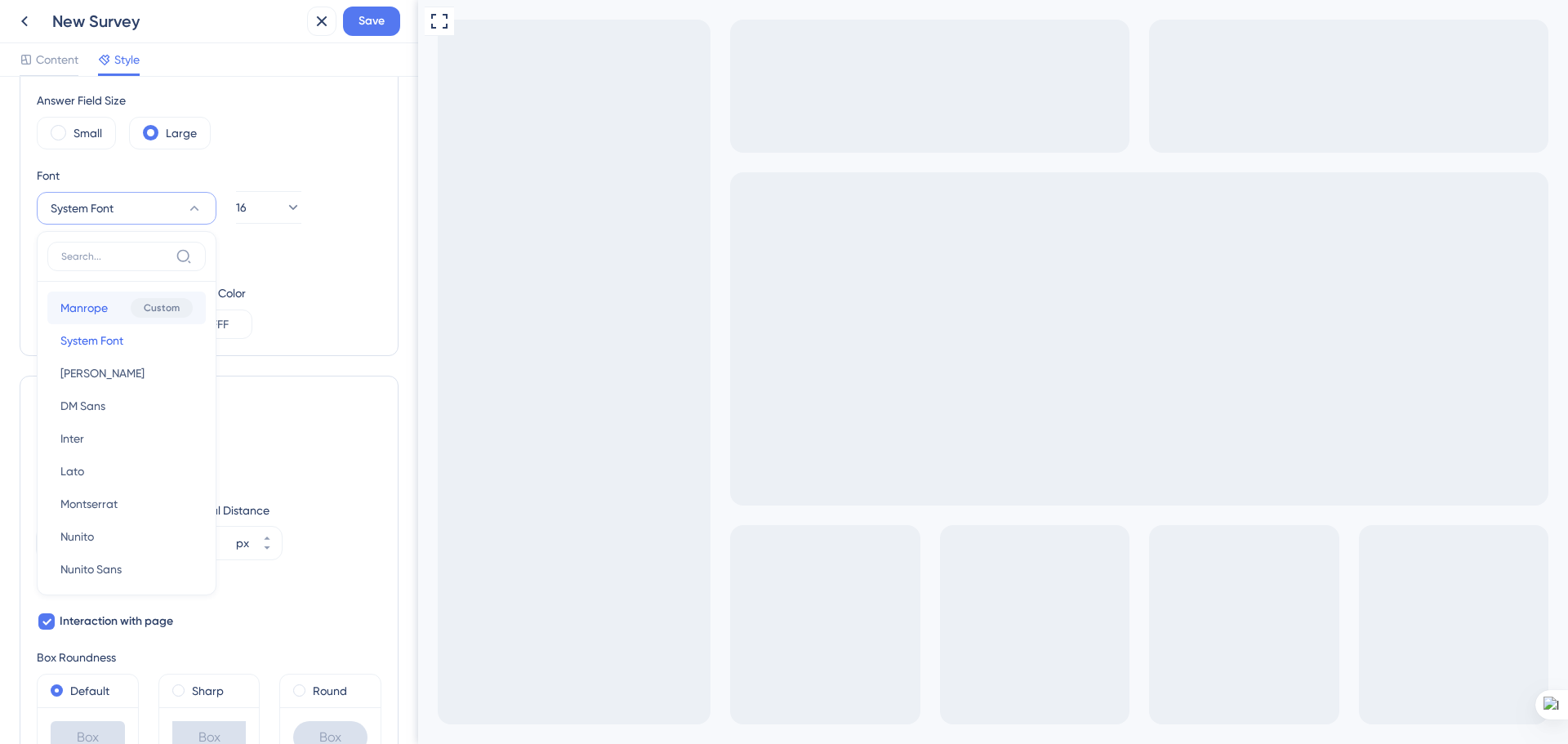
click at [73, 312] on span "Manrope" at bounding box center [84, 308] width 47 height 19
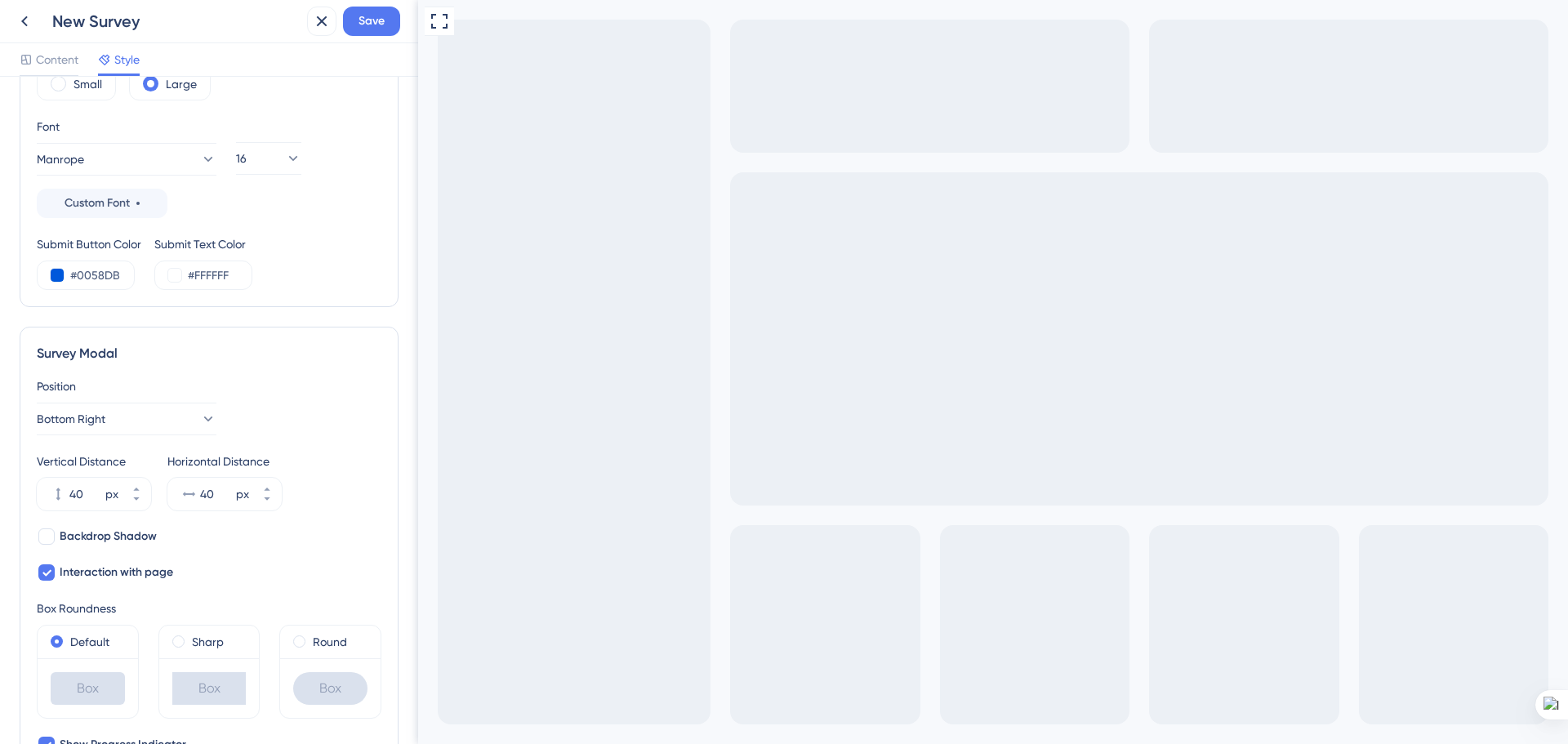
scroll to position [300, 0]
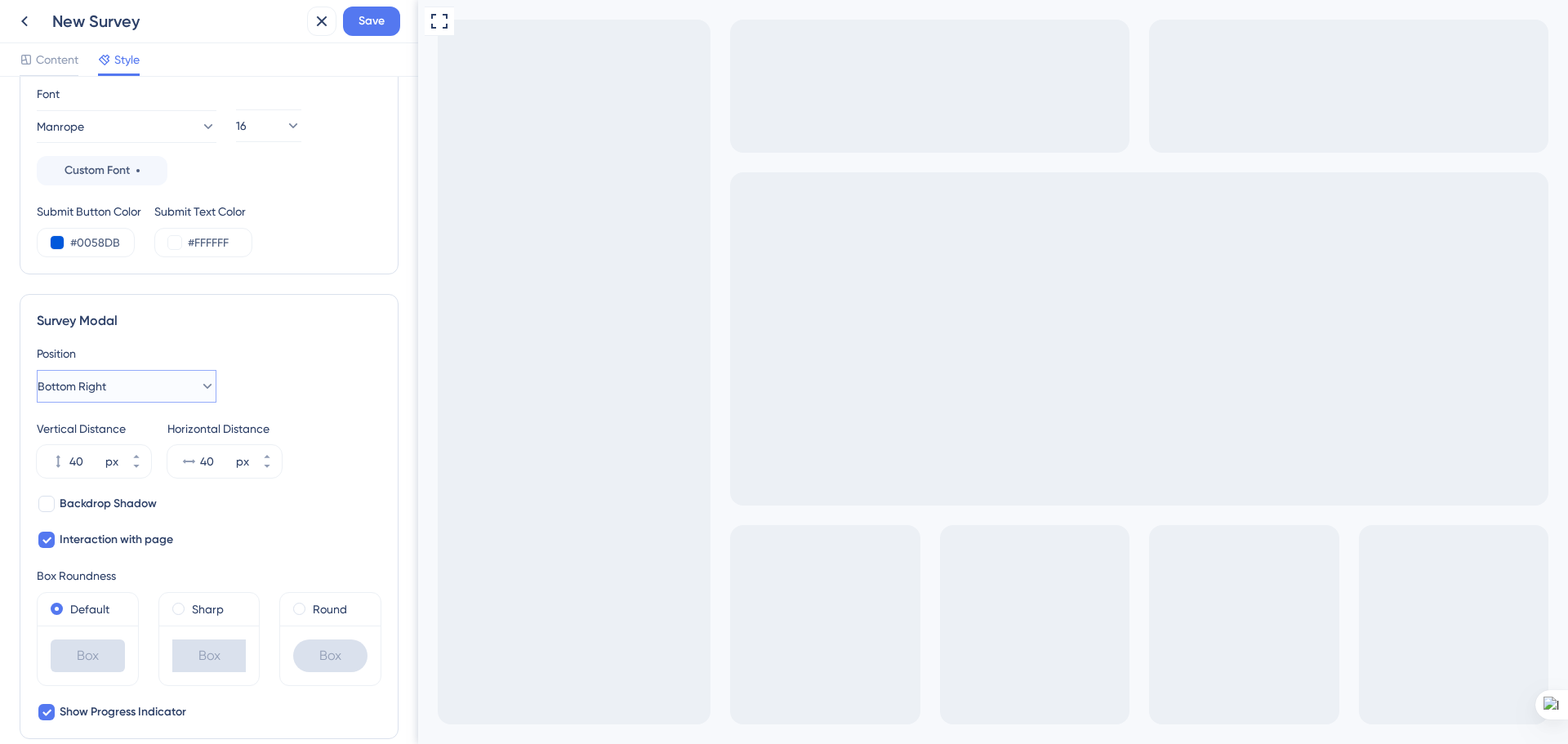
click at [203, 383] on button "Bottom Right" at bounding box center [126, 386] width 179 height 32
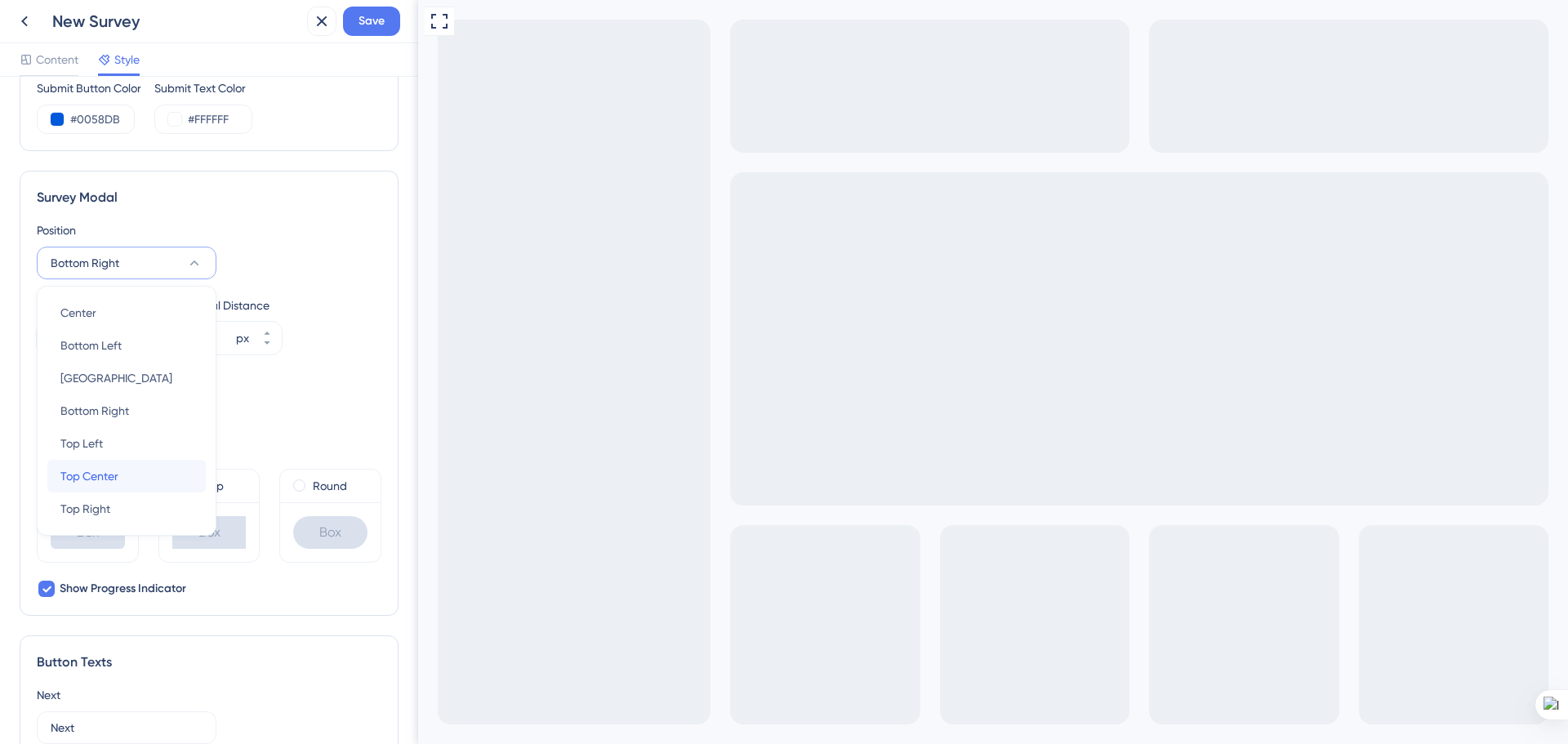
click at [171, 468] on div "Top Center Top Center" at bounding box center [126, 475] width 132 height 32
click at [200, 260] on icon at bounding box center [207, 263] width 17 height 17
click at [143, 368] on div "Bottom Center Bottom Center" at bounding box center [126, 377] width 132 height 32
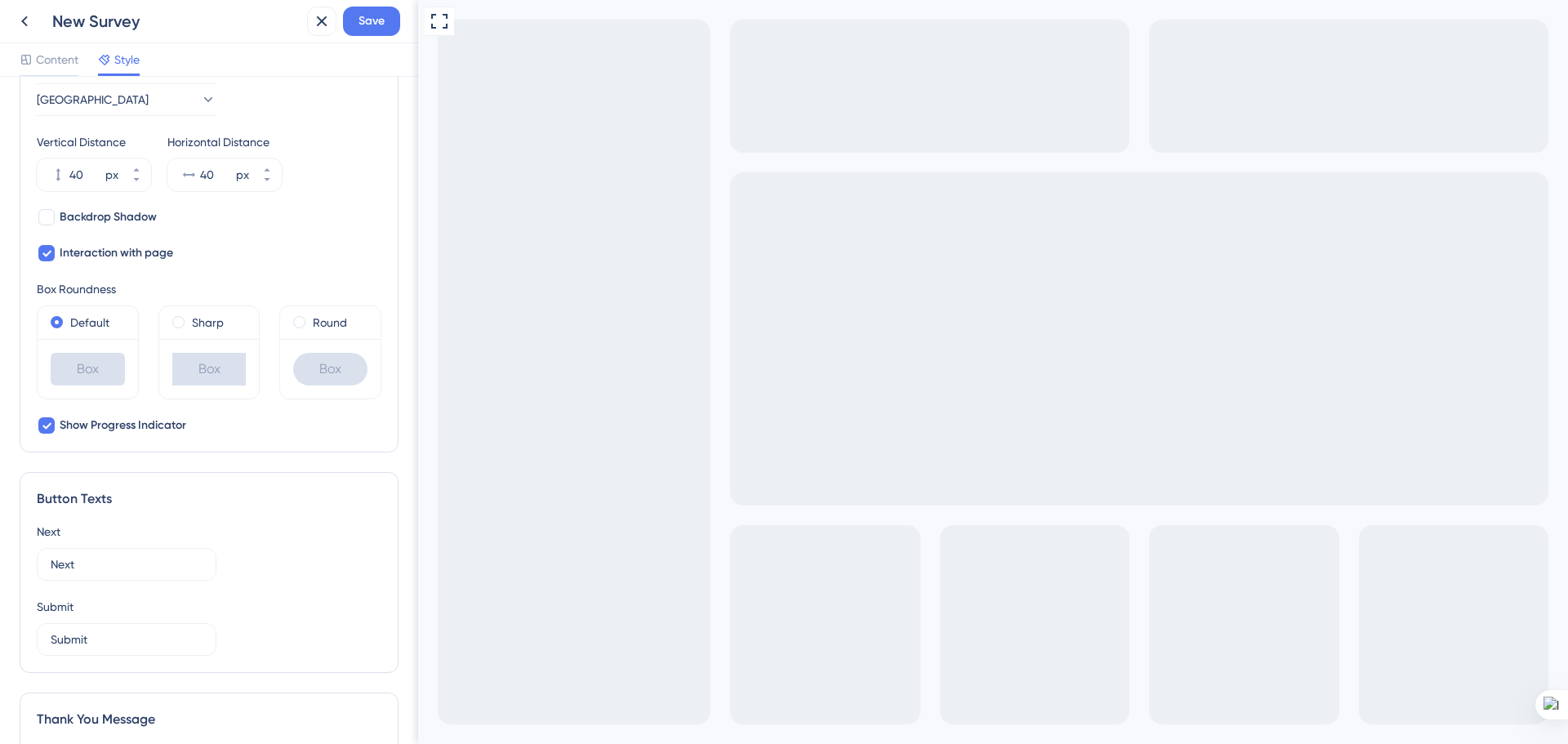
scroll to position [669, 0]
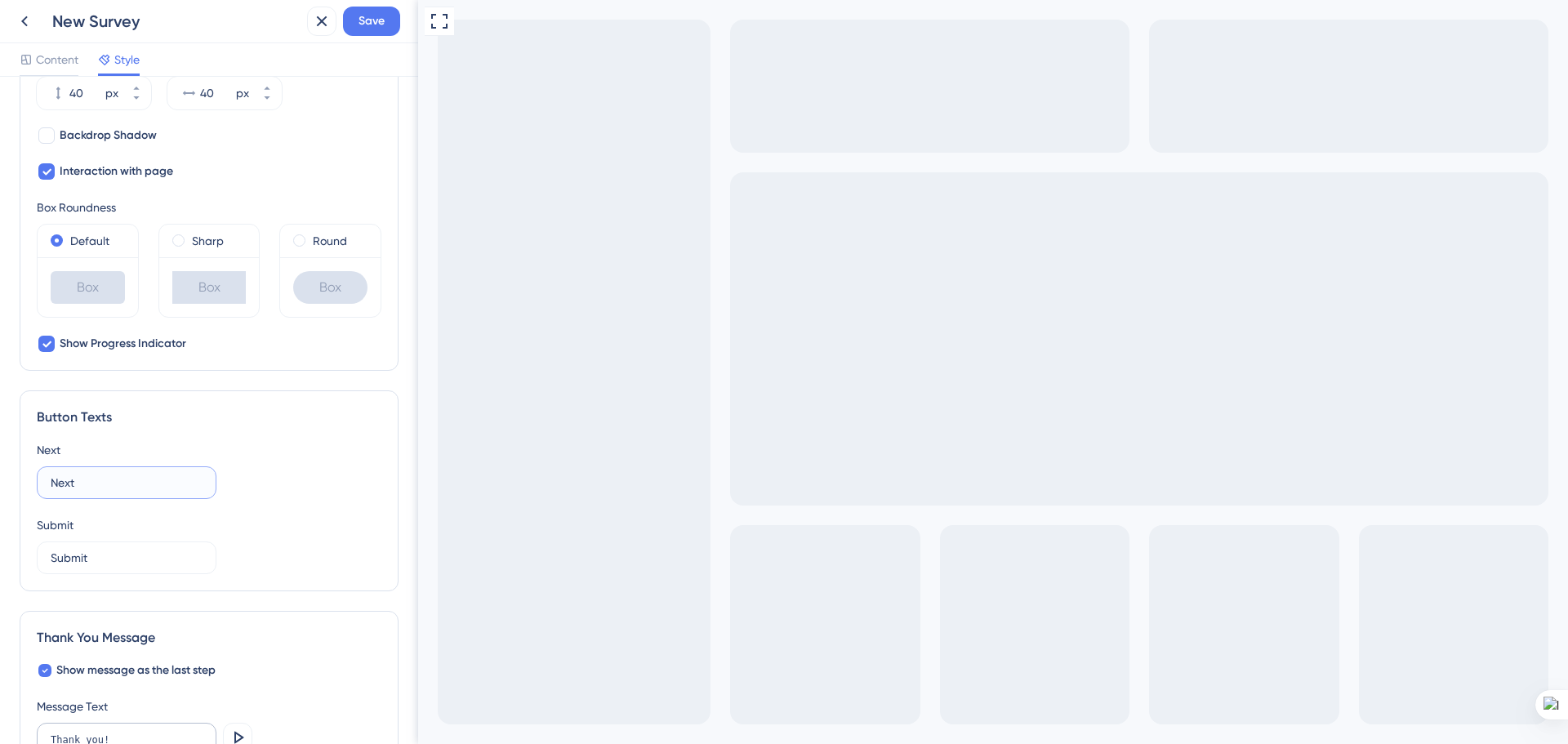
drag, startPoint x: 87, startPoint y: 485, endPoint x: 40, endPoint y: 482, distance: 47.1
click at [40, 482] on label "Next" at bounding box center [126, 482] width 179 height 32
type input "p"
type input "a"
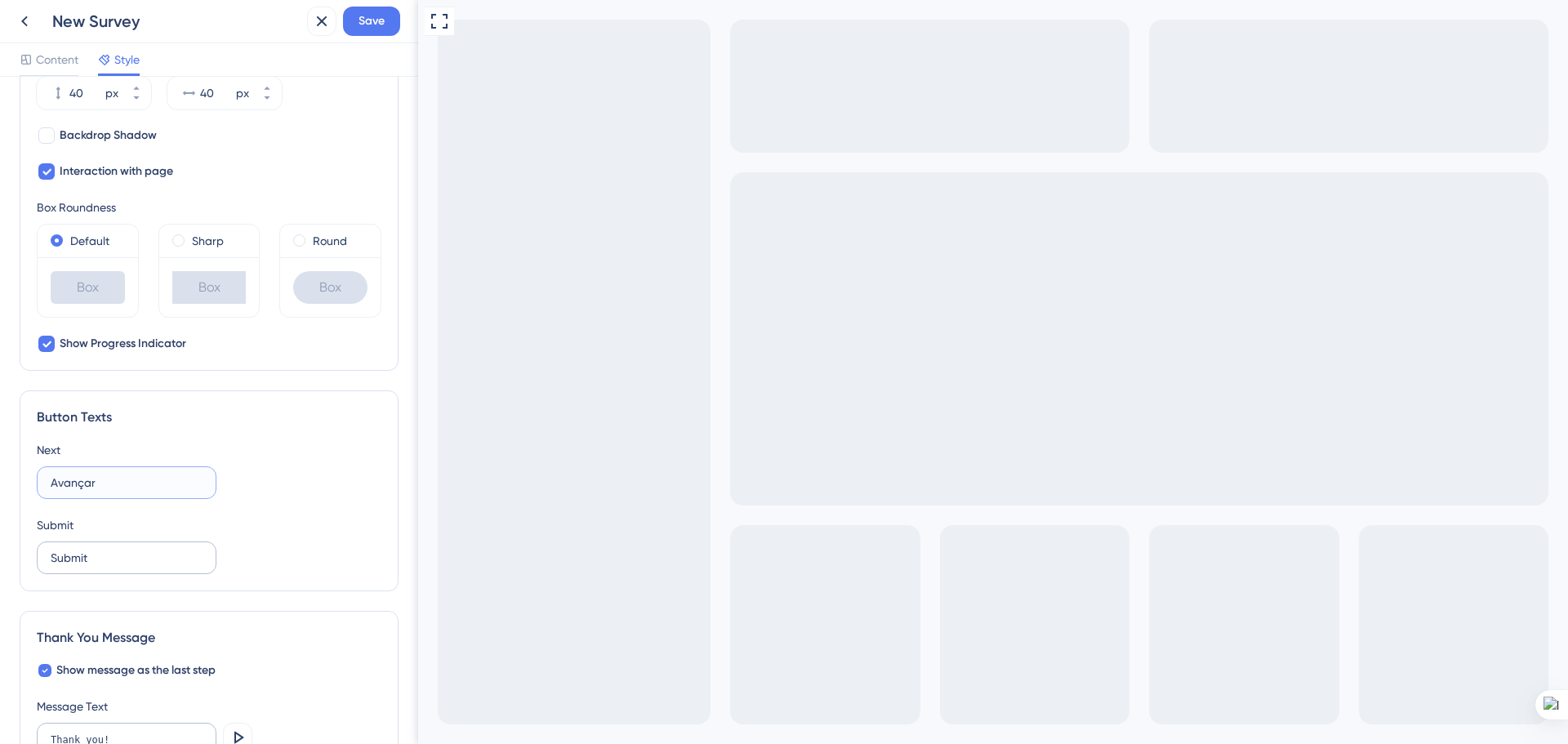
type input "Avançar"
click at [73, 558] on input "Submit" at bounding box center [127, 558] width 152 height 18
type input "Enviar respostas"
click at [270, 559] on div "Submit Enviar respostas" at bounding box center [209, 544] width 345 height 59
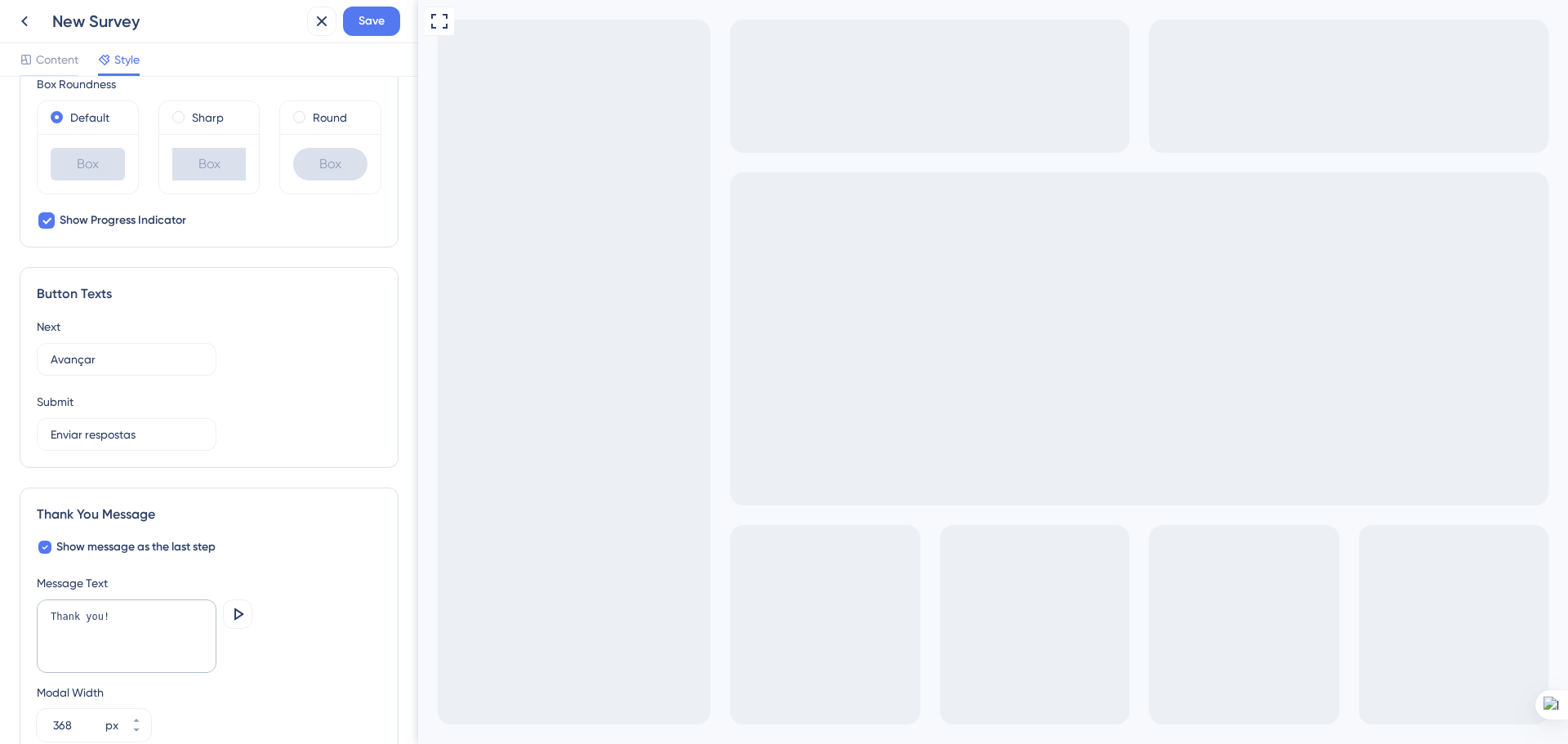
scroll to position [832, 0]
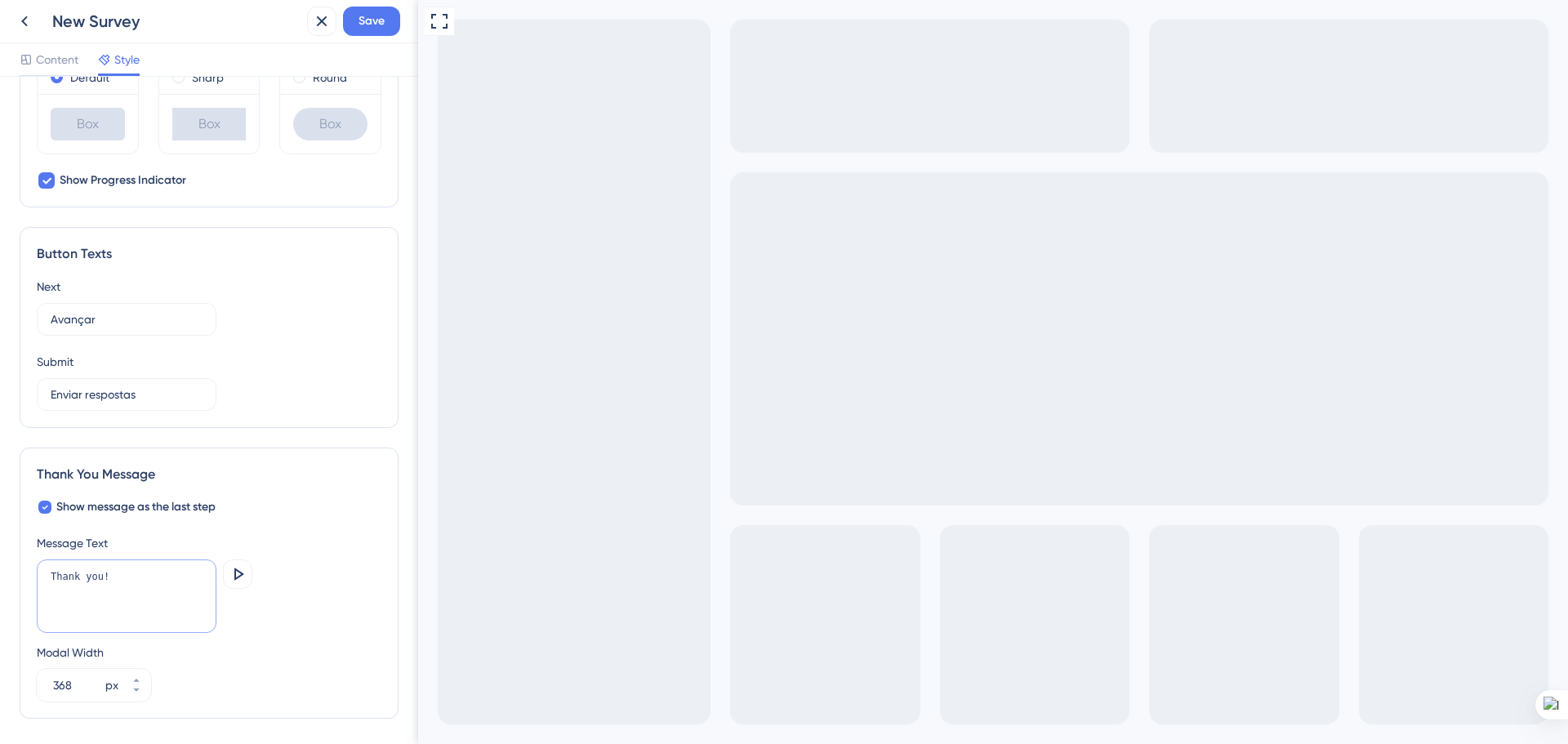
drag, startPoint x: 92, startPoint y: 577, endPoint x: 43, endPoint y: 575, distance: 49.0
click at [43, 575] on textarea "Thank you!" at bounding box center [126, 596] width 179 height 74
type textarea "S"
type textarea "A"
type textarea "Sua participação nos ajudará a melhorar cada vez mais a plataforma."
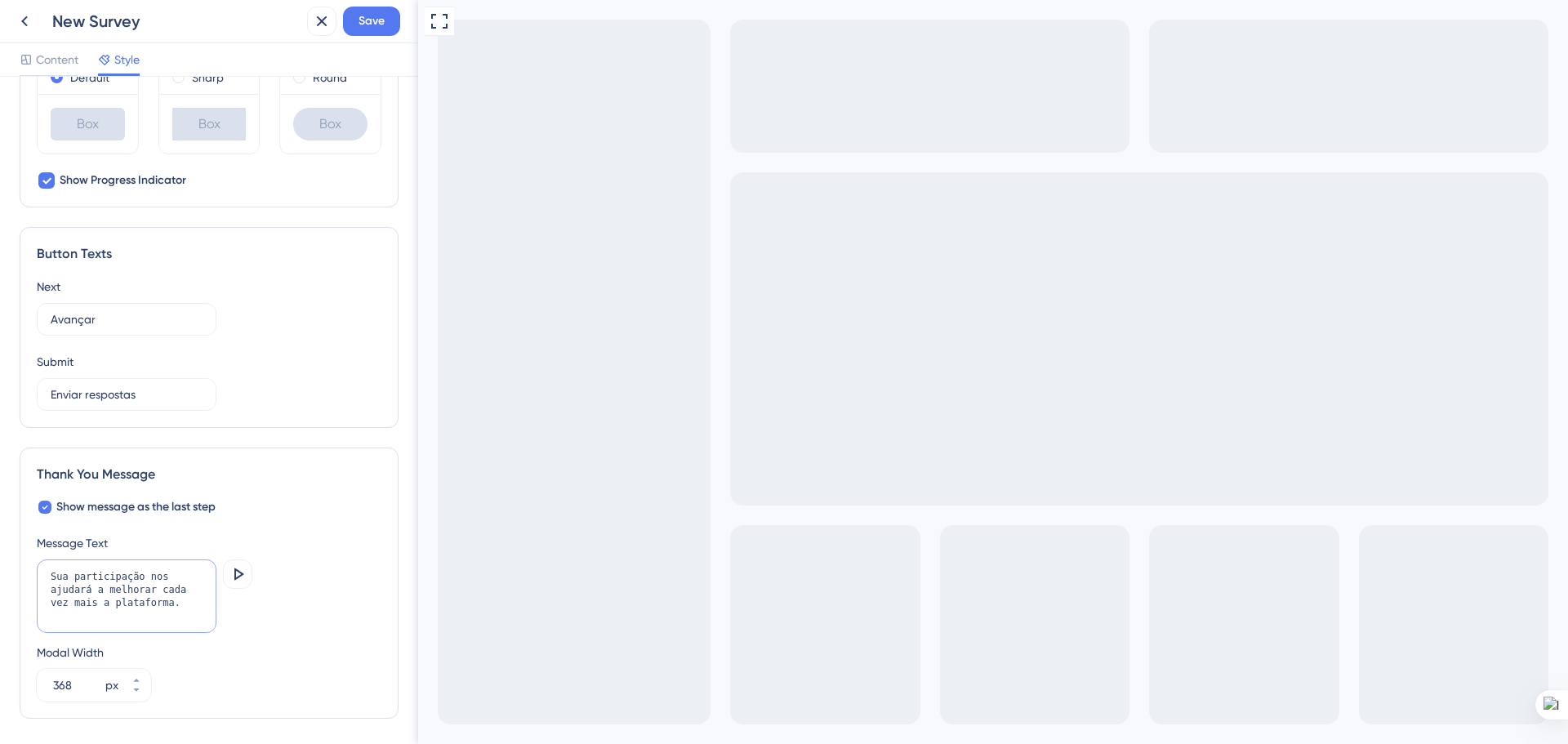
drag, startPoint x: 150, startPoint y: 600, endPoint x: 22, endPoint y: 580, distance: 129.6
click at [22, 580] on div "Thank You Message Show message as the last step Message Text Sua participação n…" at bounding box center [208, 583] width 379 height 271
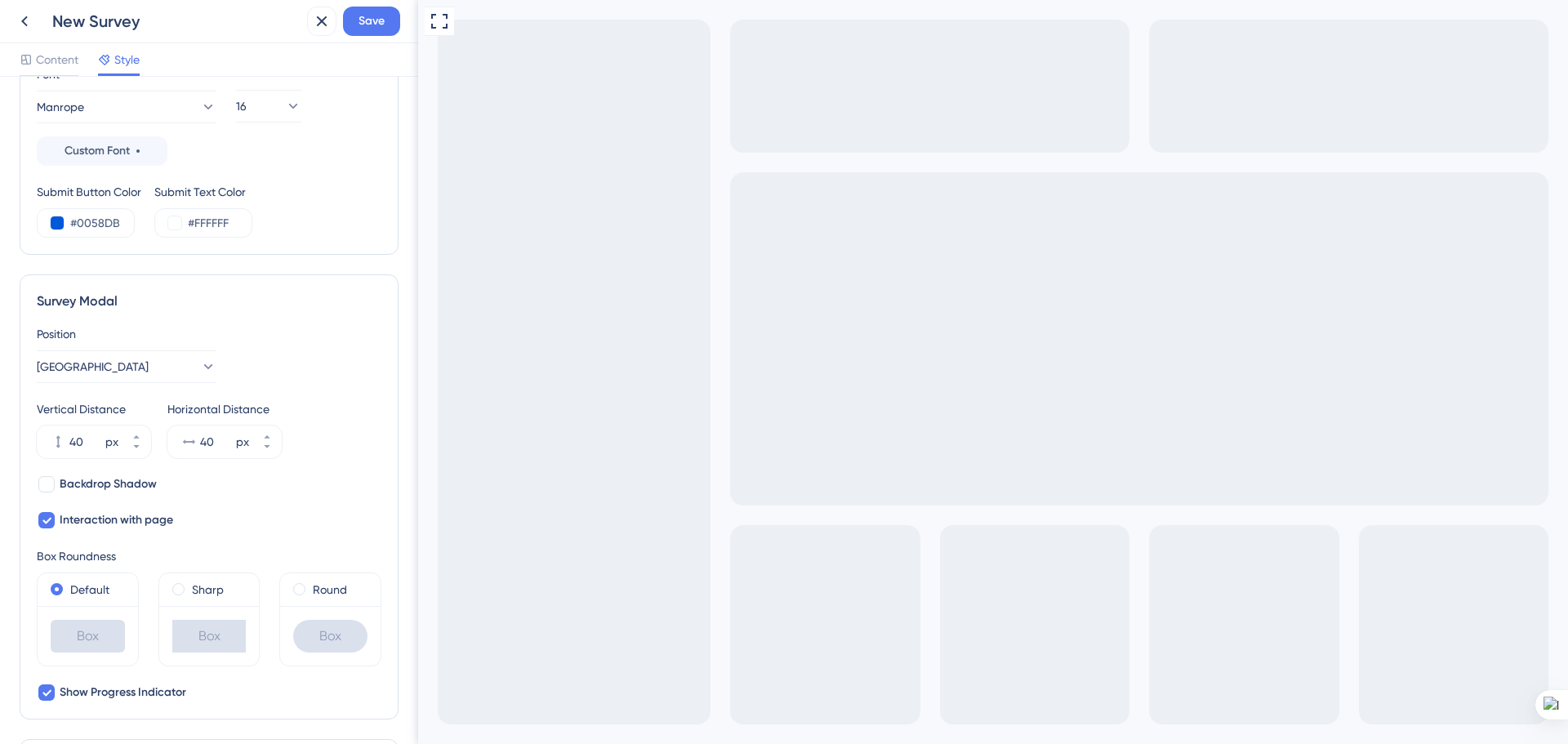
scroll to position [0, 0]
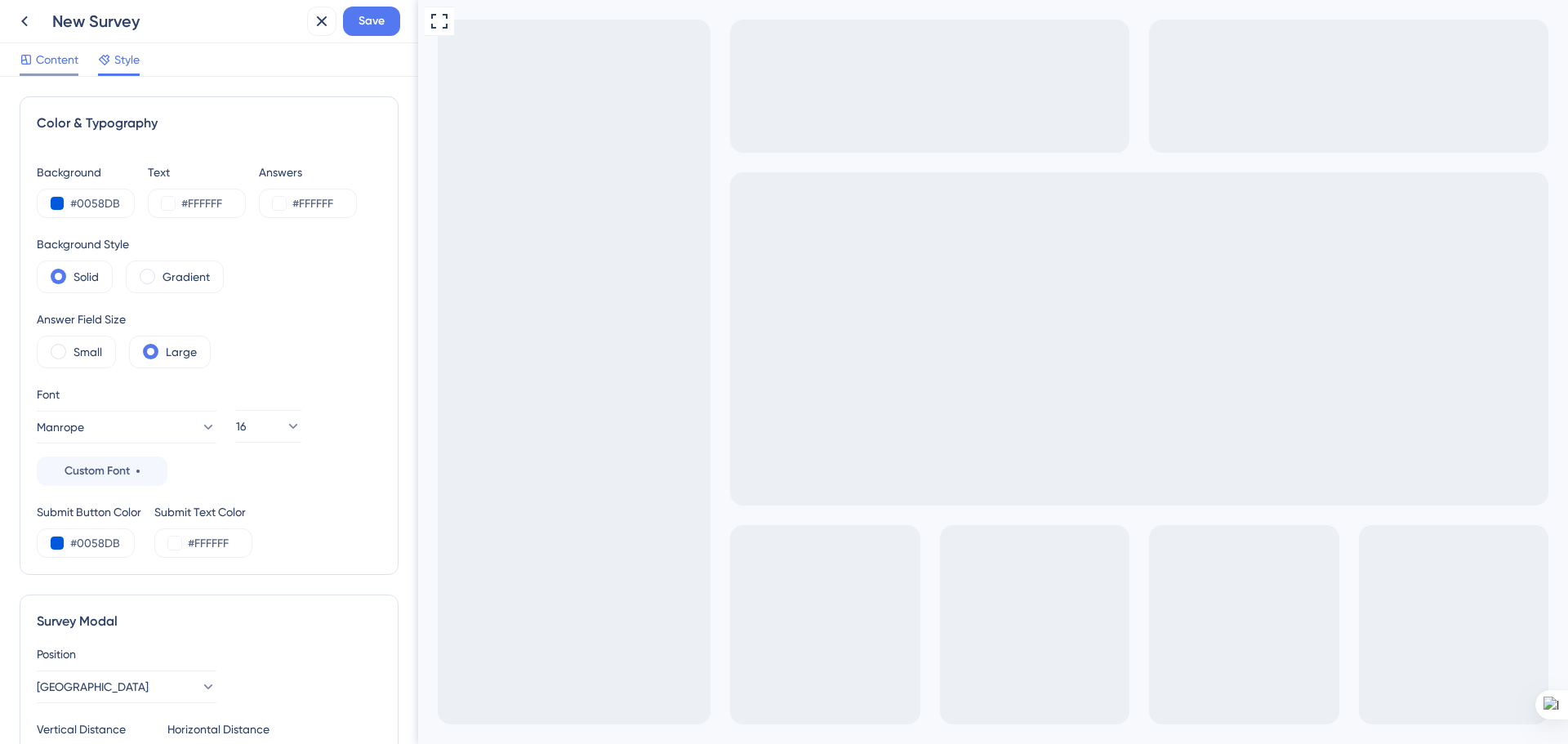
click at [62, 73] on div "Content" at bounding box center [48, 63] width 59 height 26
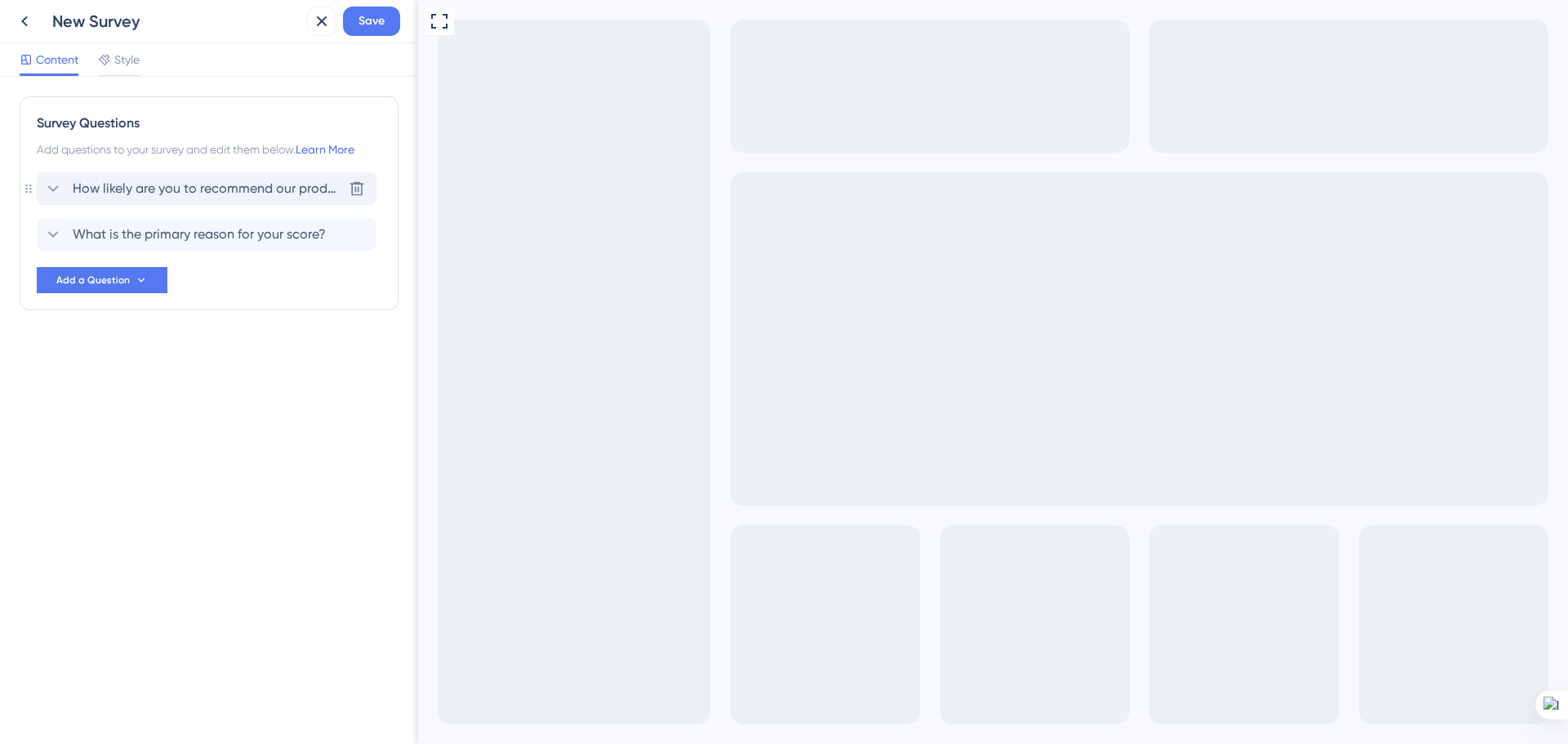
click at [181, 185] on span "How likely are you to recommend our product to your friends or colleagues?" at bounding box center [207, 188] width 270 height 19
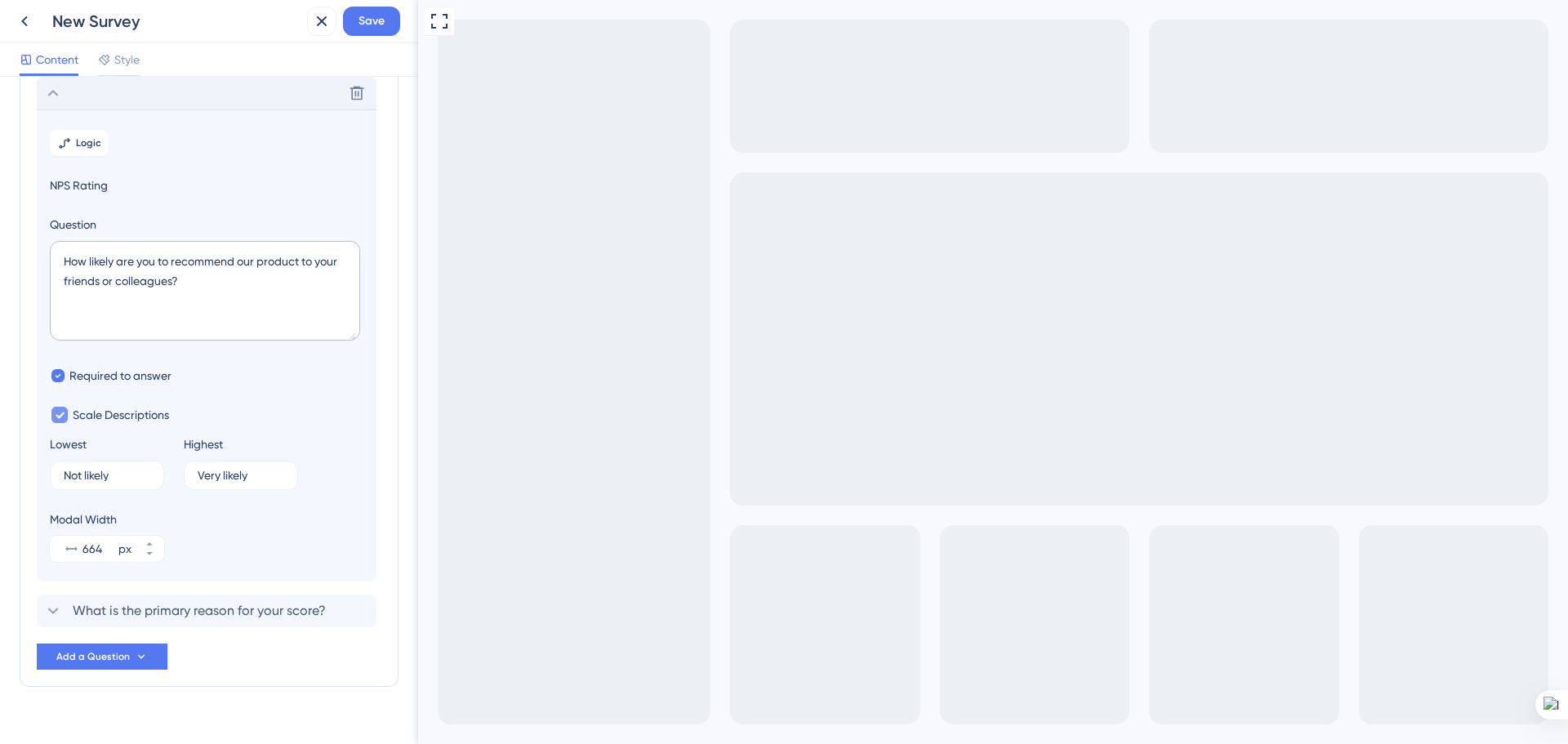
click at [60, 420] on icon at bounding box center [60, 415] width 10 height 11
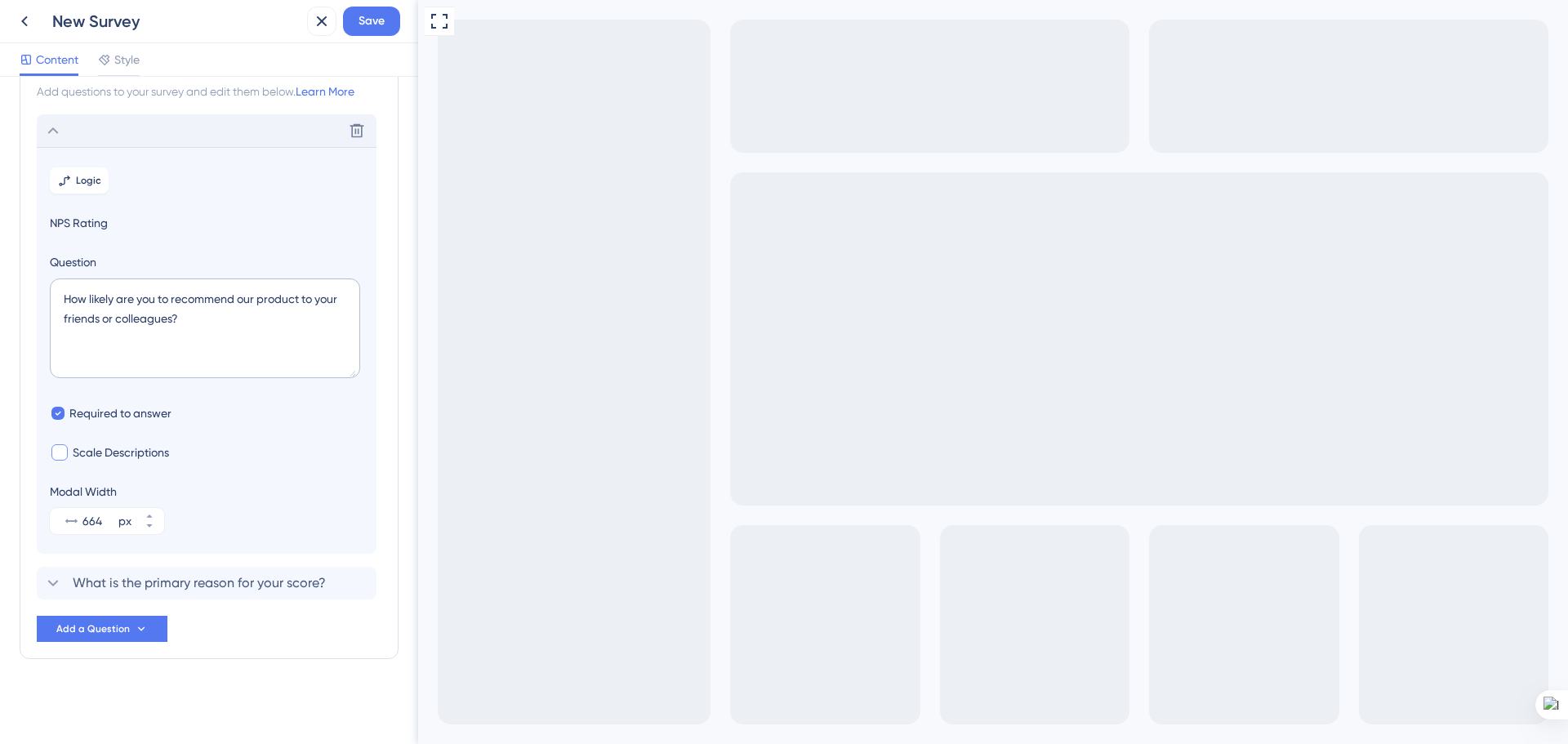
click at [66, 453] on div at bounding box center [60, 453] width 17 height 17
checkbox input "true"
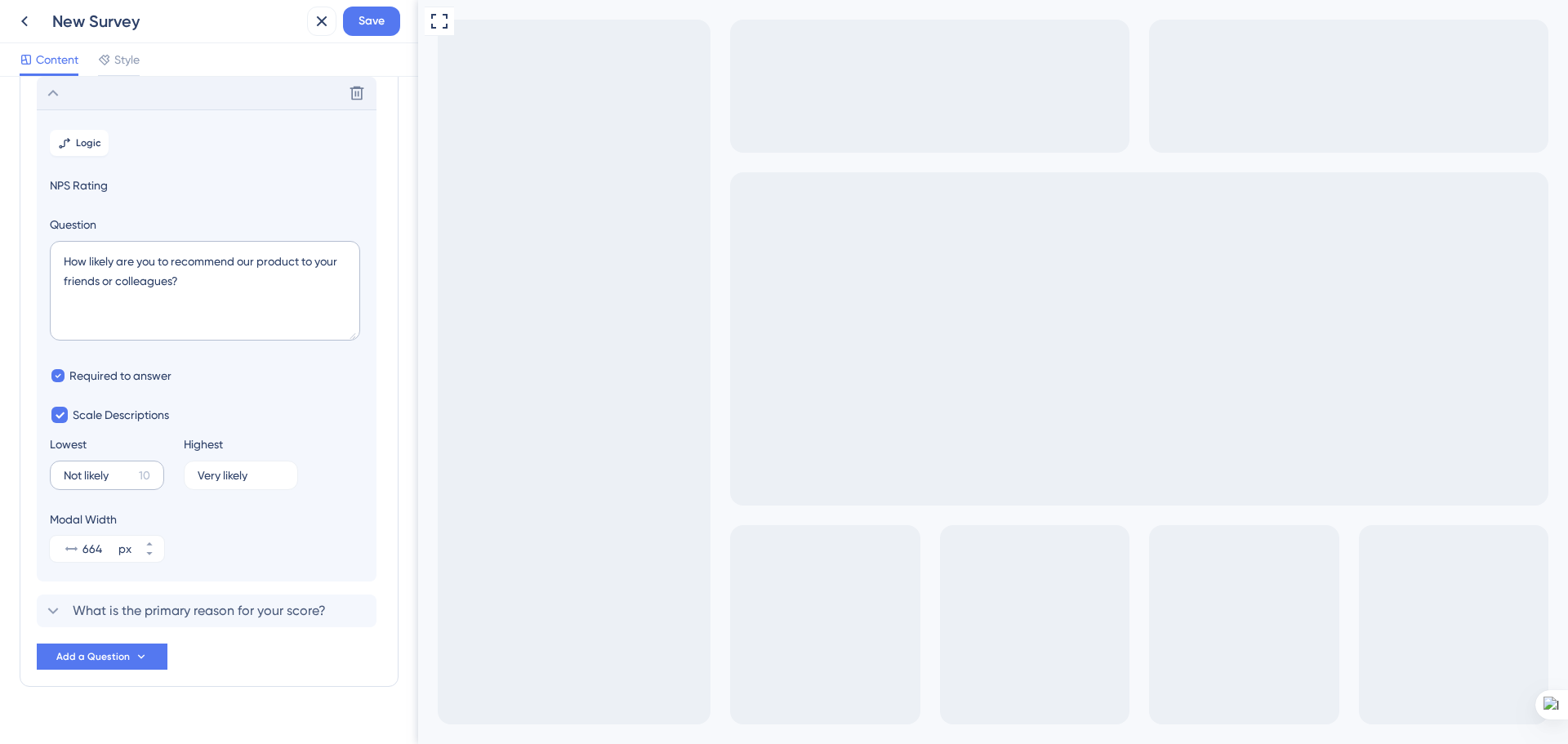
drag, startPoint x: 141, startPoint y: 479, endPoint x: 64, endPoint y: 474, distance: 77.2
click at [64, 474] on label "Not likely 10" at bounding box center [107, 475] width 115 height 30
click at [64, 474] on input "Not likely" at bounding box center [98, 475] width 68 height 11
drag, startPoint x: 63, startPoint y: 474, endPoint x: 102, endPoint y: 476, distance: 39.1
click at [102, 476] on label "Not likely 10" at bounding box center [107, 475] width 115 height 30
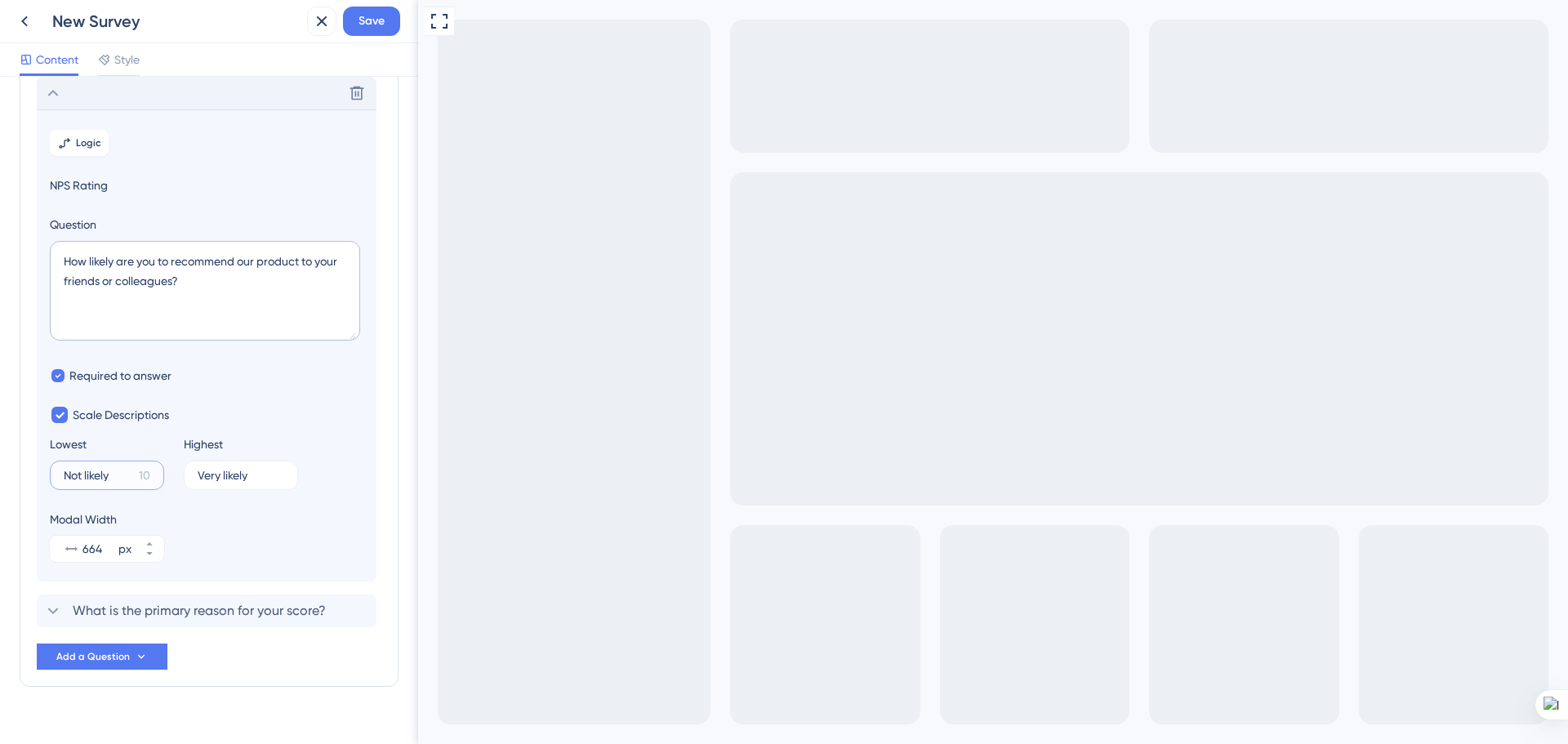
click at [102, 476] on input "Not likely" at bounding box center [98, 475] width 68 height 11
click at [158, 477] on label "Not likely 10" at bounding box center [107, 475] width 115 height 30
click at [132, 477] on input "Not likely" at bounding box center [98, 475] width 68 height 11
click at [228, 473] on input "Very likely" at bounding box center [234, 475] width 74 height 11
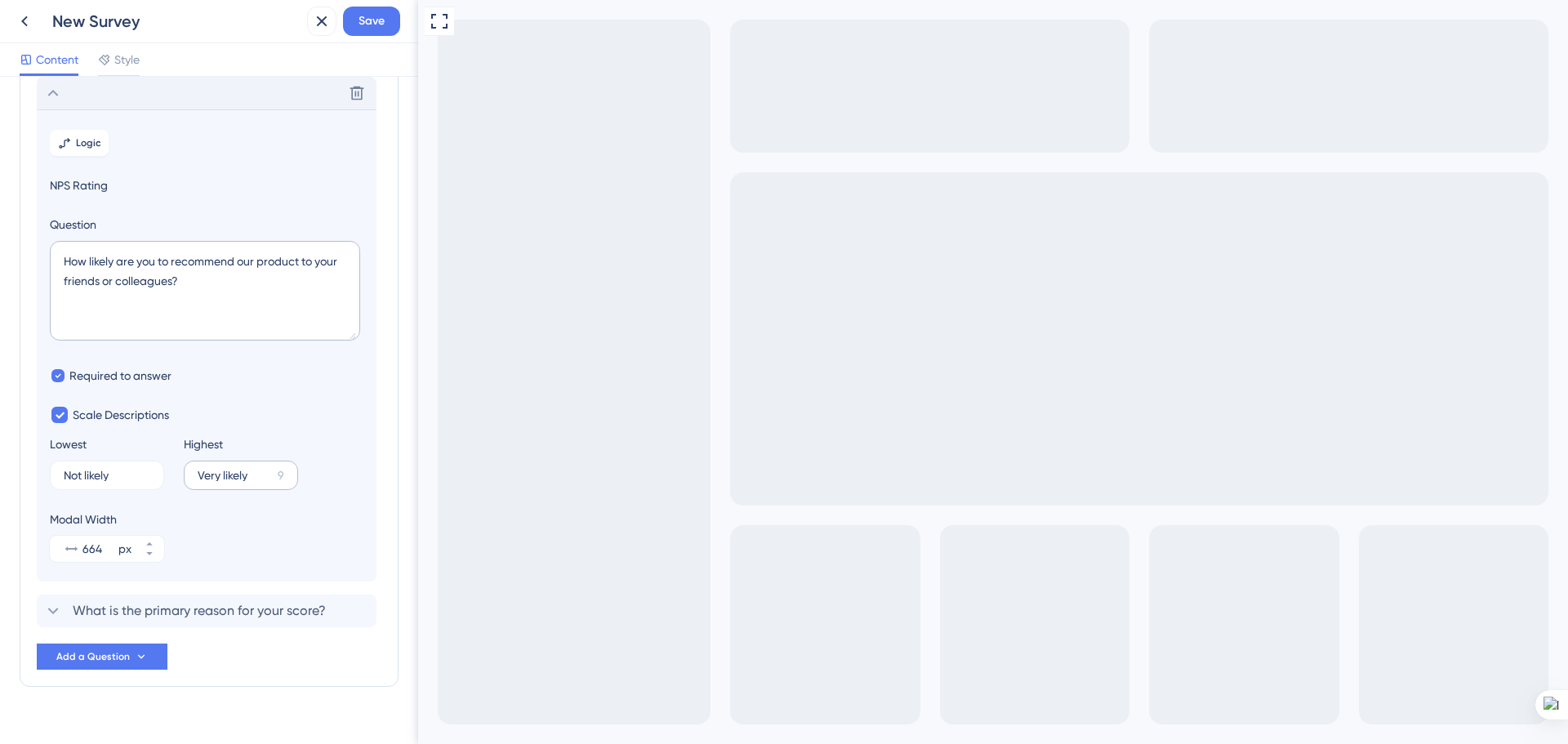
click at [284, 474] on div "9" at bounding box center [280, 475] width 6 height 19
click at [271, 474] on input "Very likely" at bounding box center [234, 475] width 74 height 11
click at [111, 482] on label "Not likely 10" at bounding box center [107, 475] width 115 height 30
click at [111, 481] on input "Not likely" at bounding box center [98, 475] width 68 height 11
drag, startPoint x: 107, startPoint y: 479, endPoint x: 61, endPoint y: 475, distance: 46.2
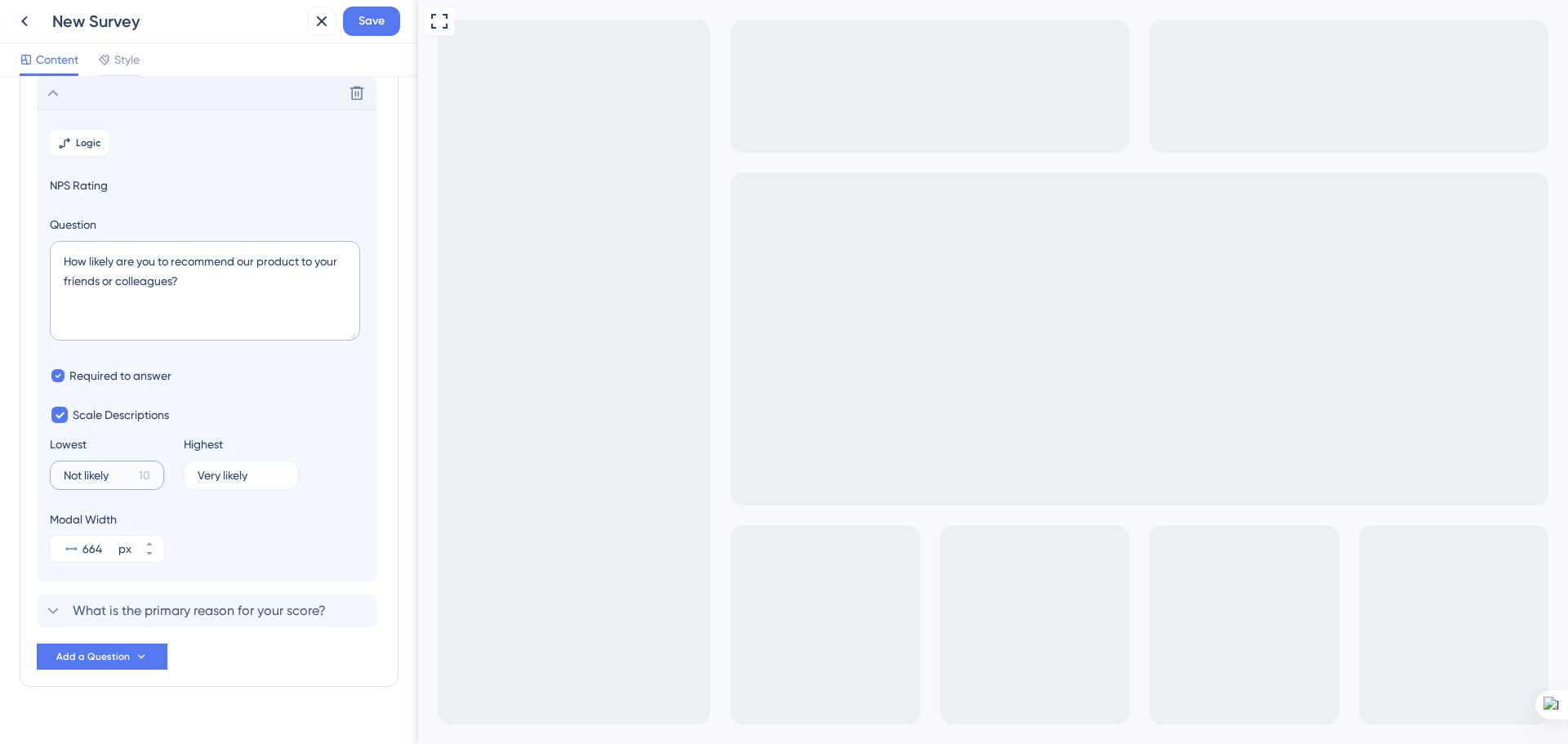
click at [61, 475] on label "Not likely 10" at bounding box center [107, 475] width 115 height 30
click at [64, 475] on input "Not likely" at bounding box center [98, 475] width 68 height 11
type input "M"
type input "Pouco provável"
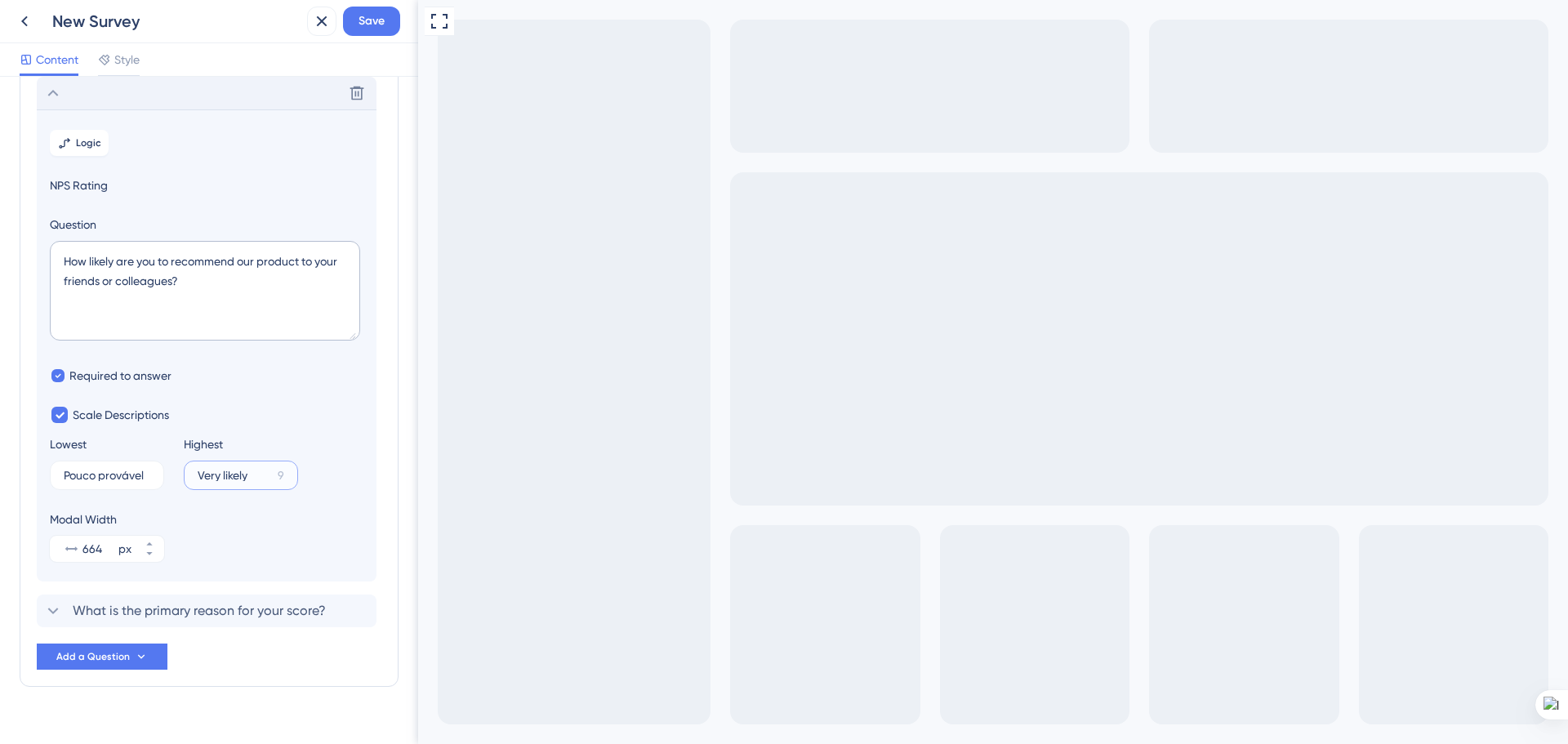
click at [199, 475] on input "Very likely" at bounding box center [234, 475] width 74 height 11
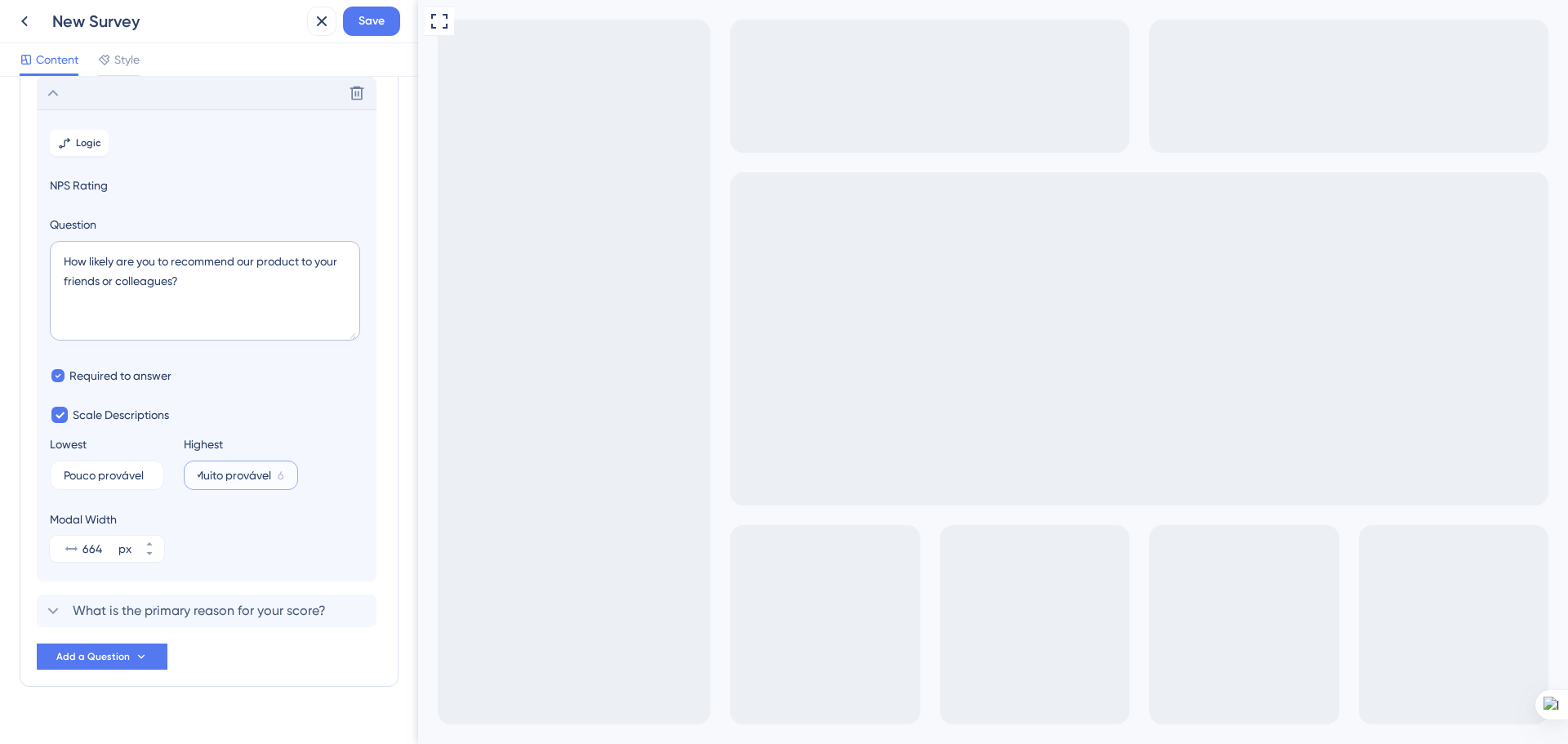
type input "Muito provável"
click at [270, 548] on div "Modal Width 664 px" at bounding box center [206, 536] width 313 height 53
click at [58, 616] on icon at bounding box center [52, 611] width 19 height 19
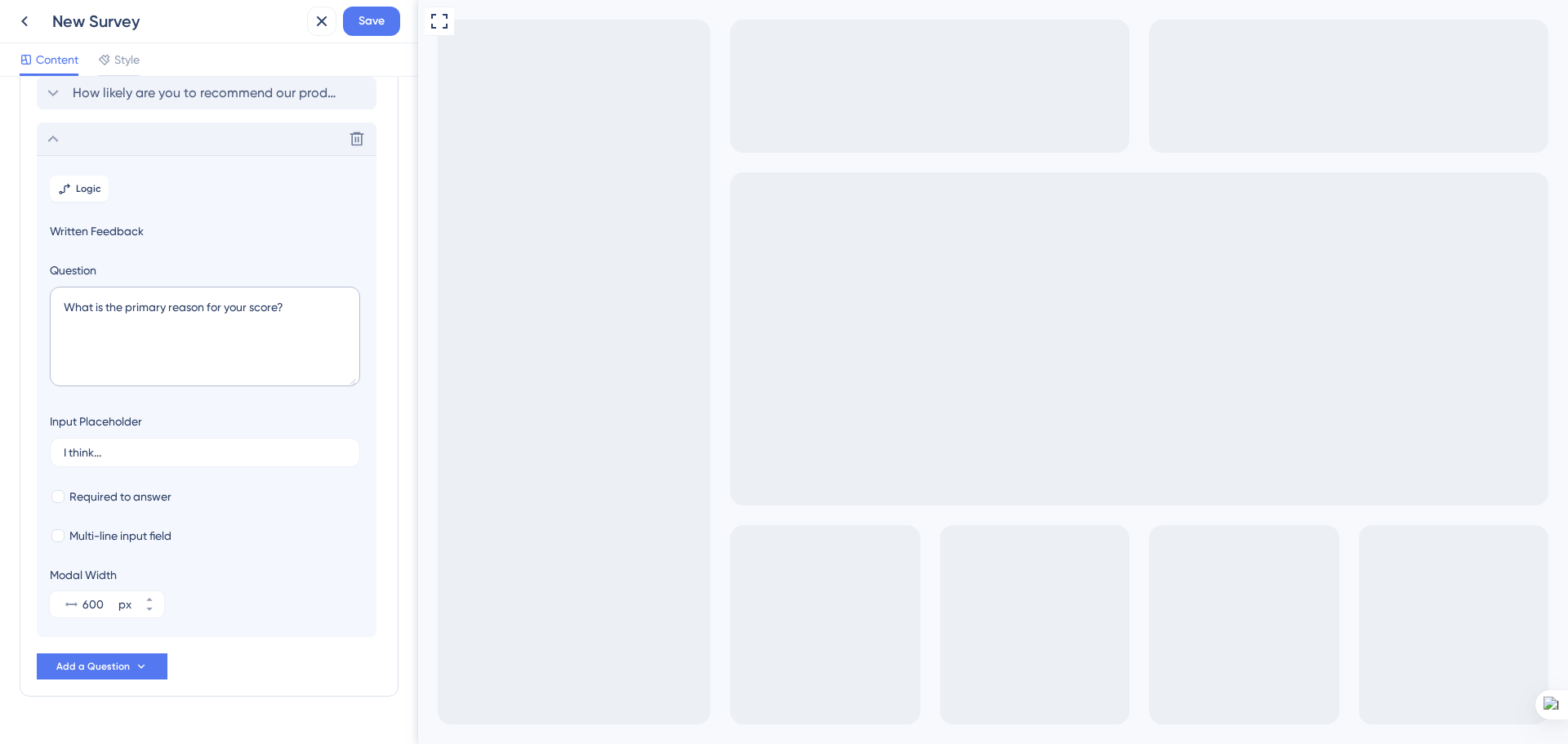
scroll to position [133, 0]
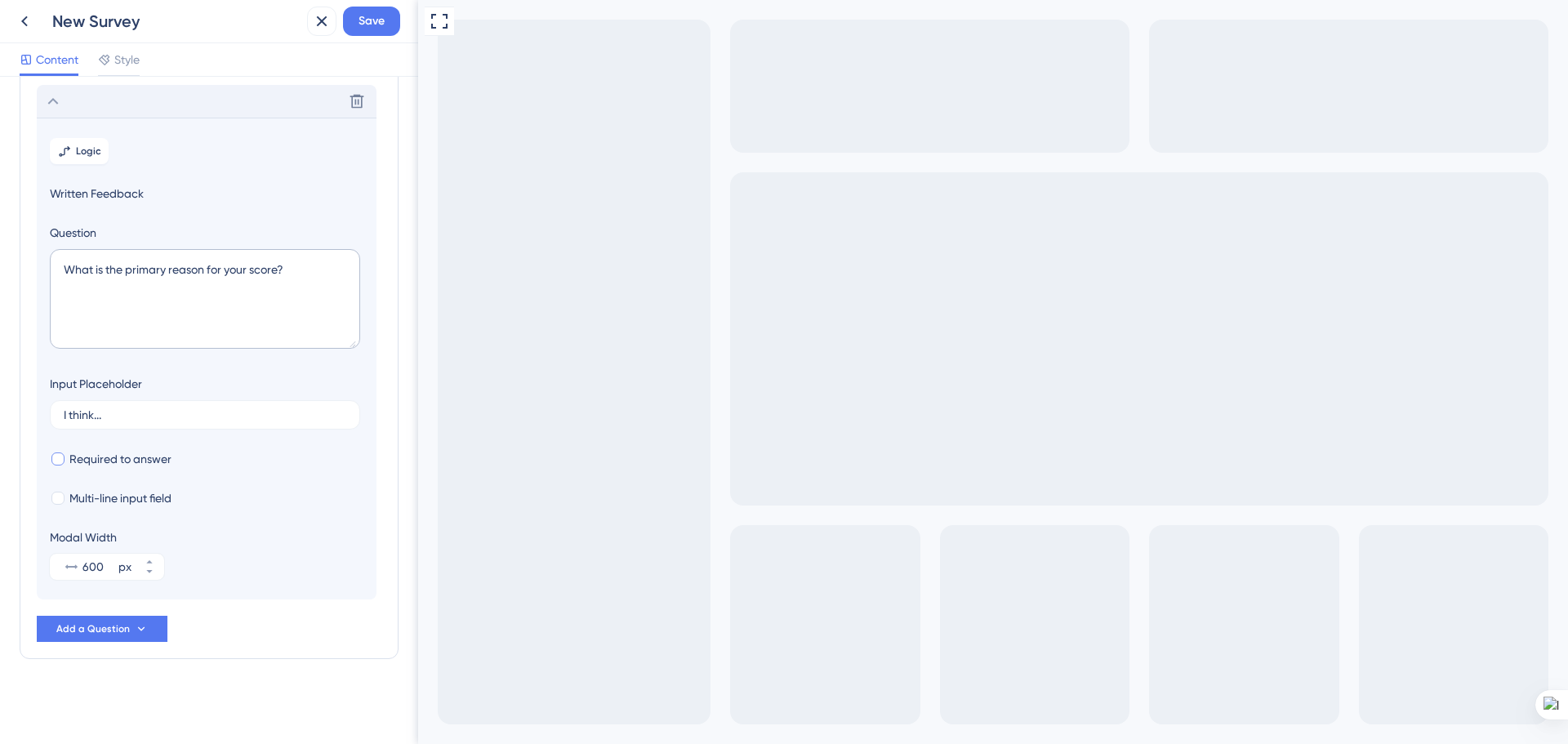
click at [56, 456] on div at bounding box center [58, 459] width 13 height 13
checkbox input "true"
click at [56, 502] on div at bounding box center [58, 498] width 13 height 13
checkbox input "true"
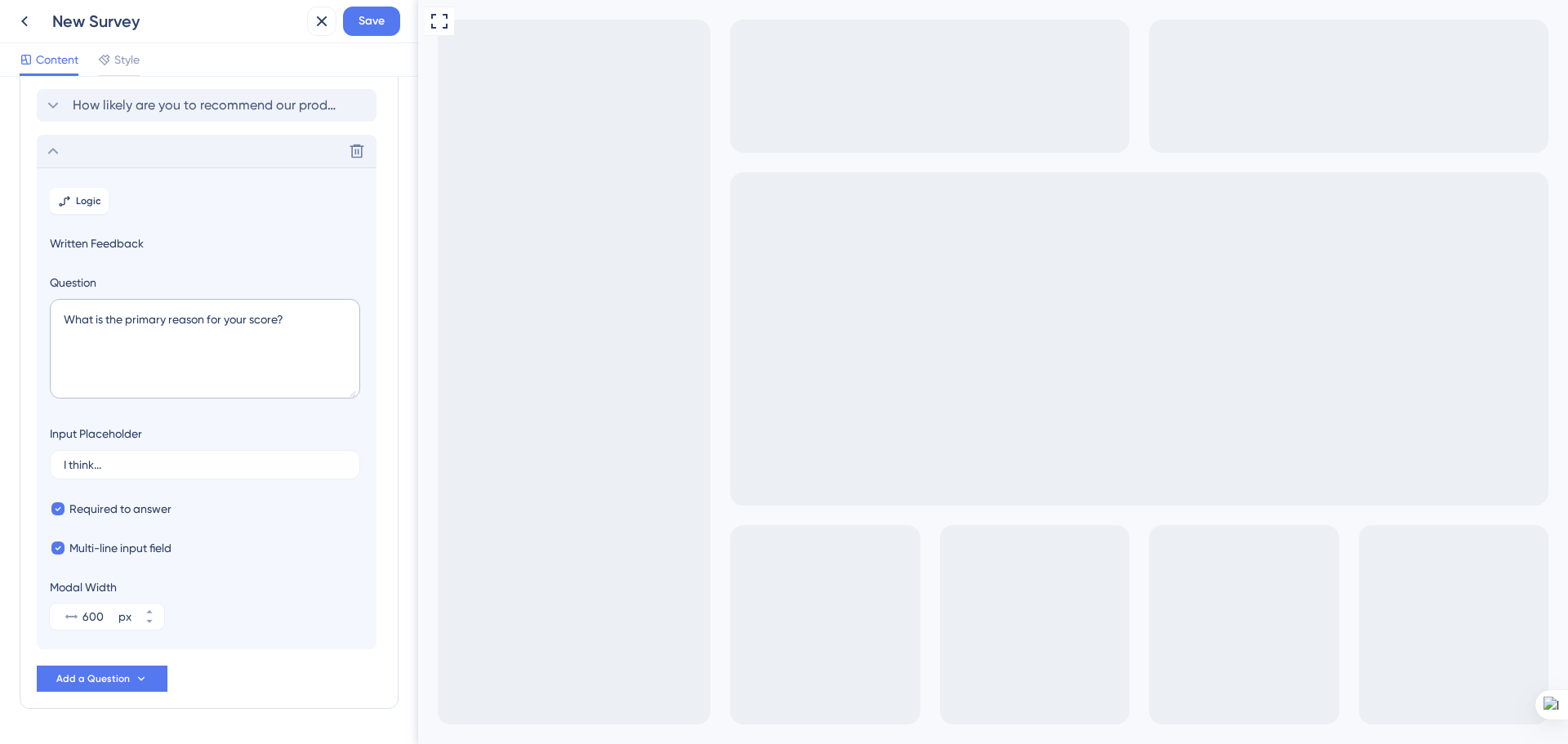
scroll to position [0, 0]
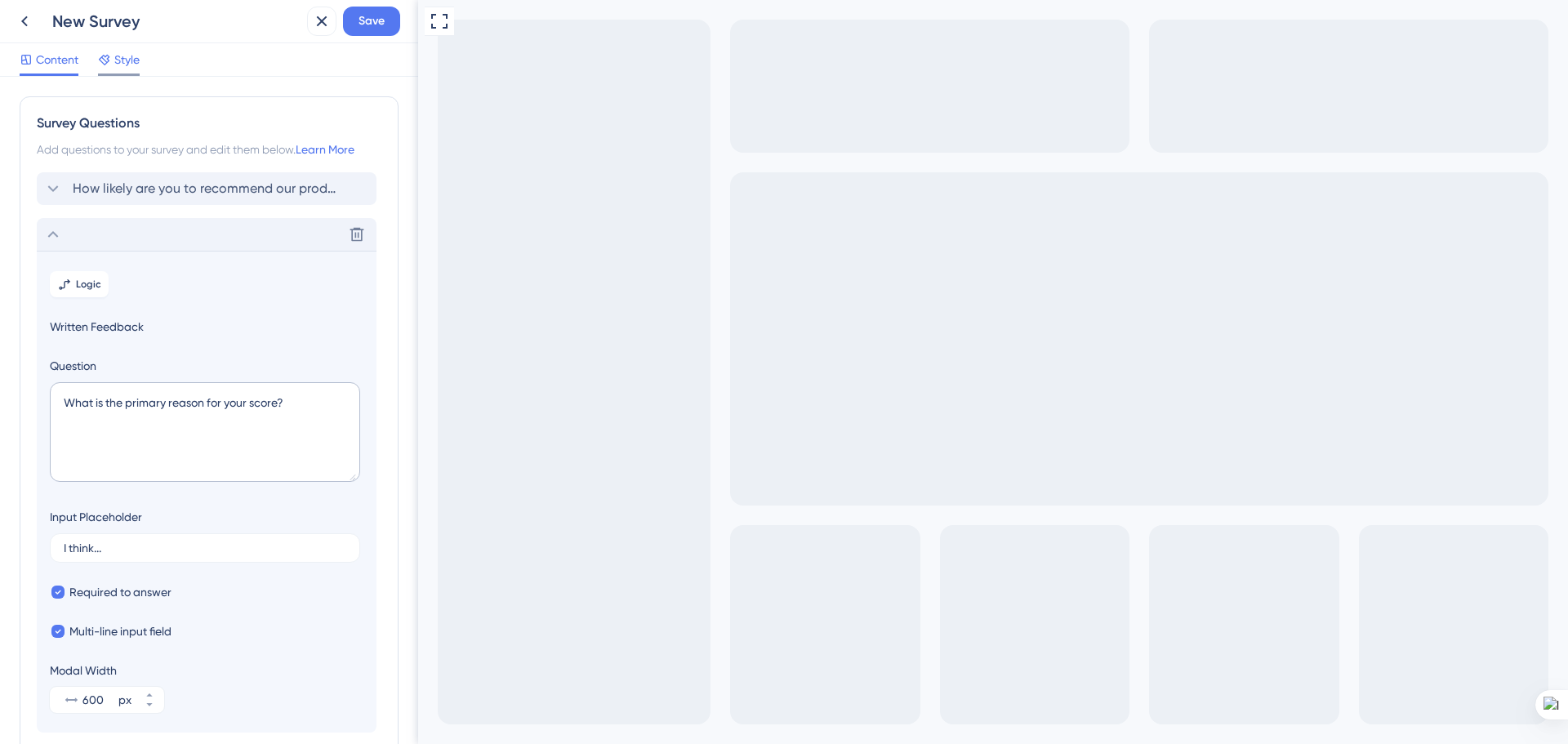
click at [117, 49] on div "Content Style" at bounding box center [209, 60] width 418 height 33
click at [124, 56] on span "Style" at bounding box center [127, 60] width 25 height 19
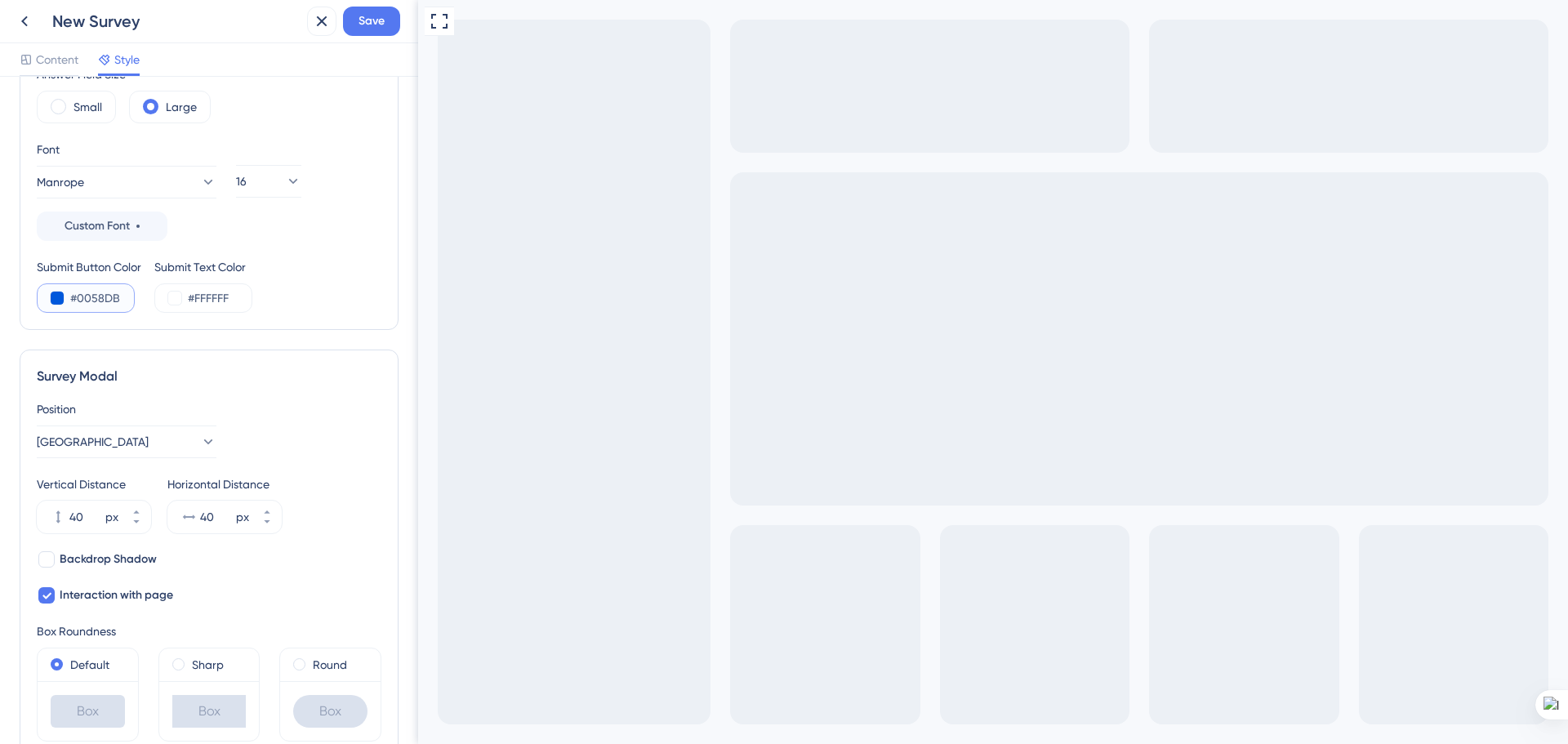
drag, startPoint x: 124, startPoint y: 301, endPoint x: 80, endPoint y: 299, distance: 44.0
click at [80, 299] on input "#0058DB" at bounding box center [103, 298] width 67 height 19
type input "#FFFFFF"
drag, startPoint x: 234, startPoint y: 297, endPoint x: 198, endPoint y: 297, distance: 36.0
click at [197, 297] on input "#FFFFFF" at bounding box center [221, 298] width 67 height 19
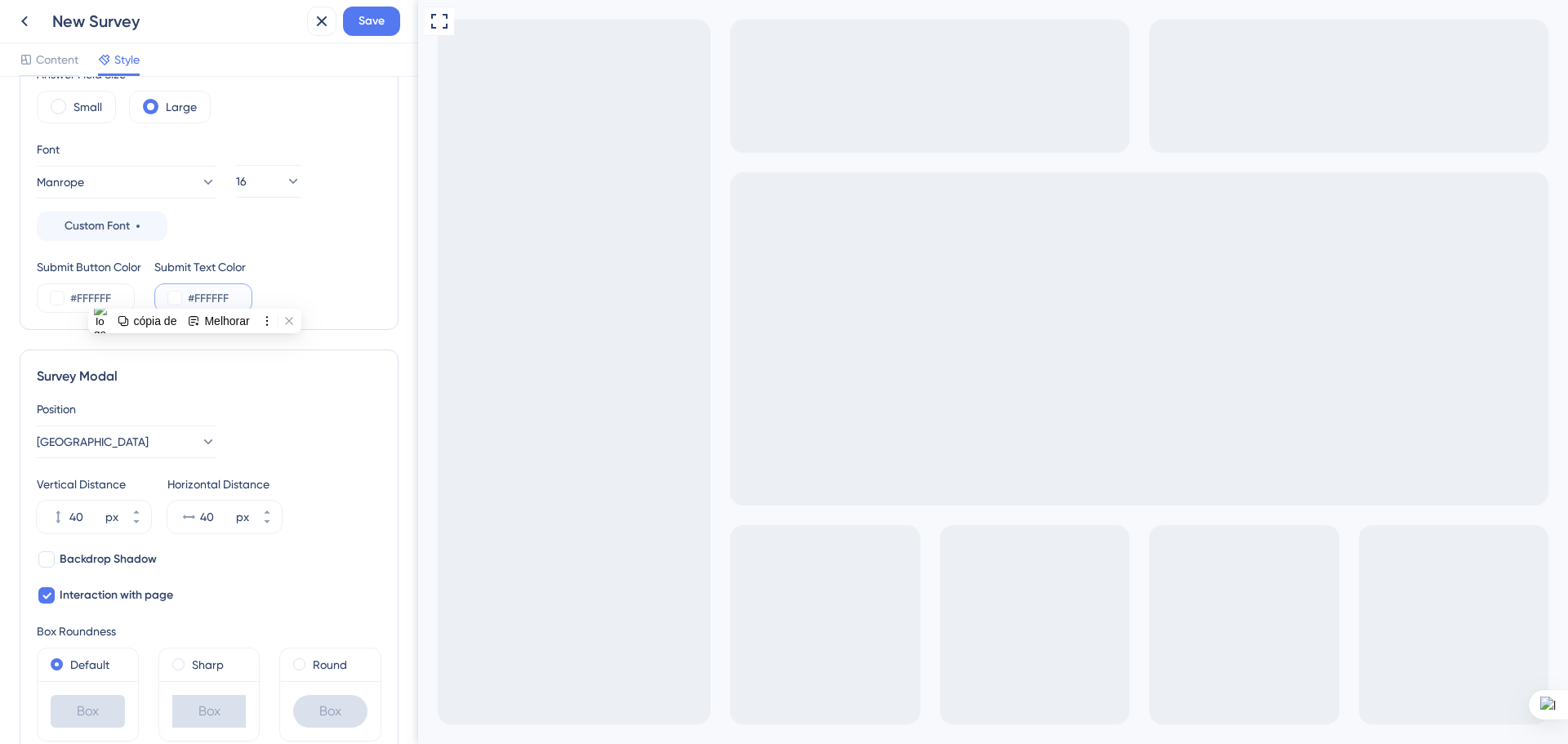
paste input "0058DB"
type input "#0058DB"
click at [319, 299] on div "Submit Button Color #FFFFFF Submit Text Color #0058DB" at bounding box center [209, 284] width 345 height 55
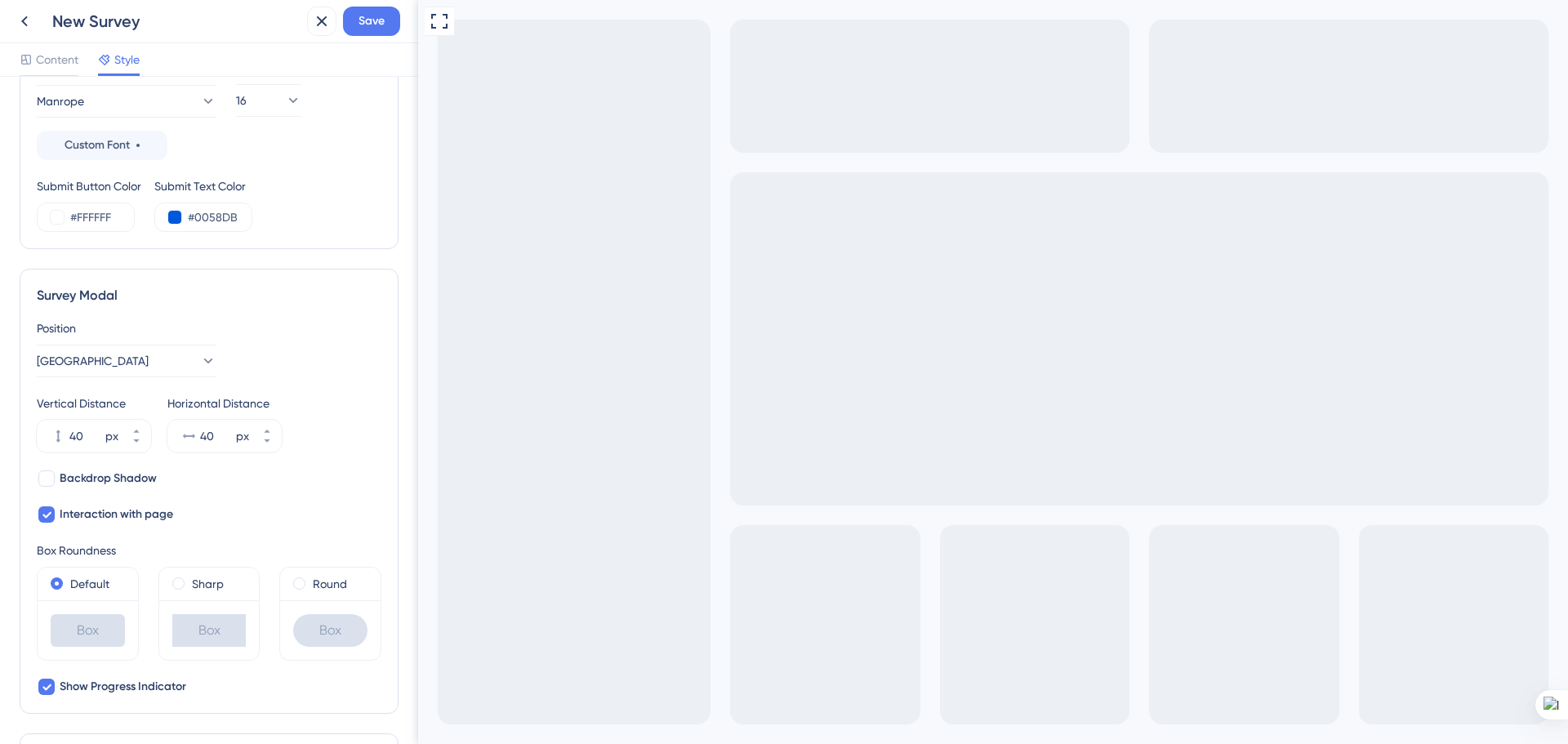
scroll to position [326, 0]
click at [137, 429] on icon at bounding box center [136, 430] width 10 height 10
click at [139, 443] on icon at bounding box center [136, 439] width 10 height 10
type input "40"
click at [47, 474] on div at bounding box center [46, 478] width 17 height 17
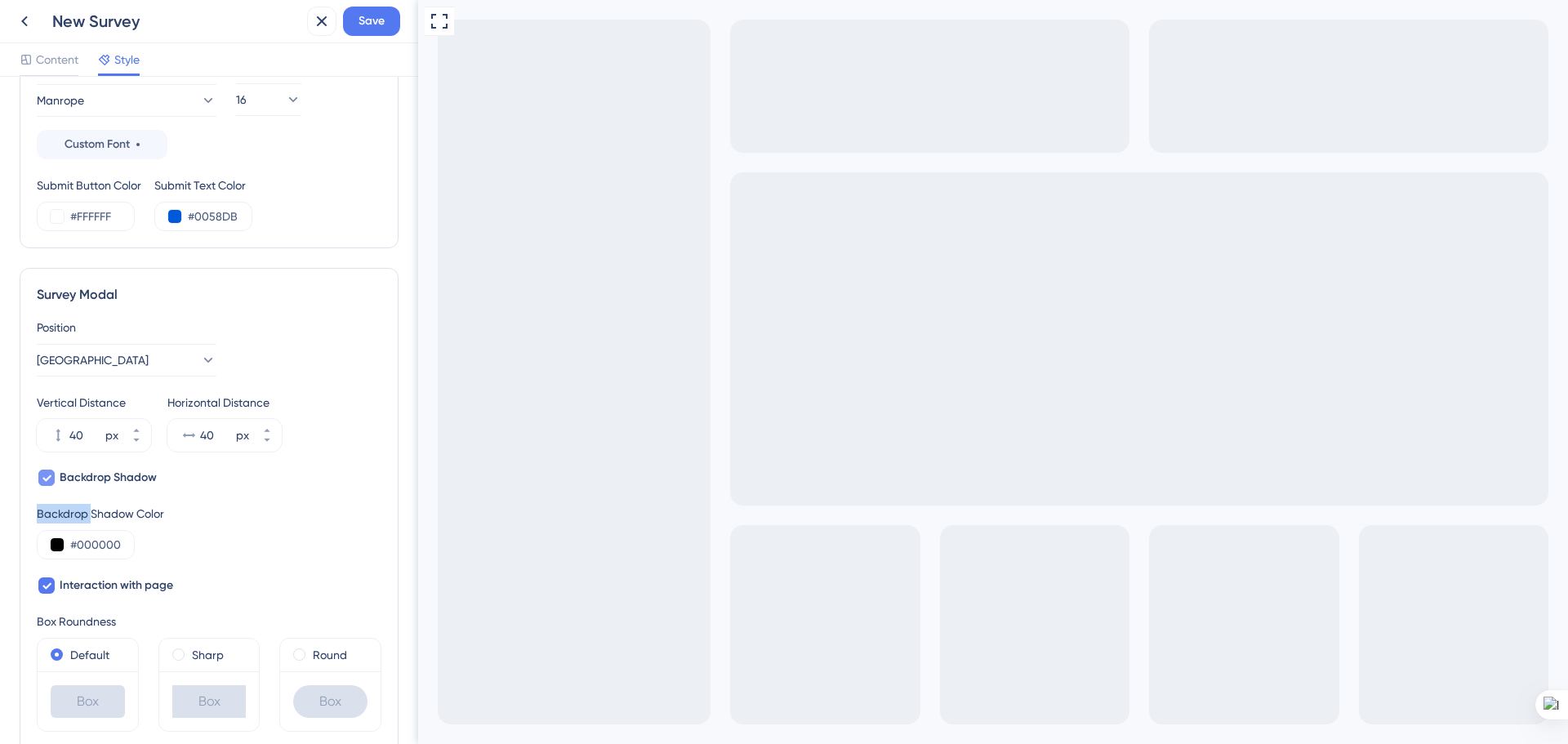
click at [47, 474] on icon at bounding box center [46, 477] width 10 height 13
checkbox input "false"
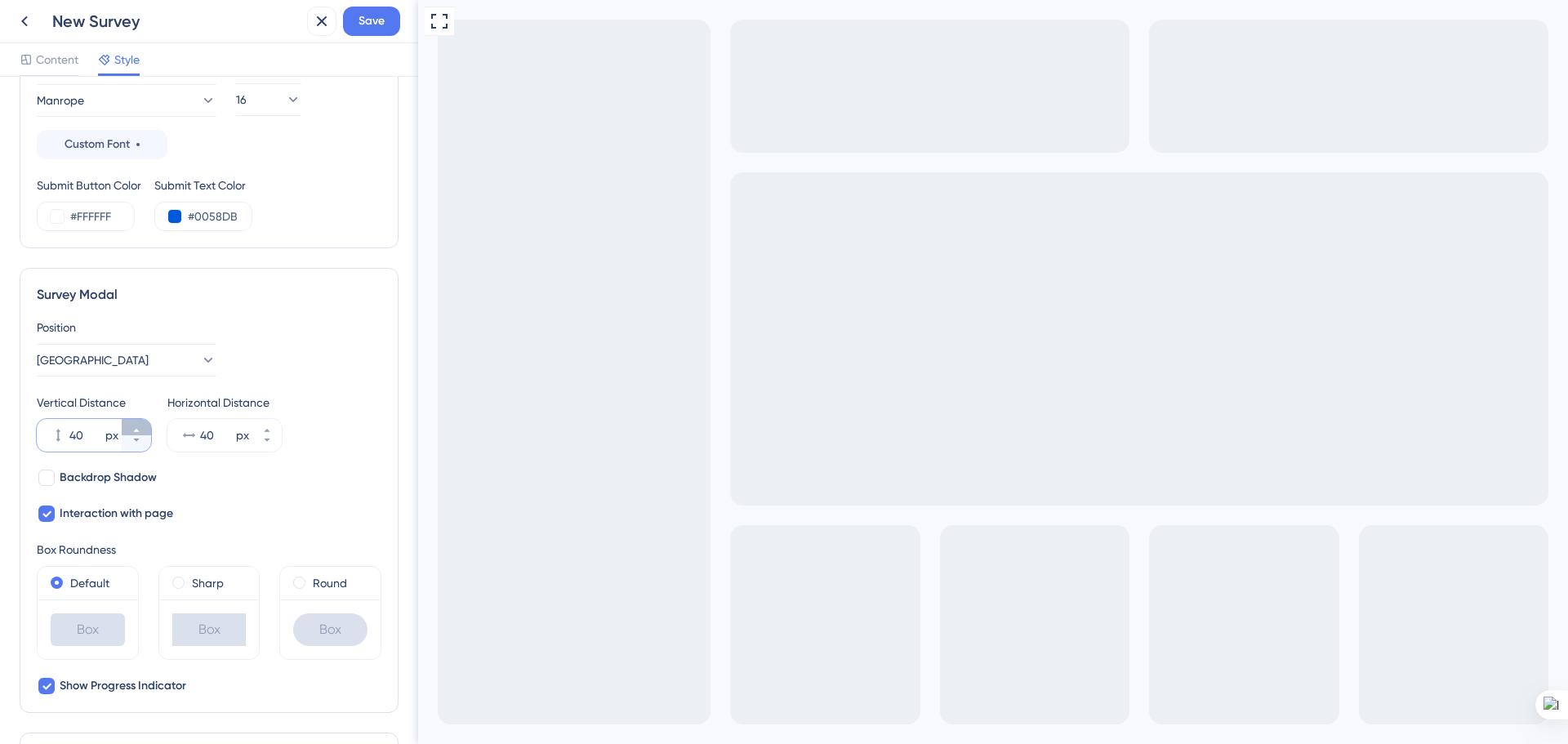
click at [134, 429] on icon at bounding box center [136, 430] width 10 height 10
click at [133, 446] on button "43 px" at bounding box center [136, 443] width 30 height 17
click at [133, 446] on button "42 px" at bounding box center [136, 443] width 30 height 17
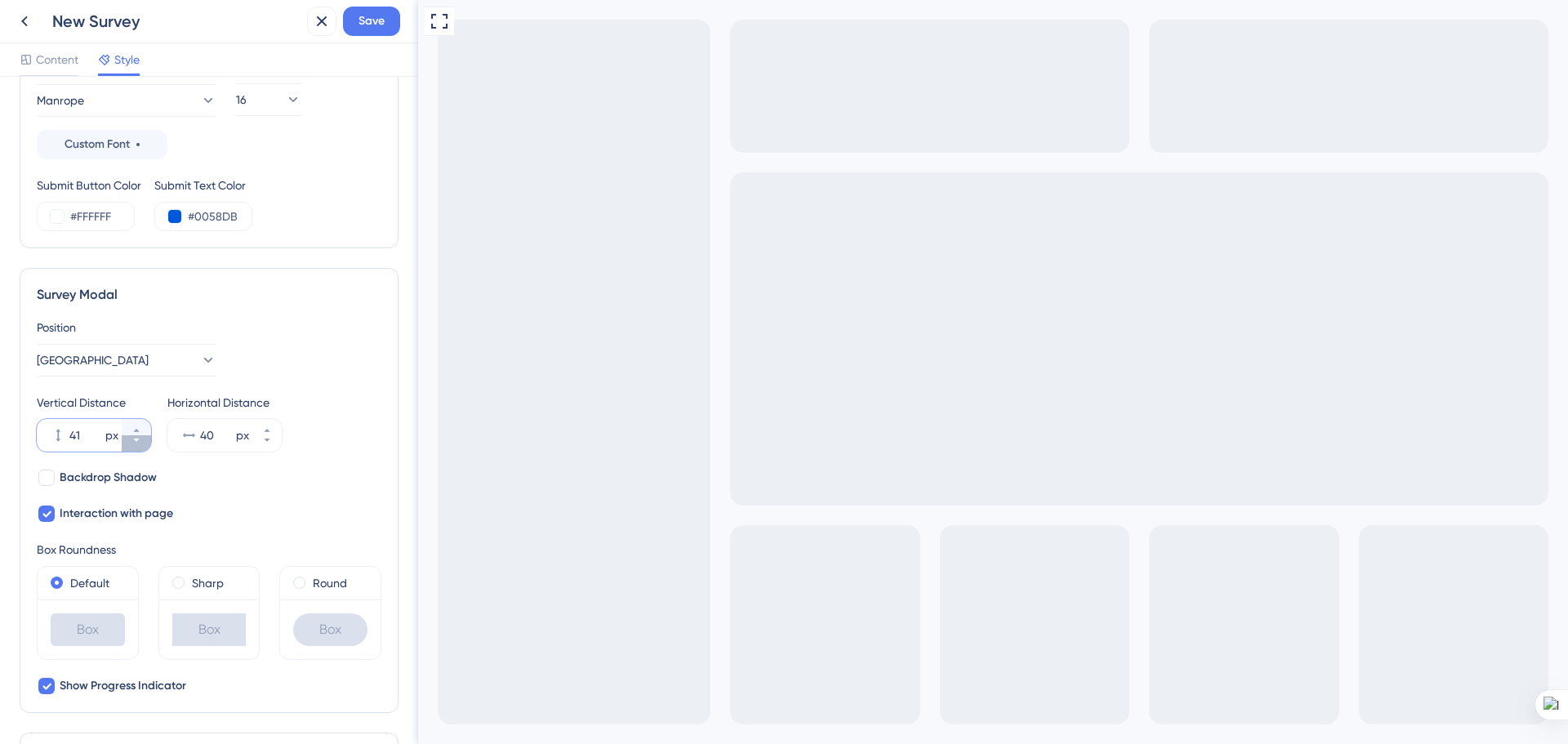
click at [133, 446] on button "41 px" at bounding box center [136, 443] width 30 height 17
type input "40"
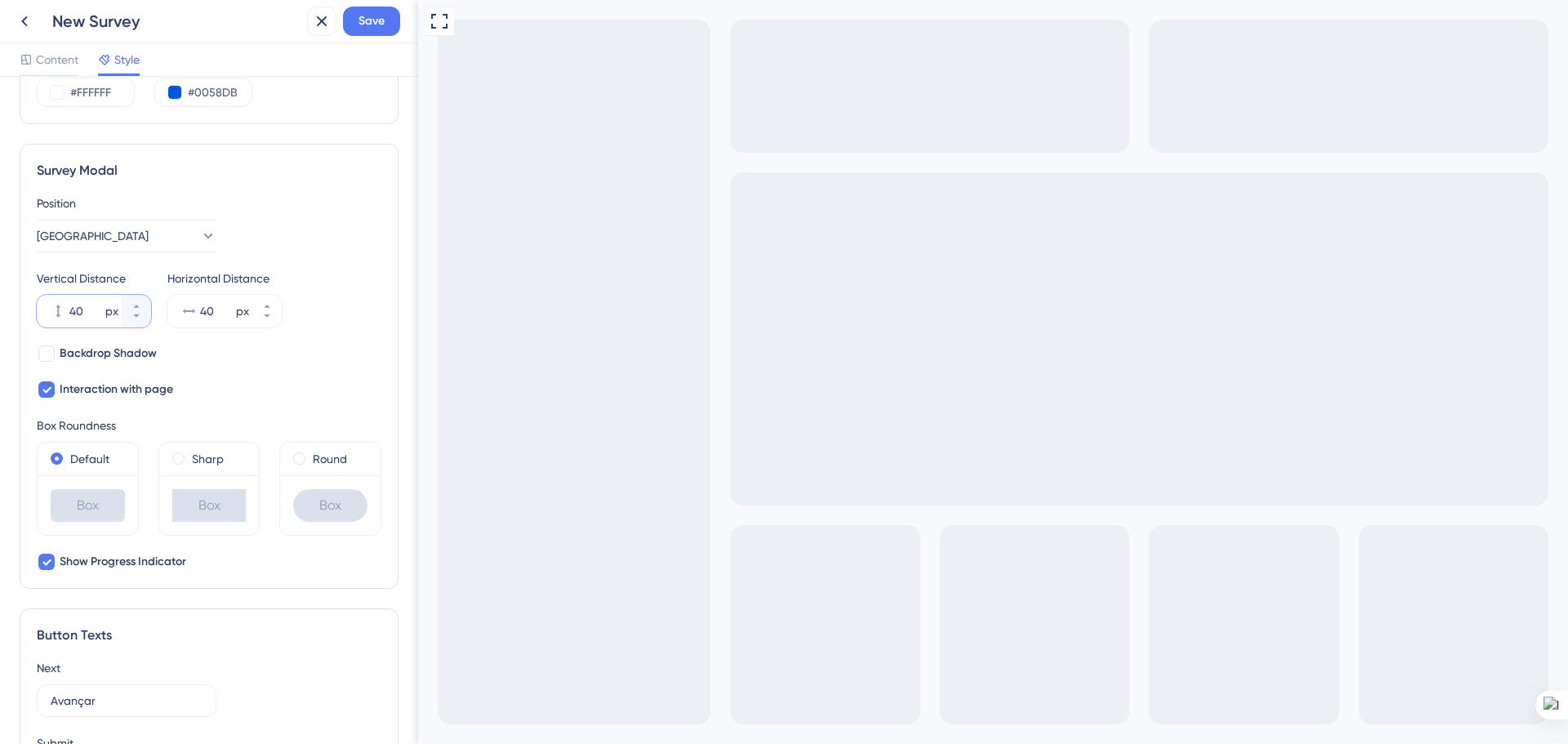
scroll to position [490, 0]
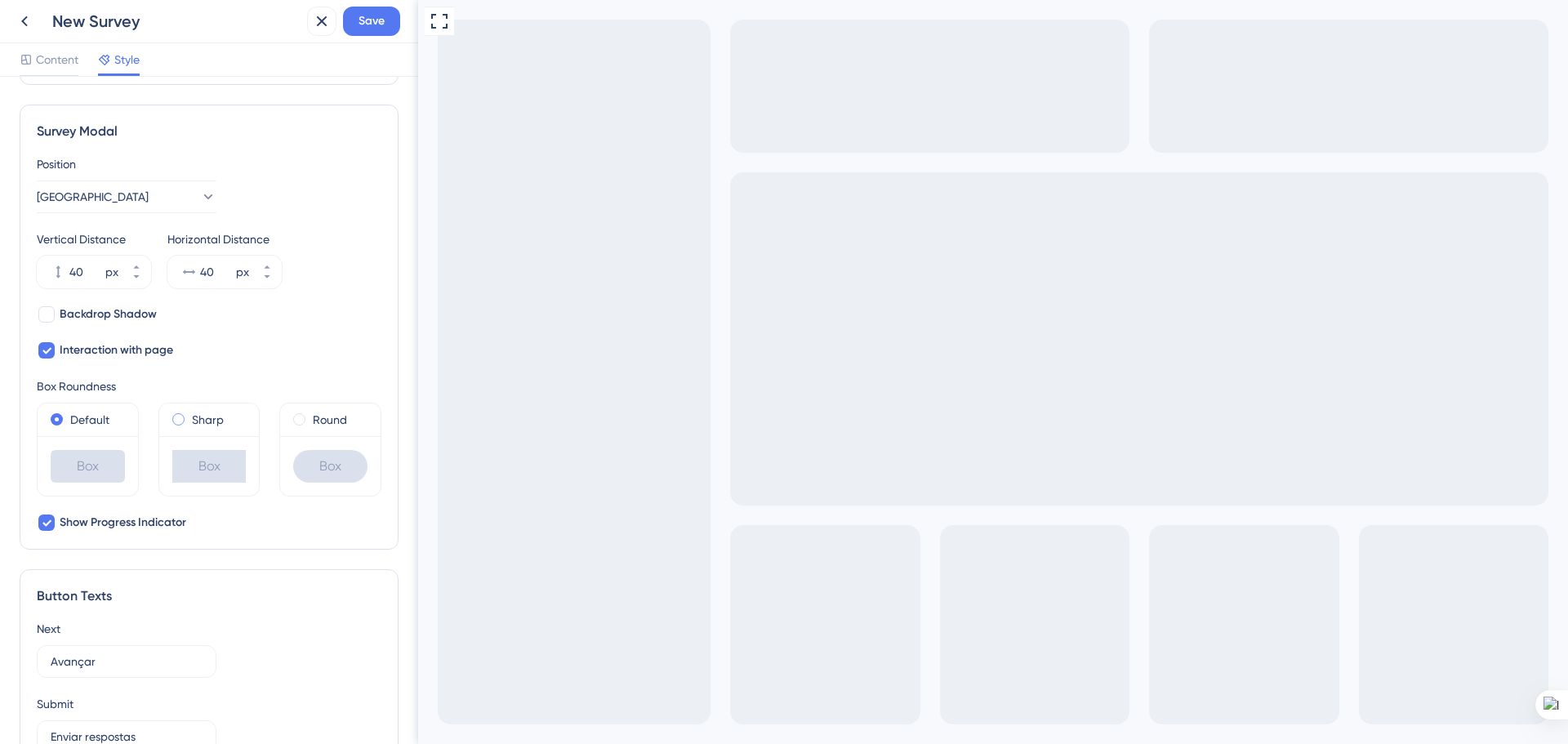
click at [177, 416] on span at bounding box center [178, 419] width 12 height 12
click at [189, 416] on input "radio" at bounding box center [189, 416] width 0 height 0
click at [293, 420] on span at bounding box center [299, 419] width 12 height 12
click at [311, 416] on input "radio" at bounding box center [311, 416] width 0 height 0
click at [177, 422] on span at bounding box center [178, 419] width 12 height 12
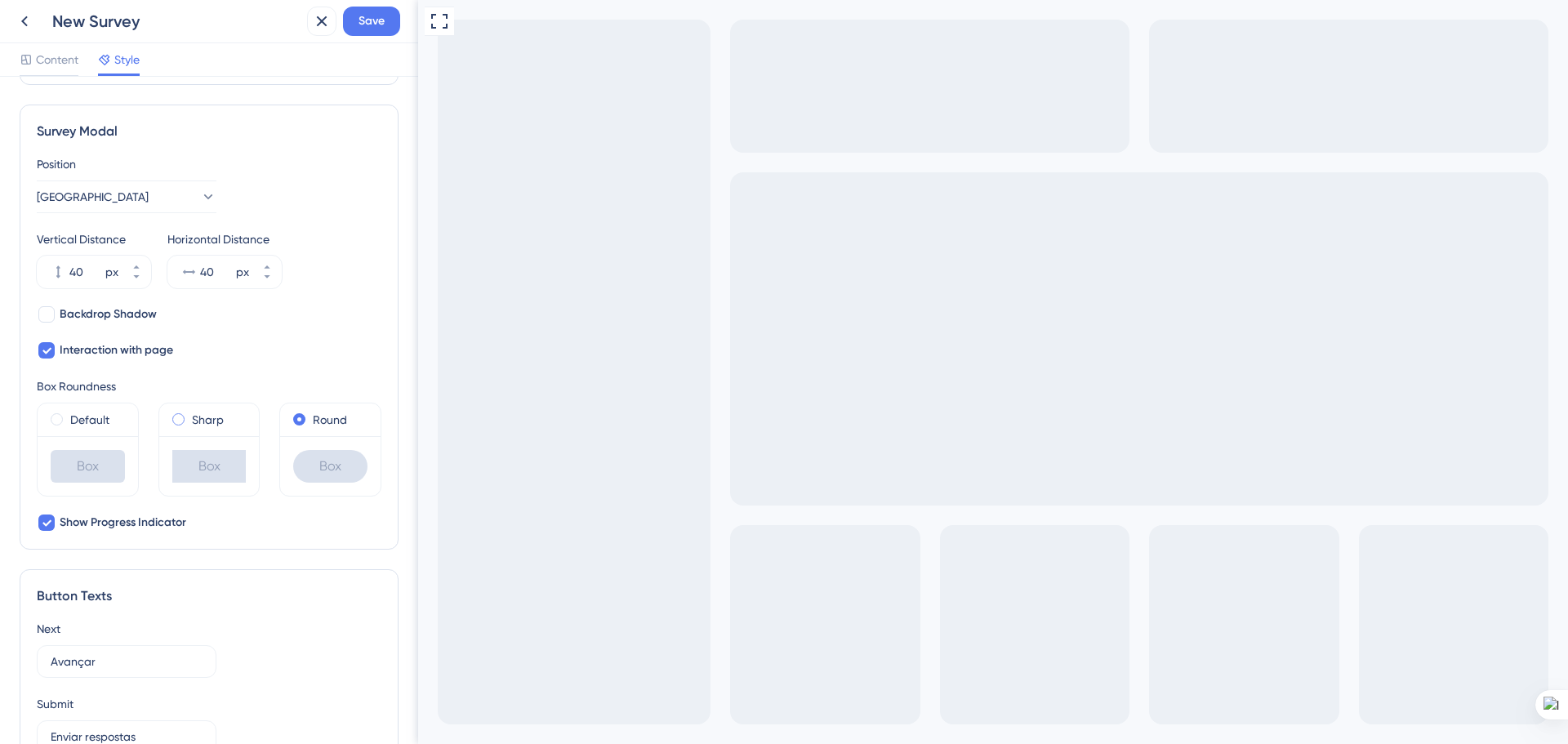
click at [189, 416] on input "radio" at bounding box center [189, 416] width 0 height 0
click at [64, 421] on div "Default" at bounding box center [88, 419] width 74 height 19
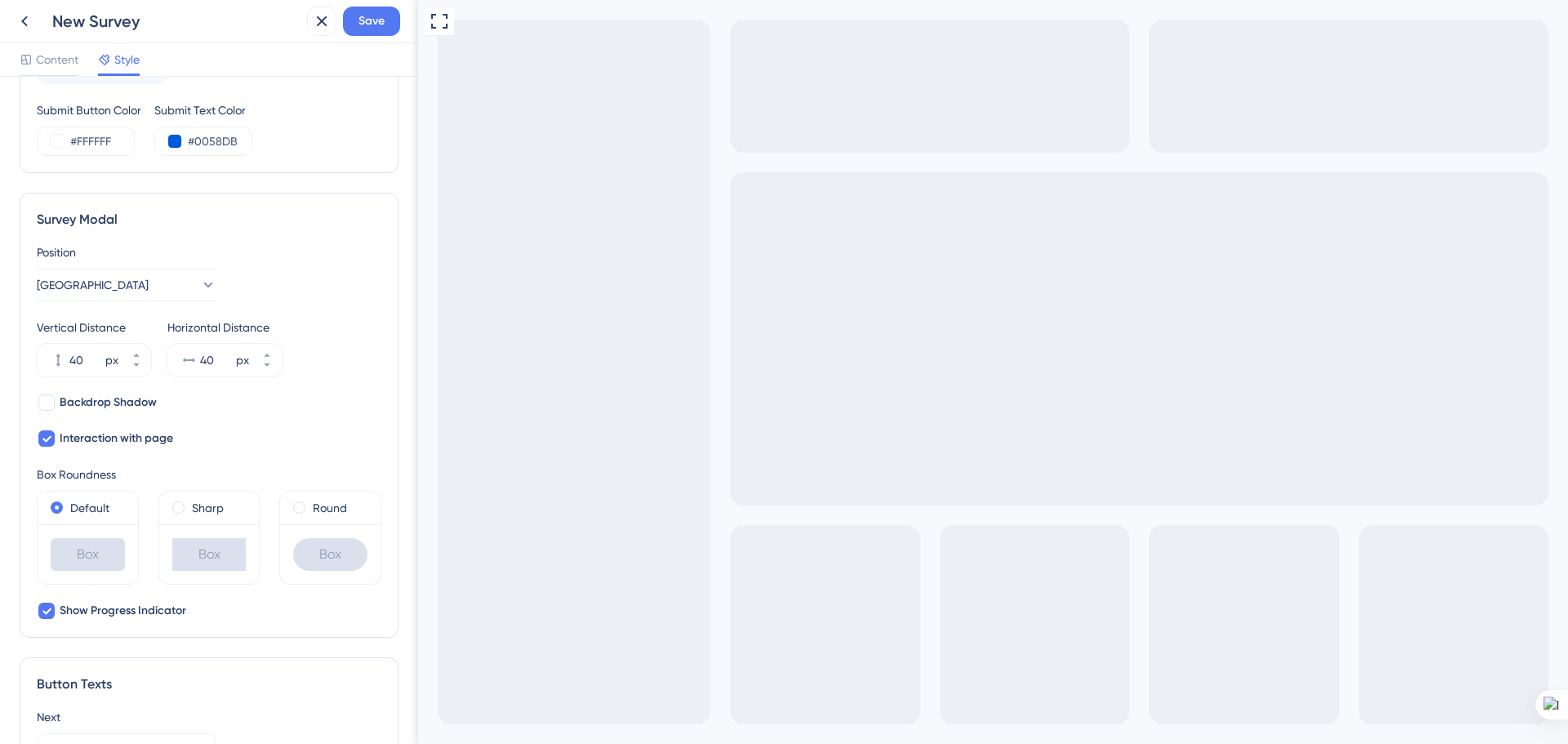
scroll to position [0, 0]
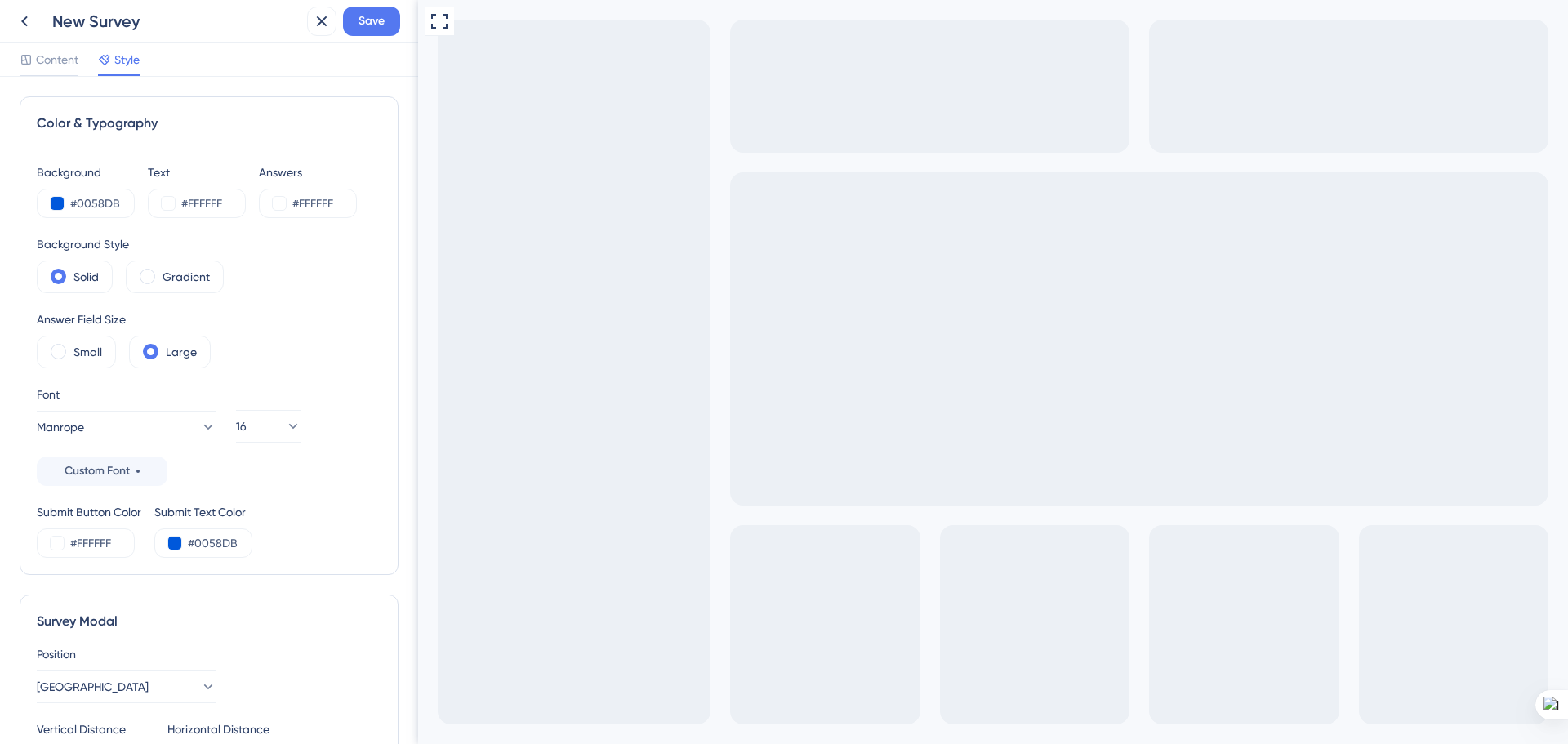
click at [55, 67] on span "Content" at bounding box center [57, 60] width 43 height 19
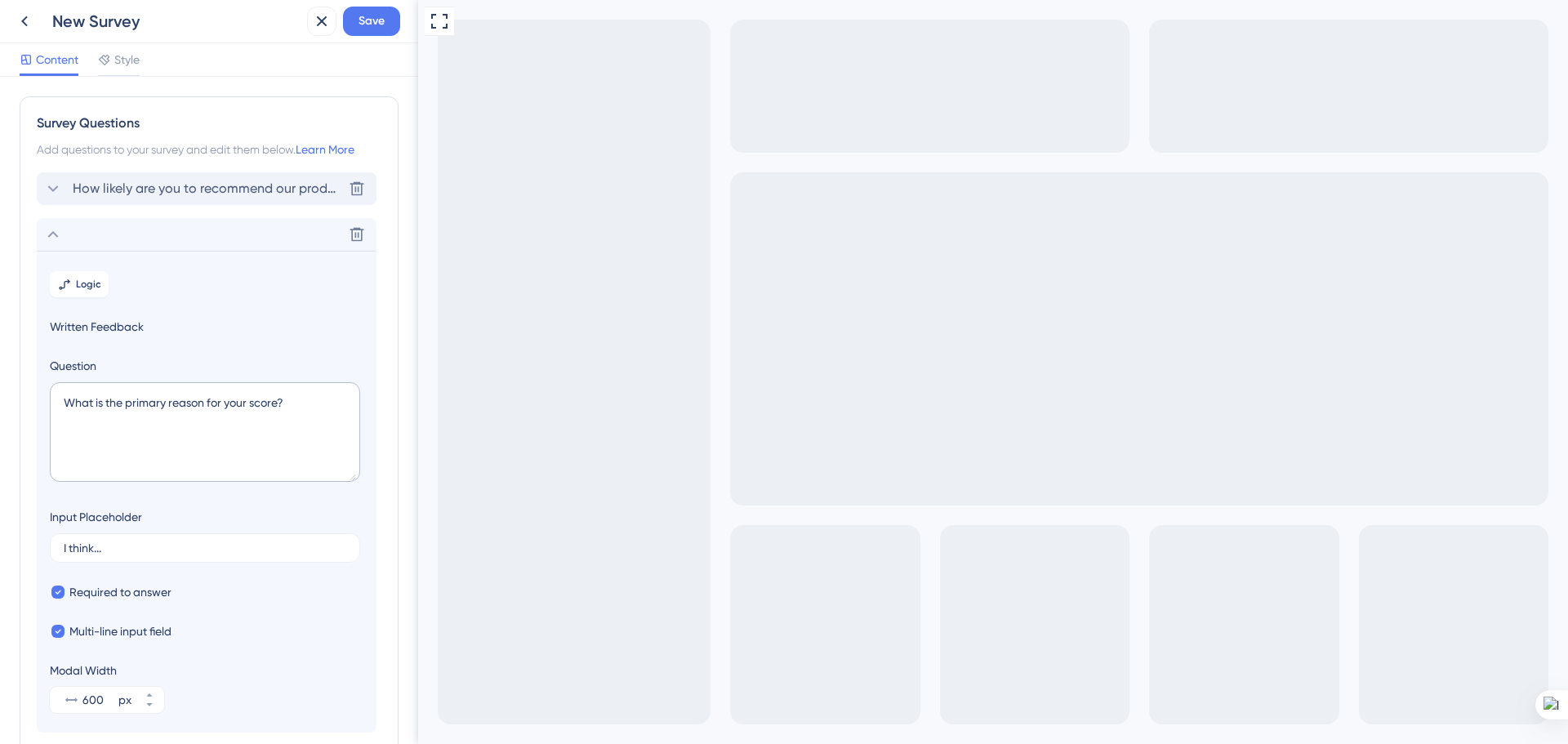
click at [134, 198] on span "How likely are you to recommend our product to your friends or colleagues?" at bounding box center [207, 188] width 270 height 19
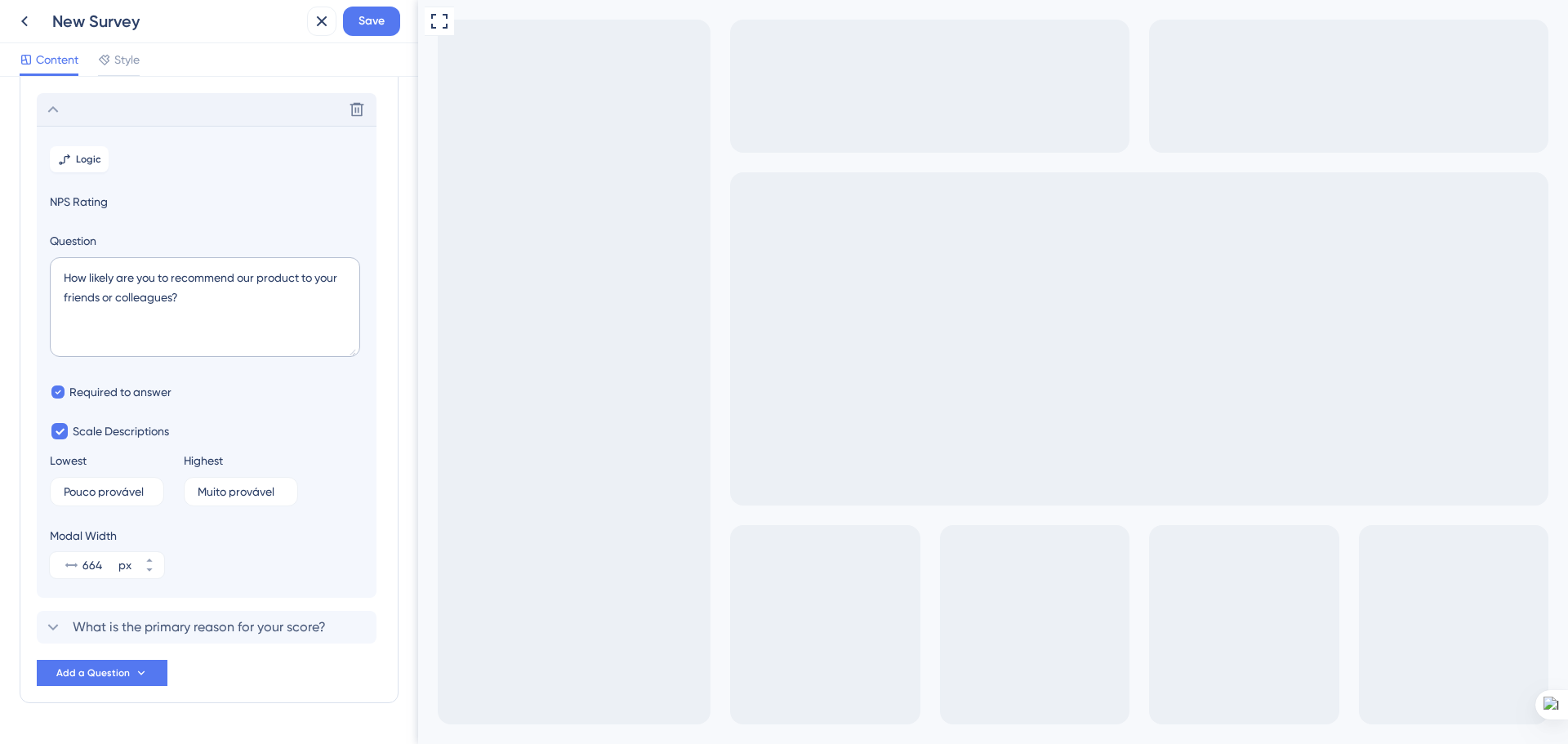
scroll to position [95, 0]
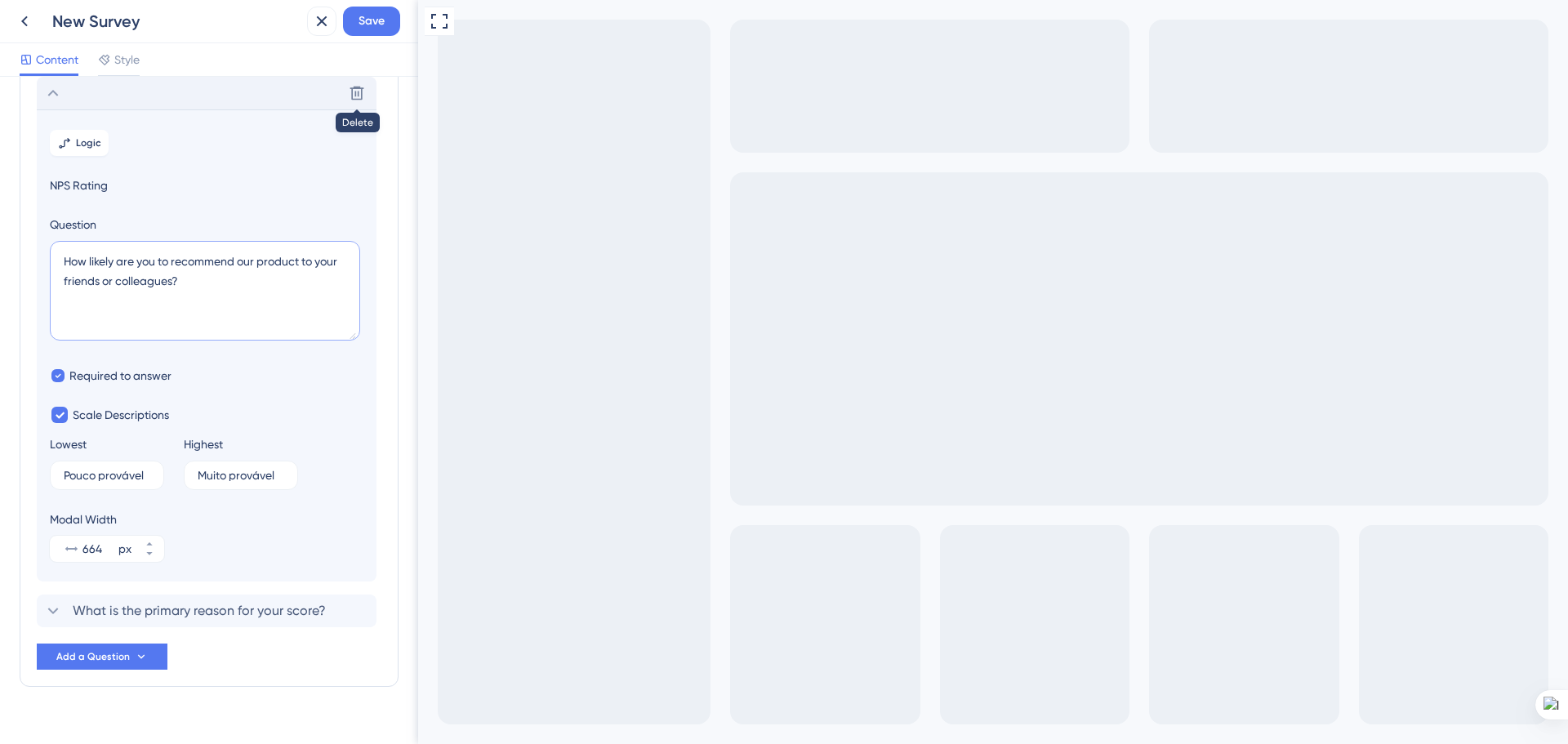
drag, startPoint x: 136, startPoint y: 275, endPoint x: 55, endPoint y: 256, distance: 83.2
click at [55, 256] on textarea "How likely are you to recommend our product to your friends or colleagues?" at bounding box center [205, 291] width 311 height 100
paste textarea "Em uma escala de 0 a 10, quanto você recomendaria a 1Doc para outras organizaçõ"
click at [125, 319] on textarea "Em uma escala de 0 a 10, quanto você recomendaria a 1Doc para outras organizaçõ…" at bounding box center [205, 291] width 311 height 100
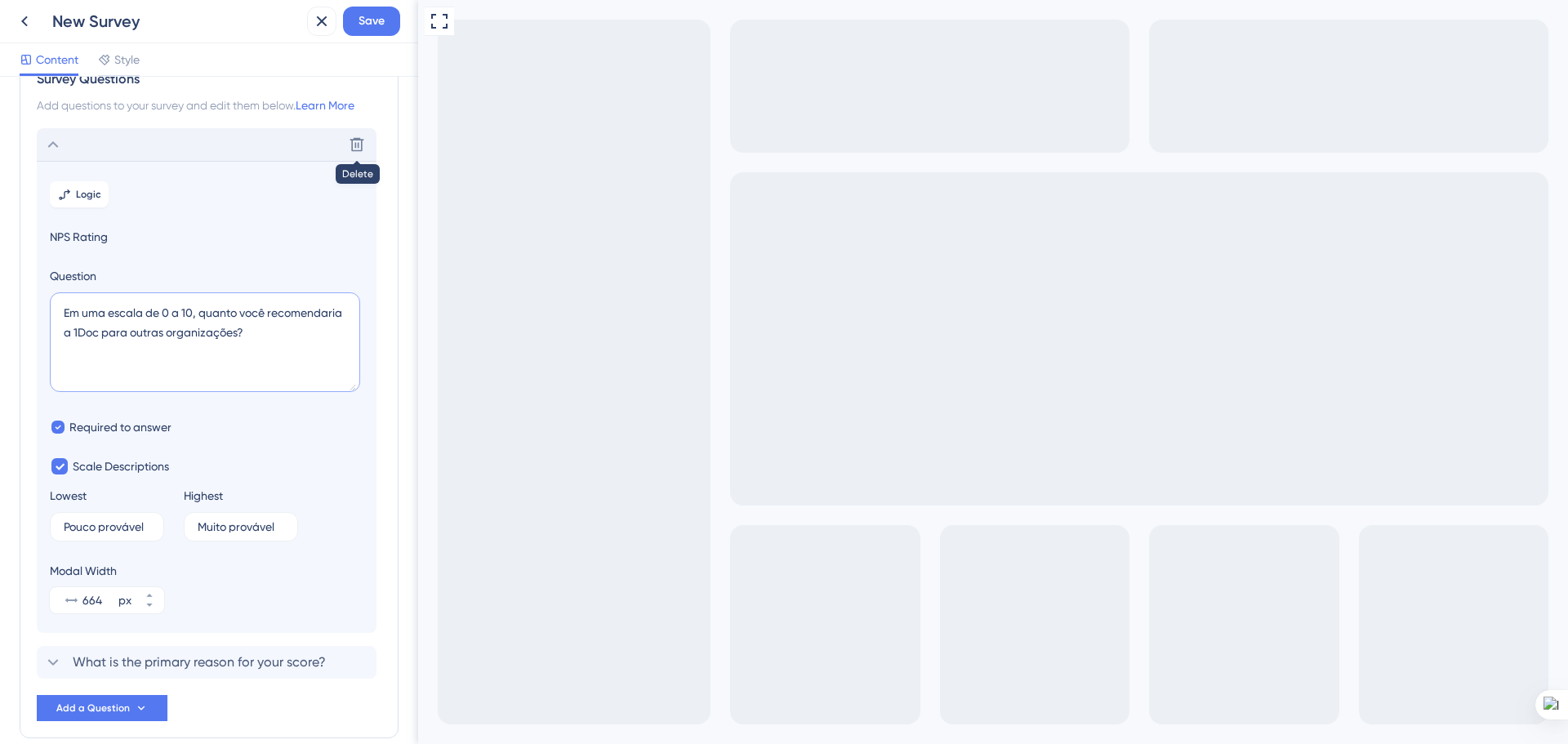
scroll to position [42, 0]
type textarea "Em uma escala de 0 a 10, quanto você recomendaria a 1Doc para outras organizaçõ…"
click at [91, 604] on input "664" at bounding box center [98, 602] width 32 height 19
click at [92, 600] on input "664" at bounding box center [98, 602] width 32 height 19
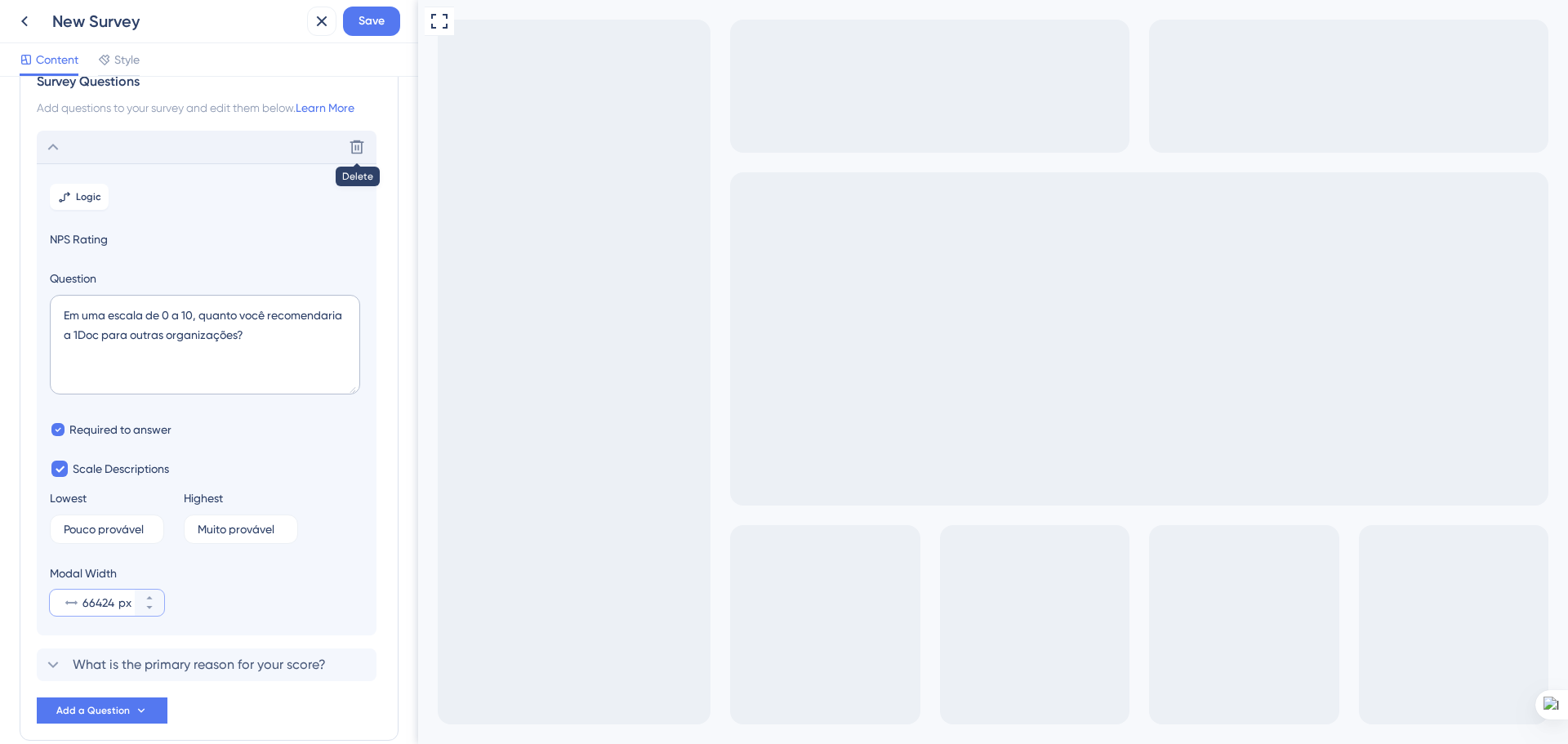
click at [92, 600] on input "66424" at bounding box center [98, 602] width 32 height 19
click at [155, 607] on button "664 px" at bounding box center [150, 609] width 30 height 13
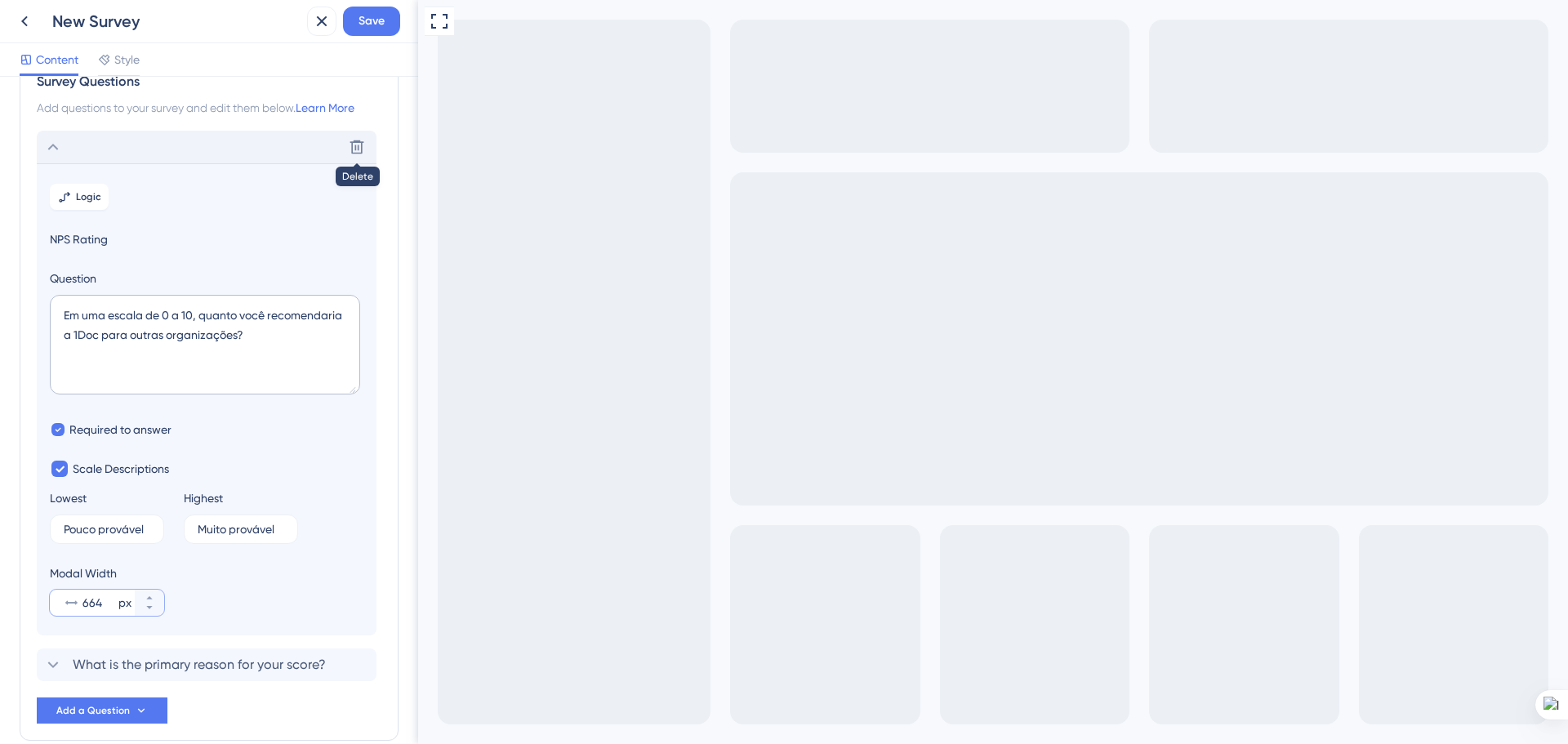
click at [90, 599] on input "664" at bounding box center [98, 602] width 32 height 19
click at [150, 605] on icon at bounding box center [149, 607] width 10 height 10
drag, startPoint x: 150, startPoint y: 605, endPoint x: 114, endPoint y: 602, distance: 36.1
click at [148, 605] on icon at bounding box center [149, 607] width 10 height 10
click at [91, 598] on input "664" at bounding box center [98, 602] width 32 height 19
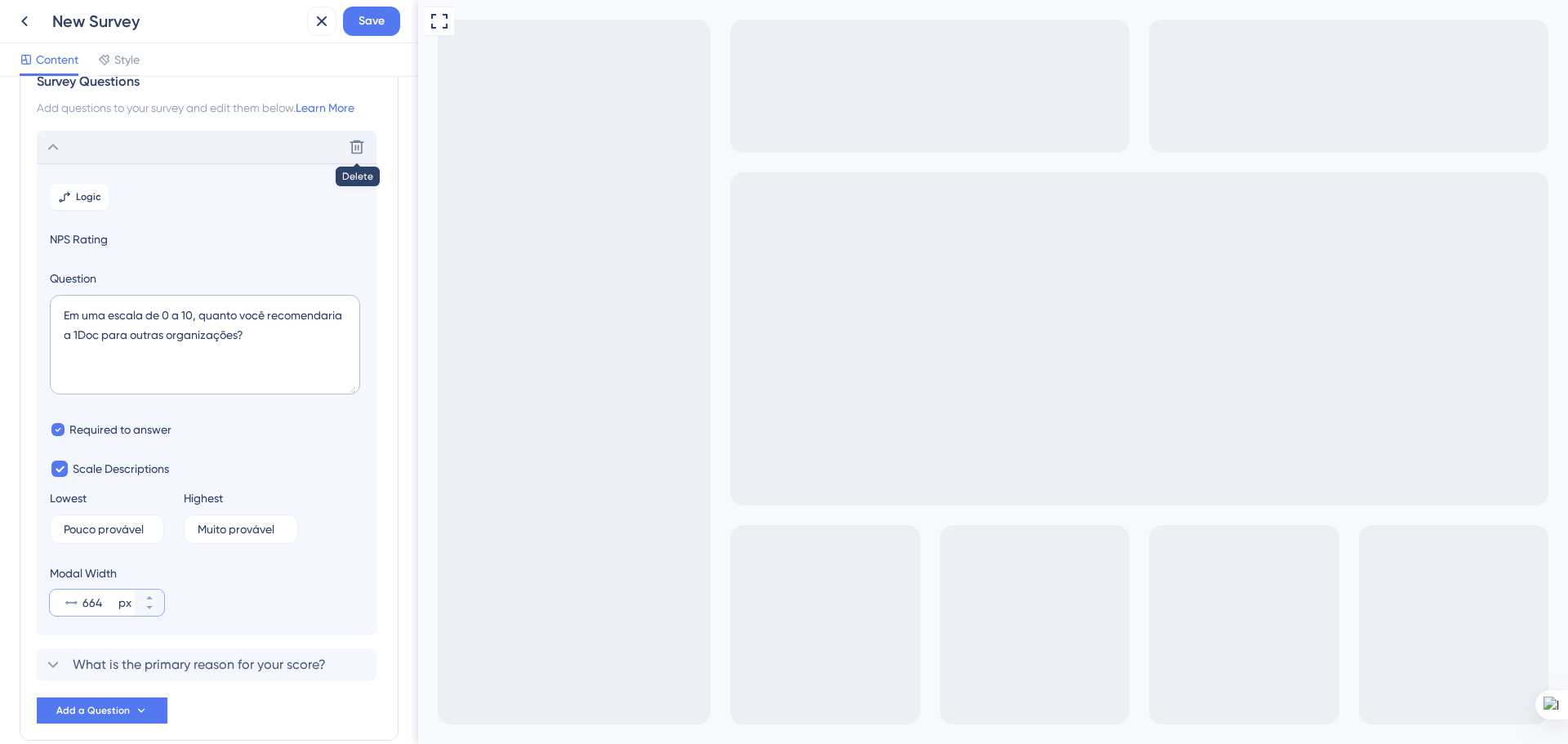
drag, startPoint x: 91, startPoint y: 598, endPoint x: 92, endPoint y: 606, distance: 8.1
click at [91, 599] on input "664" at bounding box center [98, 602] width 32 height 19
click at [93, 594] on input "66424" at bounding box center [98, 602] width 32 height 19
click at [88, 605] on input "664" at bounding box center [98, 602] width 32 height 19
click at [95, 603] on input "664" at bounding box center [98, 602] width 32 height 19
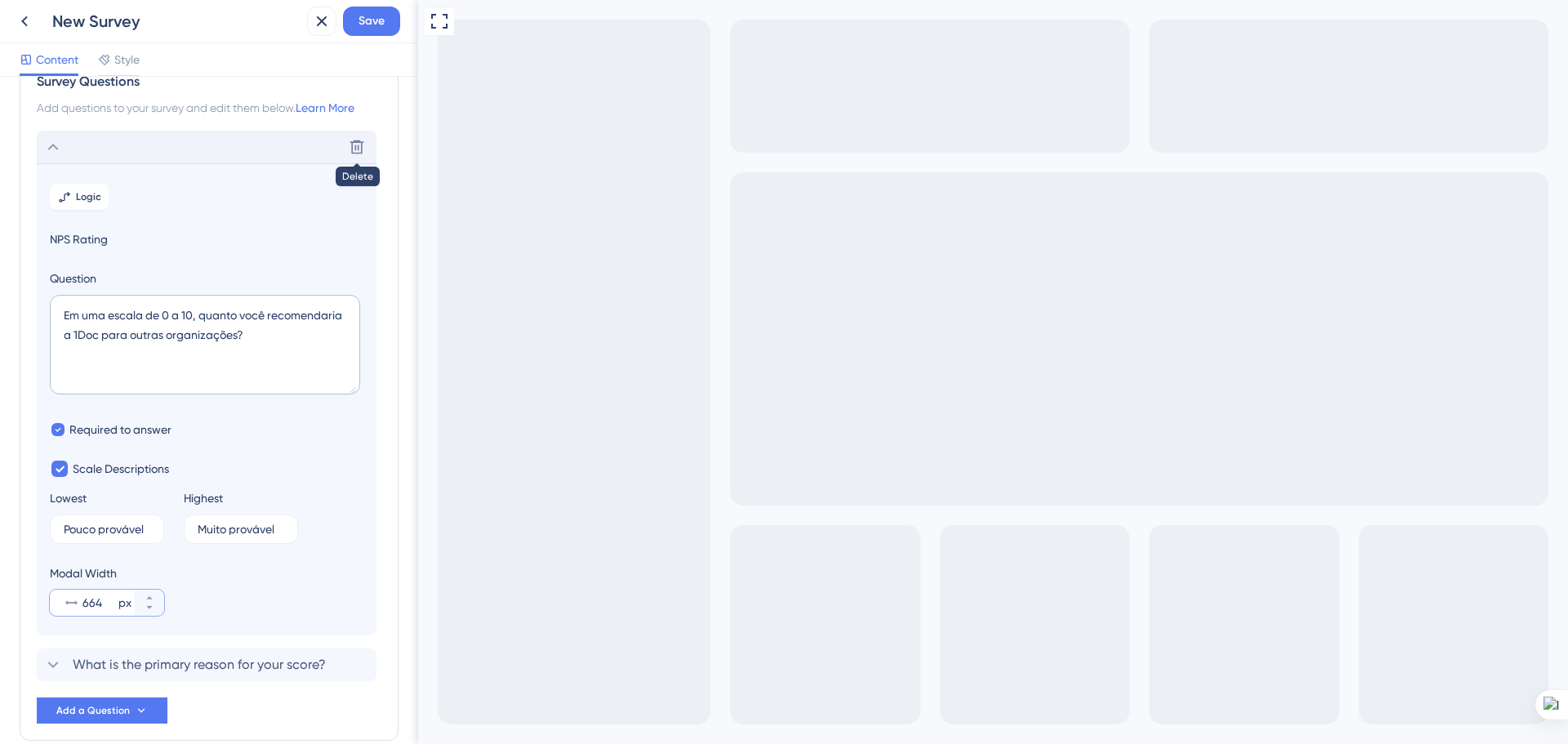
click at [95, 603] on input "664" at bounding box center [98, 602] width 32 height 19
click at [95, 602] on input "66464" at bounding box center [98, 602] width 32 height 19
type input "664"
click at [262, 608] on div "Modal Width 664 px" at bounding box center [206, 590] width 313 height 53
click at [369, 638] on div "Survey Questions Add questions to your survey and edit them below. Learn More D…" at bounding box center [208, 398] width 379 height 686
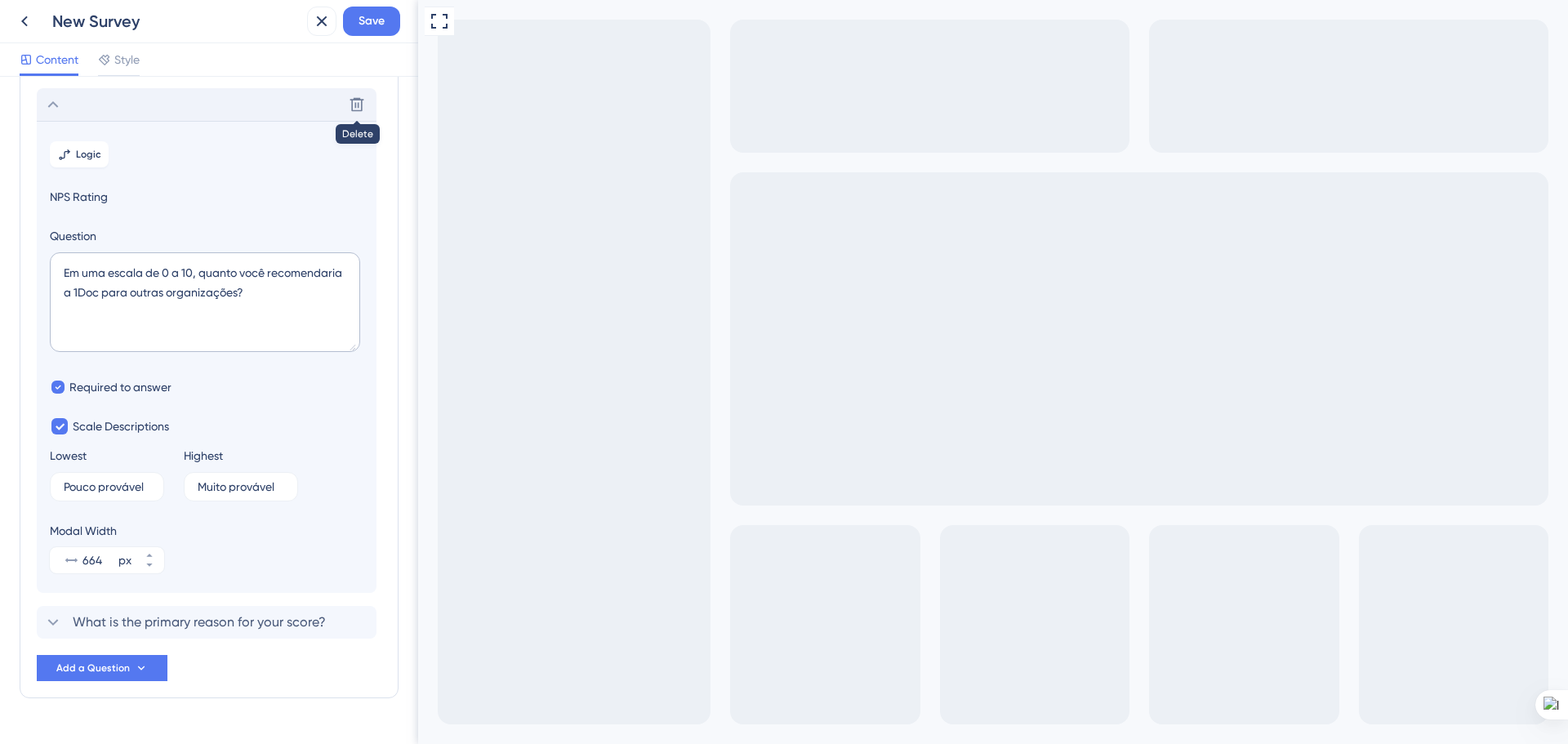
scroll to position [123, 0]
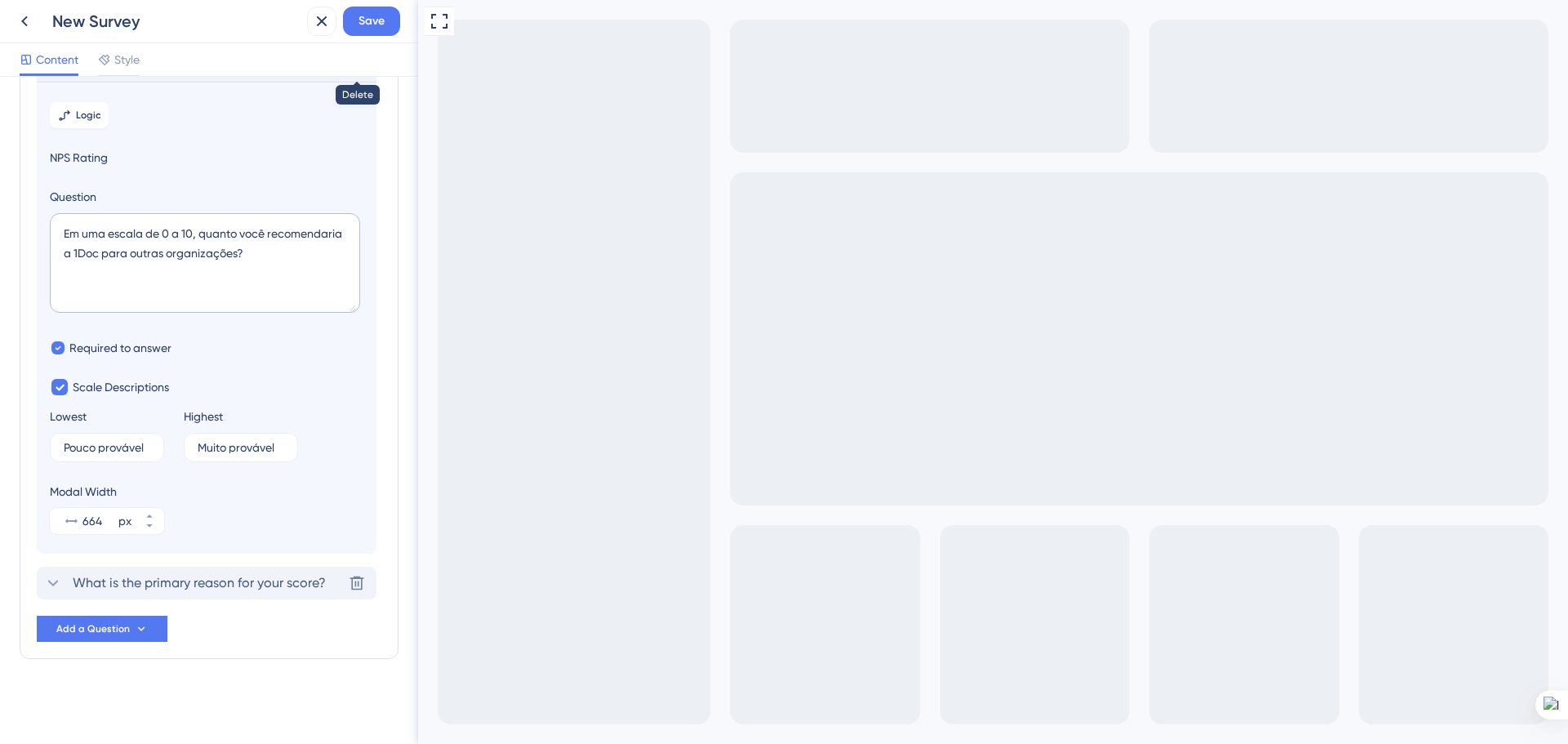
click at [270, 588] on span "What is the primary reason for your score?" at bounding box center [199, 583] width 253 height 19
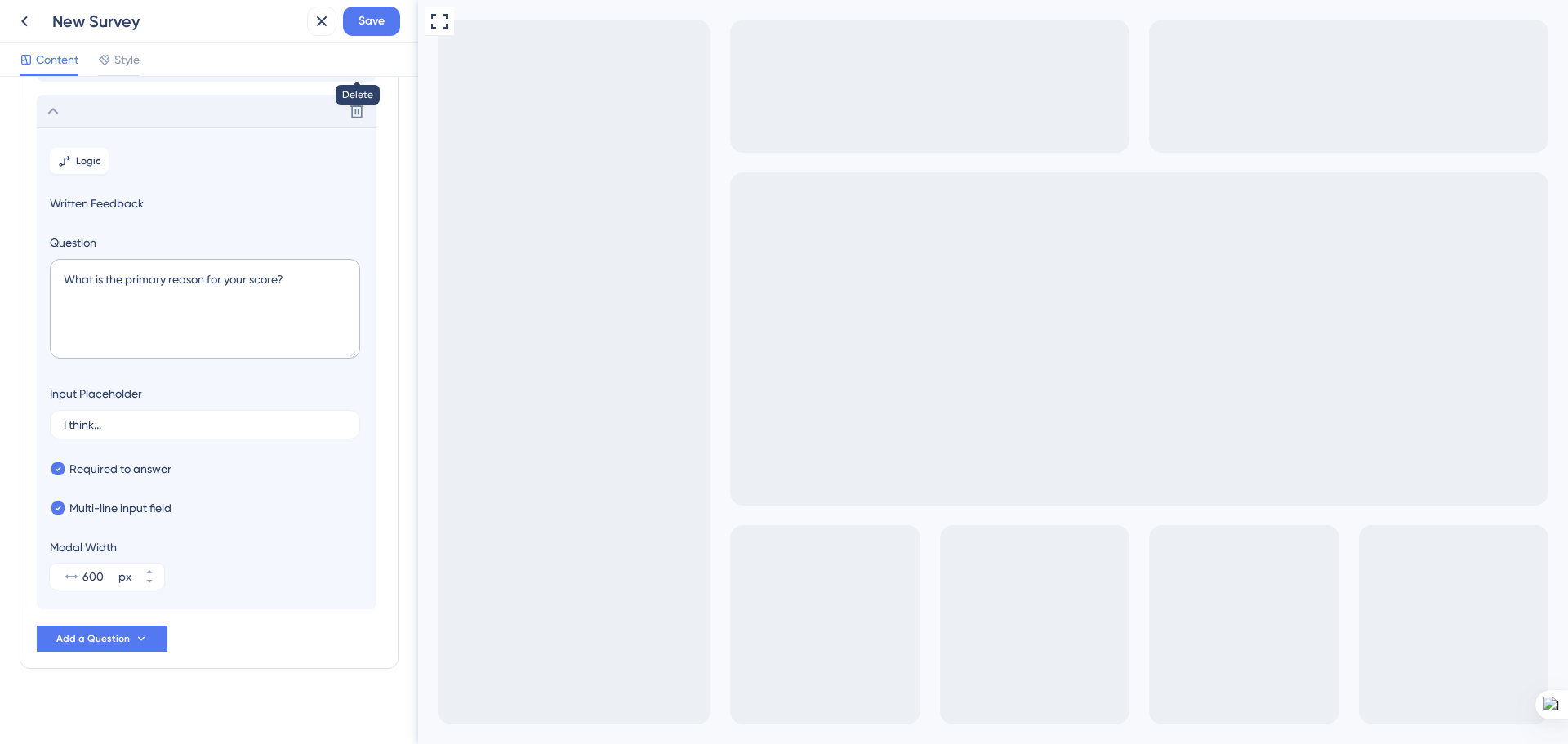
scroll to position [133, 0]
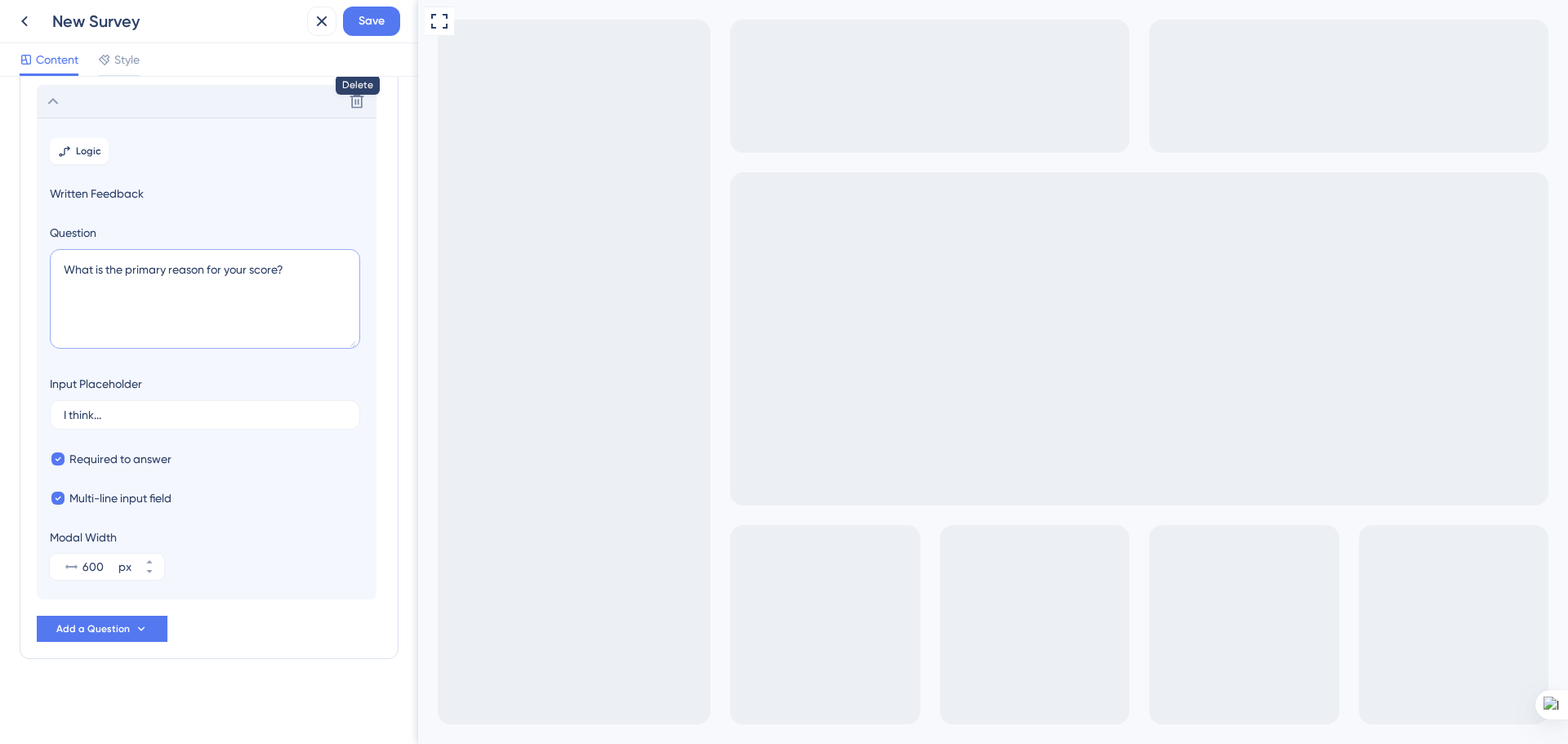
click at [169, 282] on textarea "What is the primary reason for your score?" at bounding box center [205, 299] width 311 height 100
drag, startPoint x: 192, startPoint y: 270, endPoint x: 47, endPoint y: 270, distance: 145.0
click at [47, 270] on section "Logic Written Feedback Question What is the primary reason for your score? Inpu…" at bounding box center [206, 358] width 340 height 482
paste textarea "O que motivou sua nota? (Por favor, compartilhe suas experiências específicas c…"
click at [206, 268] on textarea "O que motivou sua nota? (Por favor, compartilhe suas experiências específicas c…" at bounding box center [205, 299] width 311 height 100
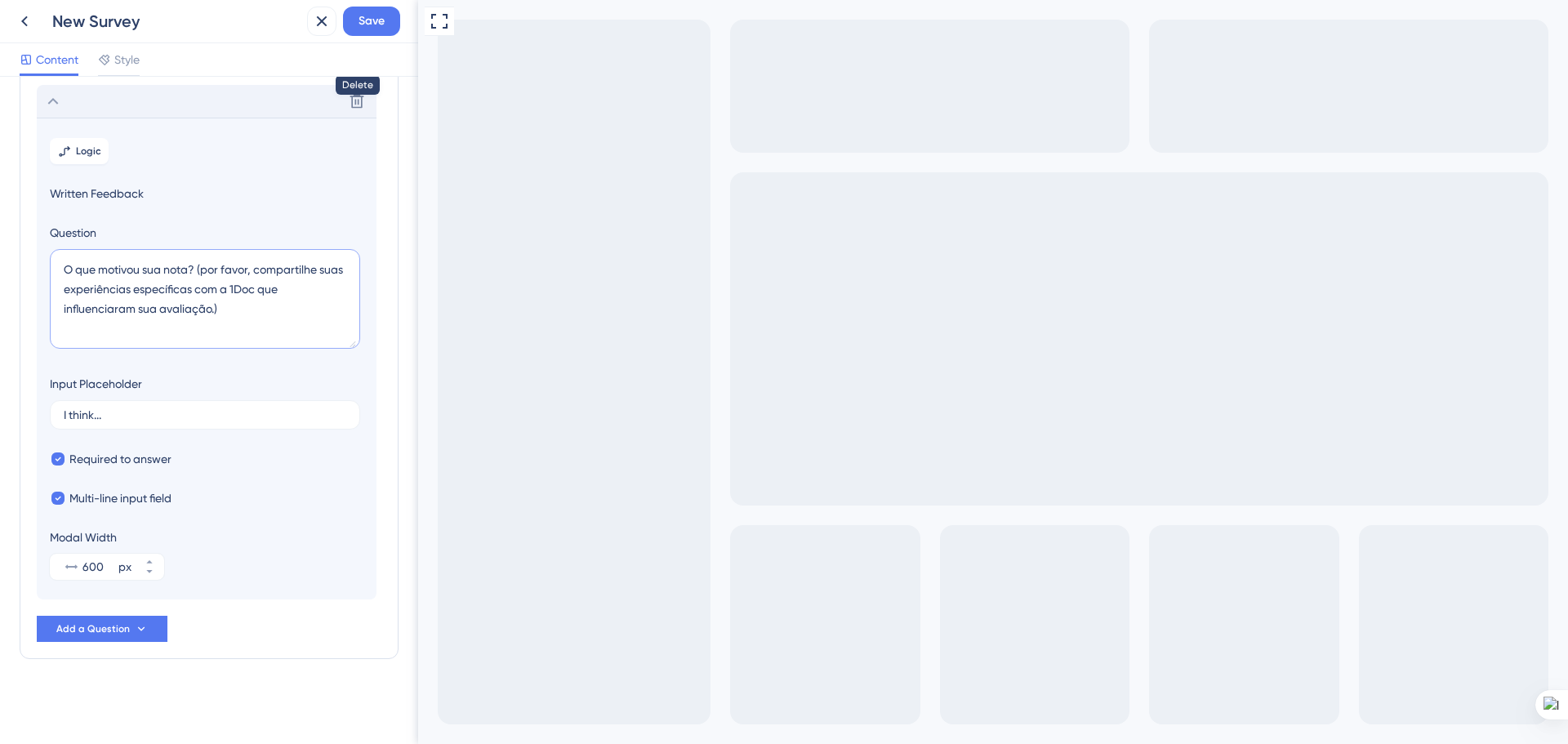
click at [214, 277] on textarea "O que motivou sua nota? (por favor, compartilhe suas experiências específicas c…" at bounding box center [205, 299] width 311 height 100
click at [214, 309] on textarea "O que motivou sua nota? (por favor, compartilhe suas experiências específicas c…" at bounding box center [205, 299] width 311 height 100
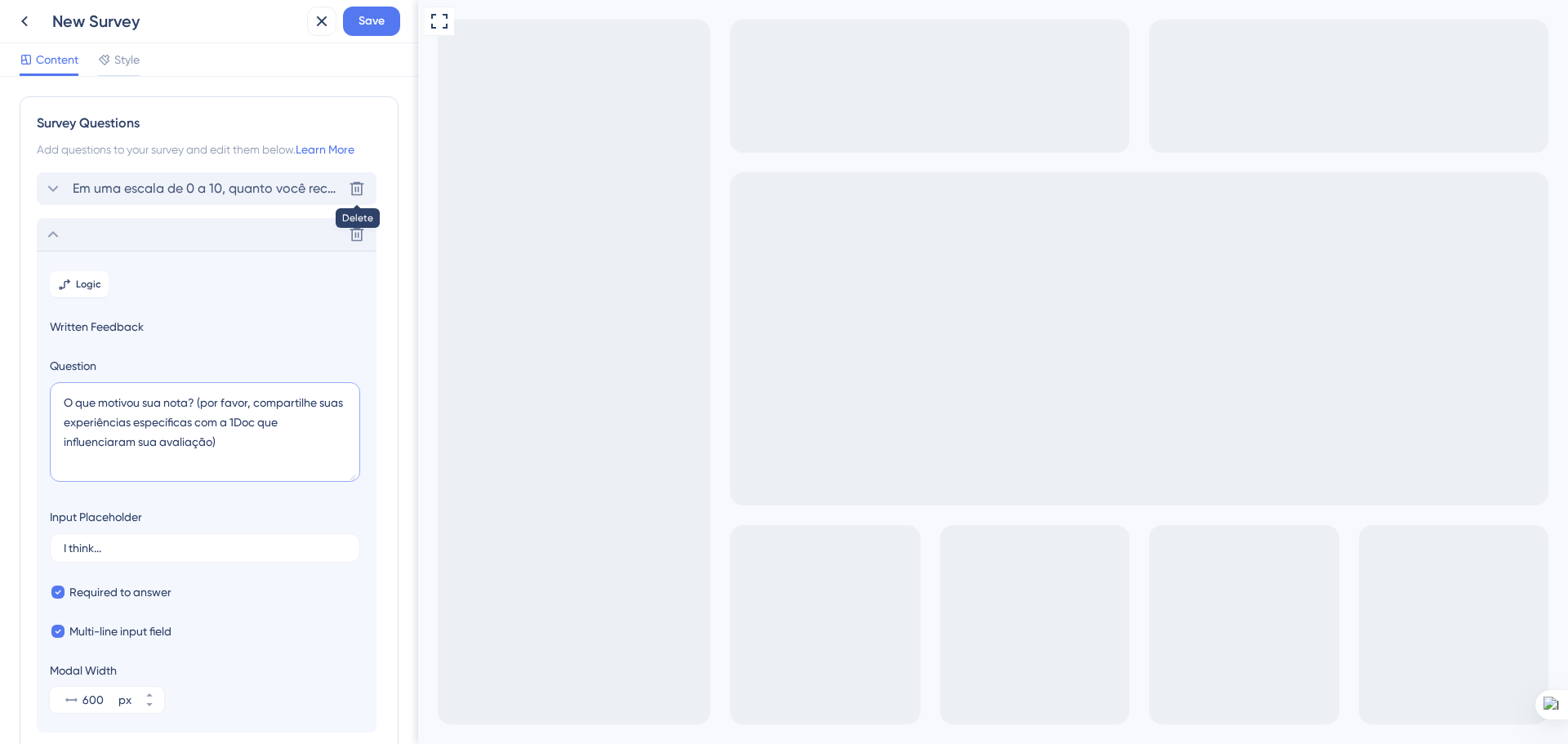
type textarea "O que motivou sua nota? (por favor, compartilhe suas experiências específicas c…"
click at [49, 234] on icon at bounding box center [52, 235] width 19 height 19
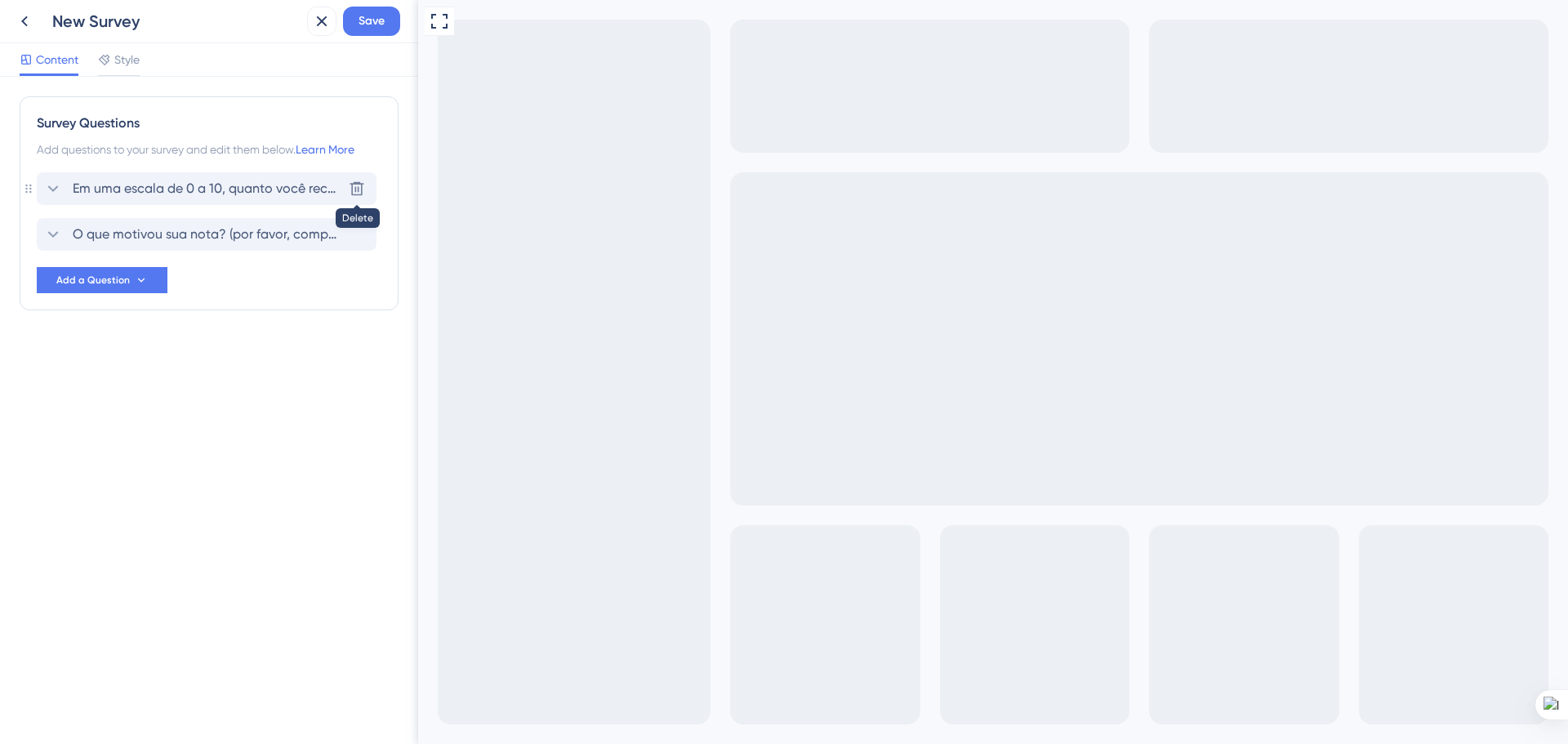
click at [65, 188] on div "Em uma escala de 0 a 10, quanto você recomendaria a 1Doc para outras organizaçõ…" at bounding box center [192, 188] width 299 height 19
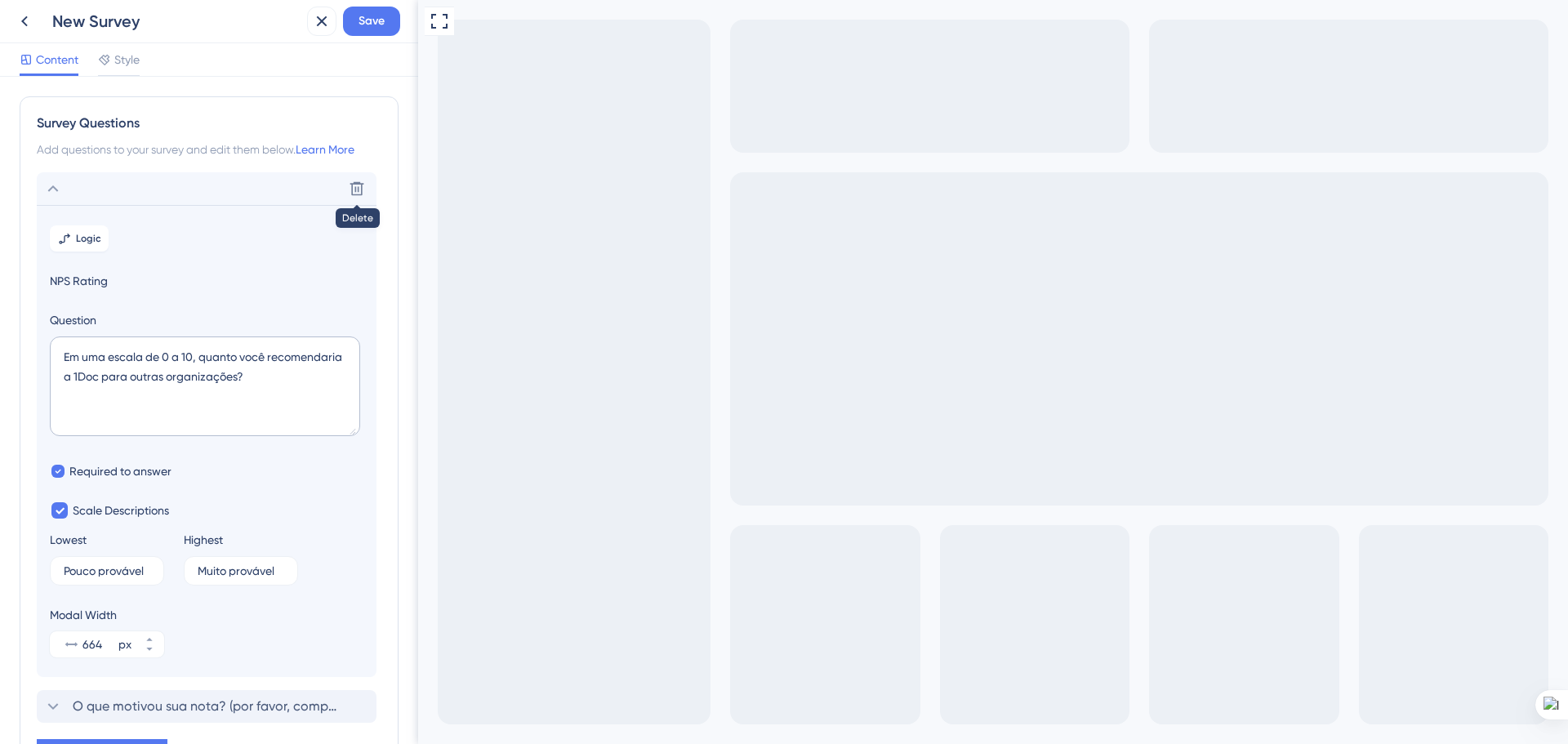
click at [102, 18] on div "New Survey" at bounding box center [177, 21] width 248 height 23
click at [136, 22] on div "New Survey" at bounding box center [177, 21] width 248 height 23
click at [28, 18] on icon at bounding box center [24, 21] width 19 height 19
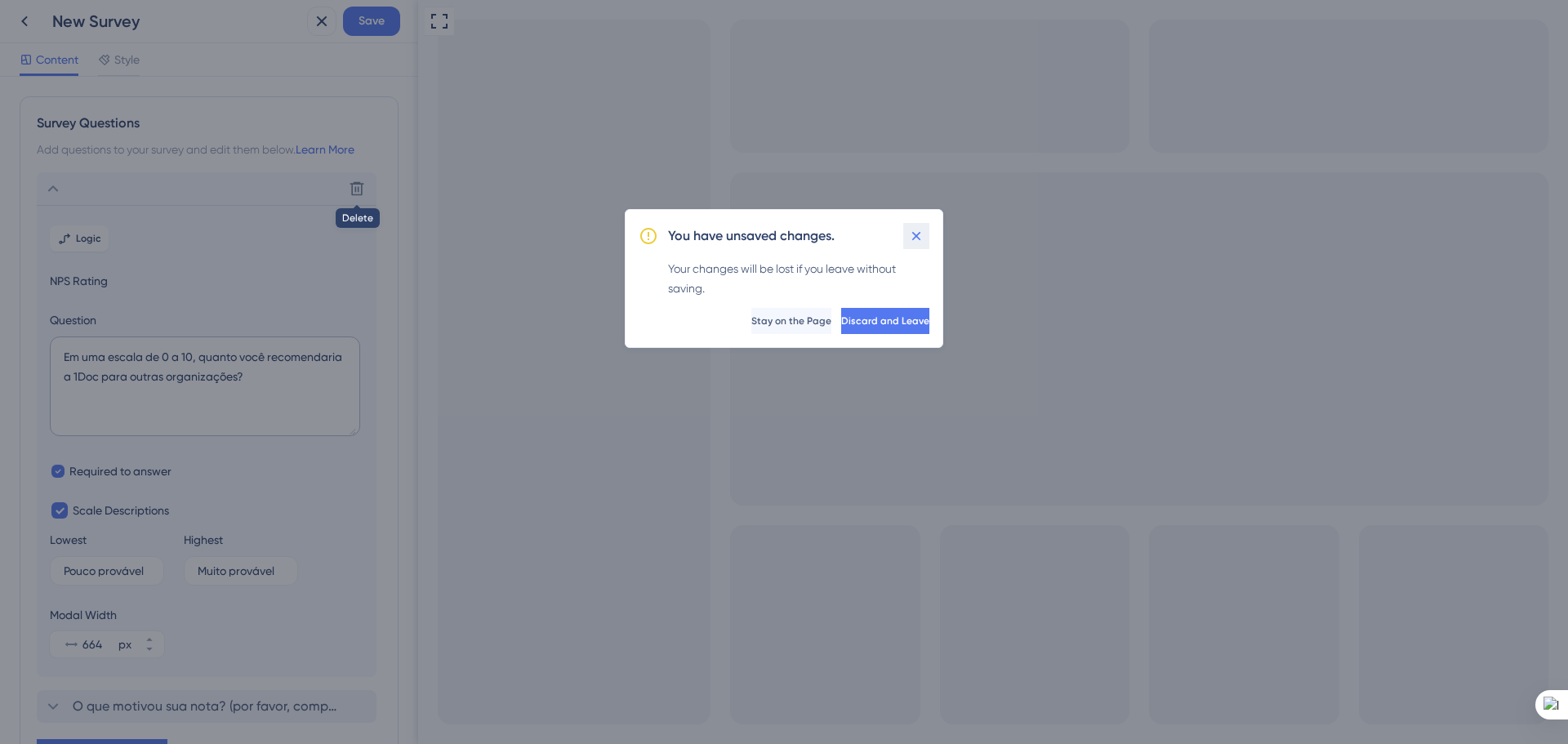
drag, startPoint x: 921, startPoint y: 230, endPoint x: 502, endPoint y: 230, distance: 419.0
click at [921, 230] on icon at bounding box center [916, 235] width 17 height 17
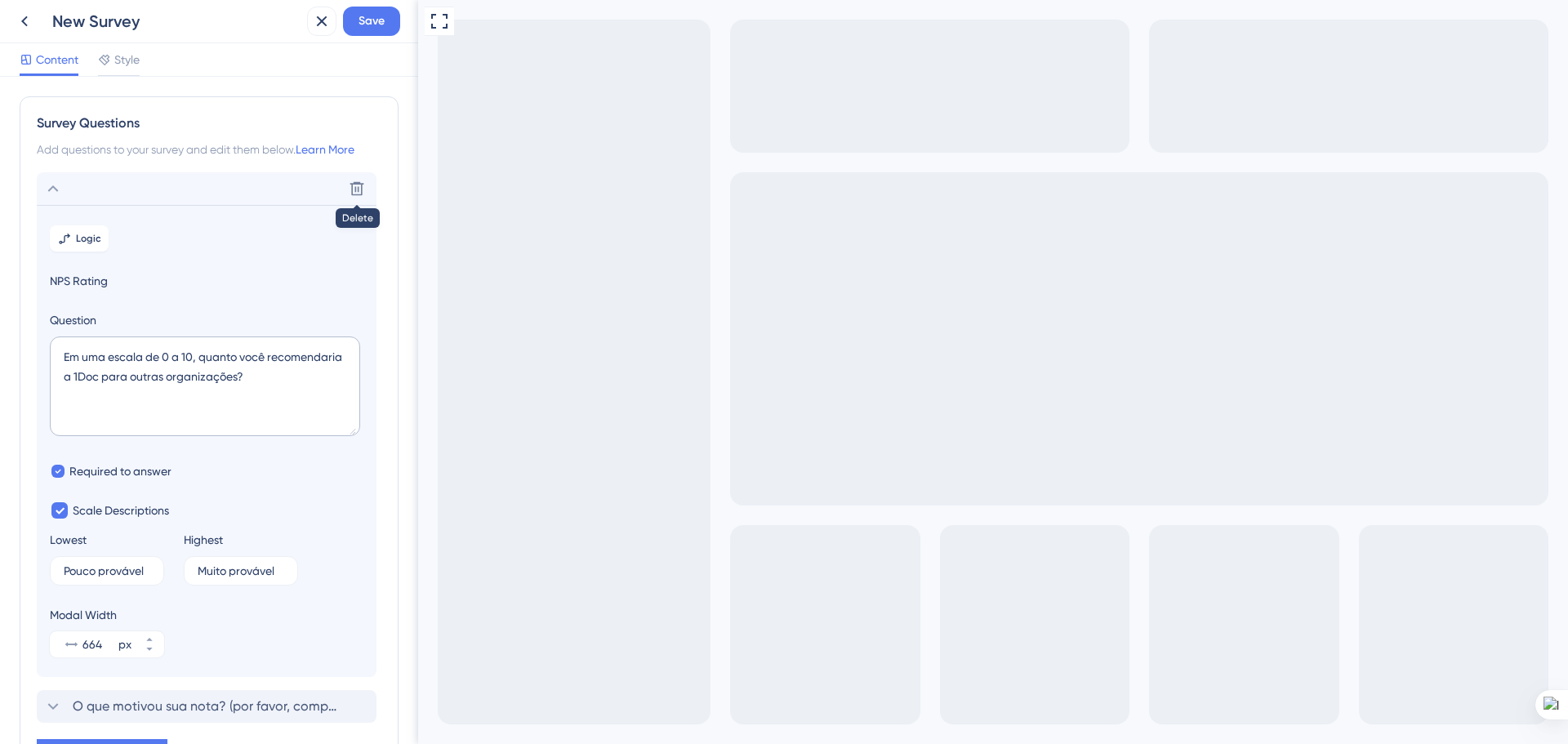
click at [111, 18] on div "New Survey" at bounding box center [177, 21] width 248 height 23
click at [137, 20] on div "New Survey" at bounding box center [177, 21] width 248 height 23
click at [133, 66] on span "Style" at bounding box center [127, 60] width 25 height 19
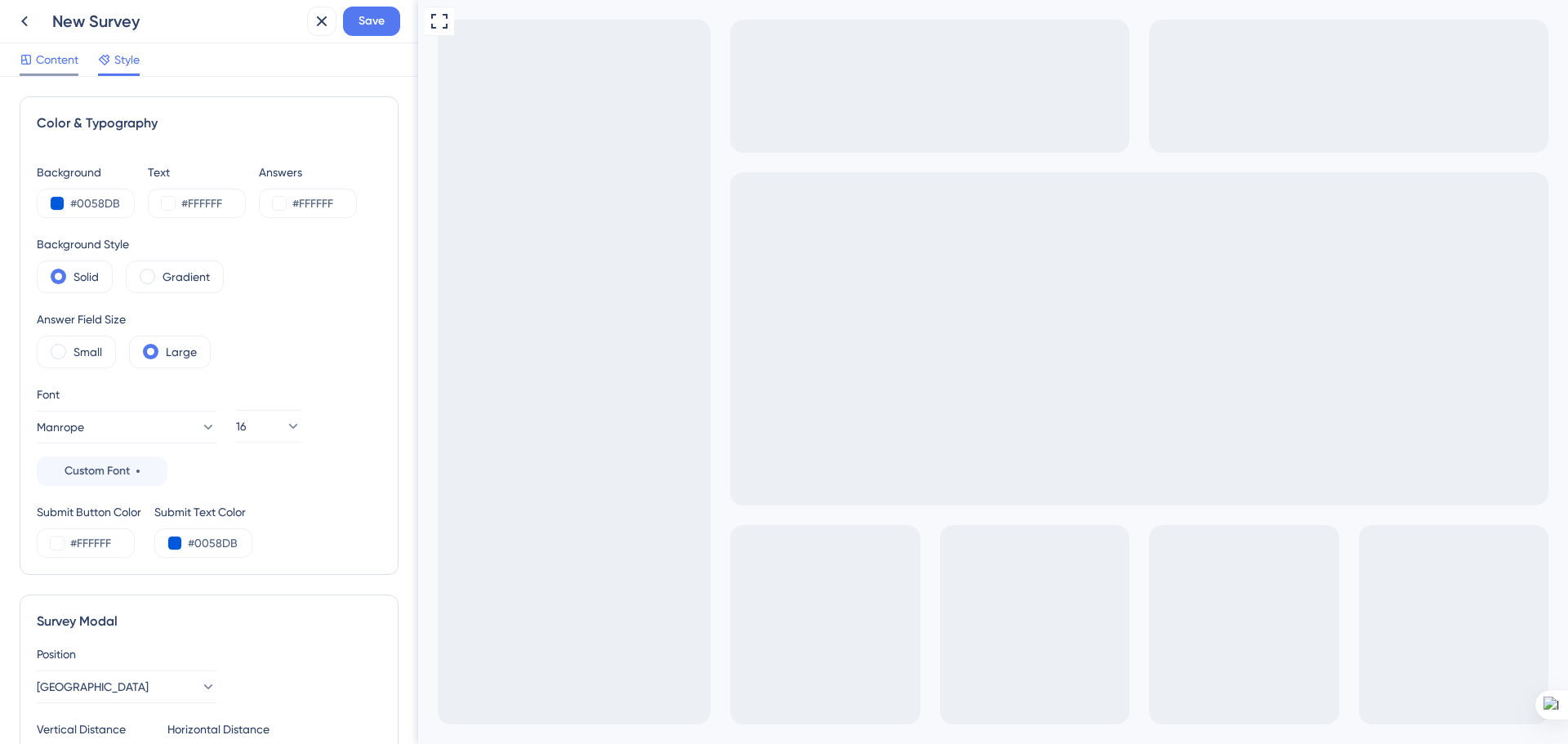
click at [52, 60] on span "Content" at bounding box center [57, 60] width 43 height 19
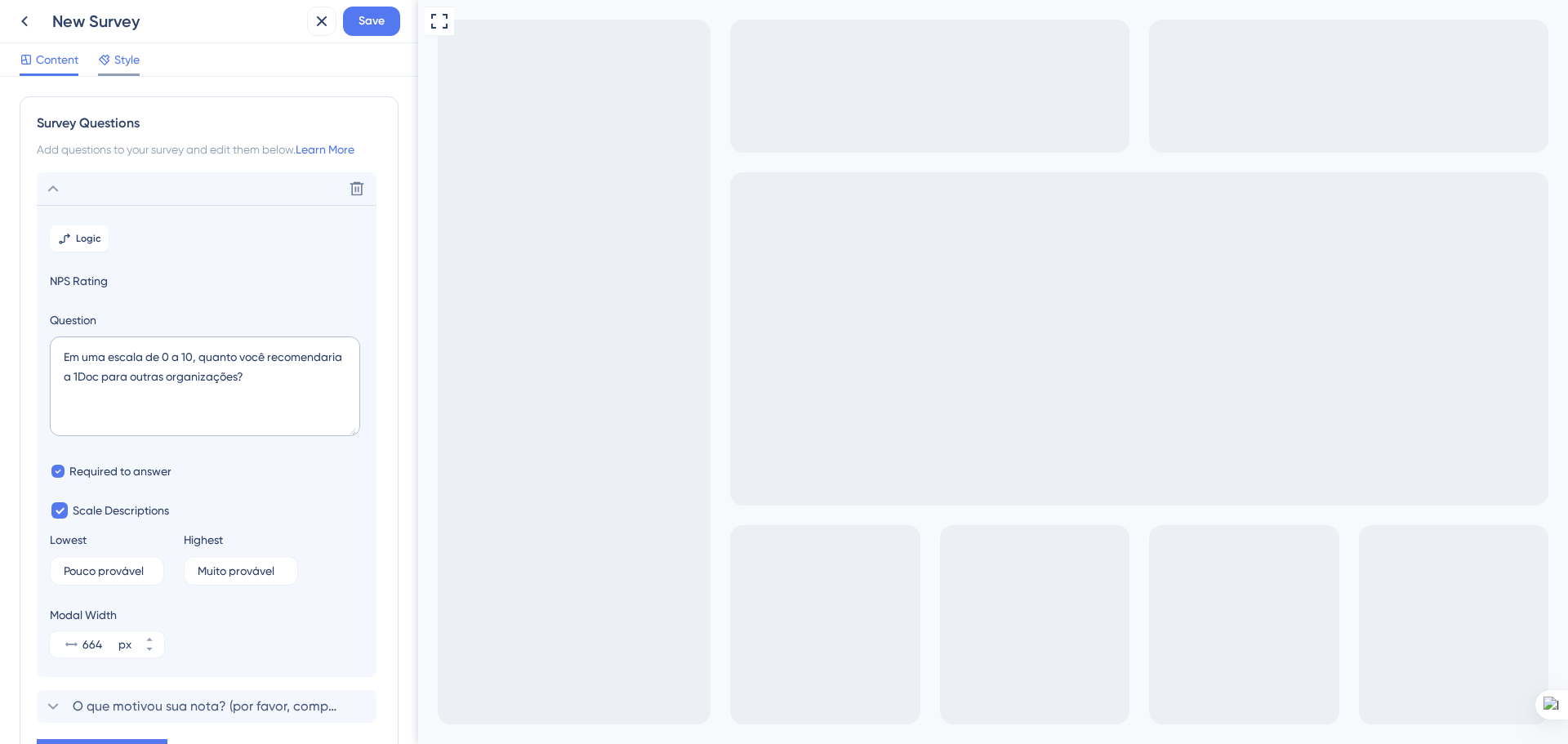
click at [111, 71] on div "Style" at bounding box center [119, 63] width 42 height 26
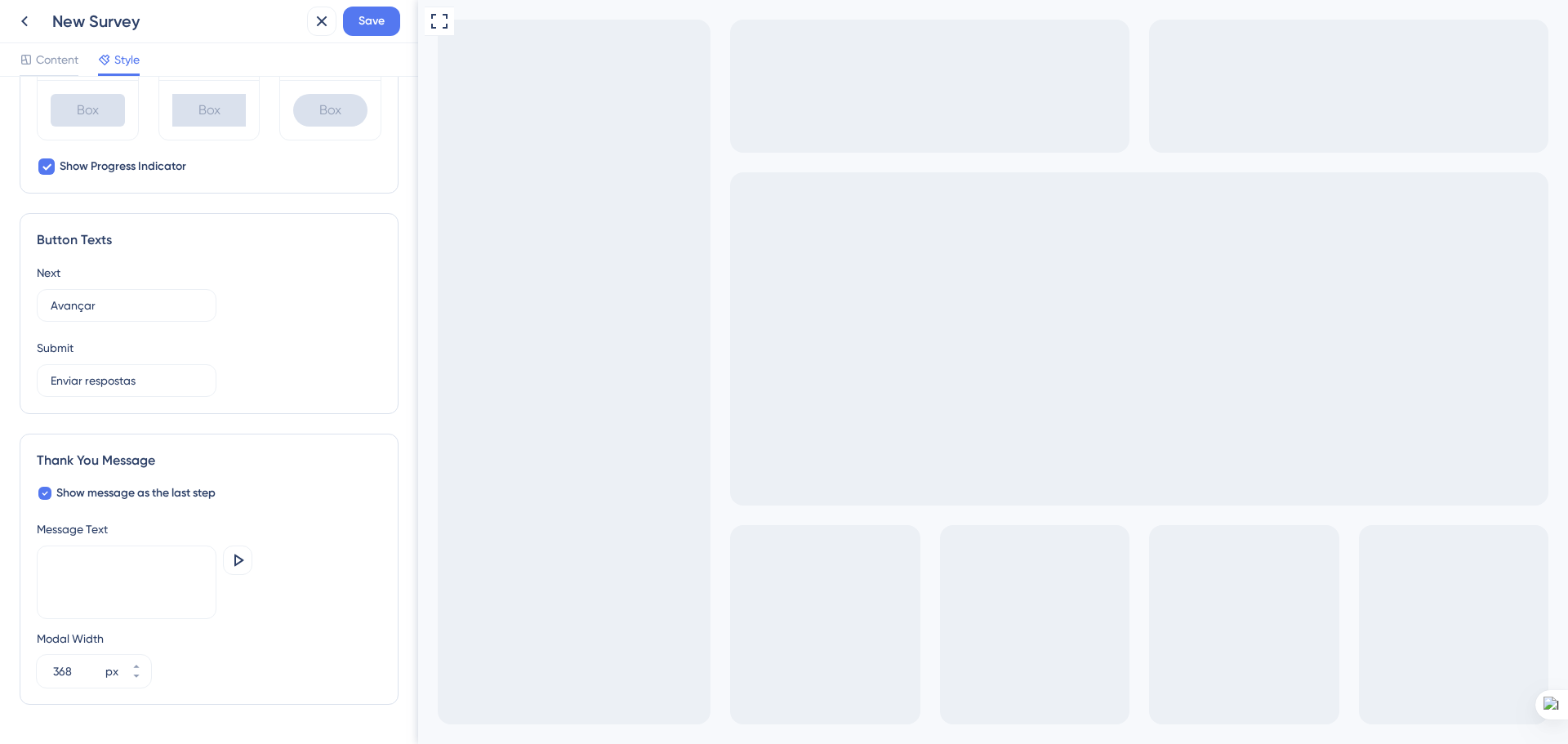
scroll to position [892, 0]
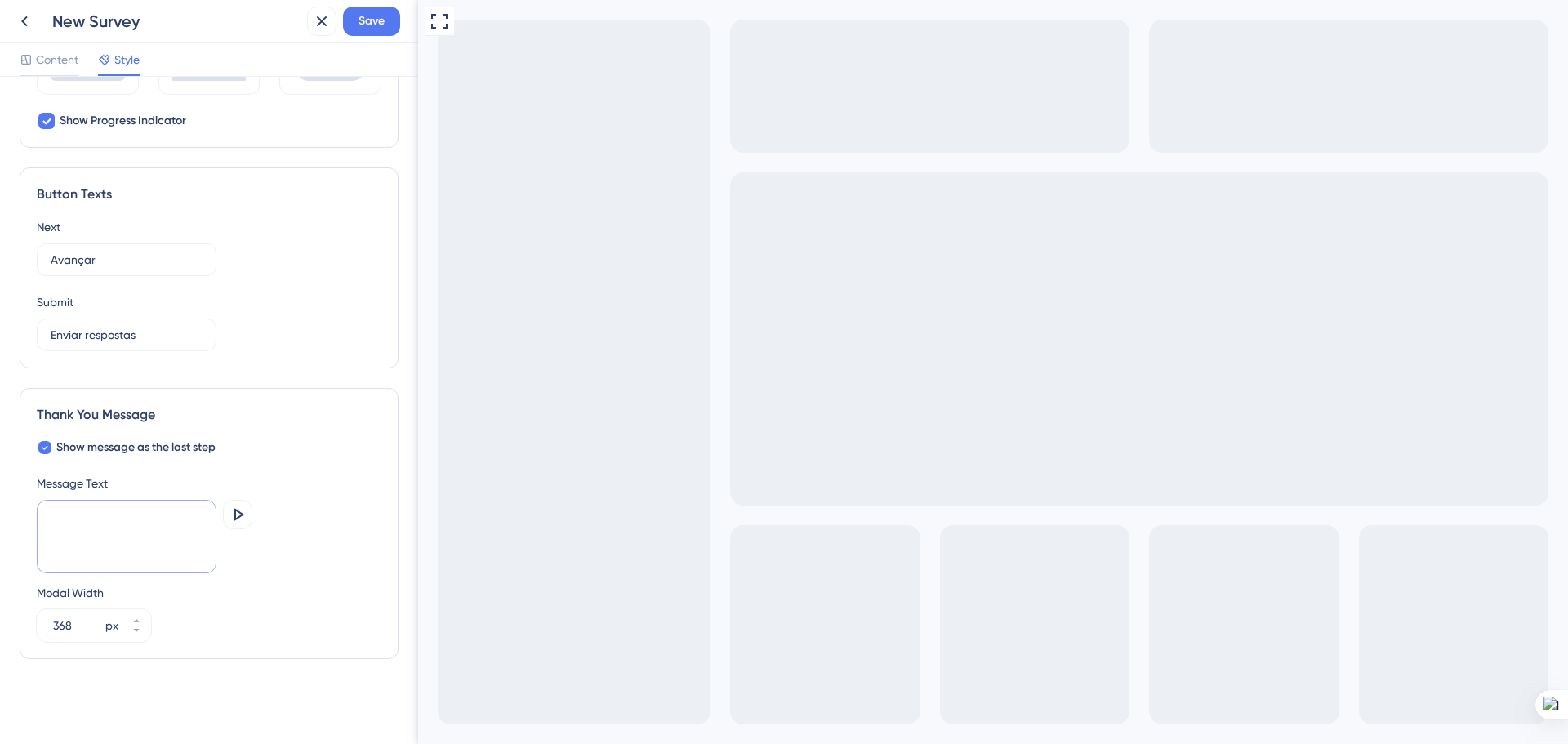
click at [121, 533] on textarea at bounding box center [126, 537] width 179 height 74
paste textarea "Obrigado pela sua opinião!"
drag, startPoint x: 50, startPoint y: 518, endPoint x: 93, endPoint y: 519, distance: 43.0
click at [92, 519] on textarea "Obrigado pela sua opinião!" at bounding box center [126, 537] width 179 height 74
click at [174, 516] on textarea "Agradecemos sua opinião!" at bounding box center [126, 537] width 179 height 74
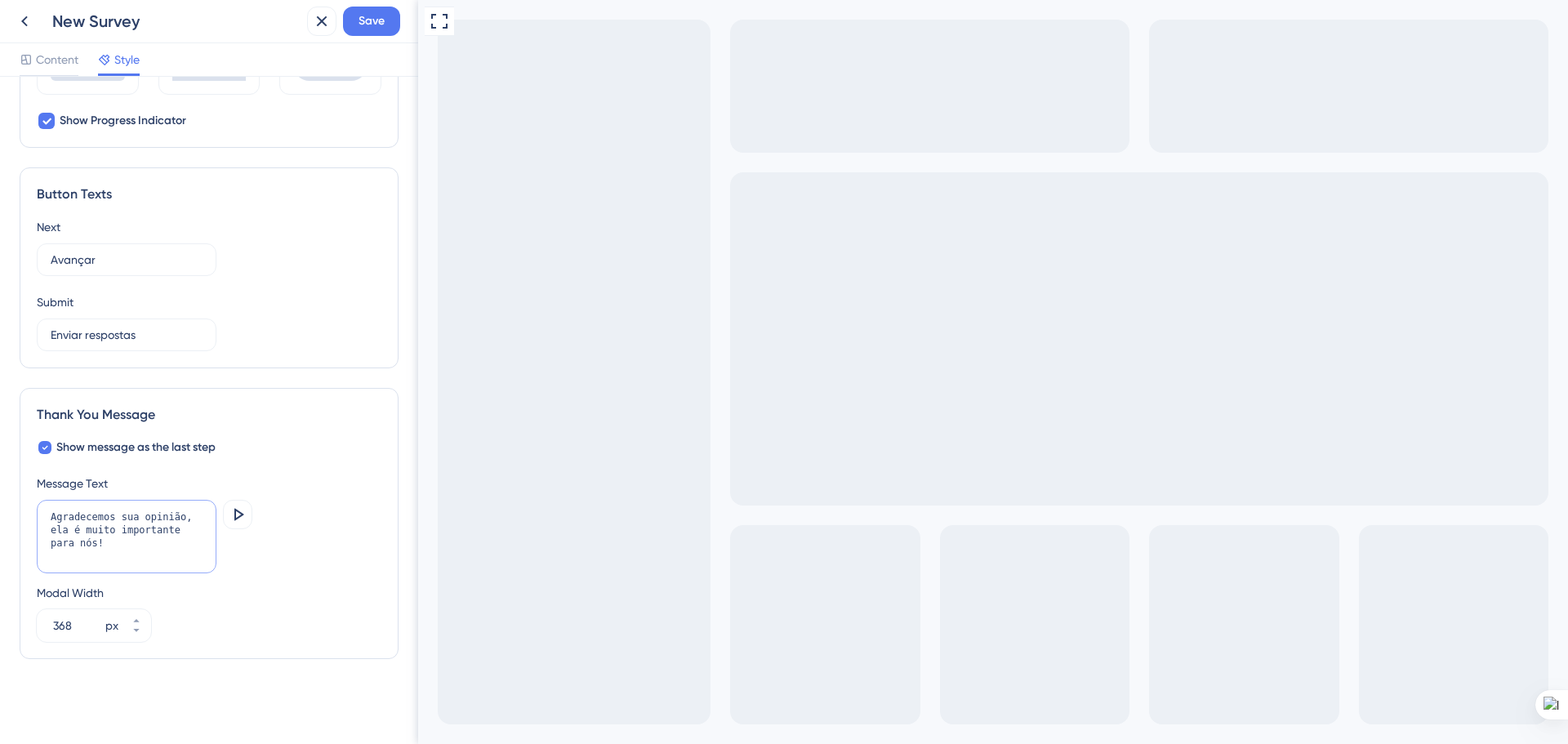
type textarea "Agradecemos sua opinião, ela é muito importante para nós!"
click at [243, 641] on div "Modal Width 368 px" at bounding box center [209, 612] width 345 height 59
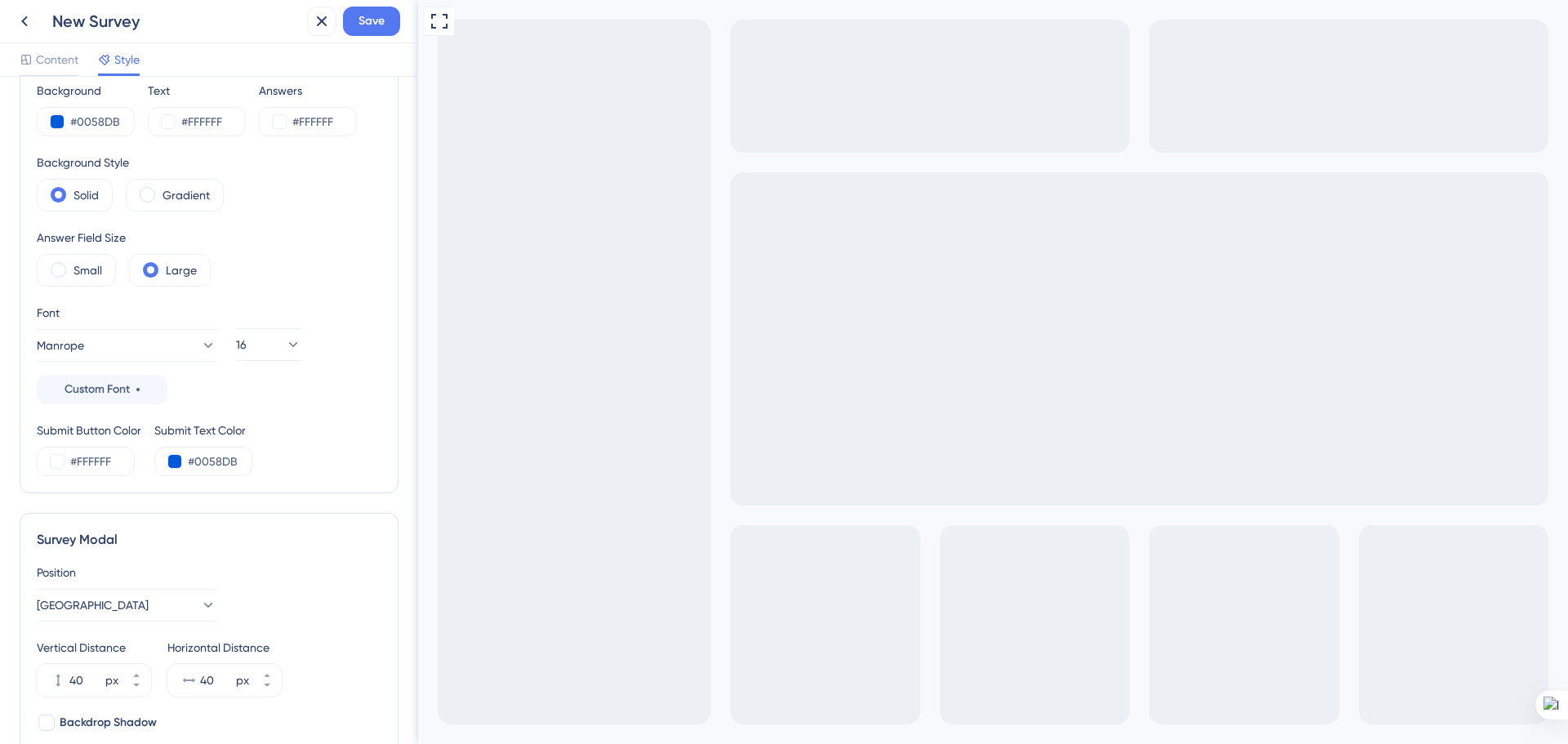
scroll to position [0, 0]
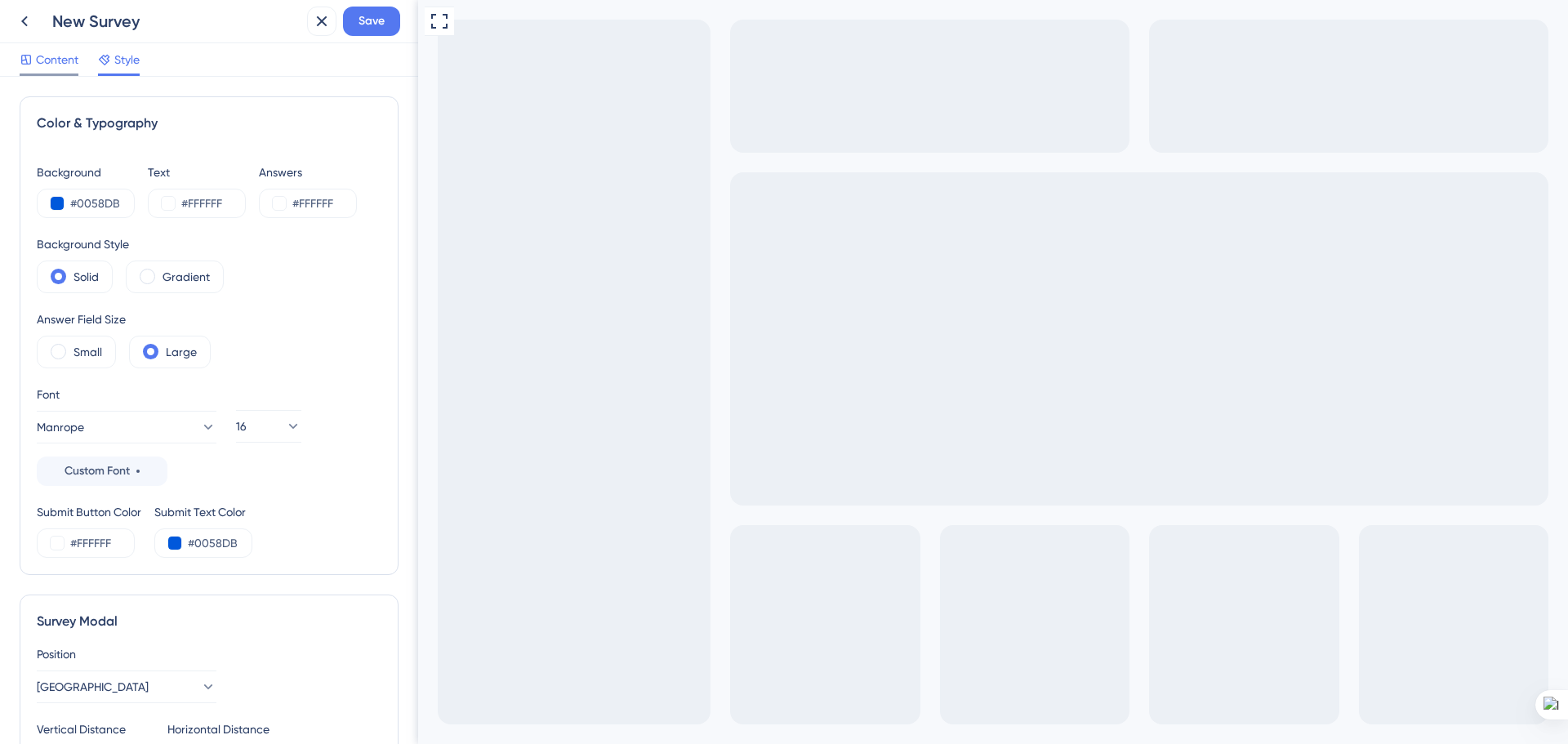
click at [66, 50] on span "Content" at bounding box center [57, 60] width 43 height 19
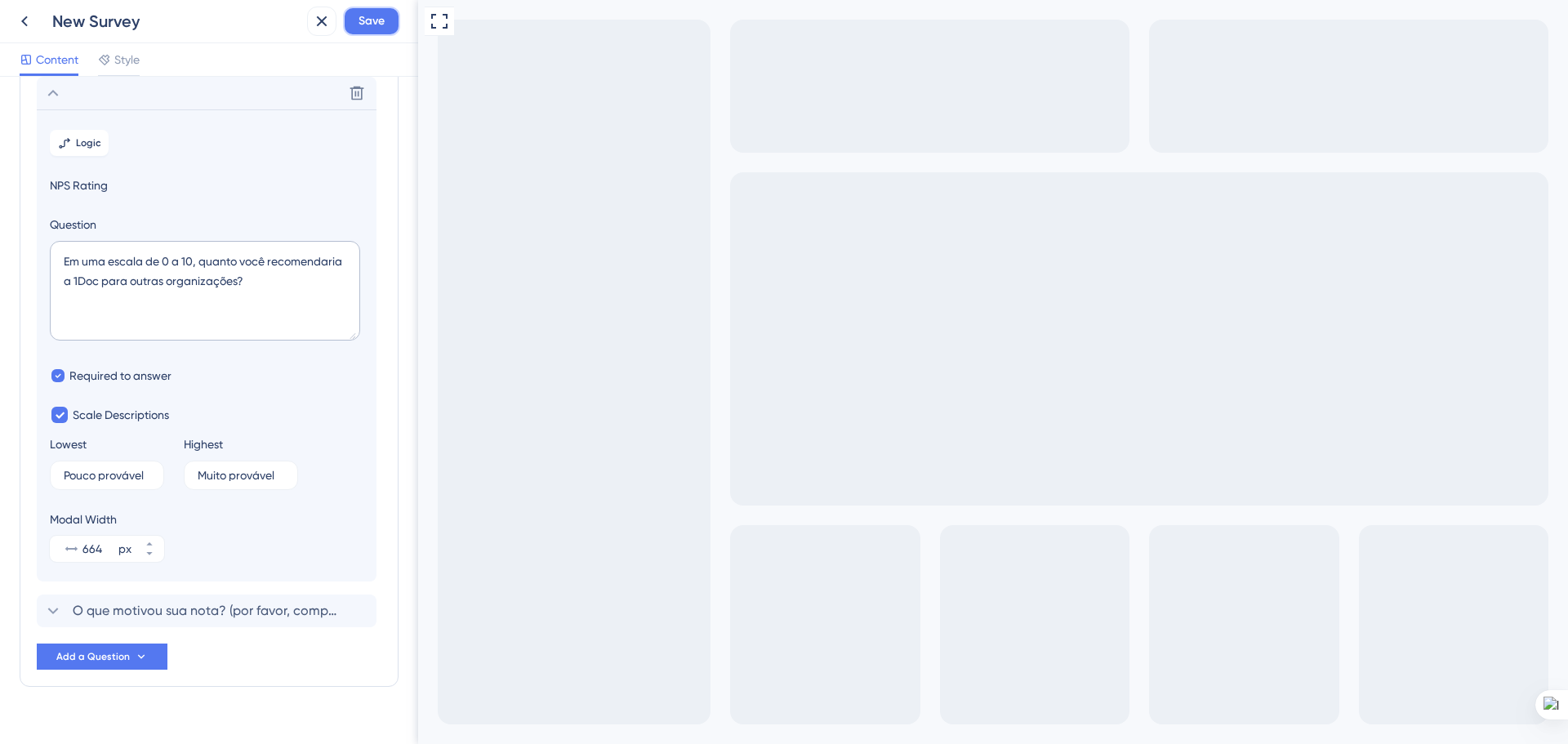
click at [354, 30] on button "Save" at bounding box center [371, 21] width 57 height 30
click at [225, 286] on textarea "Em uma escala de 0 a 10, quanto você recomendaria a 1Doc para outras organizaçõ…" at bounding box center [205, 291] width 311 height 100
click at [22, 21] on icon at bounding box center [24, 22] width 6 height 11
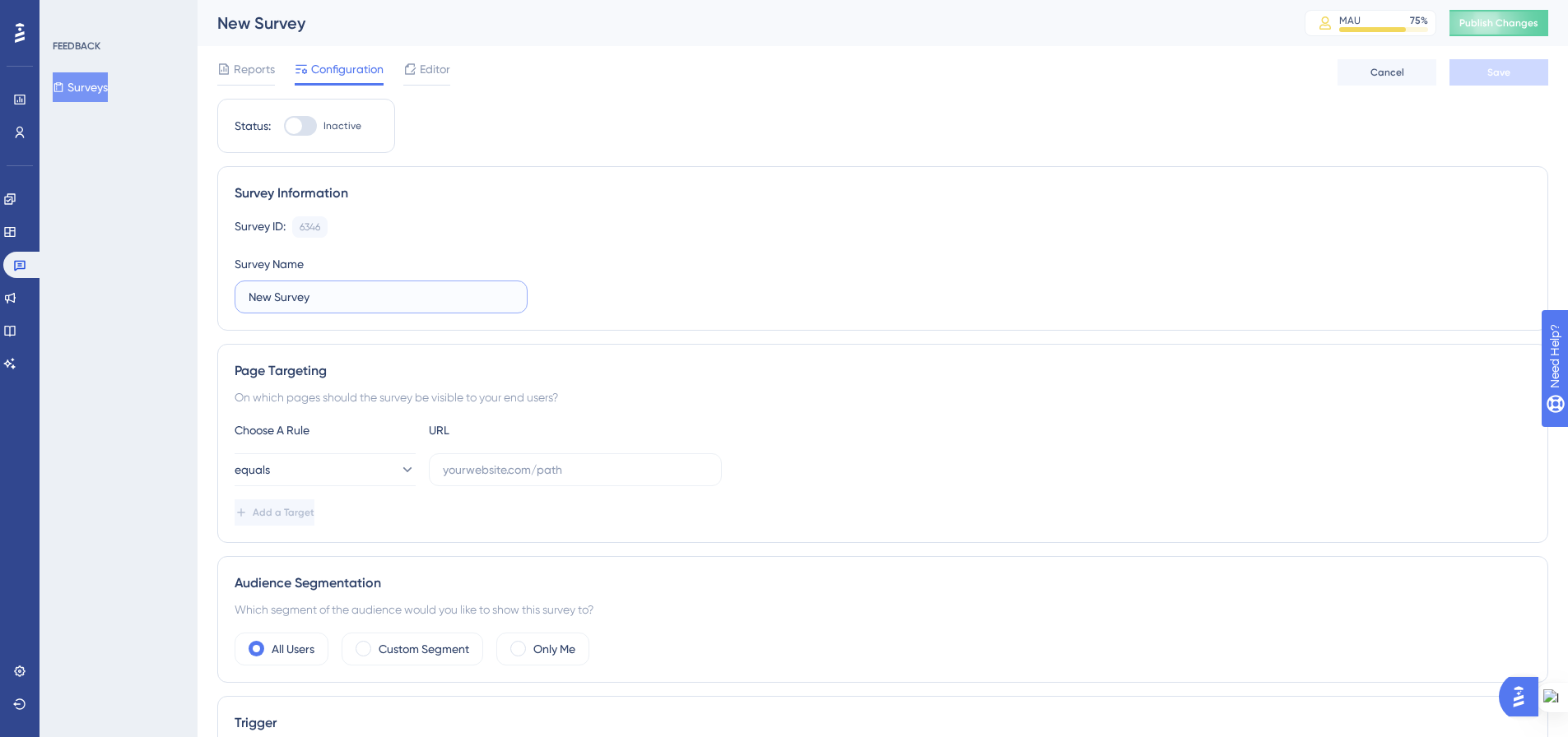
drag, startPoint x: 309, startPoint y: 298, endPoint x: 246, endPoint y: 294, distance: 63.1
click at [246, 294] on label "New Survey" at bounding box center [381, 296] width 293 height 33
type input "NPS setembro"
click at [777, 393] on div "On which pages should the survey be visible to your end users?" at bounding box center [883, 398] width 1296 height 19
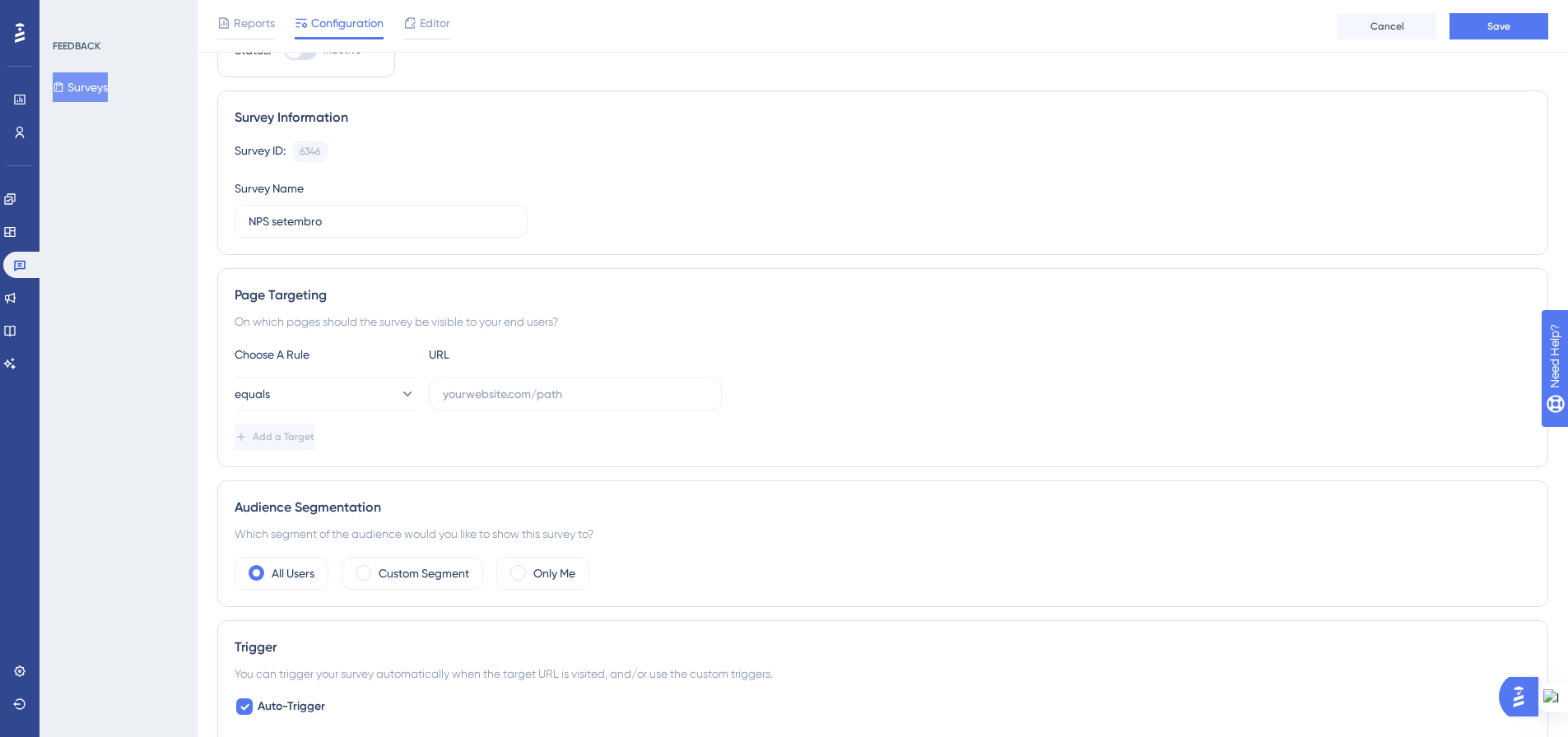
scroll to position [165, 0]
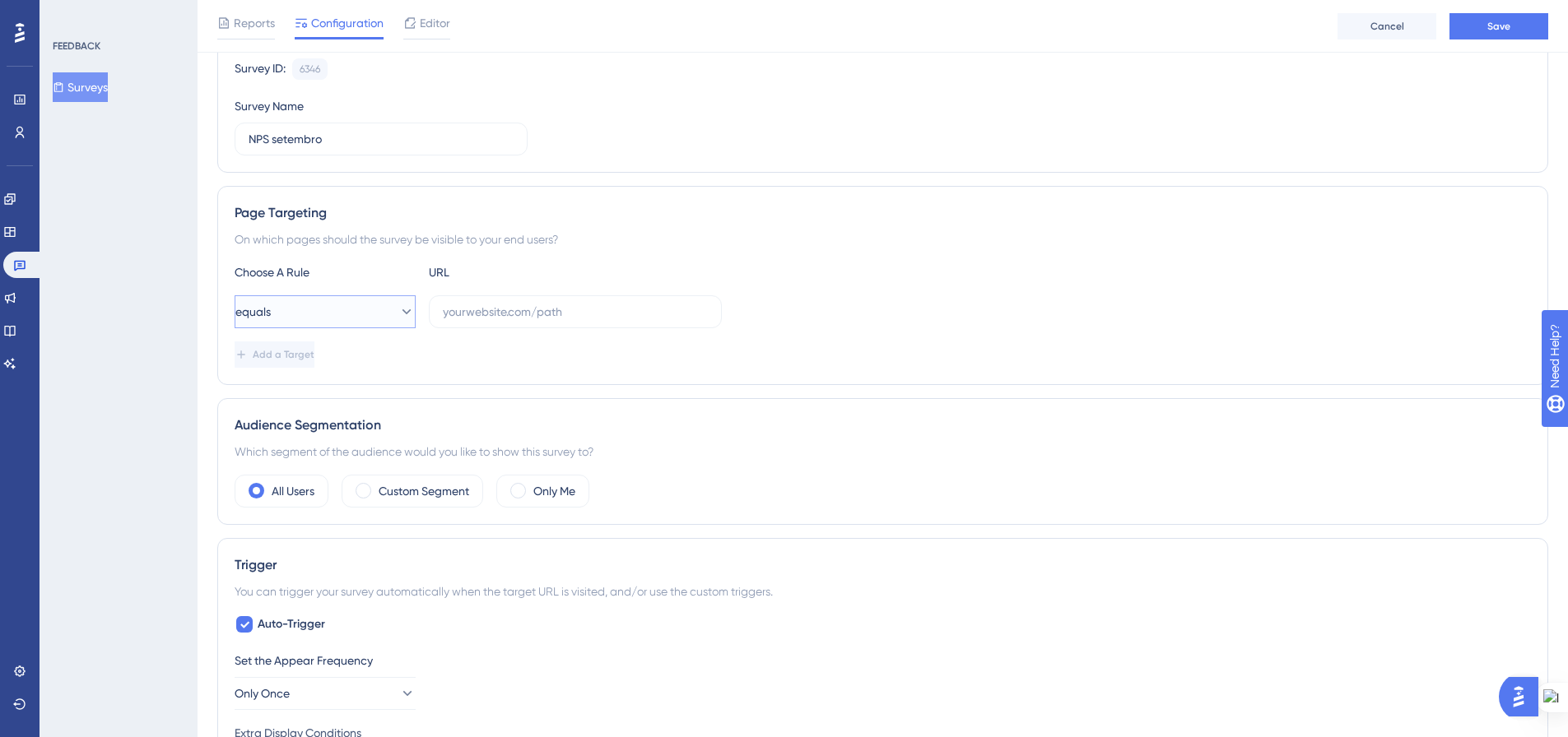
click at [399, 313] on icon at bounding box center [407, 311] width 17 height 17
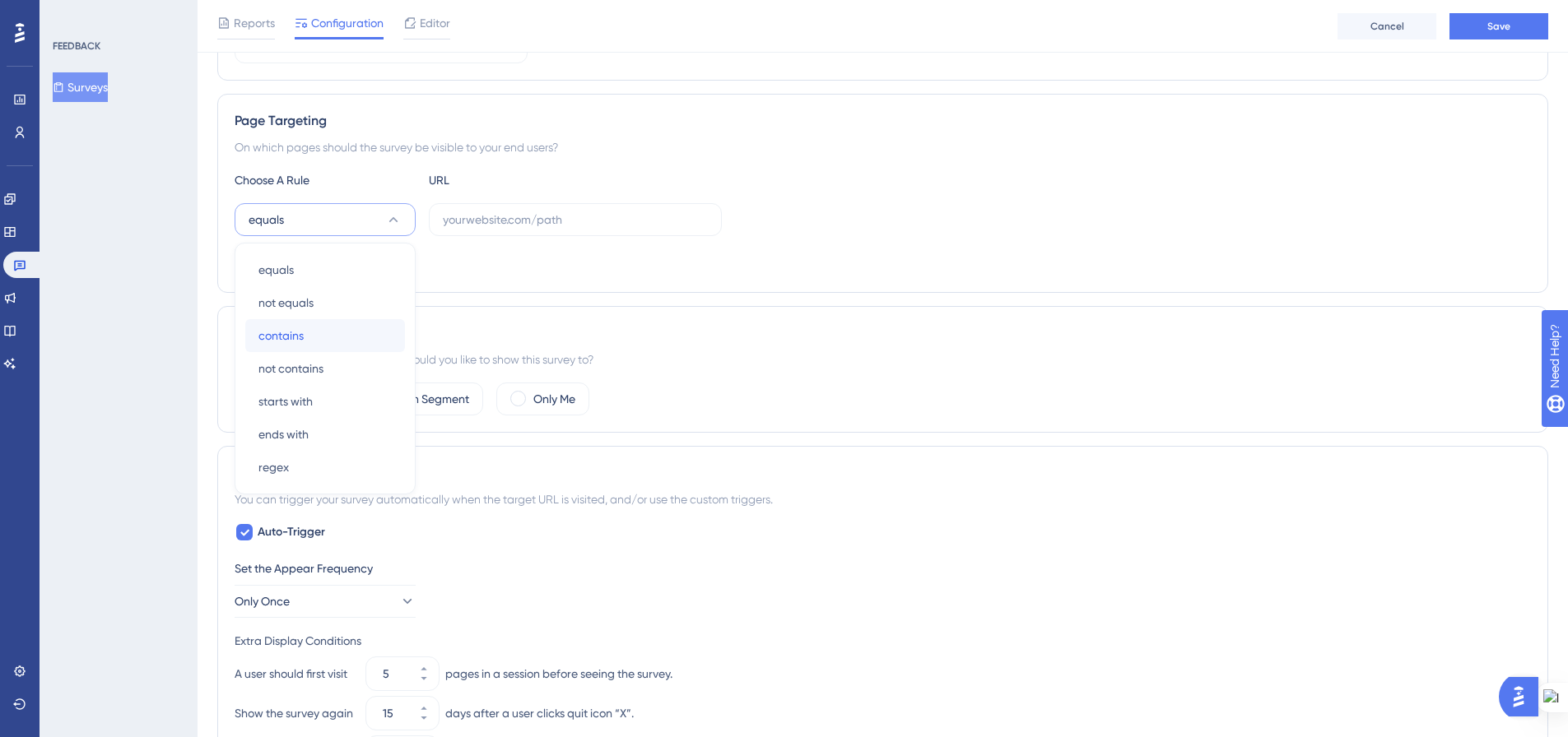
click at [339, 333] on div "contains contains" at bounding box center [325, 335] width 133 height 33
click at [470, 214] on input "text" at bounding box center [575, 220] width 265 height 19
paste input "?pg=painel/listar&l=1"
type input "?pg=painel/listar&l=1"
click at [899, 225] on div "contains ?pg=painel/listar&l=1" at bounding box center [883, 219] width 1296 height 33
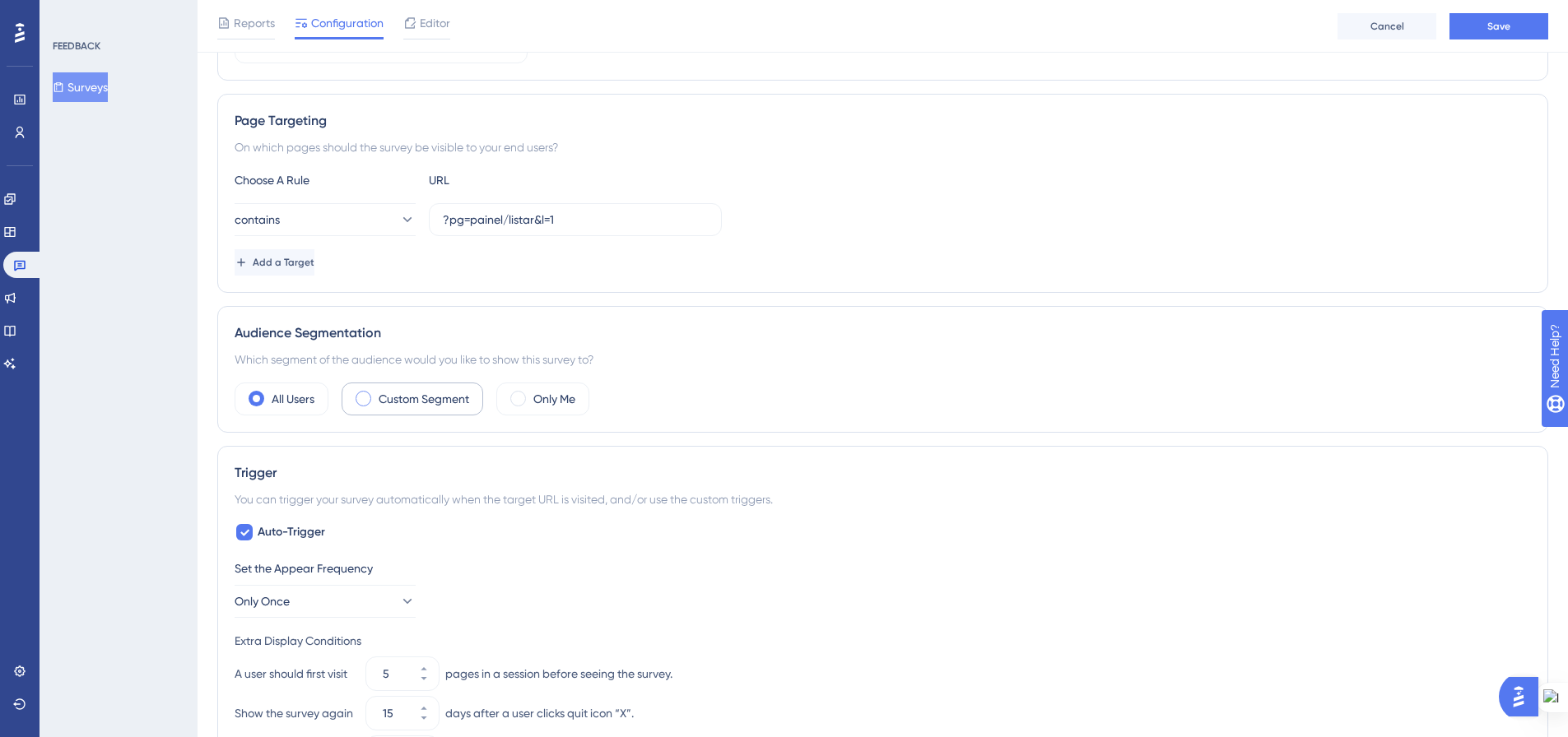
click at [363, 400] on span at bounding box center [363, 398] width 16 height 16
click at [376, 393] on input "radio" at bounding box center [376, 393] width 0 height 0
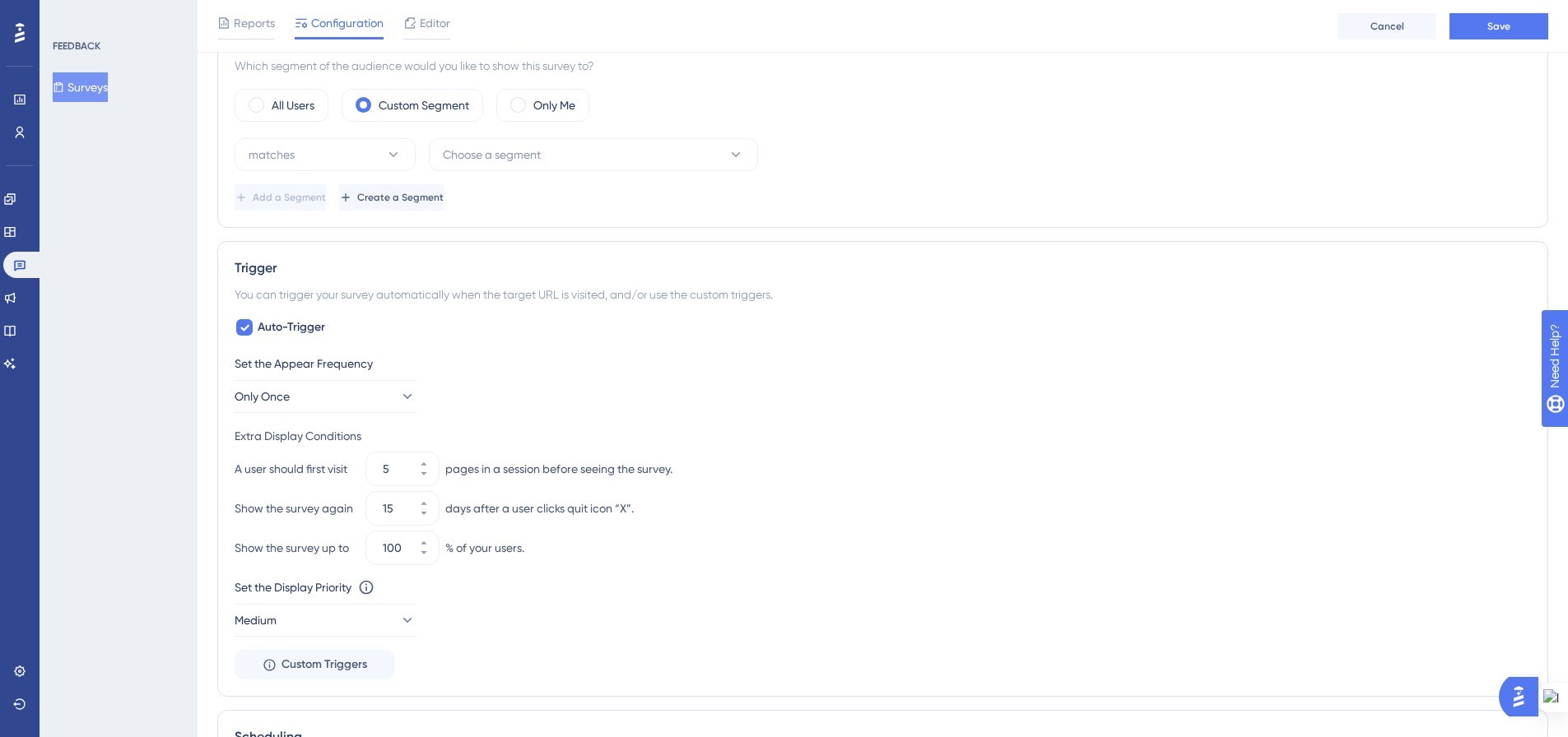
scroll to position [585, 0]
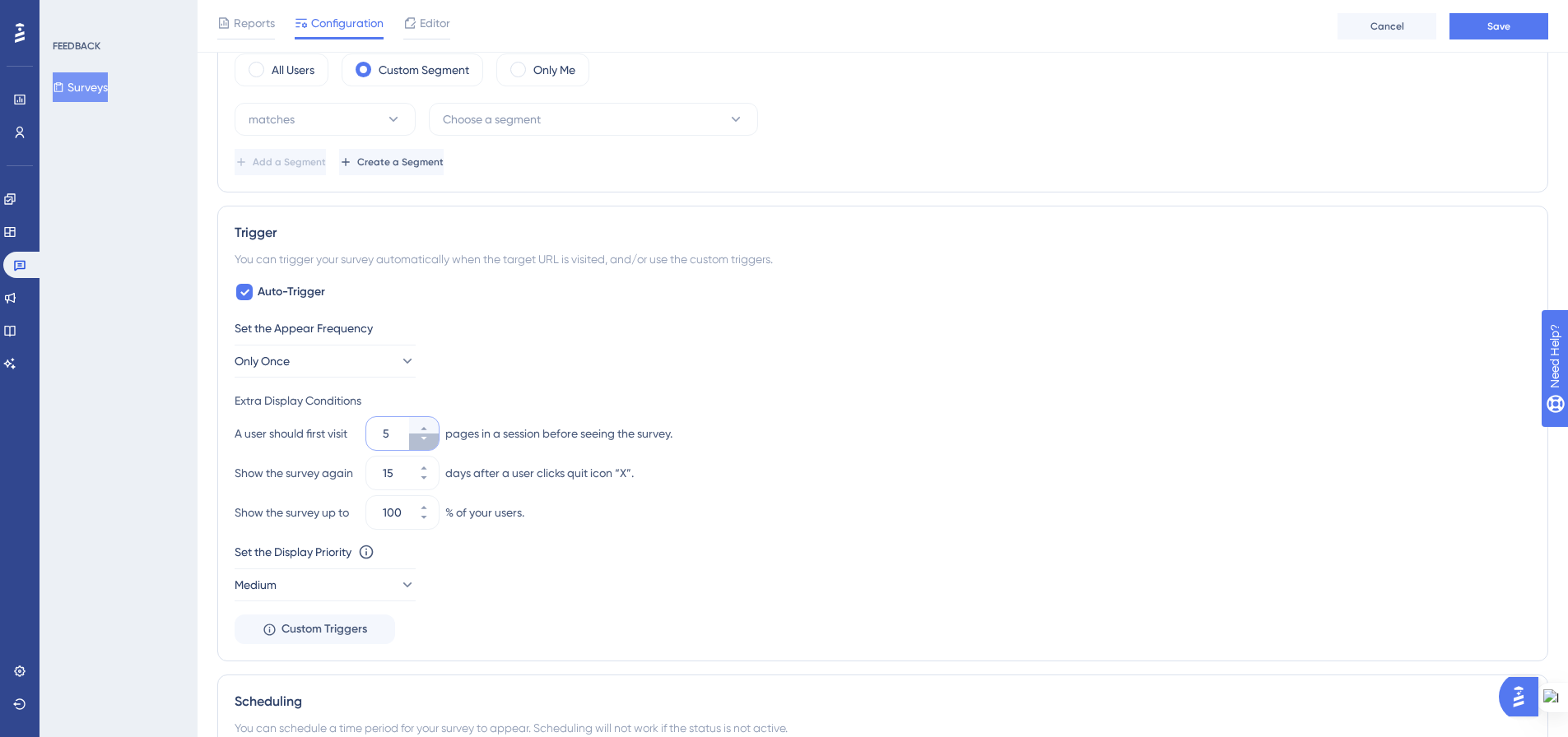
click at [423, 438] on icon at bounding box center [423, 438] width 6 height 4
type input "1"
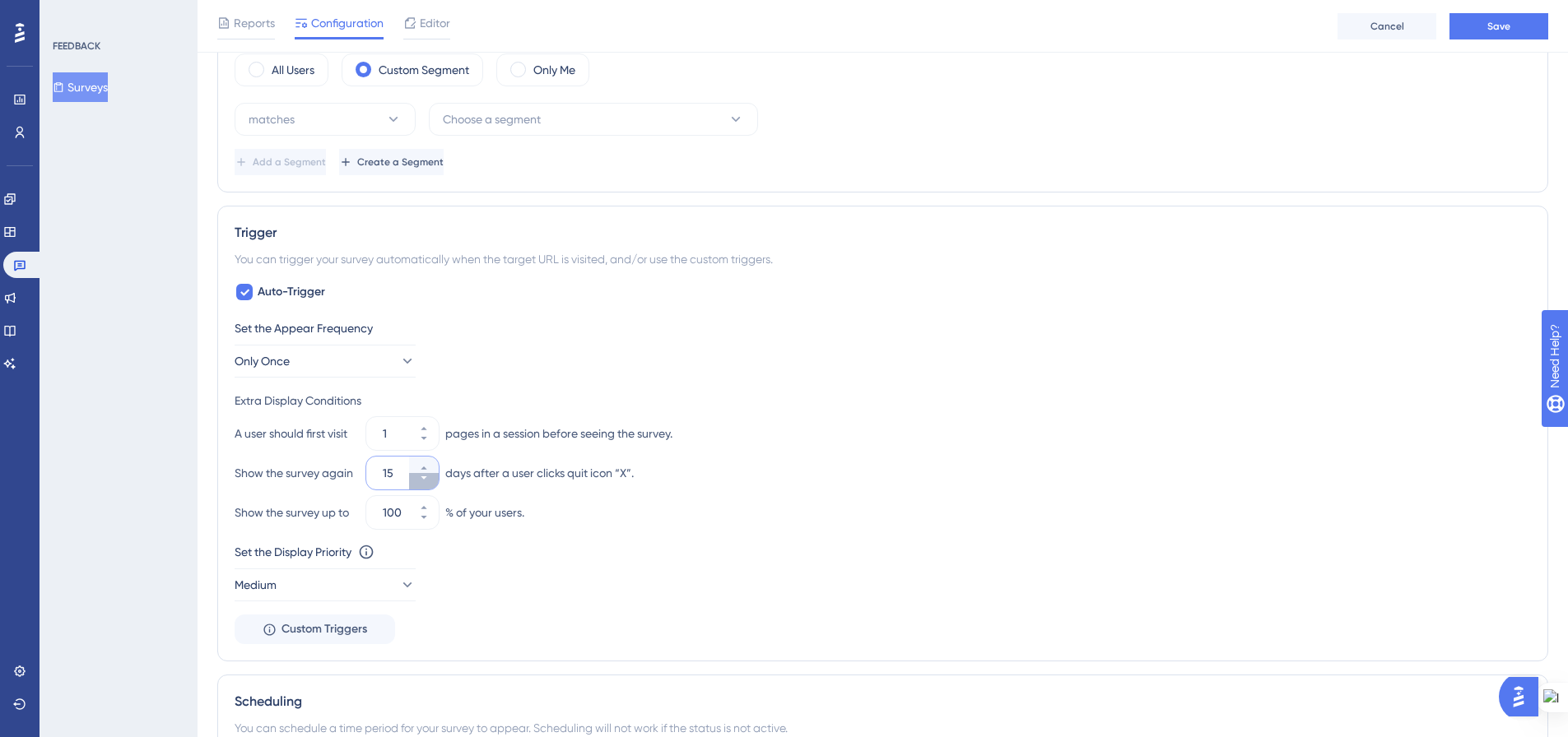
click at [424, 476] on icon at bounding box center [423, 478] width 6 height 4
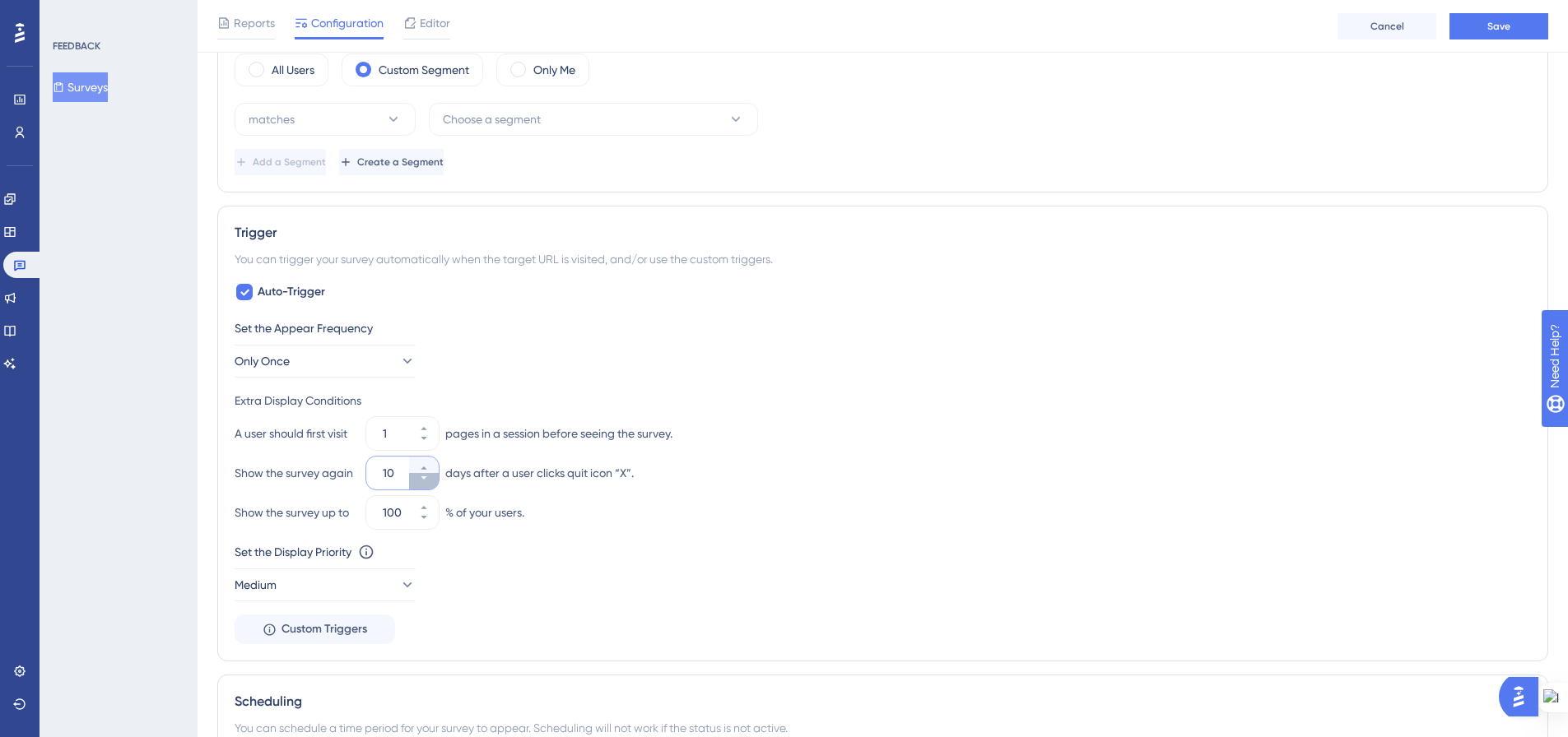
click at [424, 476] on icon at bounding box center [423, 478] width 6 height 4
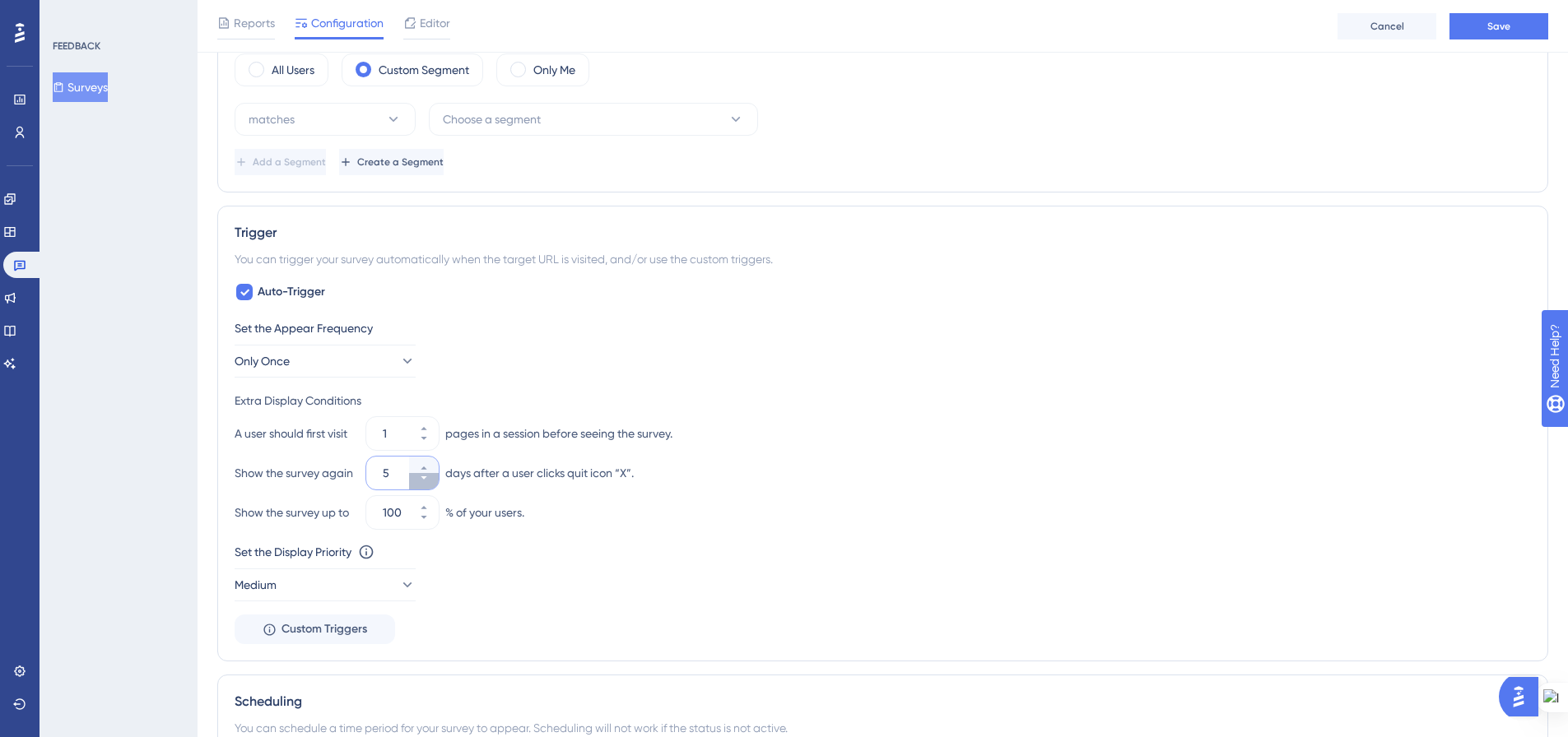
click at [424, 476] on icon at bounding box center [423, 478] width 6 height 4
type input "1"
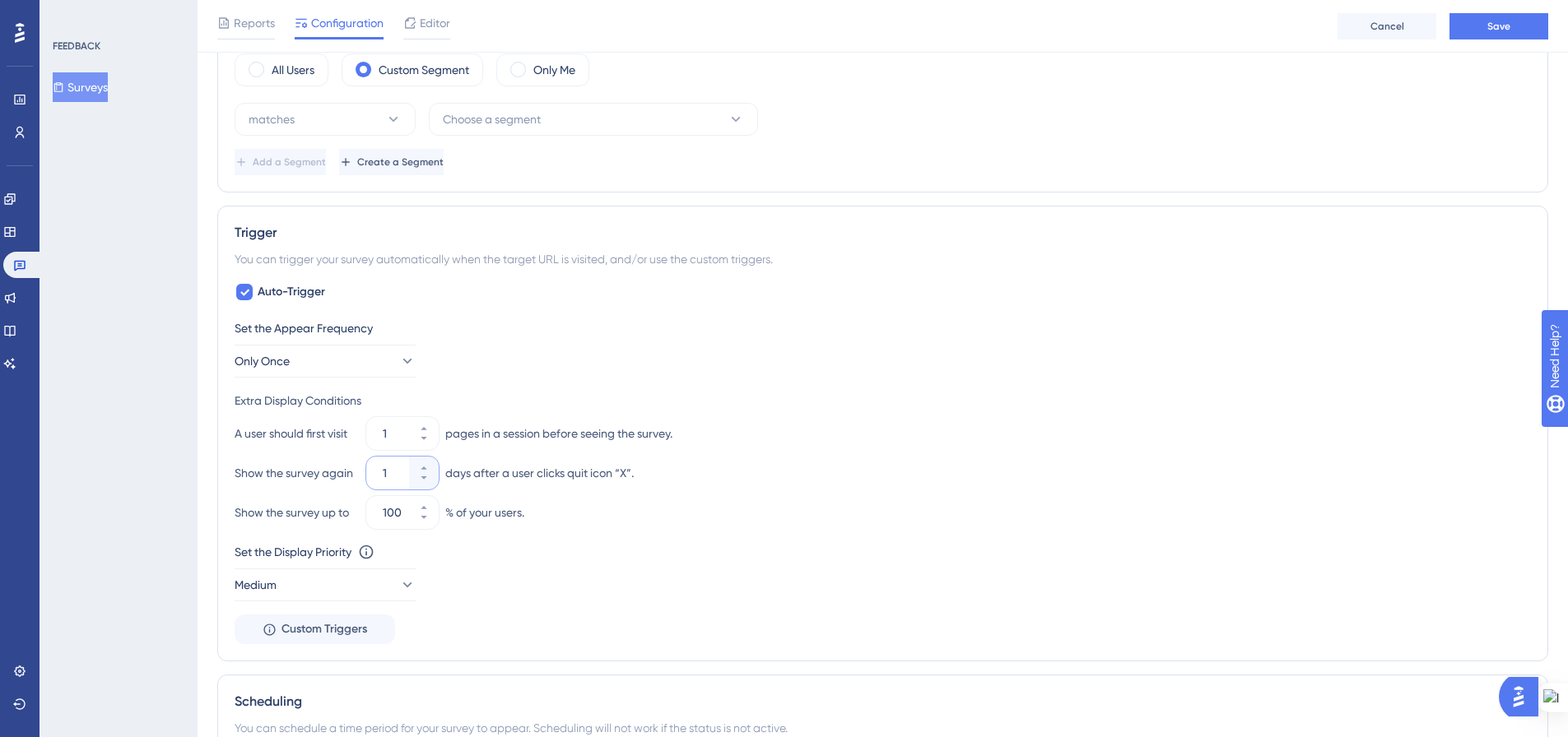
scroll to position [668, 0]
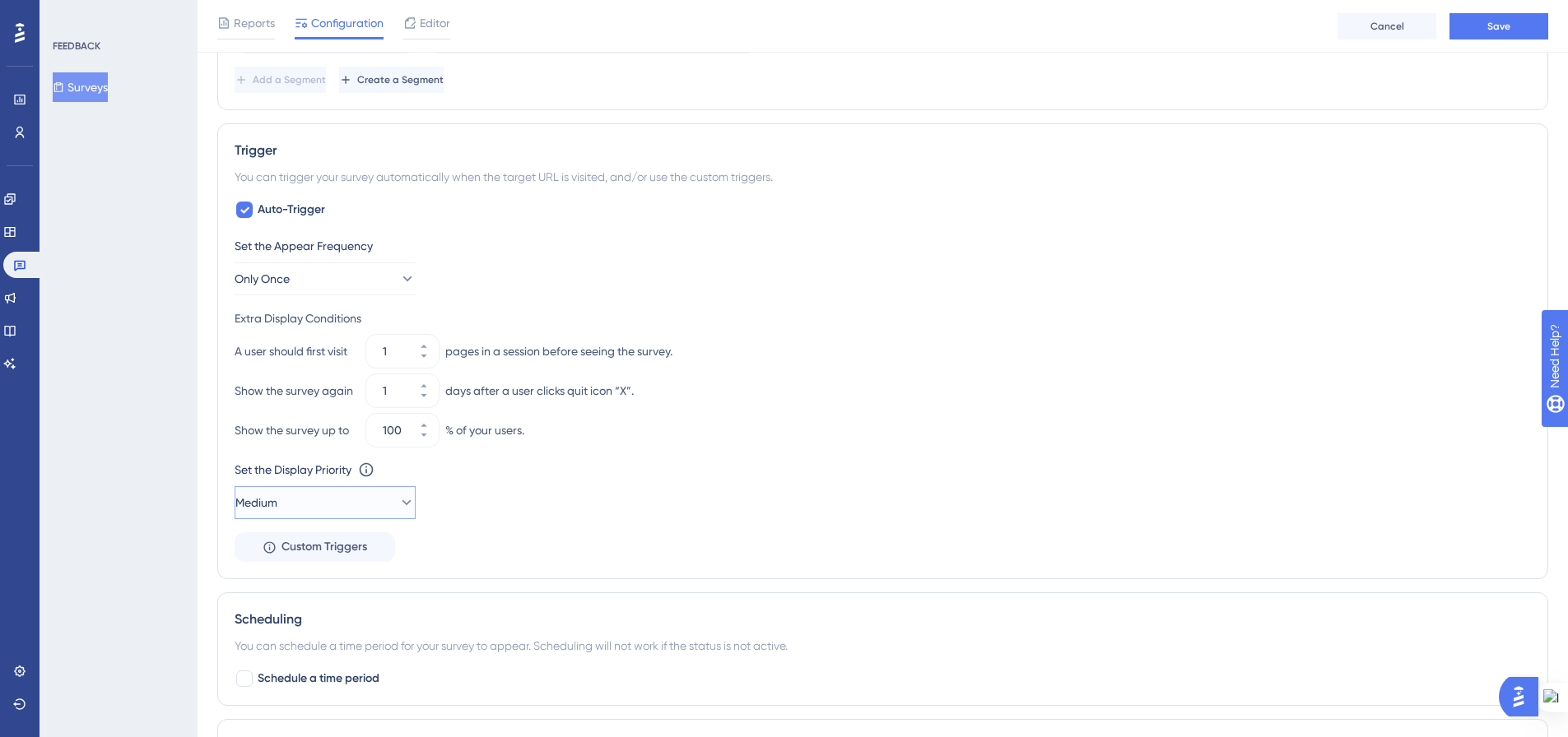
click at [400, 507] on icon at bounding box center [407, 502] width 17 height 17
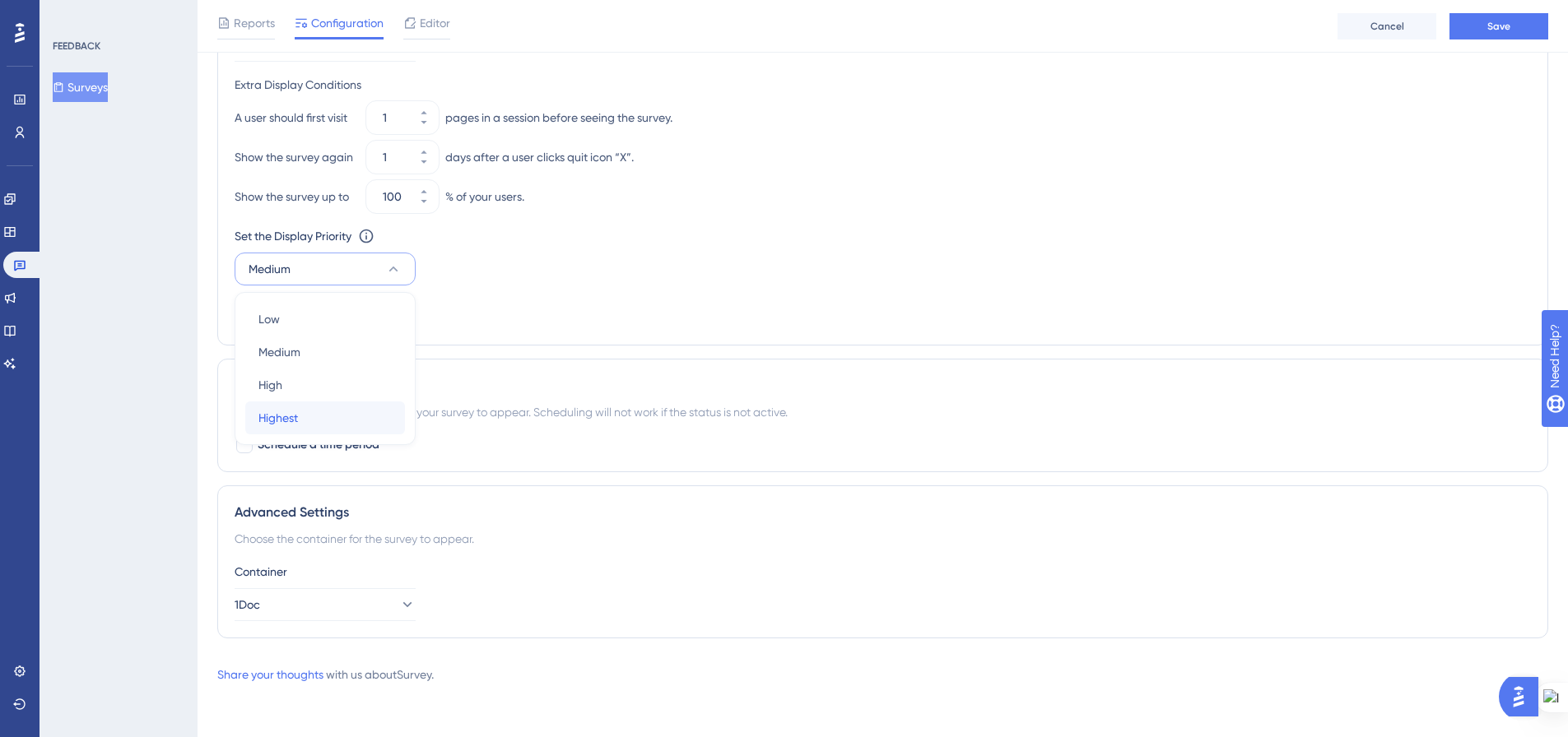
click at [348, 412] on div "Highest Highest" at bounding box center [325, 417] width 133 height 33
click at [820, 325] on div "Set the Appear Frequency Only Once Extra Display Conditions A user should first…" at bounding box center [883, 166] width 1296 height 326
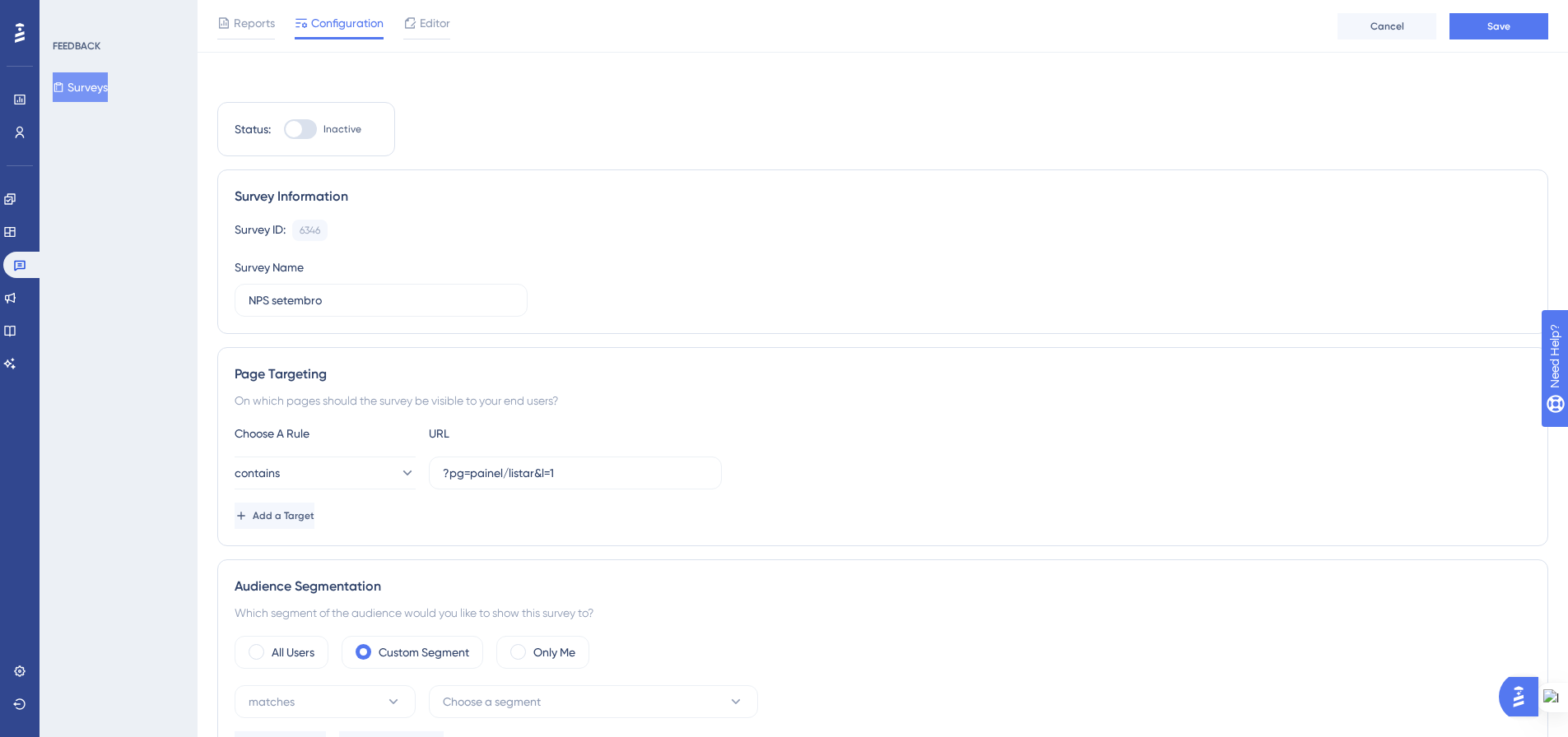
scroll to position [0, 0]
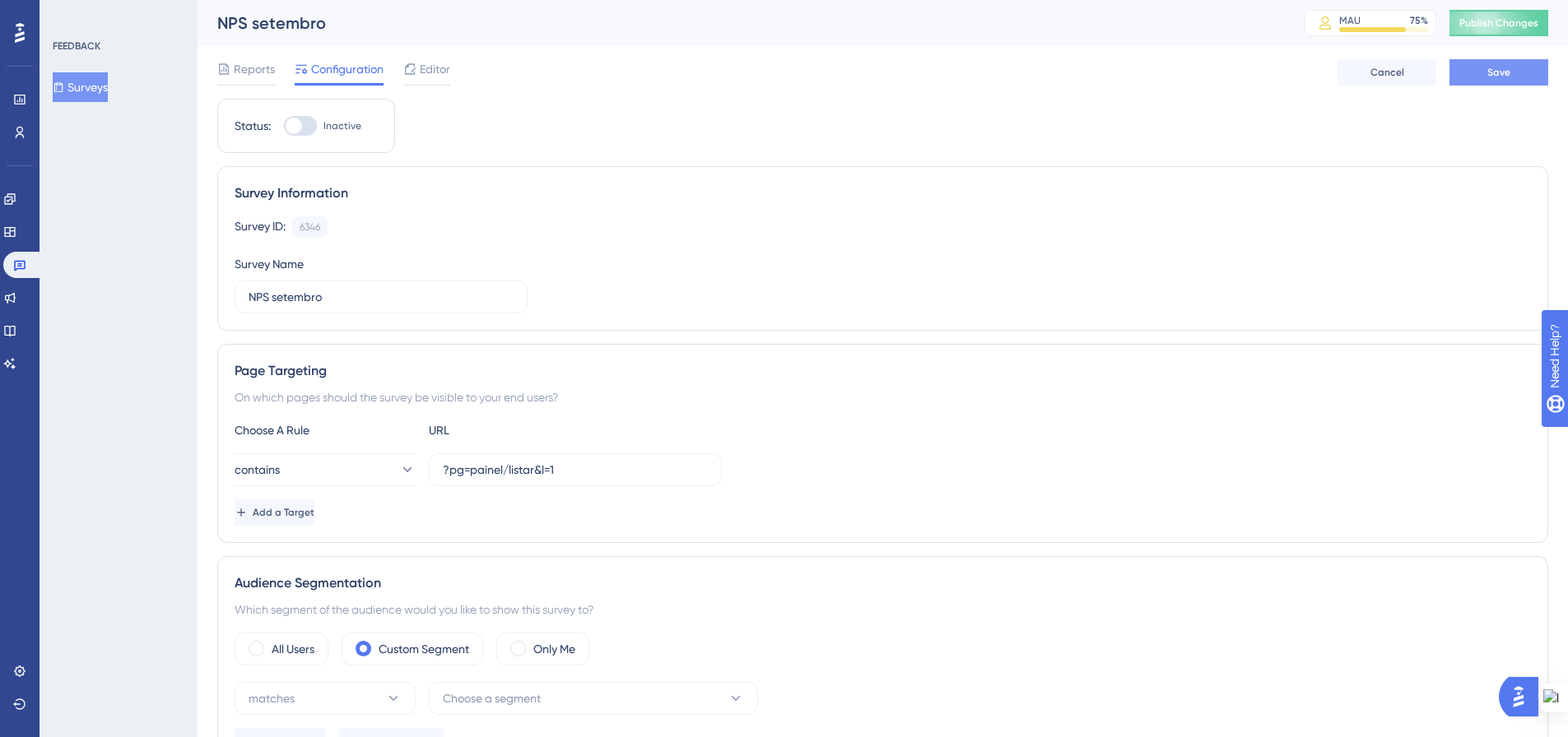
click at [1530, 71] on button "Save" at bounding box center [1498, 72] width 99 height 26
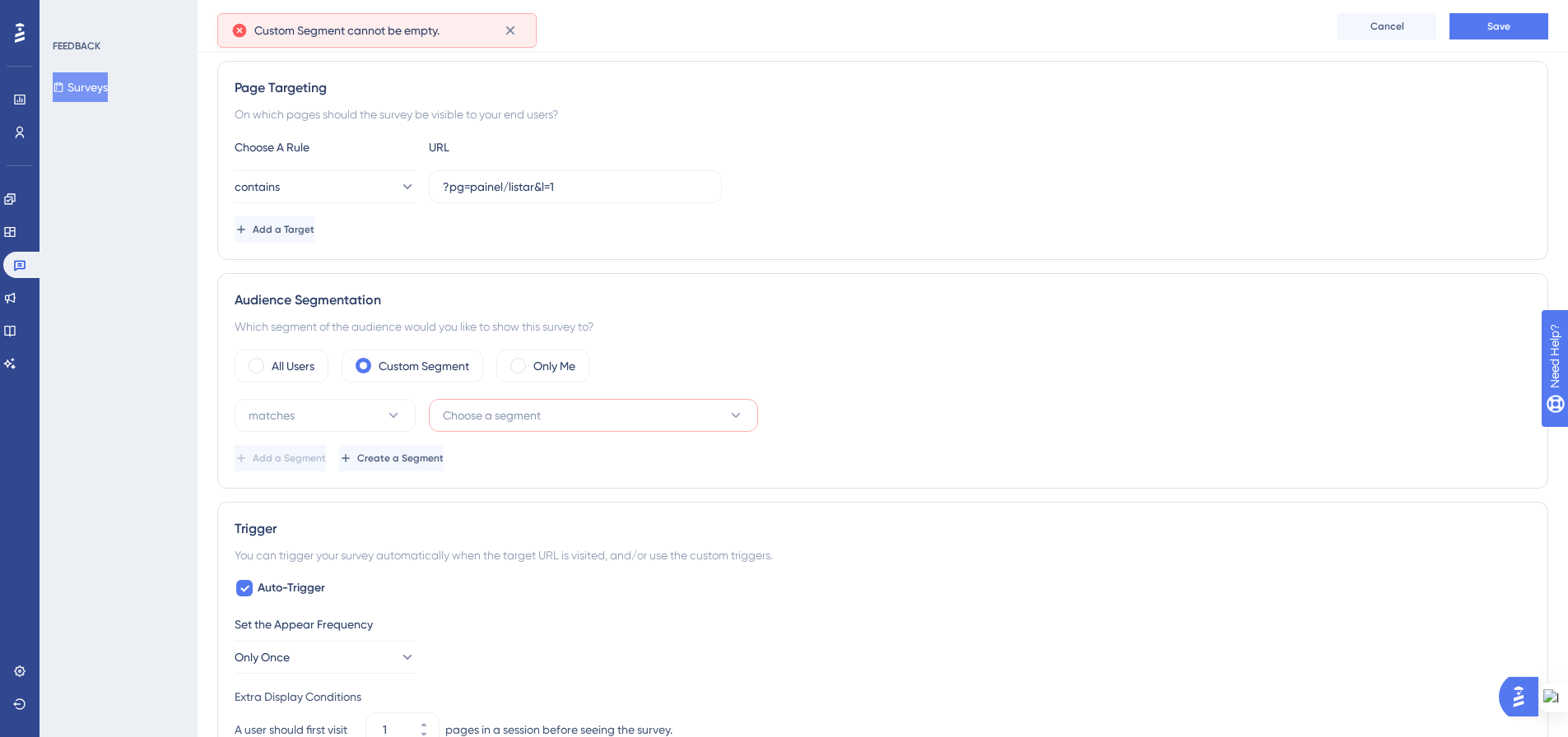
scroll to position [330, 0]
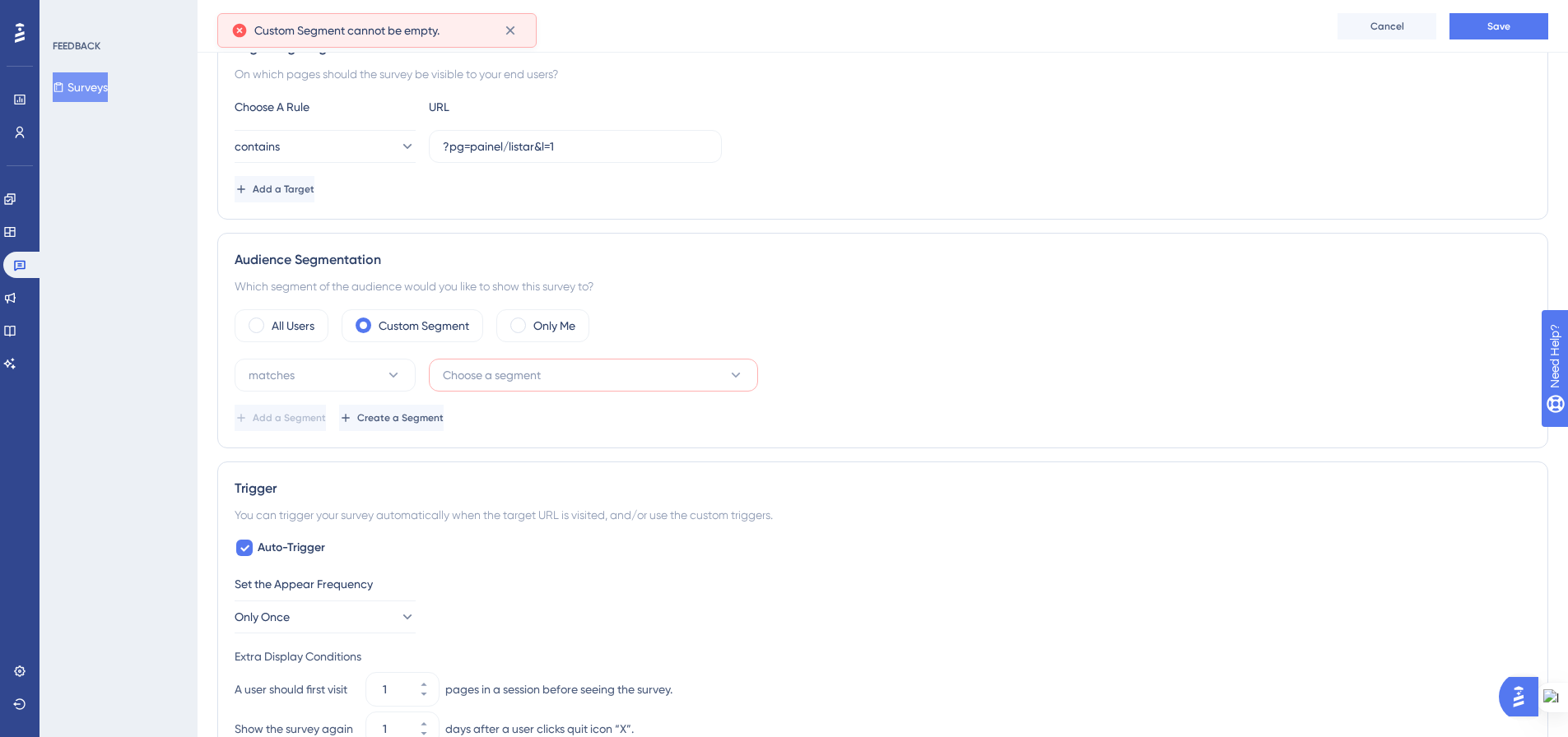
click at [534, 377] on span "Choose a segment" at bounding box center [491, 375] width 98 height 19
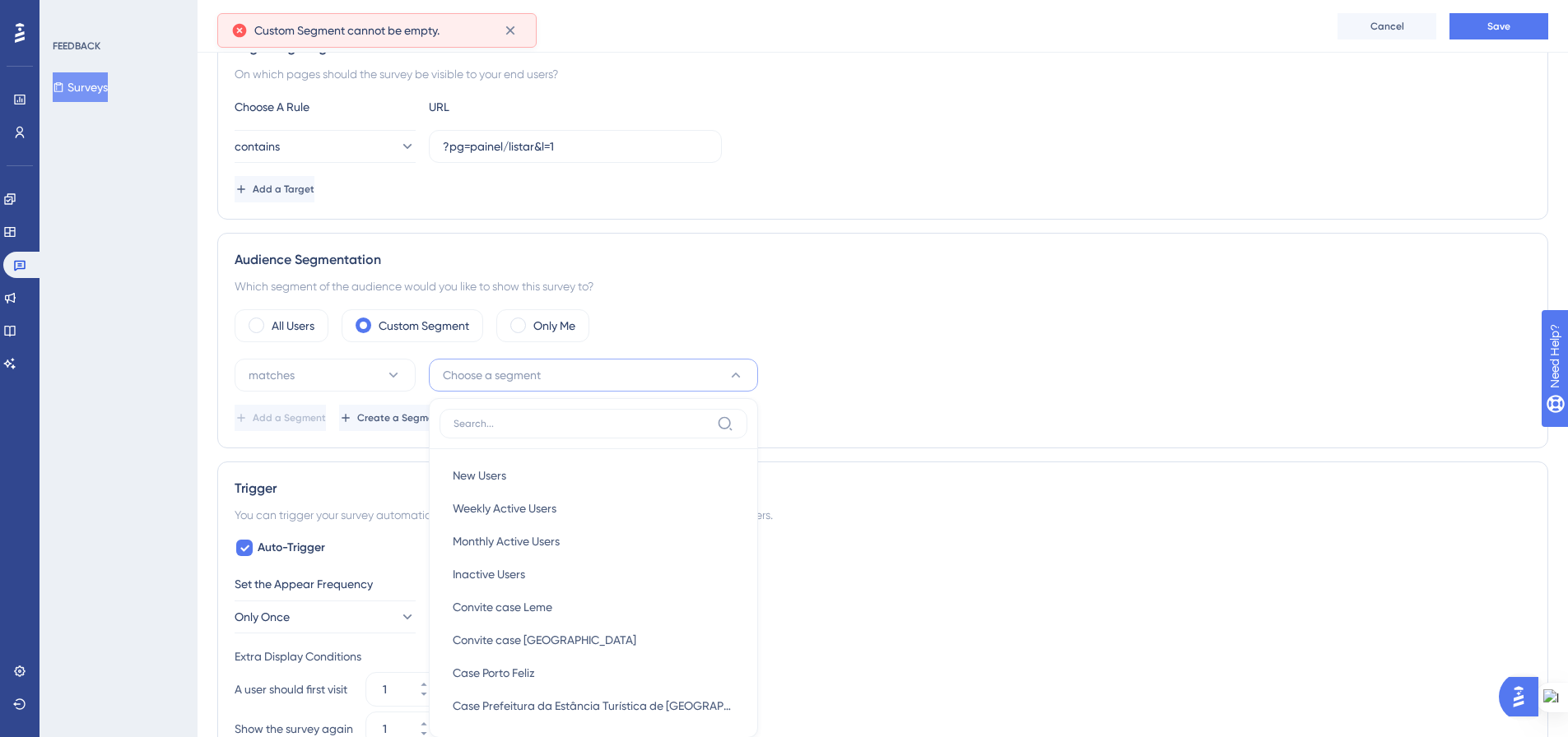
scroll to position [530, 0]
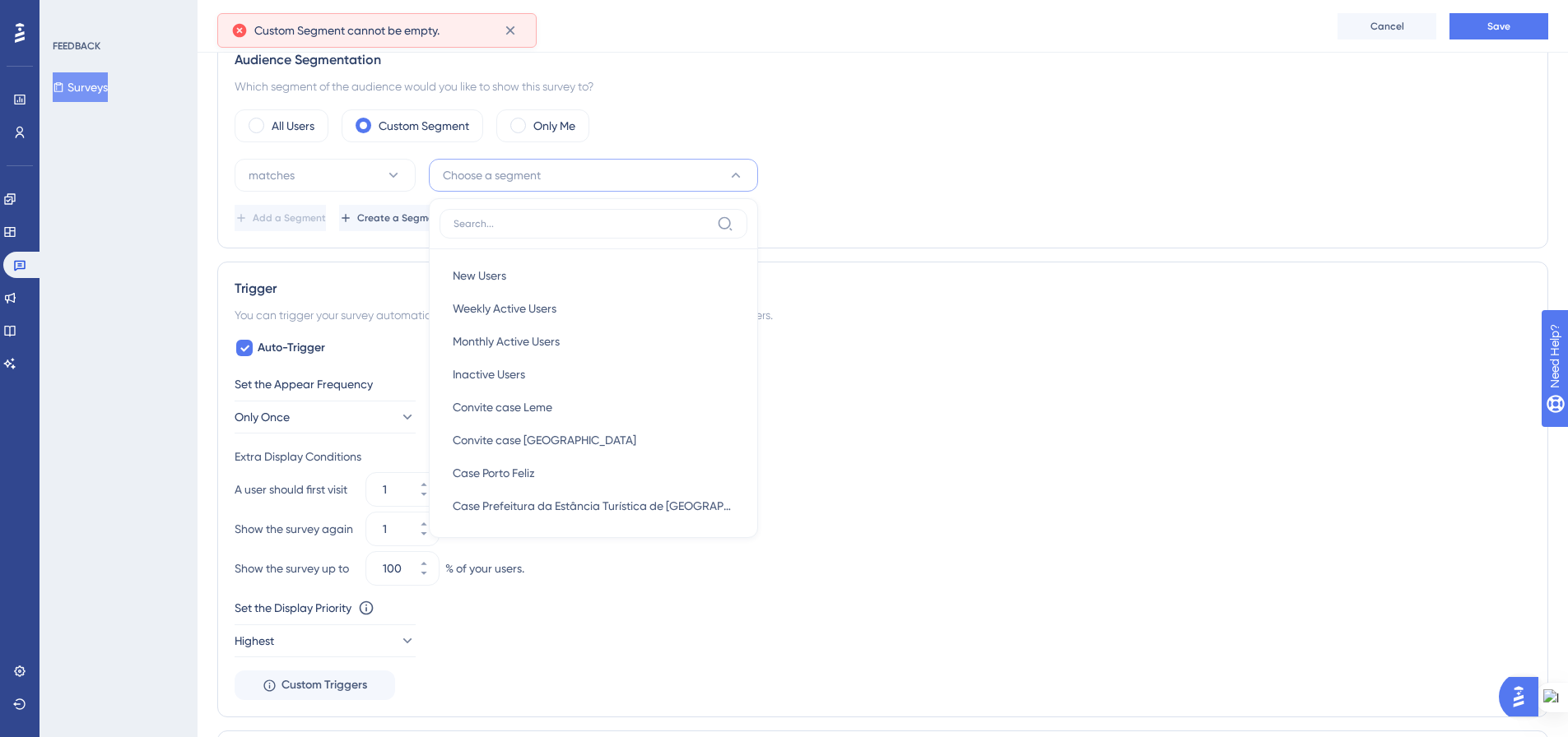
click at [954, 208] on div "Add a Segment Create a Segment" at bounding box center [883, 218] width 1296 height 26
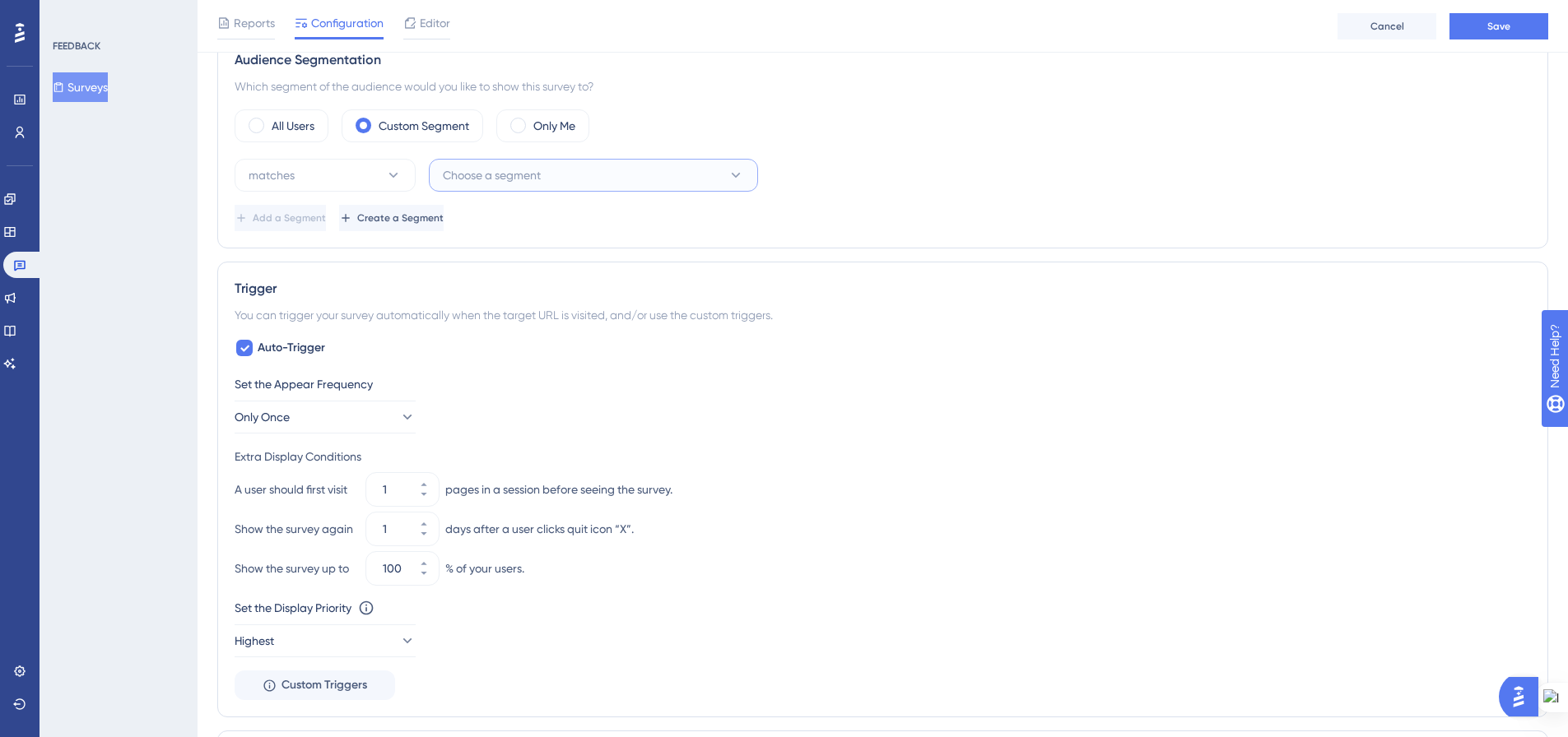
click at [720, 174] on button "Choose a segment" at bounding box center [593, 175] width 329 height 33
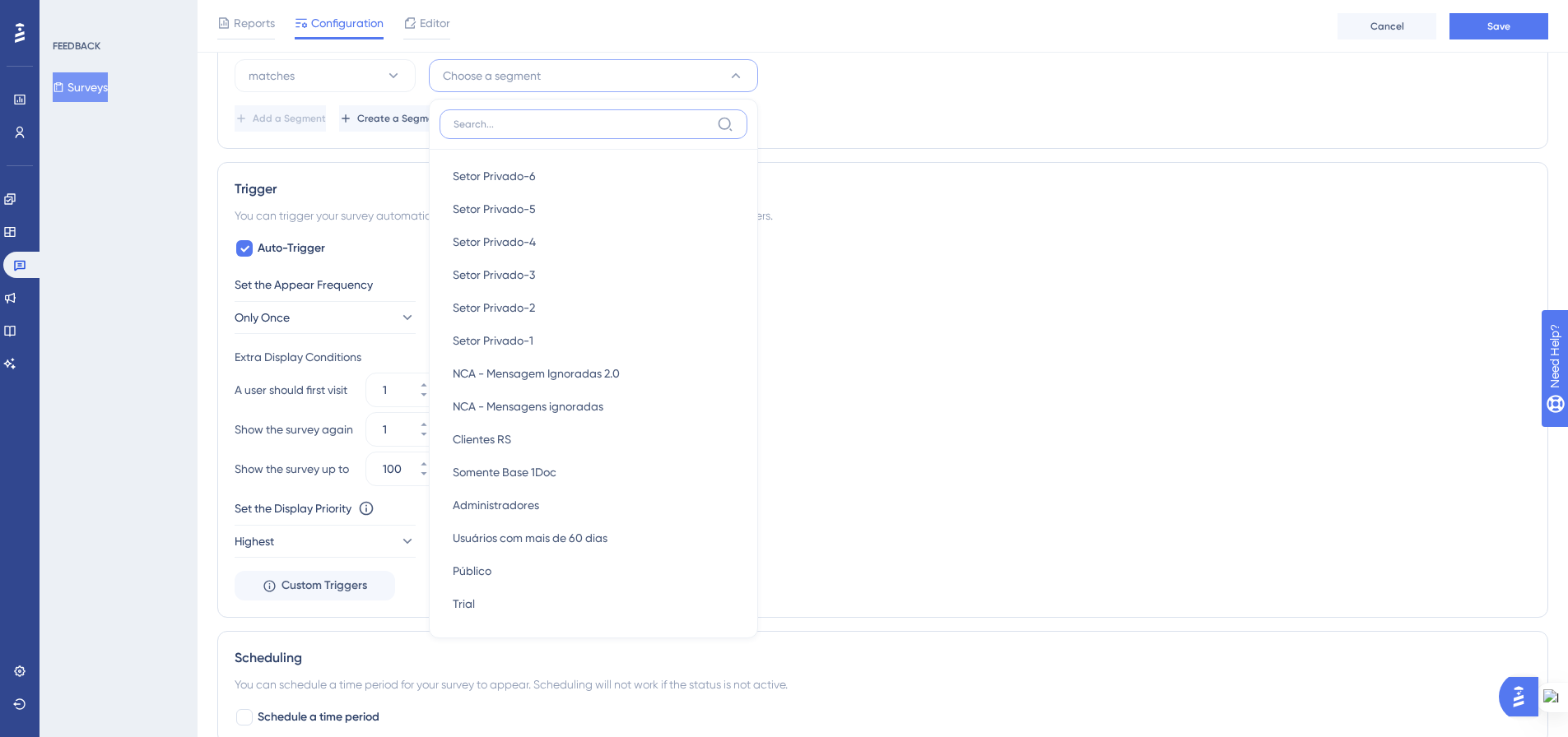
scroll to position [1648, 0]
click at [920, 214] on div "You can trigger your survey automatically when the target URL is visited, and/o…" at bounding box center [883, 215] width 1296 height 19
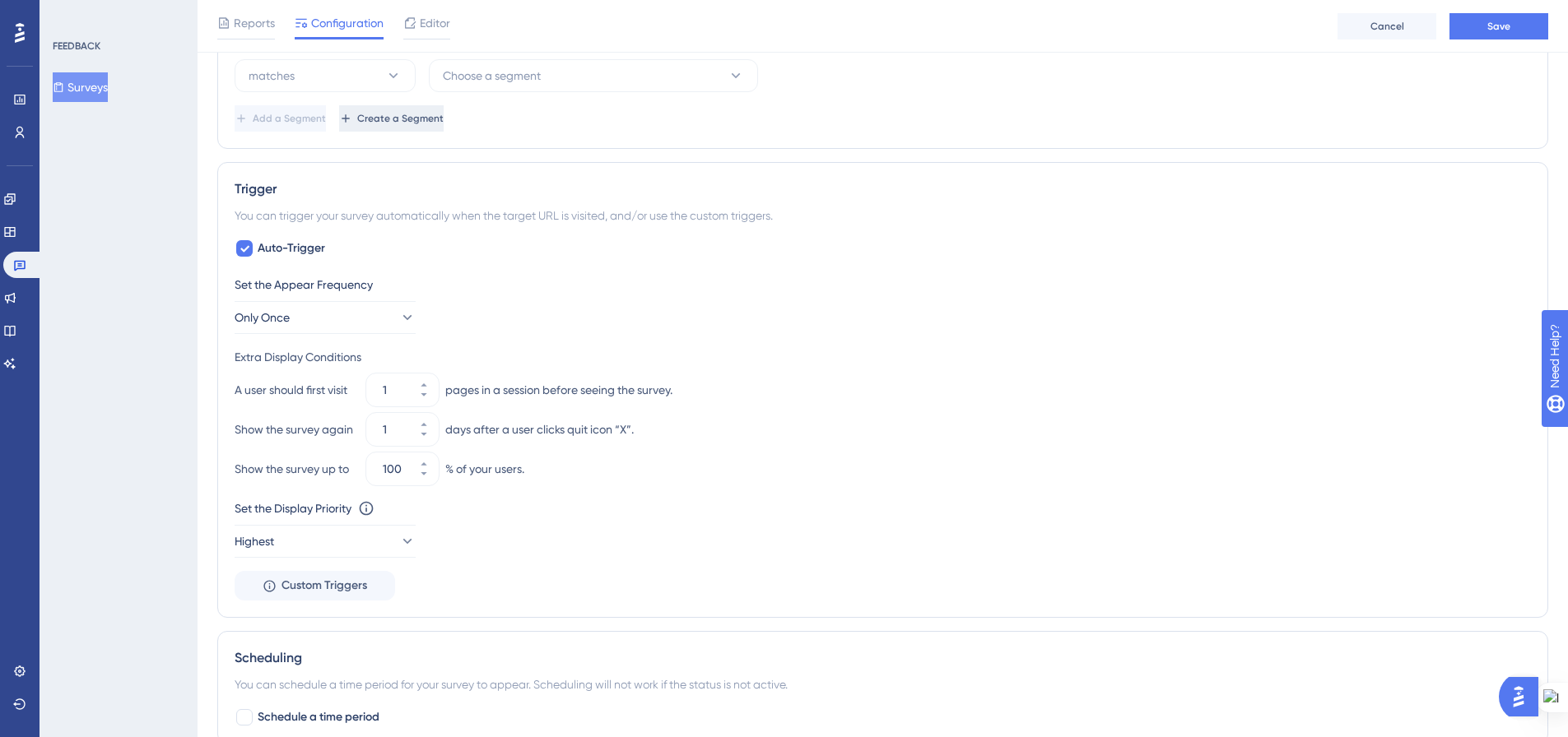
click at [444, 117] on span "Create a Segment" at bounding box center [400, 118] width 86 height 13
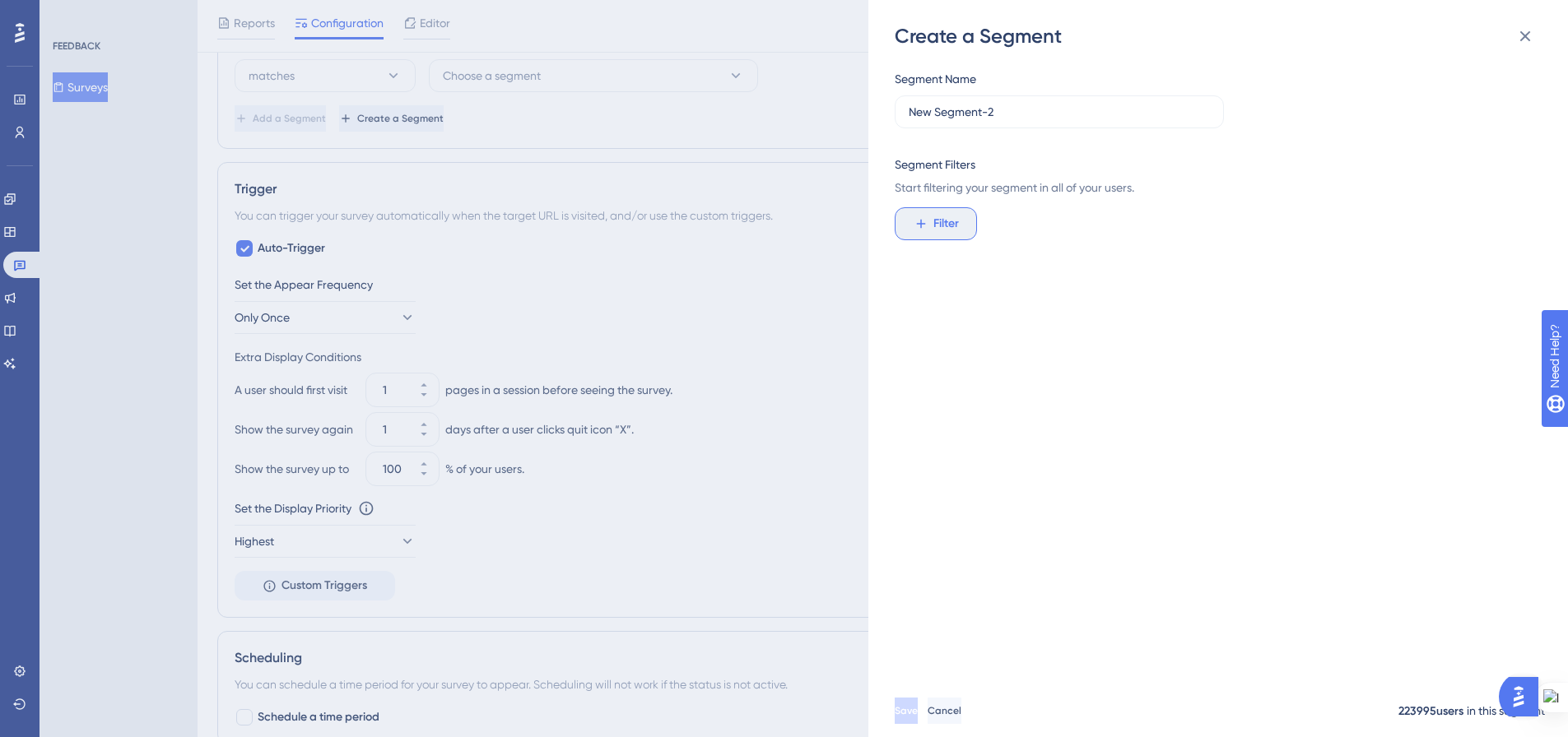
click at [922, 225] on icon at bounding box center [921, 223] width 15 height 15
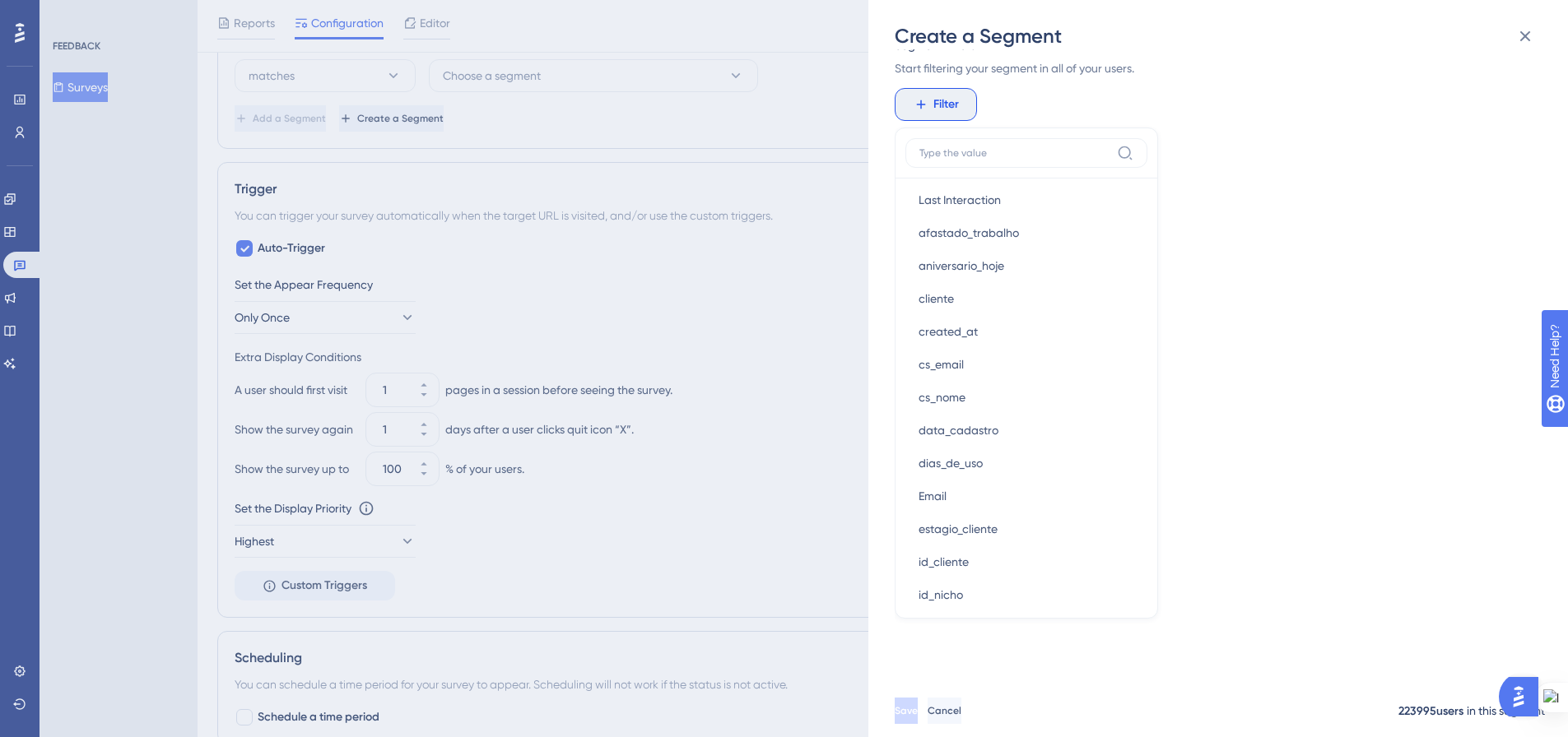
scroll to position [904, 0]
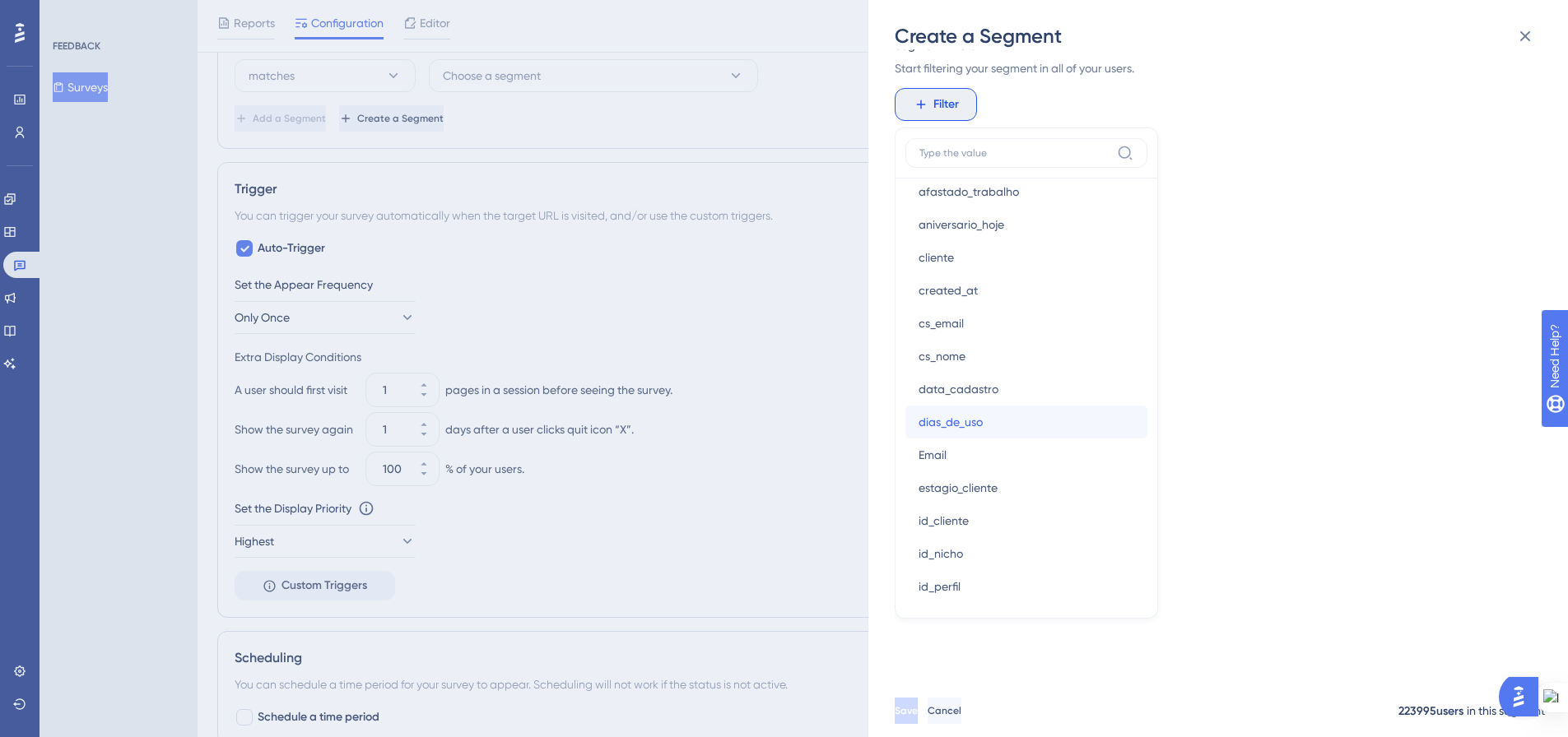
click at [1027, 427] on button "dias_de_uso dias_de_uso" at bounding box center [1026, 421] width 242 height 33
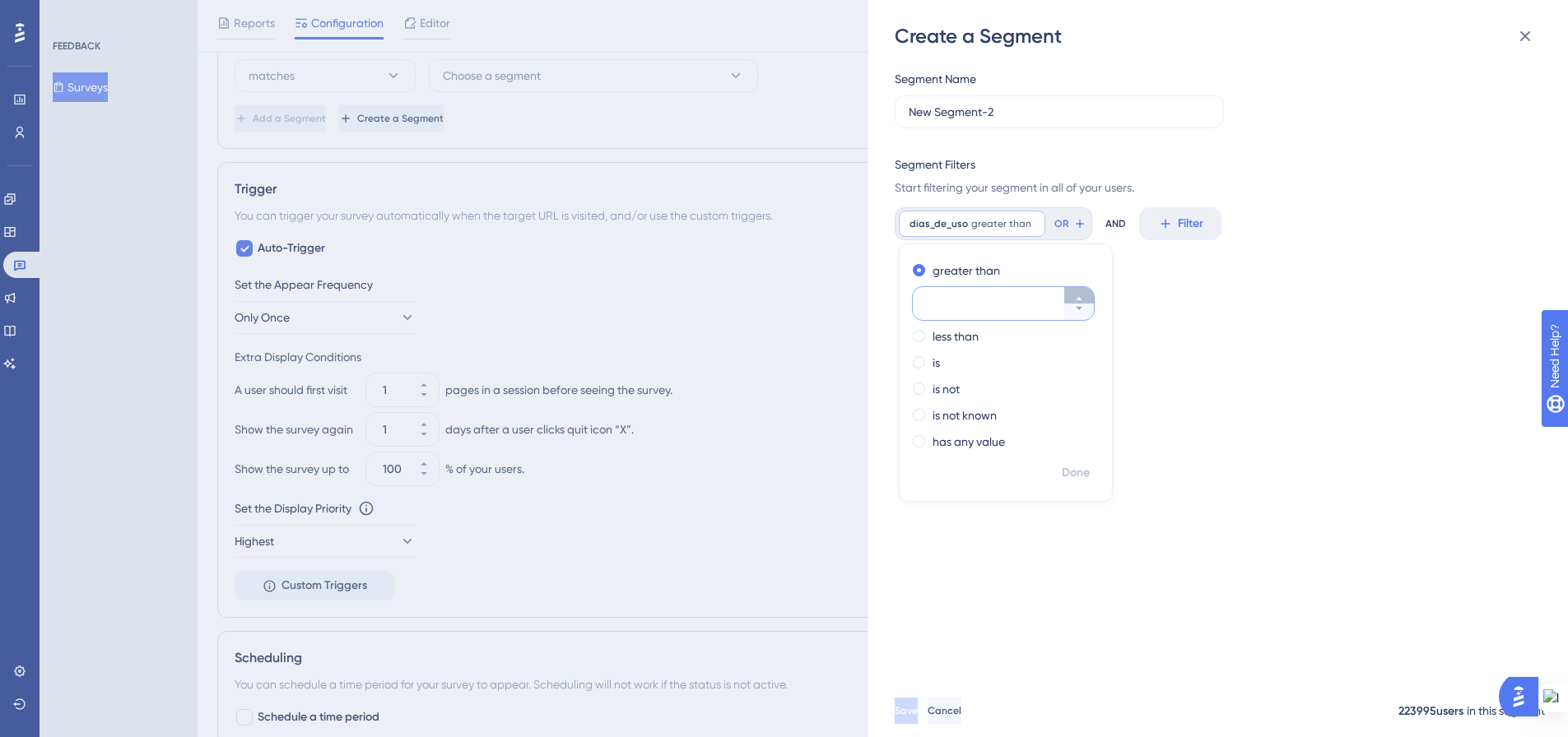
click at [1077, 302] on icon at bounding box center [1079, 298] width 10 height 10
click at [951, 295] on input "2" at bounding box center [995, 303] width 131 height 19
type input "90"
click at [1067, 473] on span "Done" at bounding box center [1076, 473] width 28 height 19
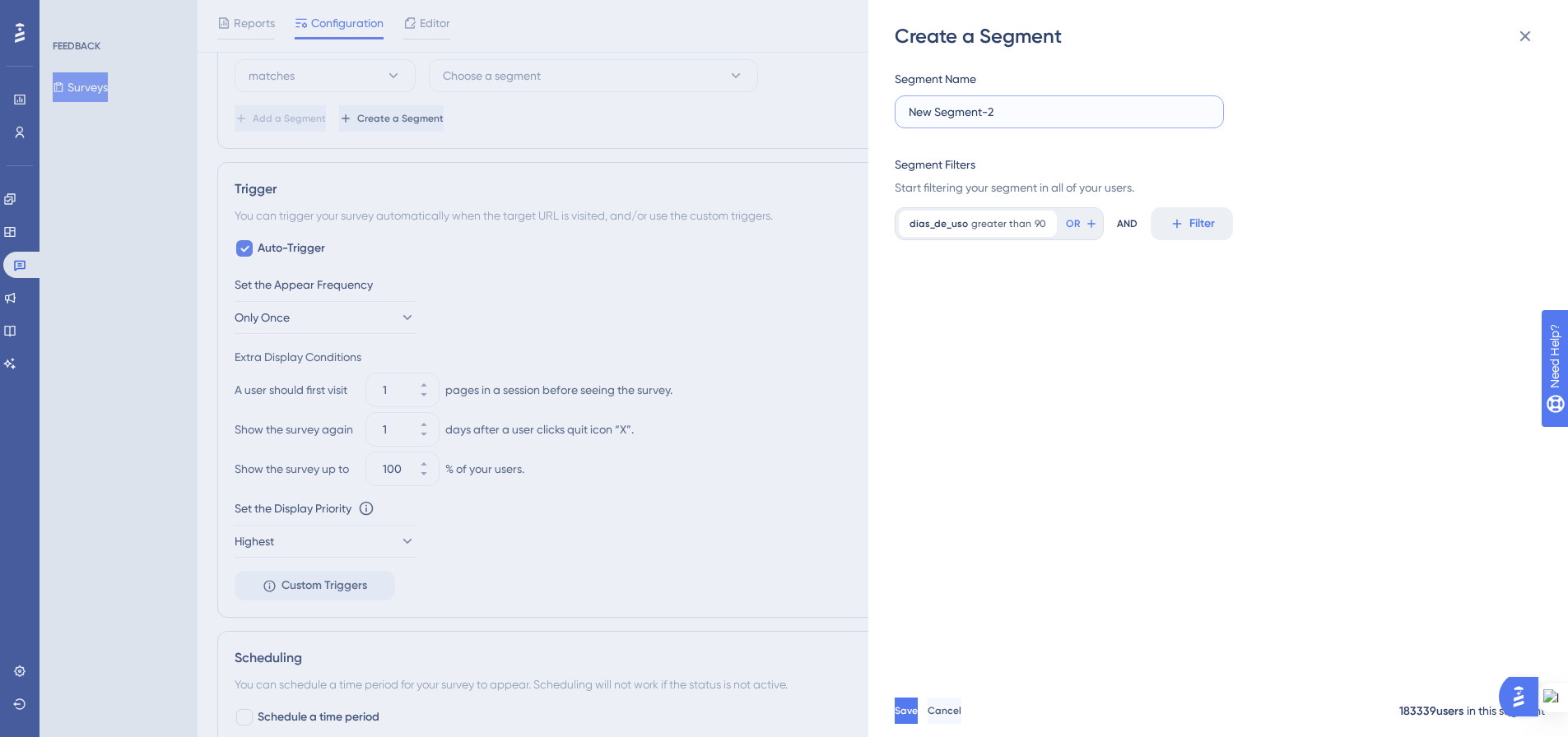
drag, startPoint x: 1003, startPoint y: 114, endPoint x: 885, endPoint y: 117, distance: 118.0
click at [885, 117] on div "Create a Segment Segment Name New Segment-2 Segment Filters Start filtering you…" at bounding box center [1217, 368] width 699 height 737
type input "Usuários com mais de 90 dias"
click at [919, 718] on span "Save" at bounding box center [907, 711] width 23 height 13
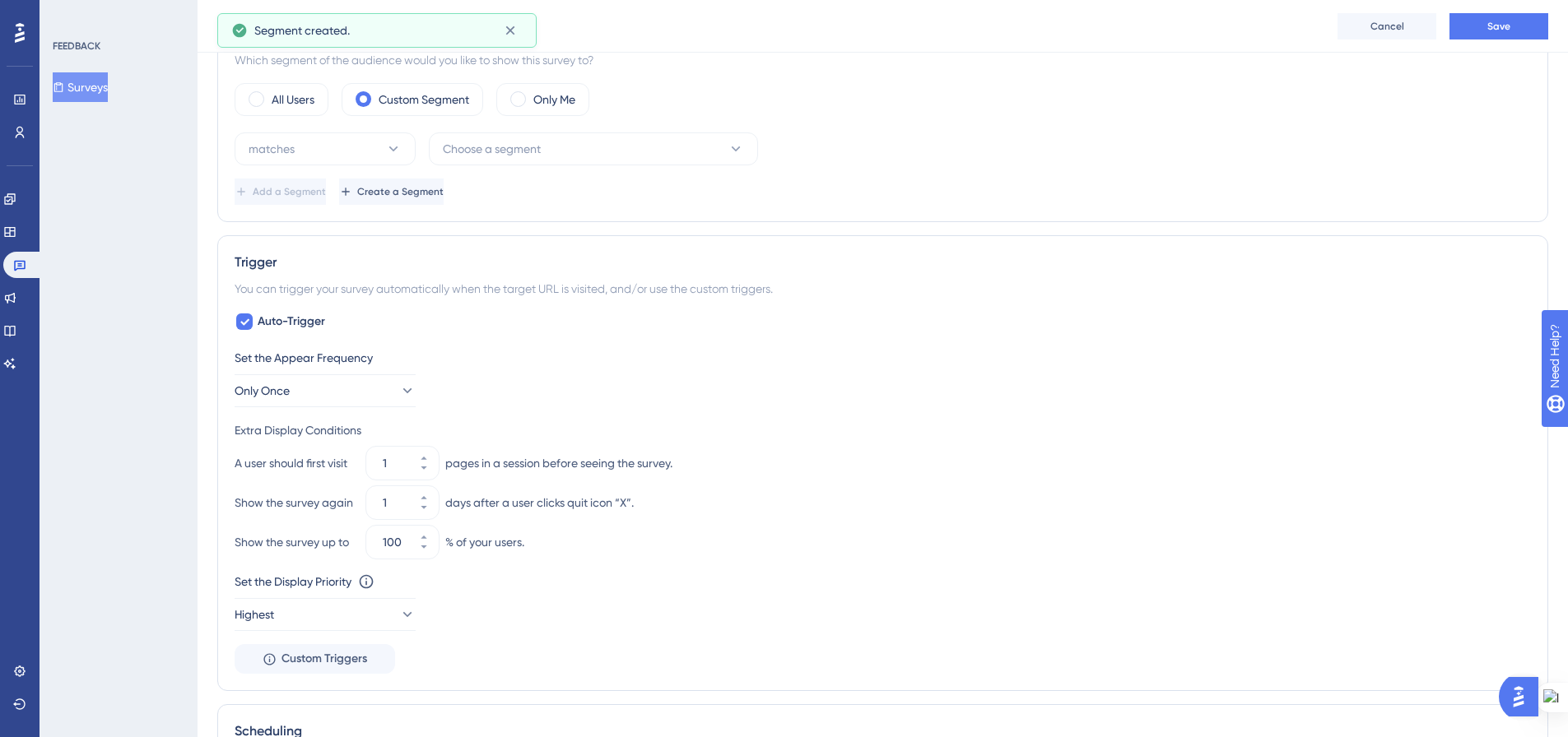
scroll to position [465, 0]
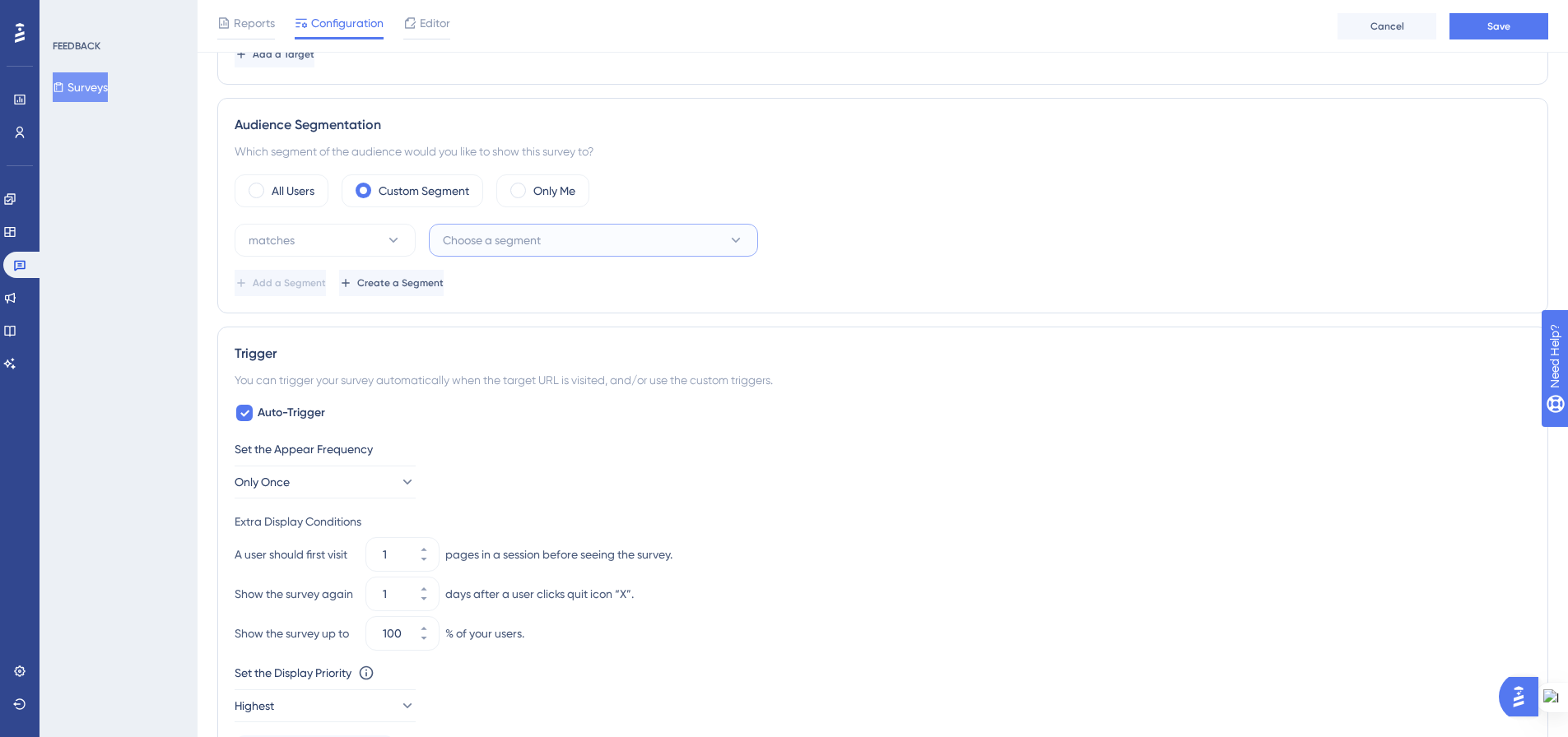
click at [729, 242] on icon at bounding box center [735, 240] width 17 height 17
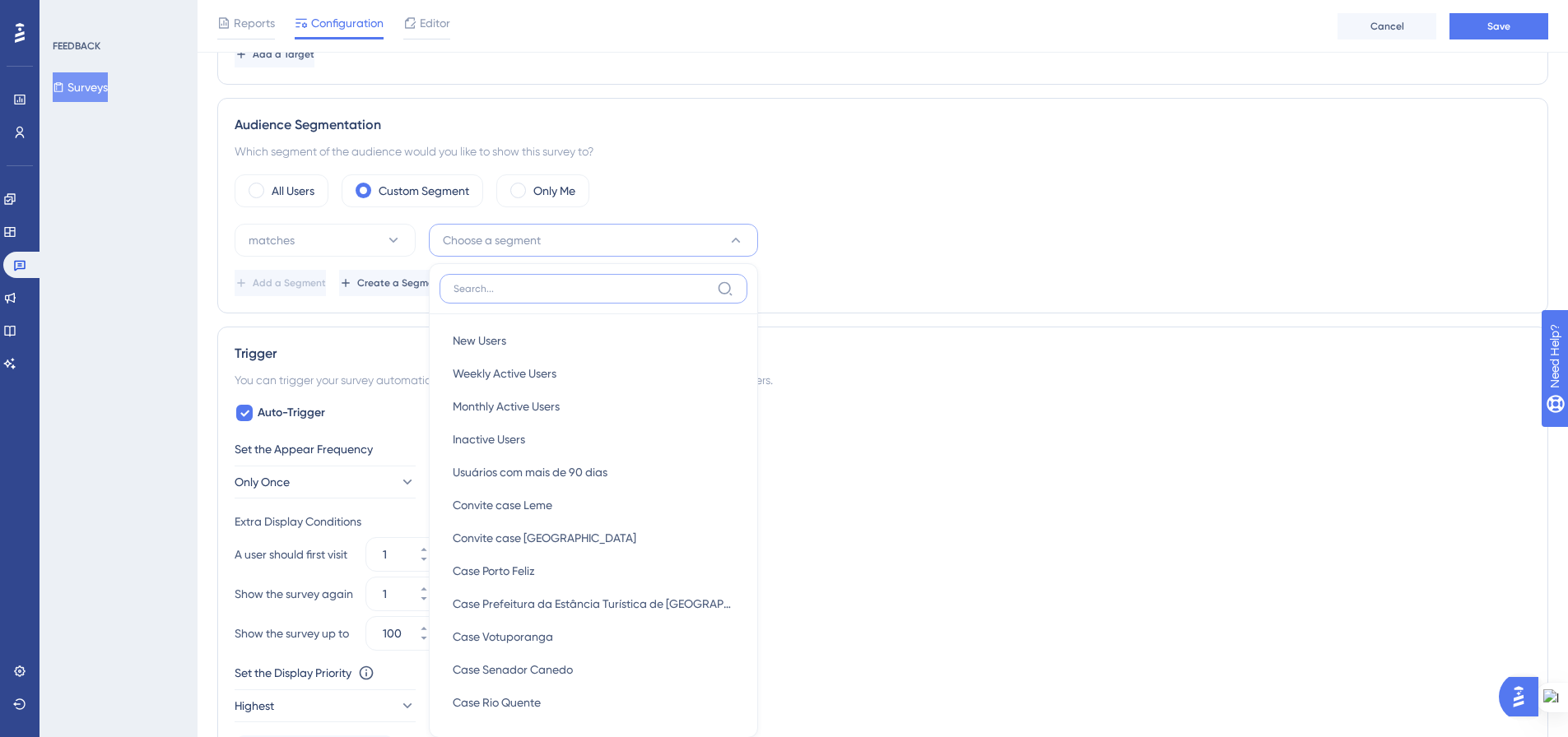
scroll to position [597, 0]
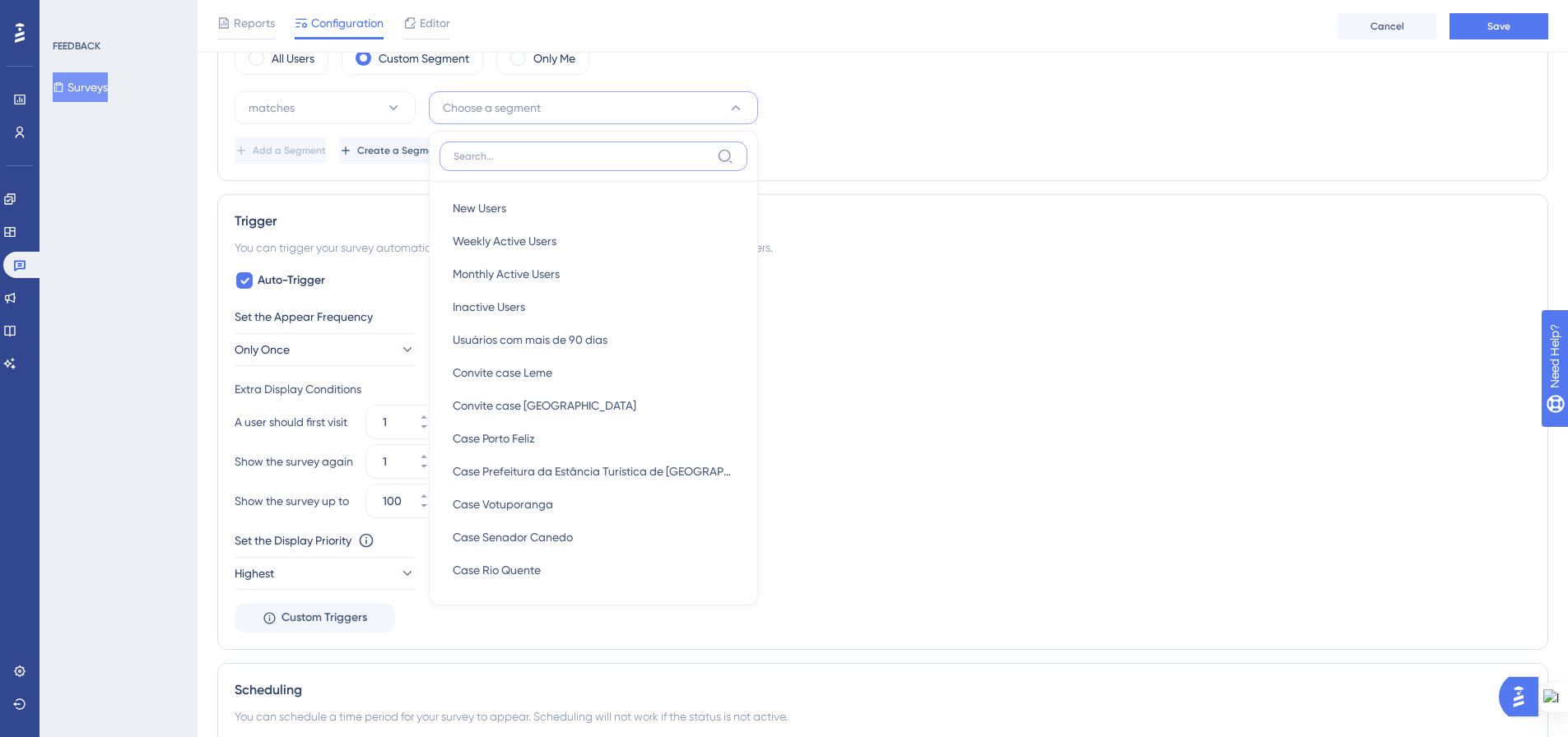
click at [594, 155] on input at bounding box center [581, 156] width 257 height 13
click at [596, 105] on button "Choose a segment" at bounding box center [593, 108] width 329 height 33
click at [585, 158] on div "Add a Segment Create a Segment" at bounding box center [883, 151] width 1296 height 26
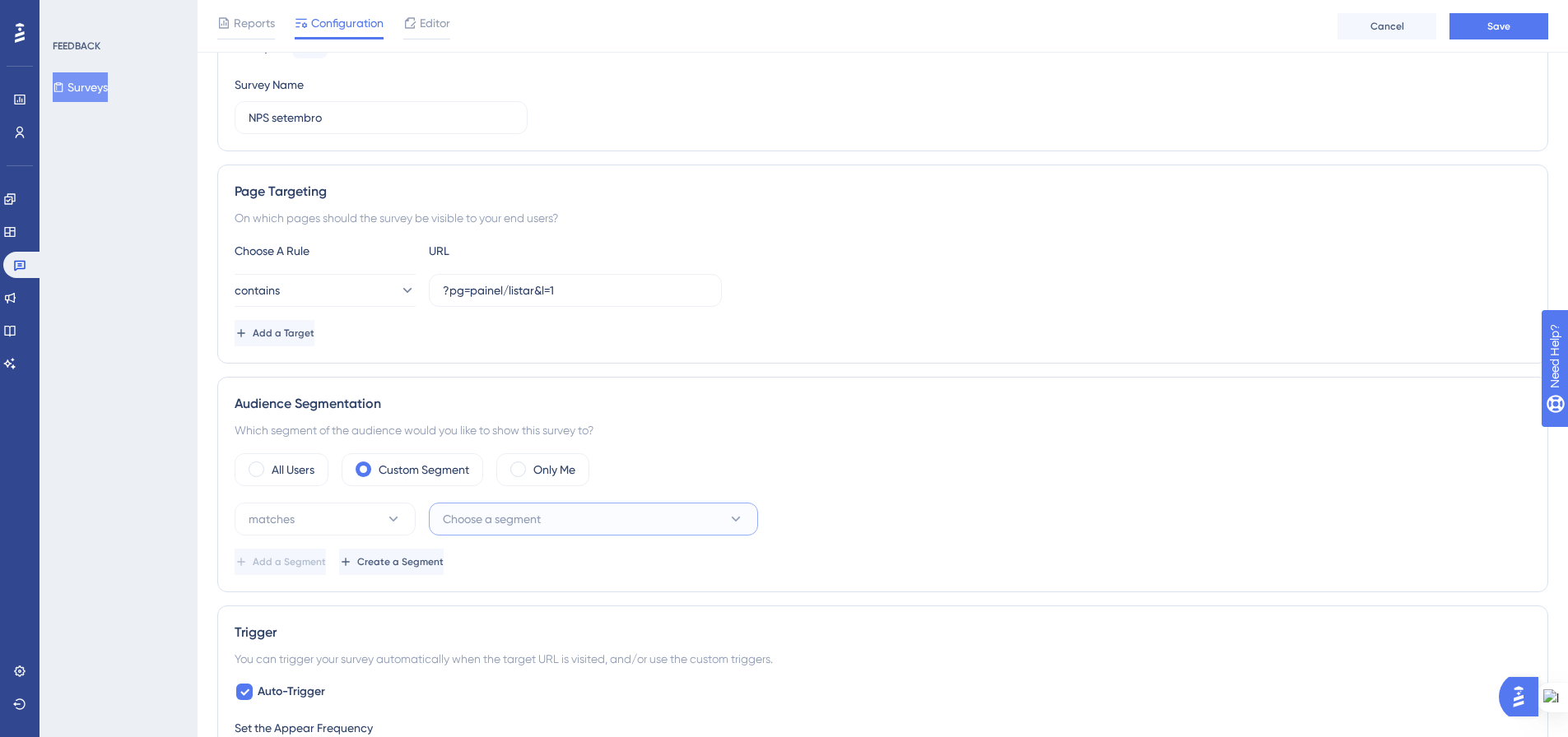
click at [609, 521] on button "Choose a segment" at bounding box center [593, 518] width 329 height 33
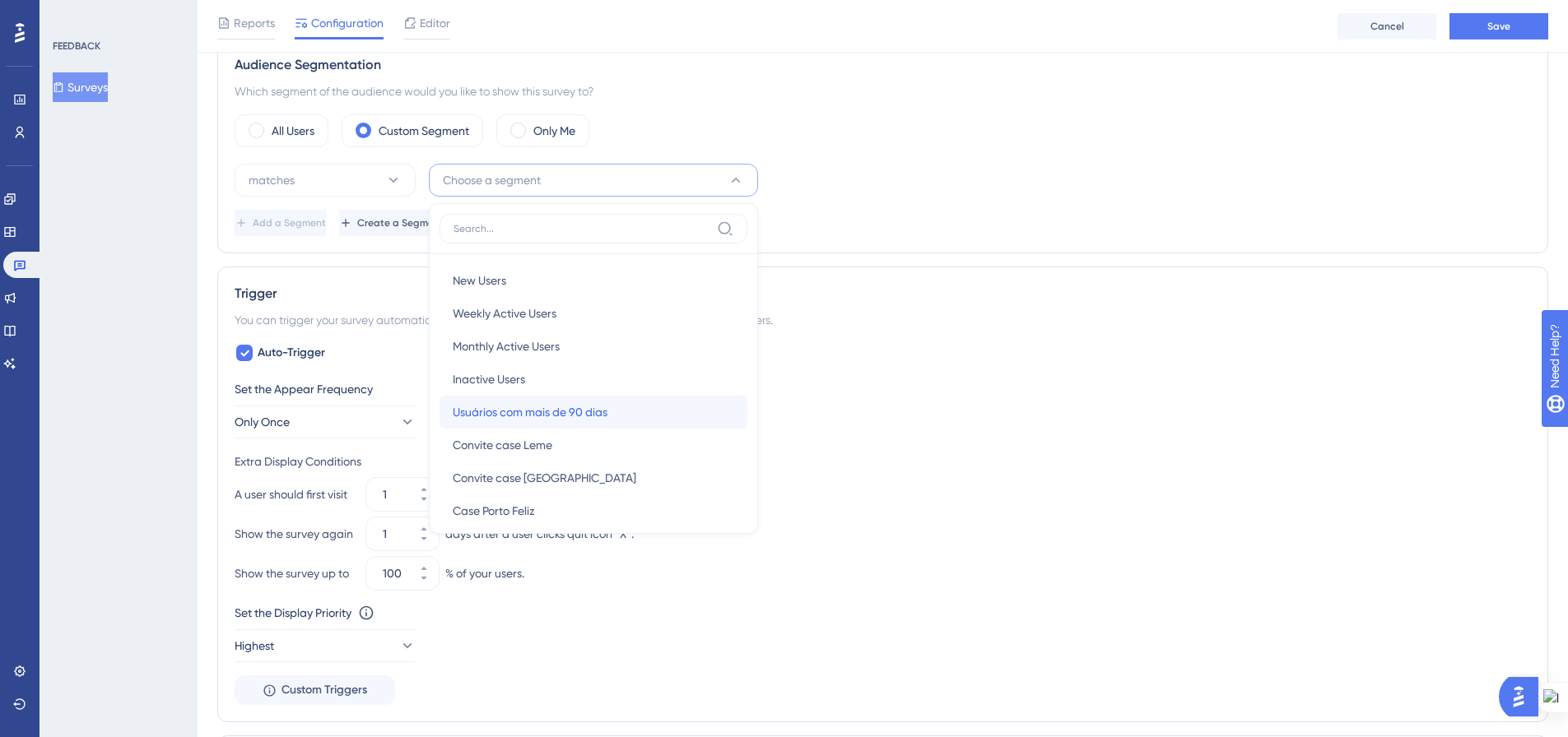
click at [643, 412] on div "Usuários com mais de 90 dias Usuários com mais de 90 dias" at bounding box center [593, 412] width 281 height 33
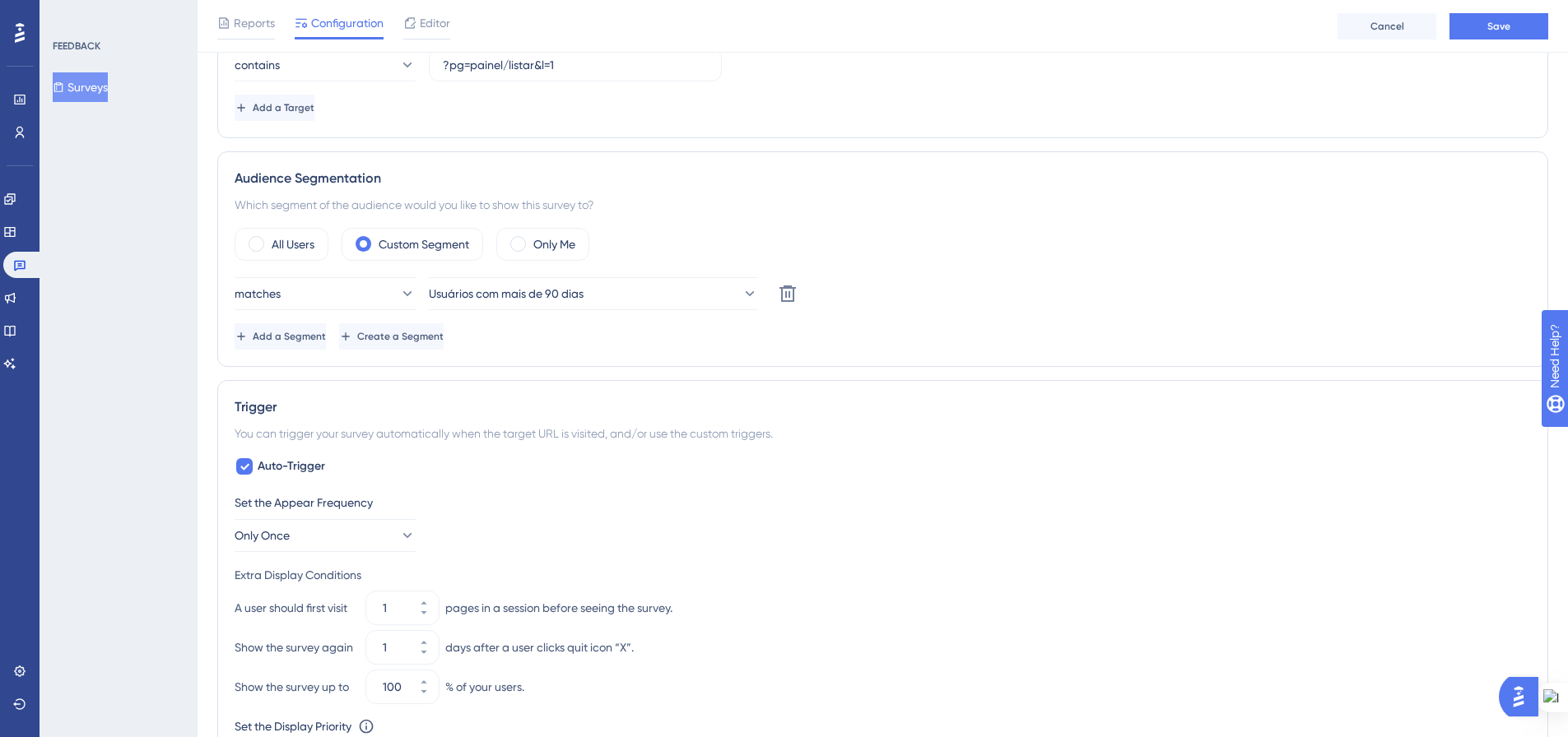
scroll to position [408, 0]
click at [317, 346] on span "Add a Segment" at bounding box center [288, 339] width 73 height 13
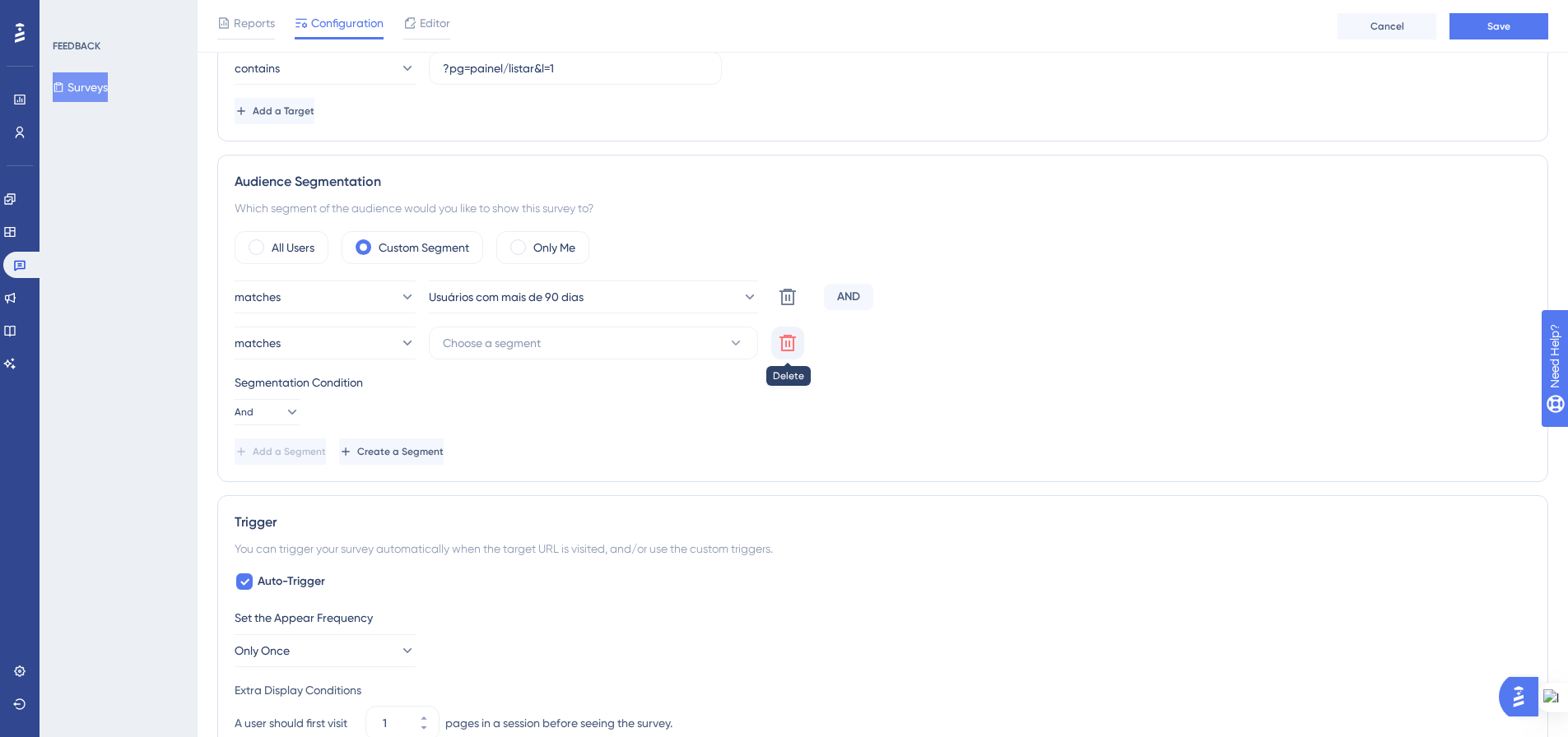
click at [794, 342] on icon at bounding box center [788, 343] width 17 height 17
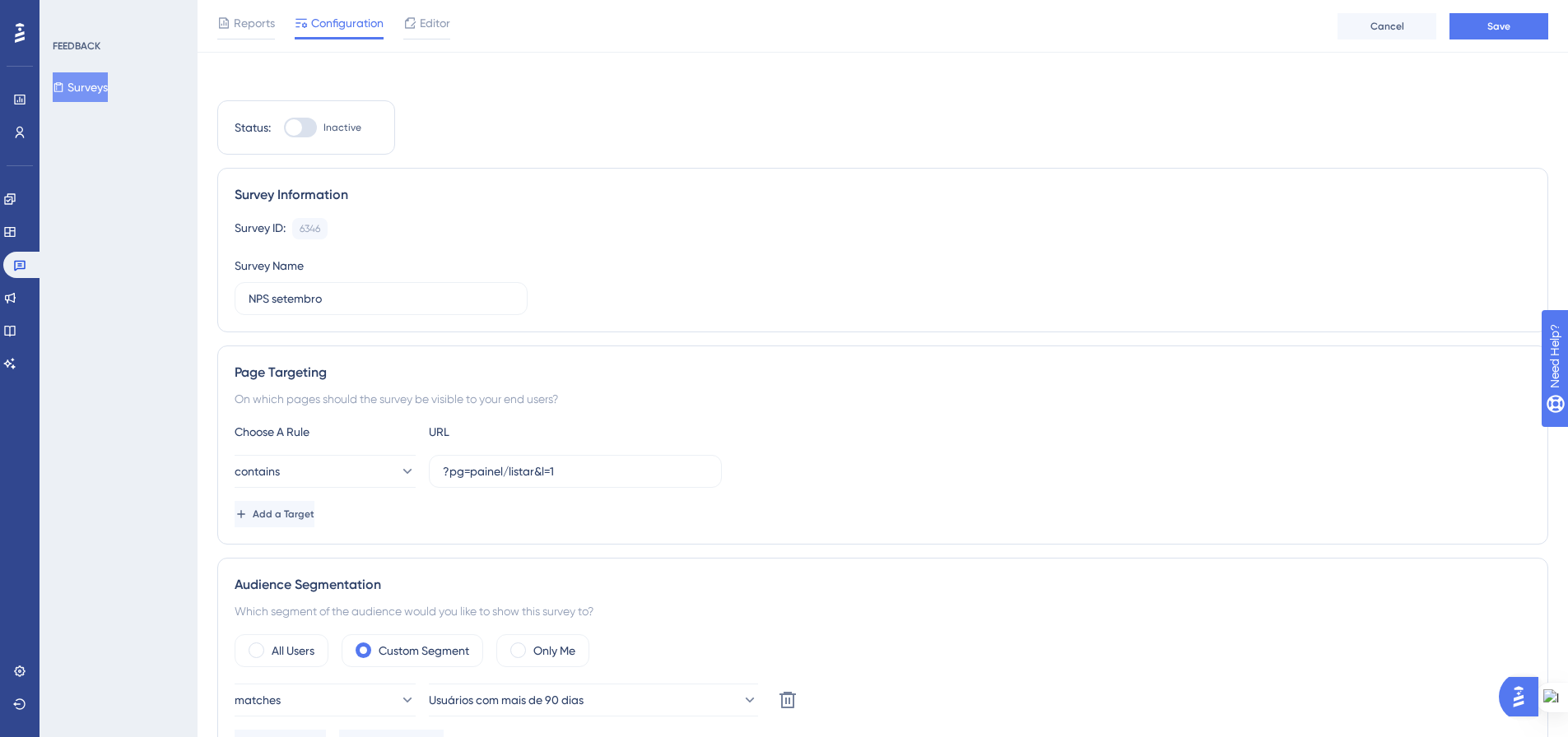
scroll to position [0, 0]
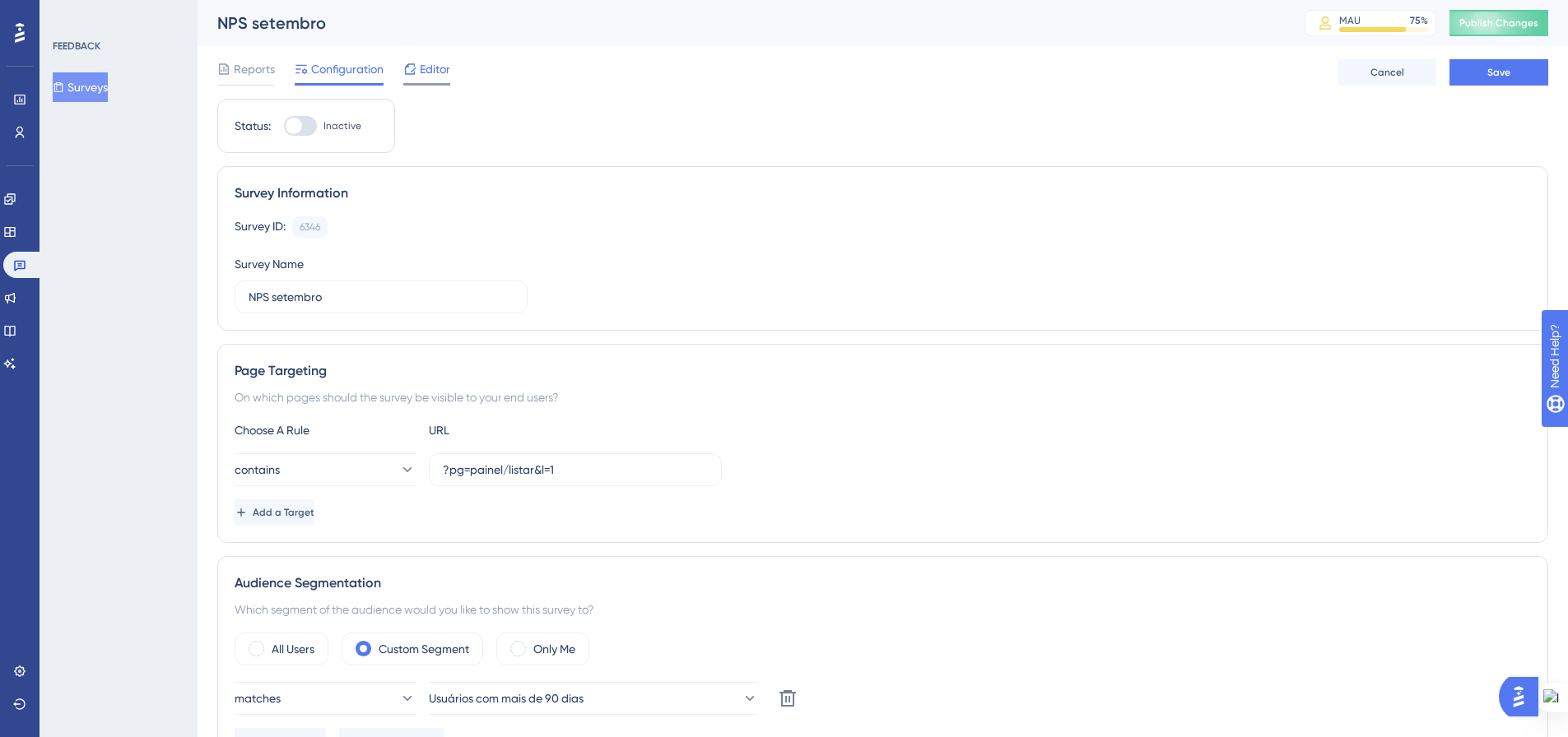
click at [429, 72] on span "Editor" at bounding box center [435, 69] width 31 height 19
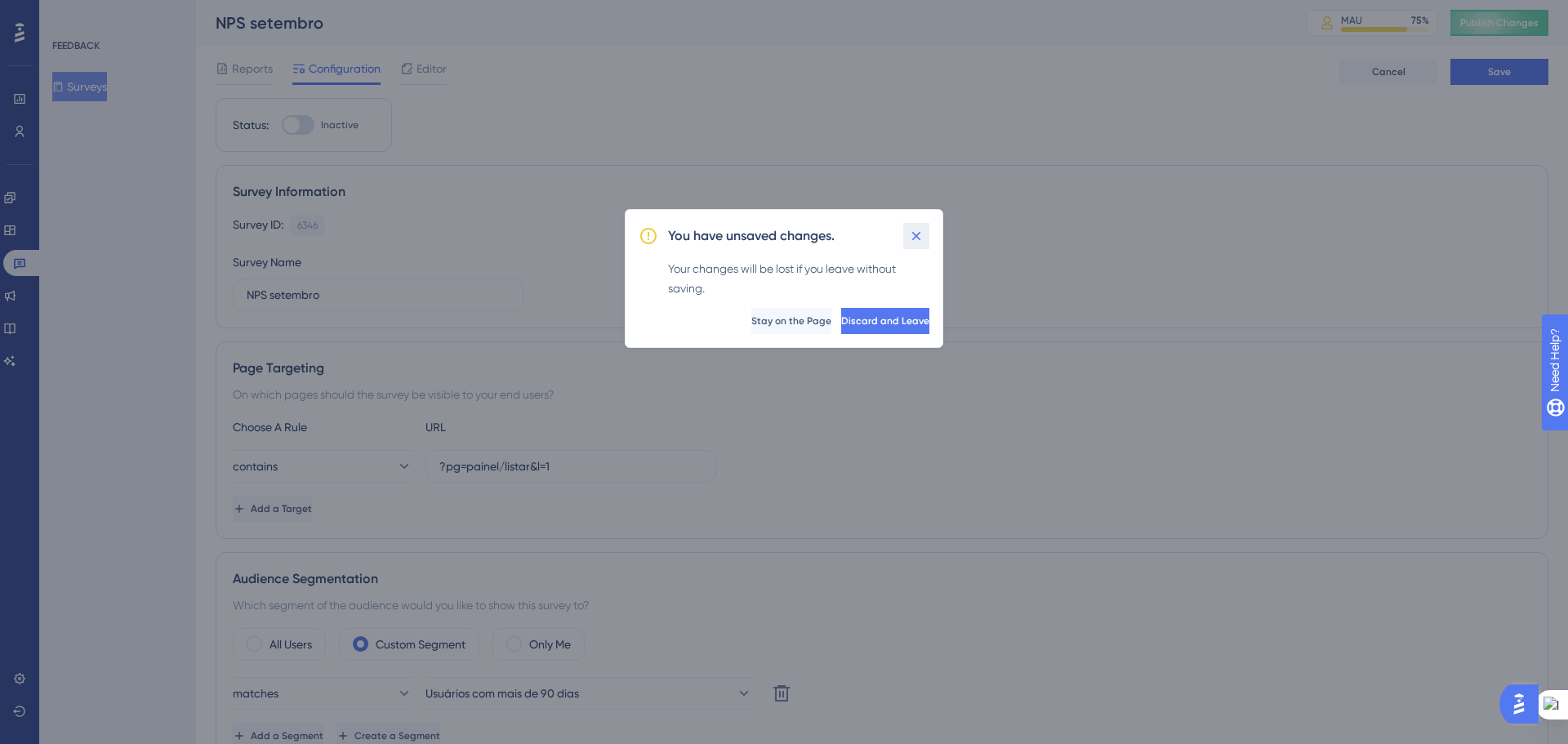
click at [915, 233] on icon at bounding box center [916, 235] width 17 height 17
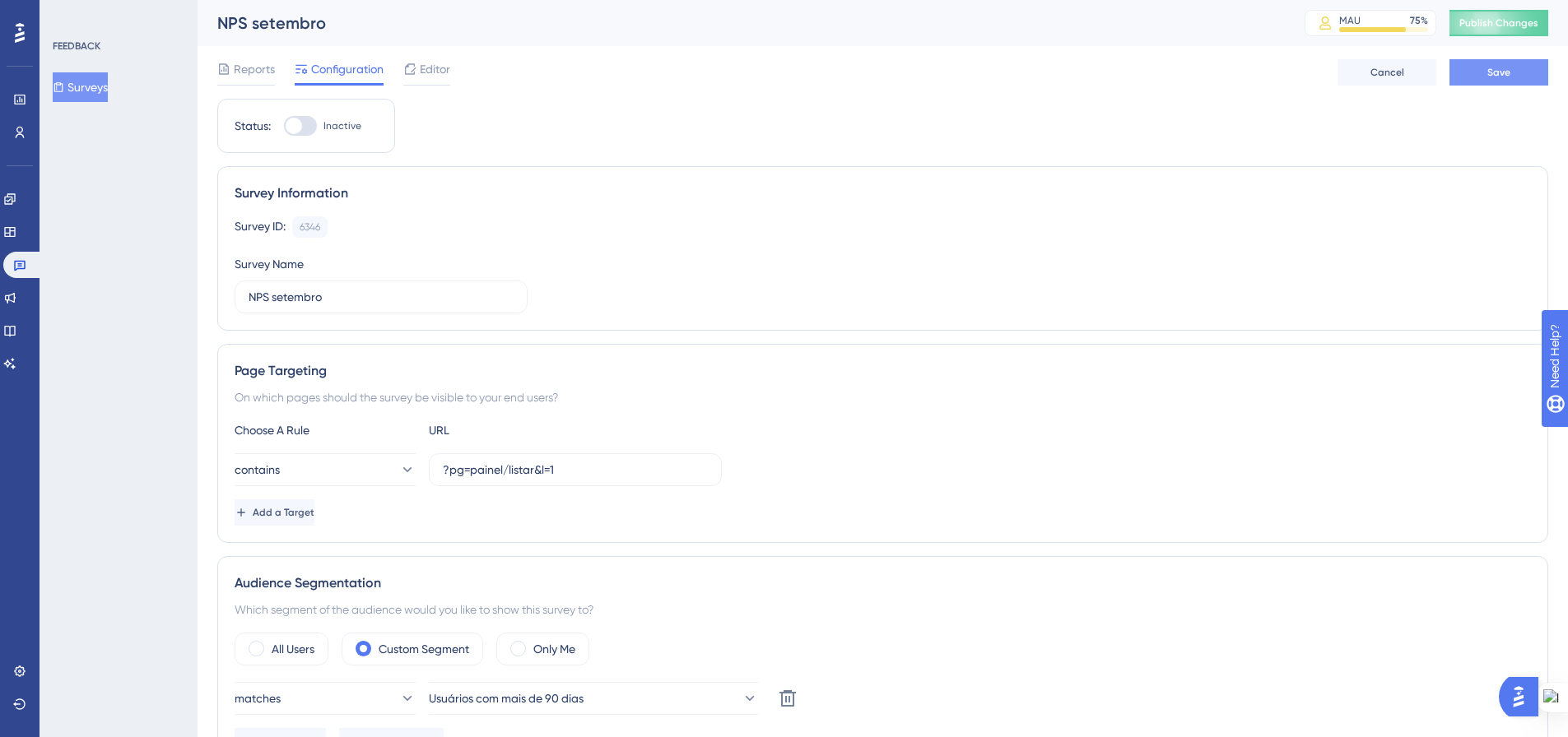
click at [1490, 75] on span "Save" at bounding box center [1498, 72] width 23 height 13
click at [514, 18] on button at bounding box center [510, 31] width 26 height 26
click at [1515, 21] on span "Publish Changes" at bounding box center [1498, 23] width 79 height 13
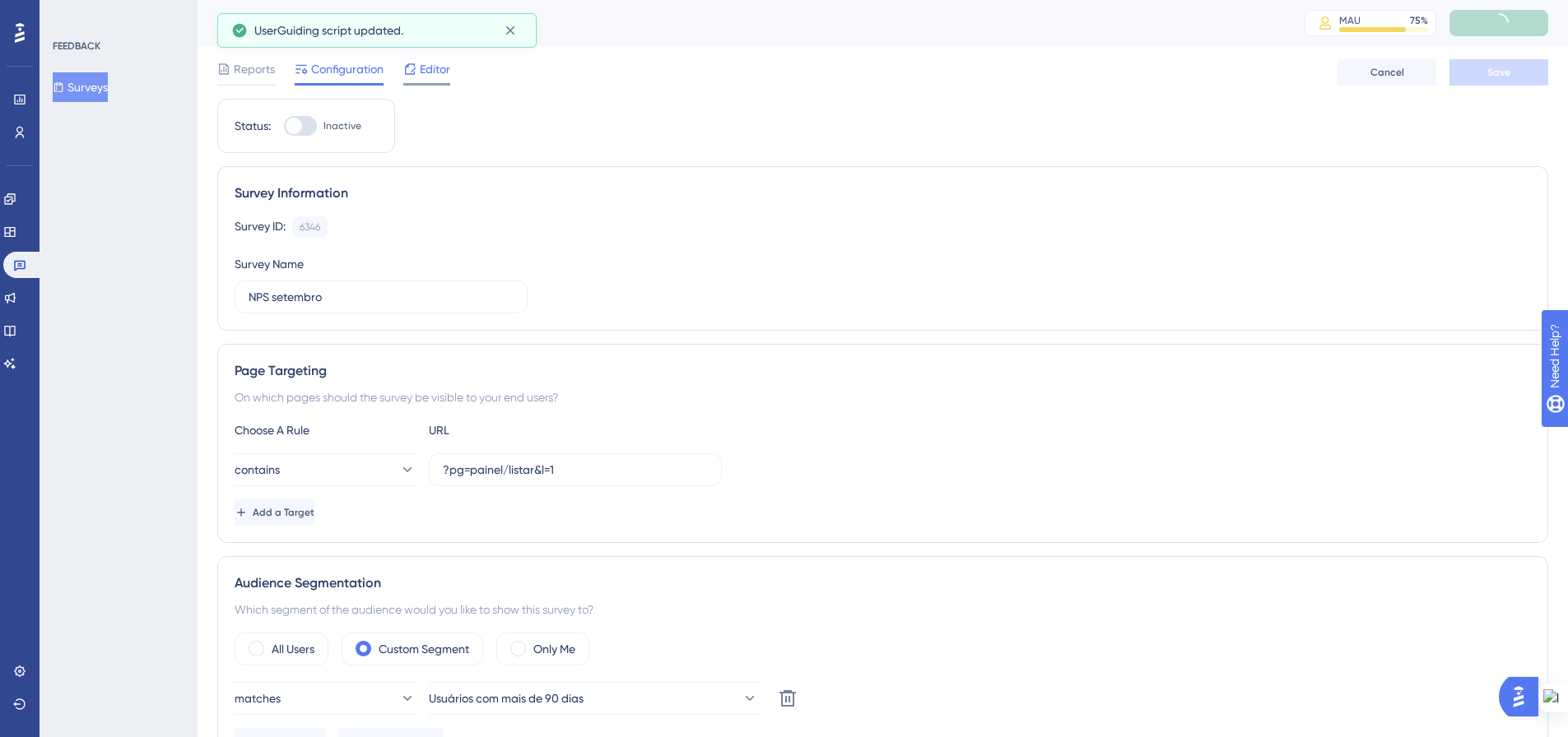
click at [429, 78] on span "Editor" at bounding box center [435, 69] width 31 height 19
drag, startPoint x: 86, startPoint y: 89, endPoint x: 137, endPoint y: 132, distance: 66.7
click at [86, 90] on button "Surveys" at bounding box center [80, 87] width 56 height 30
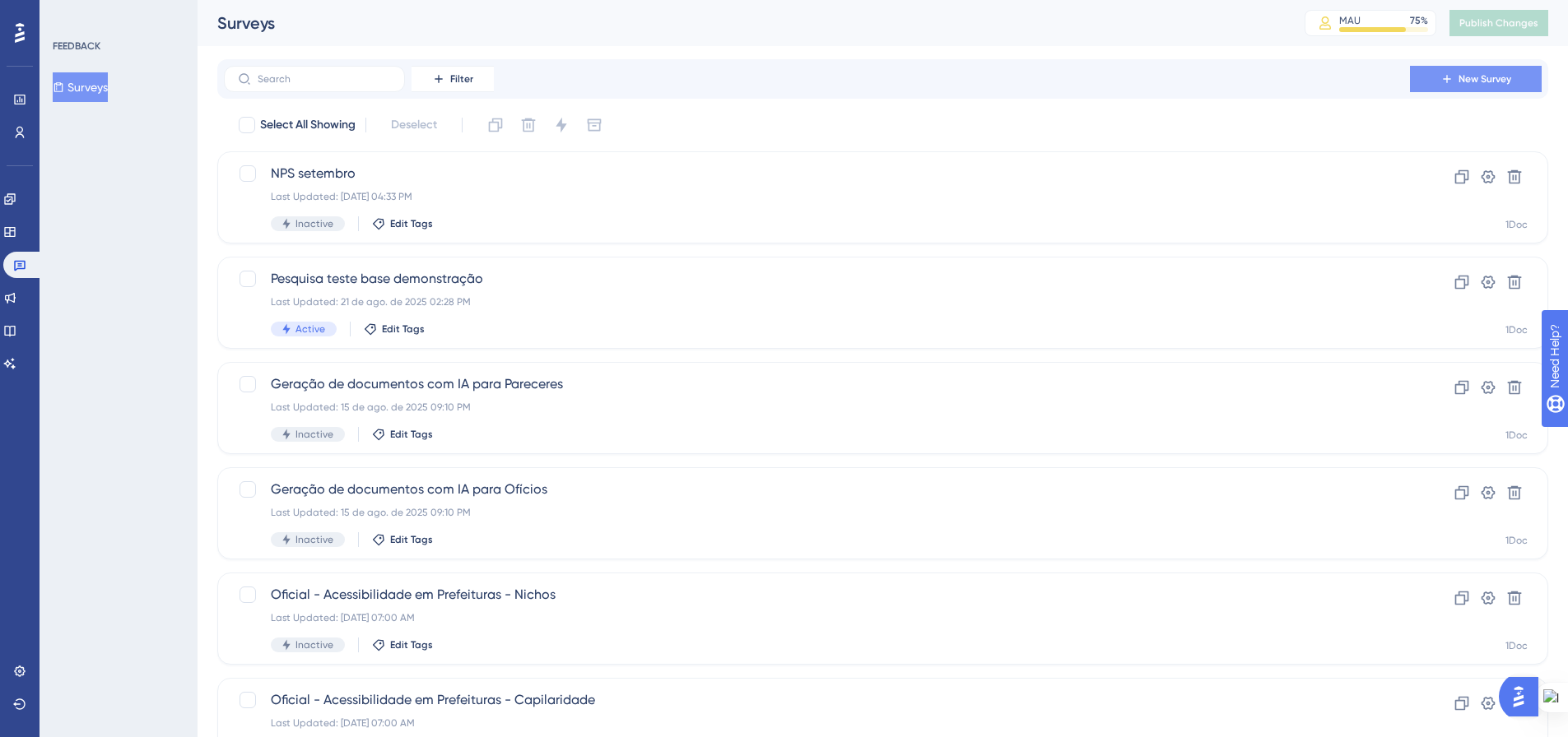
click at [1442, 77] on icon at bounding box center [1446, 78] width 13 height 13
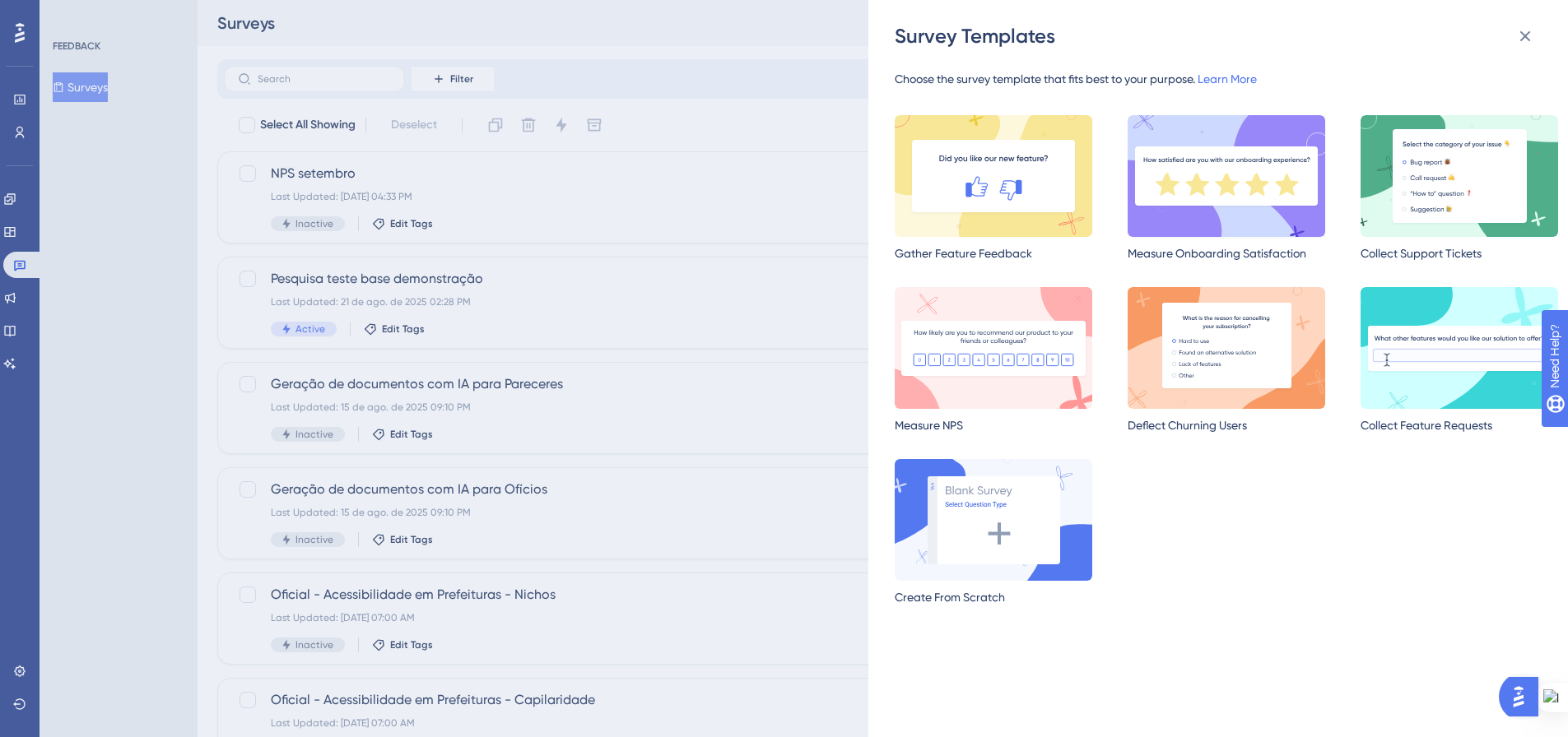
click at [1213, 193] on img at bounding box center [1226, 176] width 198 height 122
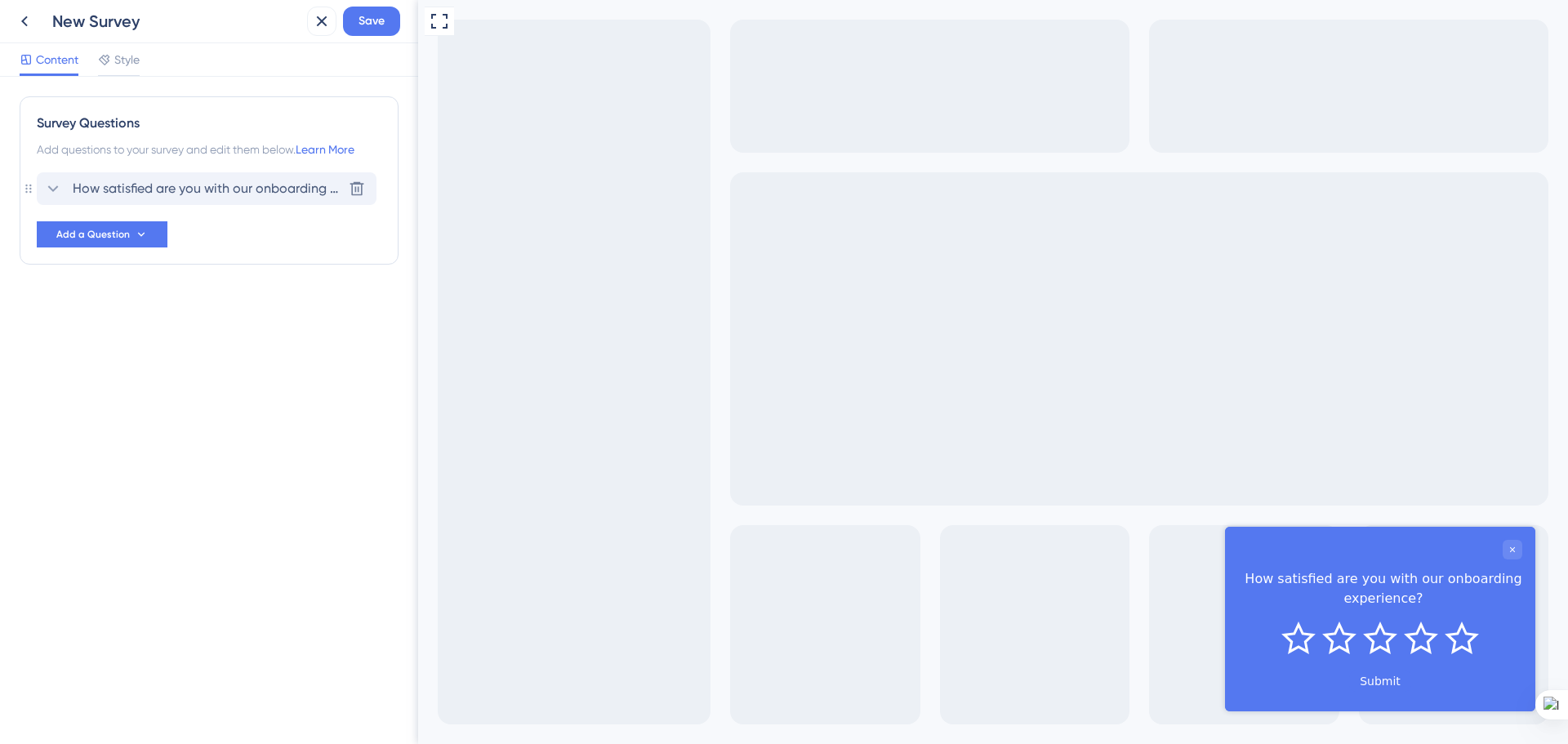
click at [209, 185] on span "How satisfied are you with our onboarding experience?" at bounding box center [207, 188] width 270 height 19
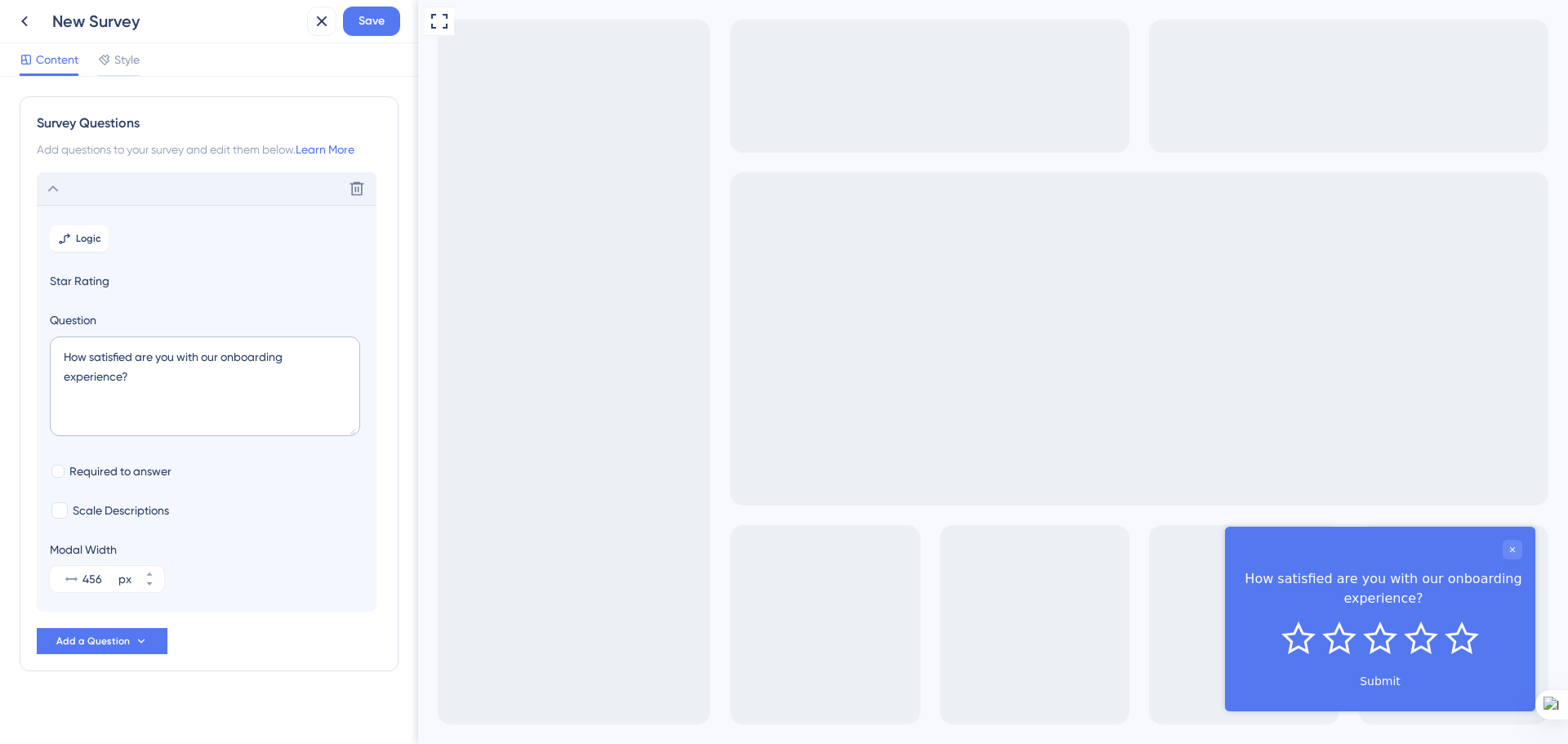
scroll to position [12, 0]
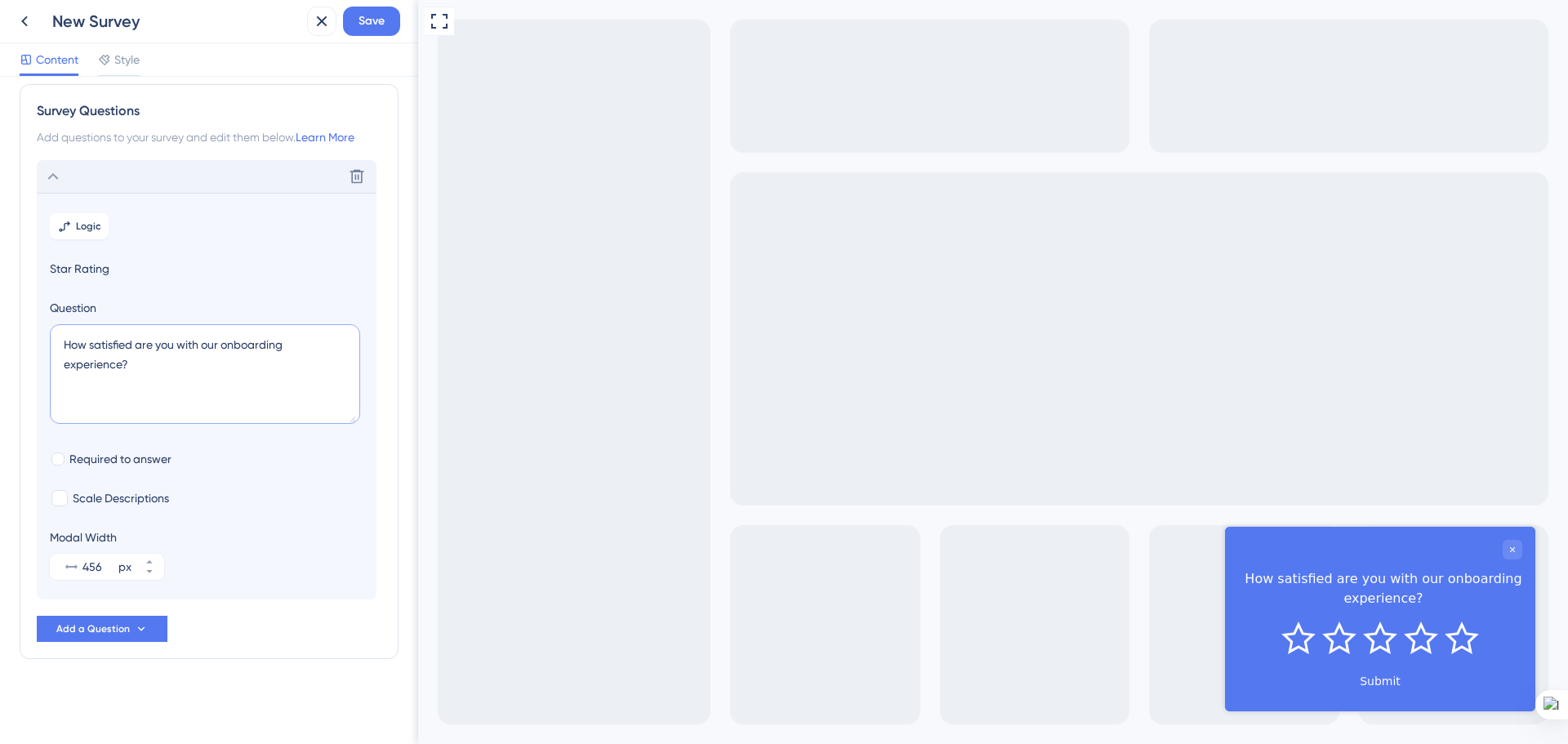
drag, startPoint x: 138, startPoint y: 367, endPoint x: 66, endPoint y: 346, distance: 75.0
click at [61, 346] on textarea "How satisfied are you with our onboarding experience?" at bounding box center [205, 374] width 311 height 100
paste textarea "1. Em uma escala de 0 a 10, quanto você recomendaria a 1Doc para outras organiz…"
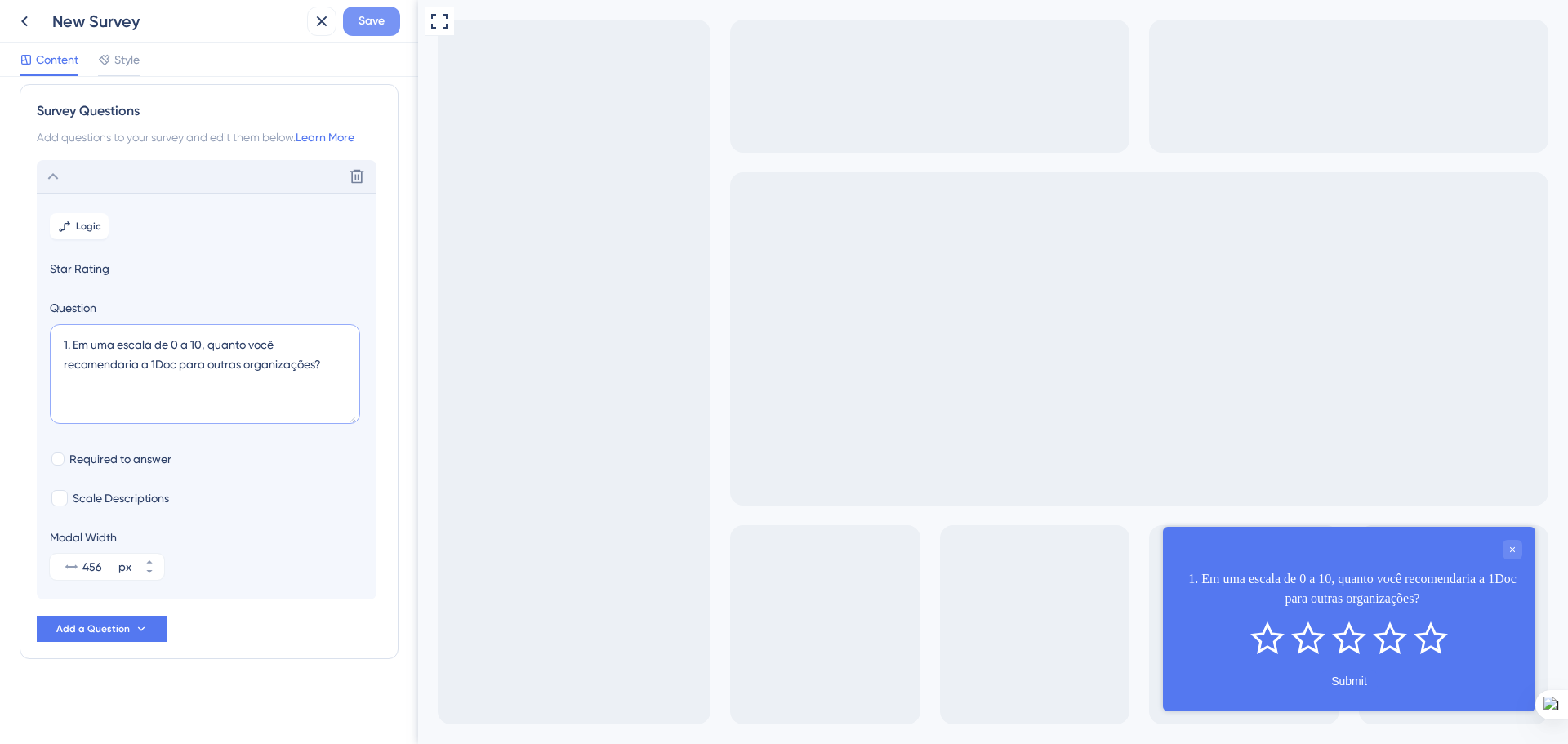
type textarea "1. Em uma escala de 0 a 10, quanto você recomendaria a 1Doc para outras organiz…"
click at [368, 28] on span "Save" at bounding box center [372, 21] width 26 height 19
click at [31, 23] on icon at bounding box center [24, 21] width 19 height 19
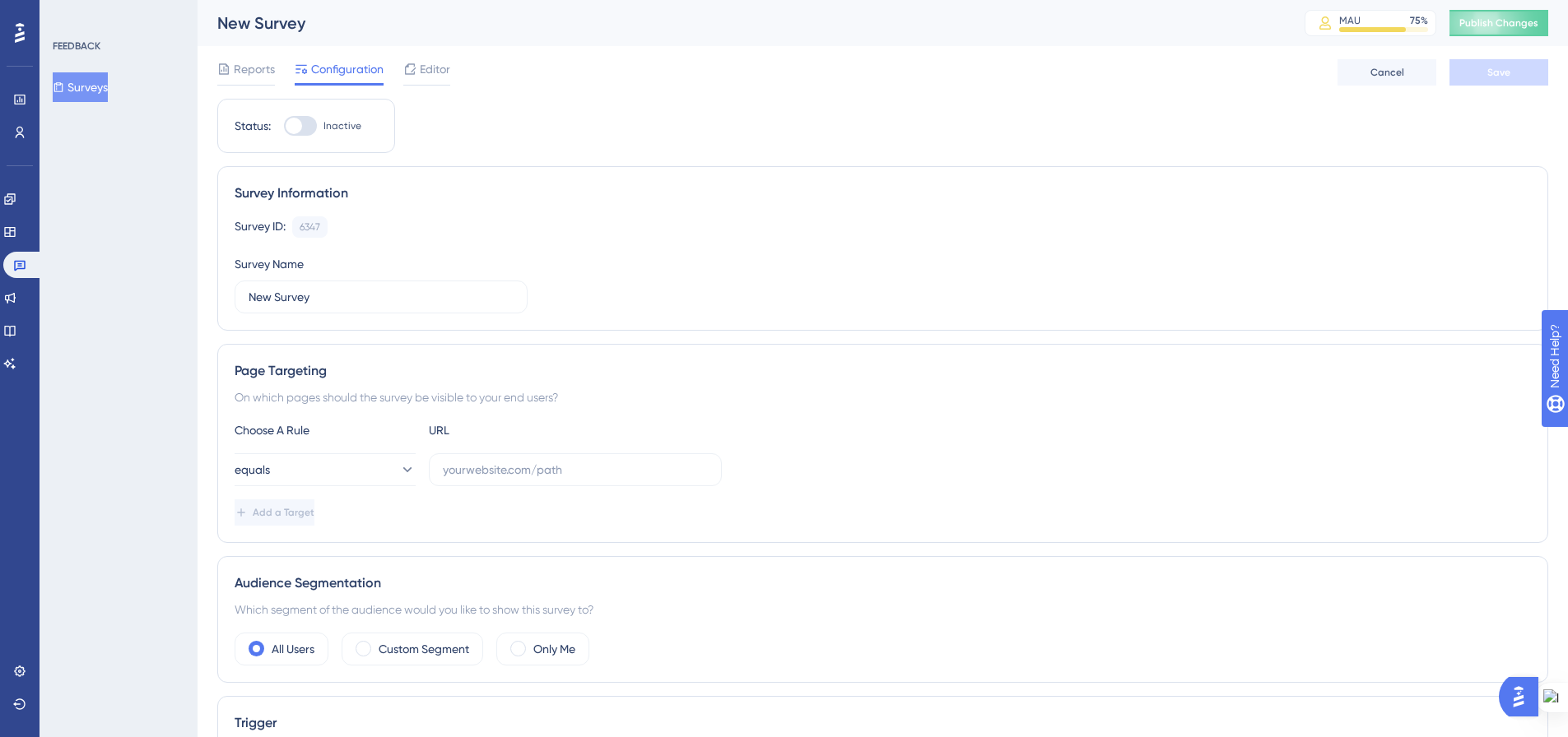
click at [98, 87] on button "Surveys" at bounding box center [80, 87] width 56 height 30
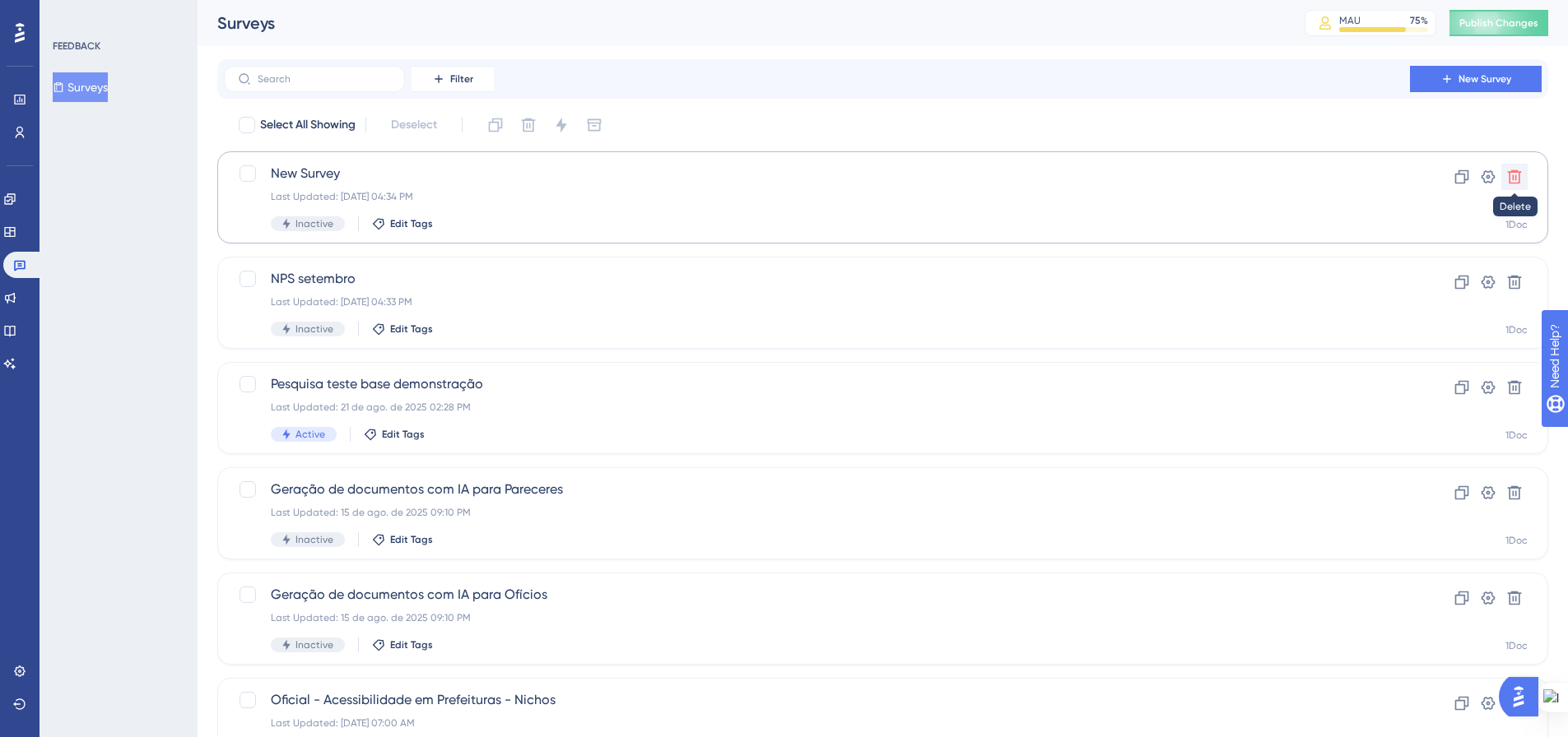
click at [1508, 181] on icon at bounding box center [1514, 176] width 17 height 17
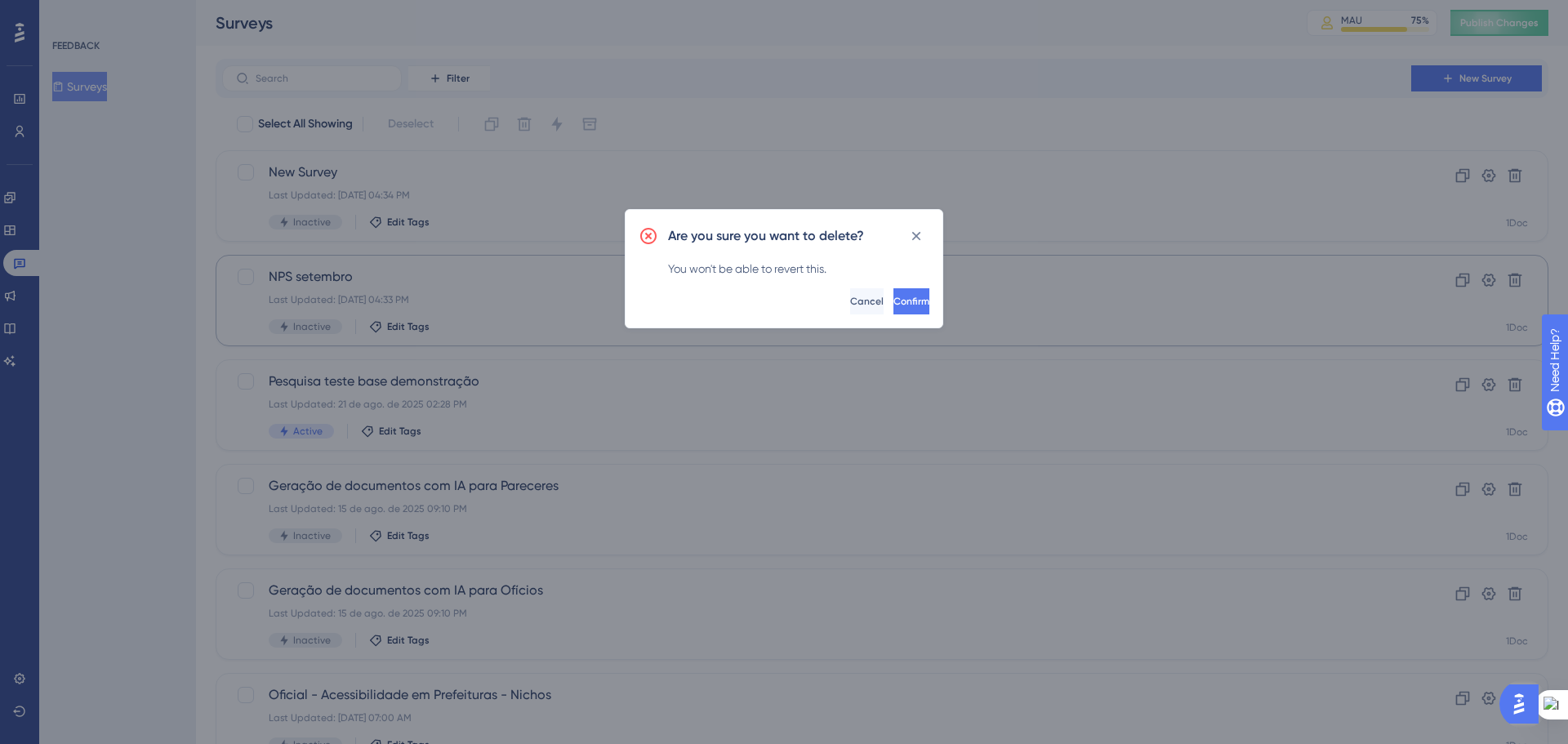
click at [893, 301] on button "Confirm" at bounding box center [911, 301] width 36 height 26
click at [883, 301] on div "Last Updated: [DATE] 04:33 PM" at bounding box center [816, 299] width 1096 height 13
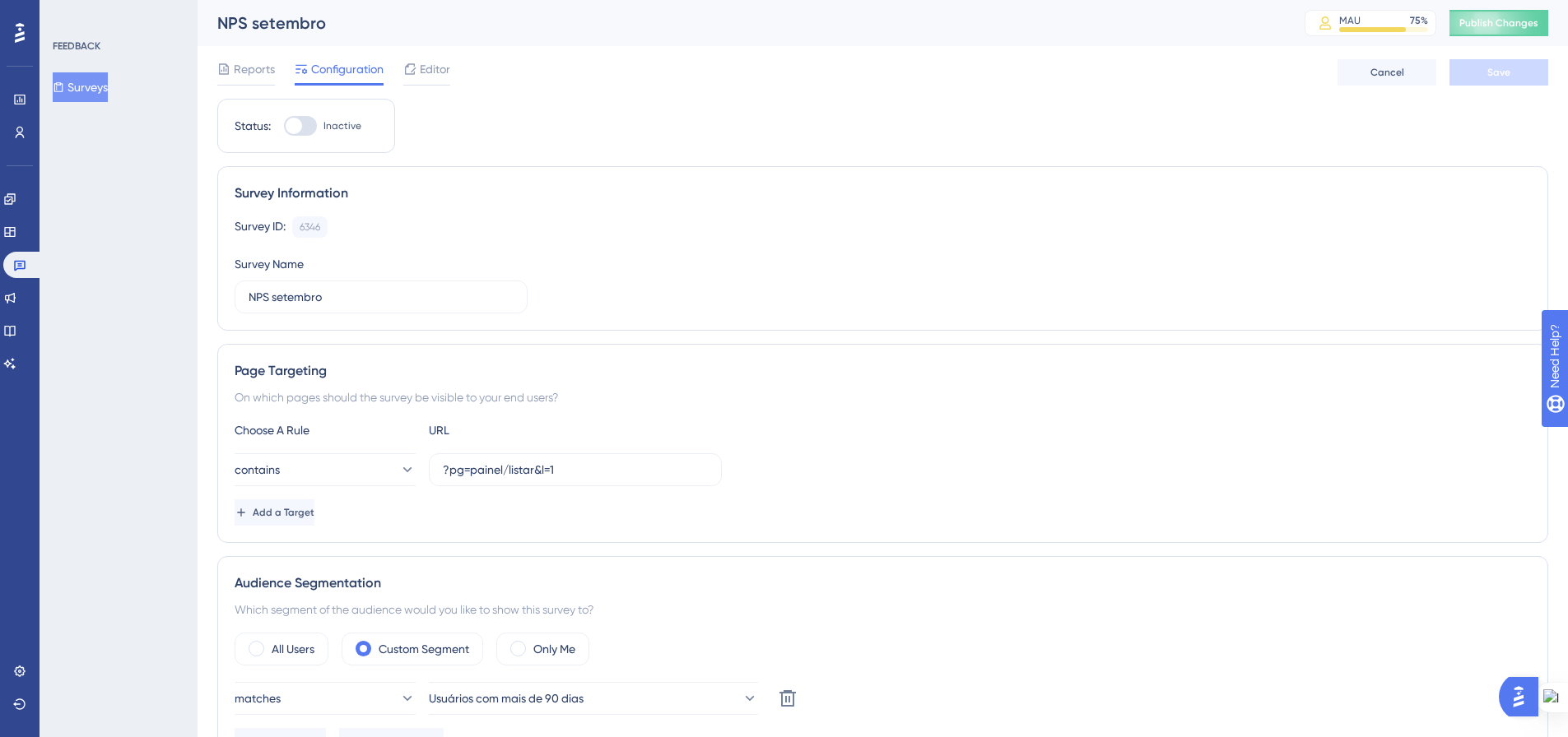
click at [100, 86] on button "Surveys" at bounding box center [80, 87] width 56 height 30
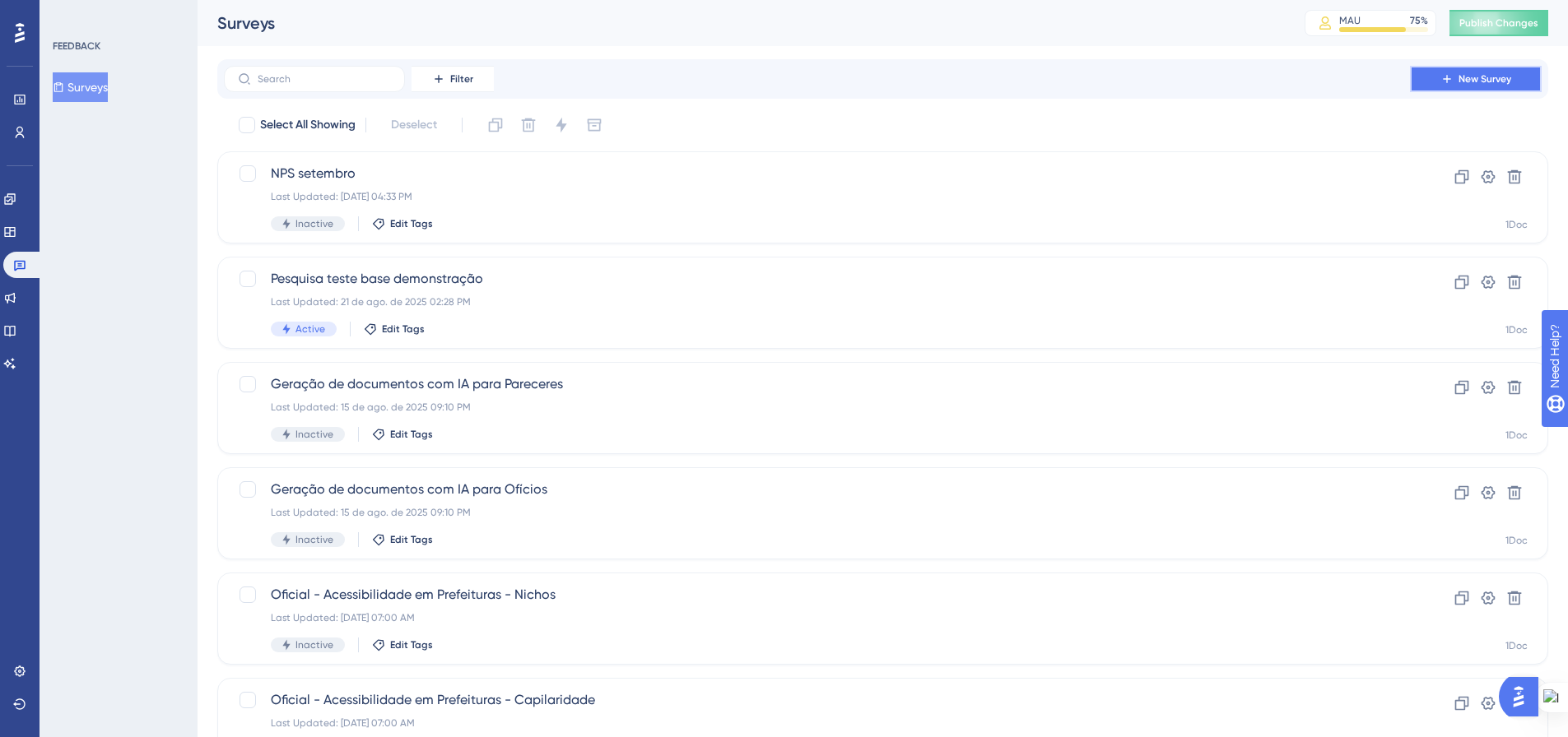
click at [1488, 84] on span "New Survey" at bounding box center [1485, 78] width 53 height 13
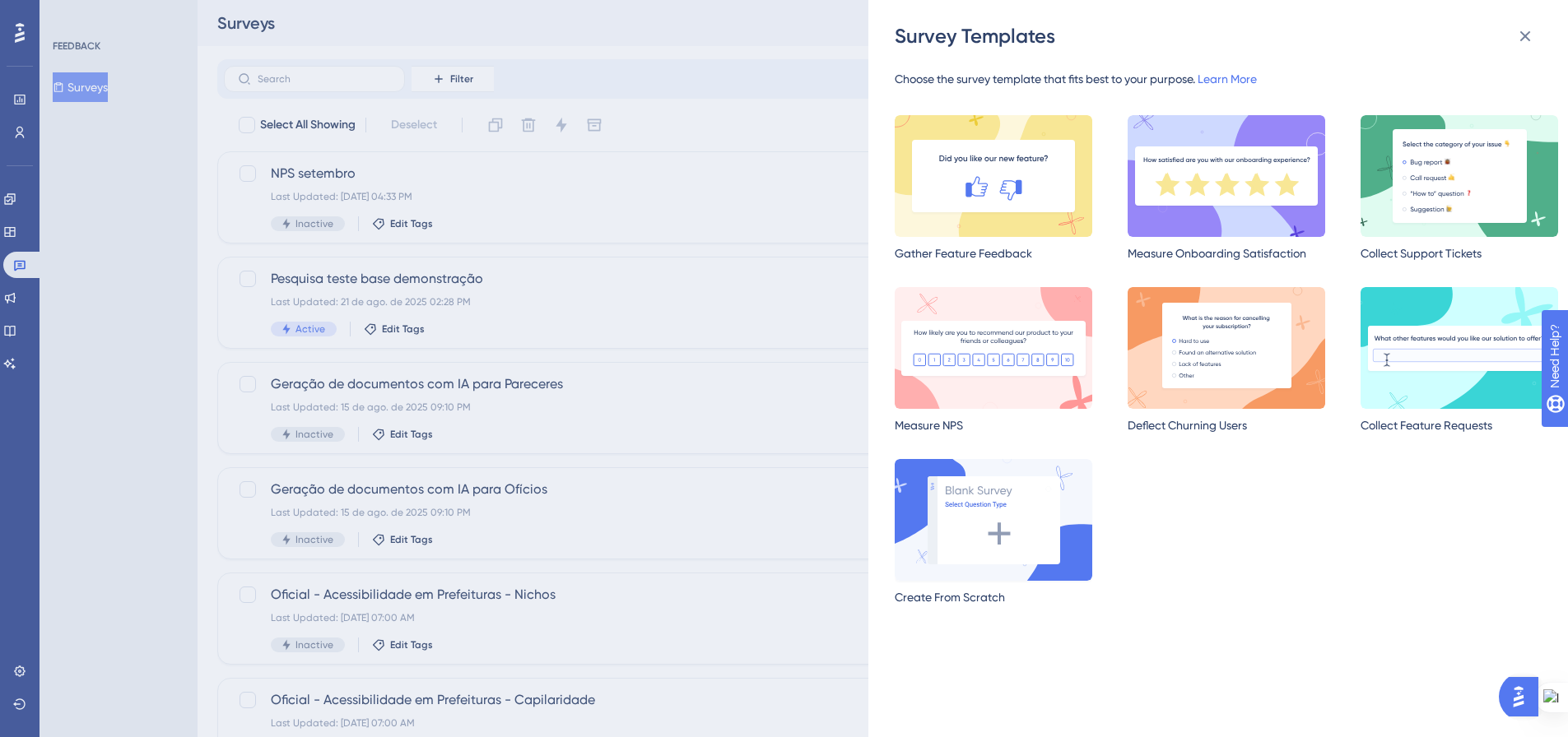
click at [1034, 548] on img at bounding box center [993, 520] width 198 height 122
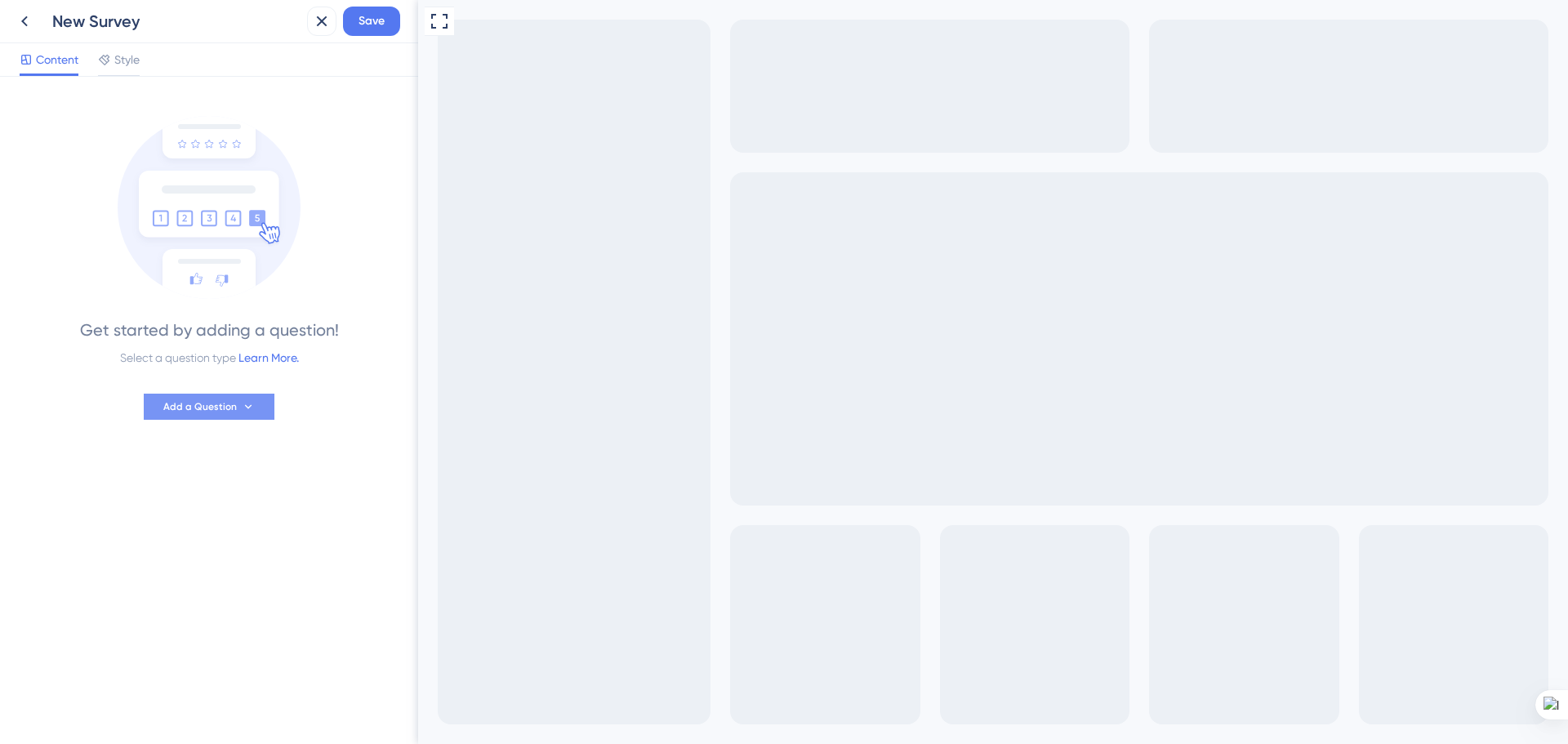
click at [116, 58] on span "Style" at bounding box center [127, 60] width 25 height 19
click at [249, 410] on icon at bounding box center [248, 406] width 13 height 13
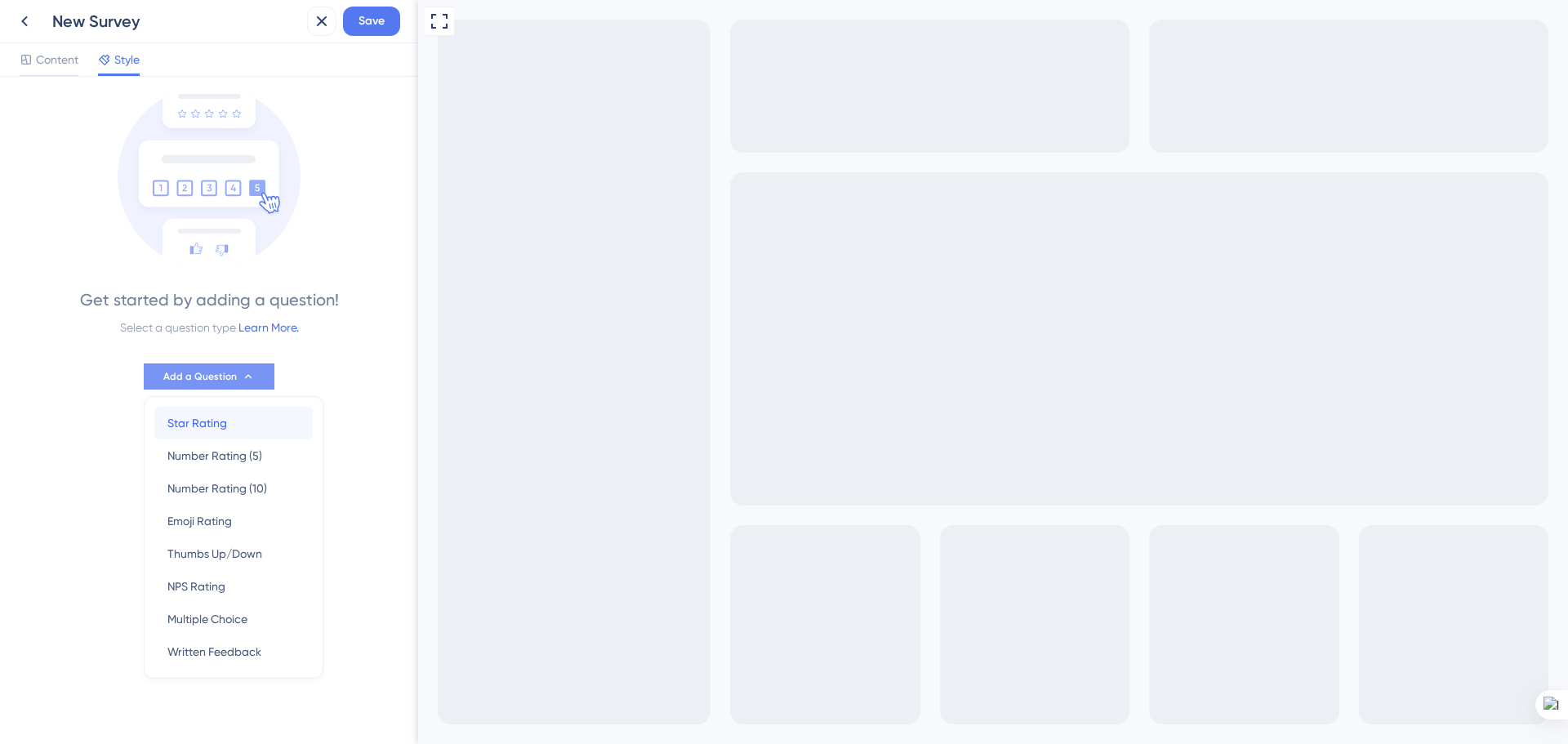
click at [248, 421] on div "Star Rating Star Rating" at bounding box center [233, 423] width 132 height 32
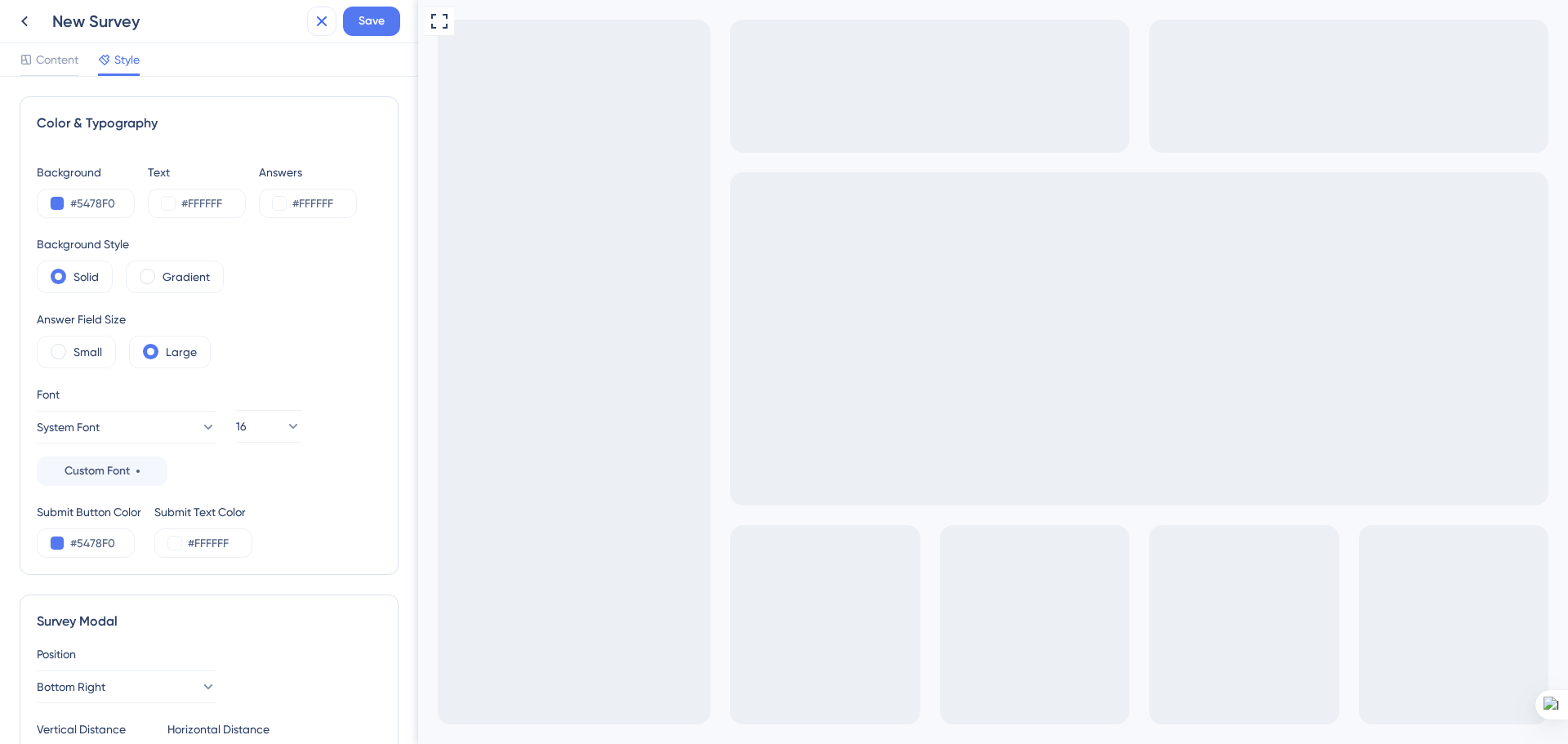
click at [318, 27] on icon at bounding box center [321, 21] width 19 height 19
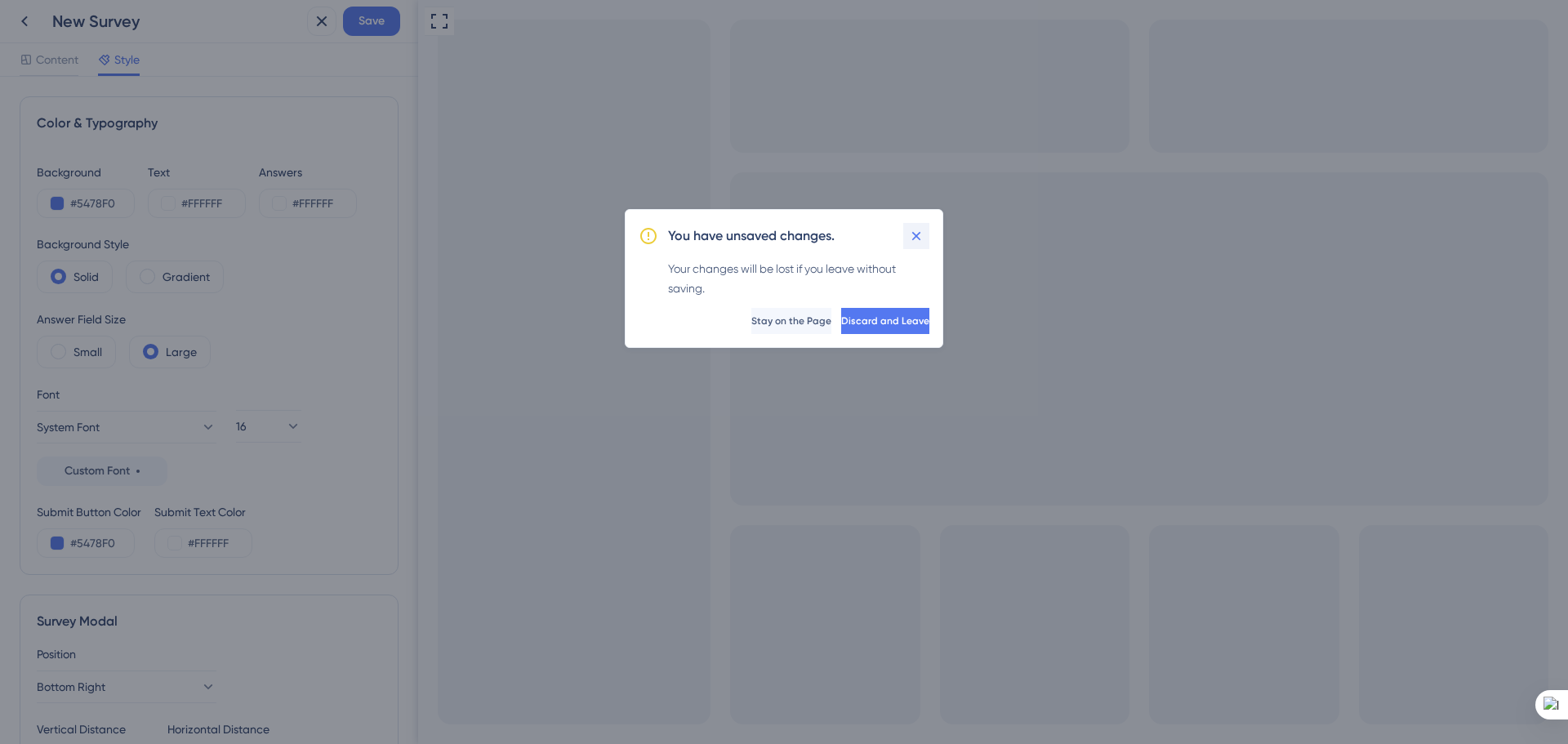
click at [920, 235] on icon at bounding box center [916, 235] width 17 height 17
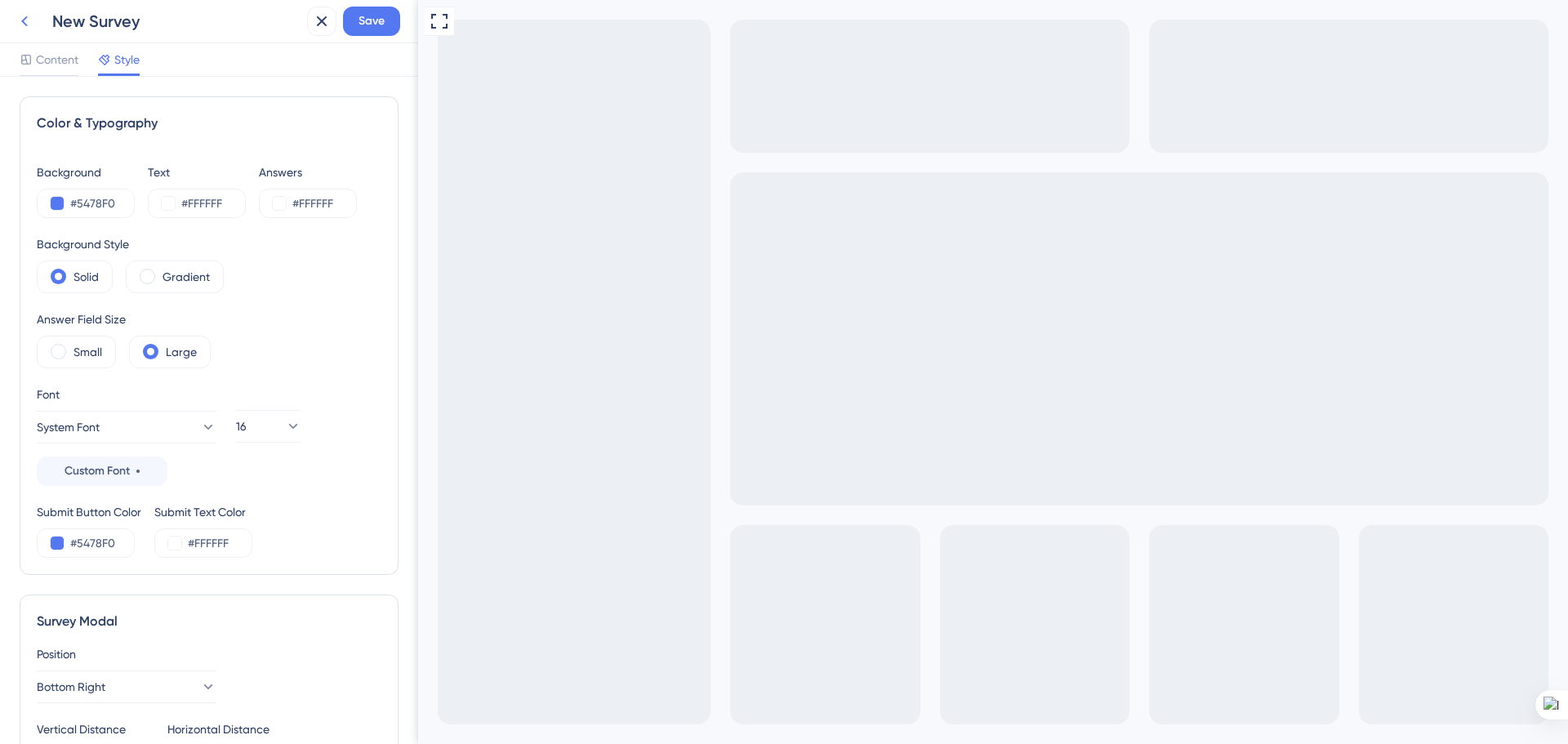
click at [20, 22] on icon at bounding box center [24, 21] width 19 height 19
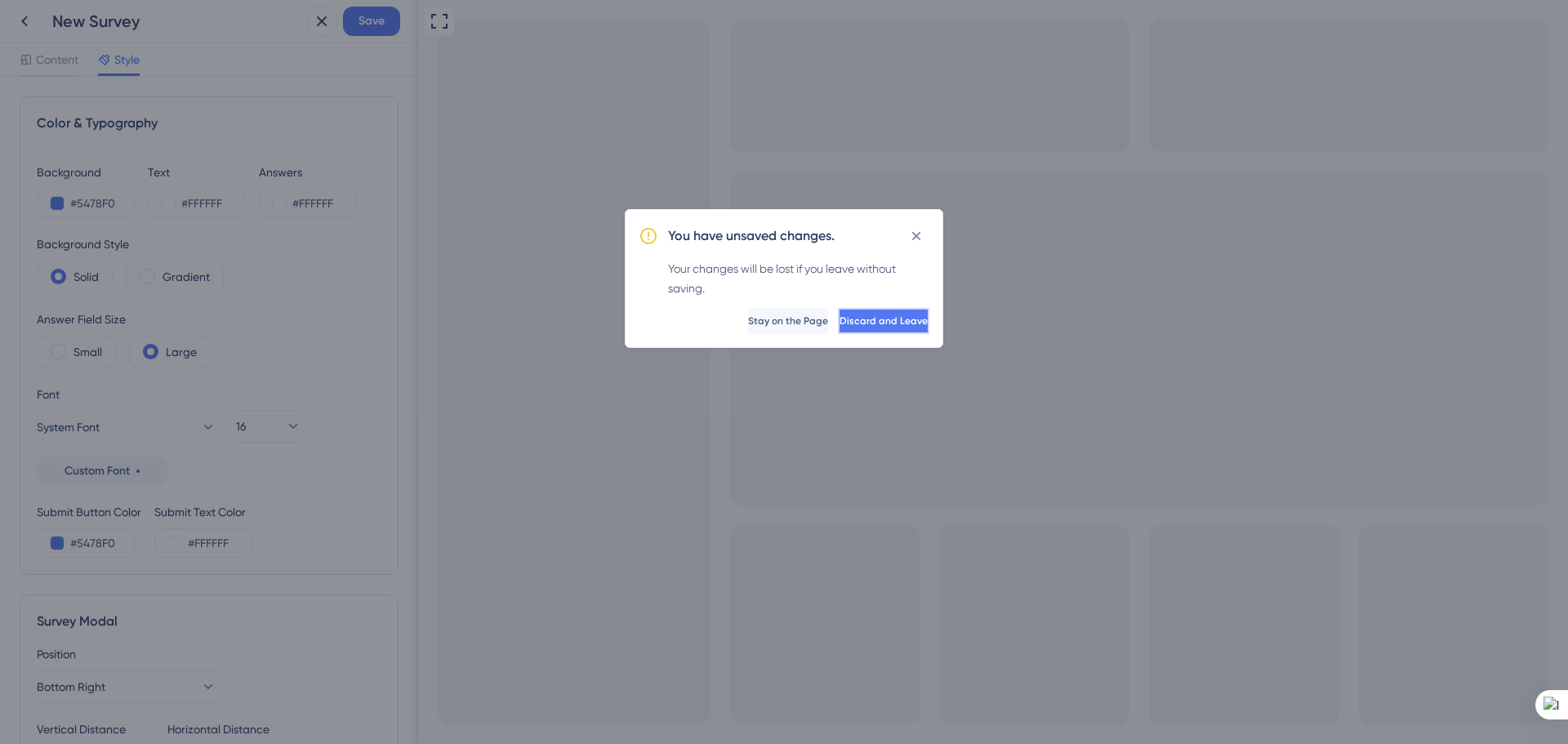
drag, startPoint x: 832, startPoint y: 319, endPoint x: 824, endPoint y: 318, distance: 8.1
click at [839, 318] on span "Discard and Leave" at bounding box center [883, 320] width 88 height 13
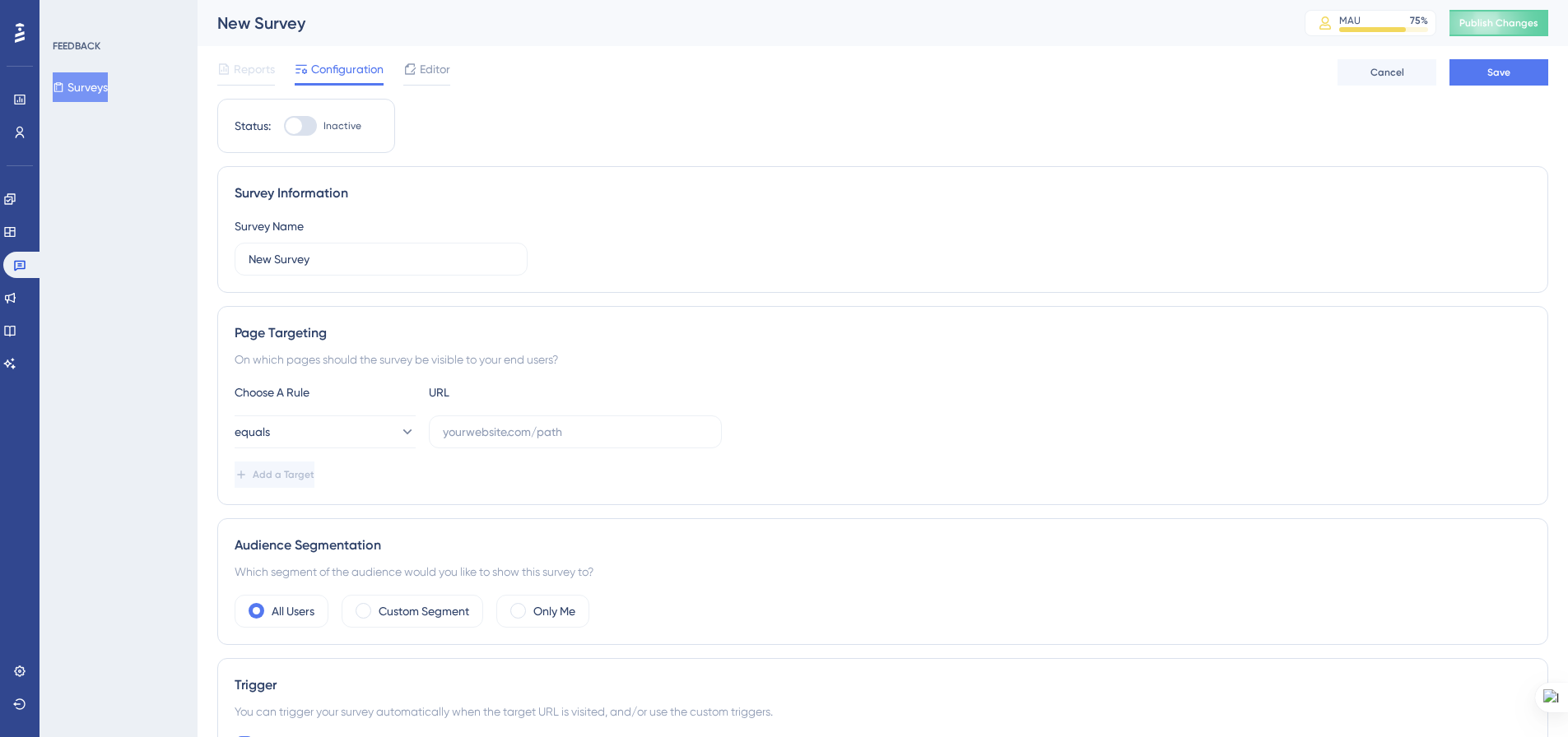
click at [641, 230] on div "Survey Name New Survey" at bounding box center [883, 245] width 1296 height 59
click at [404, 72] on icon at bounding box center [409, 69] width 13 height 13
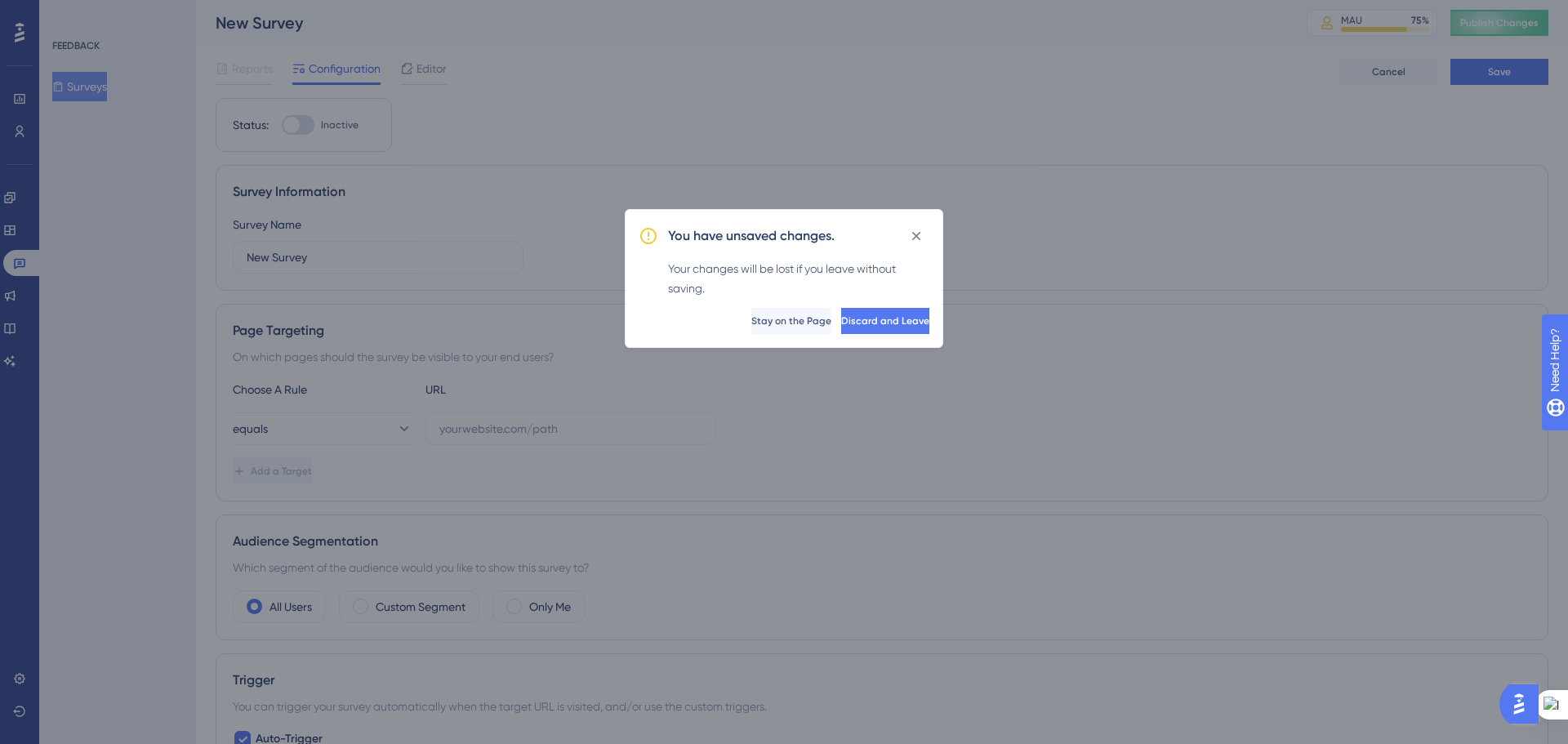
click at [1138, 190] on div "You have unsaved changes. Your changes will be lost if you leave without saving…" at bounding box center [784, 372] width 1568 height 744
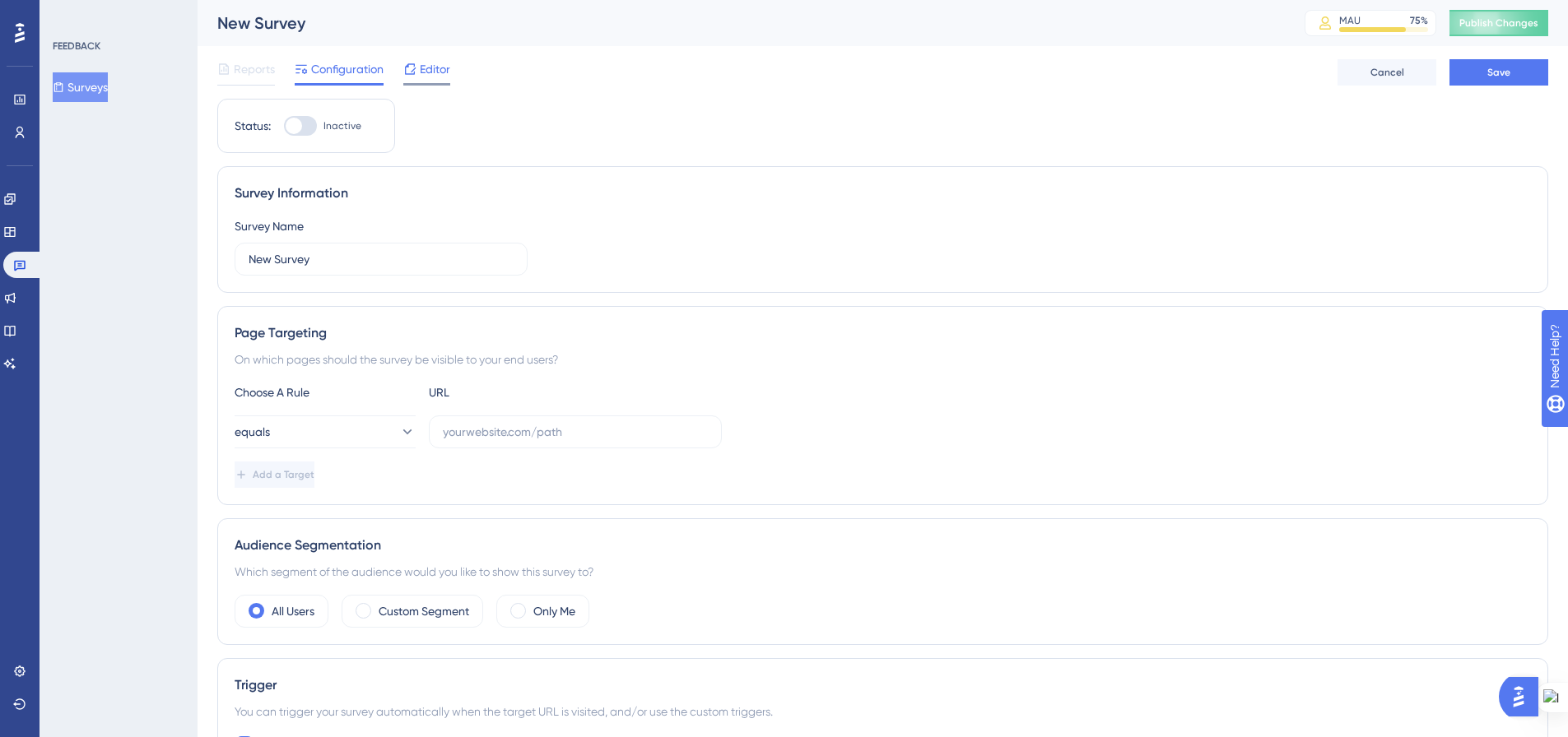
click at [437, 71] on span "Editor" at bounding box center [435, 69] width 31 height 19
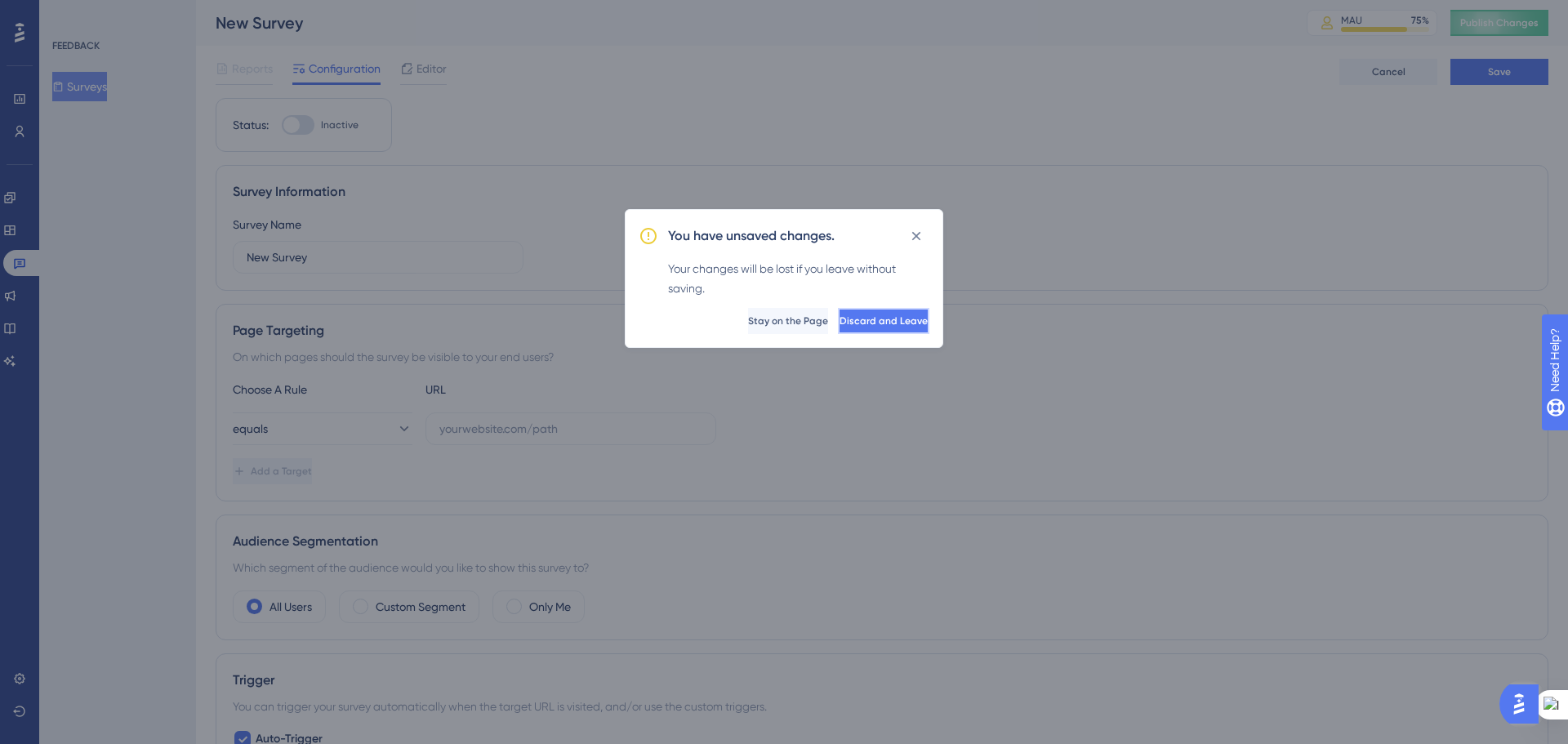
click at [848, 321] on span "Discard and Leave" at bounding box center [883, 320] width 88 height 13
click at [827, 0] on html "Performance Users Engagement Widgets Feedback Product Updates Knowledge Base AI…" at bounding box center [784, 0] width 1568 height 0
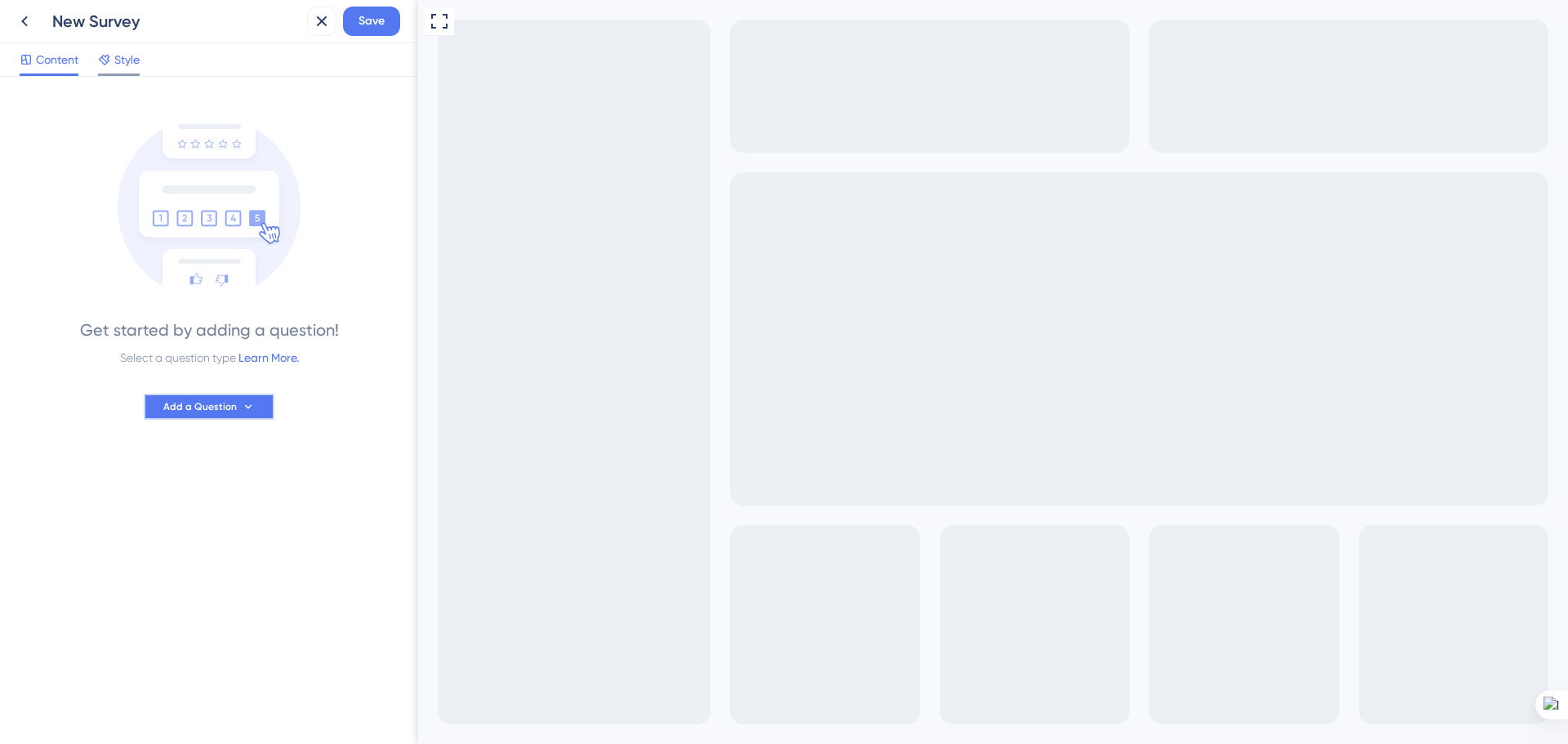
click at [214, 404] on span "Add a Question" at bounding box center [200, 406] width 74 height 13
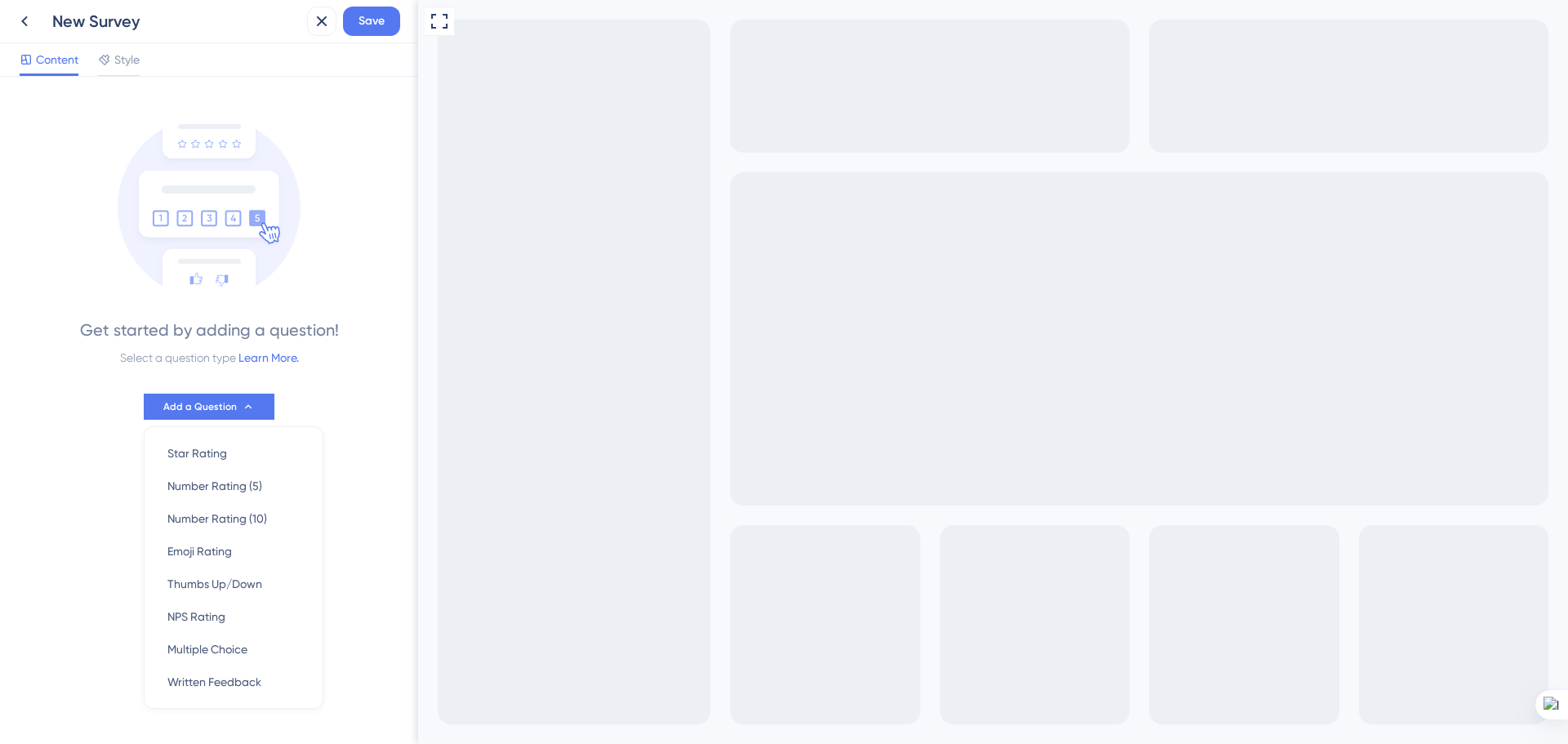
scroll to position [31, 0]
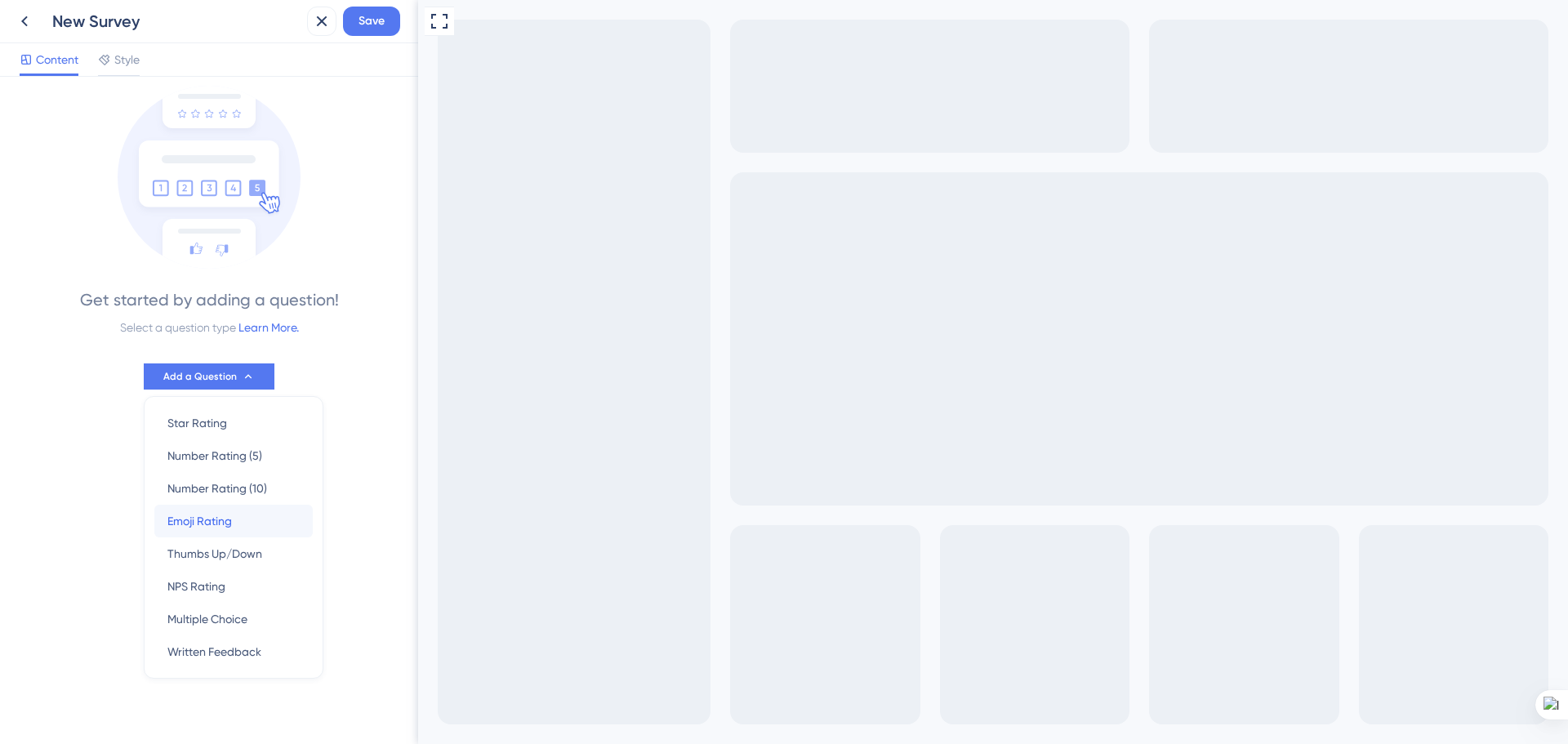
click at [269, 519] on div "Emoji Rating Emoji Rating" at bounding box center [233, 521] width 132 height 32
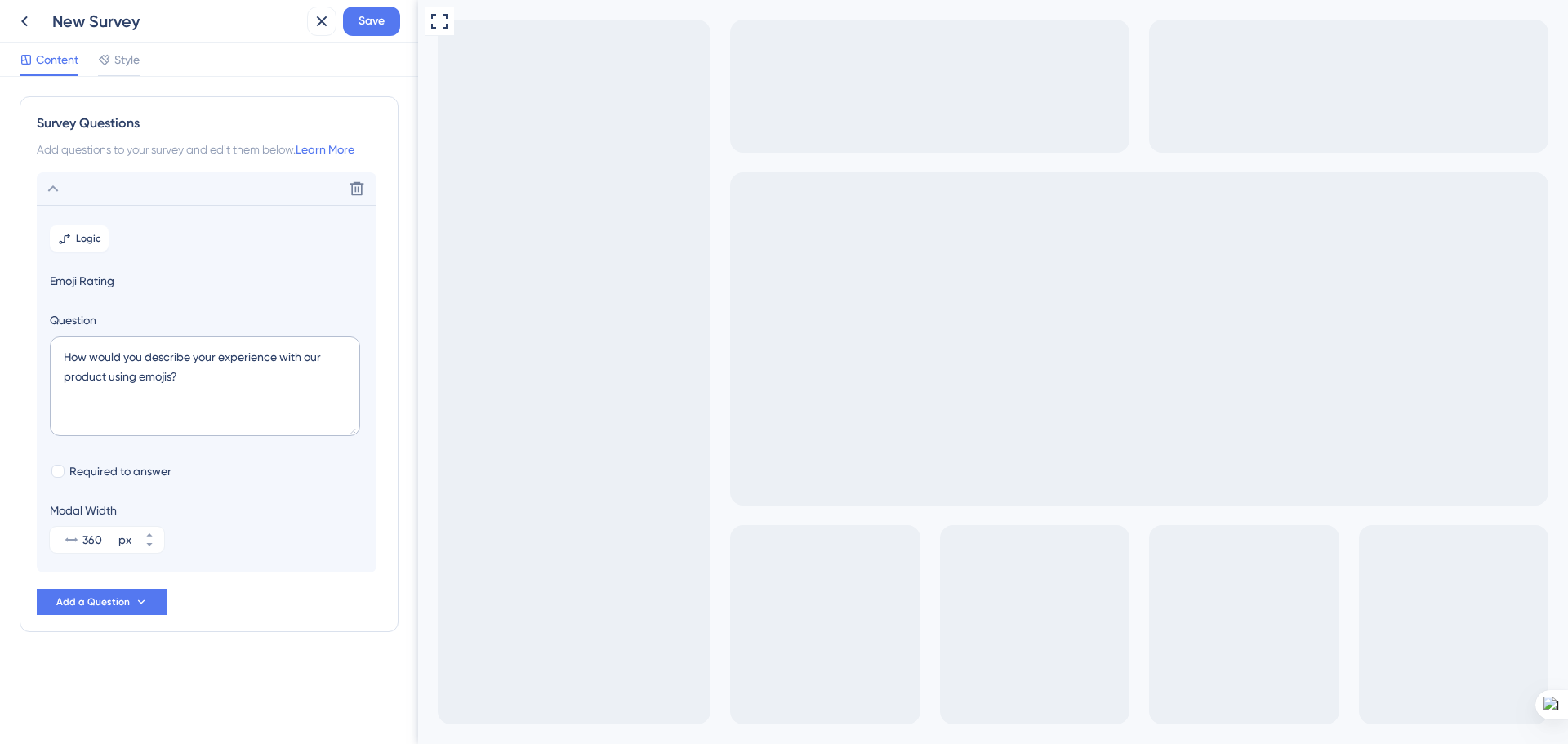
scroll to position [0, 0]
click at [60, 475] on div at bounding box center [58, 471] width 13 height 13
checkbox input "true"
click at [83, 279] on span "Emoji Rating" at bounding box center [206, 281] width 313 height 19
click at [55, 187] on icon at bounding box center [52, 188] width 19 height 19
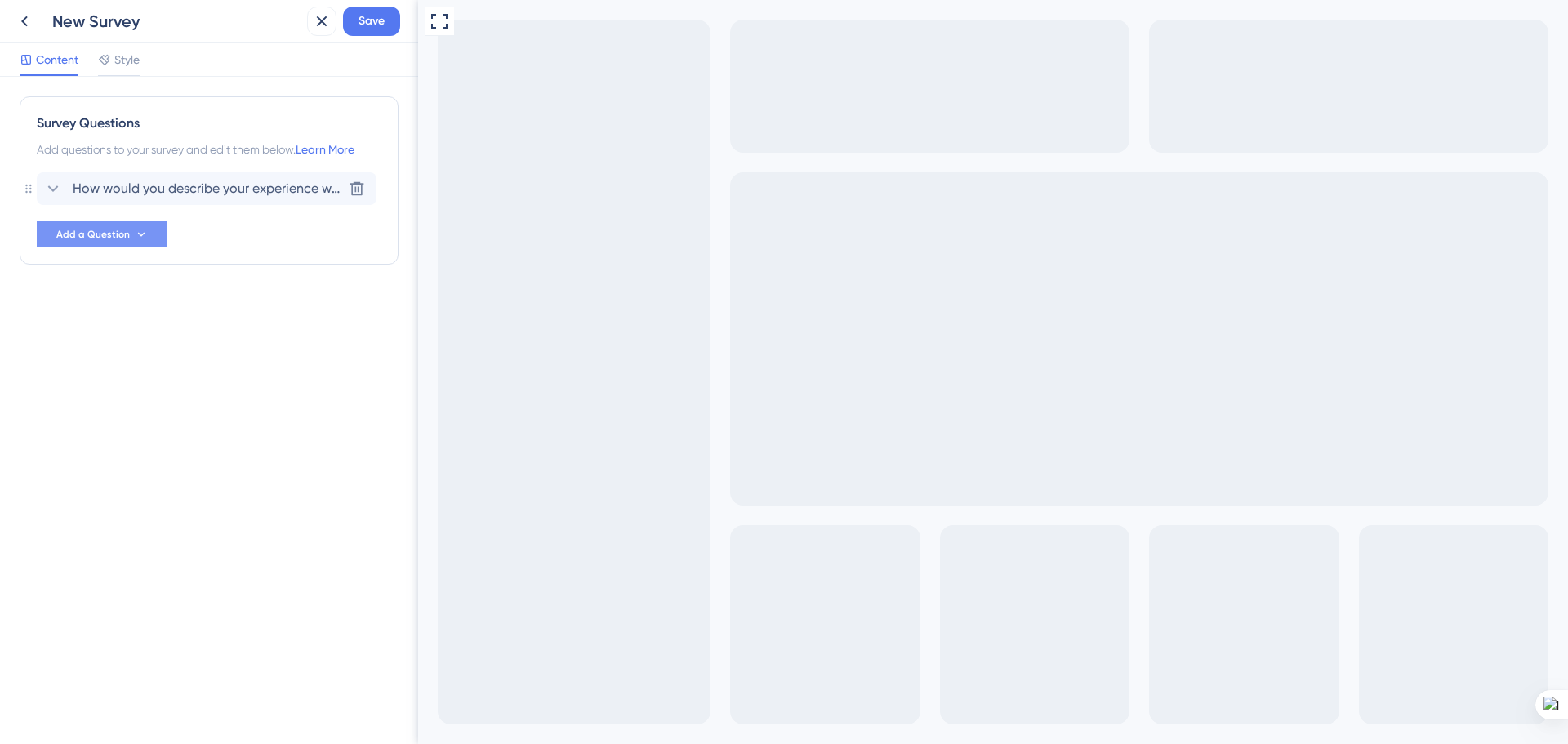
click at [139, 237] on icon at bounding box center [141, 234] width 13 height 13
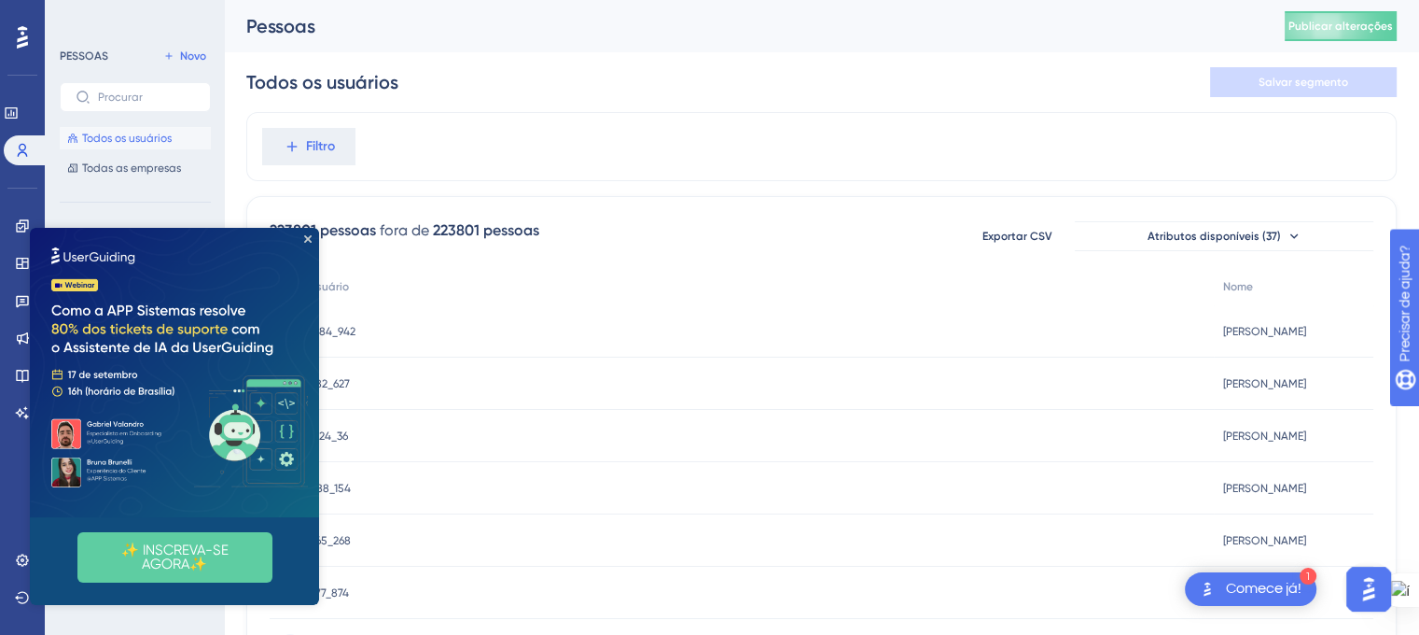
click at [305, 244] on img at bounding box center [174, 372] width 289 height 289
click at [305, 238] on icon "Fechar visualização" at bounding box center [307, 238] width 7 height 7
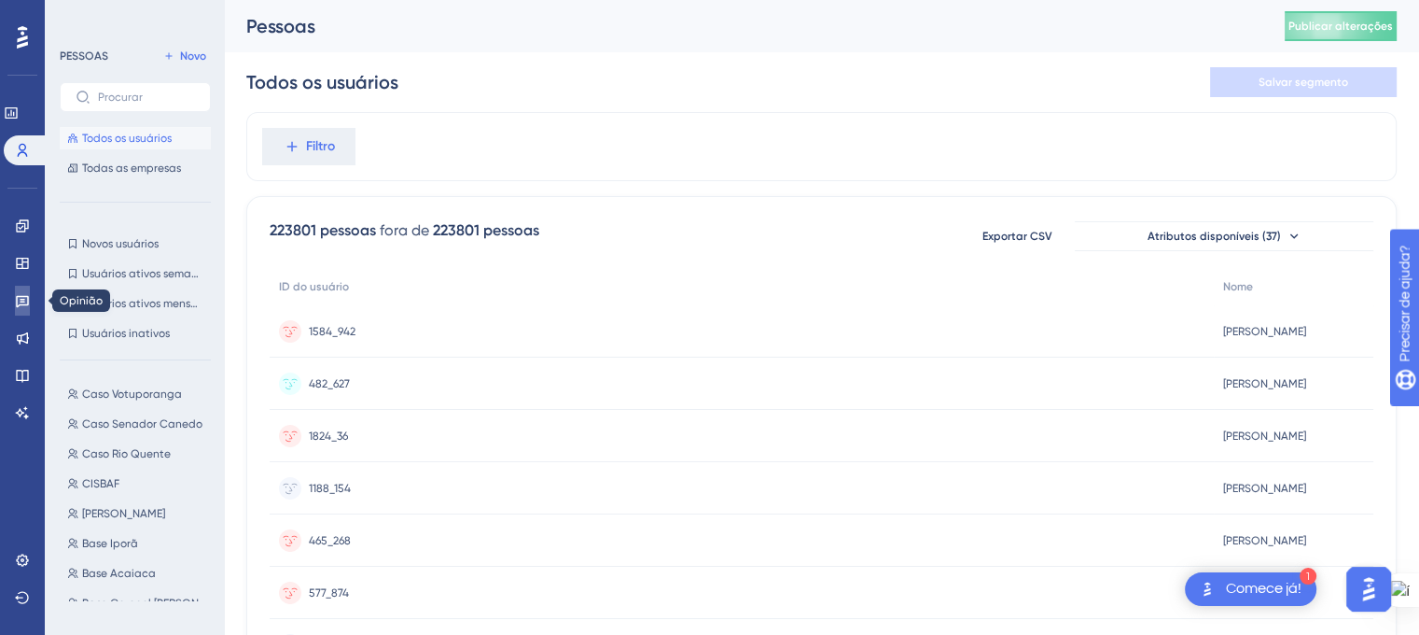
click at [20, 304] on icon at bounding box center [22, 302] width 13 height 12
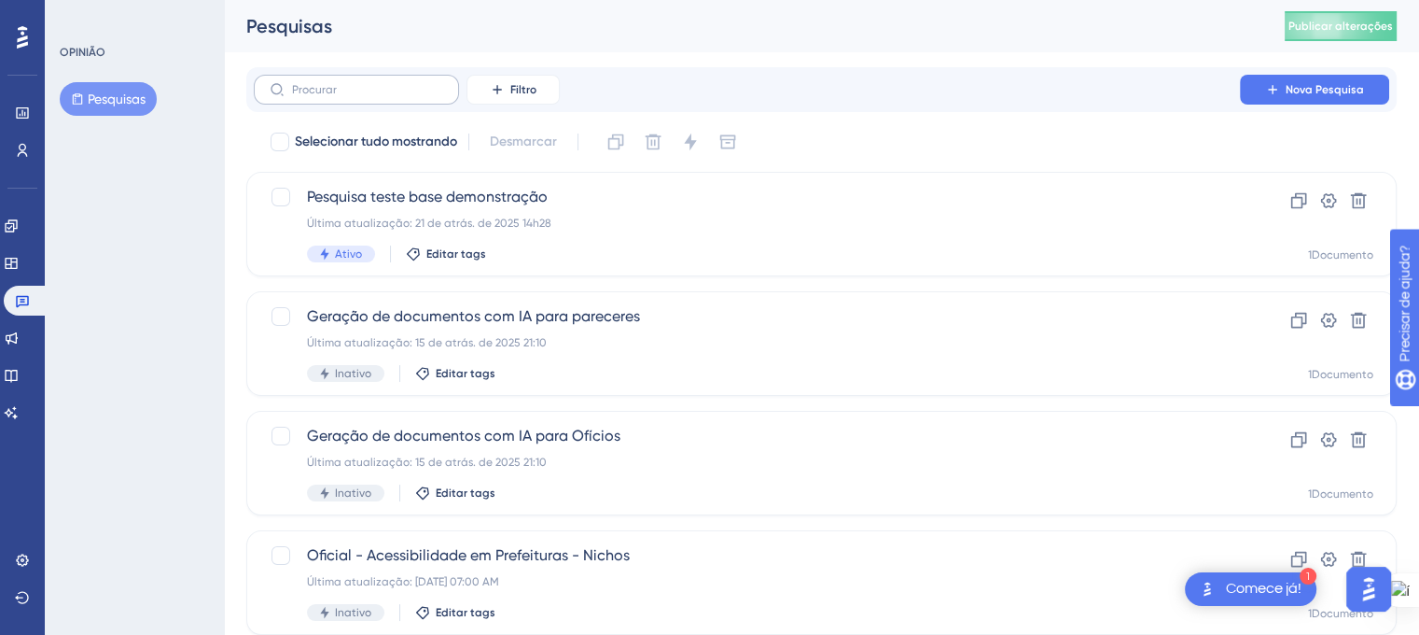
click at [360, 80] on label at bounding box center [356, 90] width 205 height 30
click at [360, 83] on input "text" at bounding box center [367, 89] width 151 height 13
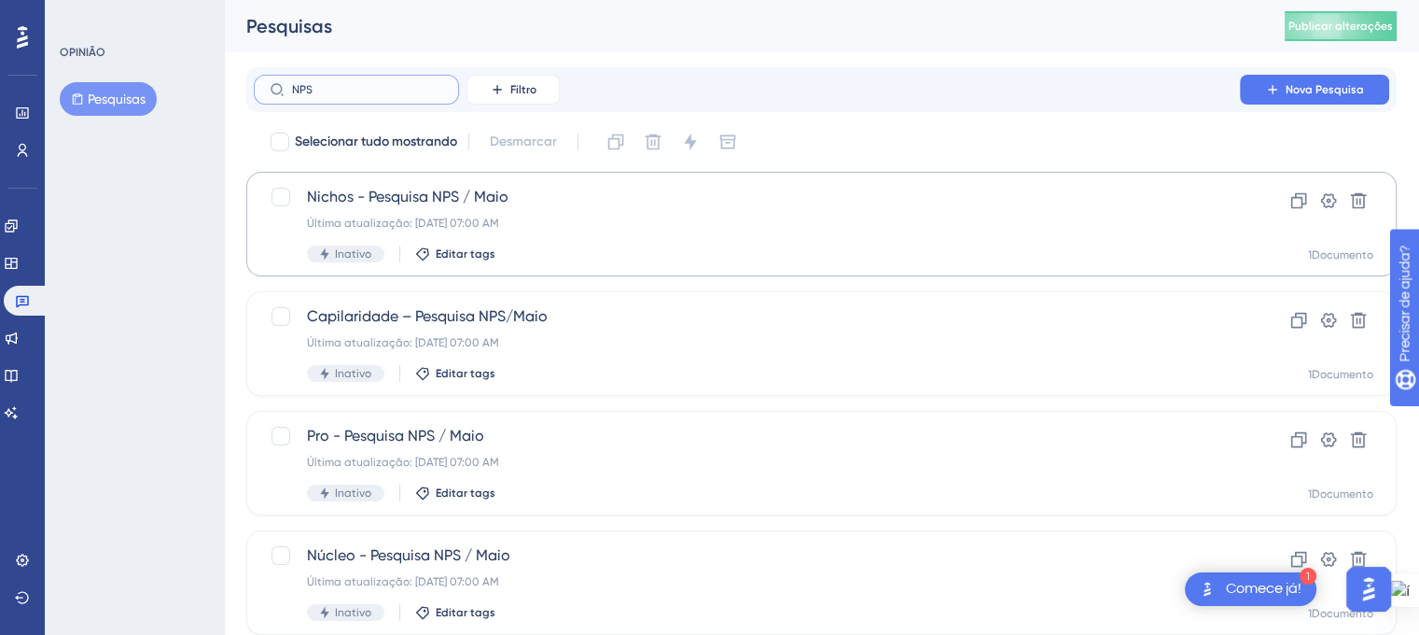
type input "NPS"
click at [414, 197] on font "Nichos - Pesquisa NPS / Maio" at bounding box center [408, 197] width 202 height 18
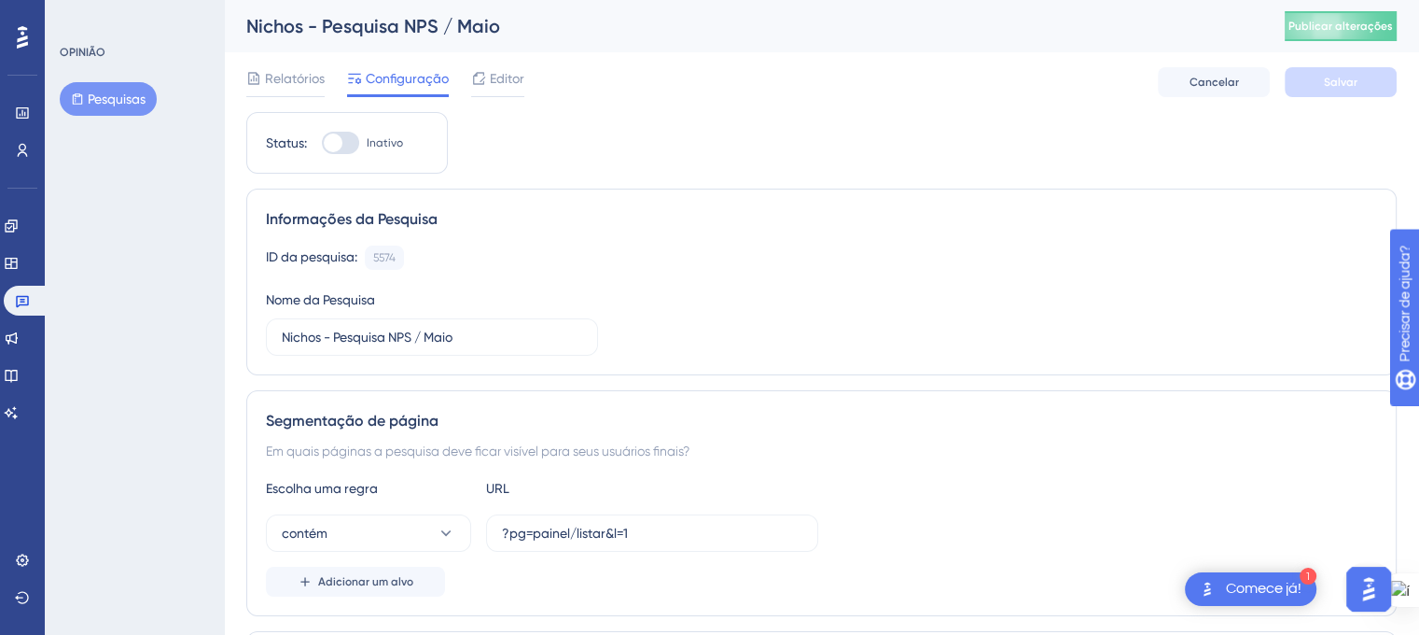
click at [527, 75] on div "Relatórios Configuração Editor Cancelar Salvar" at bounding box center [821, 82] width 1151 height 60
click at [476, 71] on icon at bounding box center [478, 78] width 15 height 15
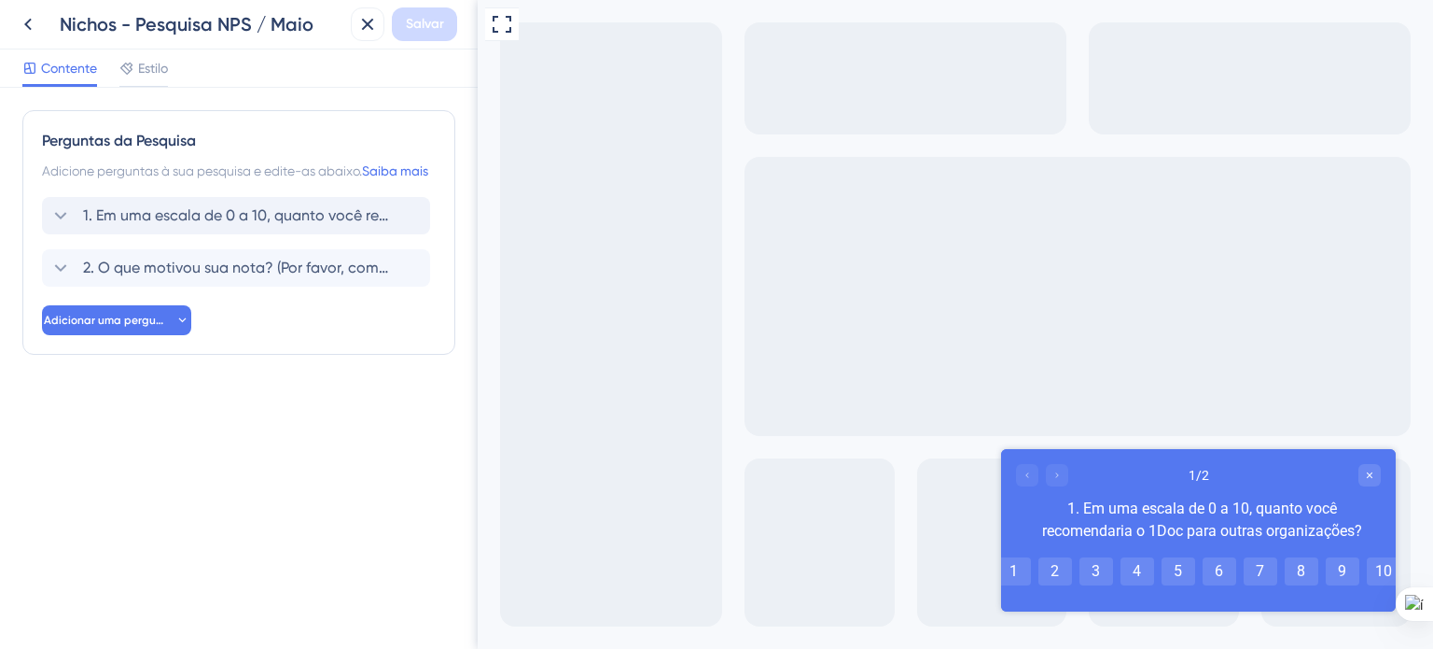
click at [314, 224] on font "1. Em uma escala de 0 a 10, quanto você recomendaria o 1Doc para outras organiz…" at bounding box center [393, 215] width 620 height 18
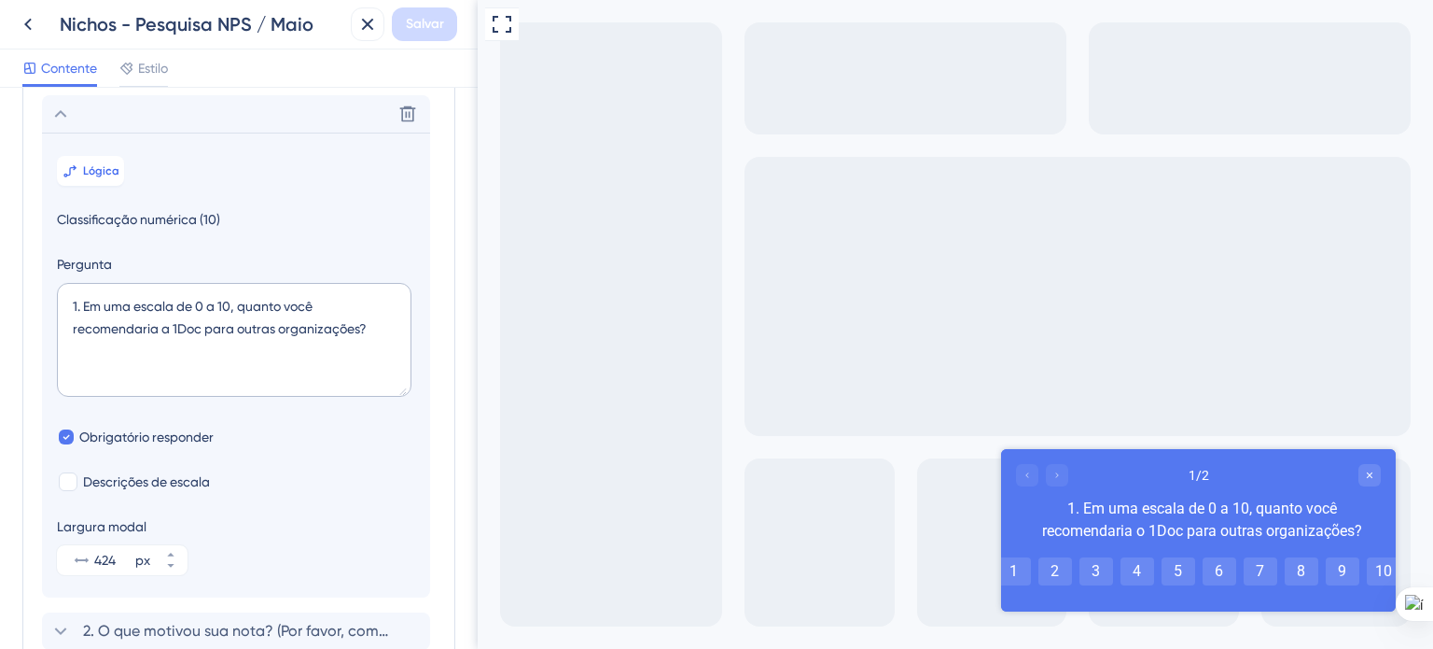
scroll to position [131, 0]
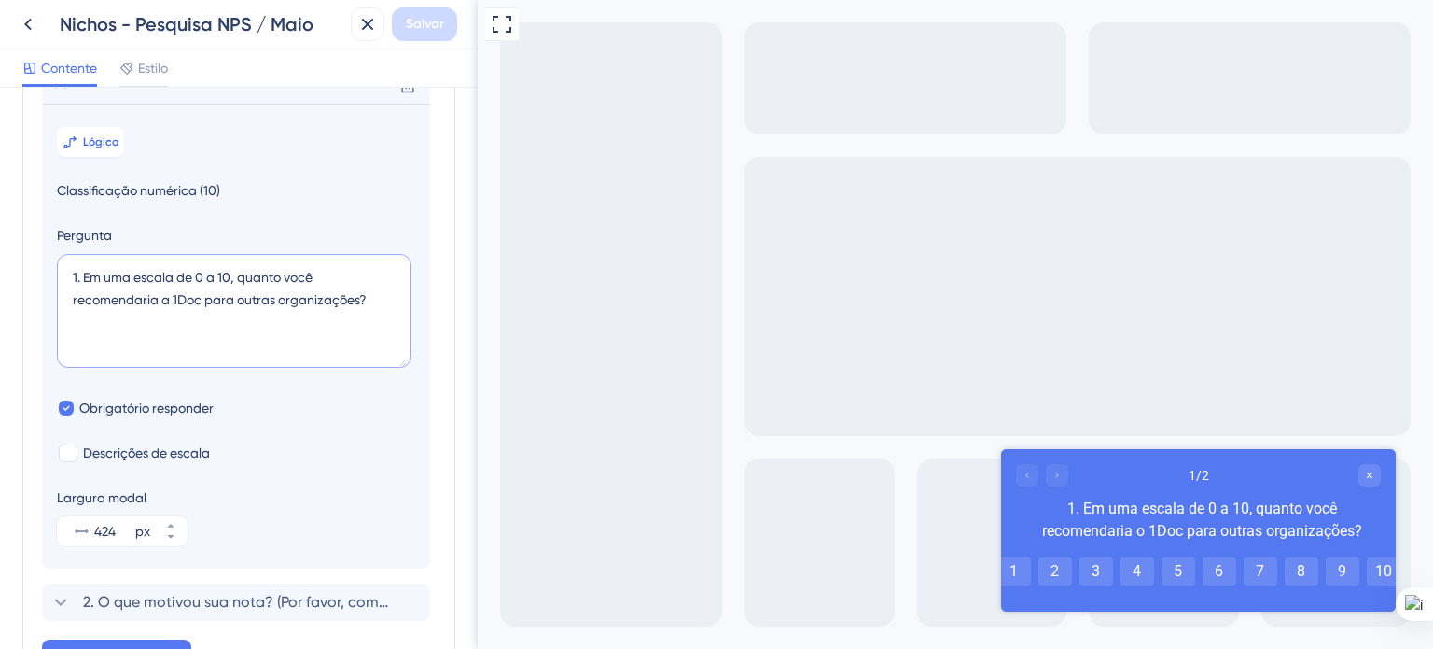
drag, startPoint x: 376, startPoint y: 324, endPoint x: 88, endPoint y: 305, distance: 288.9
click at [79, 298] on textarea "1. Em uma escala de 0 a 10, quanto você recomendaria a 1Doc para outras organiz…" at bounding box center [234, 311] width 355 height 114
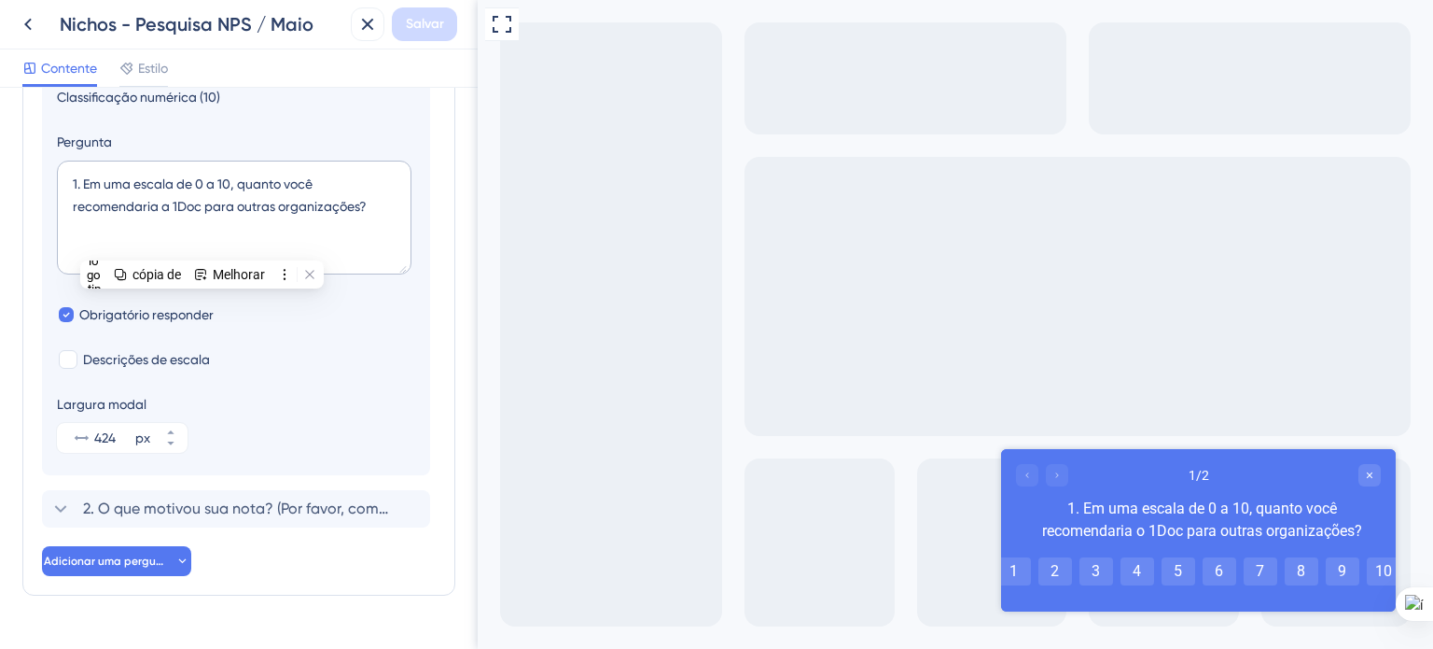
scroll to position [224, 0]
click at [305, 326] on div "Obrigatório responder" at bounding box center [236, 314] width 358 height 22
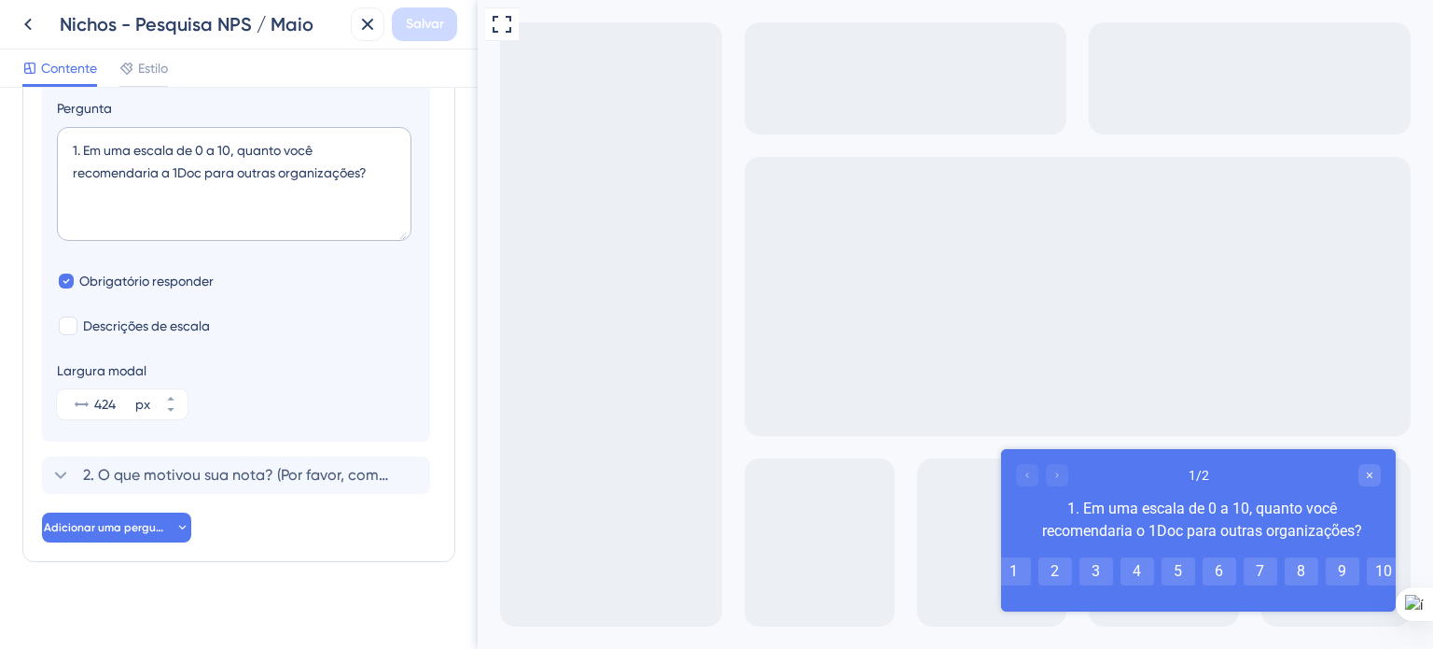
scroll to position [288, 0]
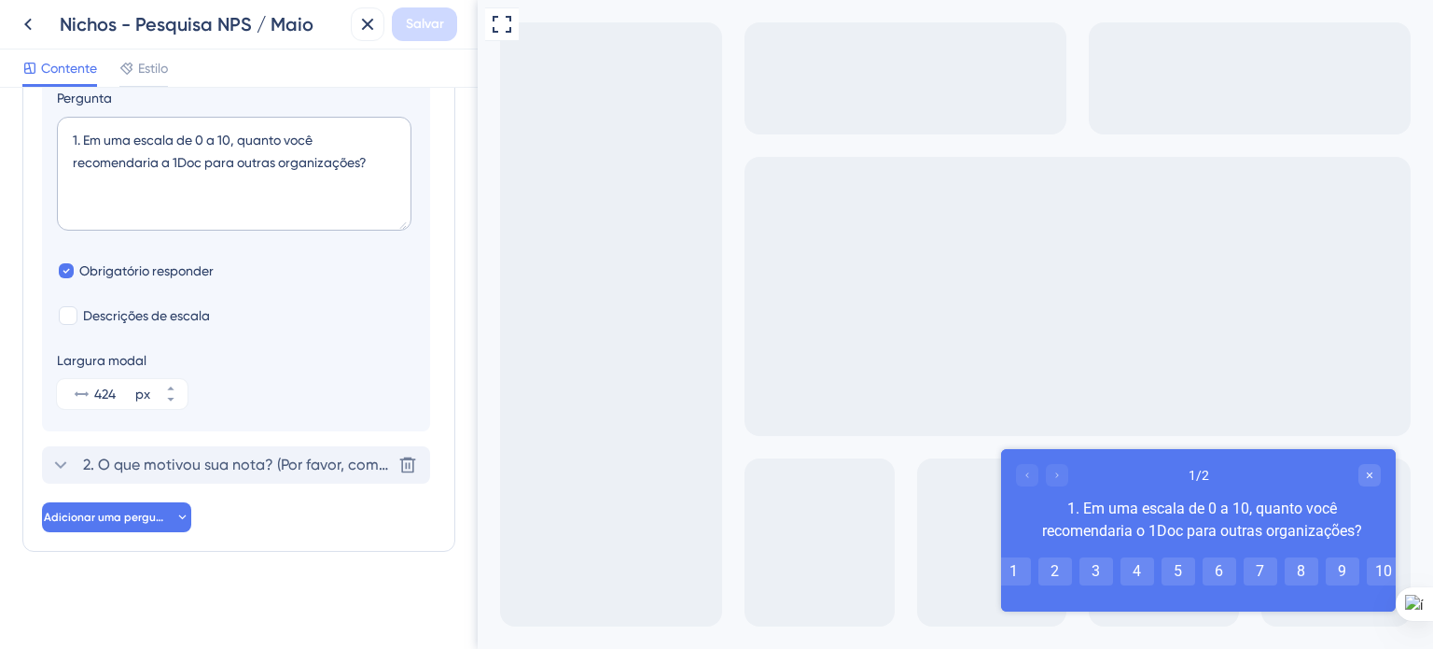
click at [301, 458] on font "2. O que motivou sua nota? (Por favor, compartilhe suas experiências específica…" at bounding box center [520, 464] width 874 height 18
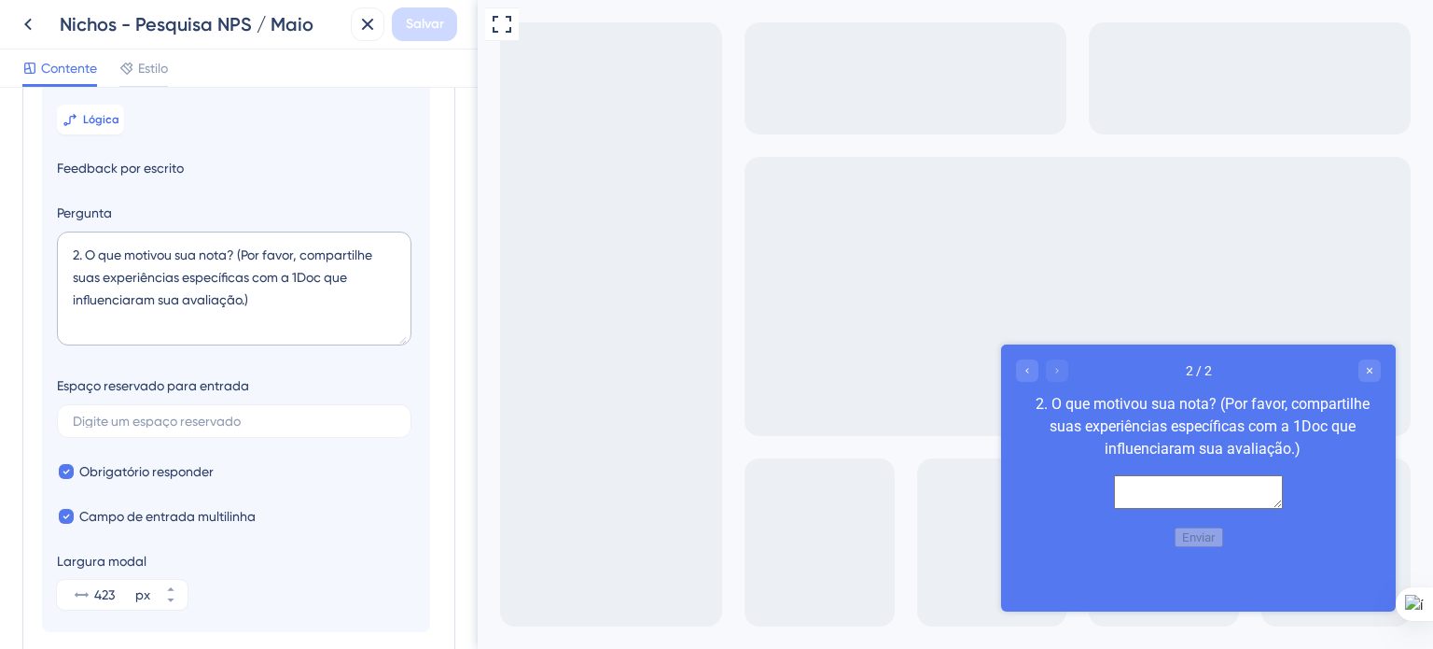
scroll to position [183, 0]
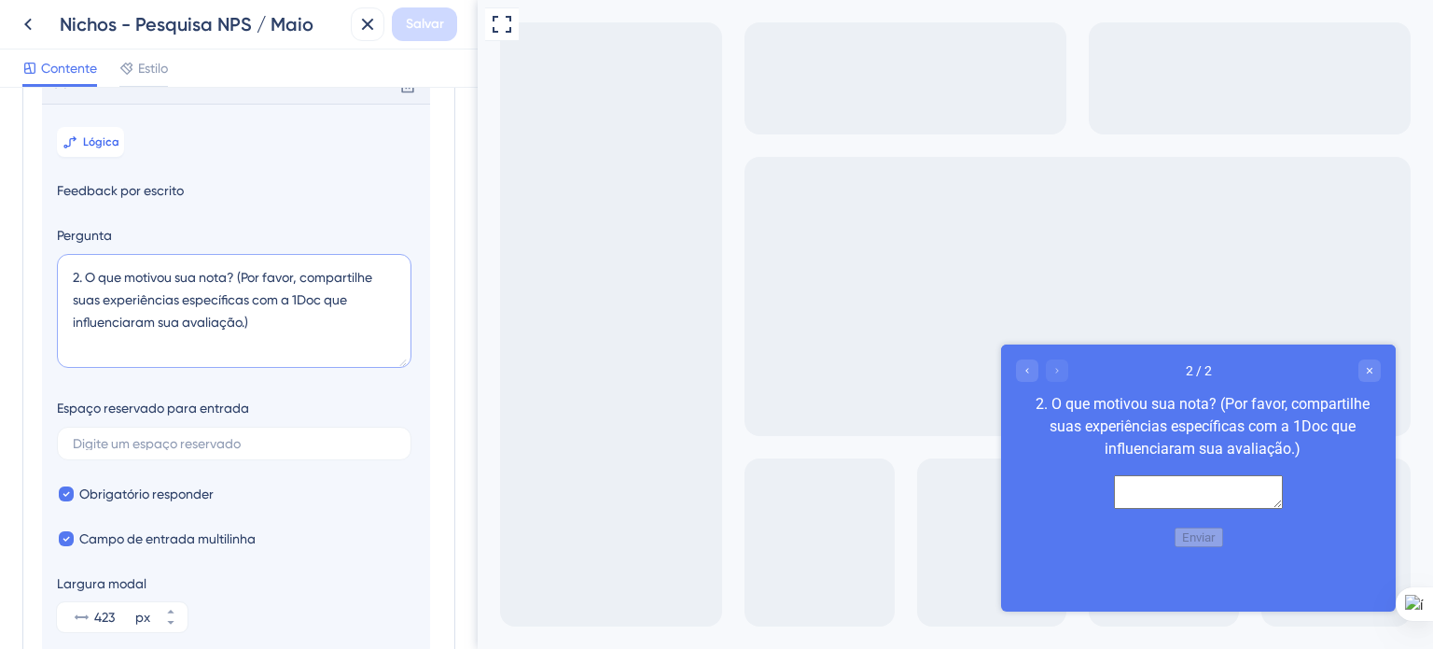
drag, startPoint x: 214, startPoint y: 338, endPoint x: 86, endPoint y: 301, distance: 132.9
click at [86, 301] on textarea "2. O que motivou sua nota? (Por favor, compartilhe suas experiências específica…" at bounding box center [234, 311] width 355 height 114
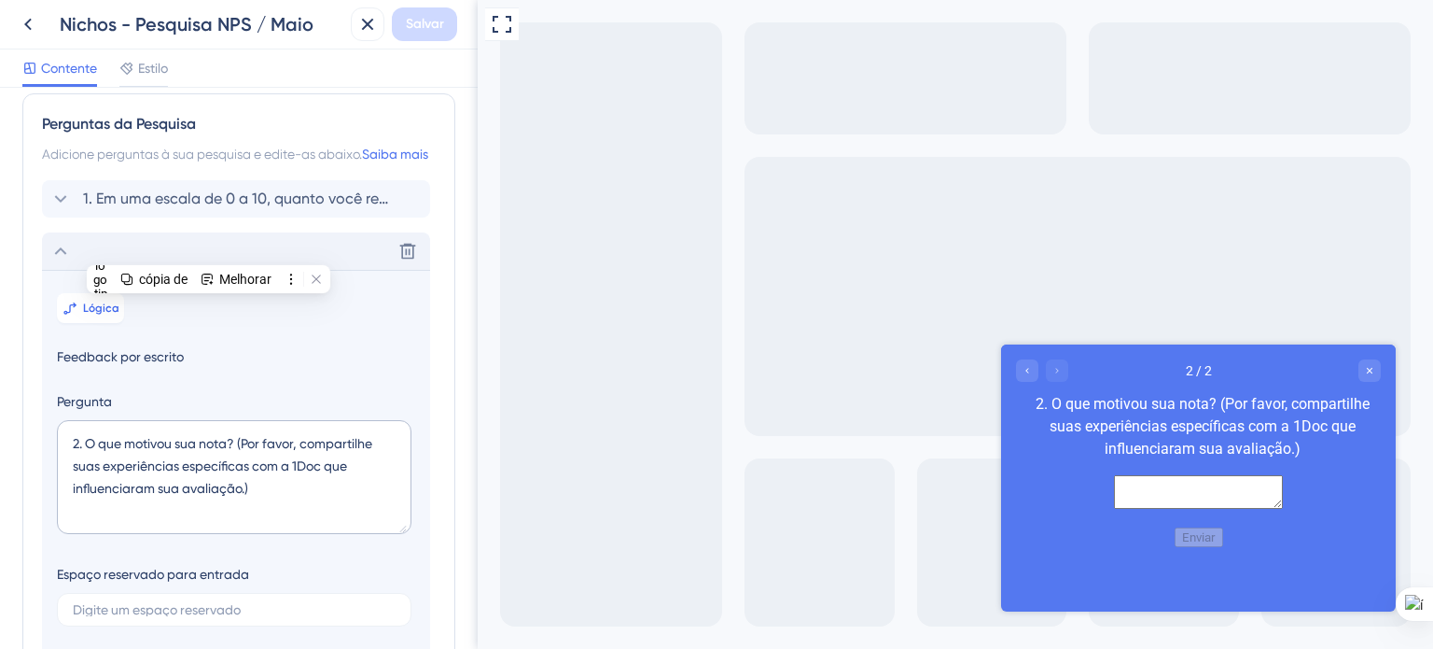
scroll to position [0, 0]
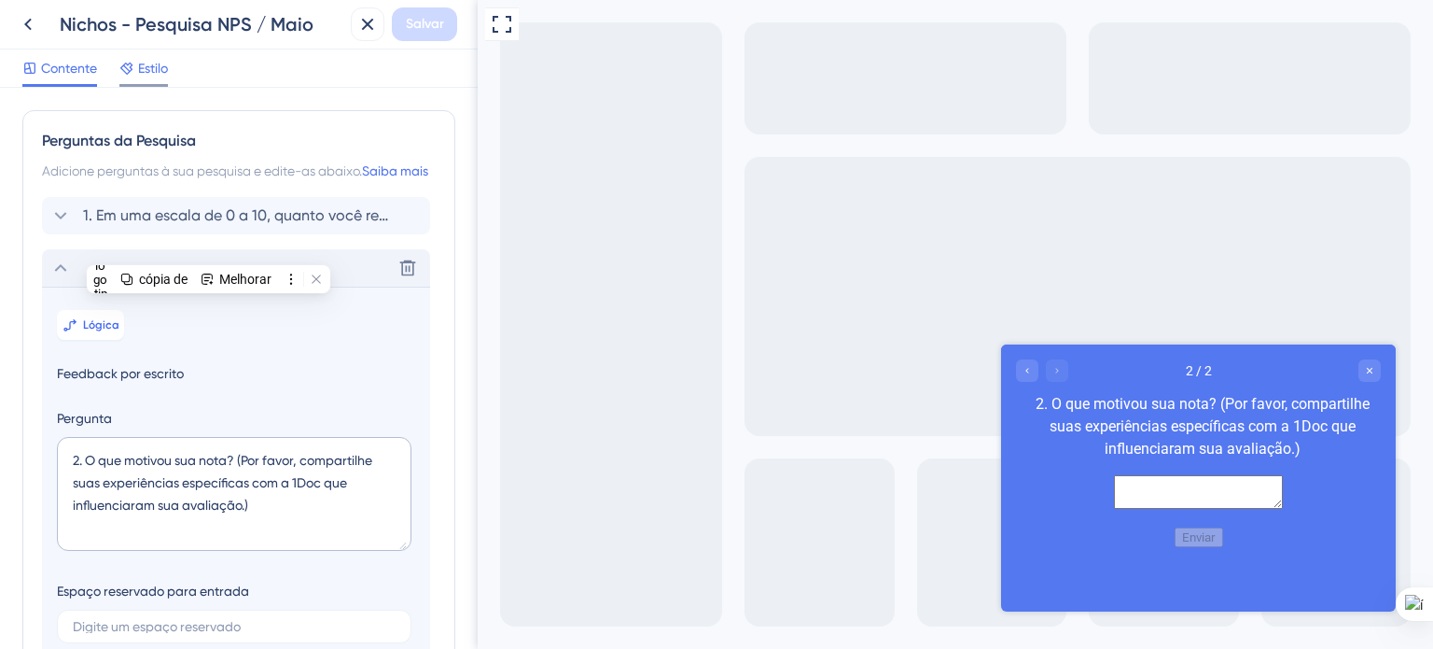
click at [138, 77] on span "Estilo" at bounding box center [153, 68] width 30 height 22
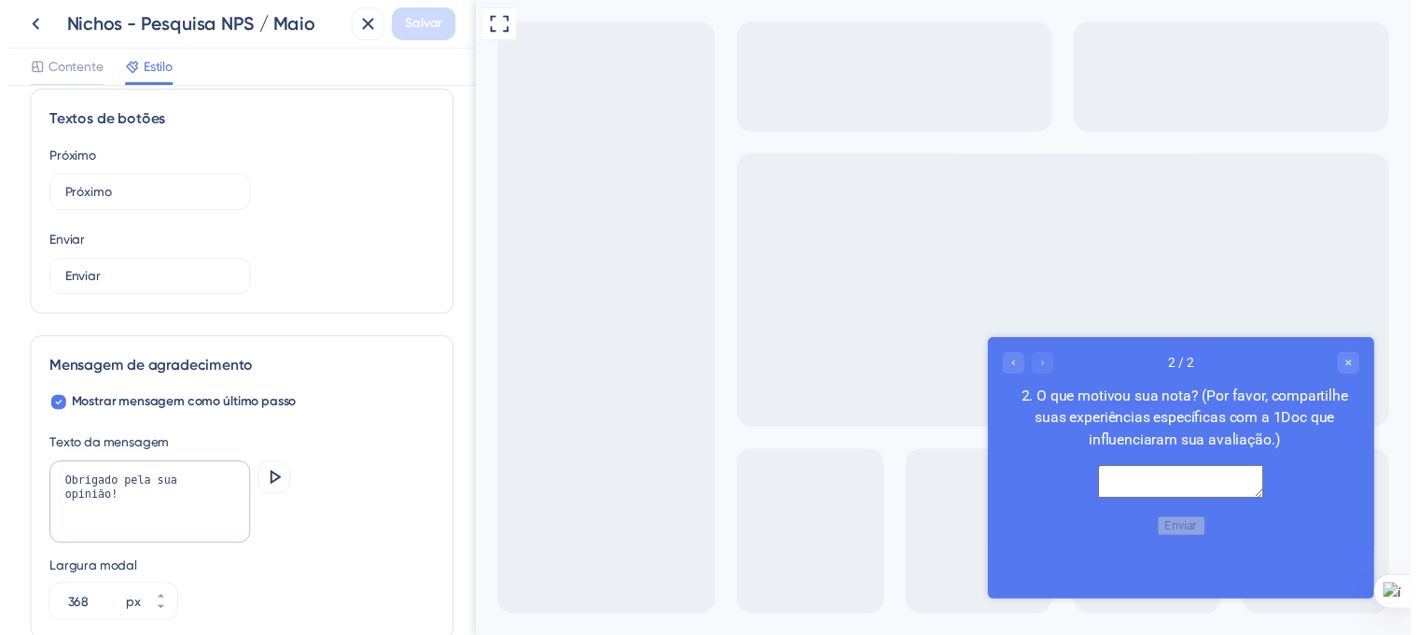
scroll to position [1213, 0]
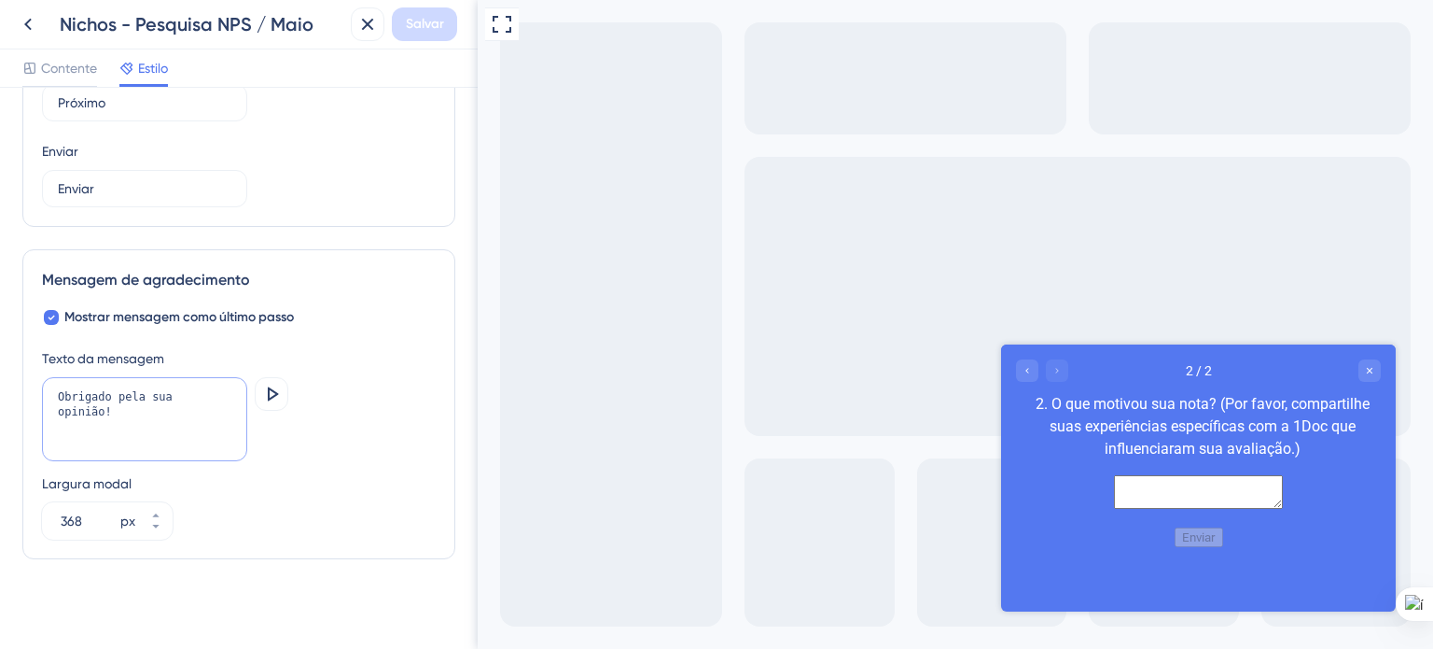
drag, startPoint x: 191, startPoint y: 395, endPoint x: 56, endPoint y: 404, distance: 135.6
click at [56, 402] on textarea "Obrigado pela sua opinião!" at bounding box center [144, 419] width 205 height 84
click at [25, 21] on icon at bounding box center [28, 24] width 22 height 22
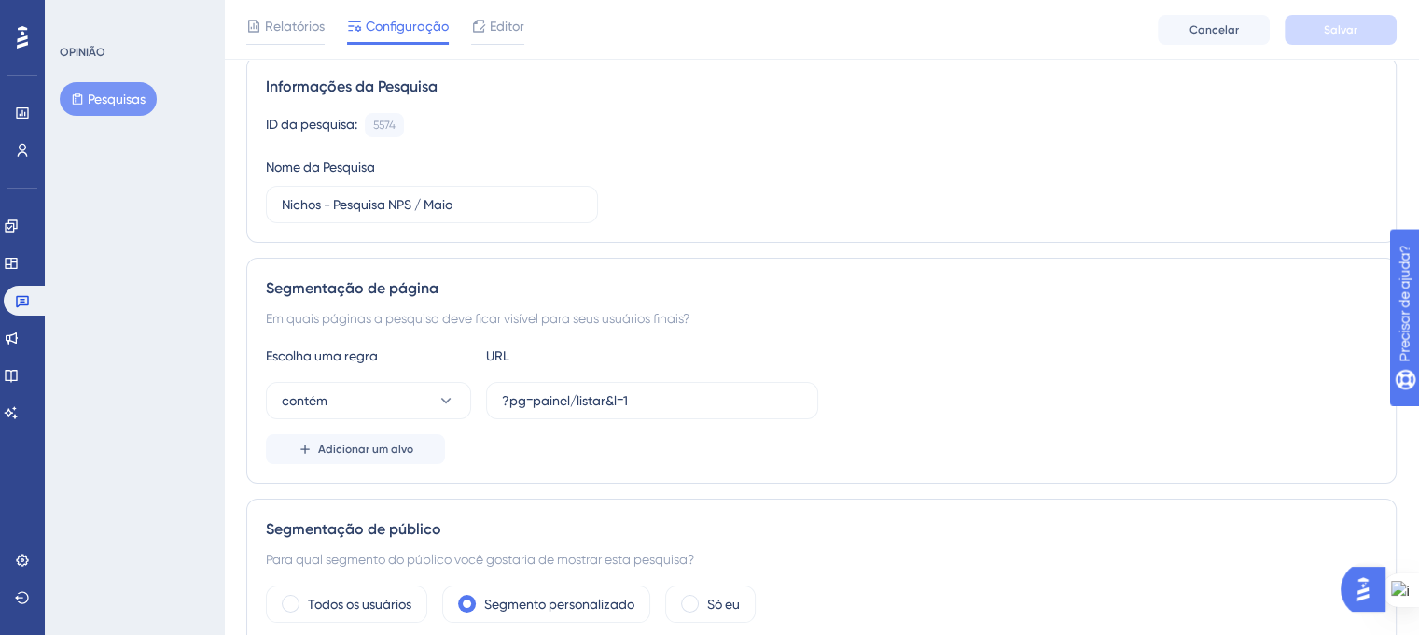
scroll to position [187, 0]
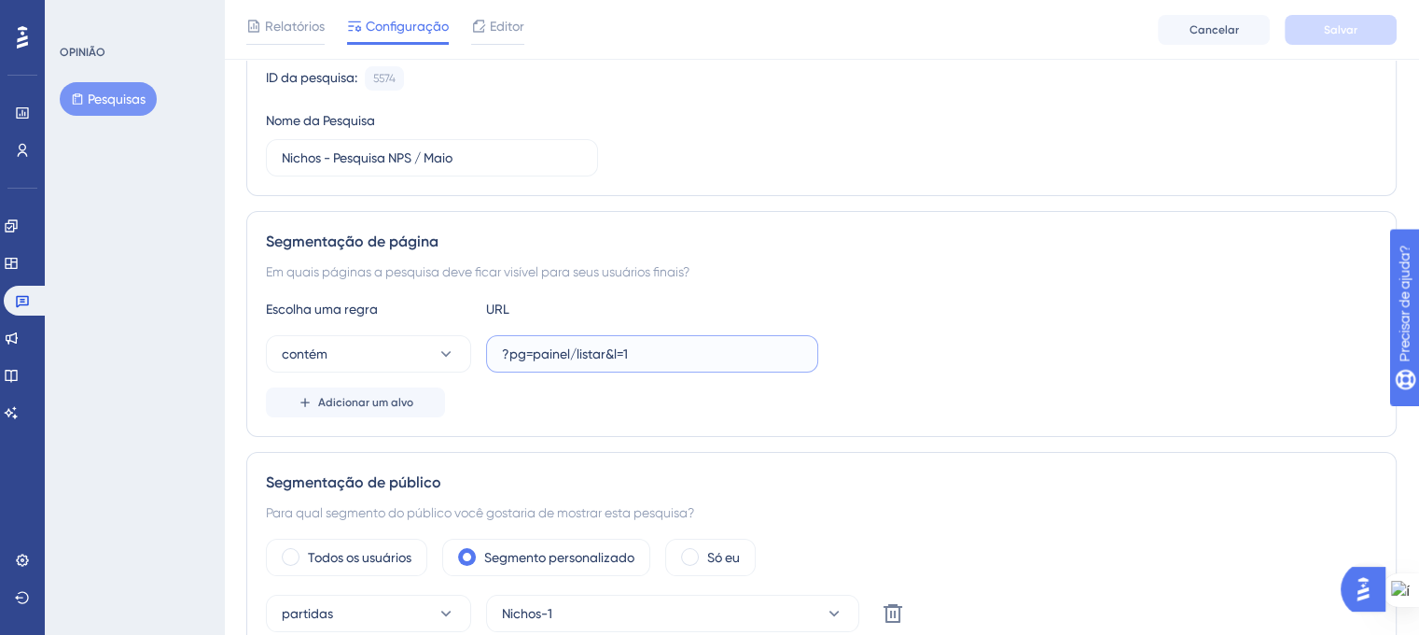
drag, startPoint x: 638, startPoint y: 353, endPoint x: 515, endPoint y: 364, distance: 123.7
click at [502, 347] on input "?pg=painel/listar&l=1" at bounding box center [652, 353] width 300 height 21
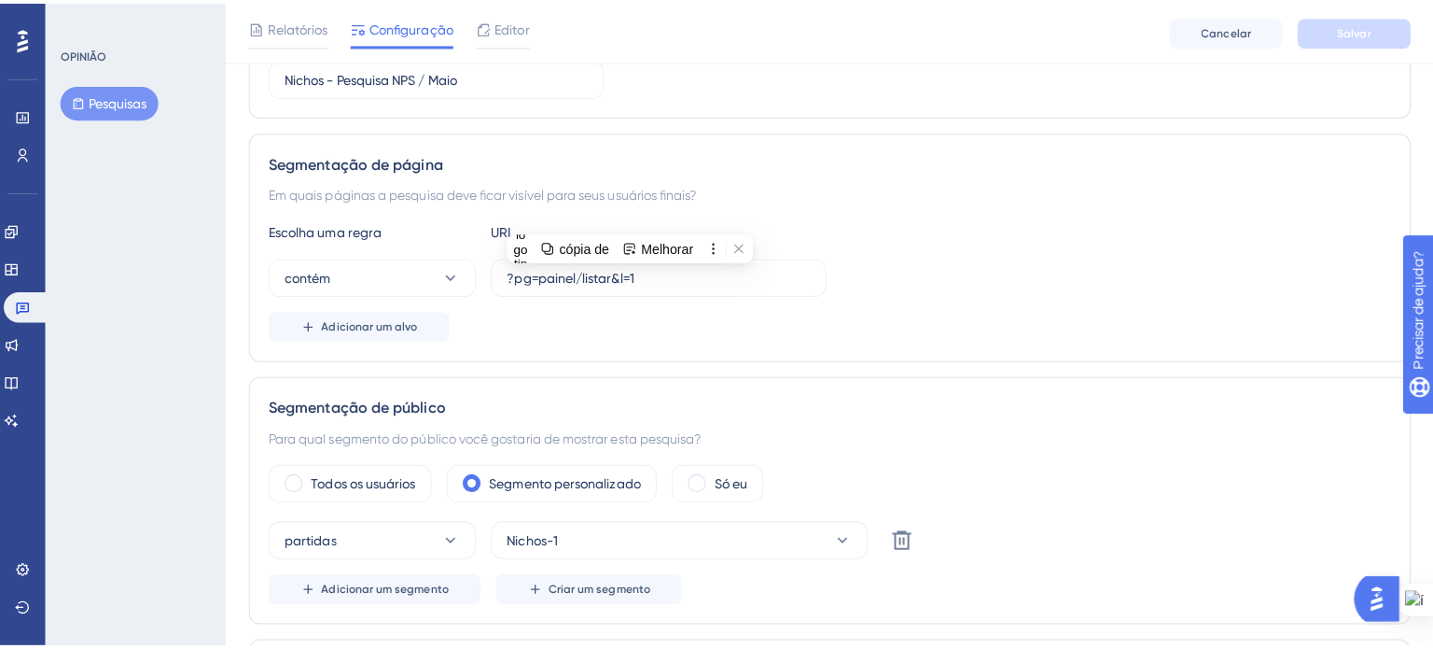
scroll to position [0, 0]
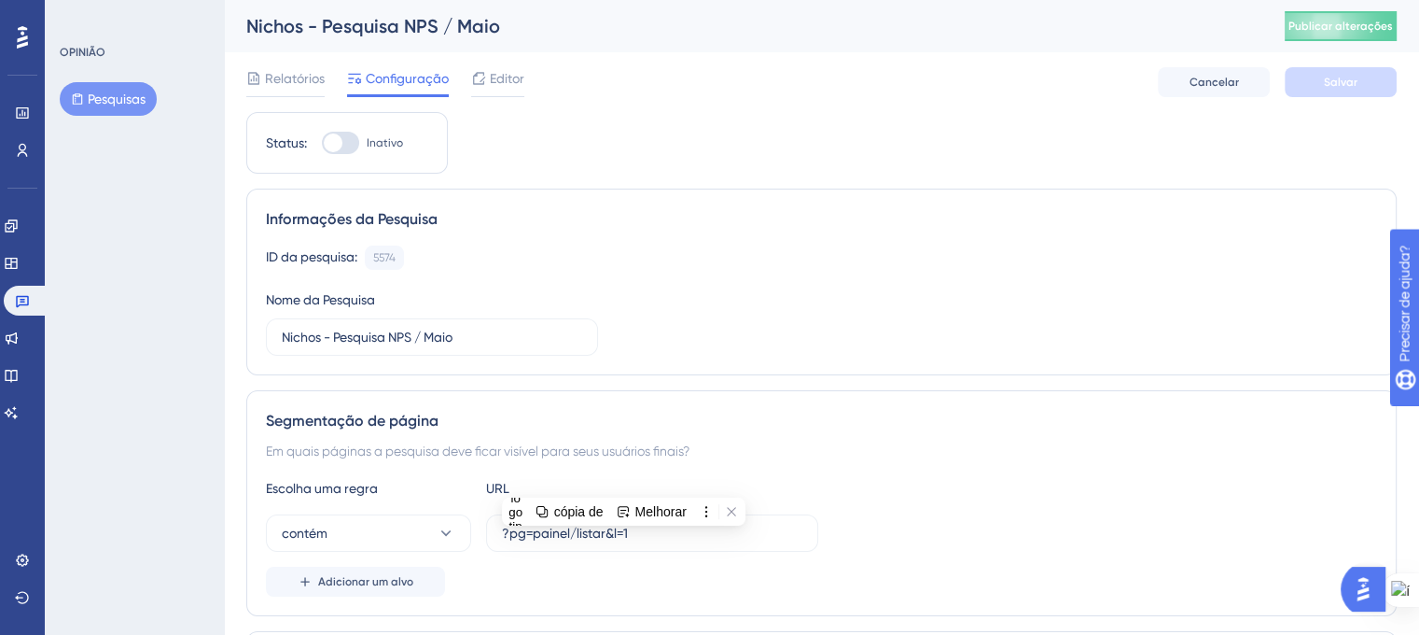
click at [490, 77] on font "Editor" at bounding box center [507, 78] width 35 height 15
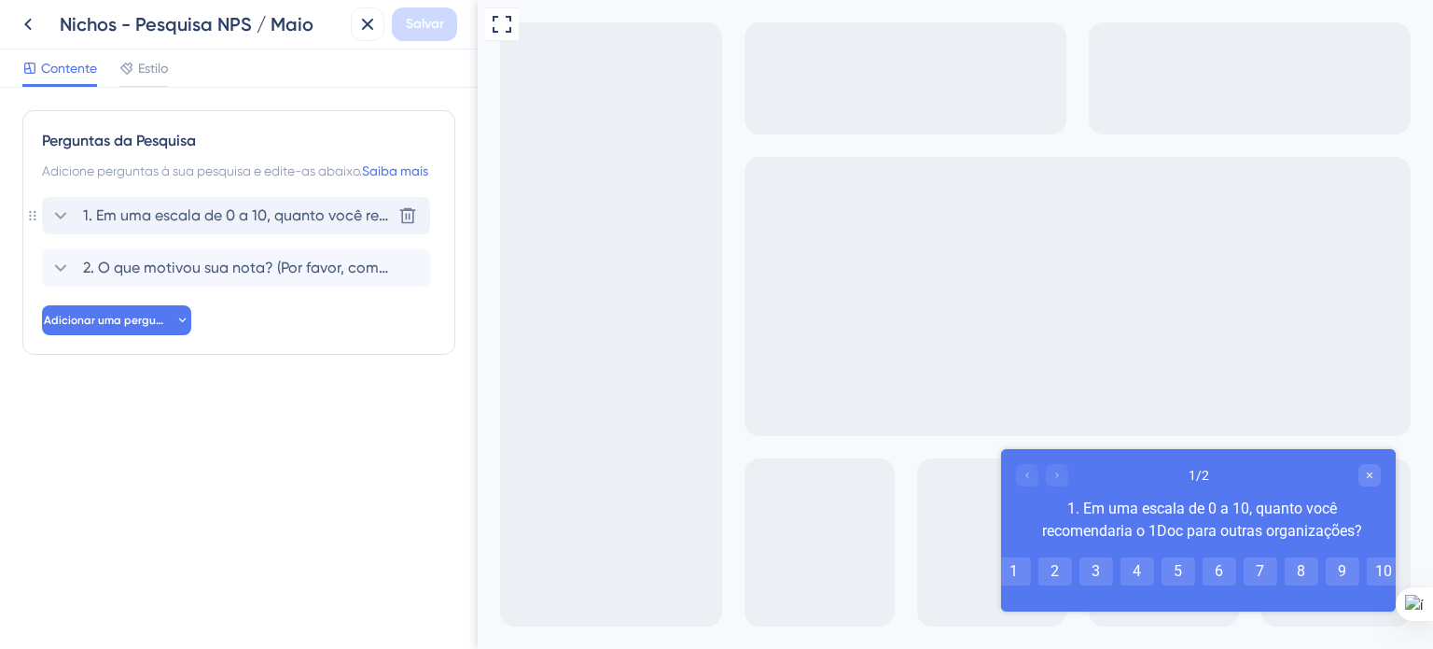
click at [160, 224] on font "1. Em uma escala de 0 a 10, quanto você recomendaria o 1Doc para outras organiz…" at bounding box center [393, 215] width 620 height 18
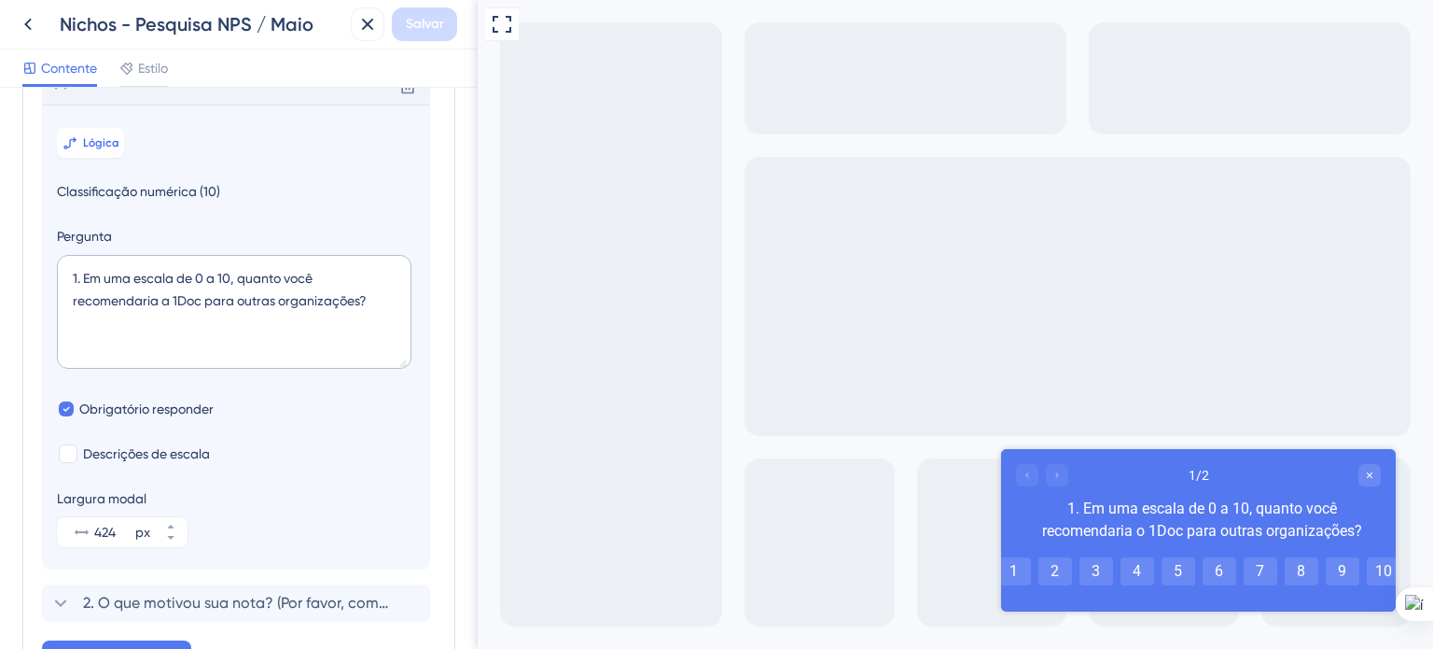
scroll to position [131, 0]
drag, startPoint x: 364, startPoint y: 324, endPoint x: 68, endPoint y: 305, distance: 296.4
click at [68, 305] on textarea "1. Em uma escala de 0 a 10, quanto você recomendaria a 1Doc para outras organiz…" at bounding box center [234, 311] width 355 height 114
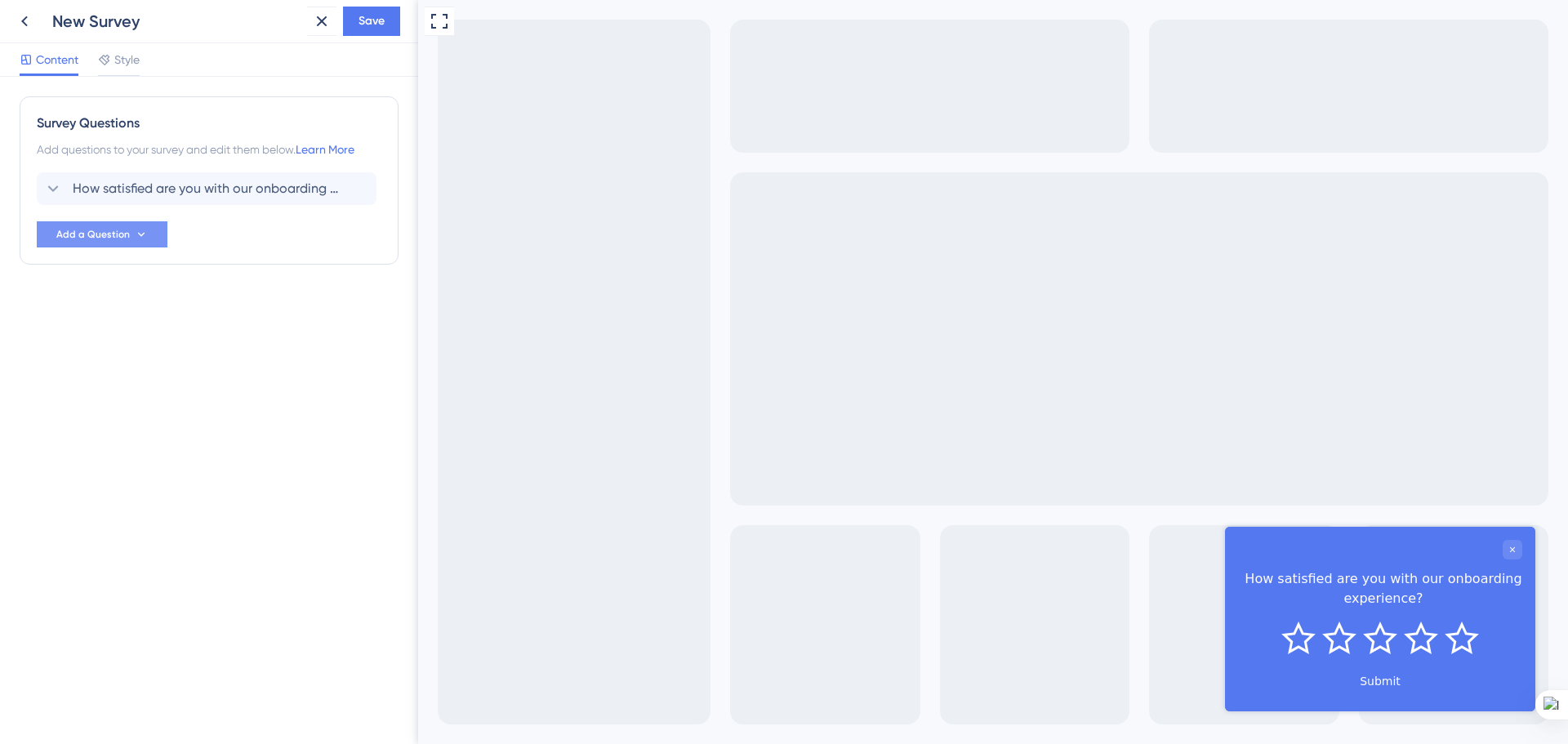
click at [151, 229] on button "Add a Question" at bounding box center [102, 235] width 130 height 26
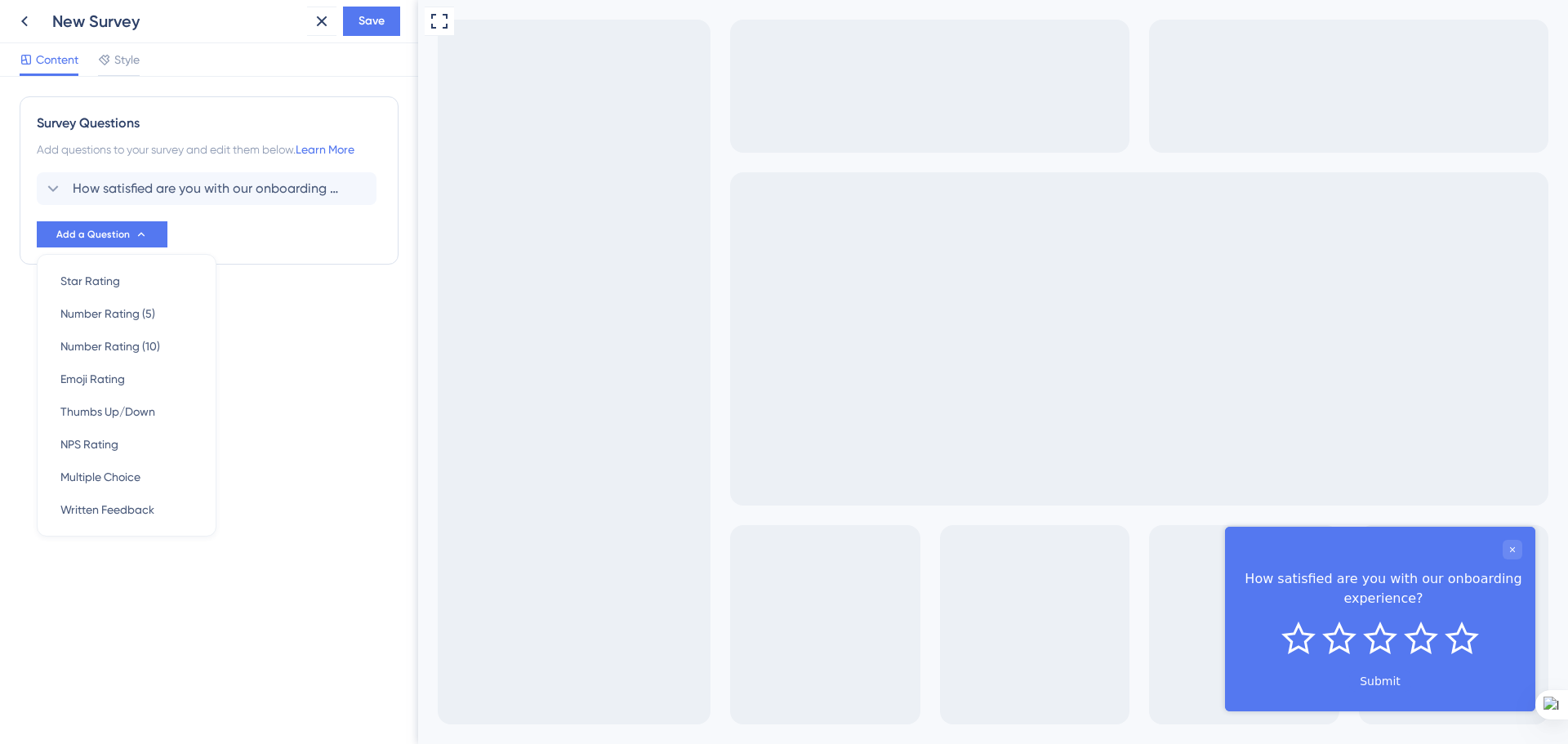
click at [270, 304] on div "Survey Questions Add questions to your survey and edit them below. Learn More H…" at bounding box center [208, 213] width 379 height 234
click at [130, 63] on span "Style" at bounding box center [127, 60] width 25 height 19
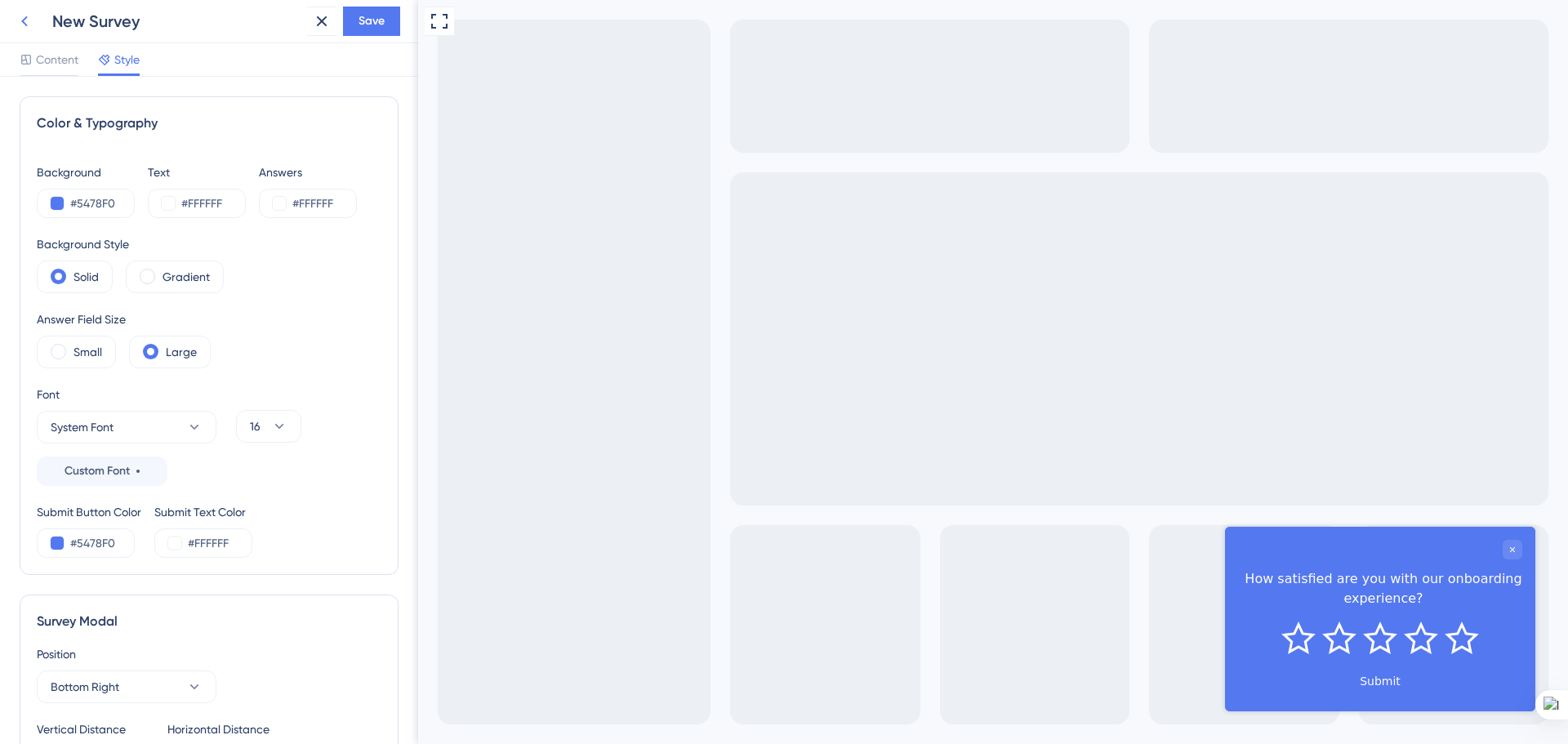
click at [28, 25] on icon at bounding box center [24, 21] width 19 height 19
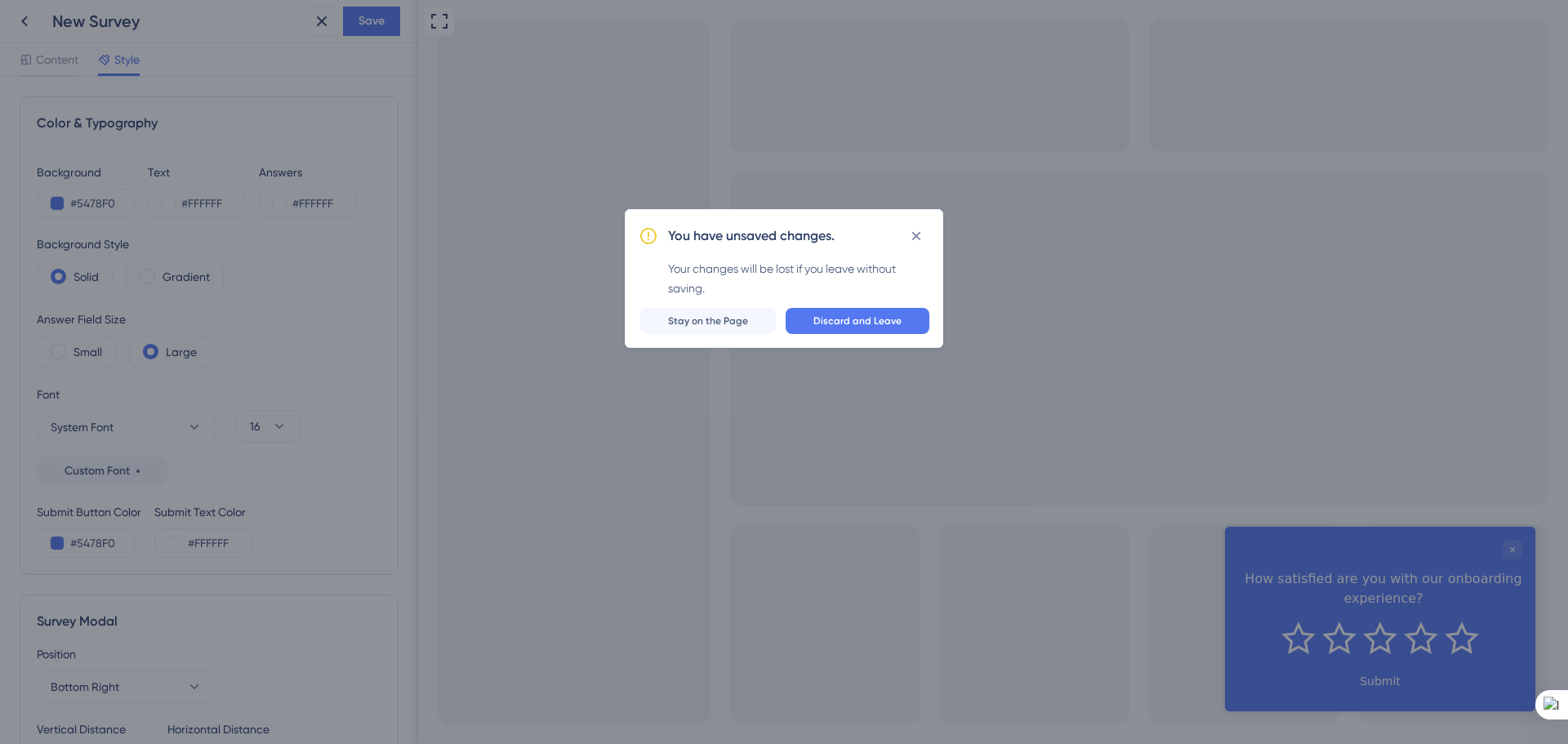
click at [826, 318] on span "Discard and Leave" at bounding box center [857, 320] width 88 height 13
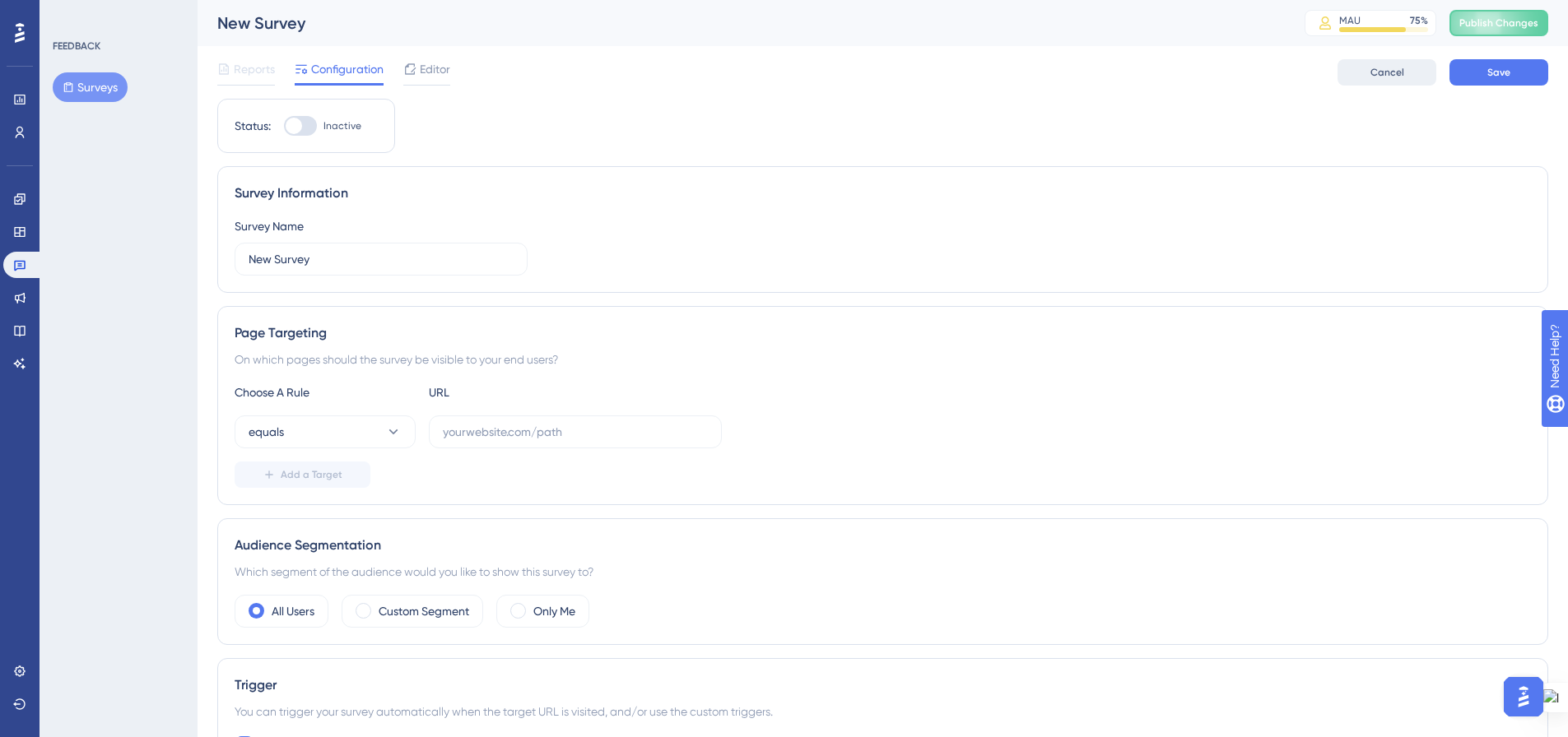
click at [1381, 75] on span "Cancel" at bounding box center [1387, 72] width 34 height 13
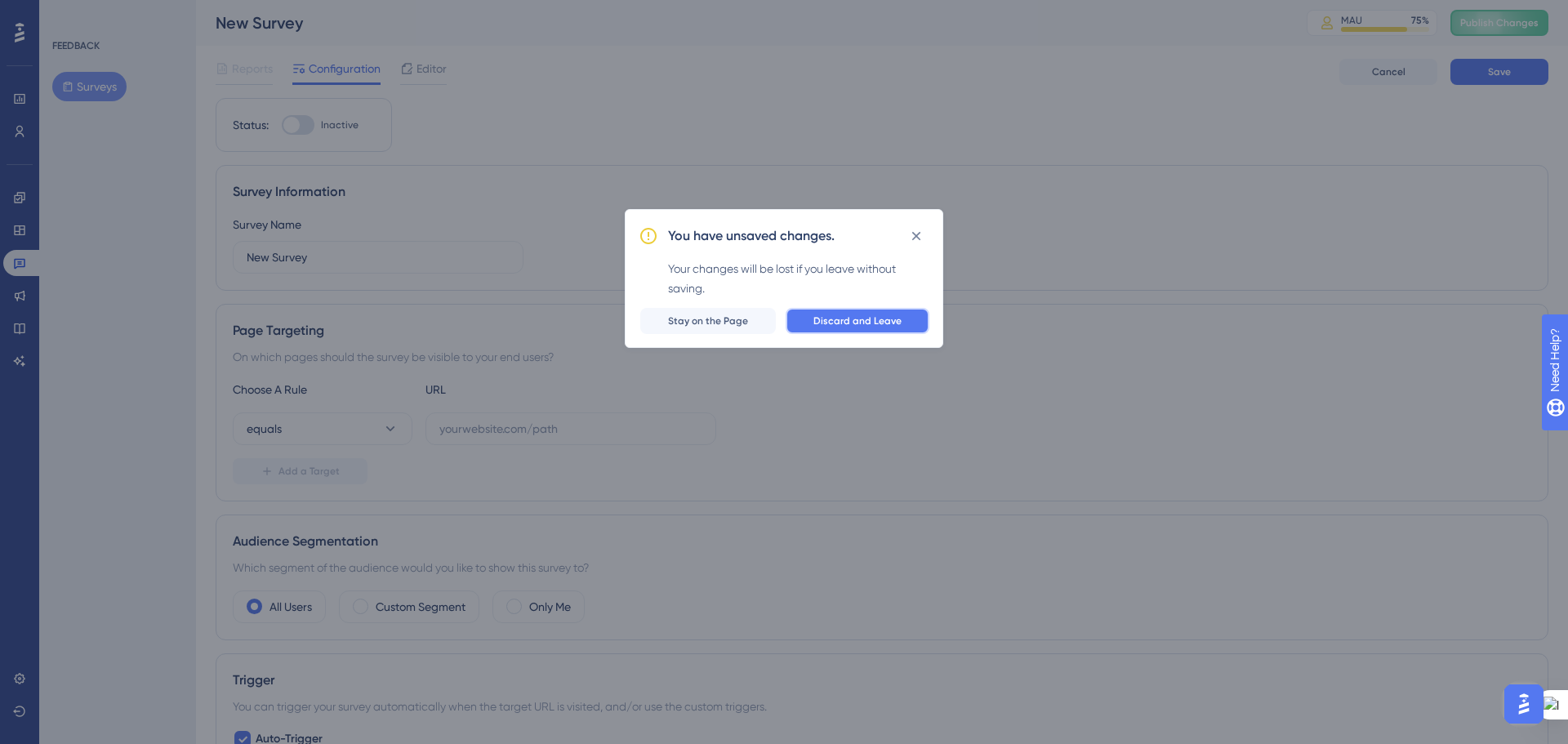
click at [892, 326] on span "Discard and Leave" at bounding box center [857, 320] width 88 height 13
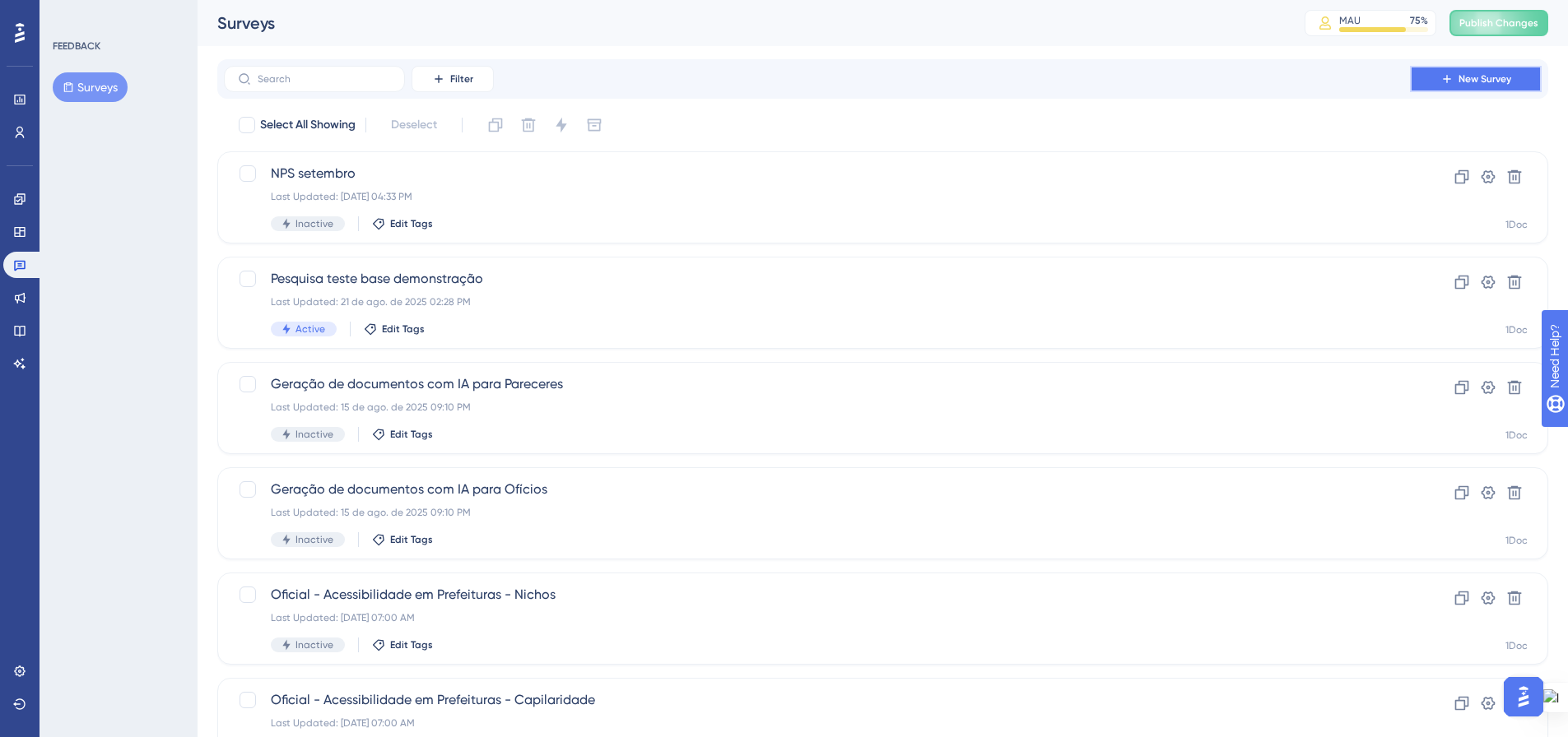
click at [1455, 80] on button "New Survey" at bounding box center [1475, 79] width 131 height 26
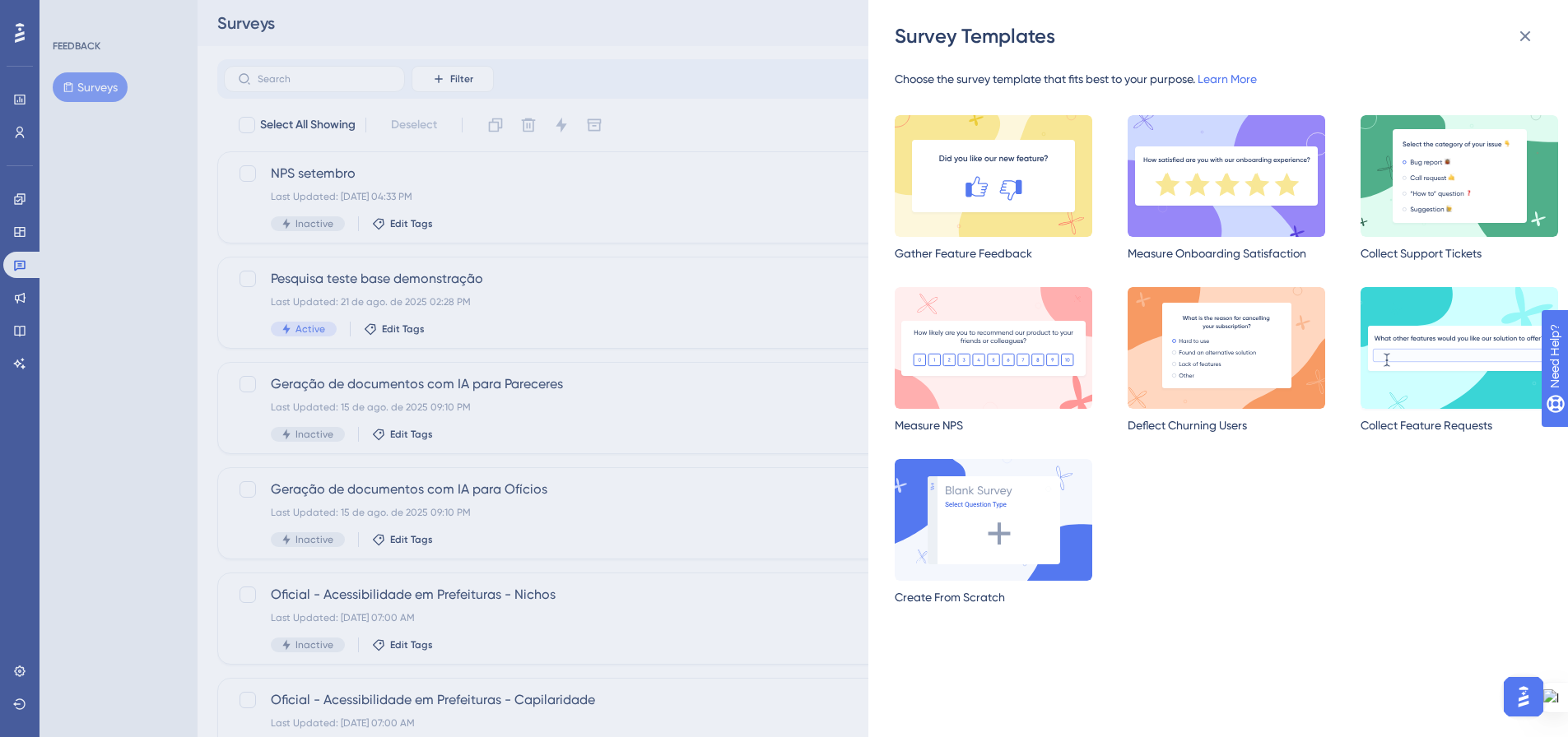
click at [1461, 381] on img at bounding box center [1459, 348] width 198 height 122
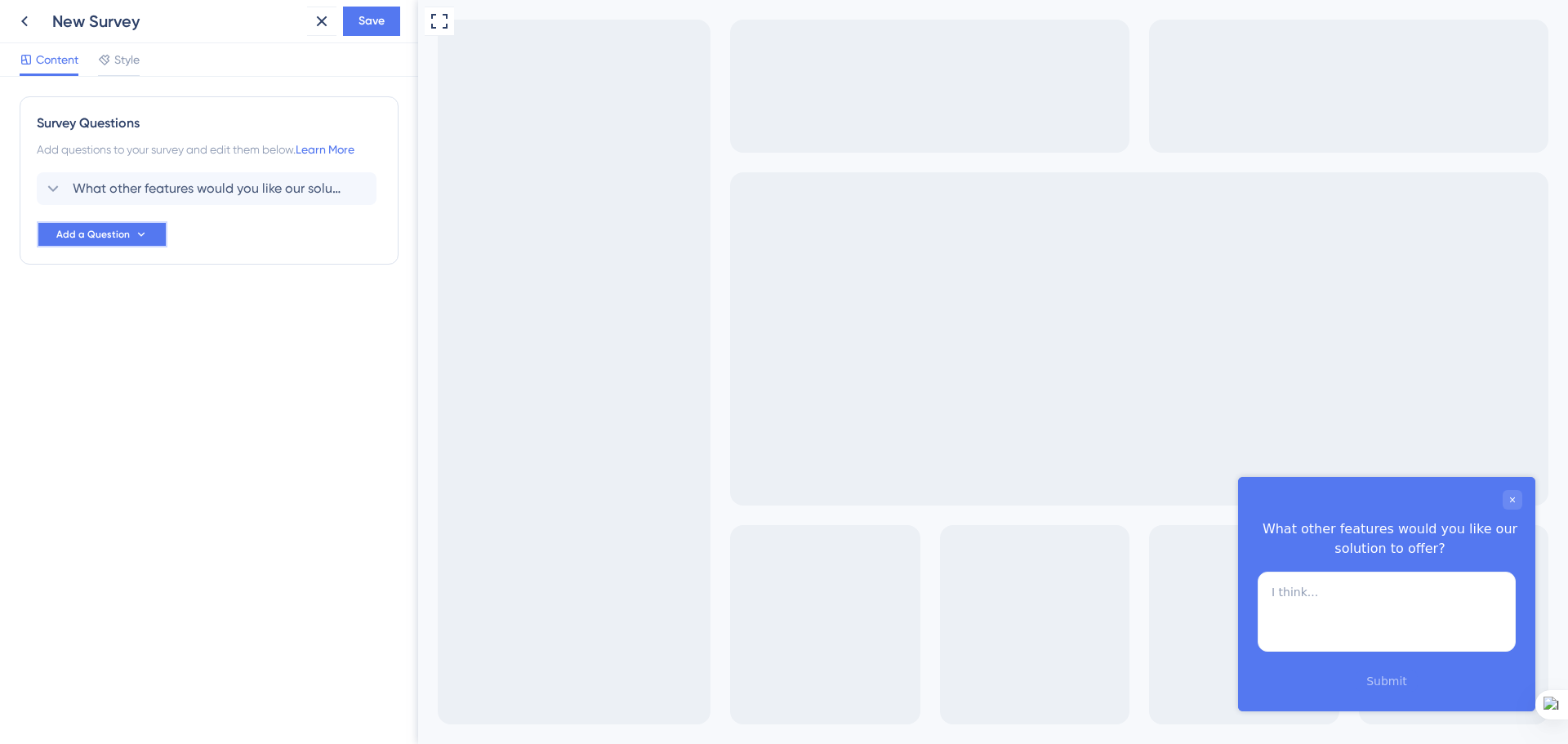
click at [158, 226] on button "Add a Question" at bounding box center [102, 235] width 130 height 26
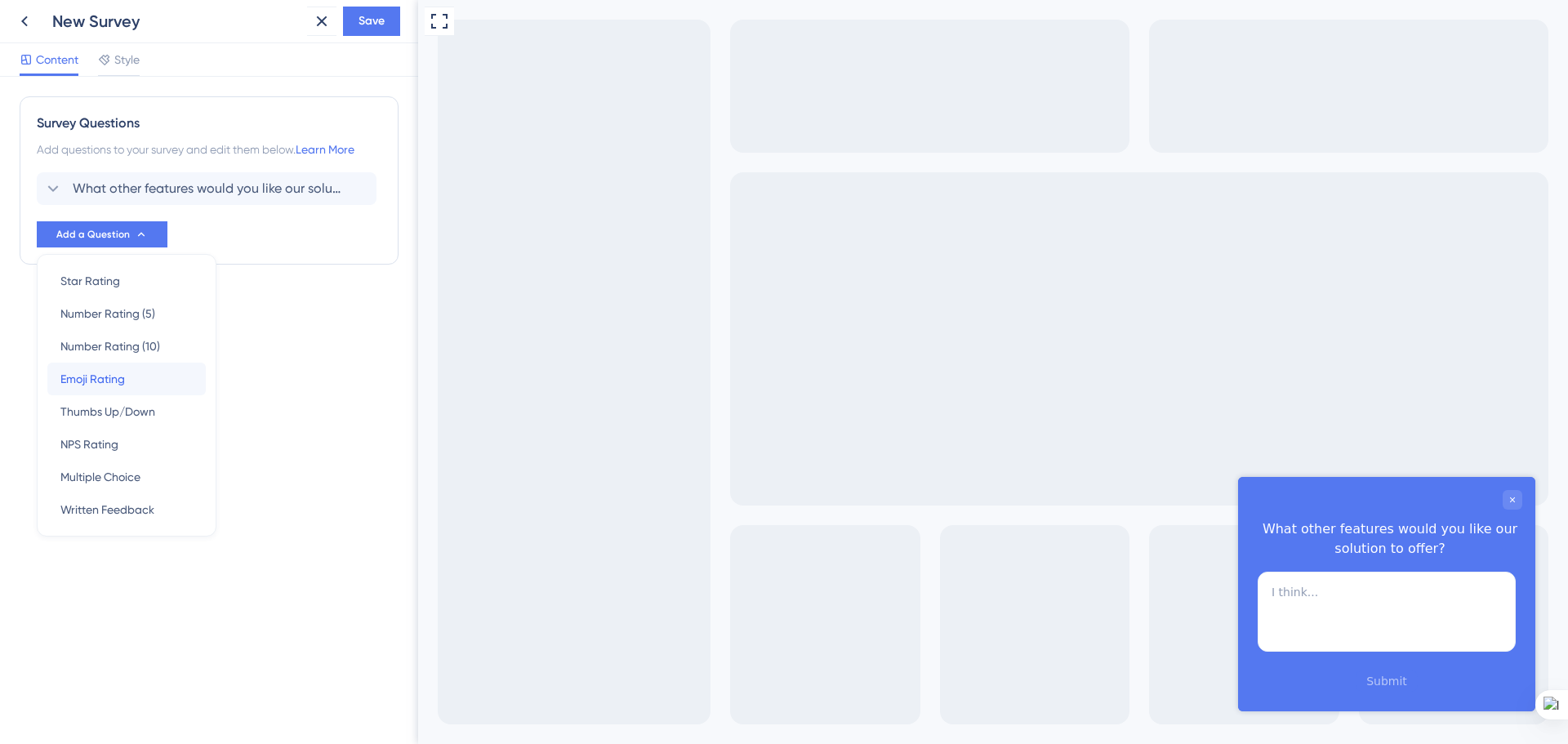
click at [135, 385] on div "Emoji Rating Emoji Rating" at bounding box center [126, 378] width 132 height 32
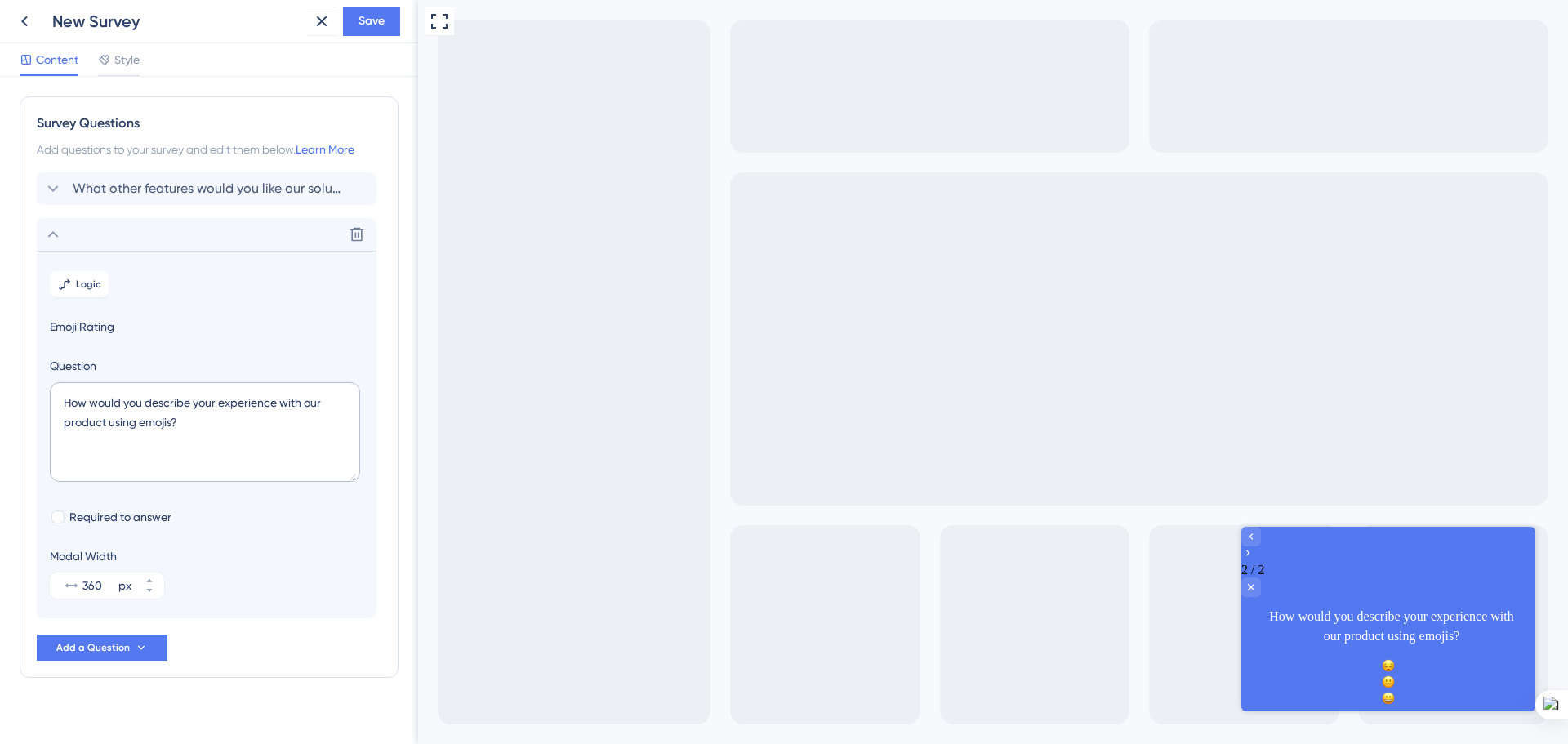
scroll to position [18, 0]
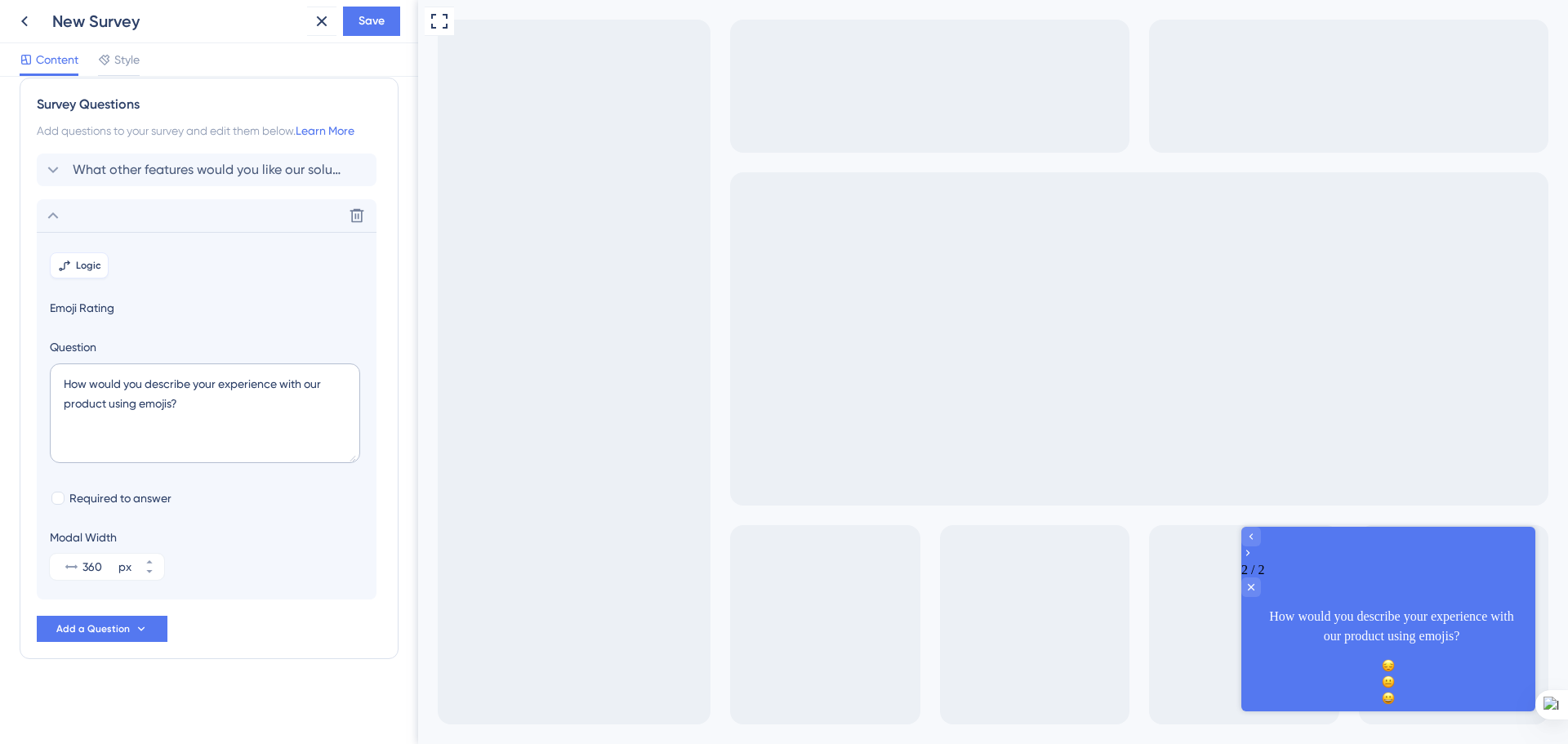
click at [68, 266] on icon at bounding box center [64, 265] width 13 height 13
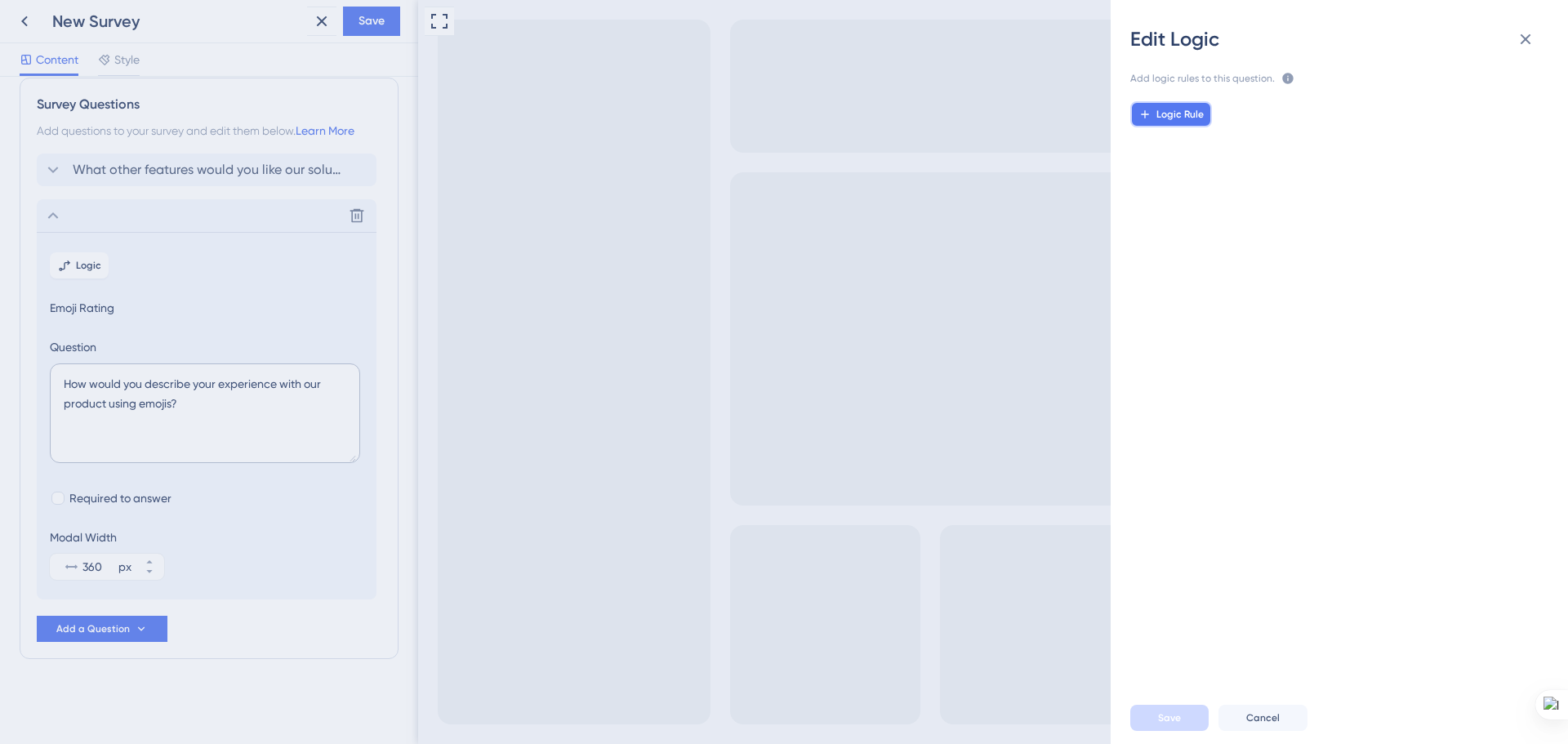
click at [1165, 114] on span "Logic Rule" at bounding box center [1180, 114] width 47 height 13
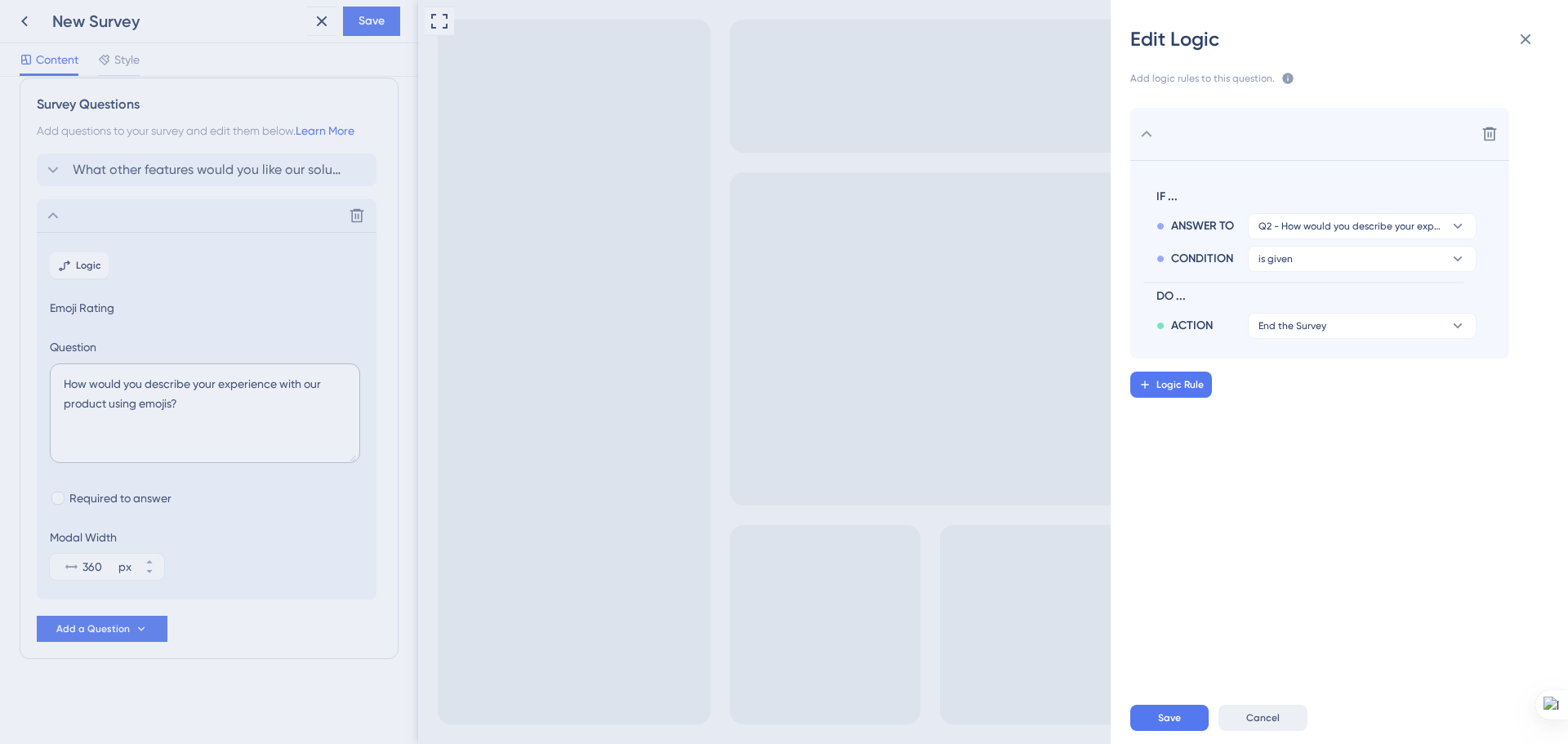
click at [1253, 720] on span "Cancel" at bounding box center [1263, 718] width 33 height 13
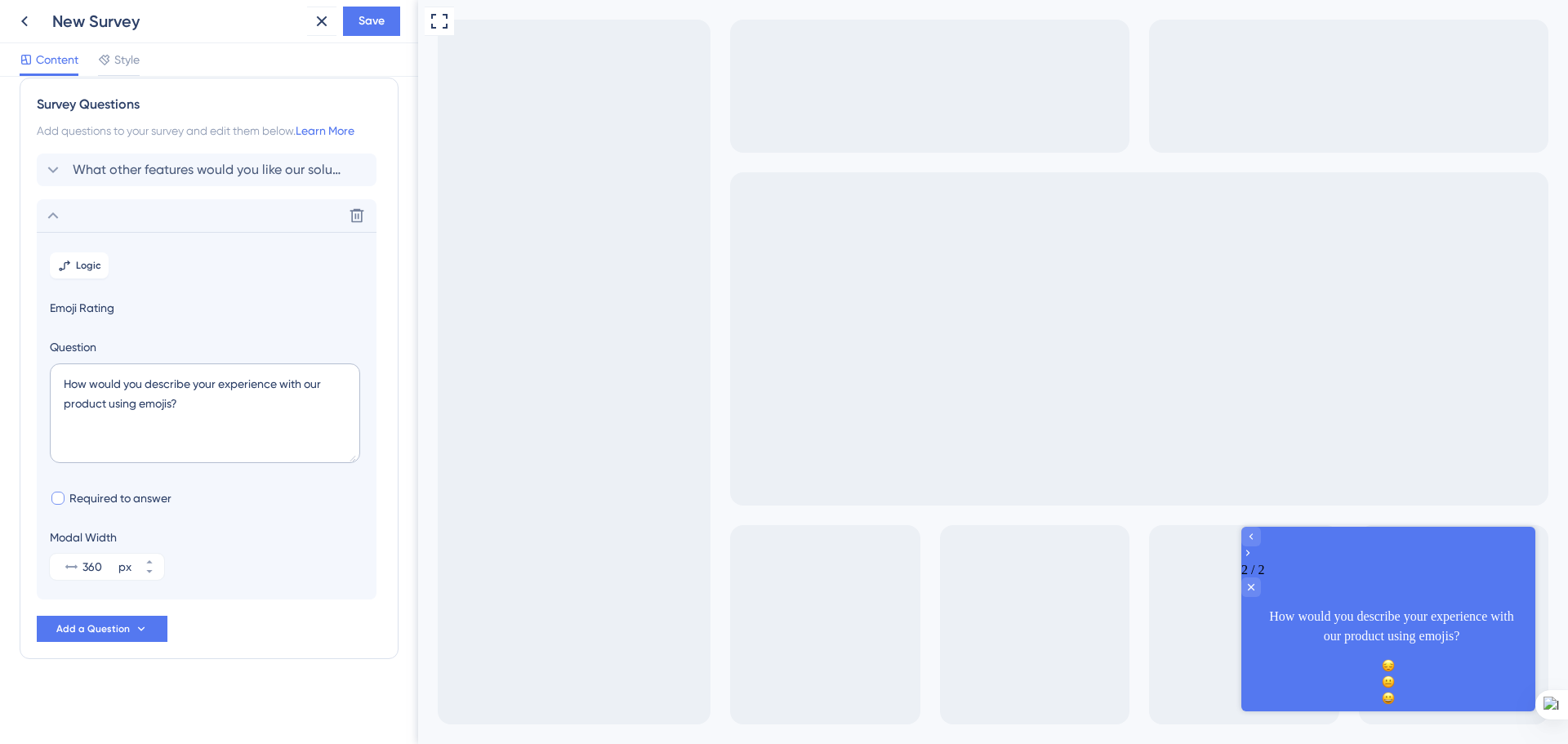
click at [60, 499] on div at bounding box center [58, 498] width 13 height 13
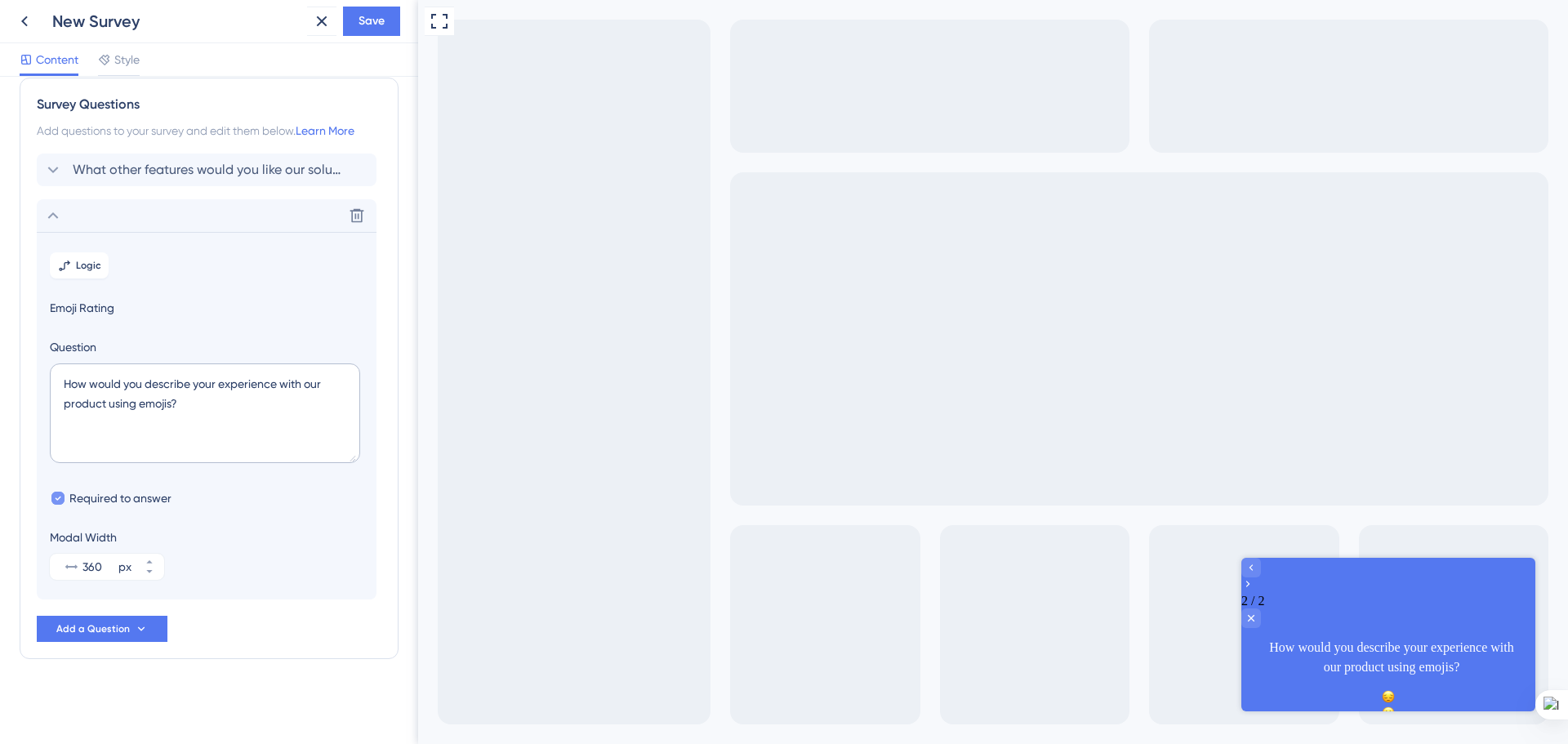
click at [60, 499] on icon at bounding box center [58, 498] width 6 height 11
checkbox input "false"
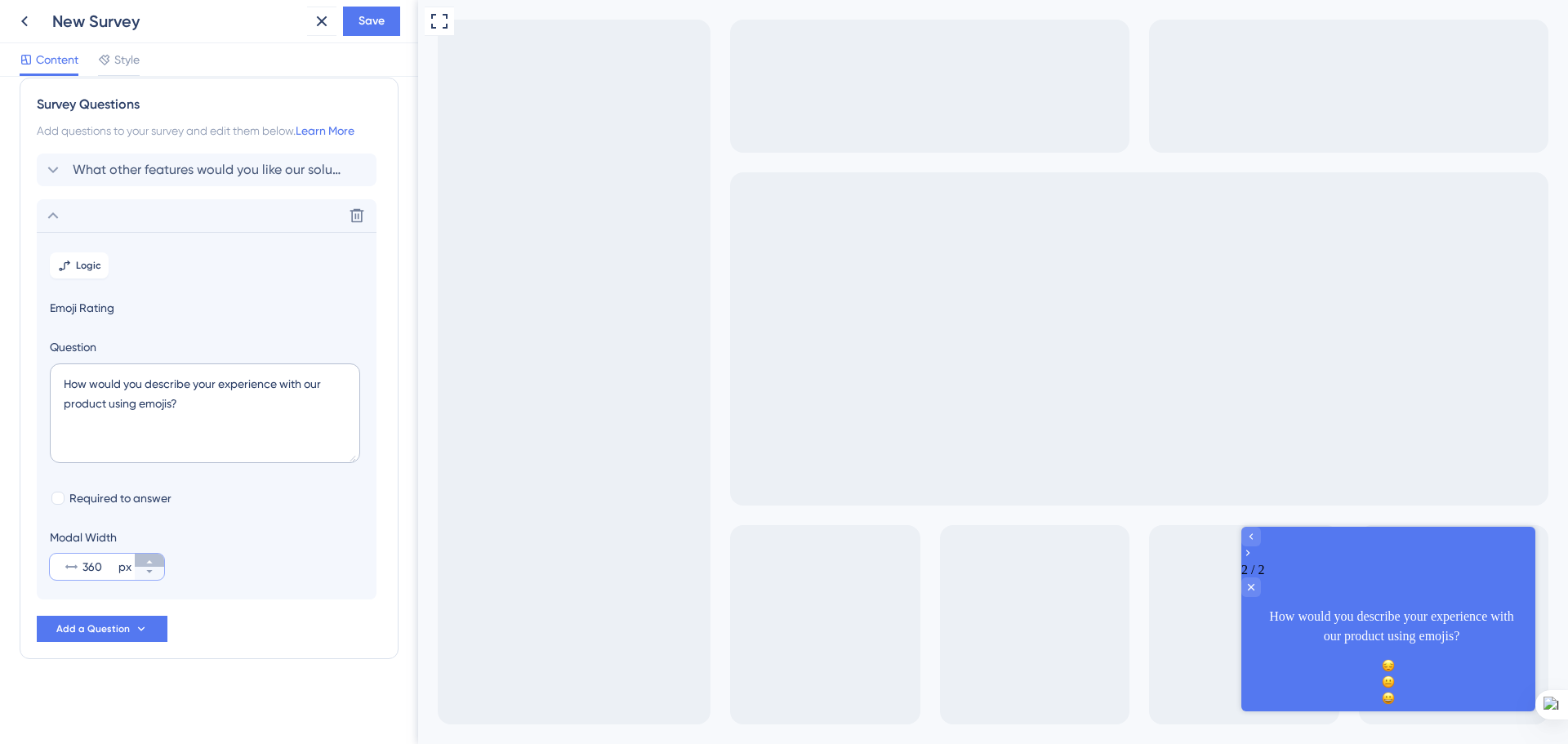
click at [158, 558] on button "360 px" at bounding box center [150, 560] width 30 height 13
click at [158, 558] on button "361 px" at bounding box center [150, 560] width 30 height 13
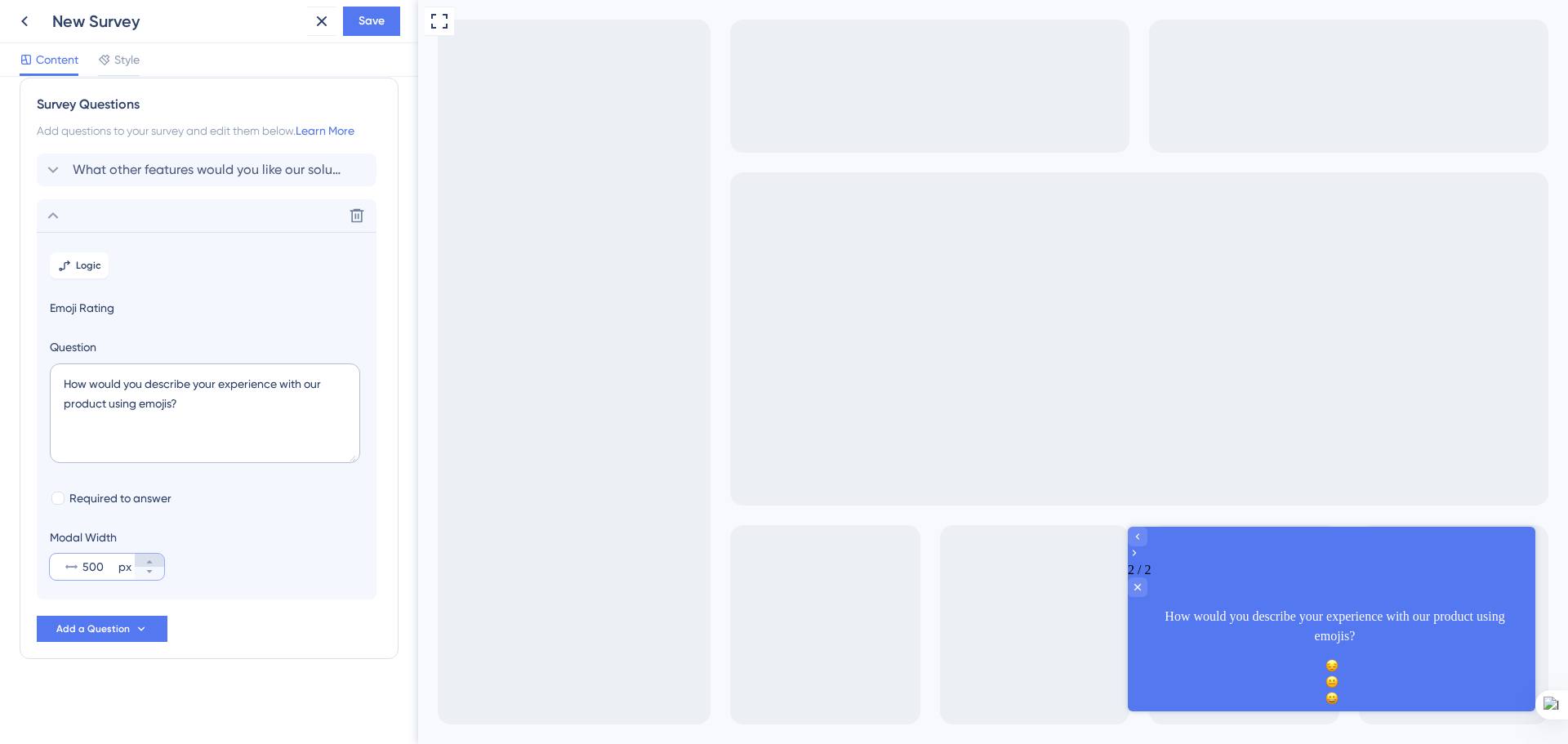
click at [158, 558] on button "500 px" at bounding box center [150, 560] width 30 height 13
type input "501"
click at [130, 59] on span "Style" at bounding box center [127, 60] width 25 height 19
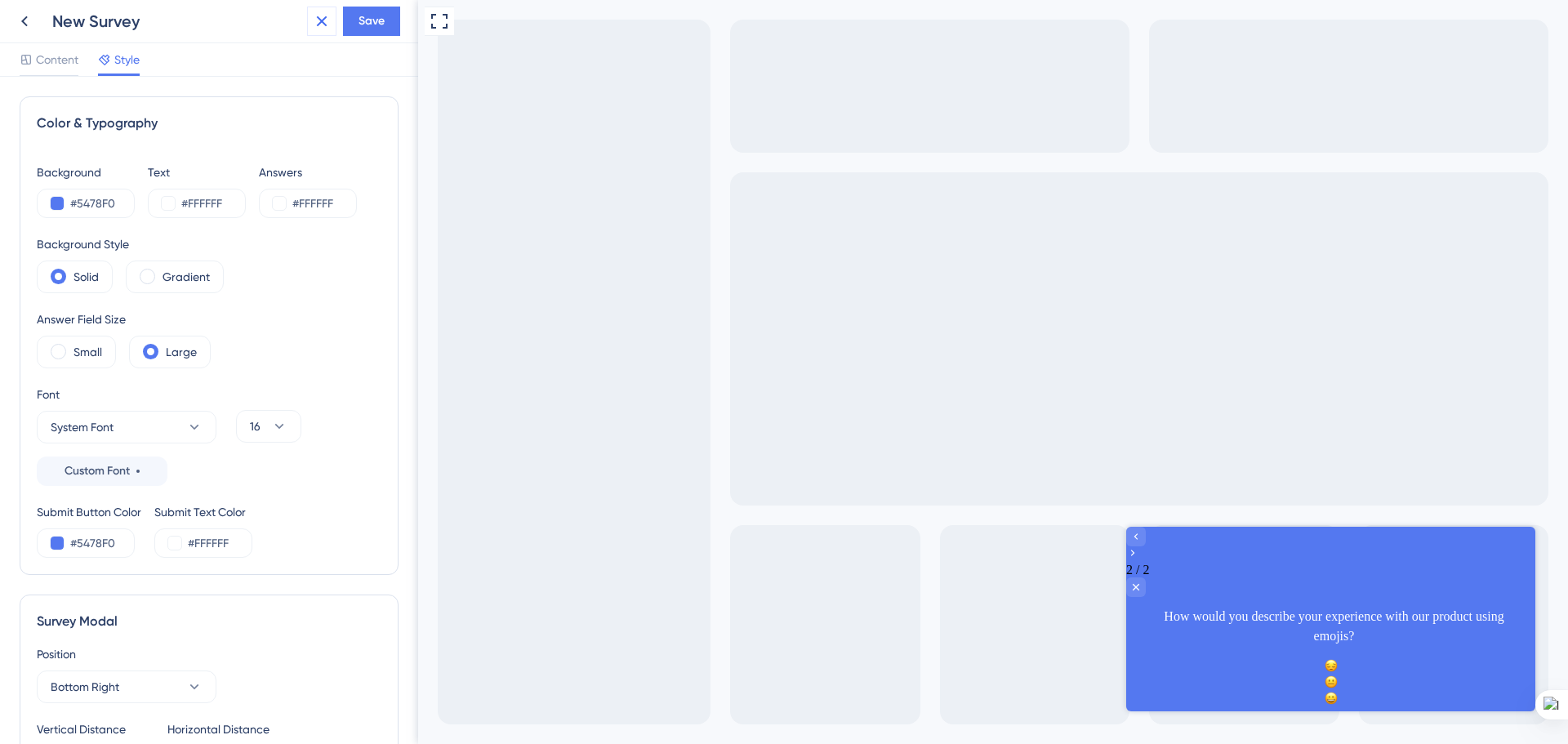
click at [322, 18] on icon at bounding box center [321, 21] width 19 height 19
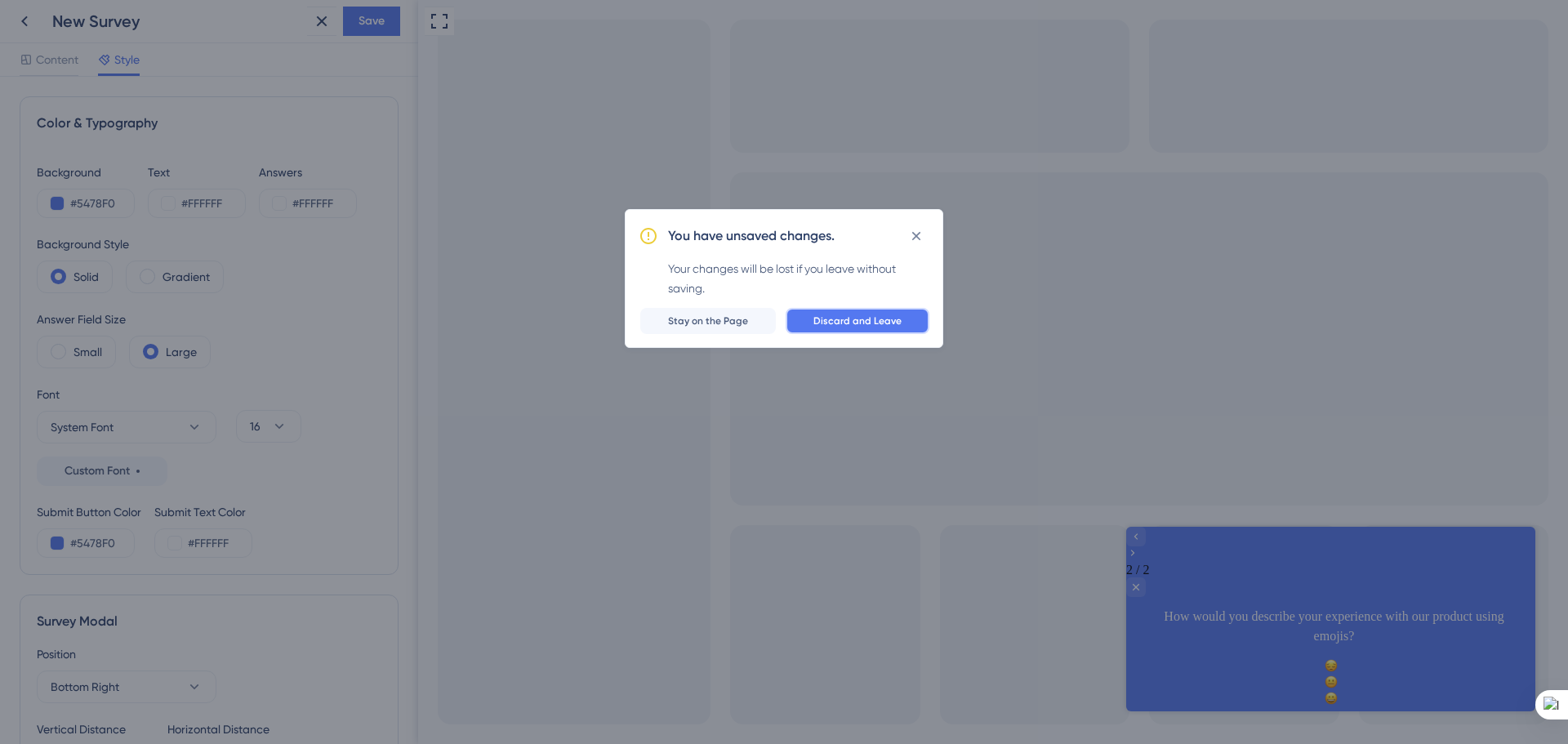
click at [832, 319] on span "Discard and Leave" at bounding box center [857, 320] width 88 height 13
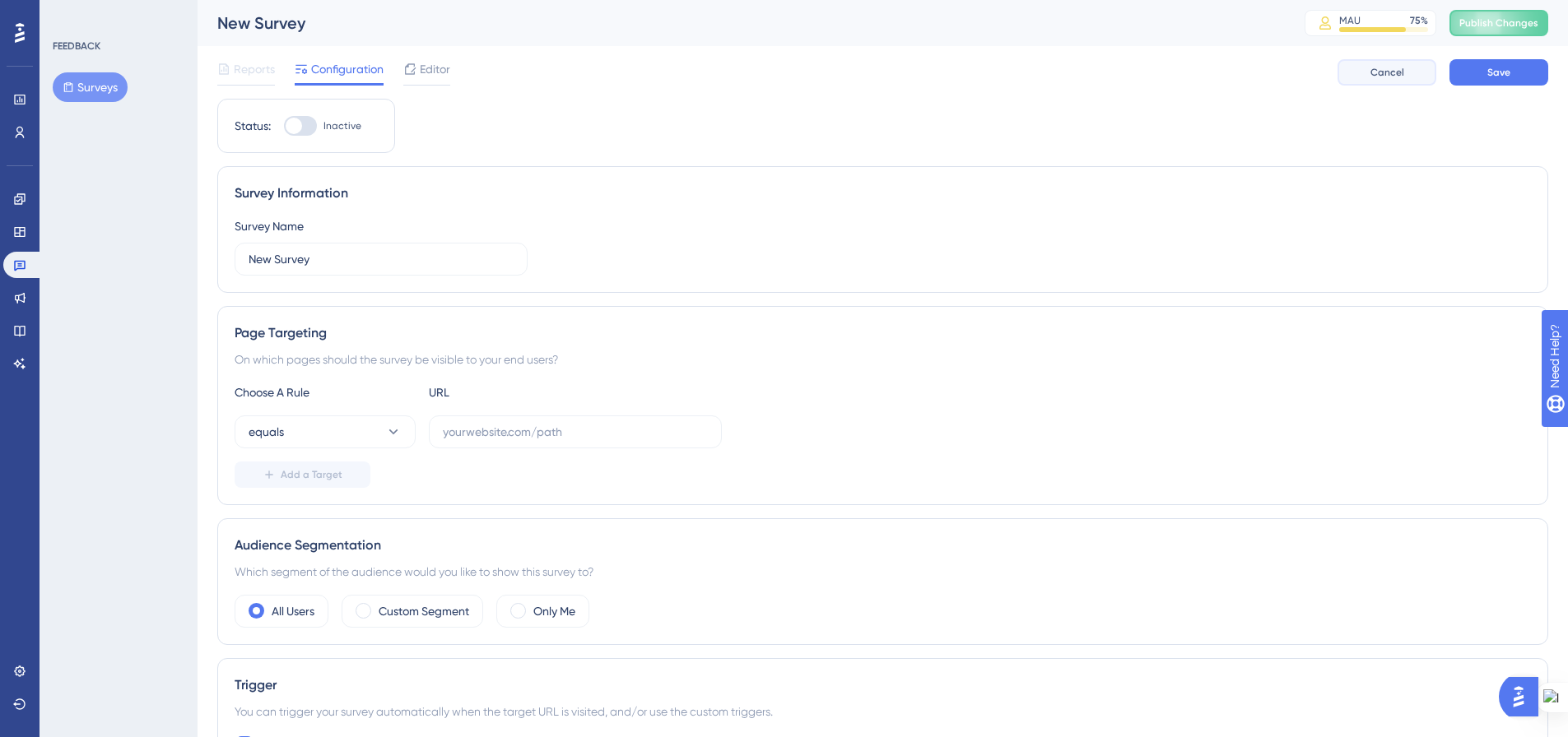
click at [1418, 71] on button "Cancel" at bounding box center [1386, 72] width 99 height 26
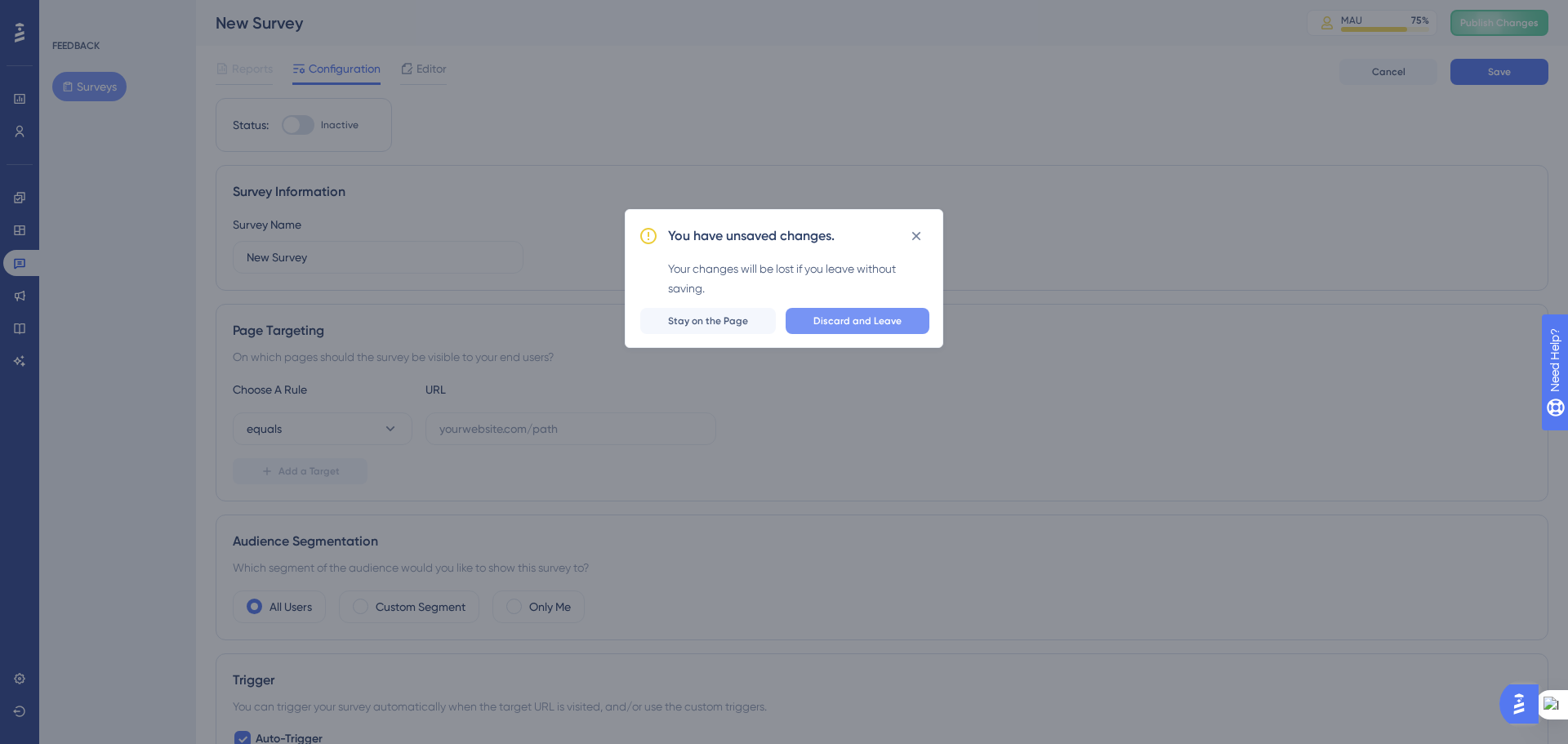
click at [844, 324] on span "Discard and Leave" at bounding box center [857, 320] width 88 height 13
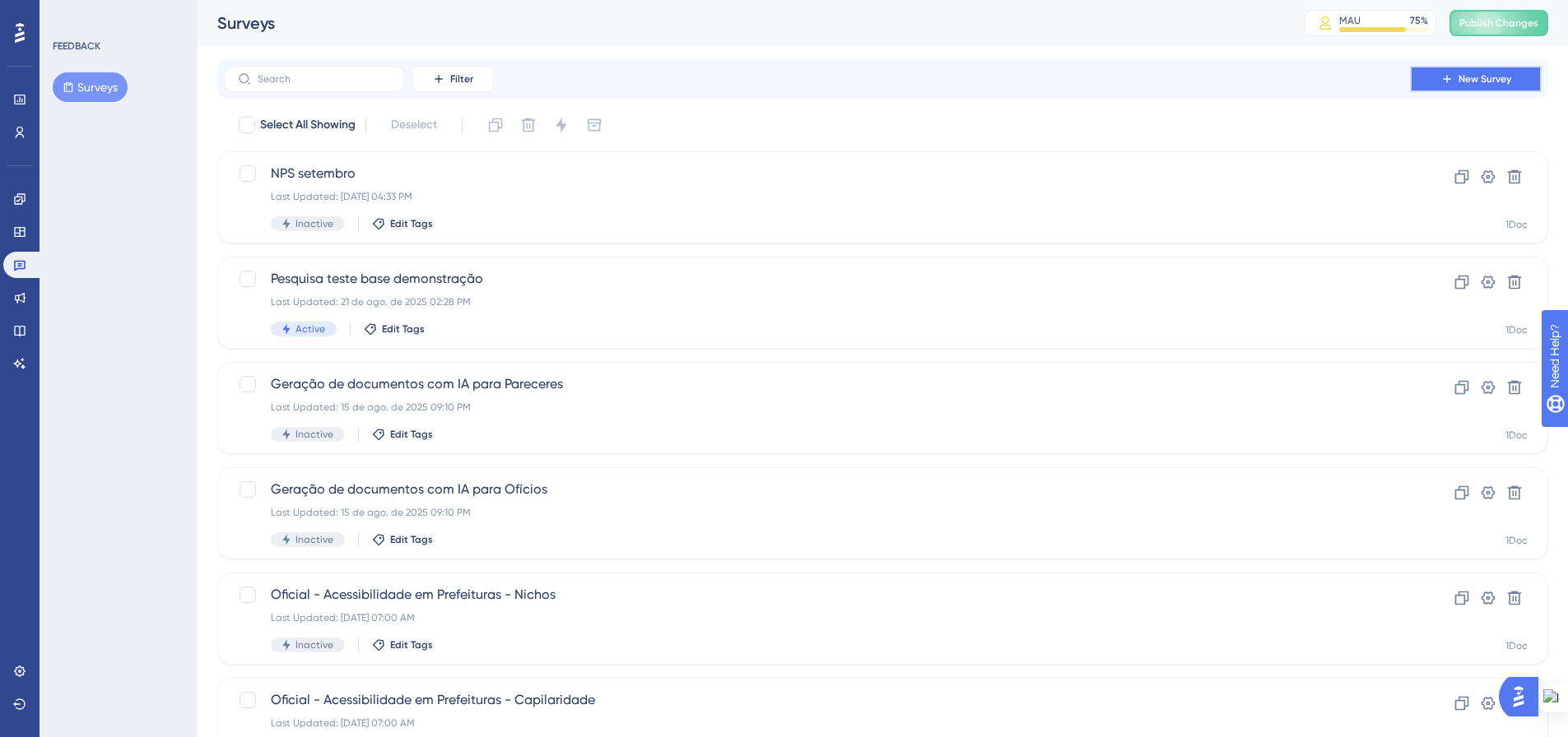
click at [1433, 80] on button "New Survey" at bounding box center [1475, 79] width 131 height 26
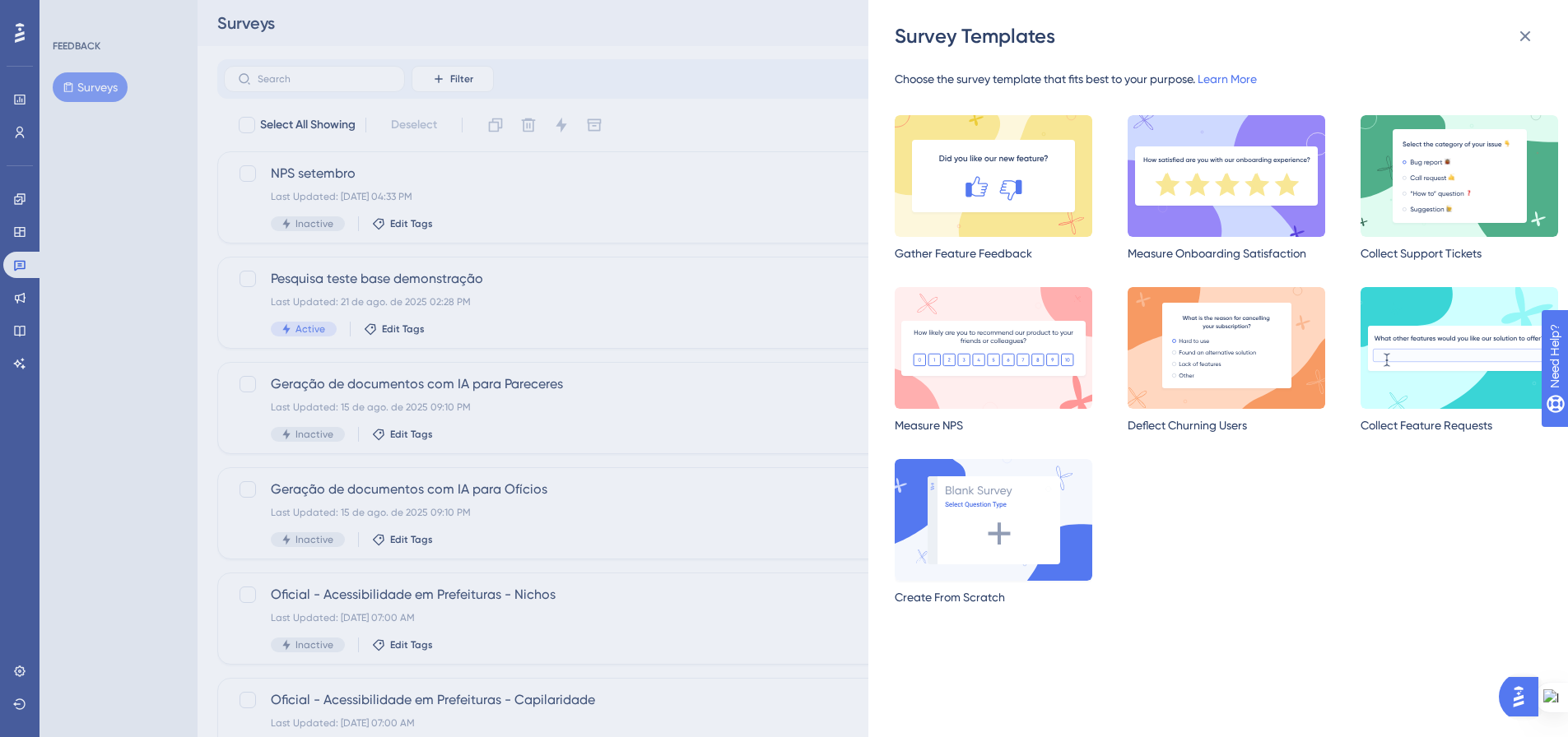
click at [974, 549] on img at bounding box center [993, 520] width 198 height 122
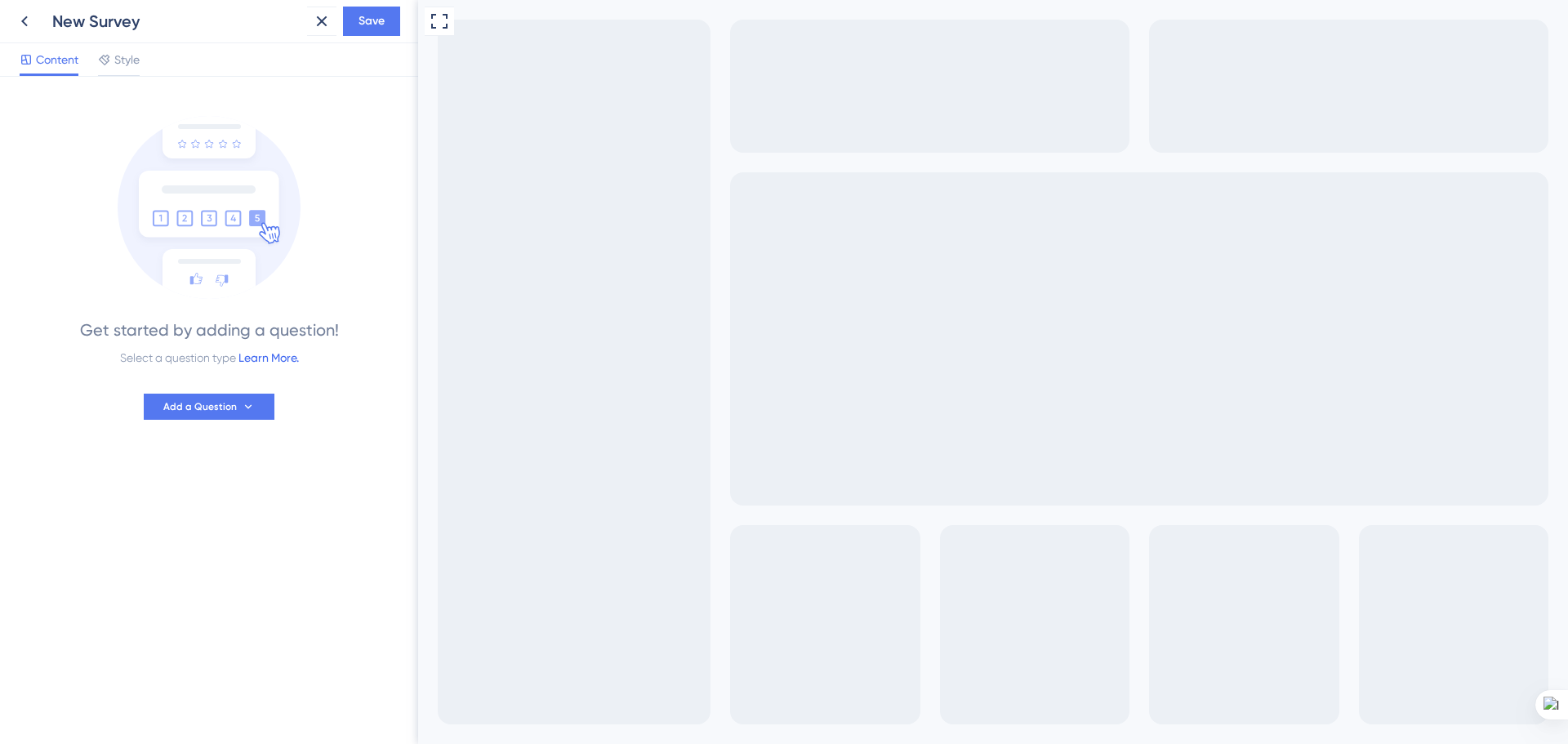
click at [254, 357] on link "Learn More." at bounding box center [268, 357] width 60 height 13
click at [116, 61] on span "Style" at bounding box center [127, 60] width 25 height 19
click at [56, 62] on span "Content" at bounding box center [57, 60] width 43 height 19
click at [186, 407] on span "Add a Question" at bounding box center [200, 406] width 74 height 13
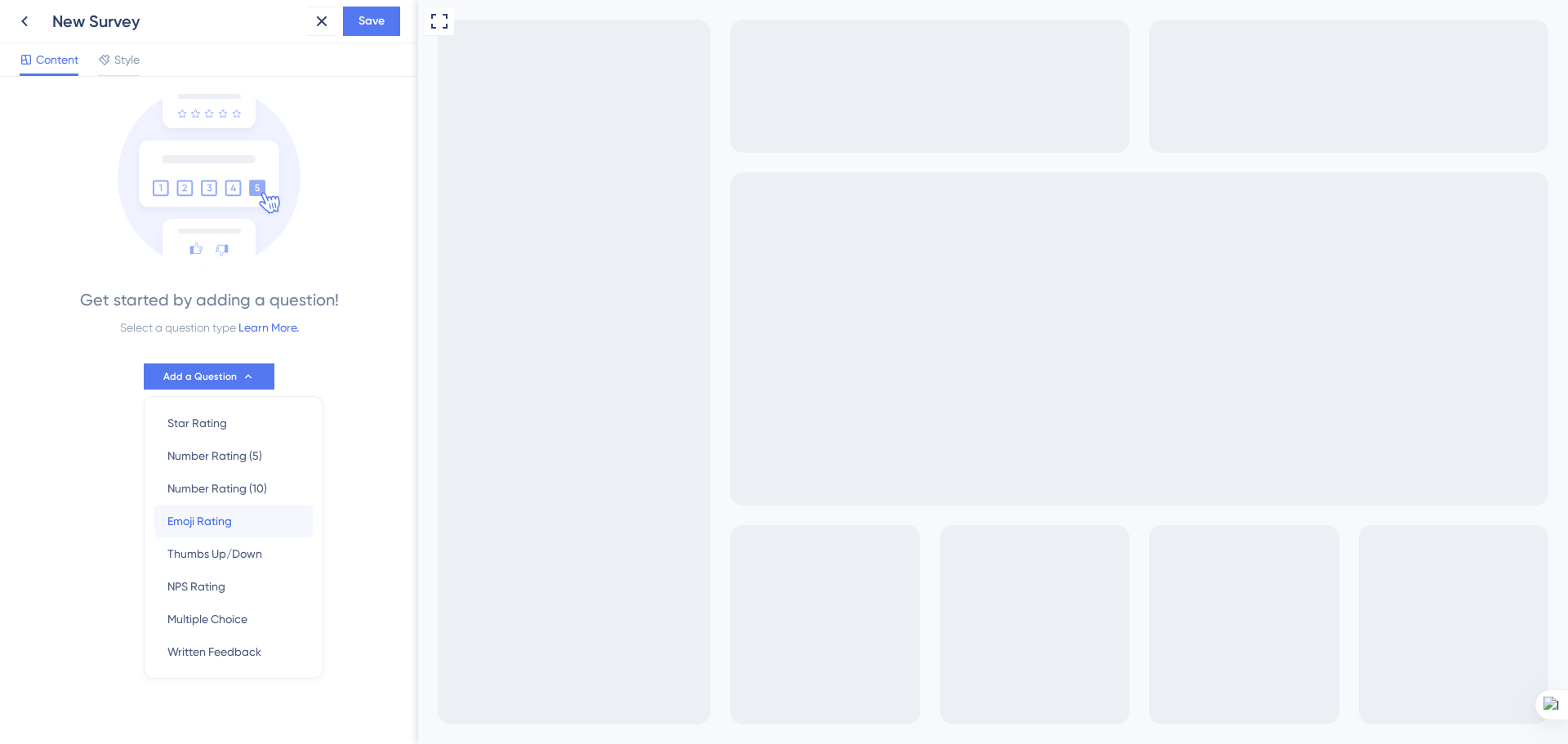
click at [248, 530] on div "Emoji Rating Emoji Rating" at bounding box center [233, 521] width 132 height 32
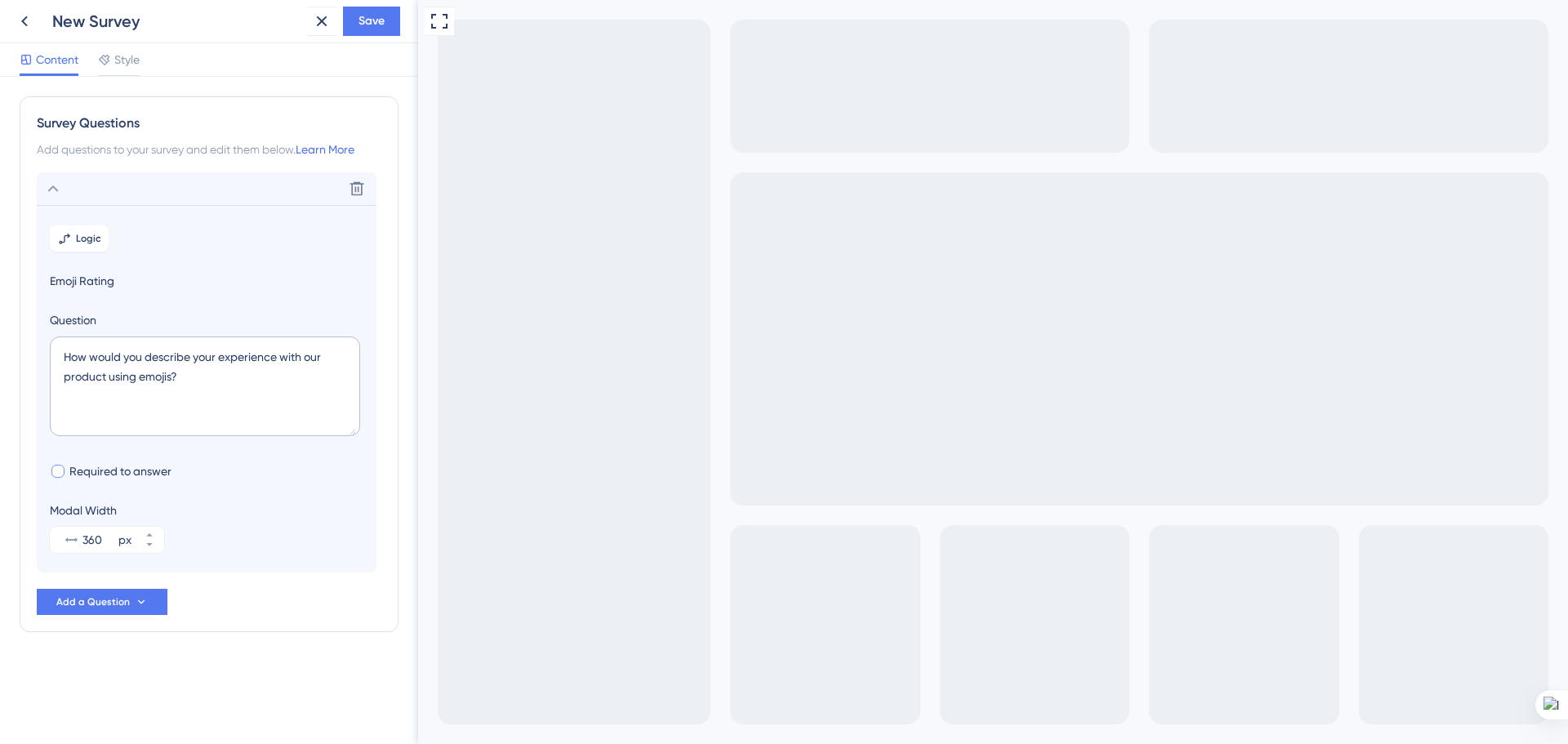
click at [62, 463] on div at bounding box center [58, 471] width 17 height 17
checkbox input "true"
click at [88, 285] on span "Emoji Rating" at bounding box center [206, 281] width 313 height 19
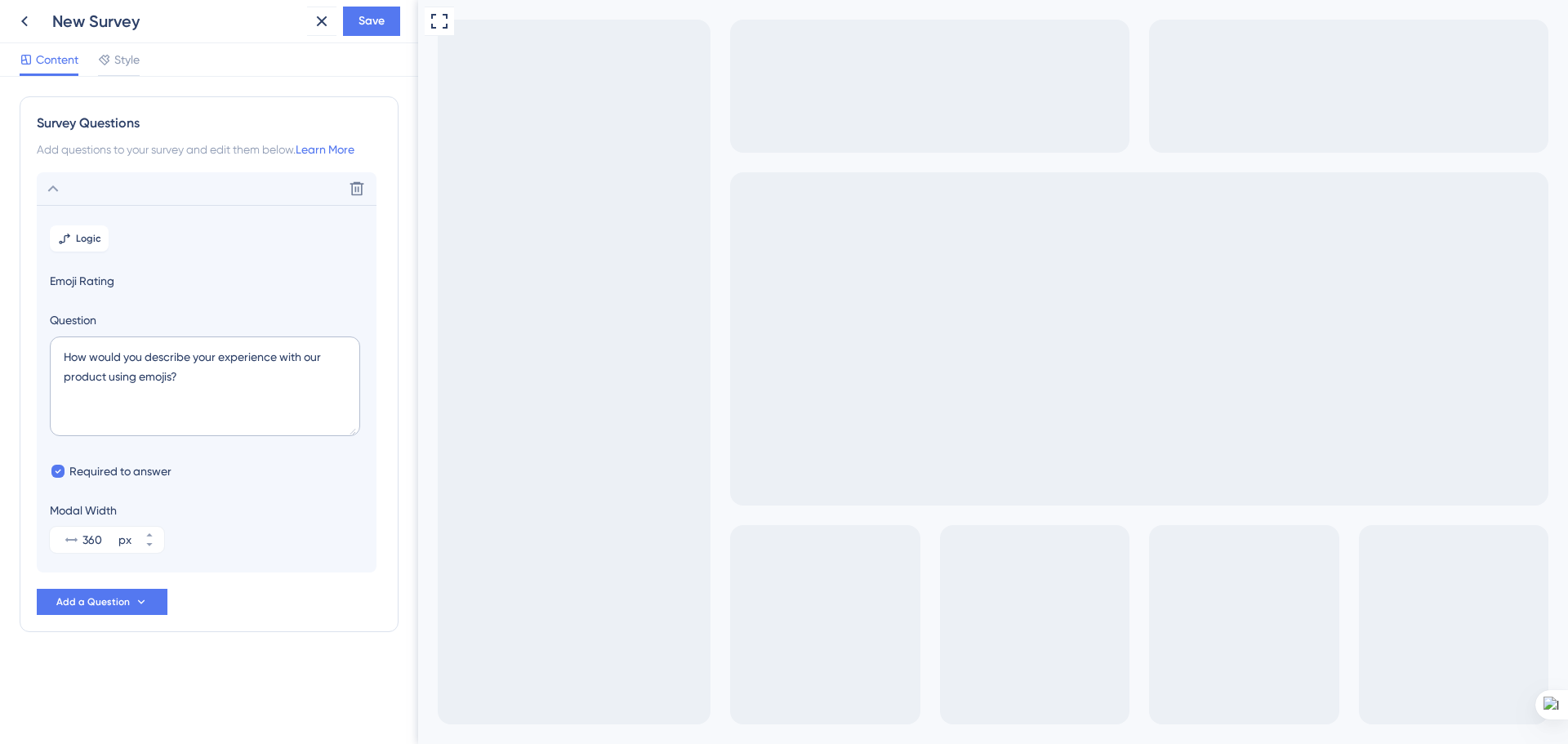
click at [88, 282] on span "Emoji Rating" at bounding box center [206, 281] width 313 height 19
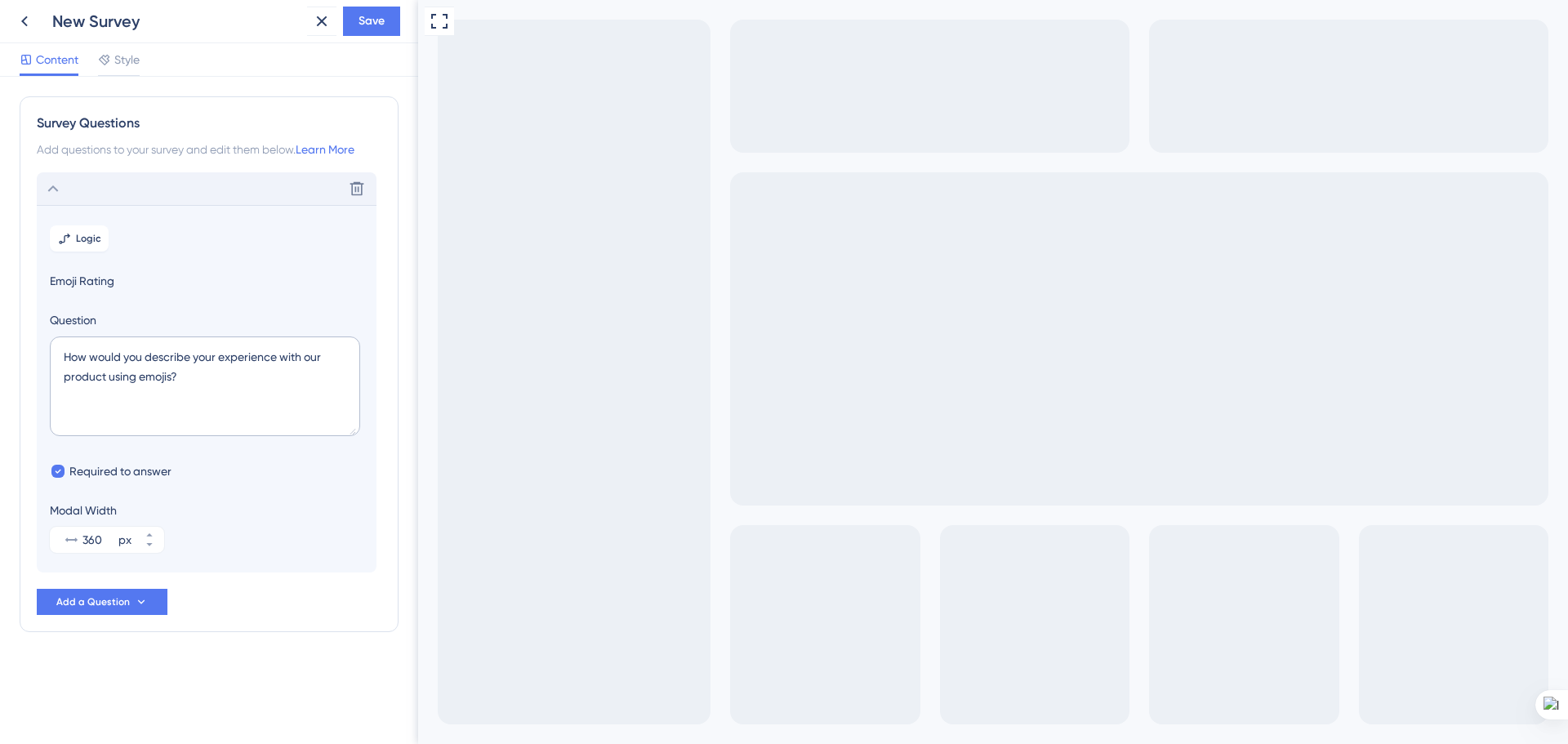
click at [52, 185] on icon at bounding box center [52, 188] width 19 height 19
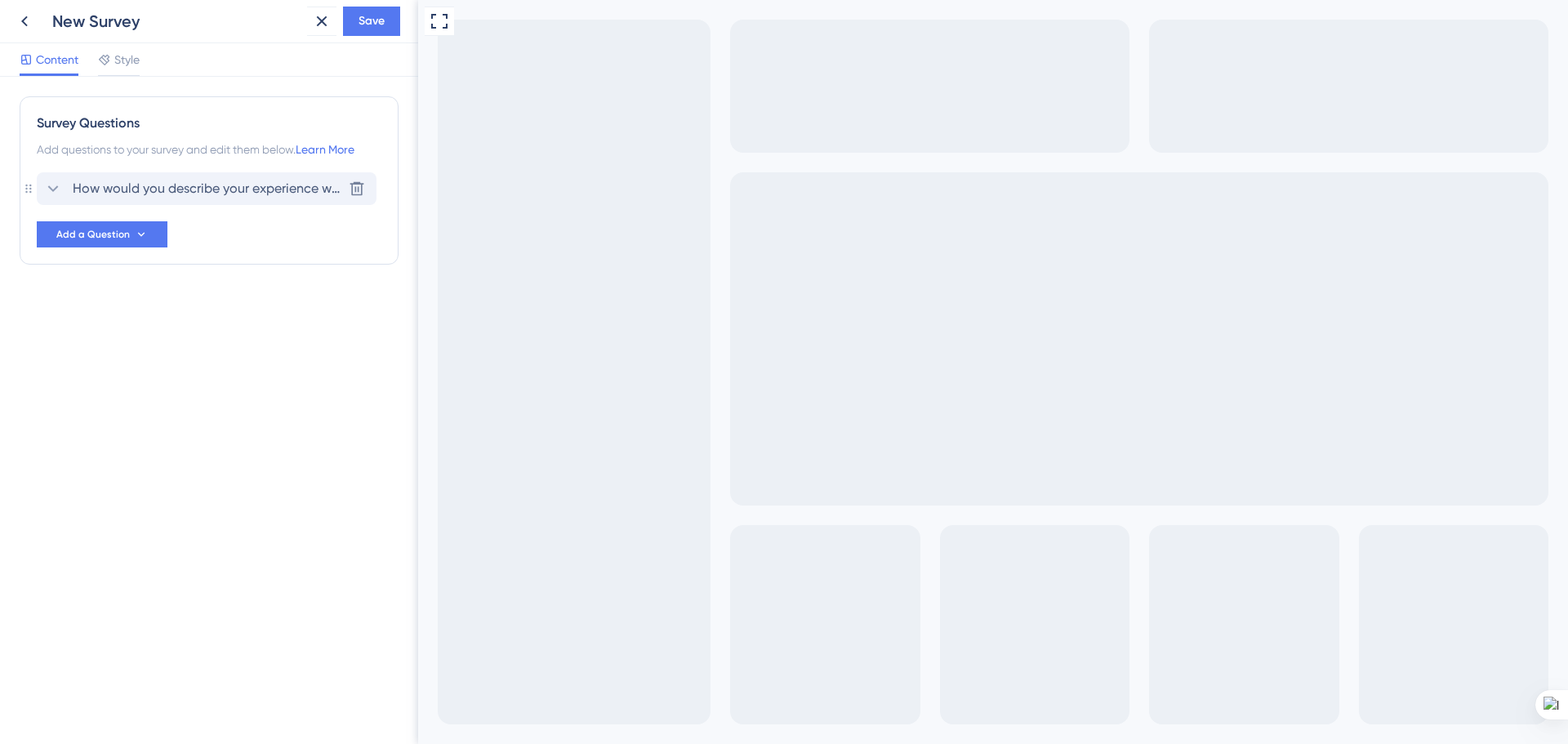
click at [52, 185] on icon at bounding box center [52, 188] width 19 height 19
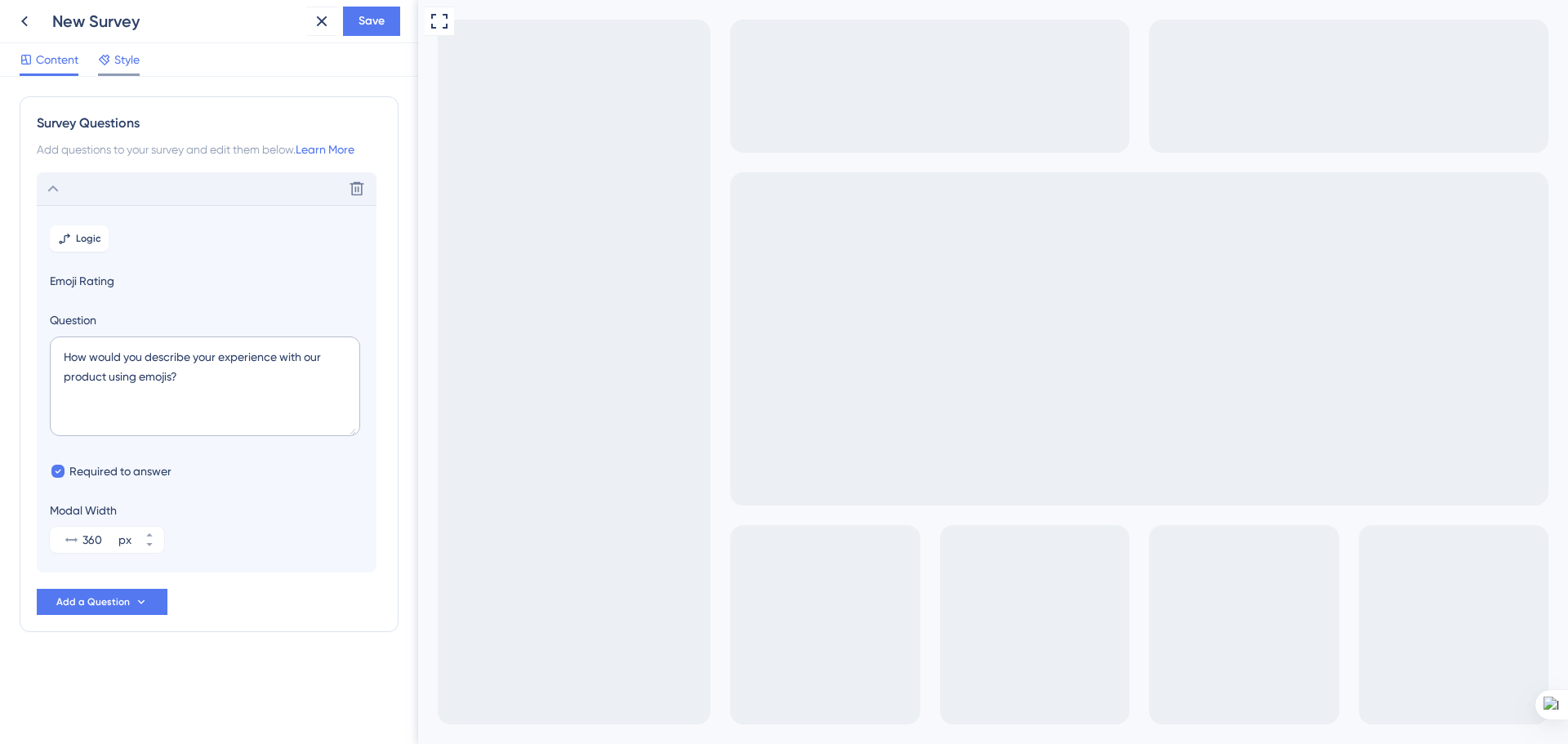
click at [130, 55] on span "Style" at bounding box center [127, 60] width 25 height 19
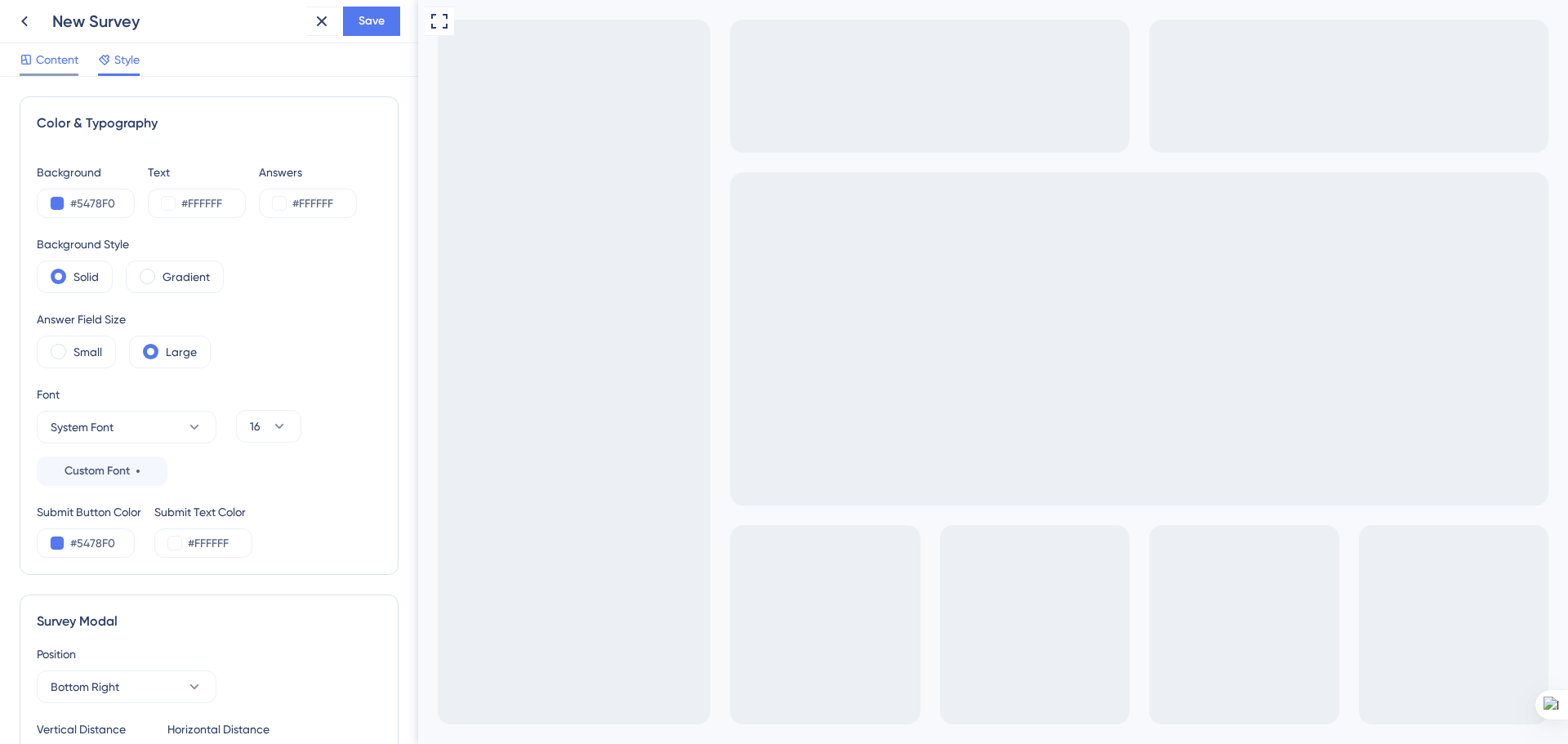
click at [50, 65] on span "Content" at bounding box center [57, 60] width 43 height 19
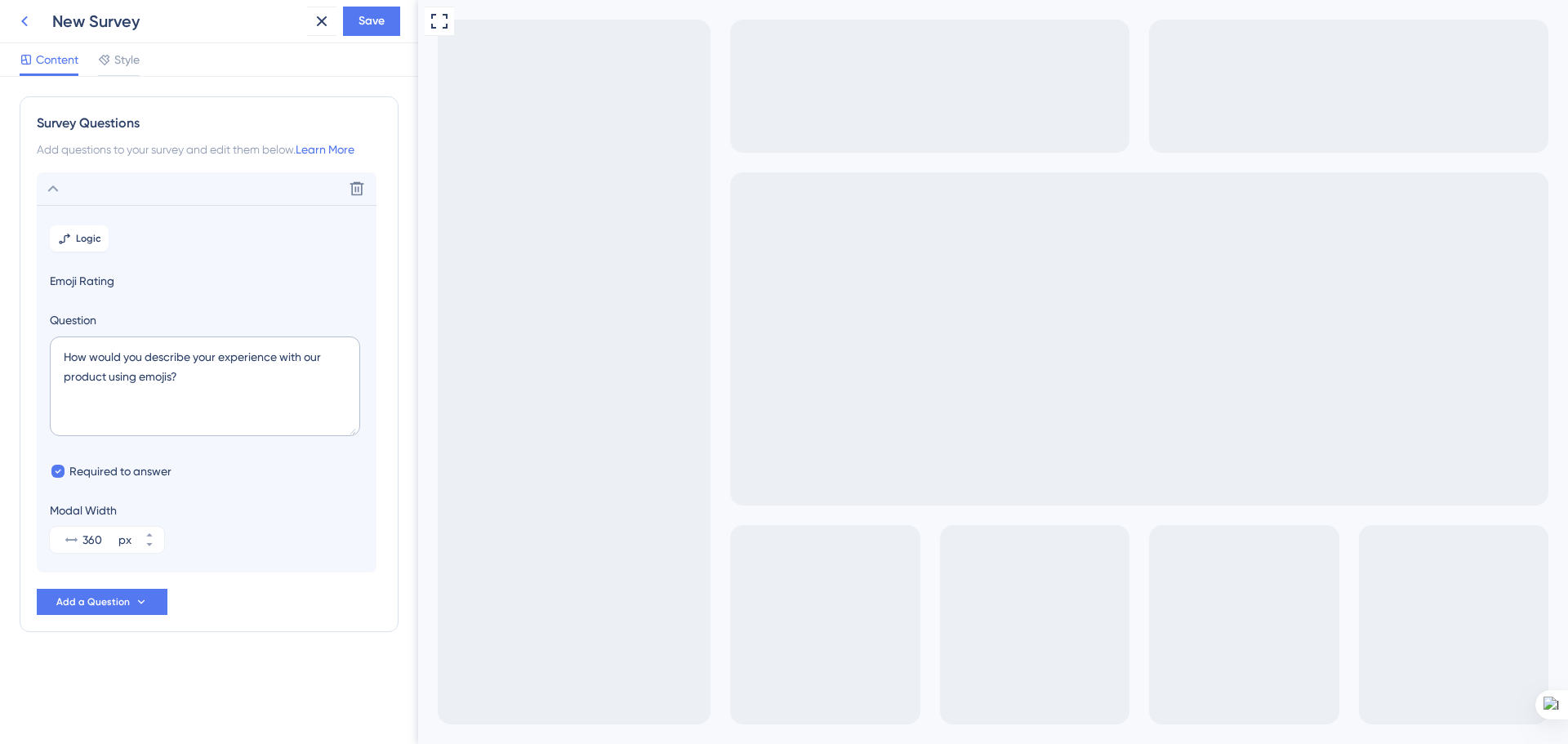
click at [21, 18] on icon at bounding box center [24, 21] width 19 height 19
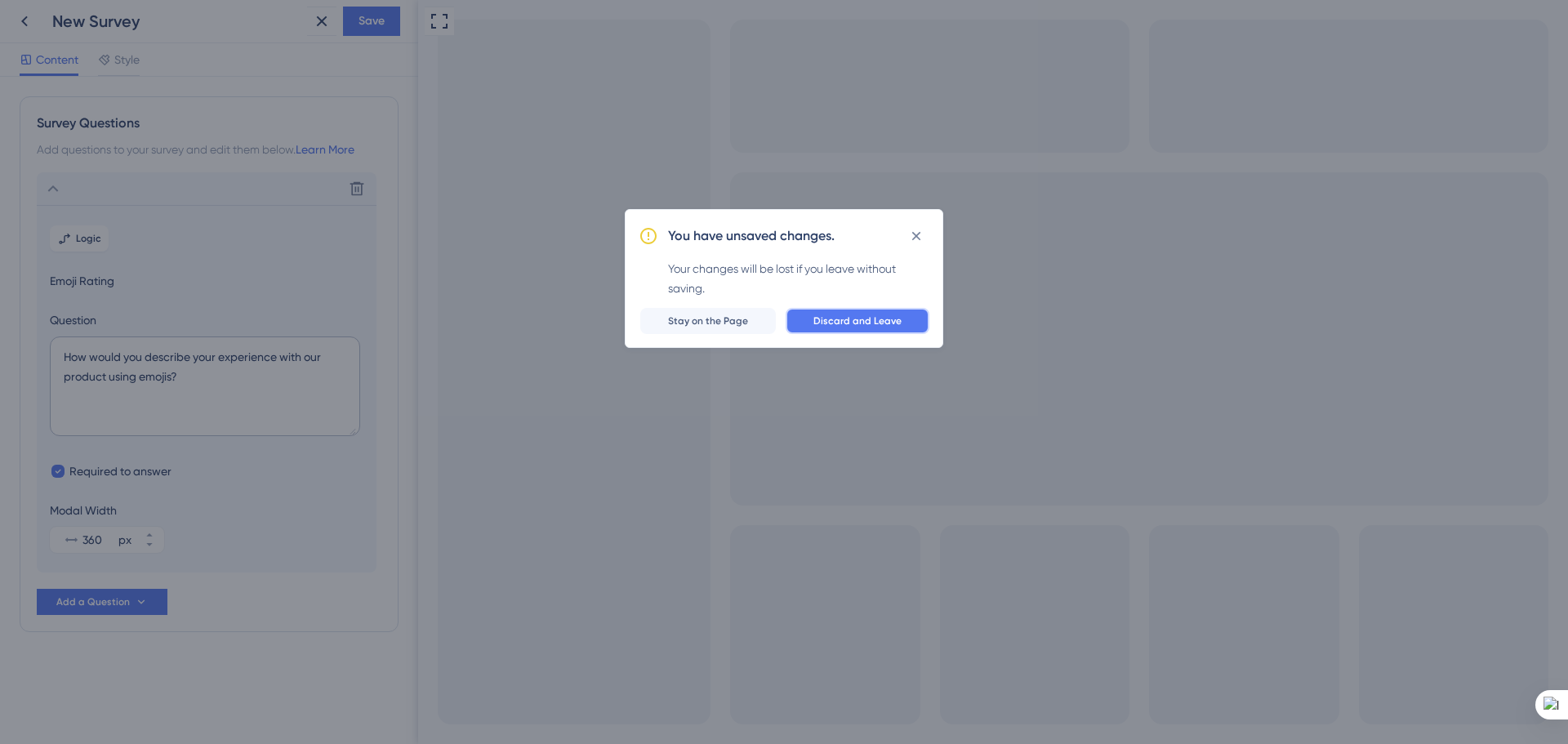
click at [844, 308] on button "Discard and Leave" at bounding box center [858, 321] width 144 height 26
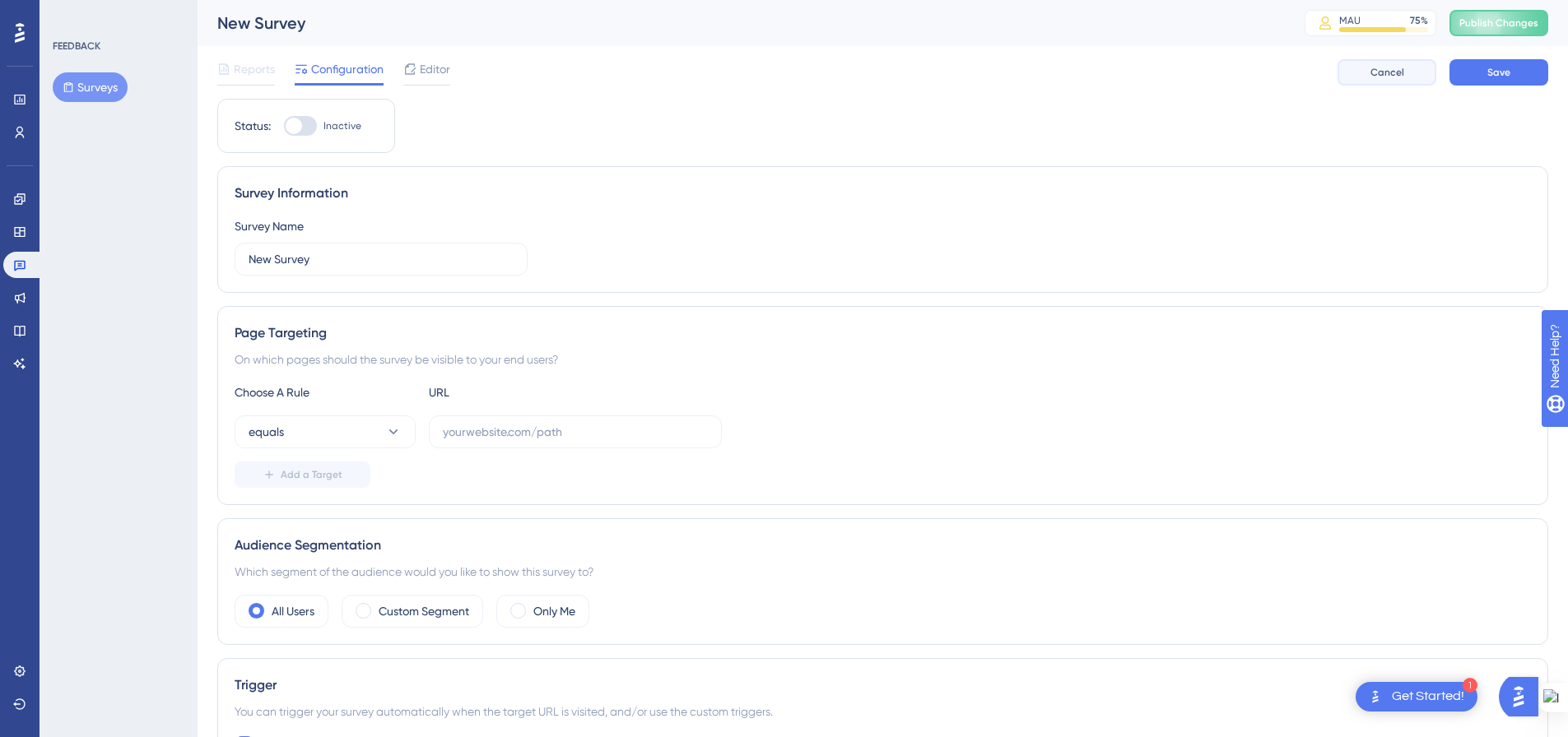
click at [1394, 77] on span "Cancel" at bounding box center [1387, 72] width 34 height 13
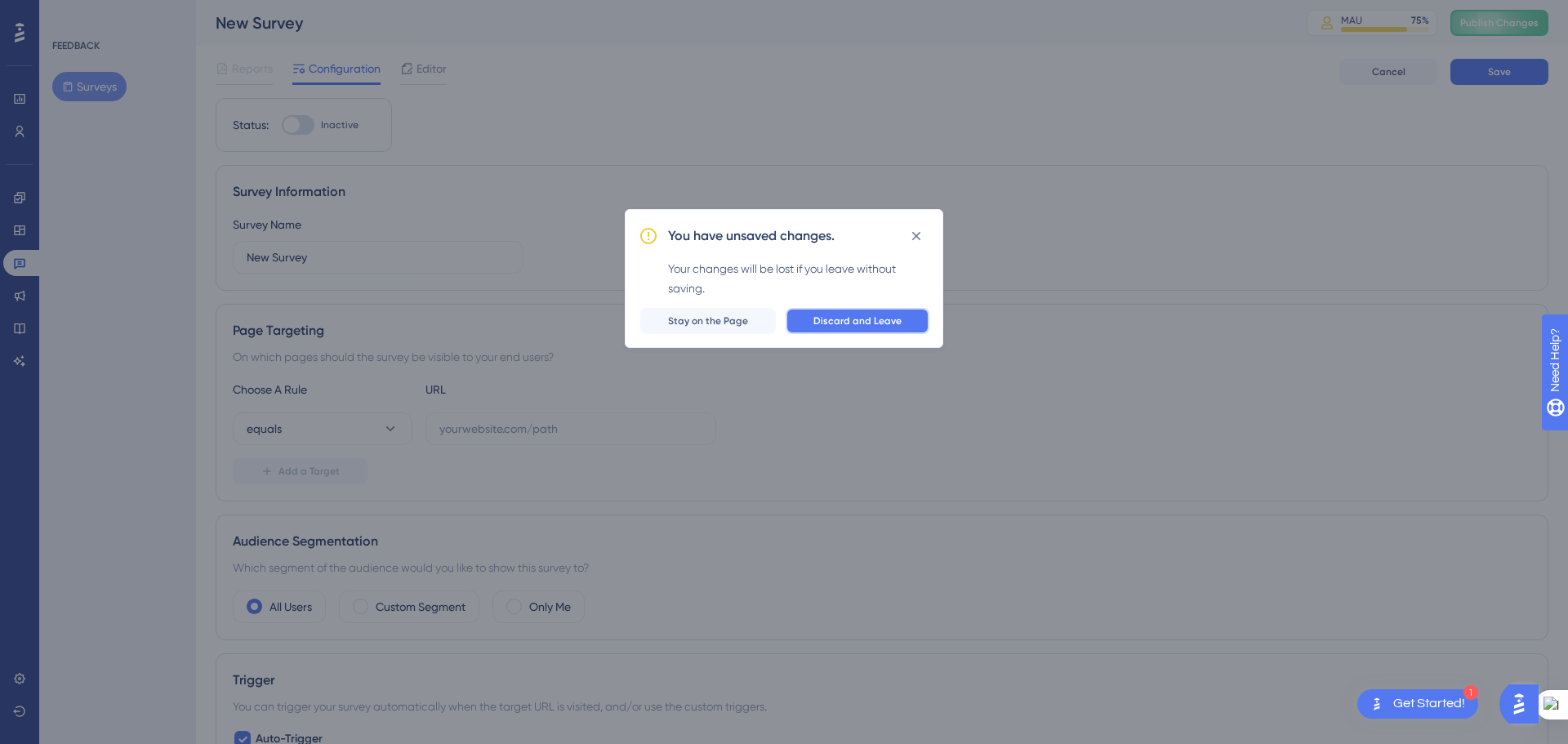
click at [864, 312] on button "Discard and Leave" at bounding box center [858, 321] width 144 height 26
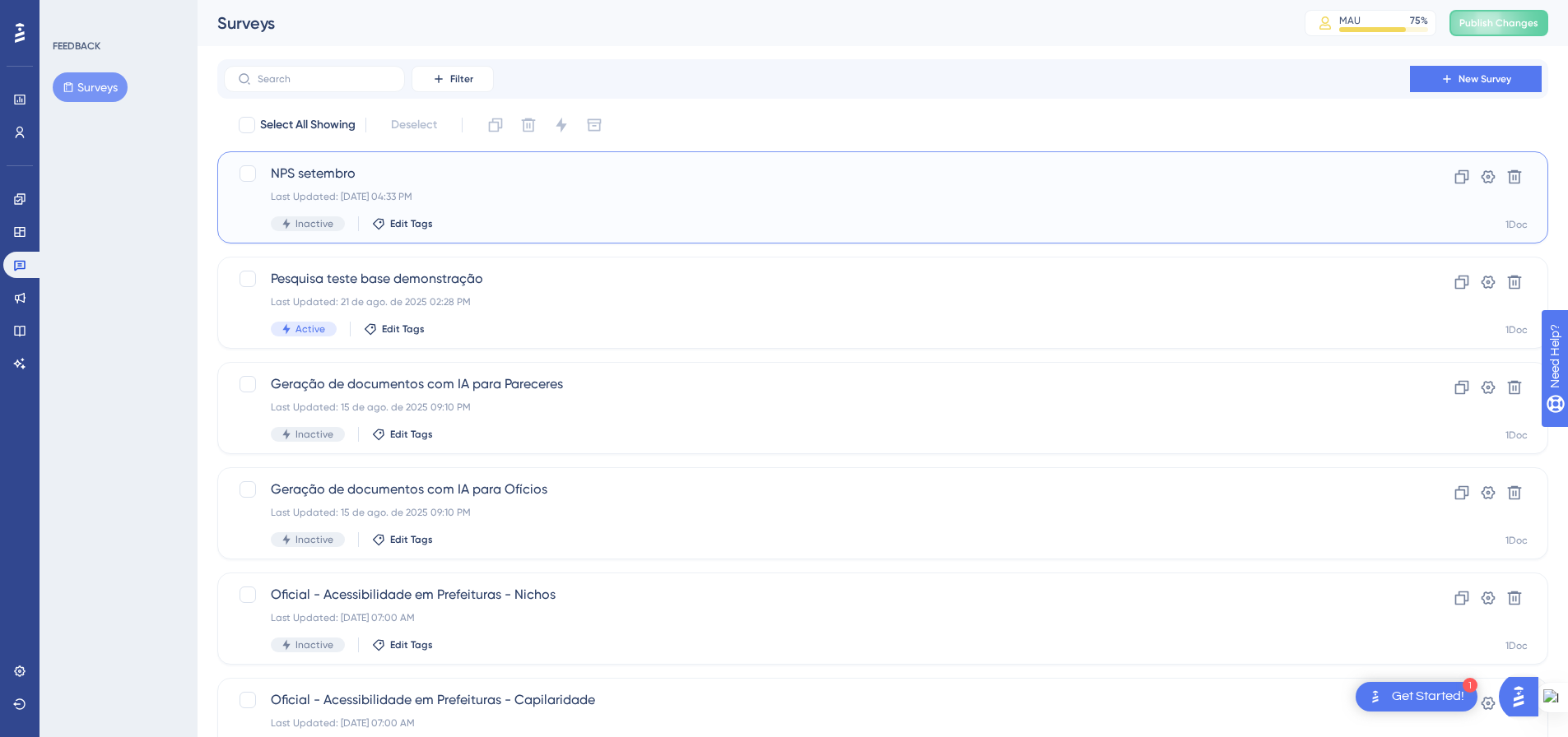
click at [813, 194] on div "Last Updated: [DATE] 04:33 PM" at bounding box center [817, 197] width 1092 height 13
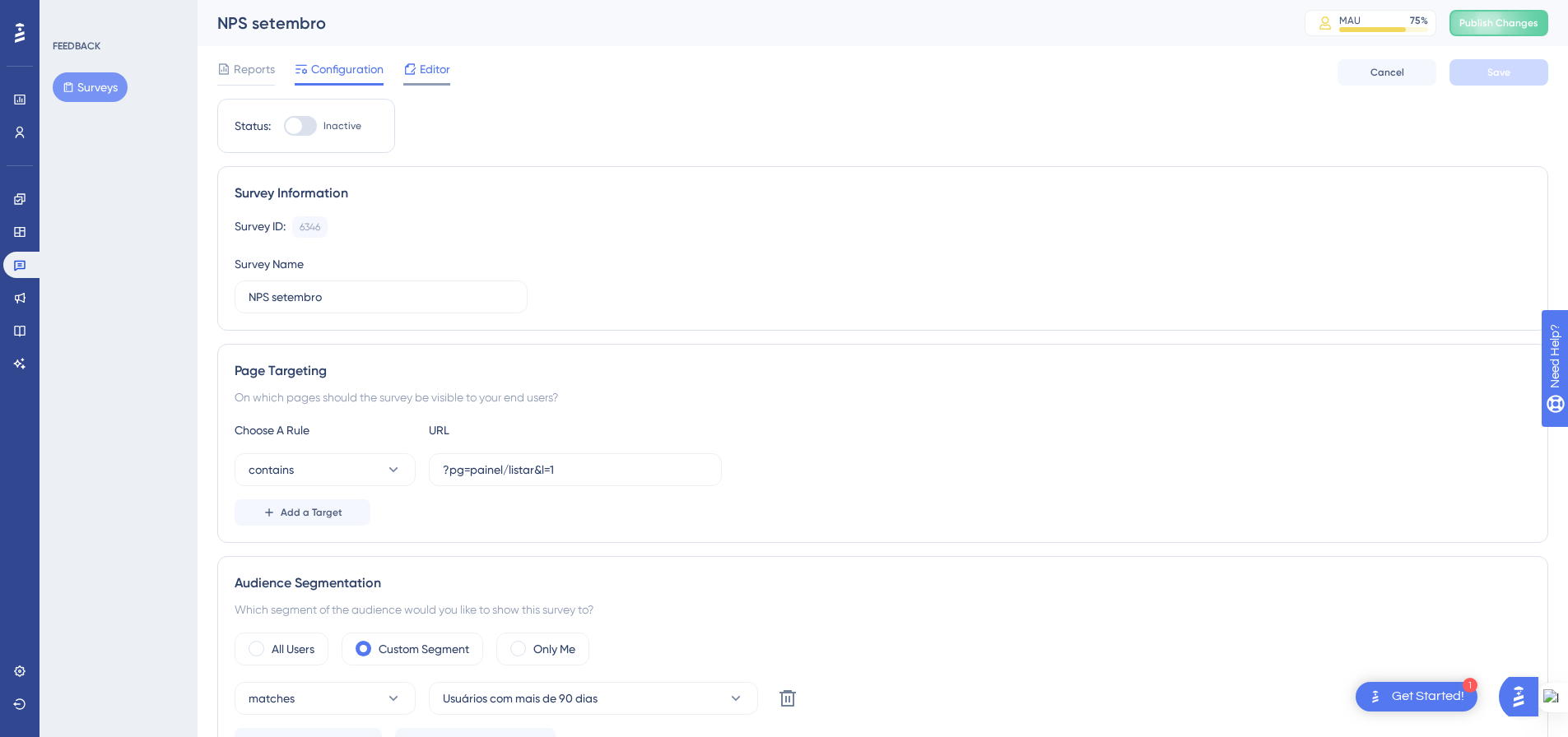
click at [428, 76] on span "Editor" at bounding box center [435, 69] width 31 height 19
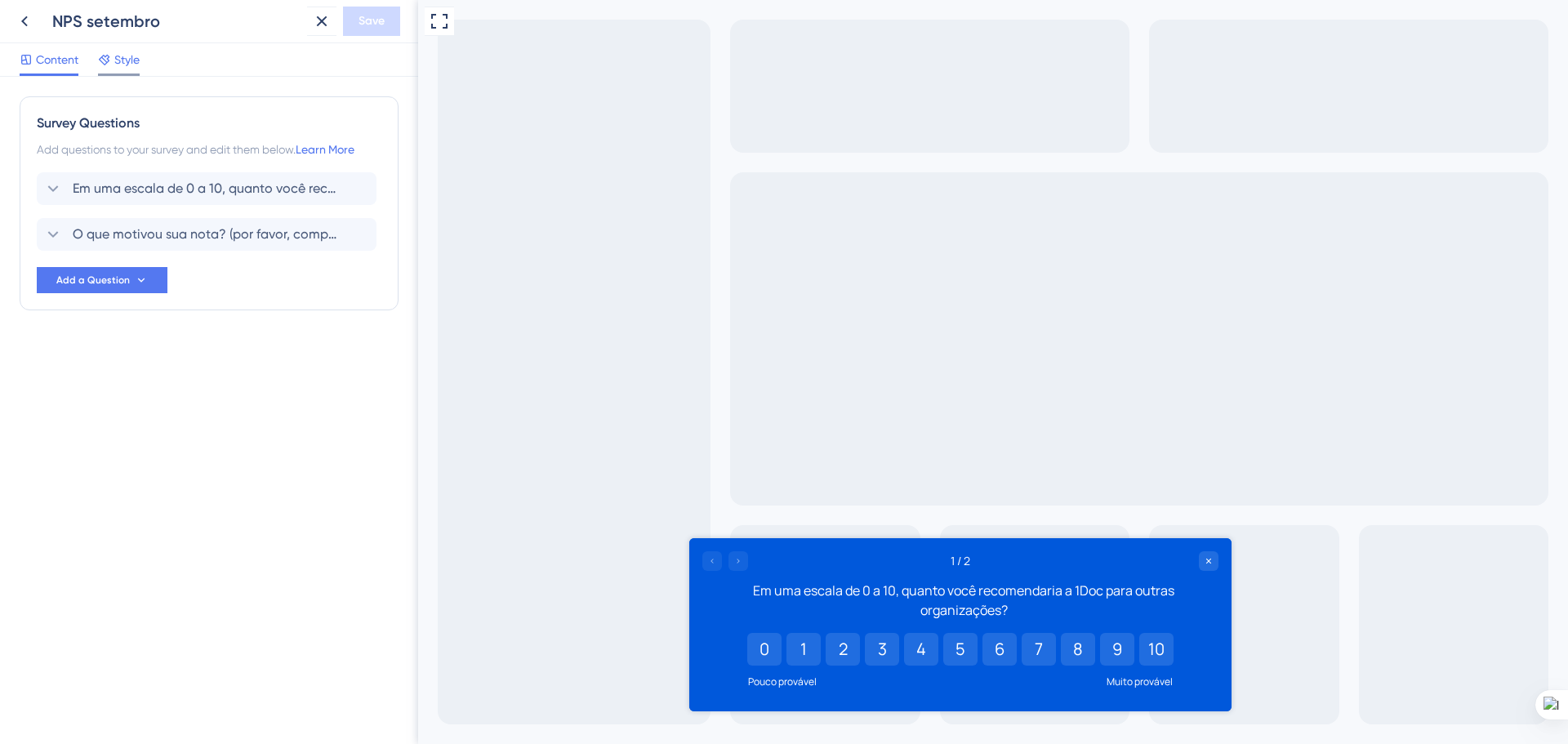
click at [112, 59] on div "Style" at bounding box center [119, 60] width 42 height 19
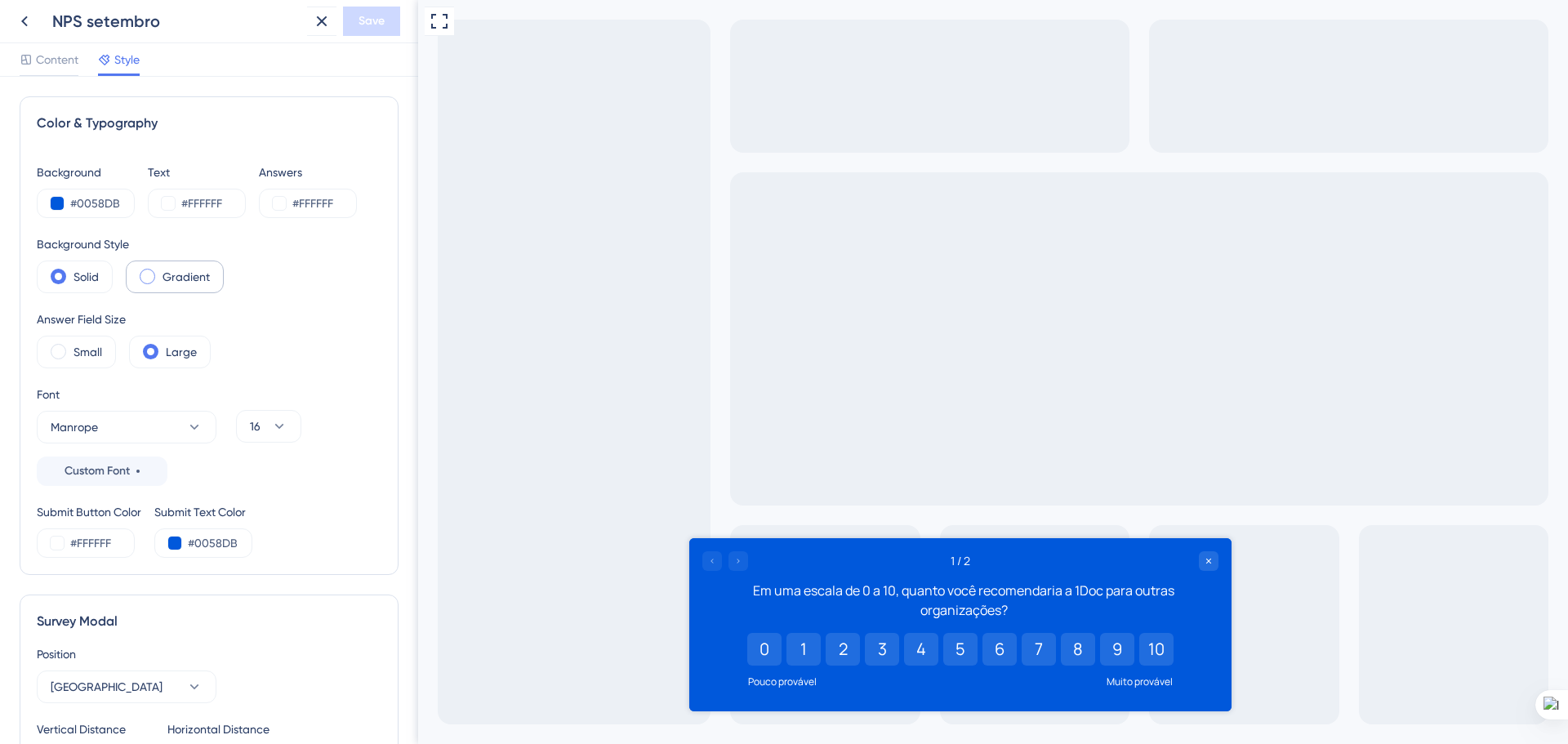
click at [144, 274] on span at bounding box center [148, 277] width 16 height 16
click at [160, 271] on input "radio" at bounding box center [160, 271] width 0 height 0
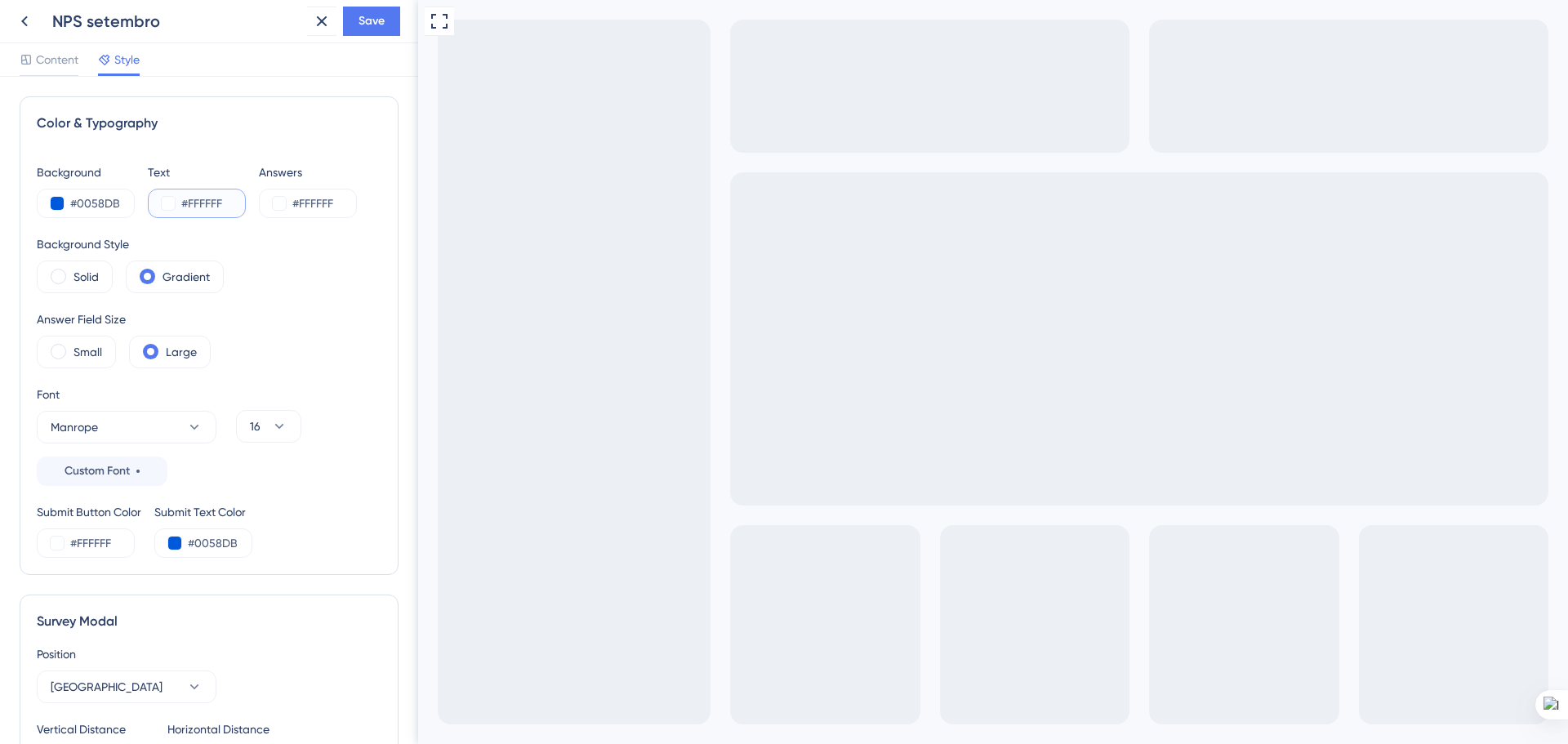
drag, startPoint x: 191, startPoint y: 200, endPoint x: 238, endPoint y: 207, distance: 47.5
click at [238, 206] on input "#FFFFFF" at bounding box center [214, 203] width 67 height 19
drag, startPoint x: 209, startPoint y: 199, endPoint x: 189, endPoint y: 200, distance: 20.0
click at [189, 200] on input "#000000" at bounding box center [214, 203] width 67 height 19
paste input "8A9FA"
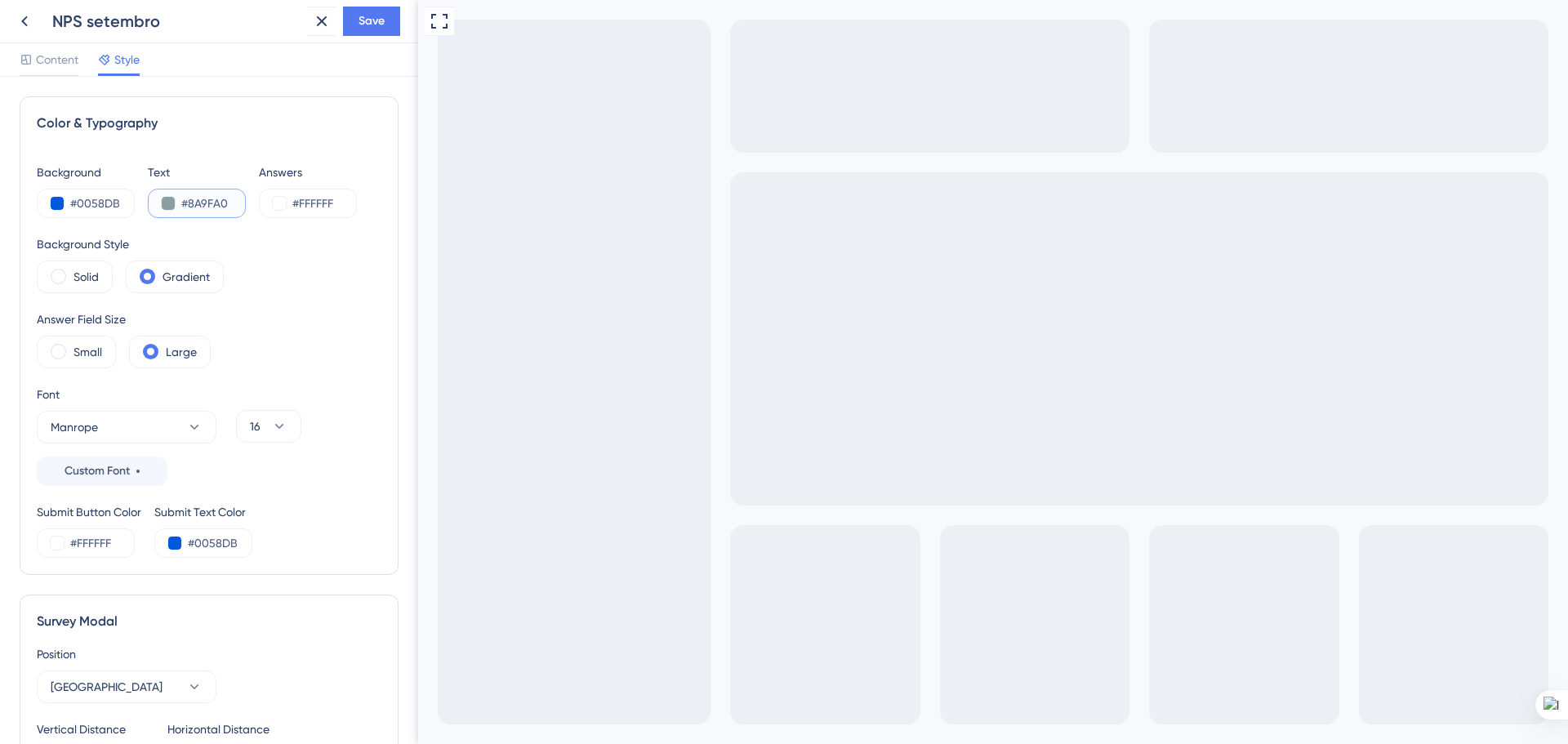
drag, startPoint x: 228, startPoint y: 201, endPoint x: 191, endPoint y: 200, distance: 37.0
click at [191, 200] on input "#8A9FA0" at bounding box center [214, 203] width 67 height 19
type input "#000000"
click at [311, 202] on input "#FFFFFF" at bounding box center [326, 203] width 67 height 19
click at [320, 249] on div "Background Style Solid Gradient" at bounding box center [209, 263] width 345 height 59
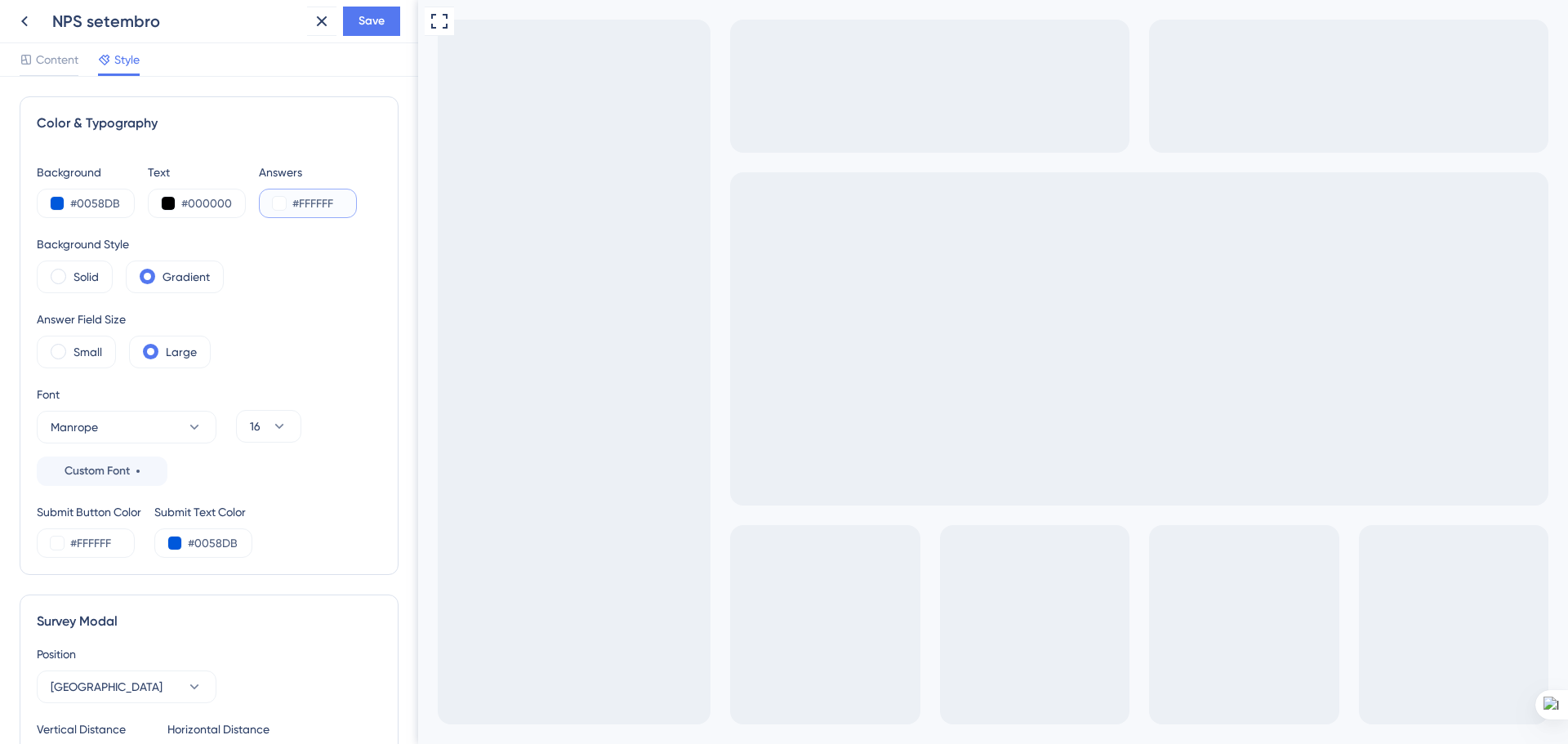
drag, startPoint x: 342, startPoint y: 200, endPoint x: 300, endPoint y: 203, distance: 42.1
click at [300, 203] on input "#FFFFFF" at bounding box center [326, 203] width 67 height 19
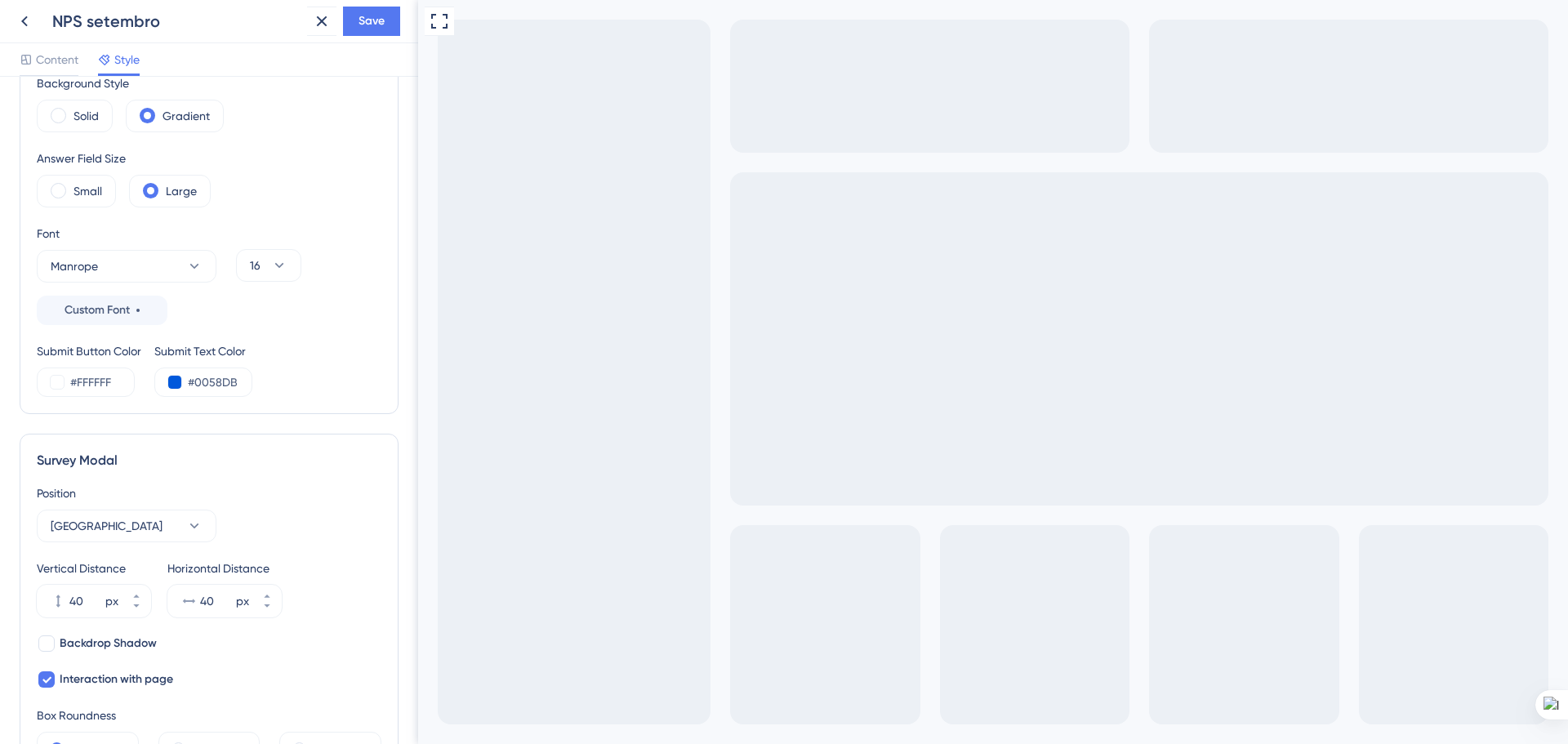
scroll to position [164, 0]
type input "#000000"
drag, startPoint x: 127, startPoint y: 378, endPoint x: 76, endPoint y: 386, distance: 51.6
click at [76, 385] on input "#FFFFFF" at bounding box center [103, 380] width 67 height 19
type input "#000000"
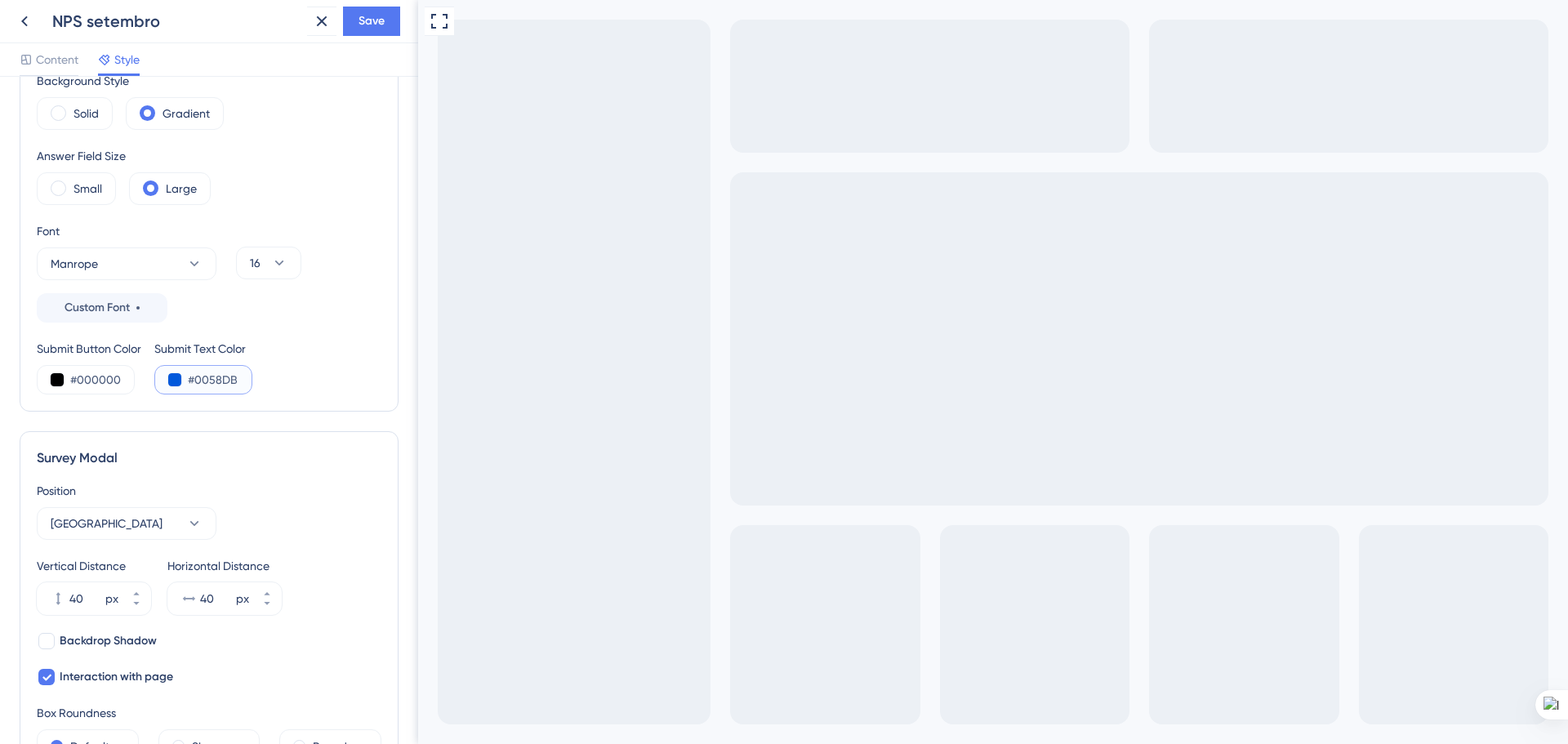
drag, startPoint x: 233, startPoint y: 377, endPoint x: 196, endPoint y: 381, distance: 37.2
click at [196, 379] on input "#0058DB" at bounding box center [221, 380] width 67 height 19
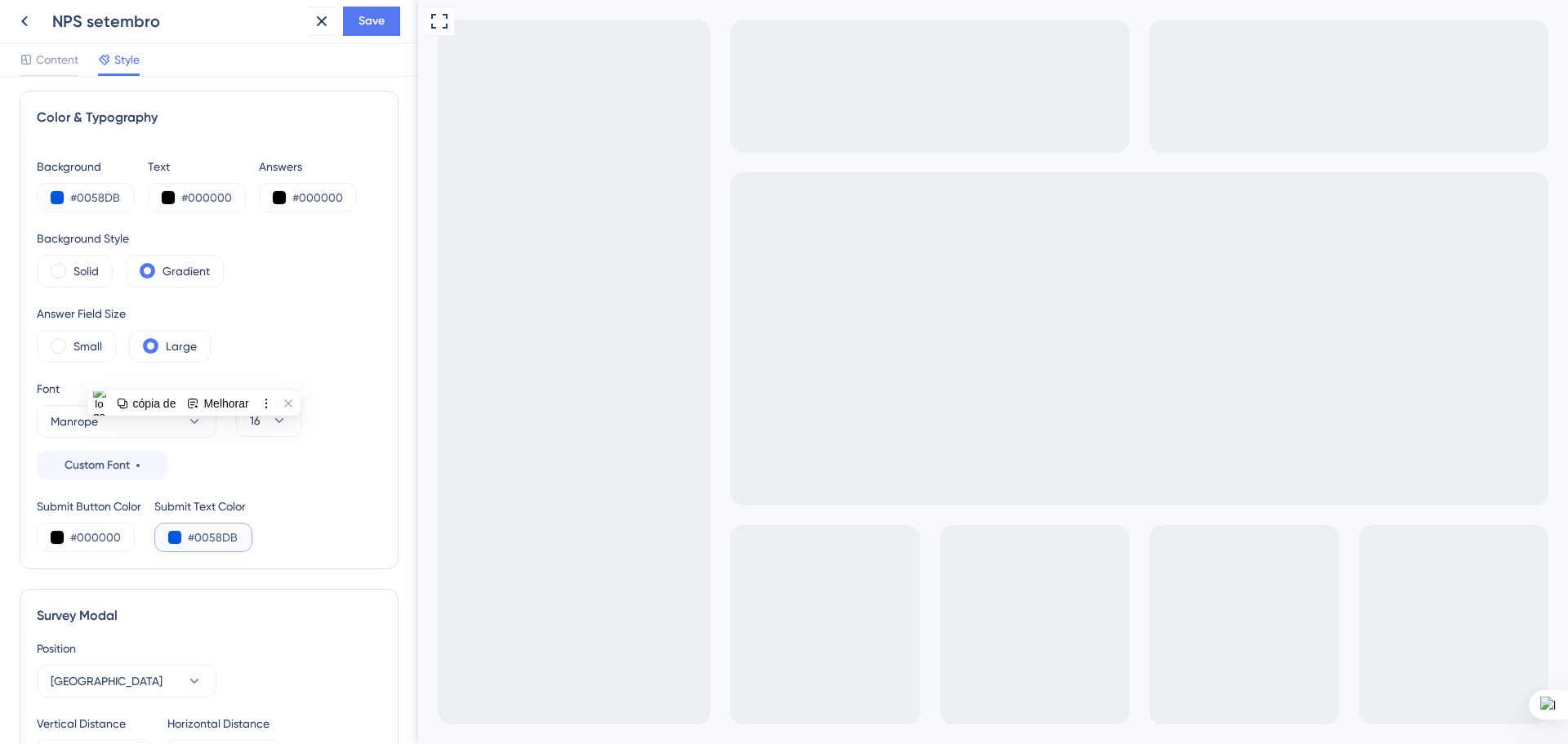
scroll to position [0, 0]
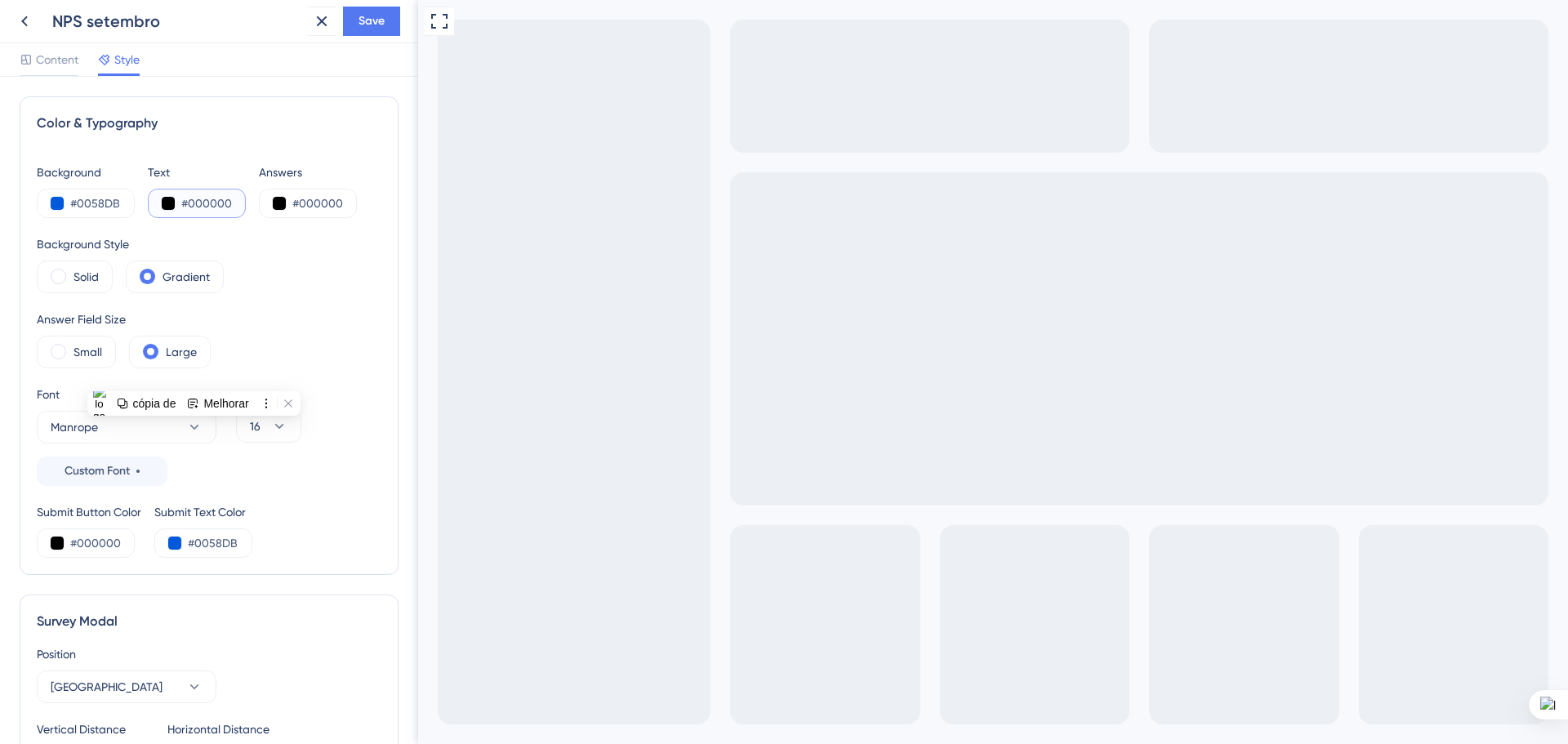
drag, startPoint x: 189, startPoint y: 205, endPoint x: 235, endPoint y: 202, distance: 46.1
click at [235, 202] on input "#000000" at bounding box center [214, 203] width 67 height 19
paste input "58DB"
type input "#0058DB"
drag, startPoint x: 298, startPoint y: 201, endPoint x: 348, endPoint y: 201, distance: 50.0
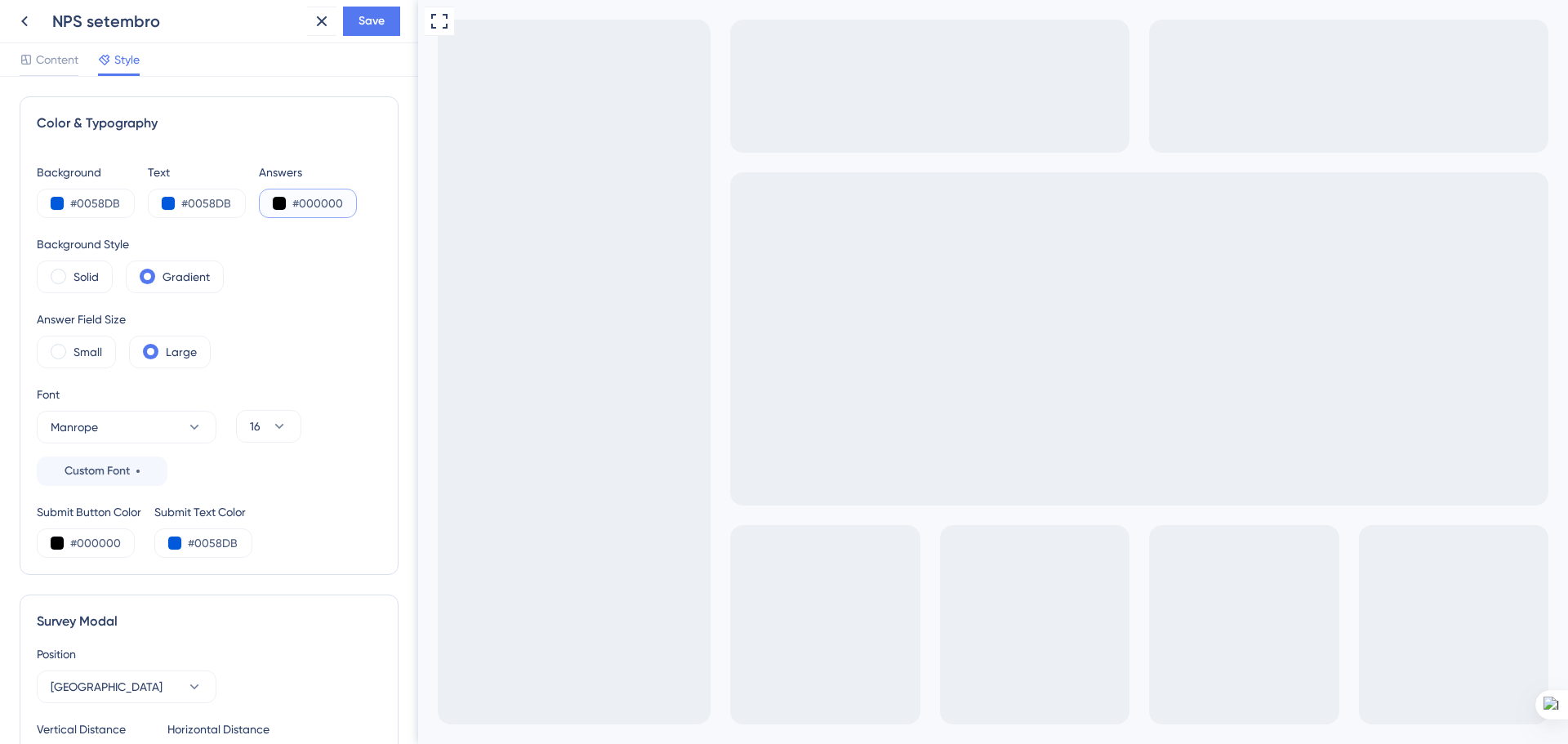
click at [348, 201] on input "#000000" at bounding box center [326, 203] width 67 height 19
paste input "58DB"
type input "#0058DB"
click at [328, 326] on div "Answer Field Size Small Large" at bounding box center [209, 339] width 345 height 59
click at [55, 58] on span "Content" at bounding box center [57, 60] width 43 height 19
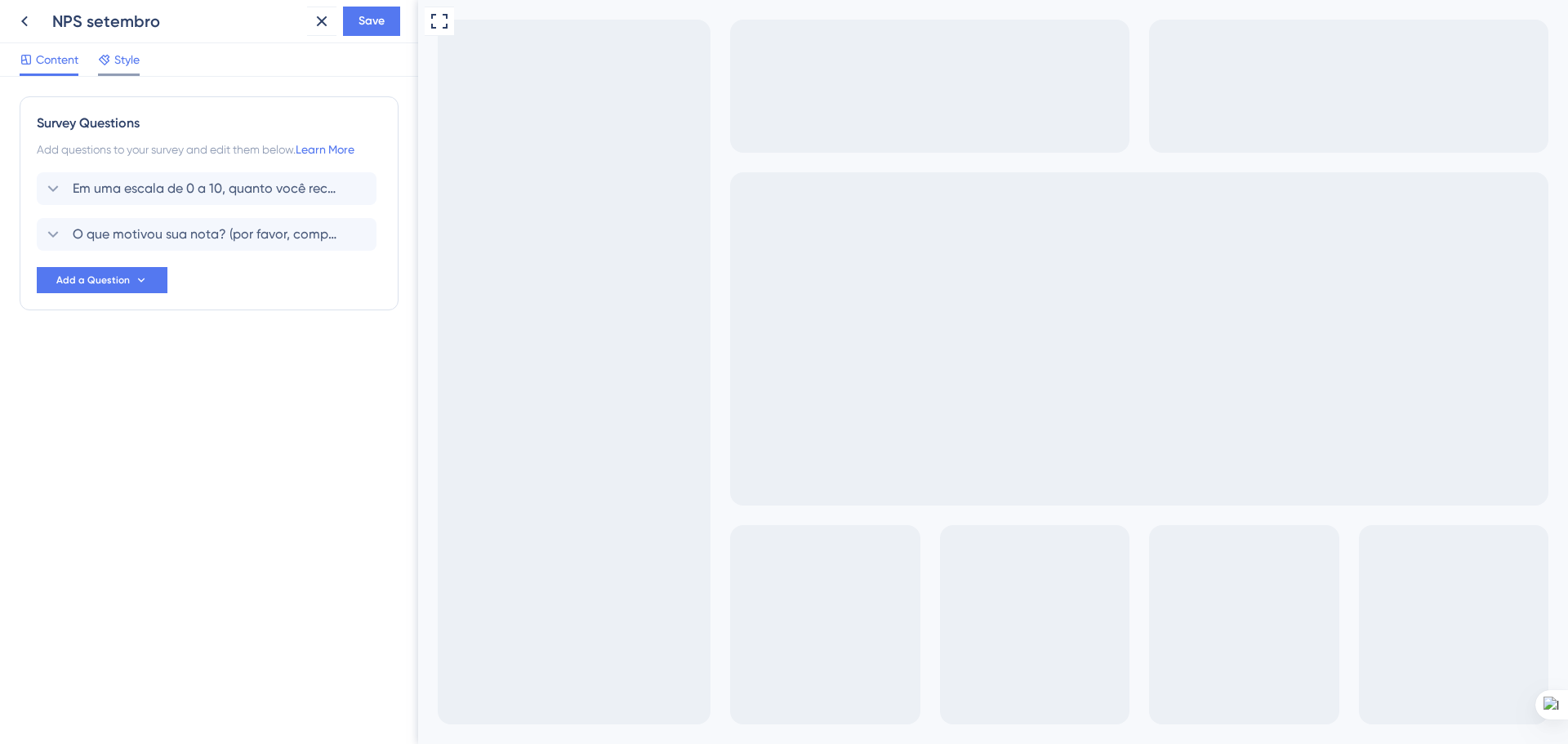
click at [114, 61] on div "Style" at bounding box center [119, 60] width 42 height 19
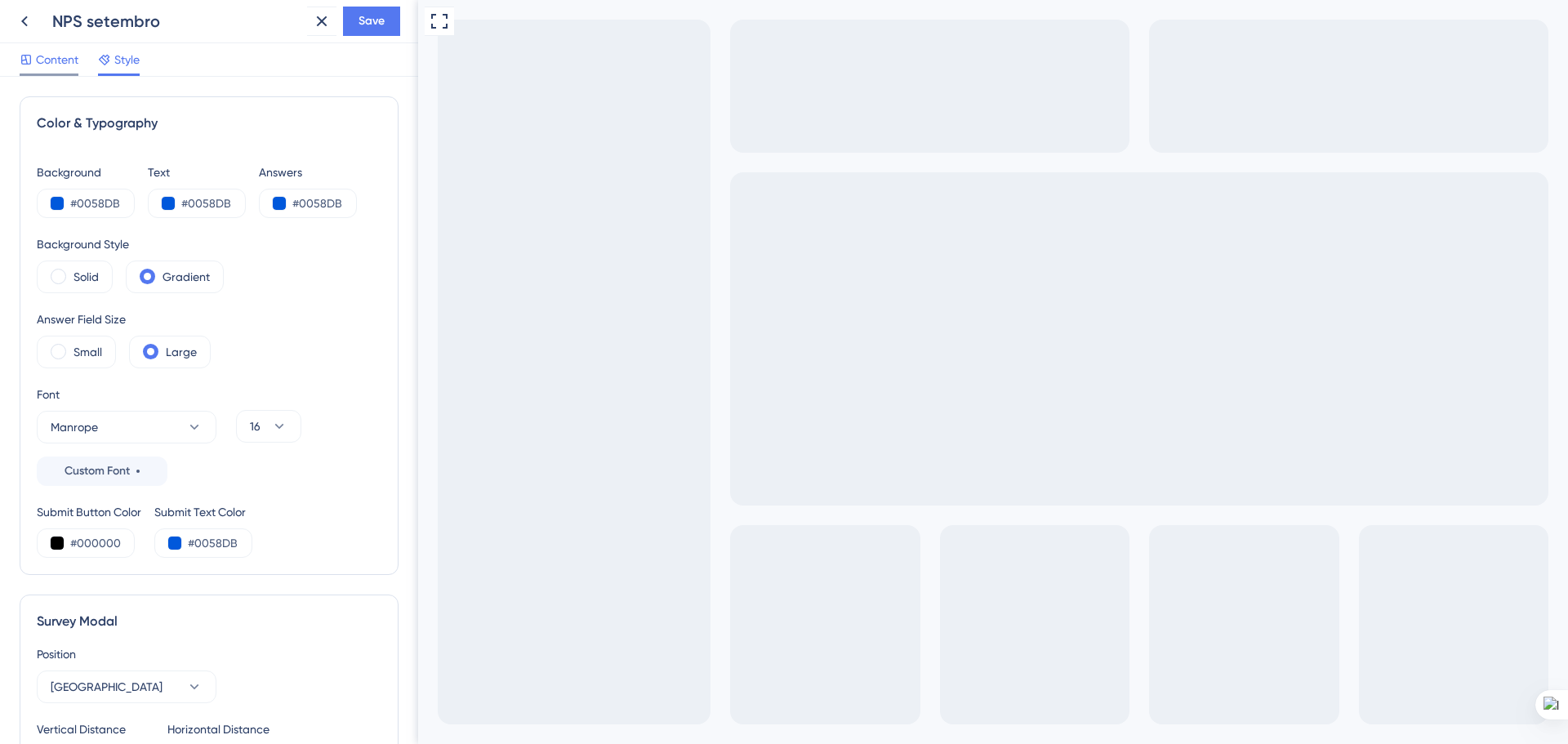
click at [39, 58] on span "Content" at bounding box center [57, 60] width 43 height 19
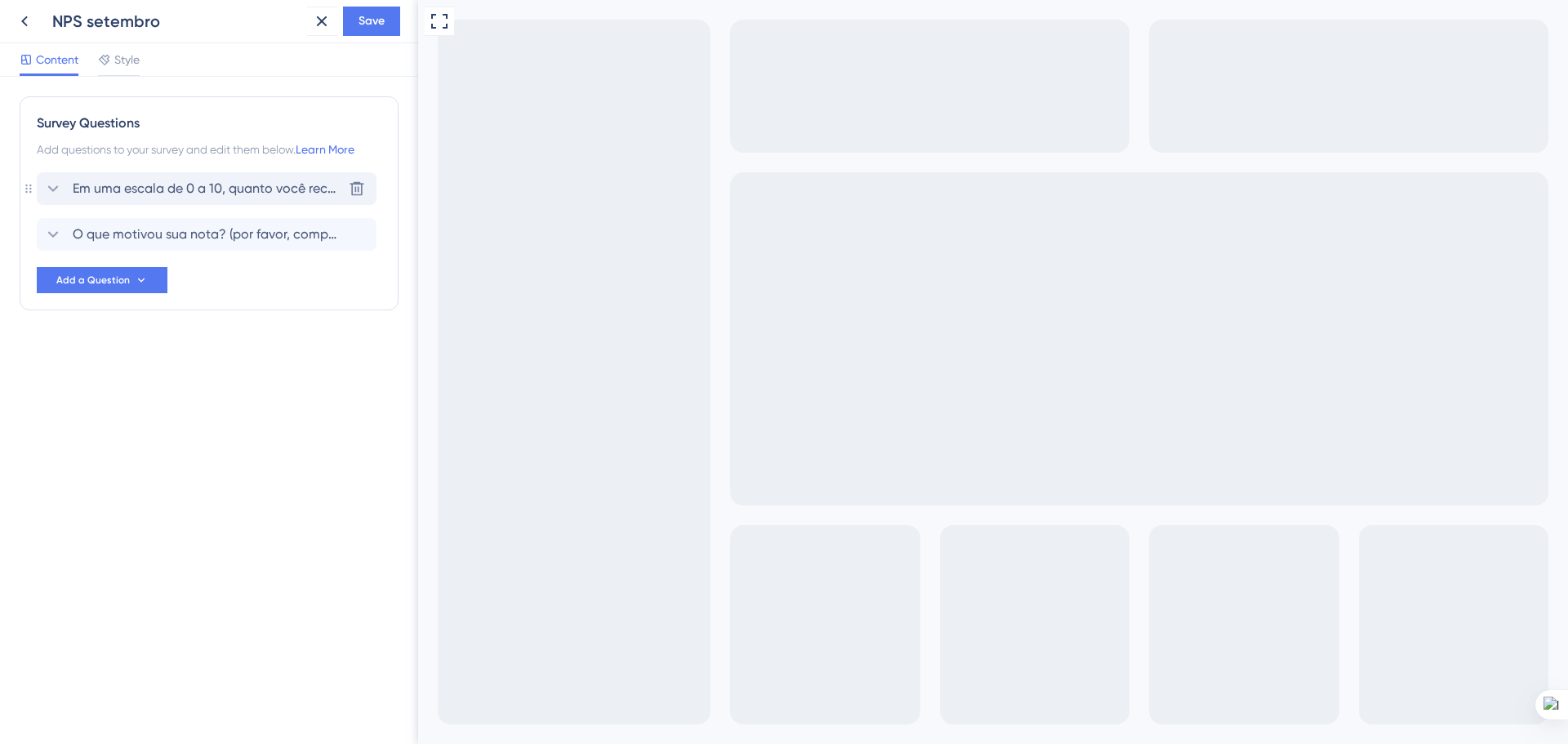
click at [86, 188] on span "Em uma escala de 0 a 10, quanto você recomendaria a 1Doc para outras organizaçõ…" at bounding box center [207, 188] width 270 height 19
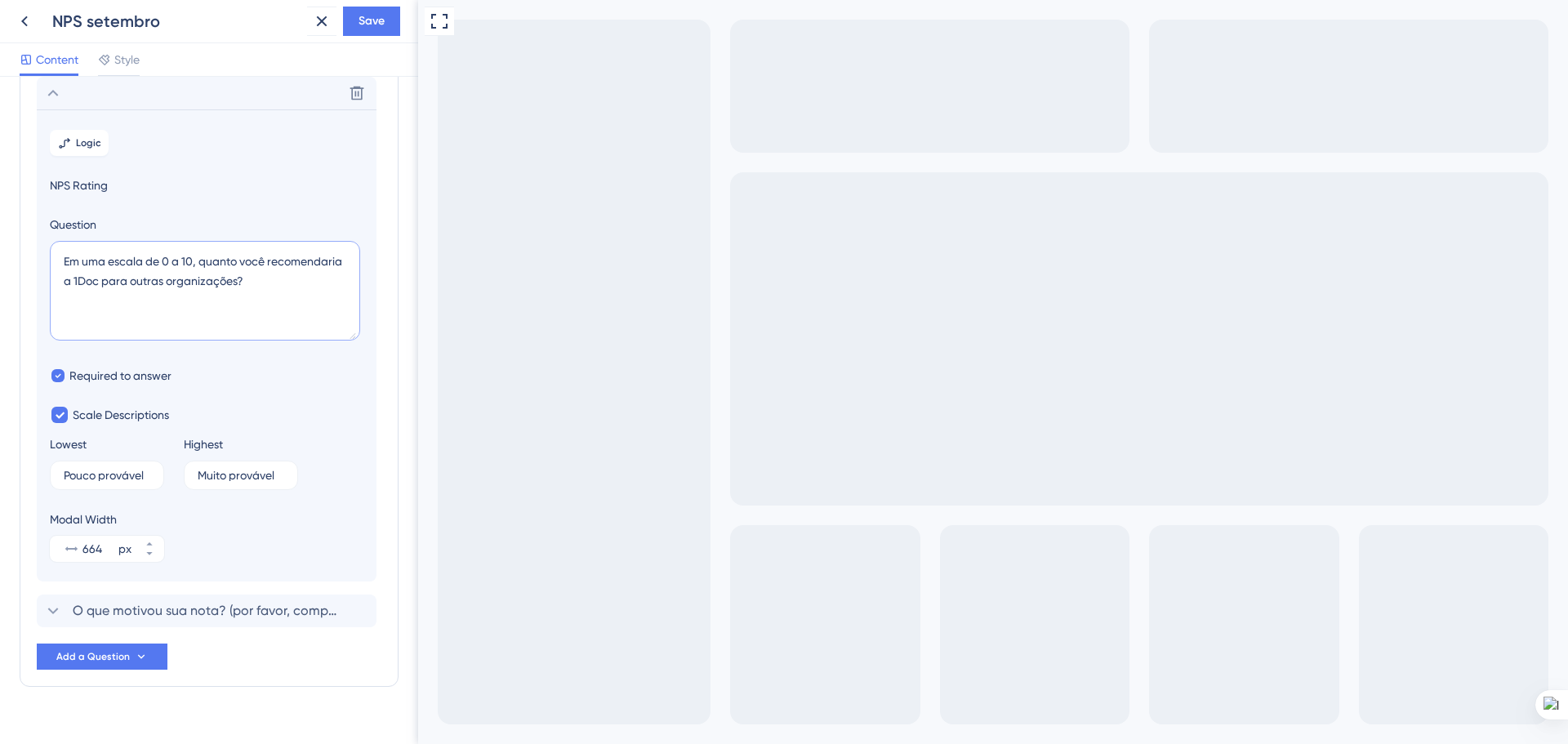
click at [68, 260] on textarea "Em uma escala de 0 a 10, quanto você recomendaria a 1Doc para outras organizaçõ…" at bounding box center [205, 291] width 311 height 100
click at [241, 282] on textarea "Em uma escala de 0 a 10, quanto você recomendaria a 1Doc para outras organizaçõ…" at bounding box center [205, 291] width 311 height 100
click at [236, 282] on textarea "Em uma escala de 0 a 10, quanto você recomendaria a 1Doc para outras organizaçõ…" at bounding box center [205, 291] width 311 height 100
click at [242, 278] on textarea "Em uma escala de 0 a 10, quanto você recomendaria a 1Doc para outras organizaçõ…" at bounding box center [205, 291] width 311 height 100
paste textarea "🤔"
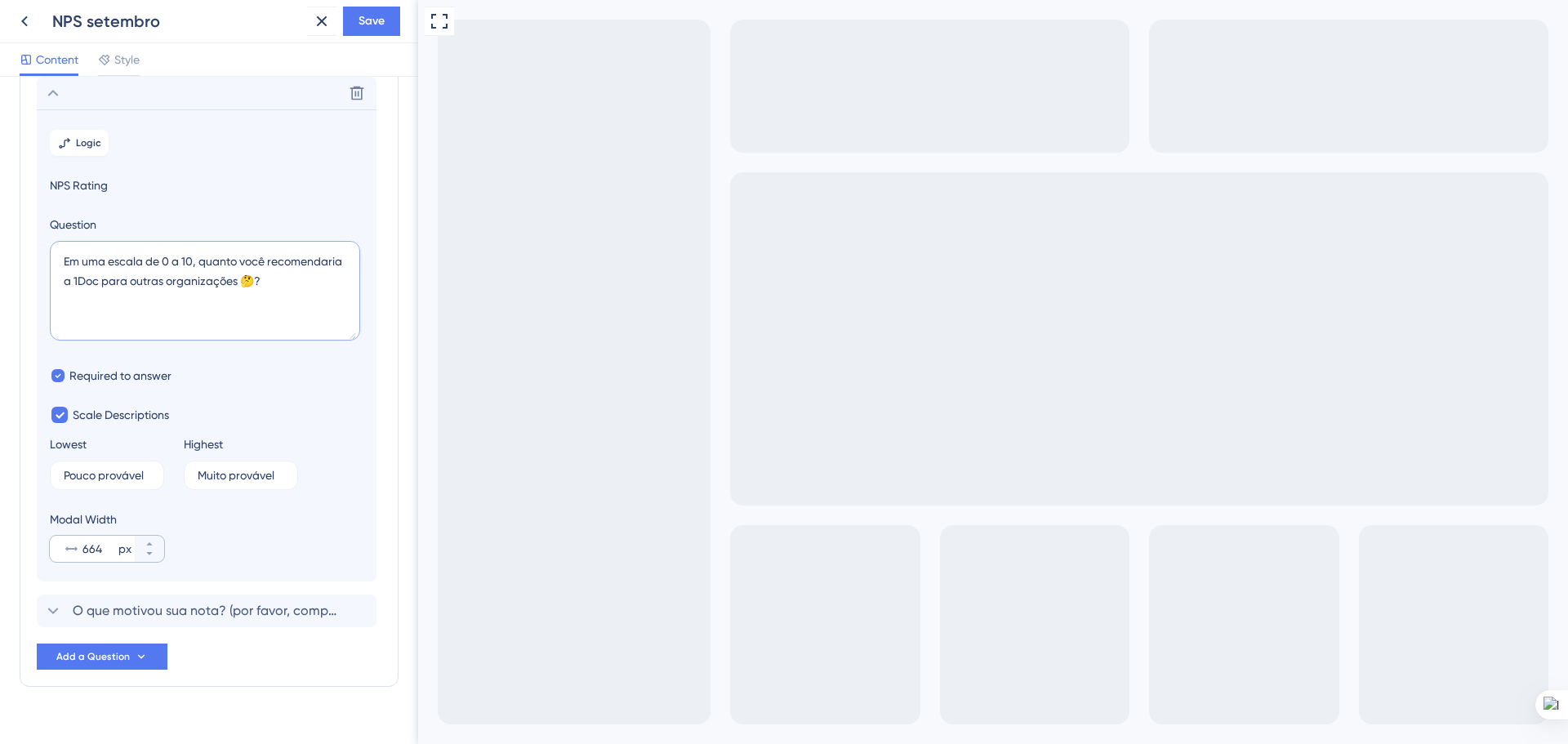
type textarea "Em uma escala de 0 a 10, quanto você recomendaria a 1Doc para outras organizaçõ…"
click at [104, 543] on input "664" at bounding box center [98, 549] width 32 height 19
click at [145, 543] on icon at bounding box center [149, 544] width 10 height 10
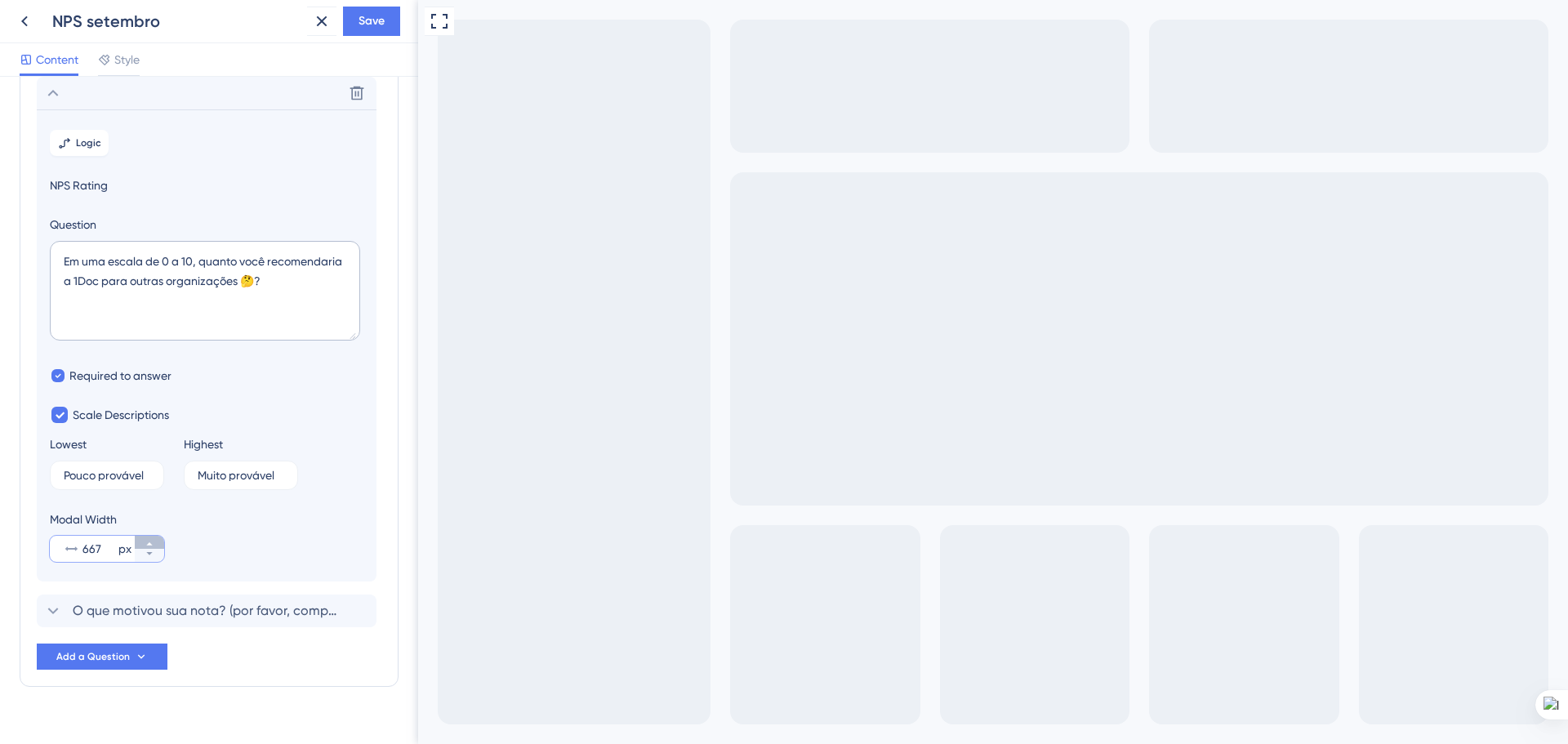
click at [145, 543] on icon at bounding box center [149, 544] width 10 height 10
click icon
click button "700 px"
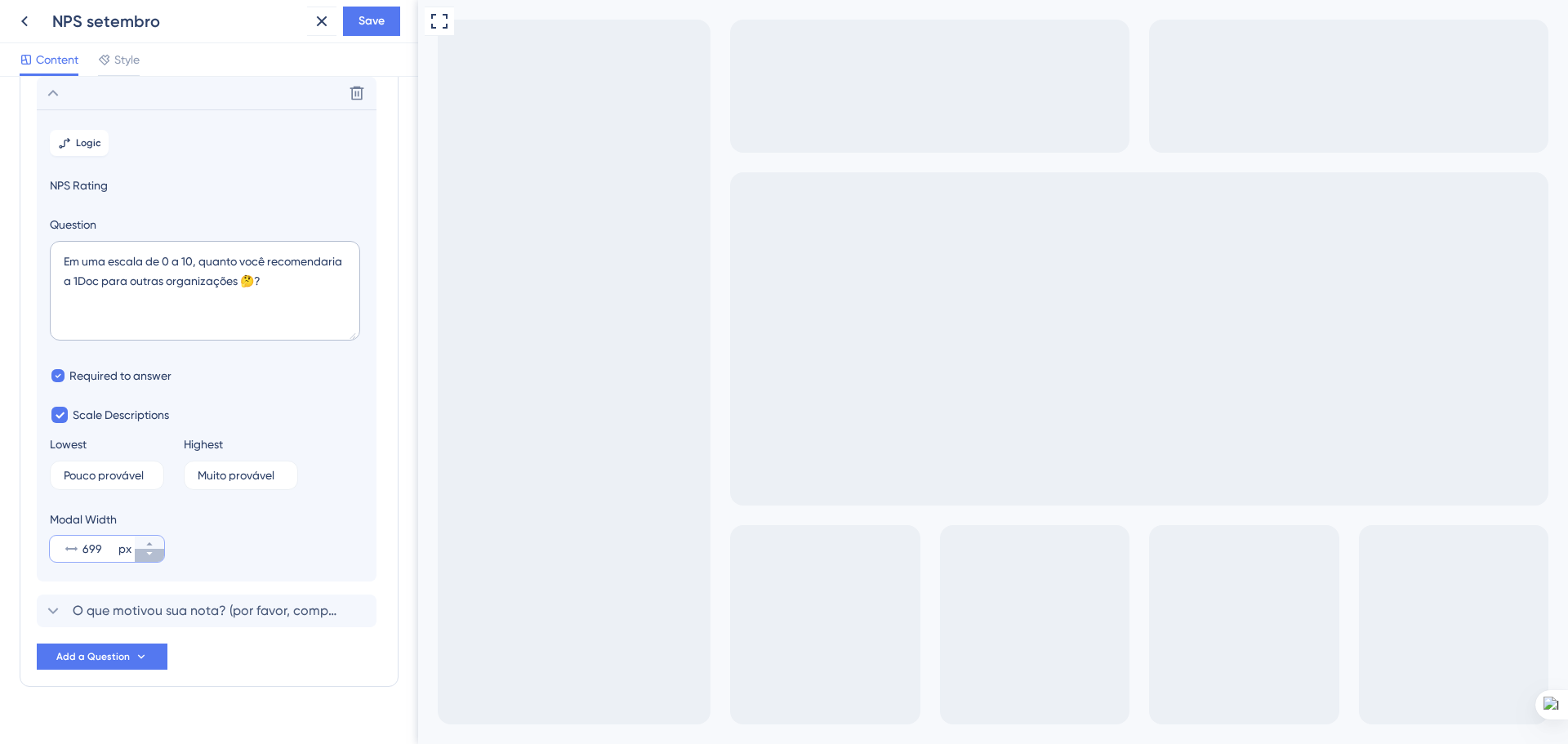
click button "699 px"
type input "698"
click div "Modal Width 698 px"
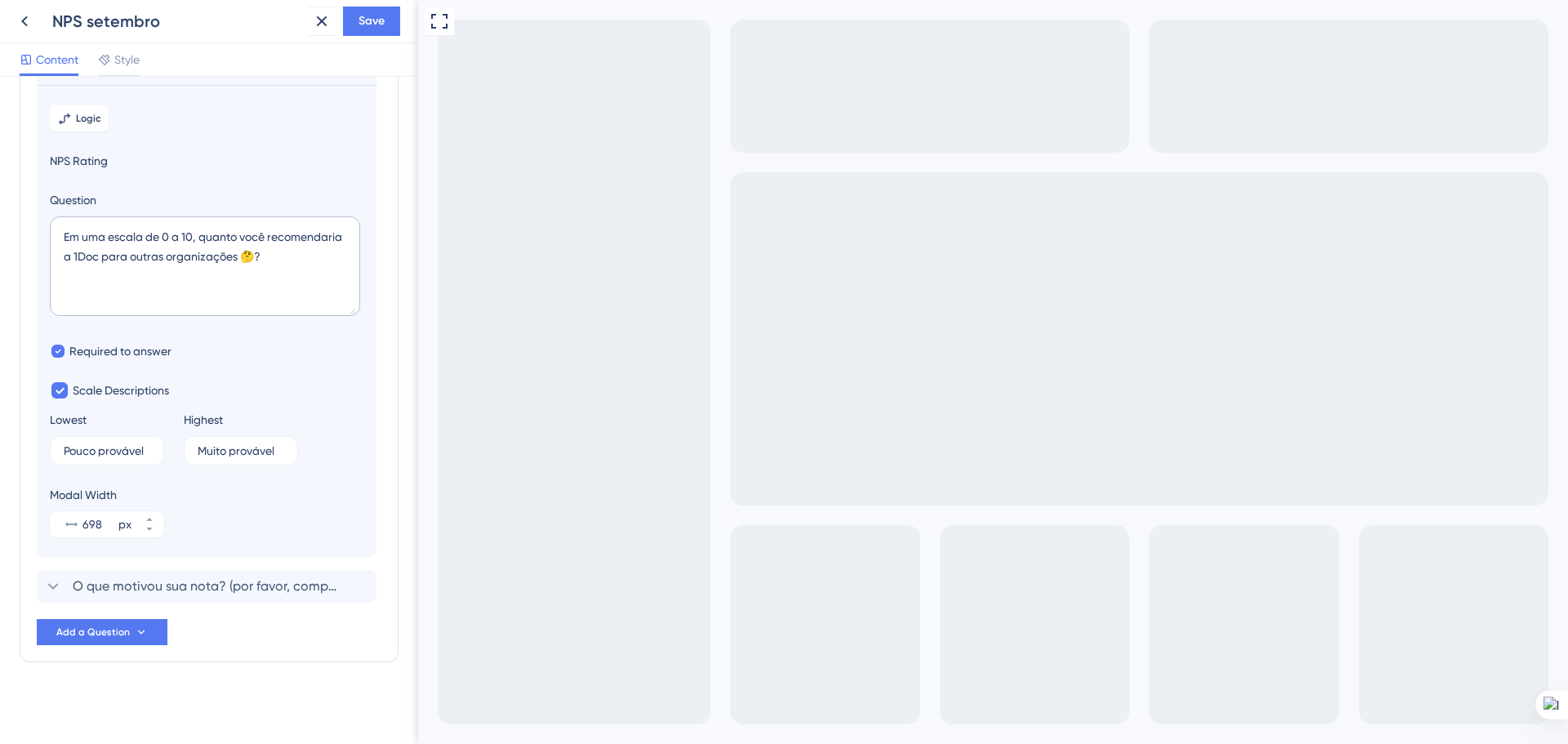
scroll to position [123, 0]
click span "O que motivou sua nota? (por favor, compartilhe suas experiências específicas c…"
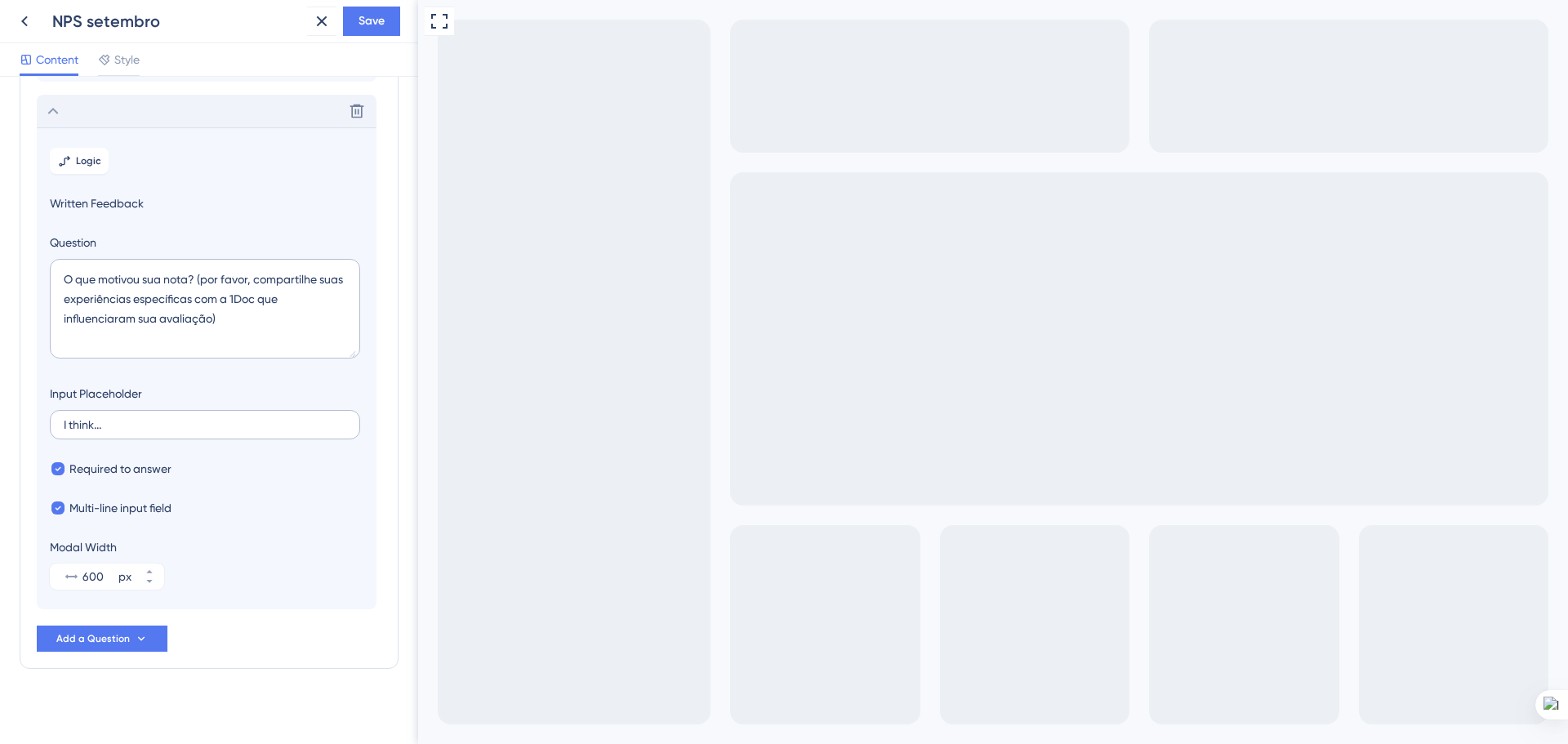
scroll to position [133, 0]
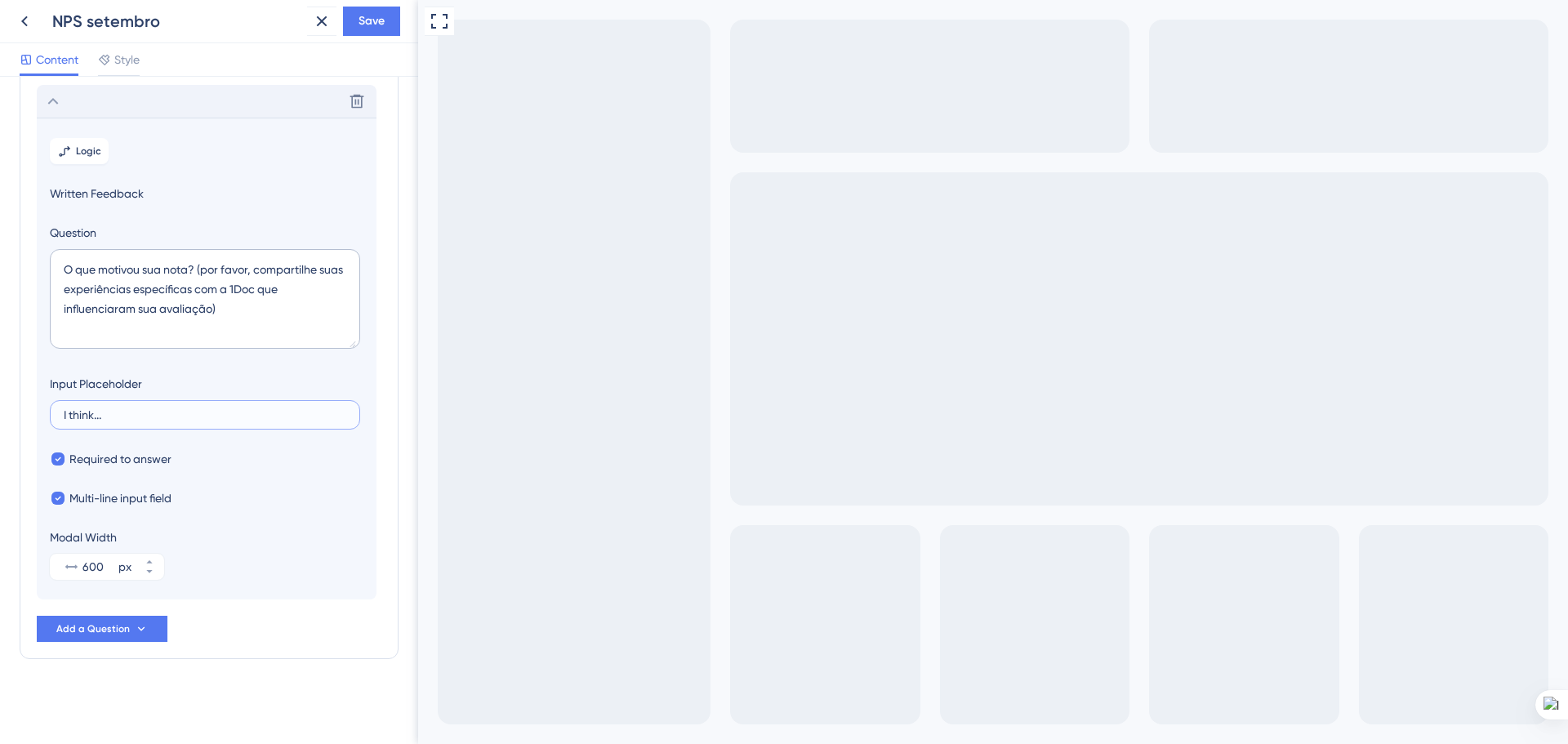
drag, startPoint x: 108, startPoint y: 420, endPoint x: 62, endPoint y: 422, distance: 46.0
click label "I think..."
click input "I think..."
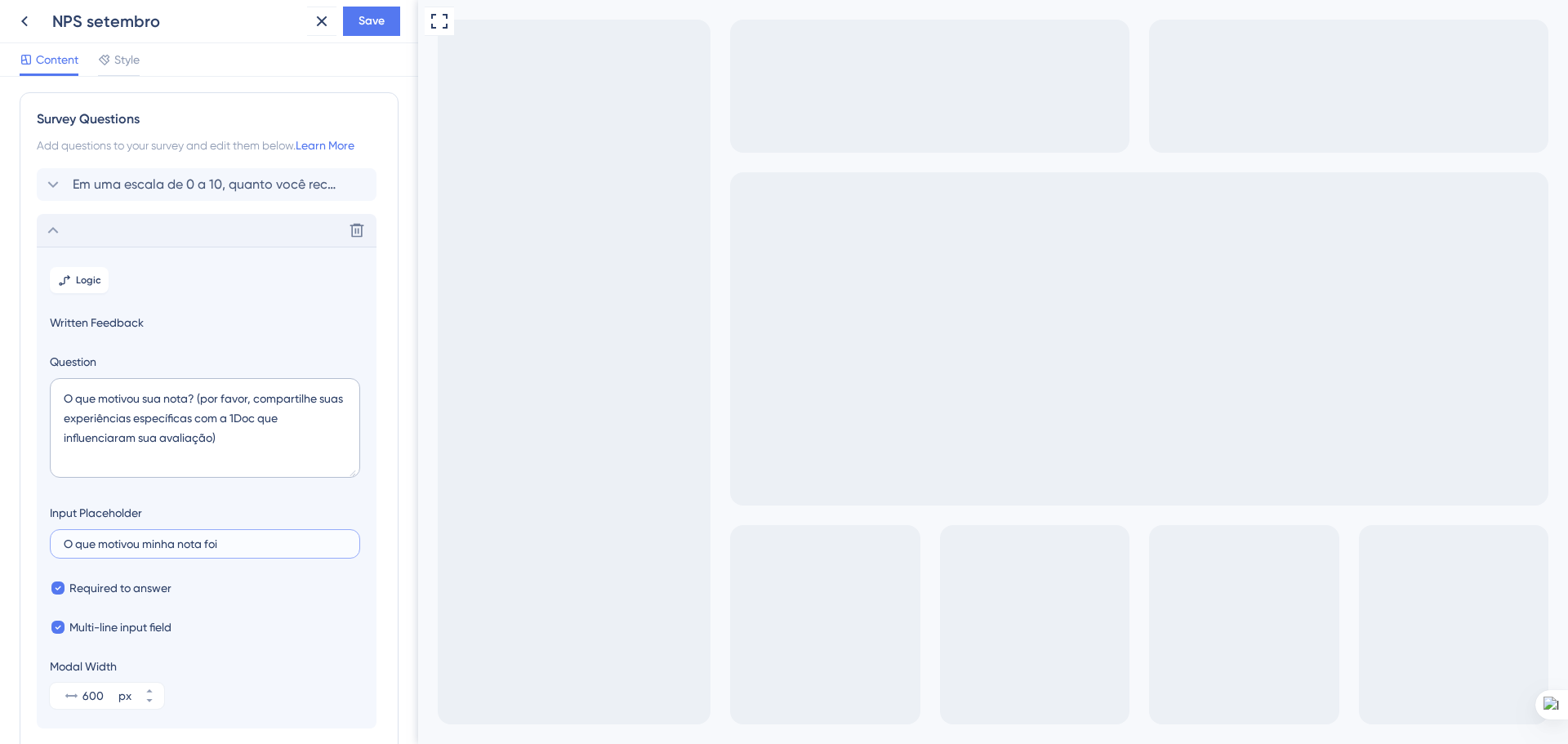
scroll to position [0, 0]
type input "O que motivou minha nota foi"
click span "Style"
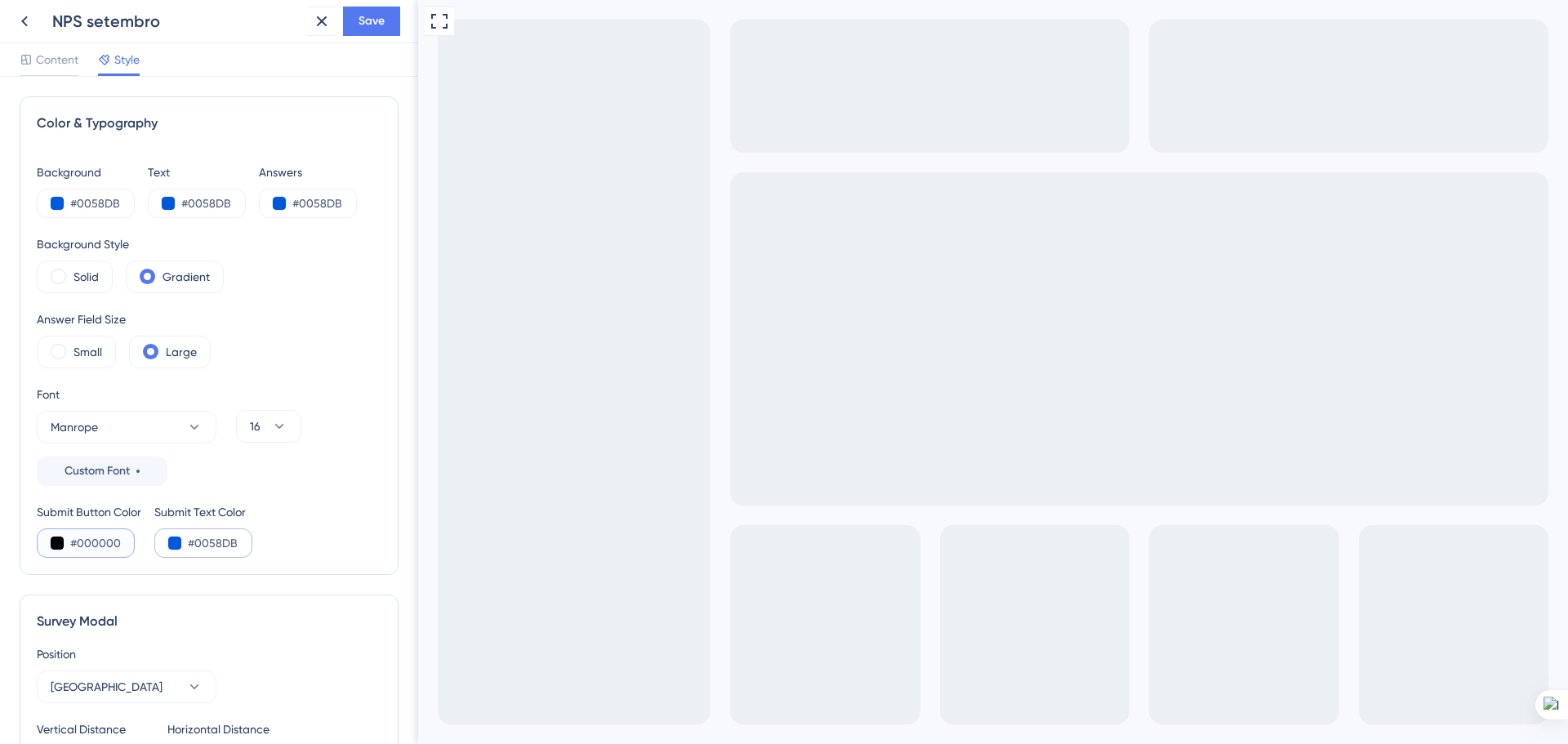
drag, startPoint x: 118, startPoint y: 546, endPoint x: 186, endPoint y: 556, distance: 68.7
click input "#000000"
drag, startPoint x: 238, startPoint y: 544, endPoint x: 198, endPoint y: 544, distance: 40.0
click input "#0058DB"
drag, startPoint x: 120, startPoint y: 542, endPoint x: 77, endPoint y: 544, distance: 43.0
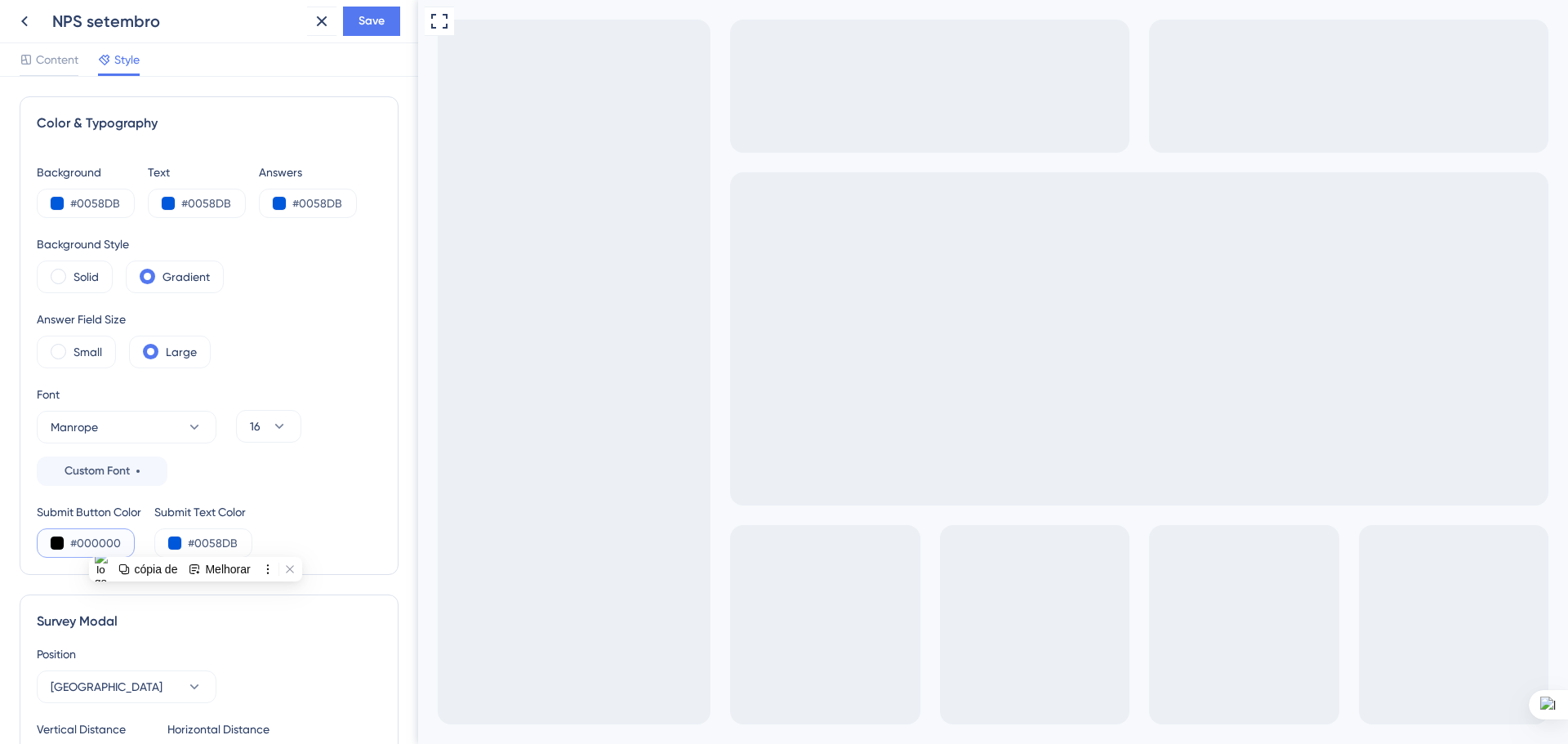
click input "#000000"
paste input "58DB"
type input "#0058DB"
drag, startPoint x: 198, startPoint y: 544, endPoint x: 296, endPoint y: 557, distance: 98.9
click div "Submit Button Color #0058DB Submit Text Color #0058DB"
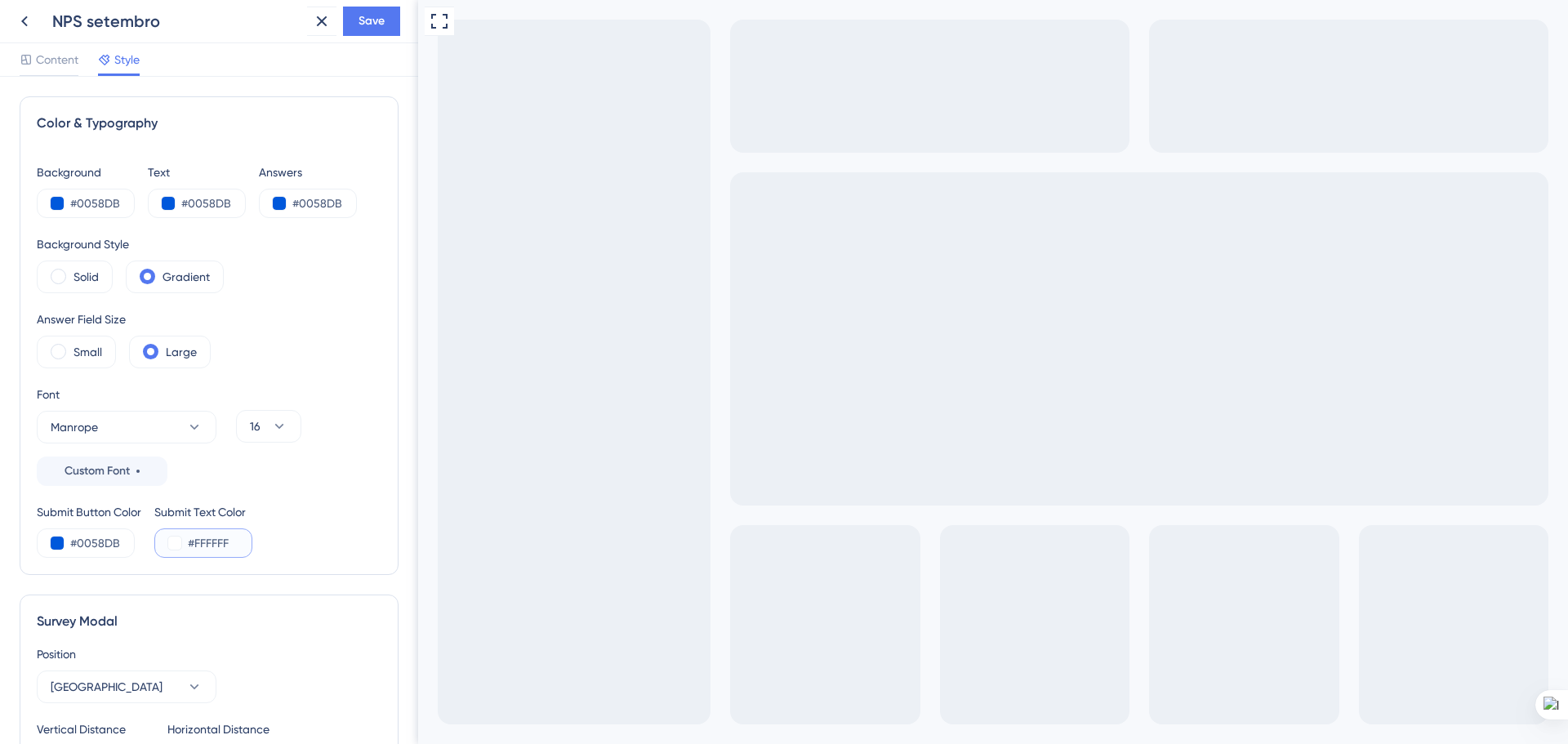
type input "#FFFFFF"
click div "Submit Button Color #0058DB Submit Text Color #FFFFFF"
click span "Content"
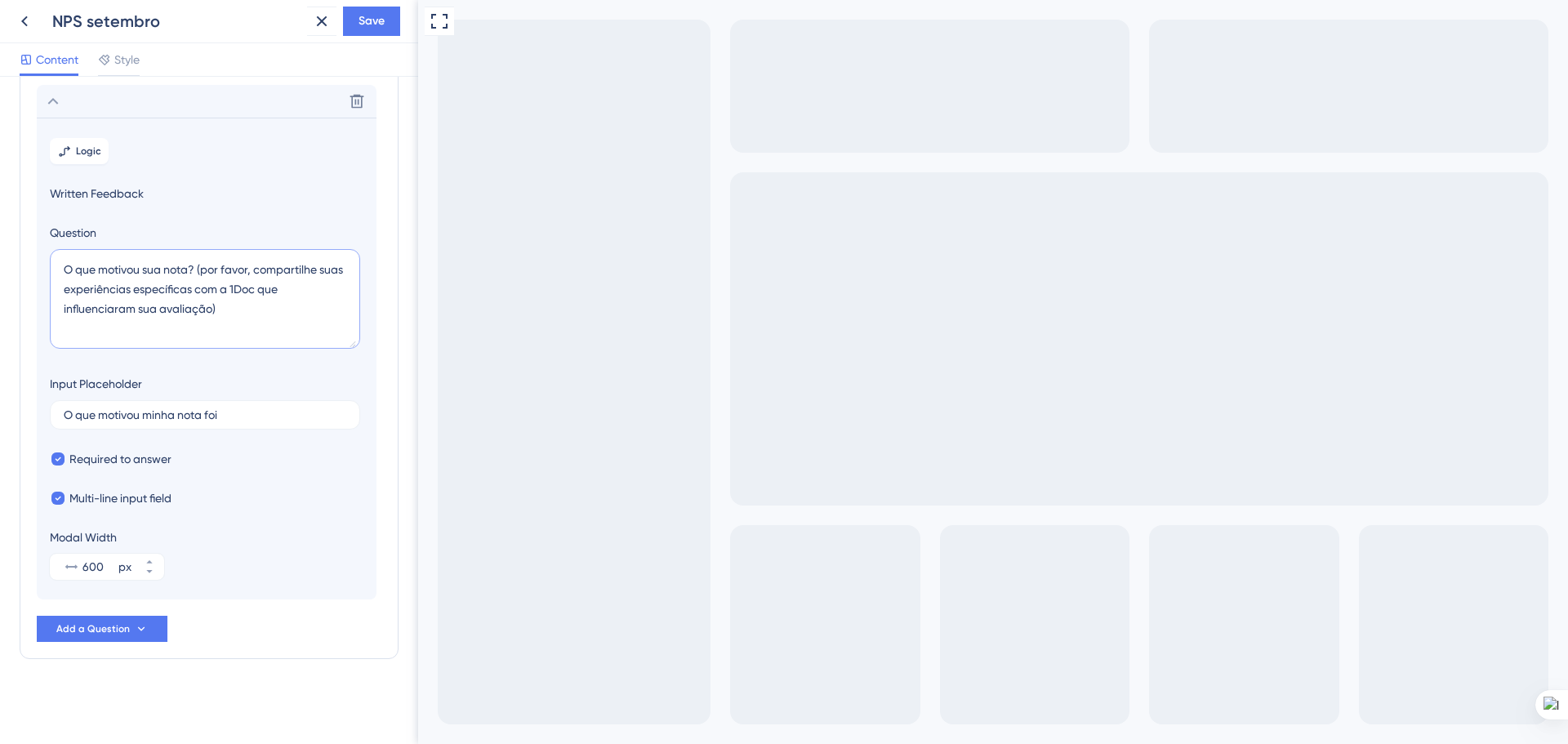
click textarea "O que motivou sua nota? (por favor, compartilhe suas experiências específicas c…"
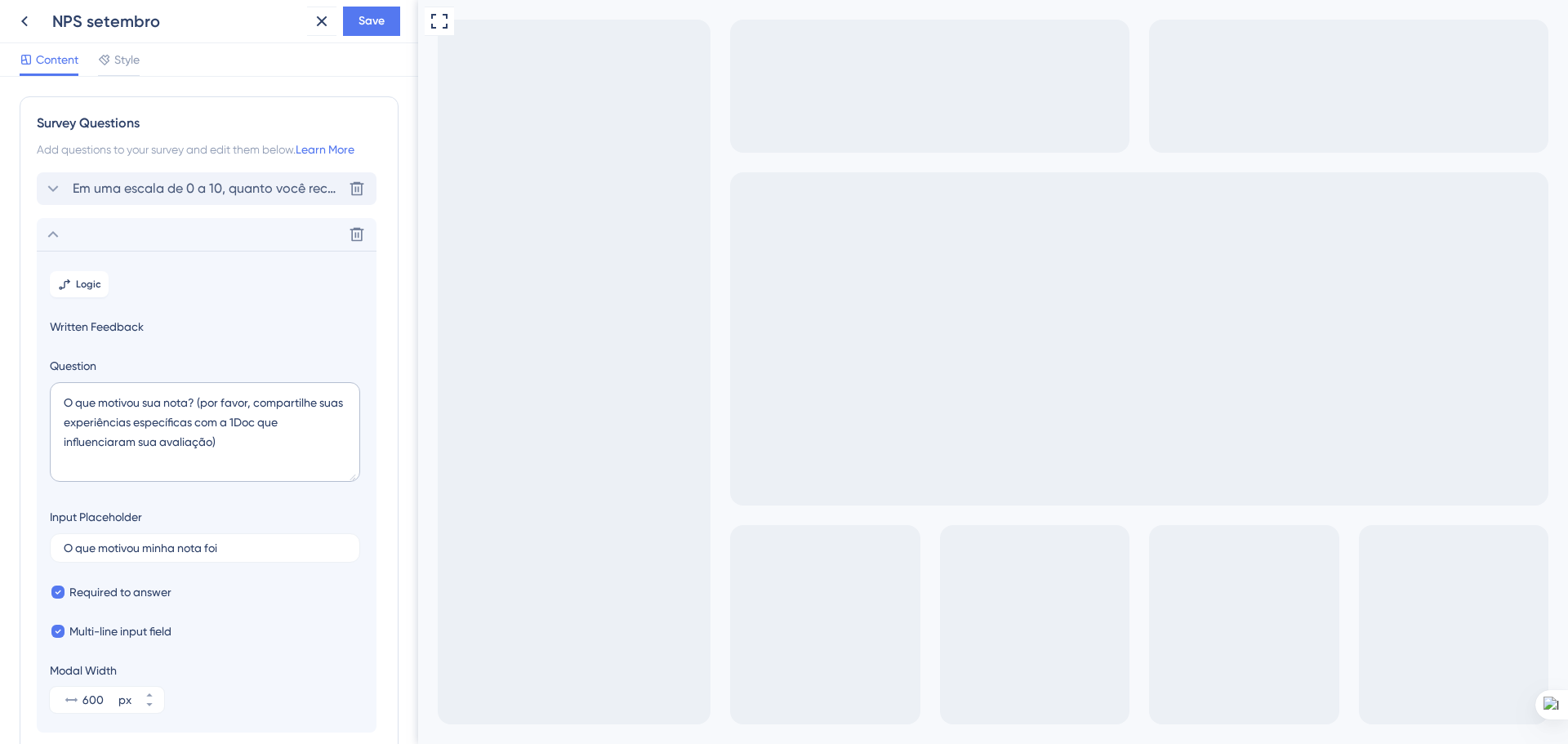
click span "Em uma escala de 0 a 10, quanto você recomendaria a 1Doc para outras organizaçõ…"
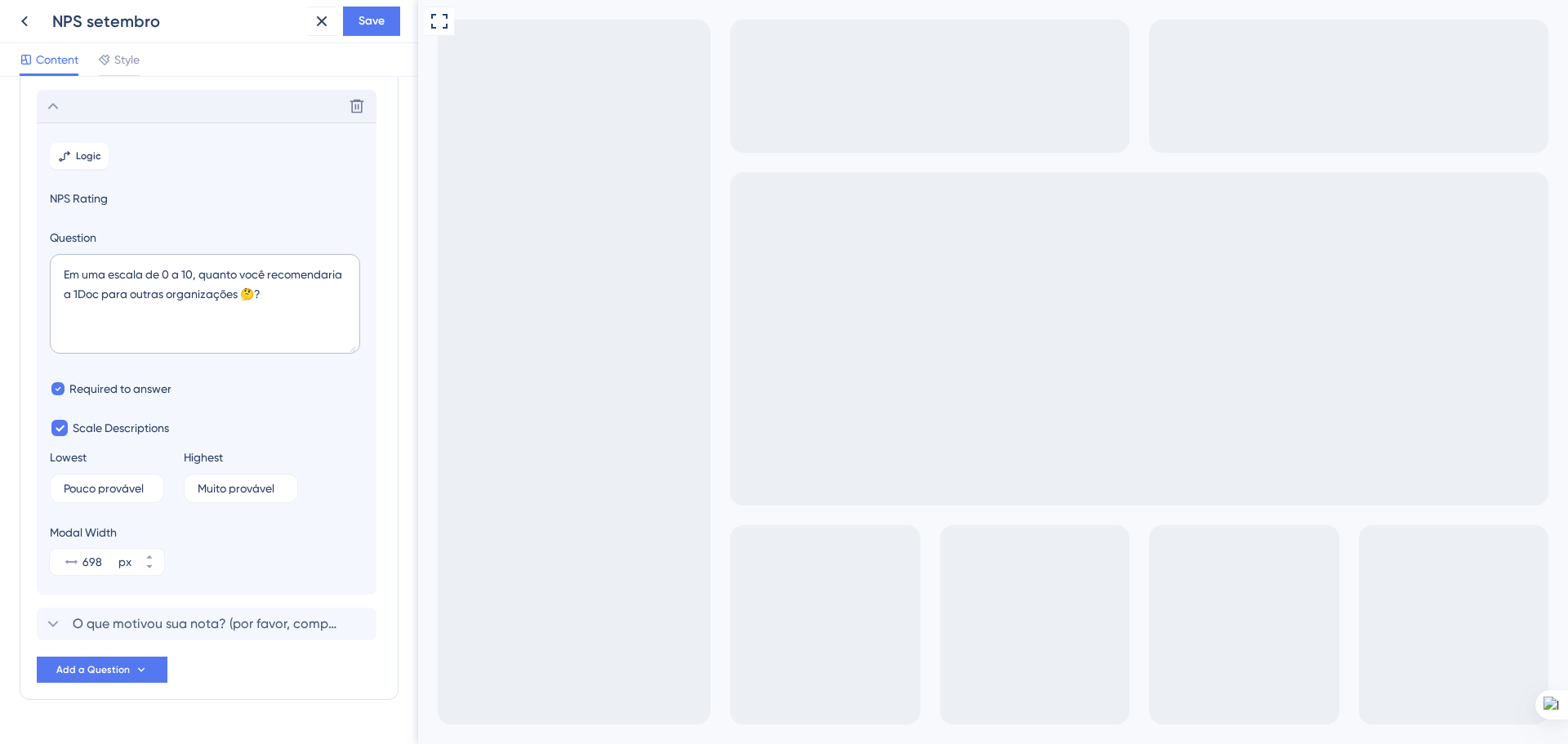
scroll to position [95, 0]
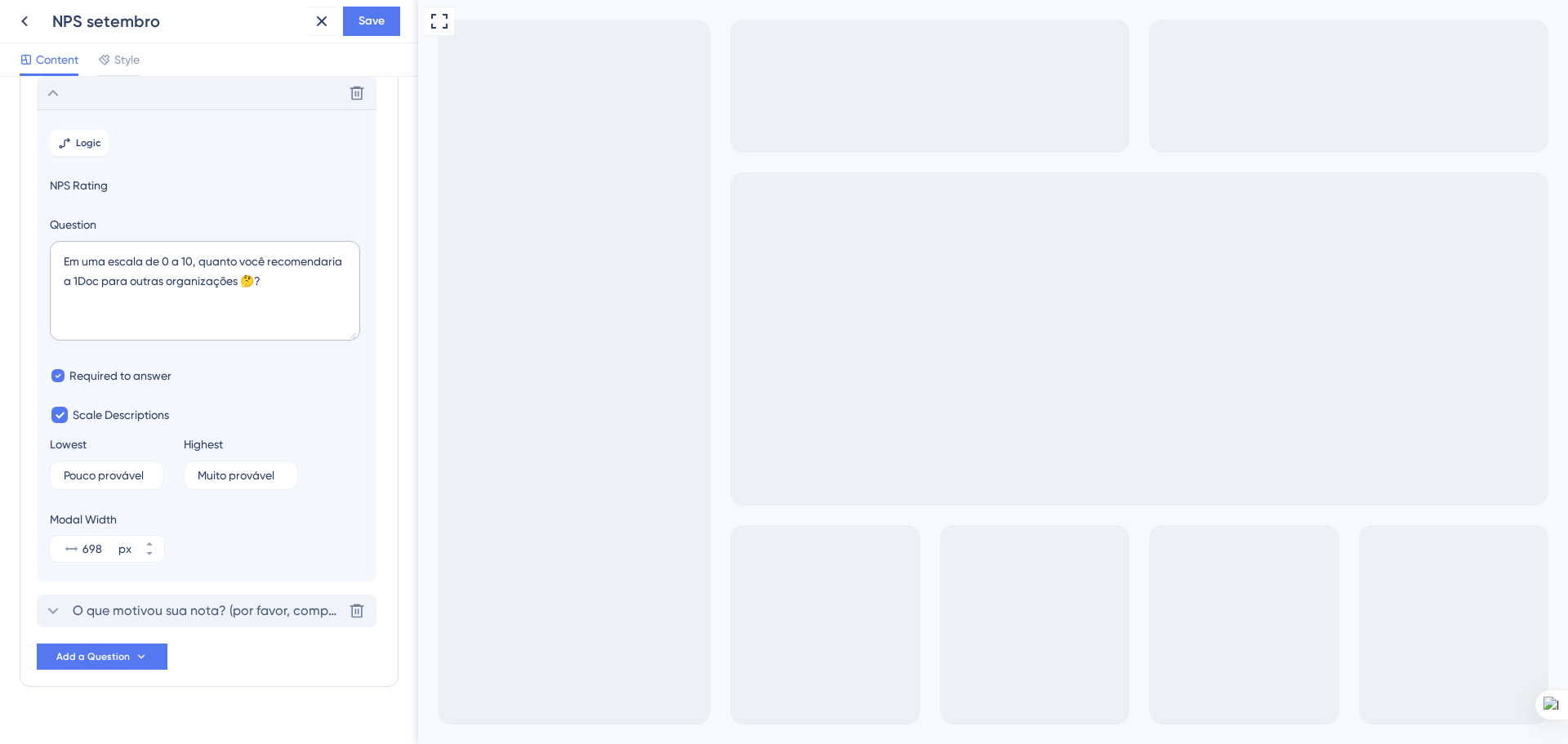
click span "O que motivou sua nota? (por favor, compartilhe suas experiências específicas c…"
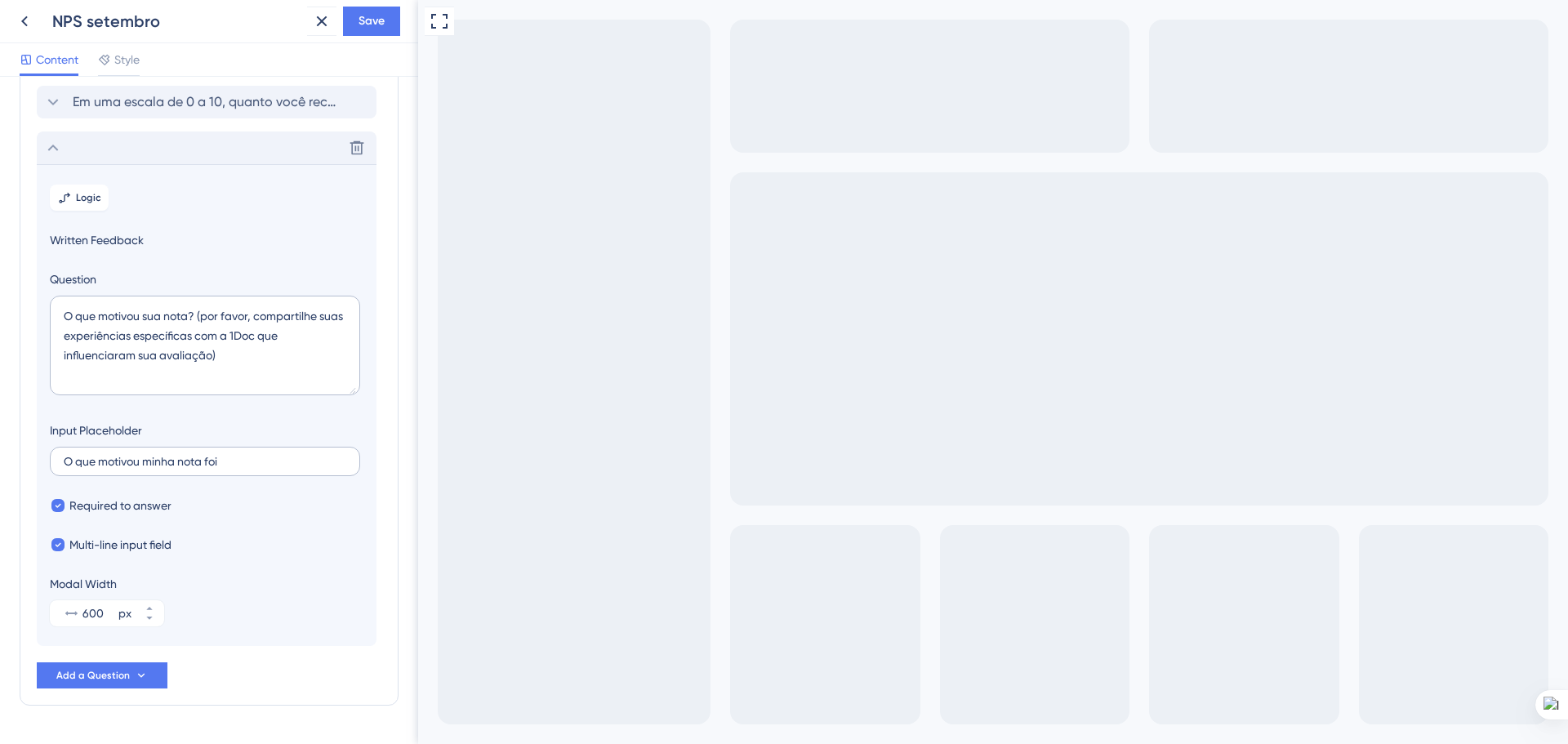
scroll to position [0, 0]
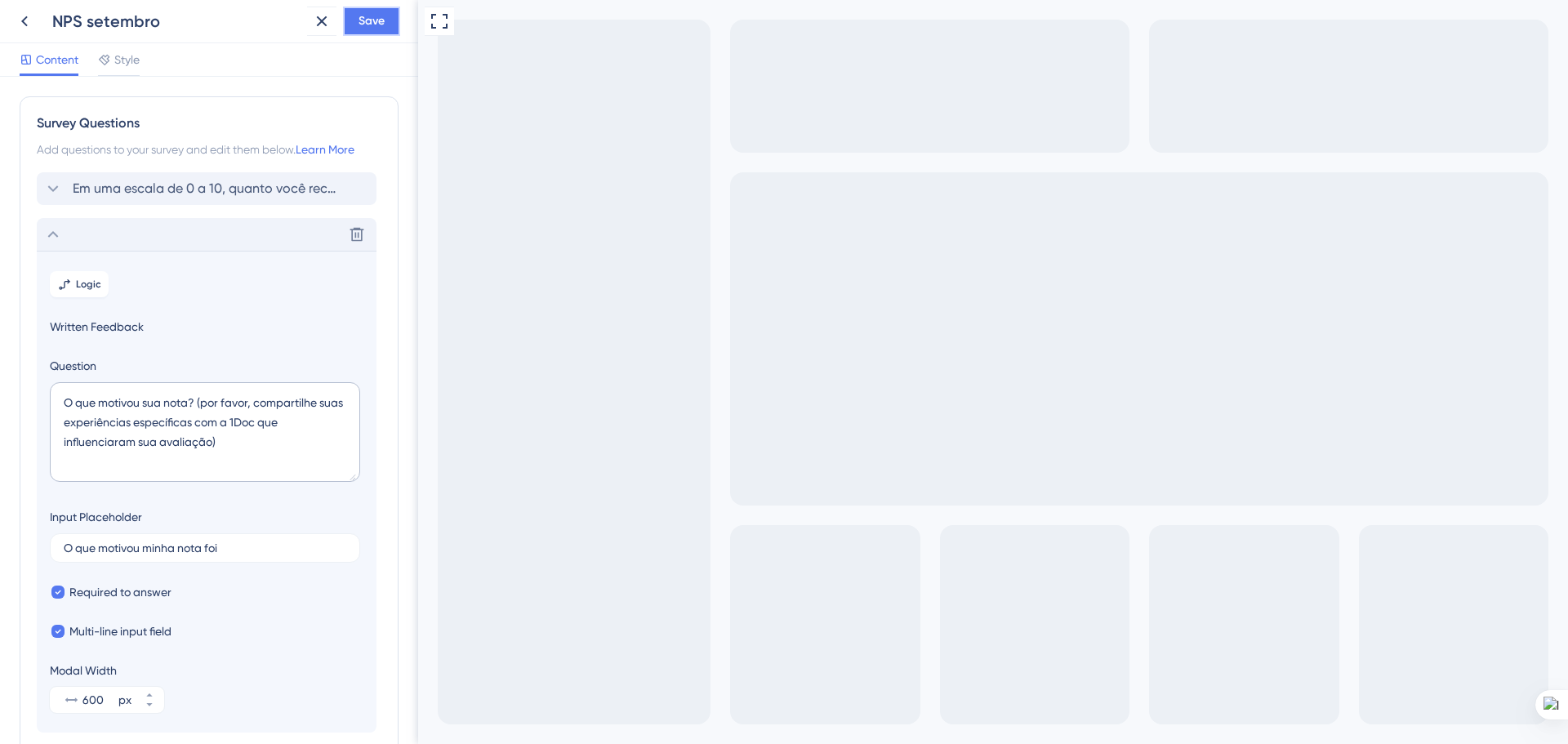
click span "Save"
